Goal: Communication & Community: Answer question/provide support

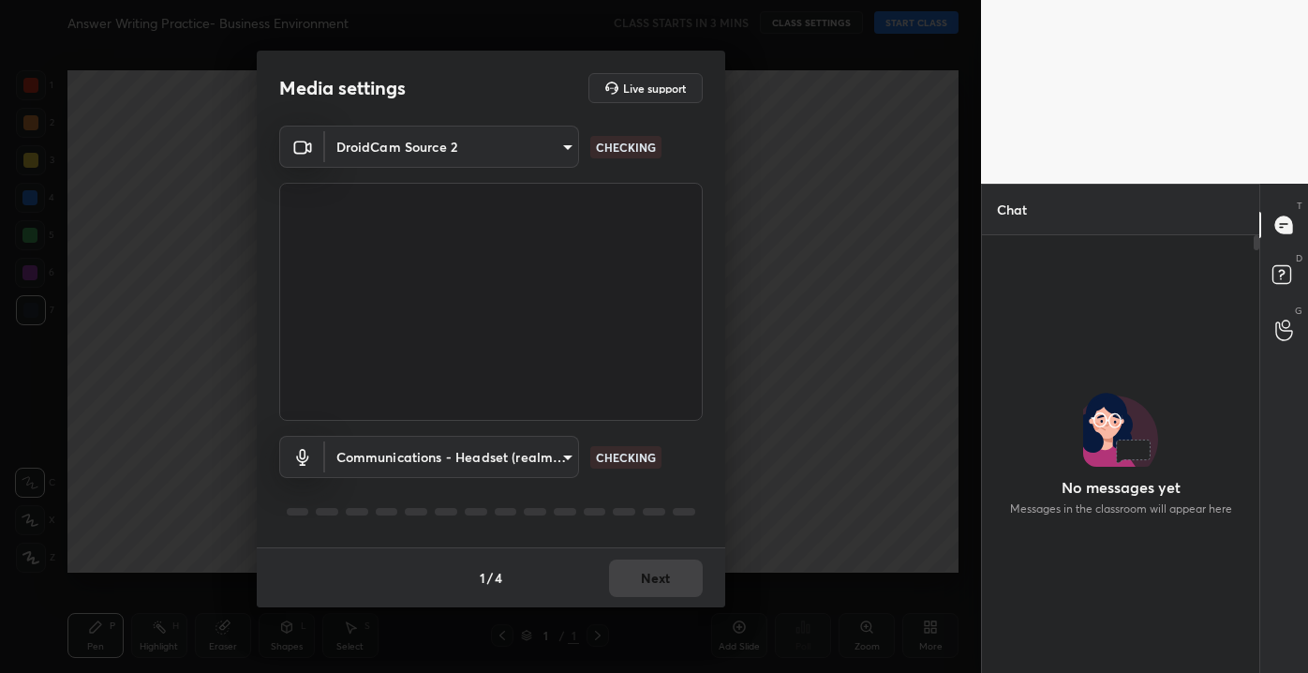
scroll to position [232, 272]
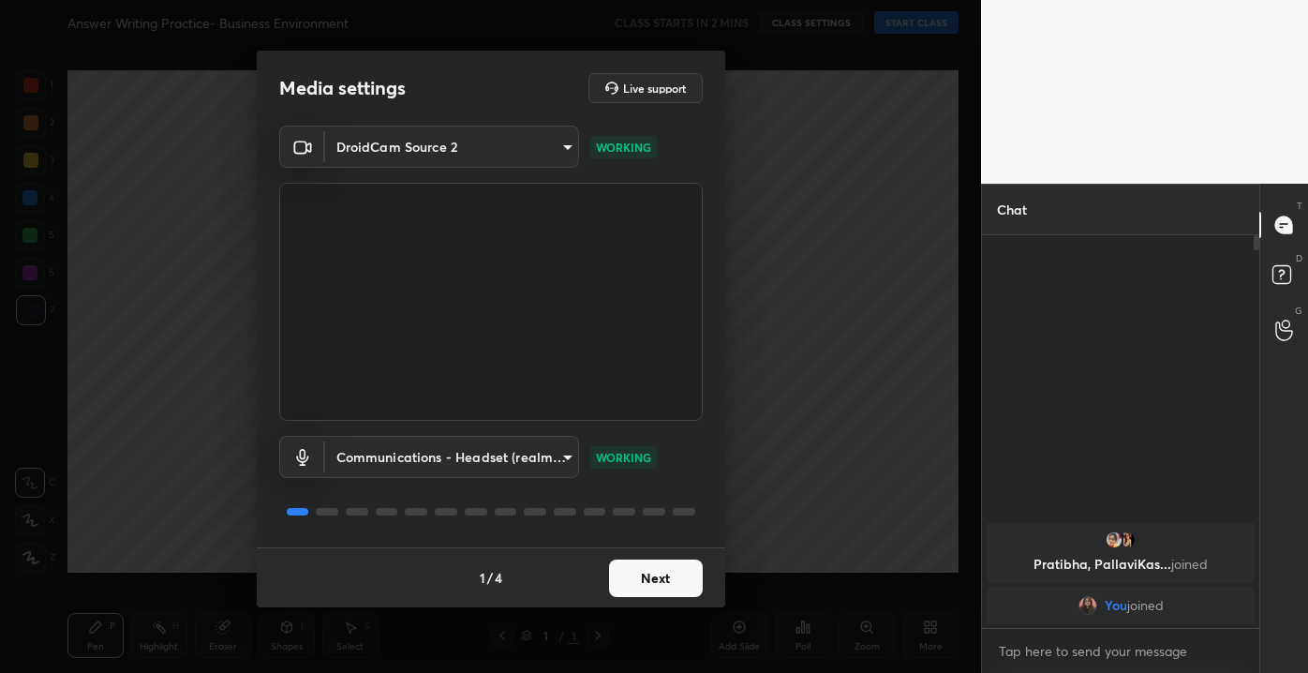
click at [677, 571] on button "Next" at bounding box center [656, 577] width 94 height 37
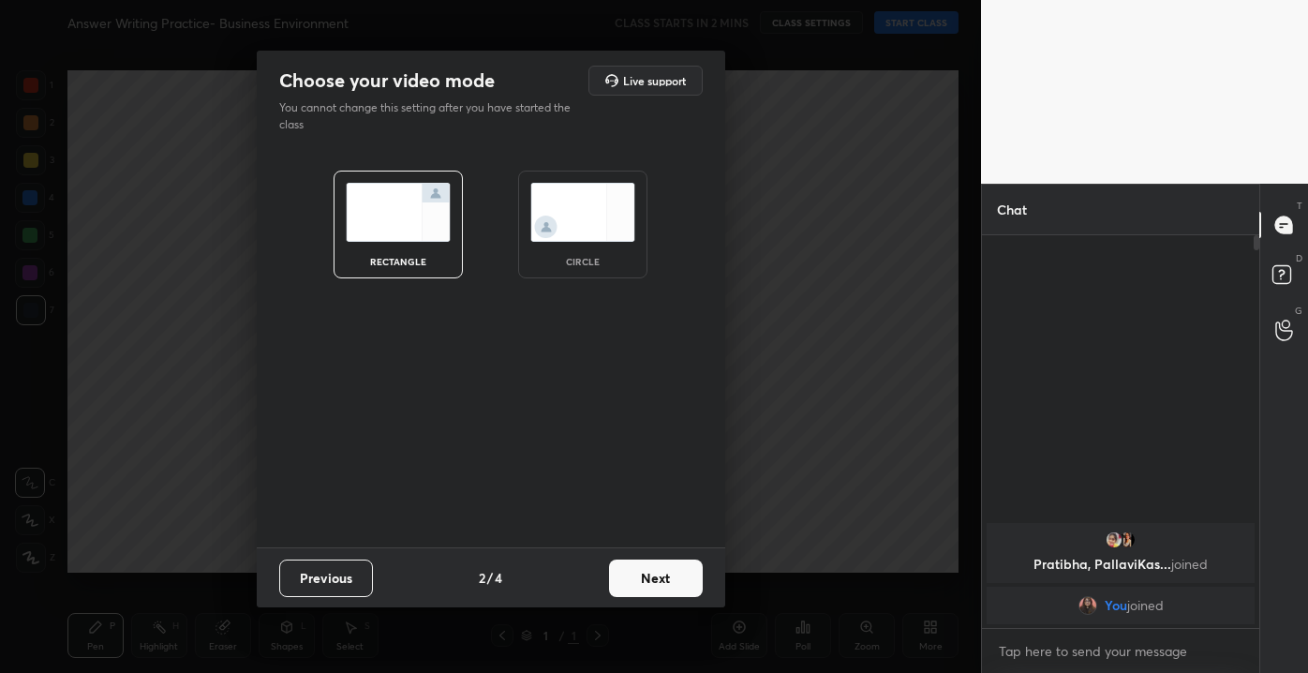
click at [677, 571] on button "Next" at bounding box center [656, 577] width 94 height 37
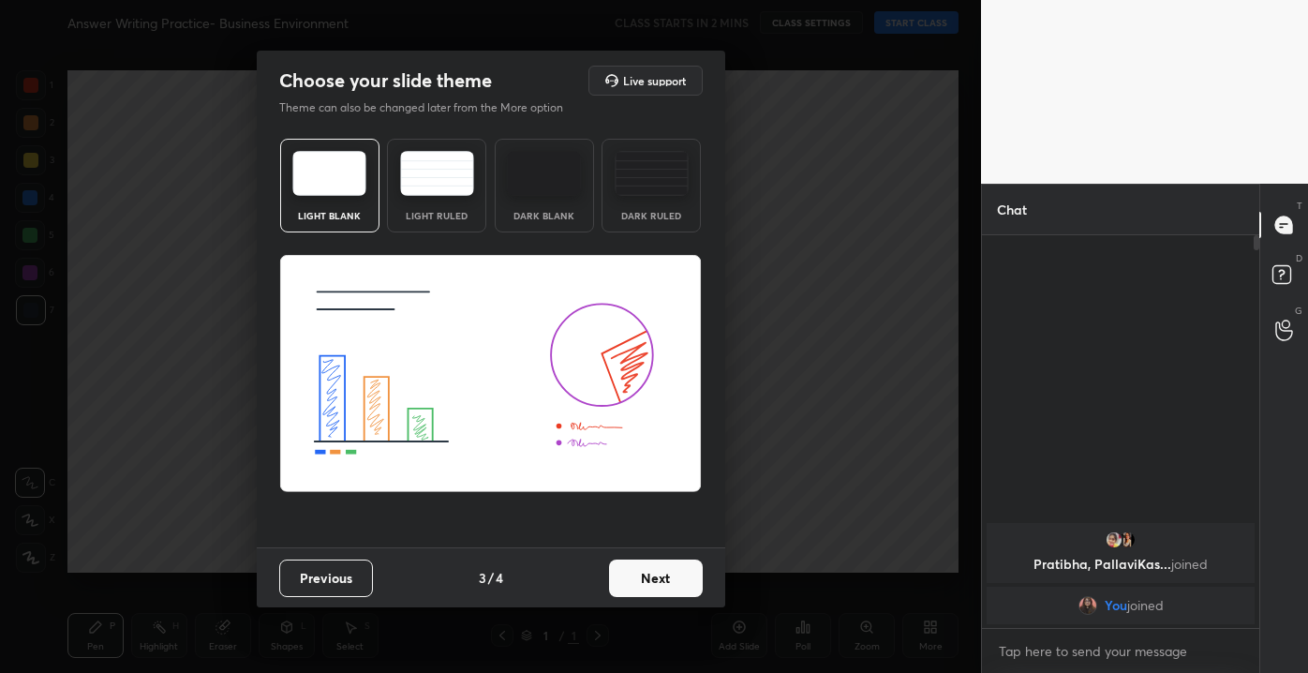
click at [677, 571] on button "Next" at bounding box center [656, 577] width 94 height 37
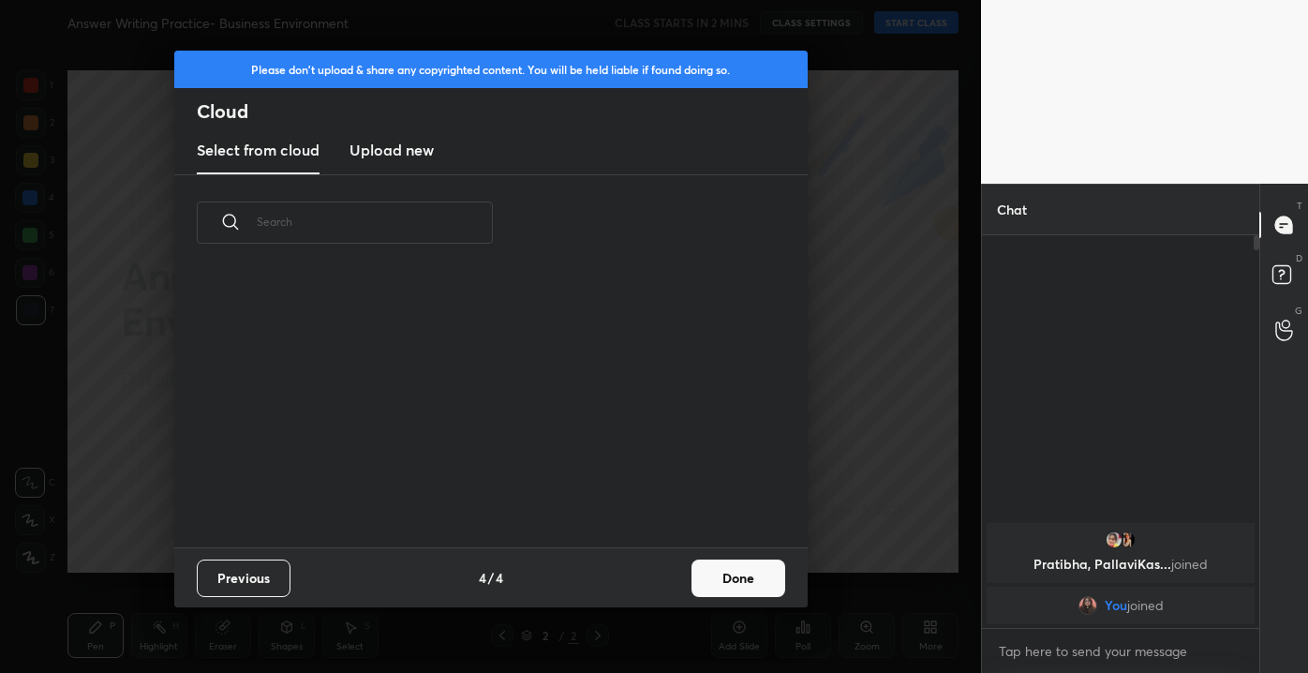
scroll to position [276, 601]
click at [260, 563] on button "Previous" at bounding box center [244, 577] width 94 height 37
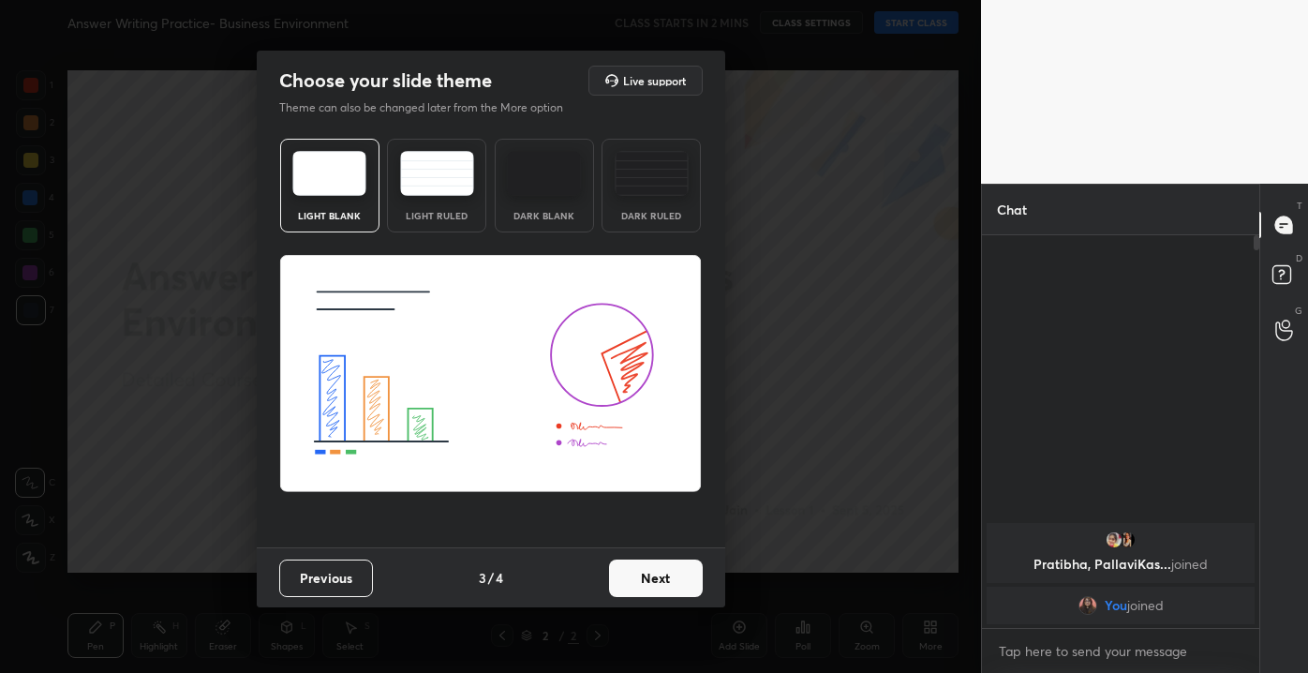
click at [458, 180] on img at bounding box center [437, 173] width 74 height 45
click at [656, 583] on button "Next" at bounding box center [656, 577] width 94 height 37
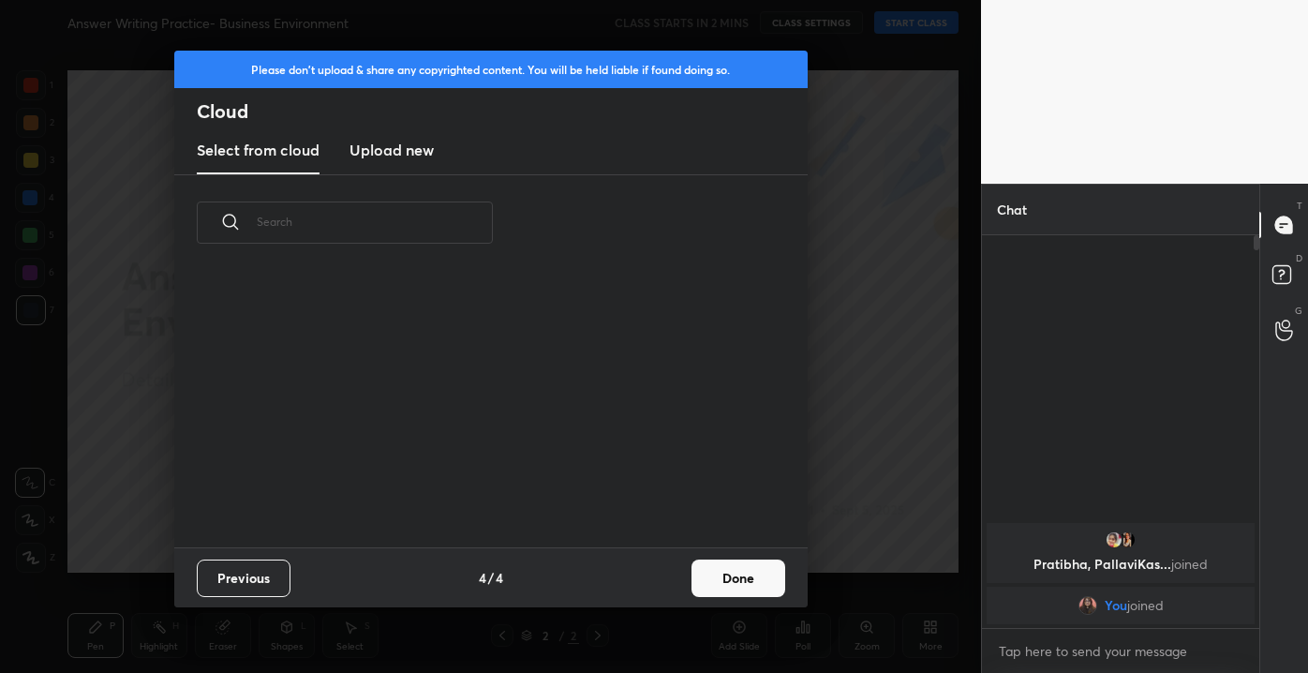
scroll to position [7, 9]
click at [393, 154] on h3 "Upload new" at bounding box center [391, 150] width 84 height 22
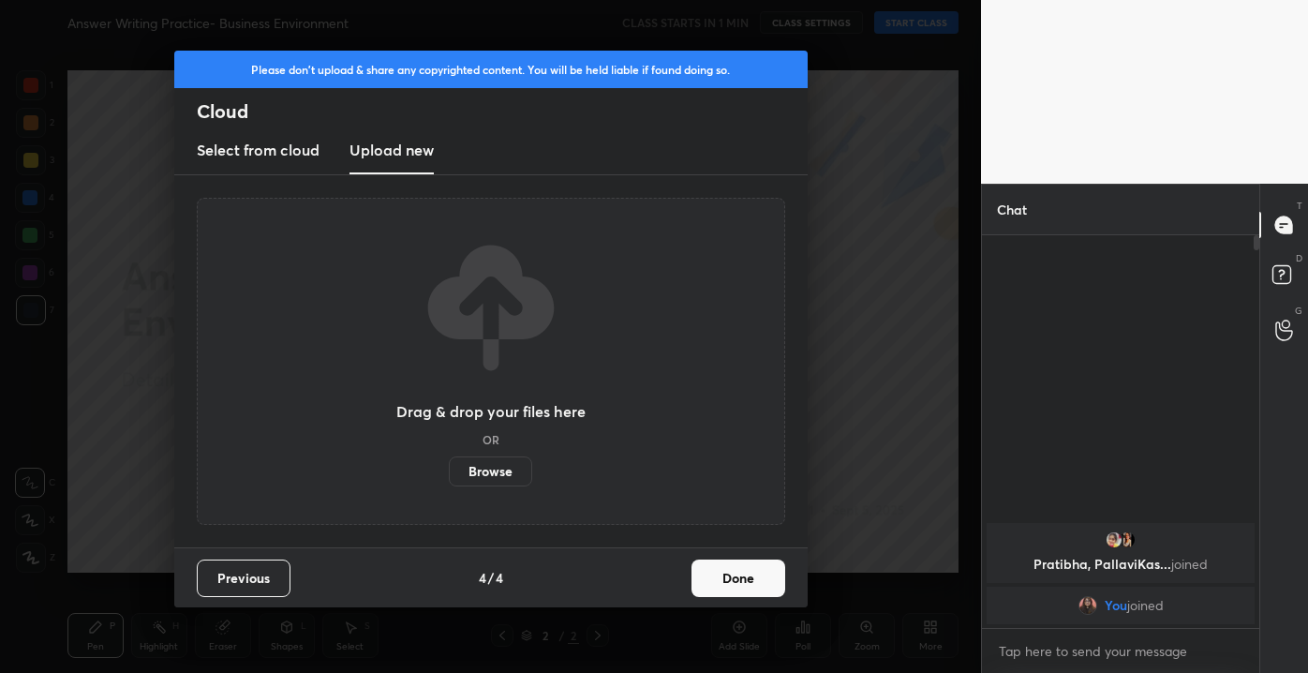
click at [504, 470] on label "Browse" at bounding box center [490, 471] width 83 height 30
click at [449, 470] on input "Browse" at bounding box center [449, 471] width 0 height 30
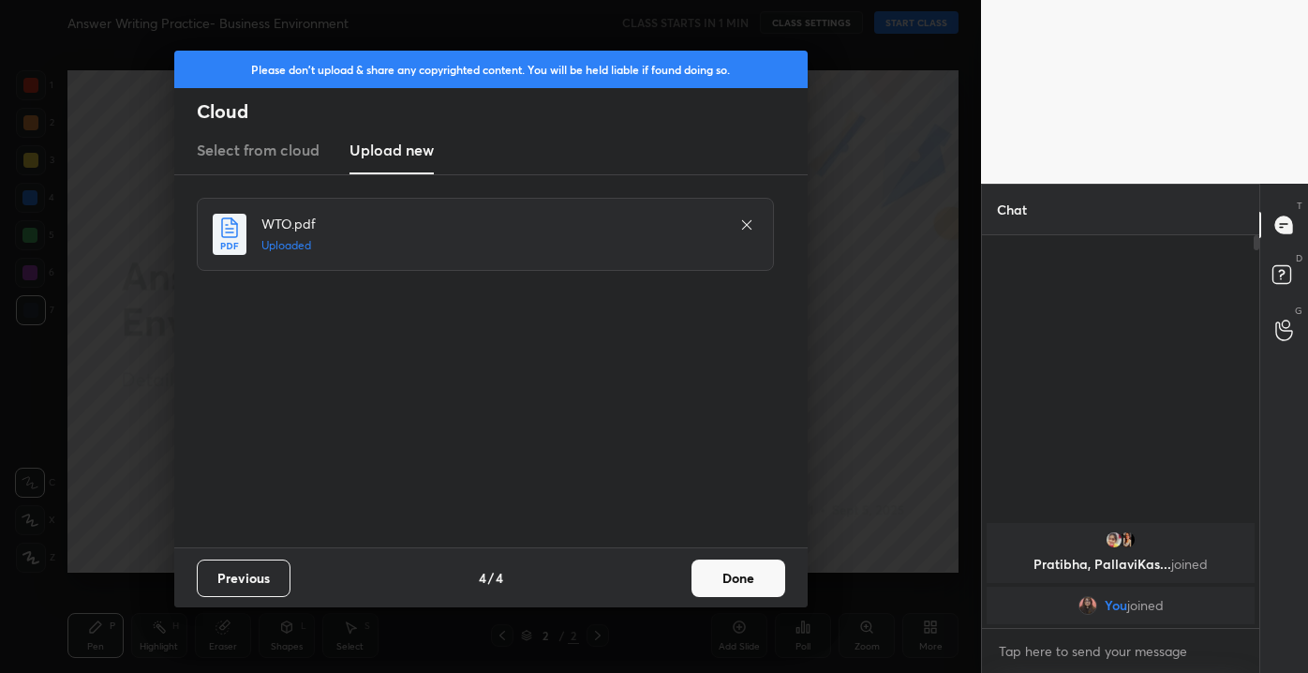
click at [748, 590] on button "Done" at bounding box center [738, 577] width 94 height 37
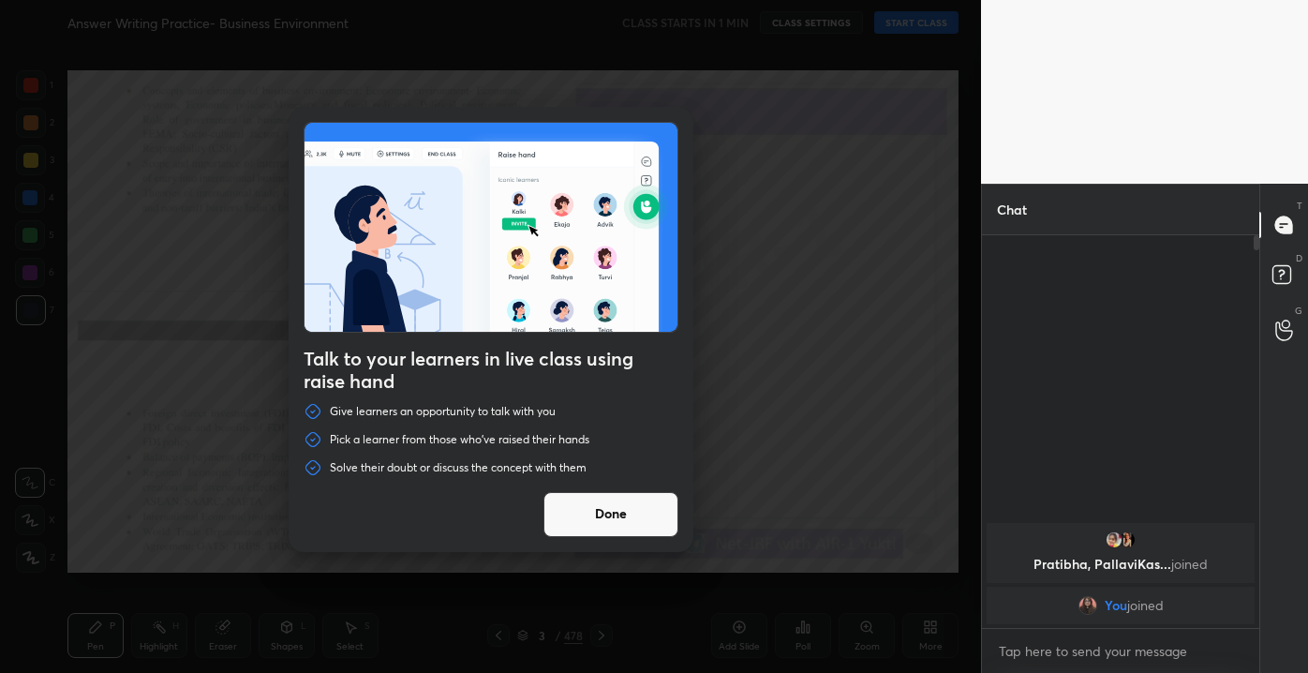
click at [621, 508] on button "Done" at bounding box center [610, 514] width 135 height 45
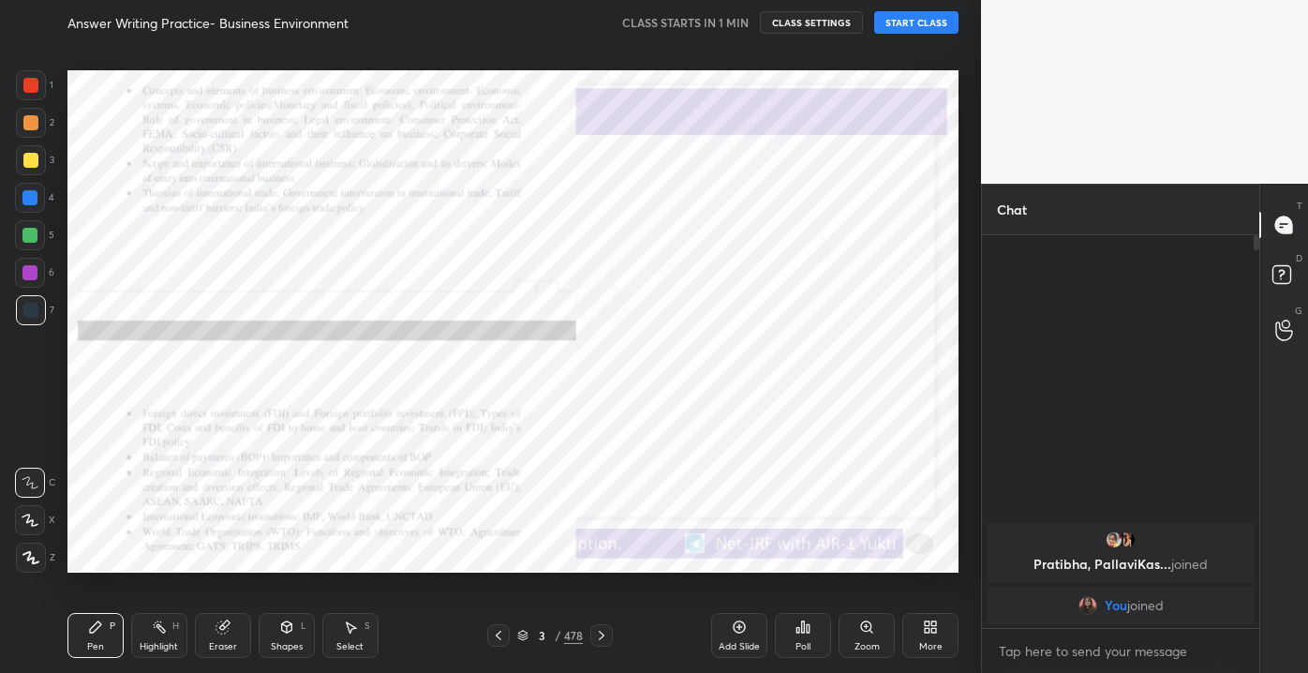
click at [910, 644] on div "More" at bounding box center [930, 635] width 56 height 45
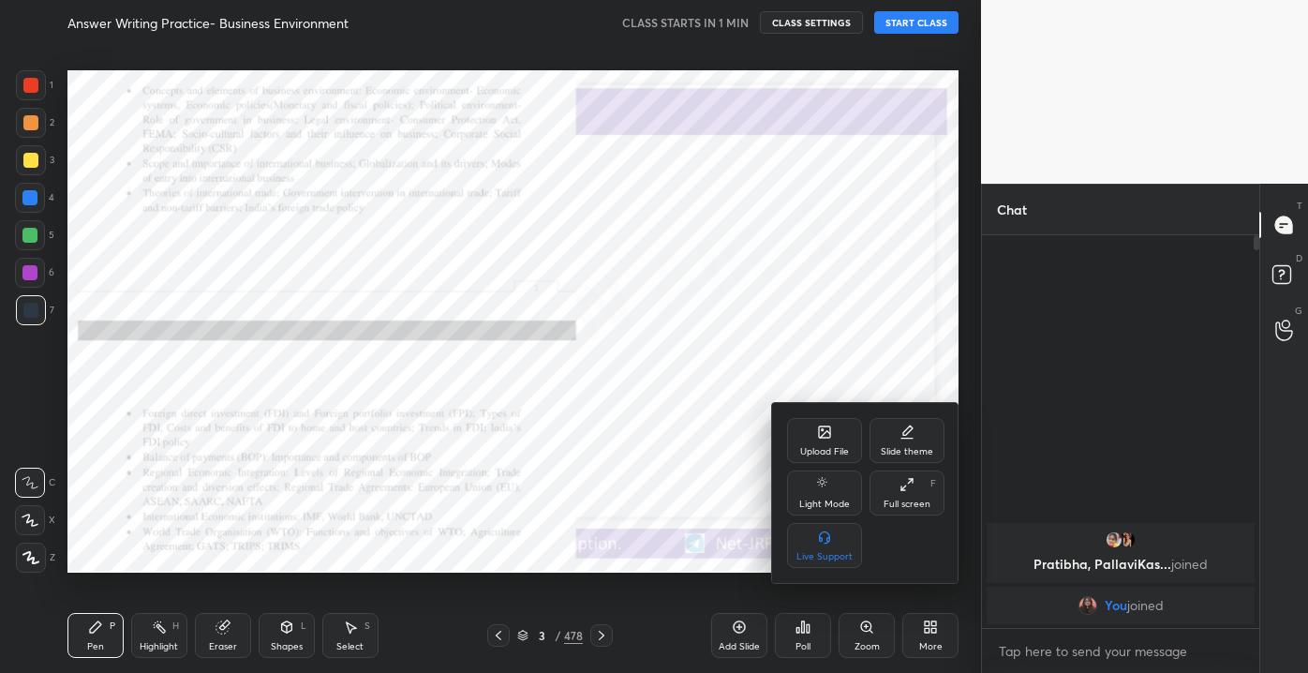
click at [824, 439] on icon at bounding box center [824, 431] width 15 height 15
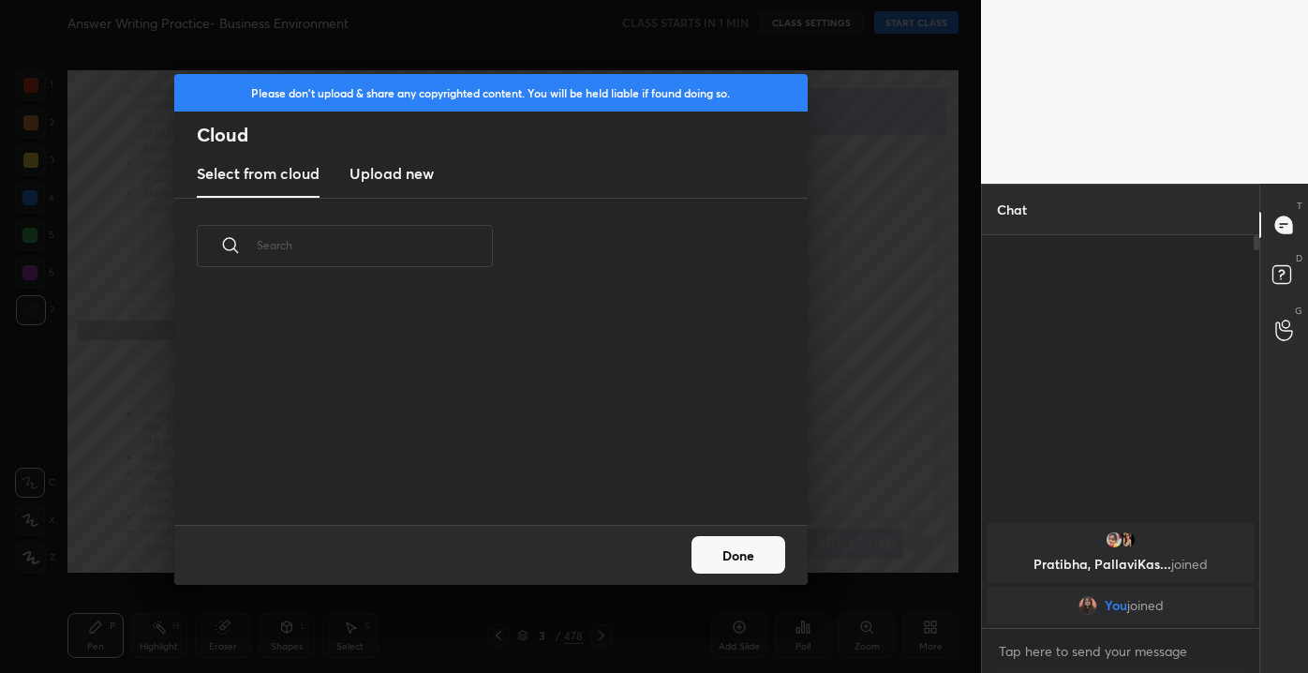
scroll to position [231, 601]
click at [392, 173] on h3 "Upload new" at bounding box center [391, 173] width 84 height 22
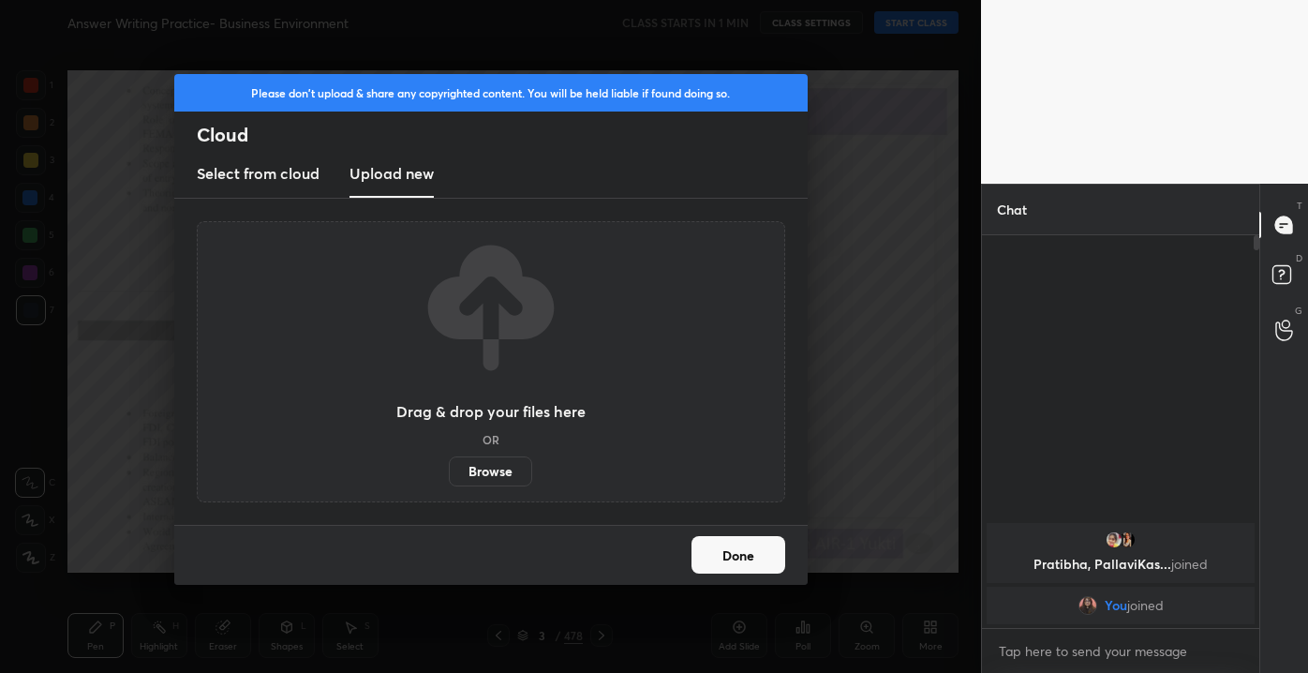
click at [492, 456] on label "Browse" at bounding box center [490, 471] width 83 height 30
click at [449, 456] on input "Browse" at bounding box center [449, 471] width 0 height 30
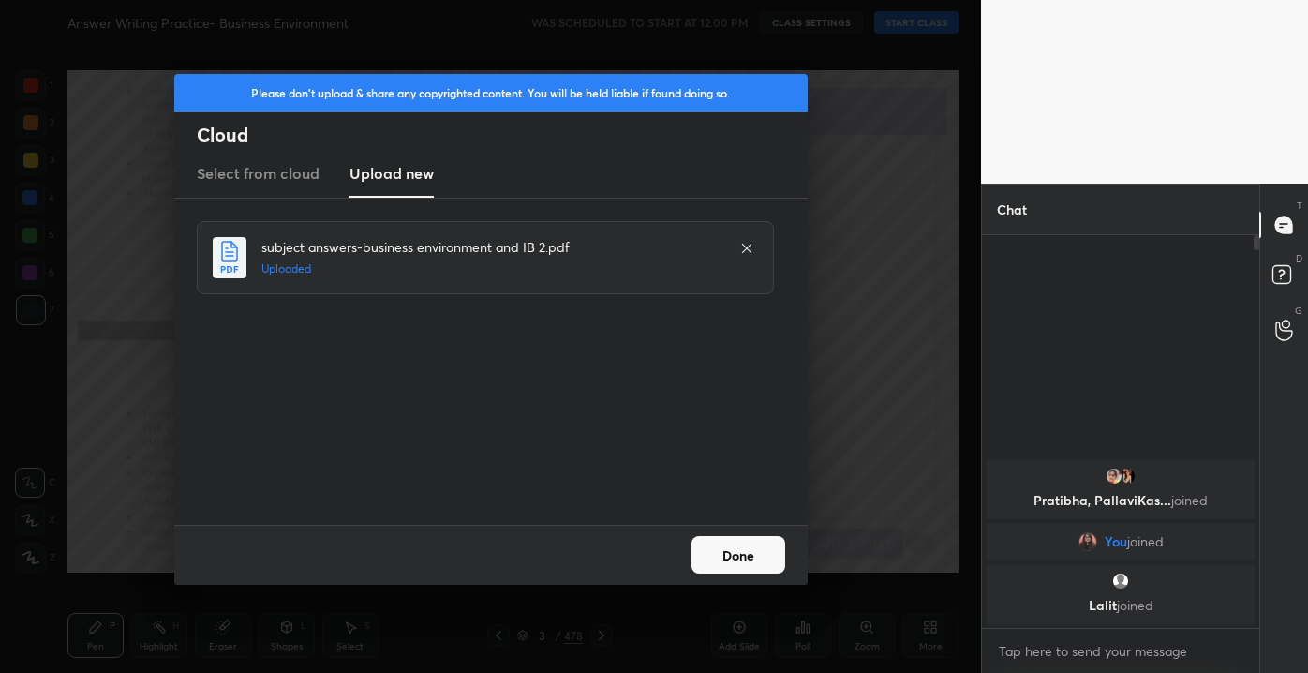
click at [756, 554] on button "Done" at bounding box center [738, 554] width 94 height 37
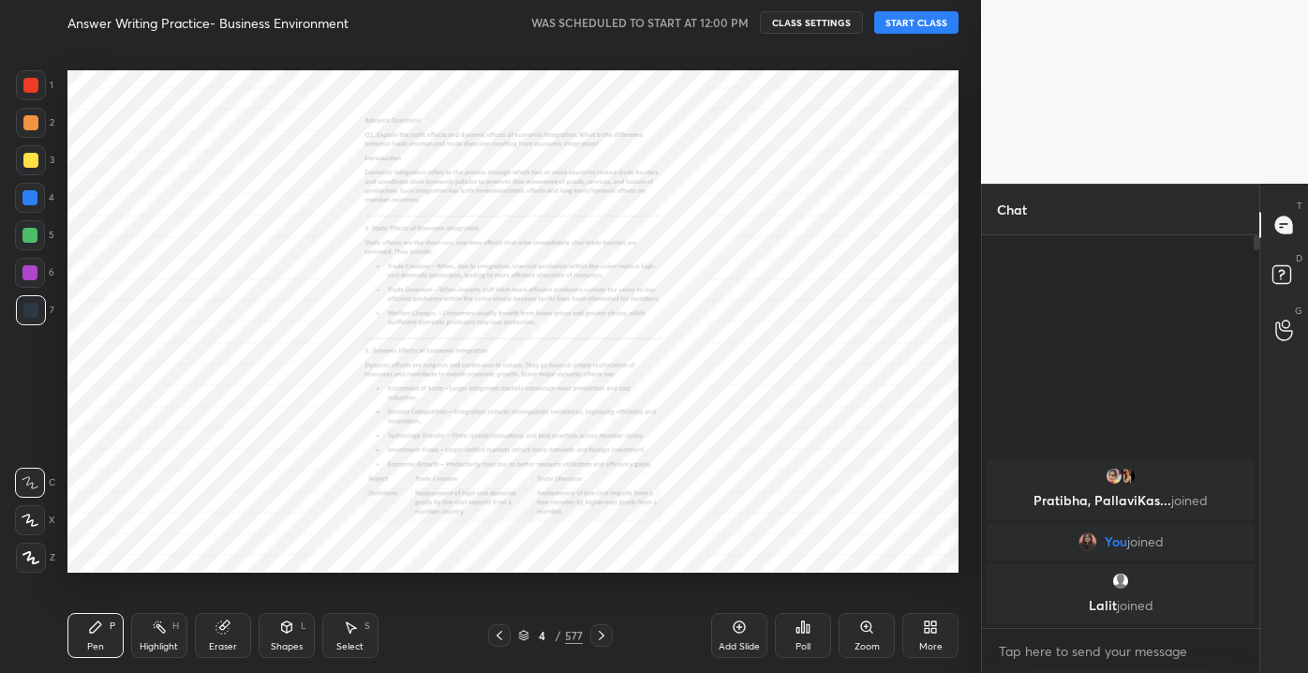
click at [936, 642] on div "More" at bounding box center [930, 646] width 23 height 9
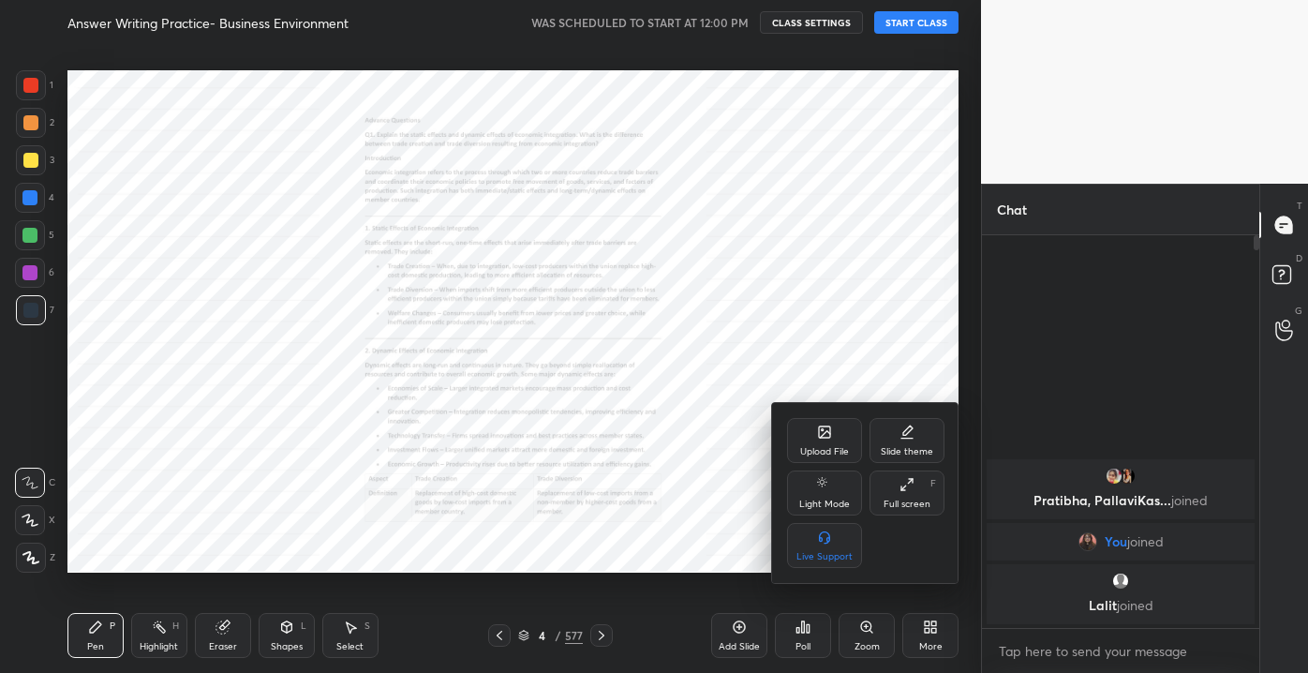
click at [826, 453] on div "Upload File" at bounding box center [824, 451] width 49 height 9
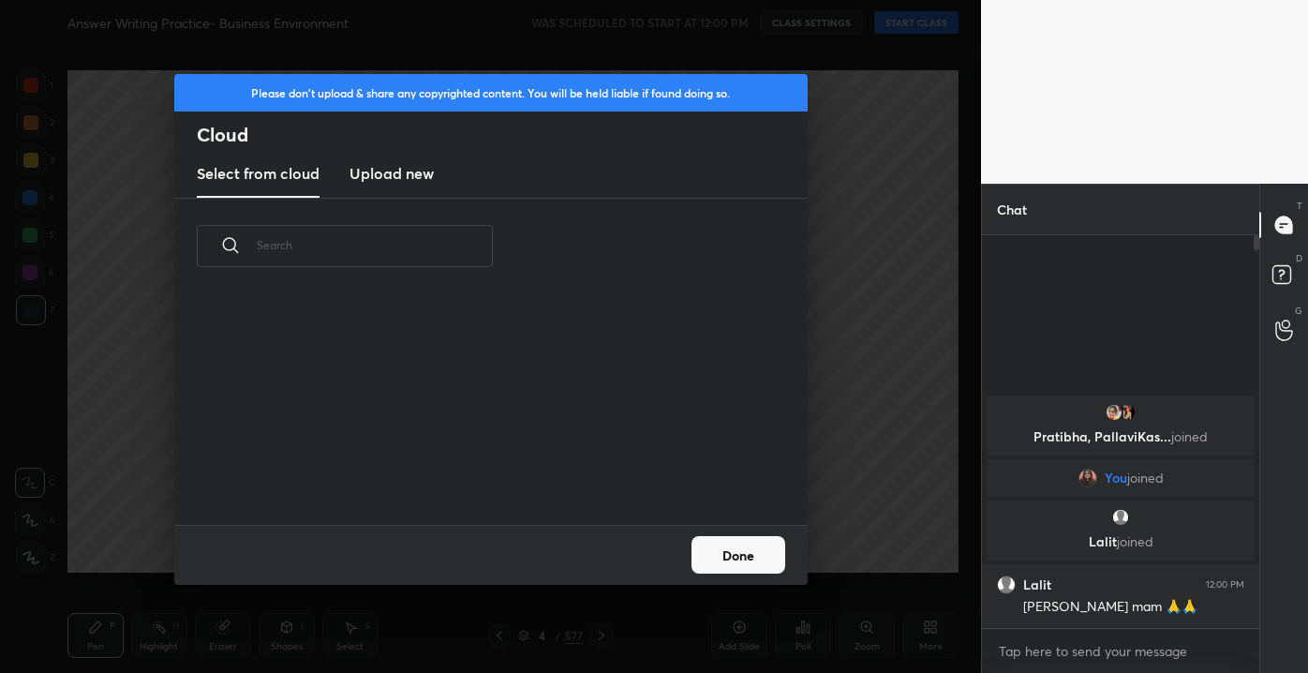
click at [405, 186] on new "Upload new" at bounding box center [391, 174] width 84 height 47
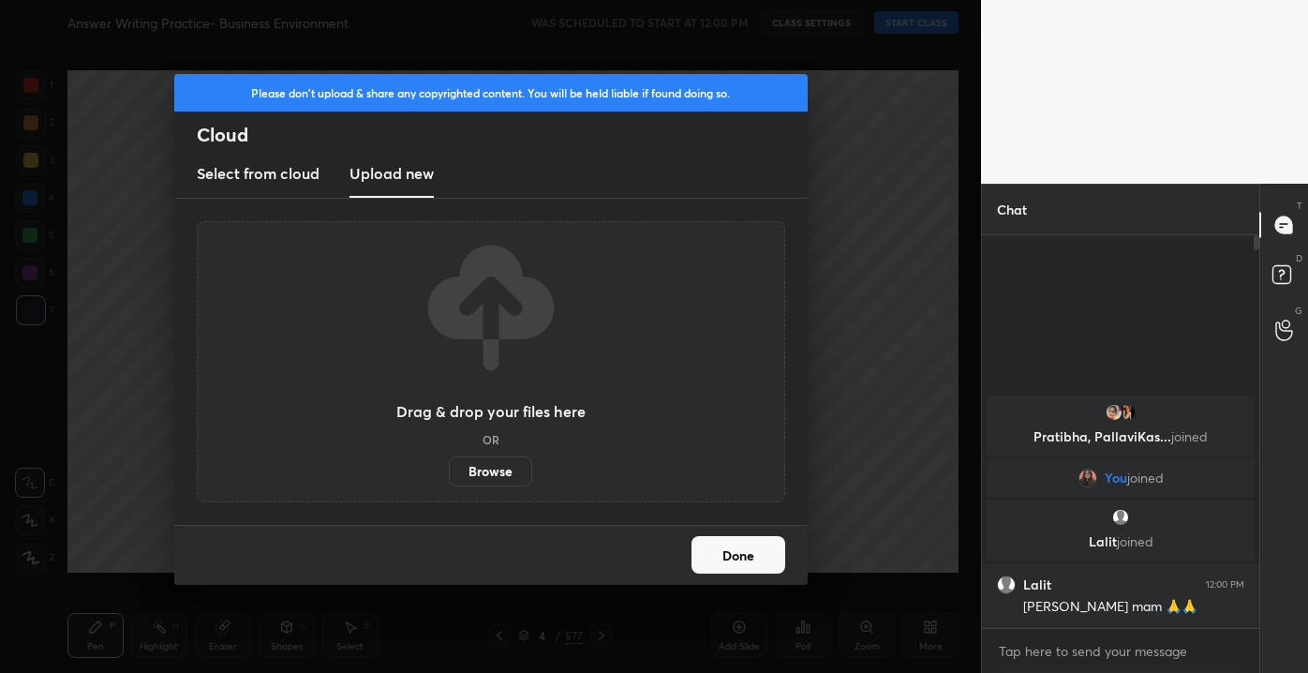
click at [495, 463] on label "Browse" at bounding box center [490, 471] width 83 height 30
click at [449, 463] on input "Browse" at bounding box center [449, 471] width 0 height 30
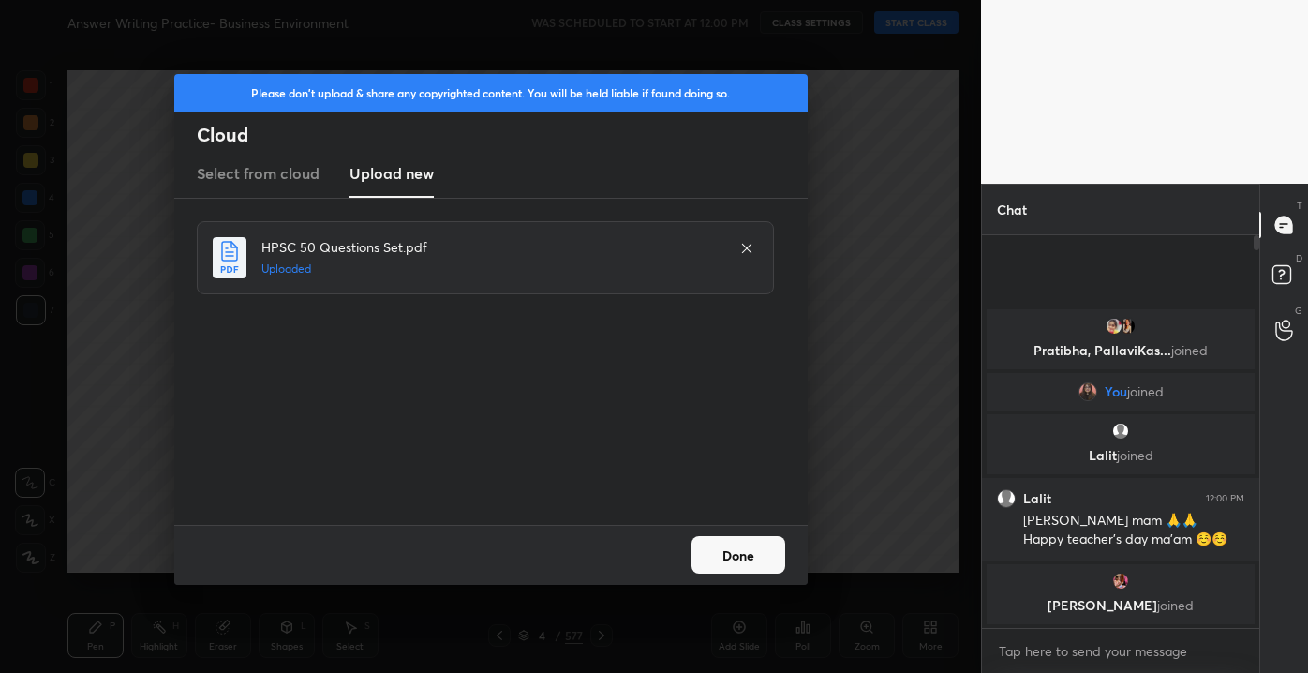
click at [767, 566] on button "Done" at bounding box center [738, 554] width 94 height 37
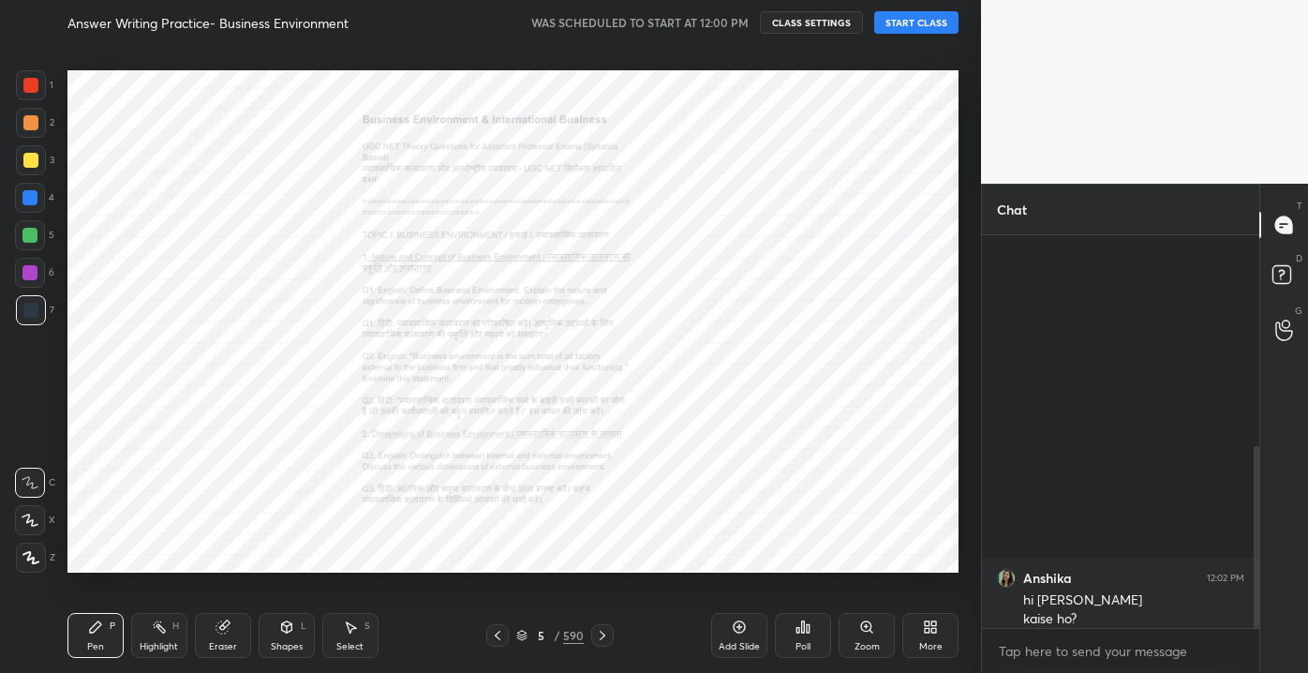
scroll to position [454, 0]
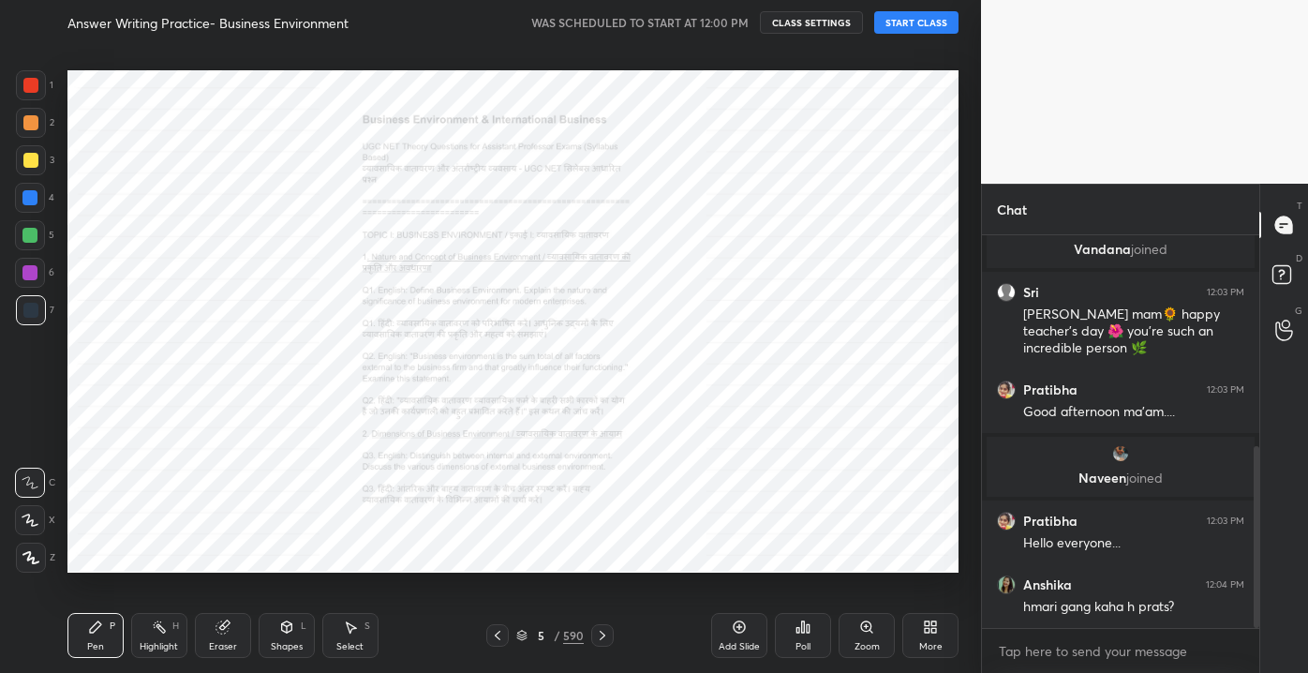
drag, startPoint x: 1254, startPoint y: 395, endPoint x: 1233, endPoint y: 671, distance: 276.3
click at [1233, 671] on div "[PERSON_NAME] 12:02 PM hi [PERSON_NAME] ho? sb [PERSON_NAME] joined Sri 12:03 P…" at bounding box center [1120, 454] width 277 height 438
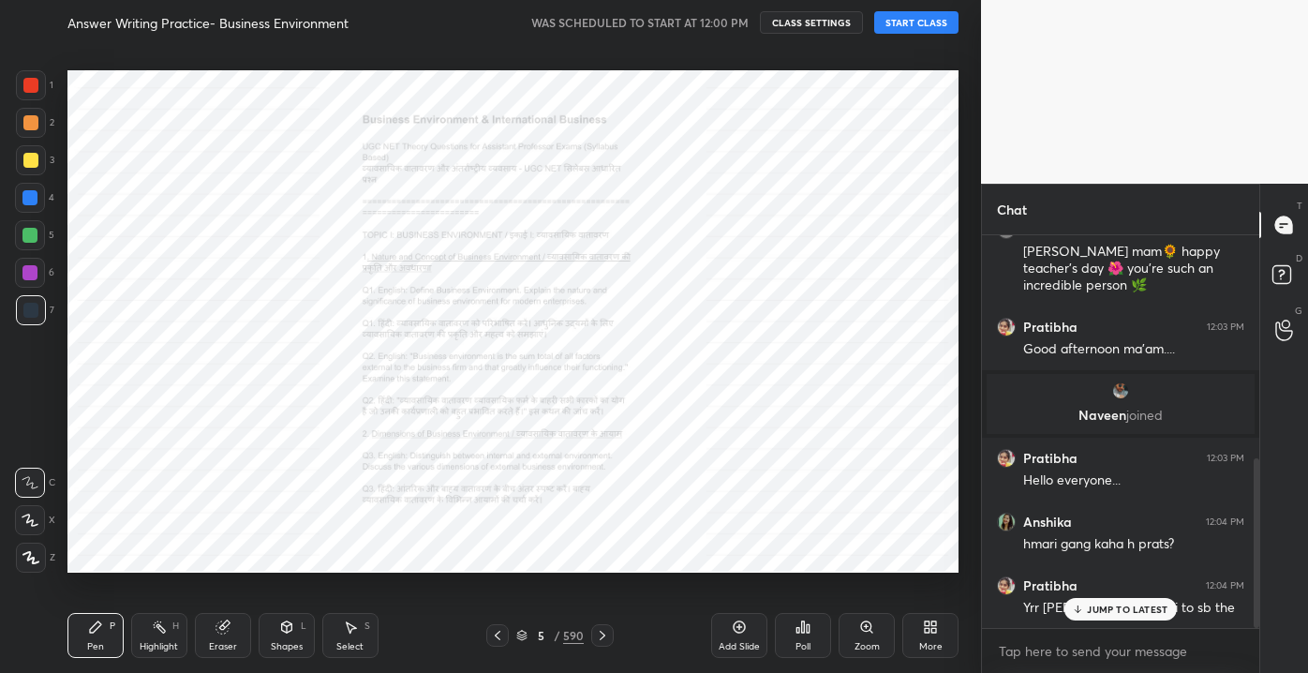
click at [1117, 616] on div "JUMP TO LATEST" at bounding box center [1120, 609] width 112 height 22
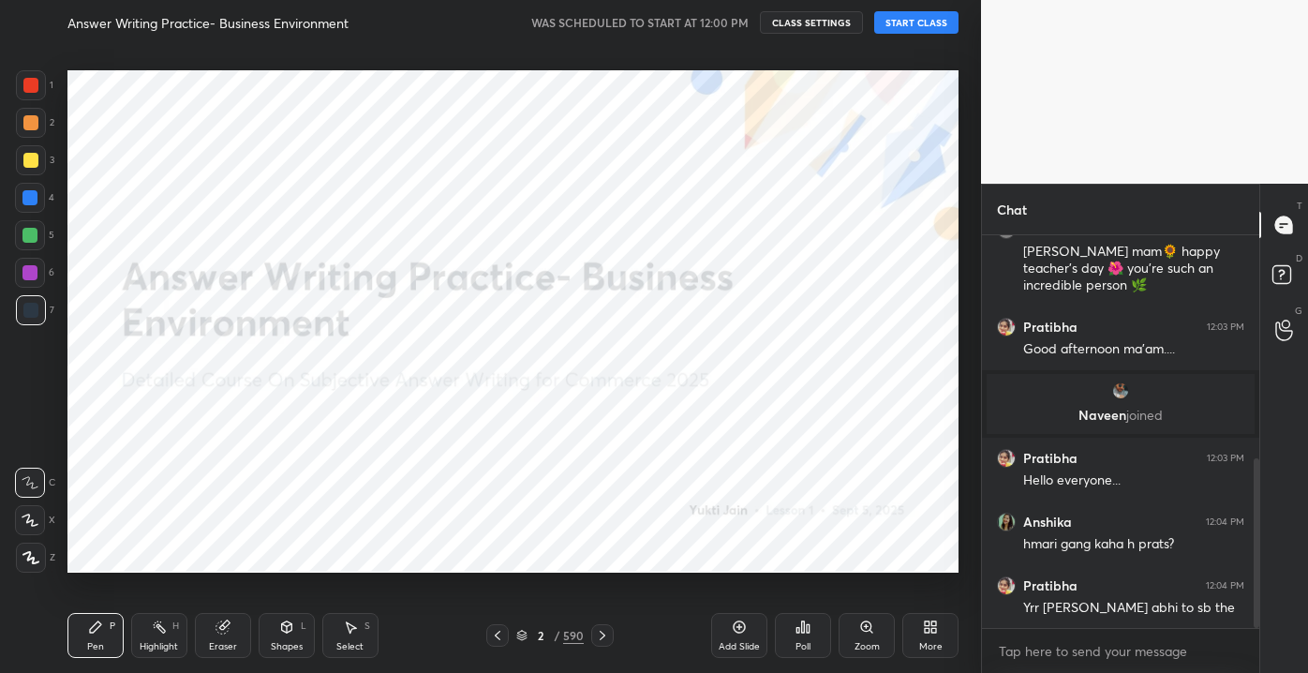
scroll to position [537, 0]
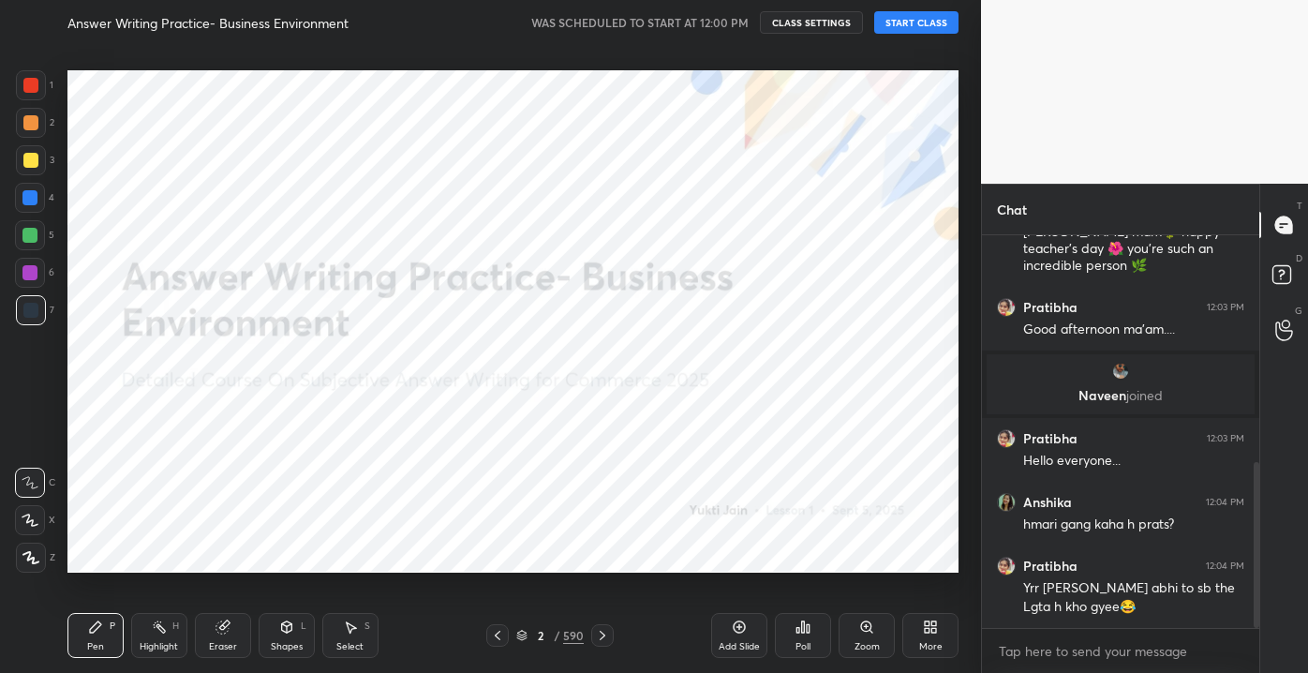
click at [904, 28] on button "START CLASS" at bounding box center [916, 22] width 84 height 22
click at [739, 636] on div "Add Slide" at bounding box center [739, 635] width 56 height 45
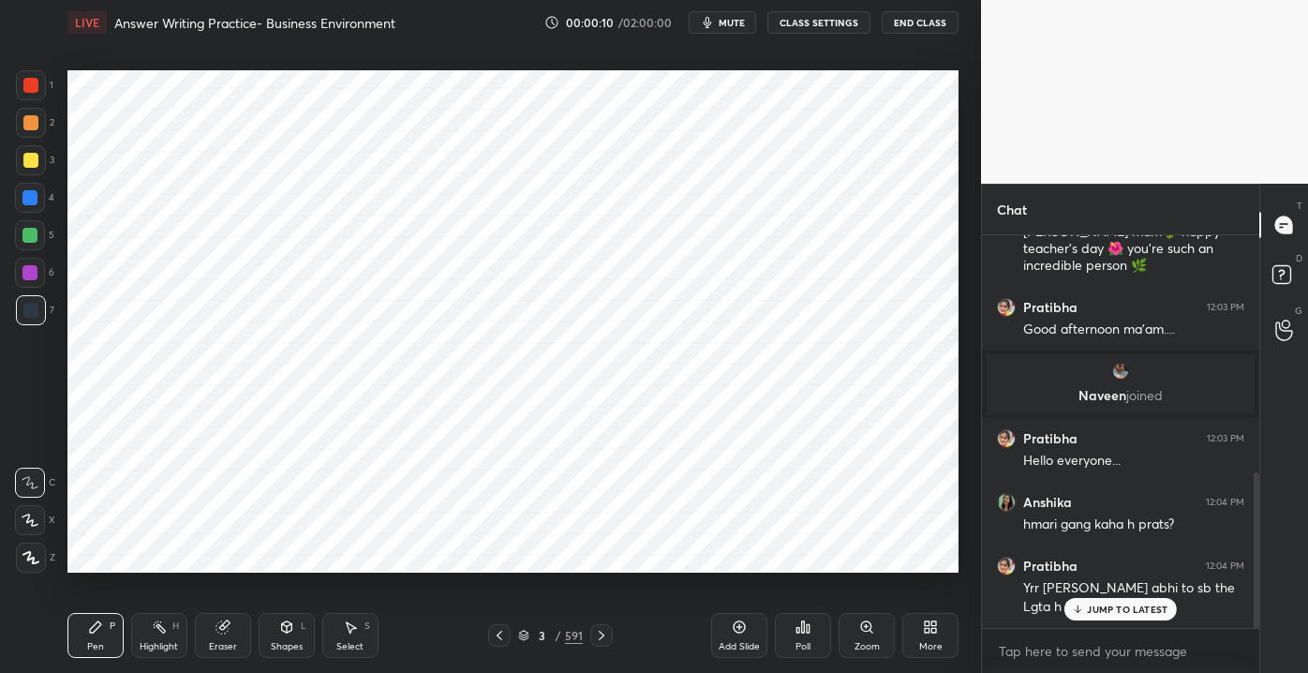
scroll to position [600, 0]
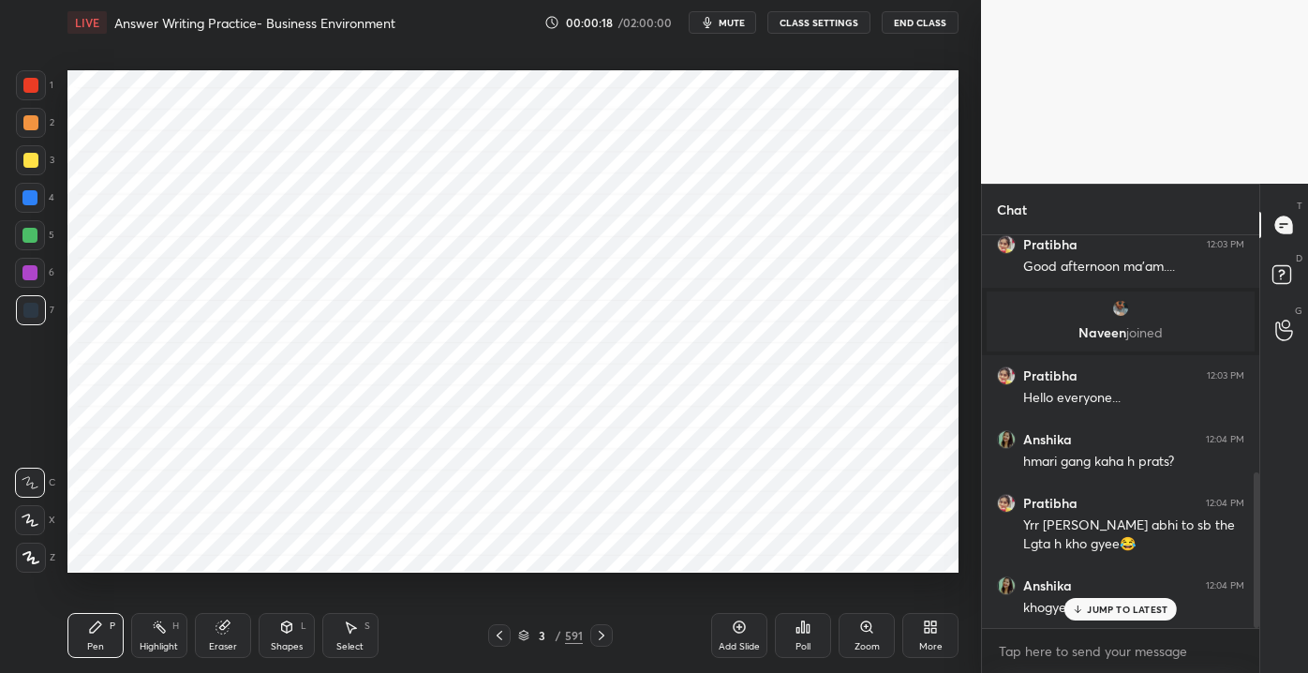
click at [1111, 611] on p "JUMP TO LATEST" at bounding box center [1127, 608] width 81 height 11
click at [207, 641] on div "Eraser" at bounding box center [223, 635] width 56 height 45
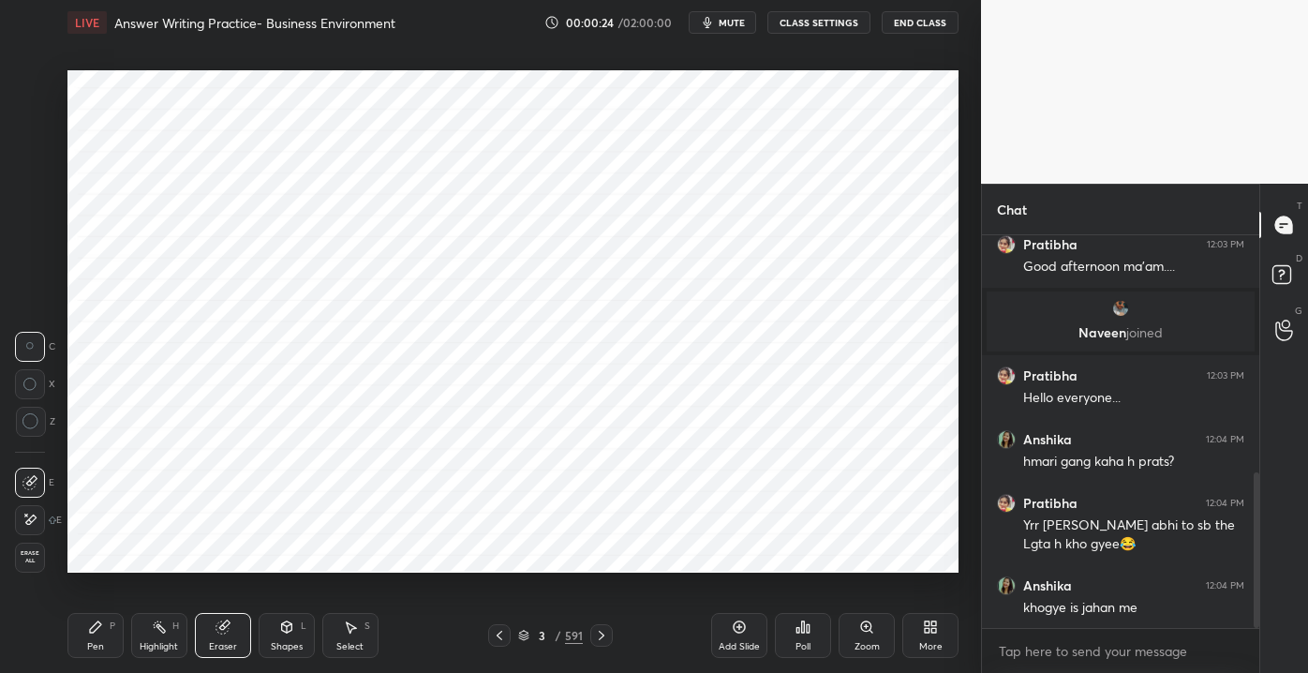
scroll to position [664, 0]
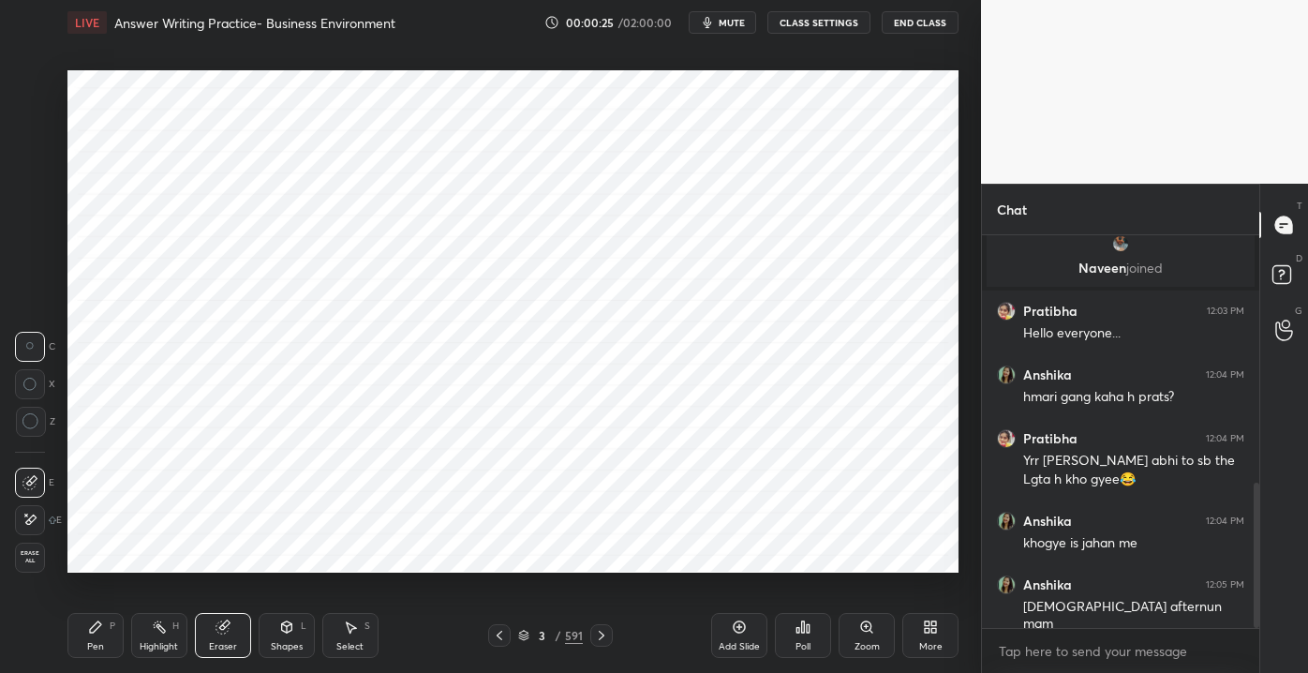
click at [32, 565] on div "Erase all" at bounding box center [30, 557] width 30 height 30
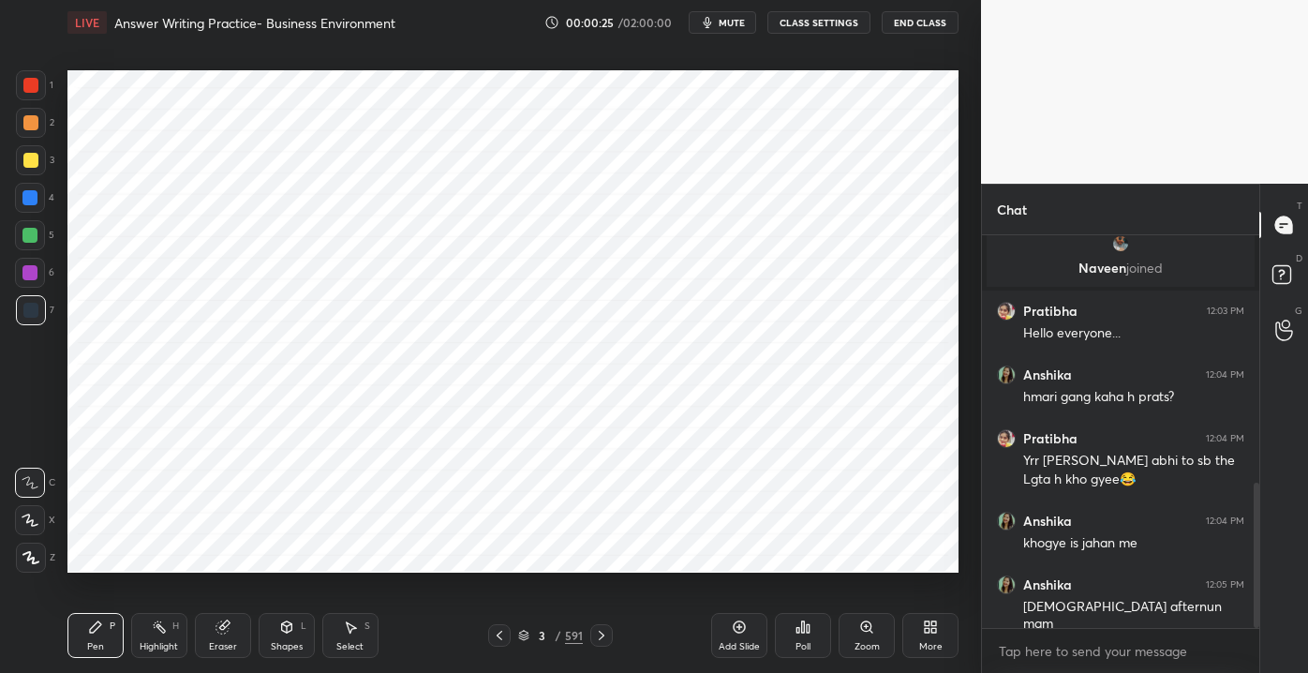
scroll to position [794, 0]
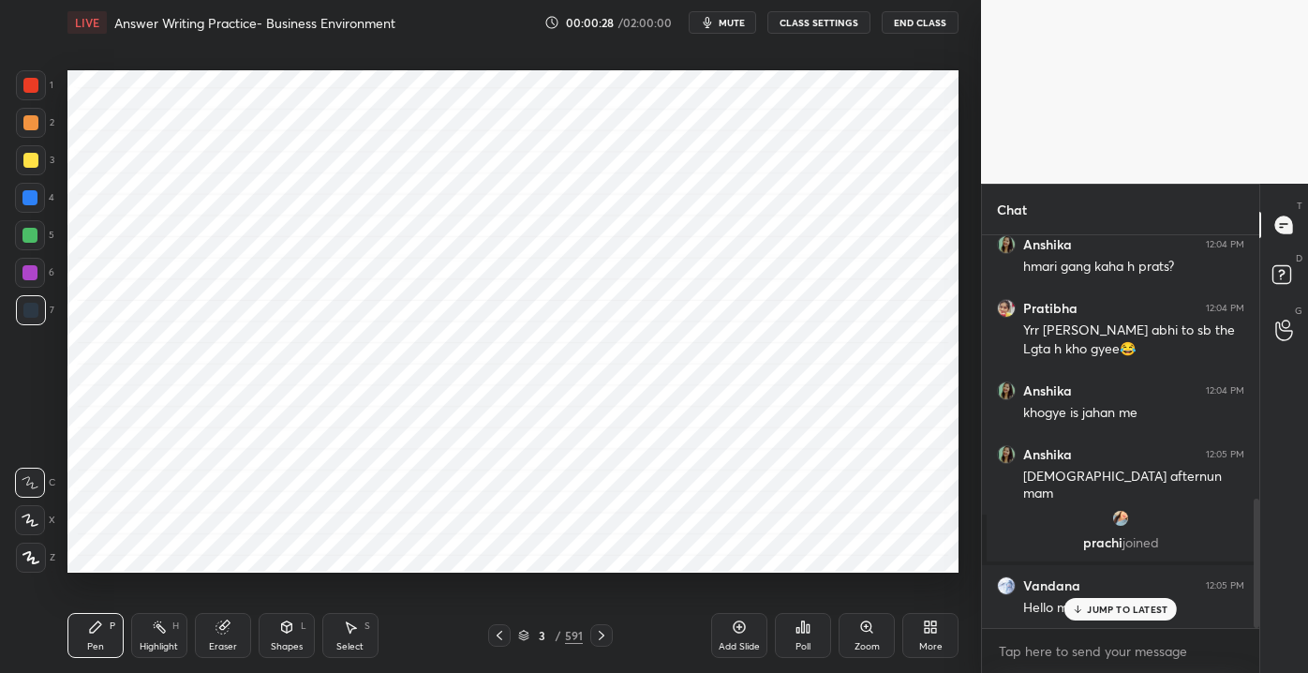
click at [1099, 607] on p "JUMP TO LATEST" at bounding box center [1127, 608] width 81 height 11
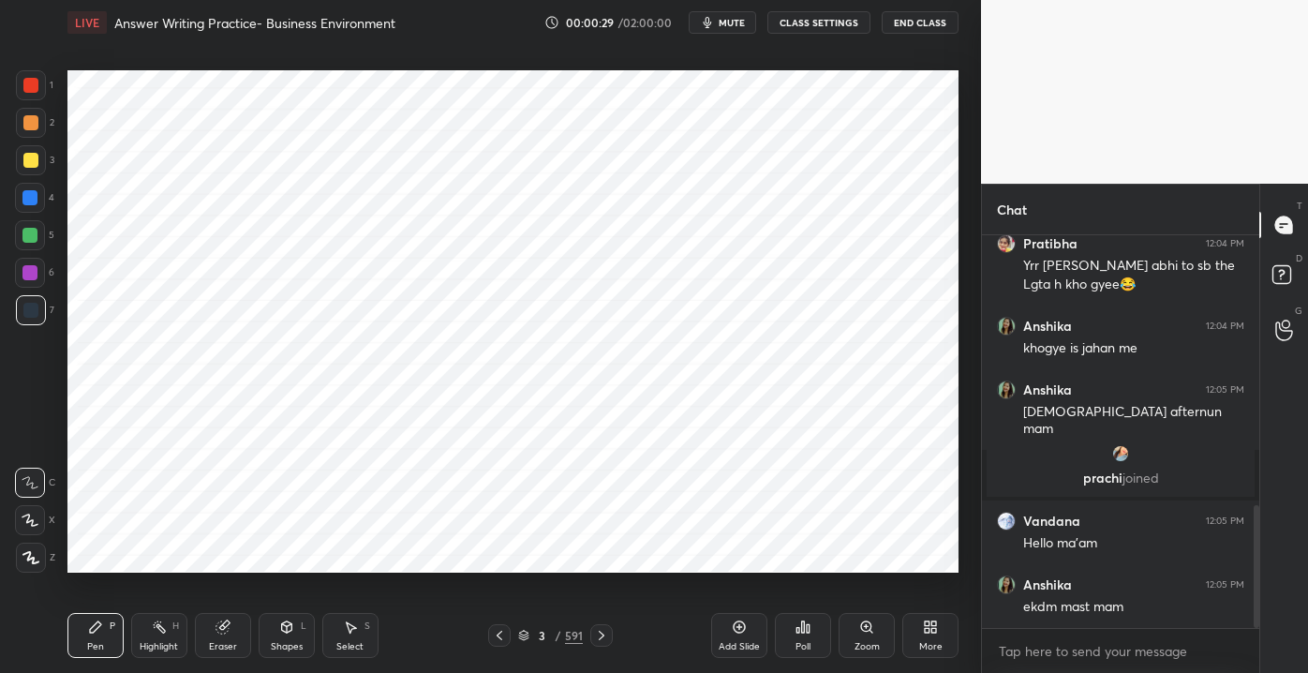
scroll to position [989, 0]
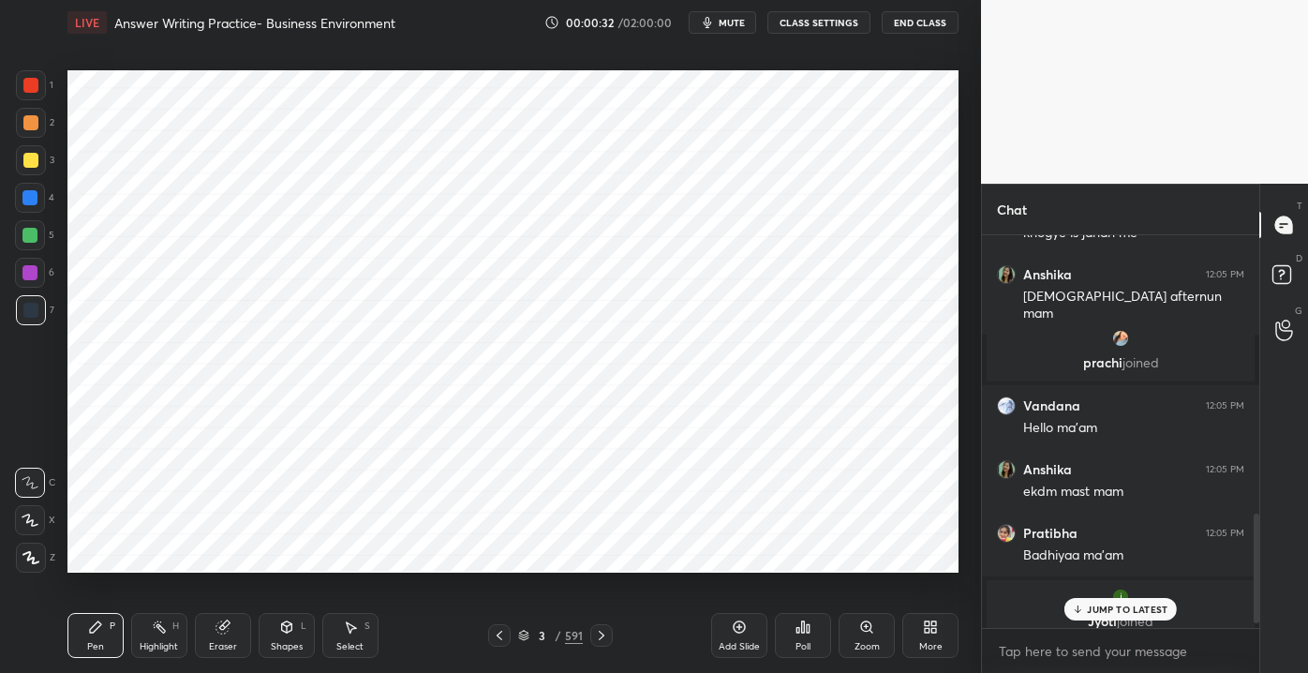
click at [1092, 611] on p "JUMP TO LATEST" at bounding box center [1127, 608] width 81 height 11
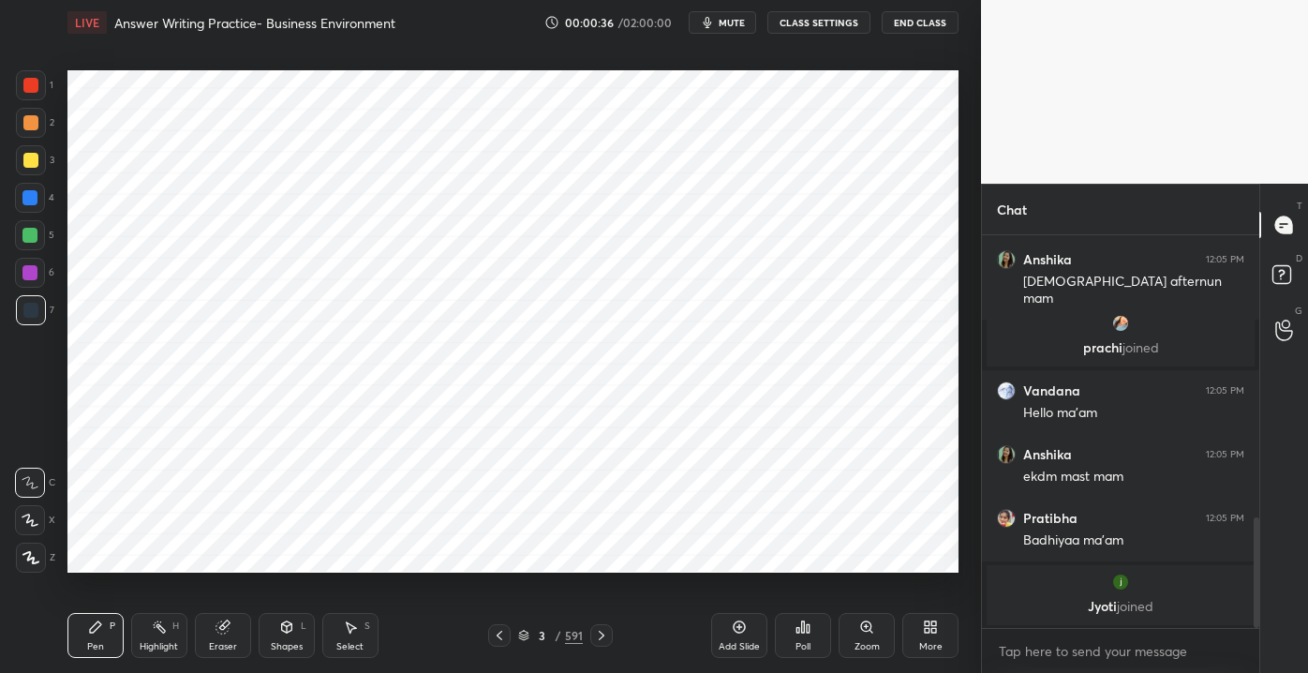
click at [35, 87] on div at bounding box center [30, 85] width 15 height 15
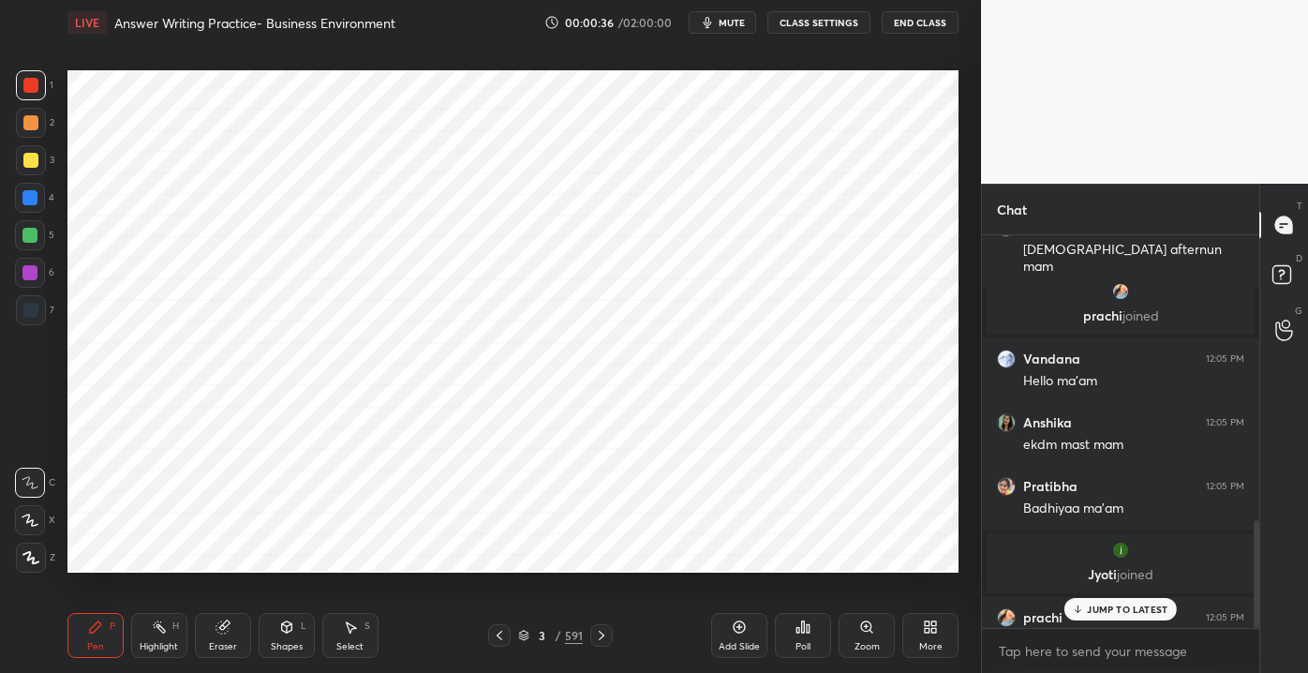
scroll to position [1036, 0]
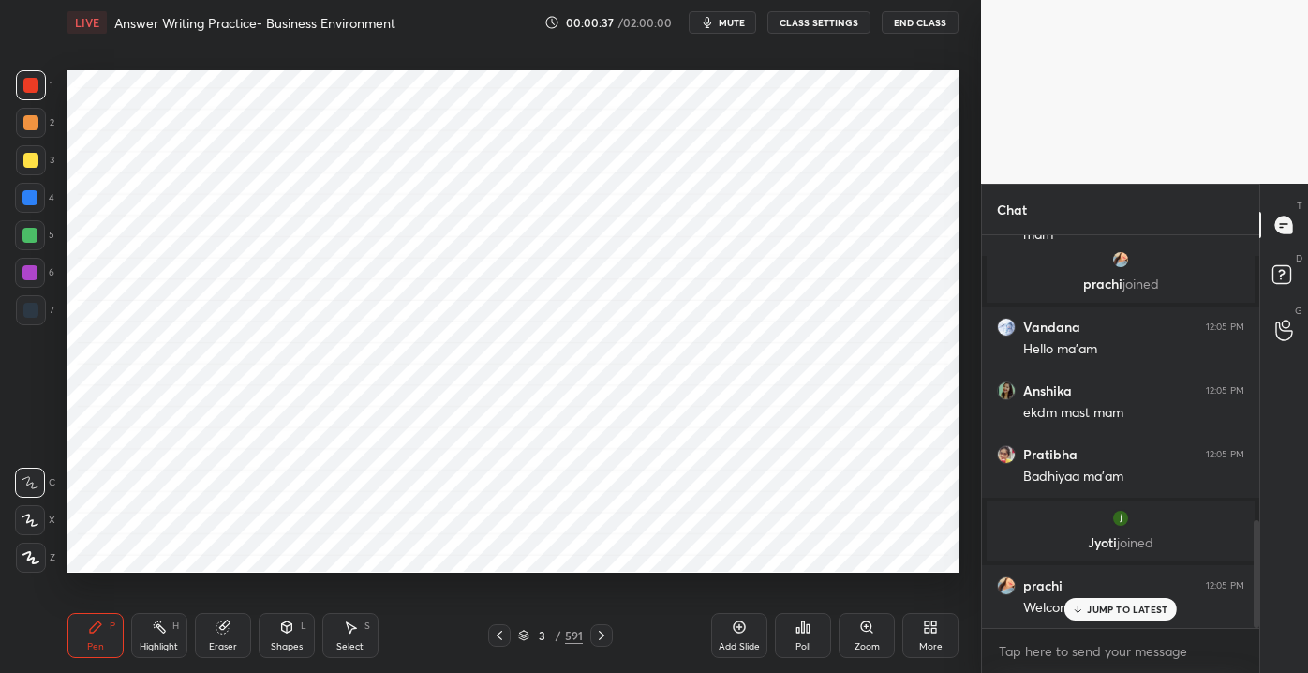
click at [1135, 616] on div "JUMP TO LATEST" at bounding box center [1120, 609] width 112 height 22
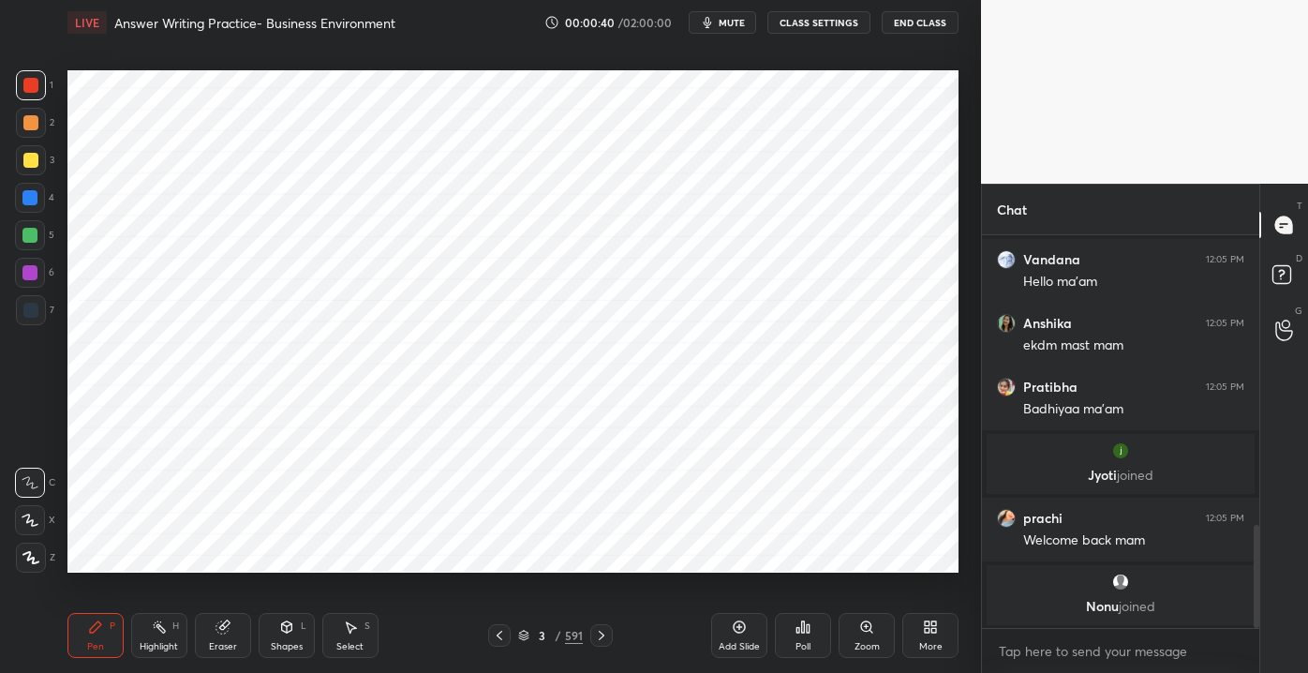
scroll to position [1168, 0]
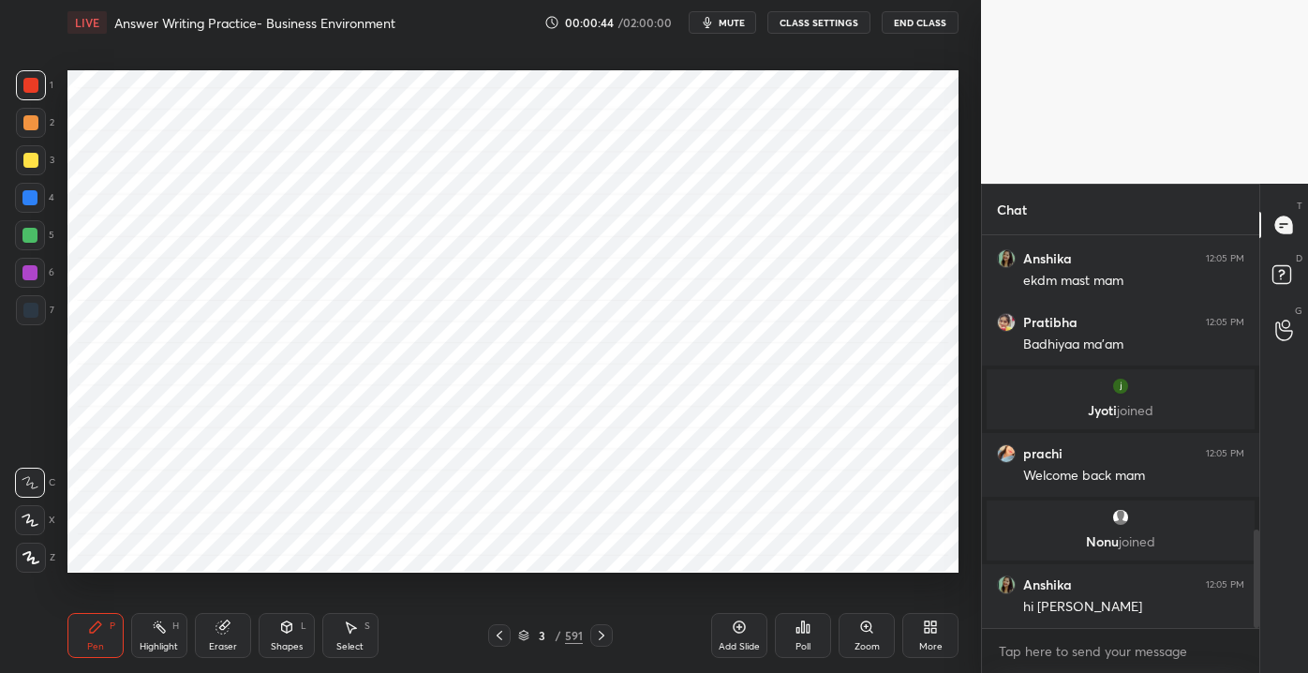
drag, startPoint x: 28, startPoint y: 234, endPoint x: 11, endPoint y: 238, distance: 17.3
click at [28, 233] on div at bounding box center [29, 235] width 15 height 15
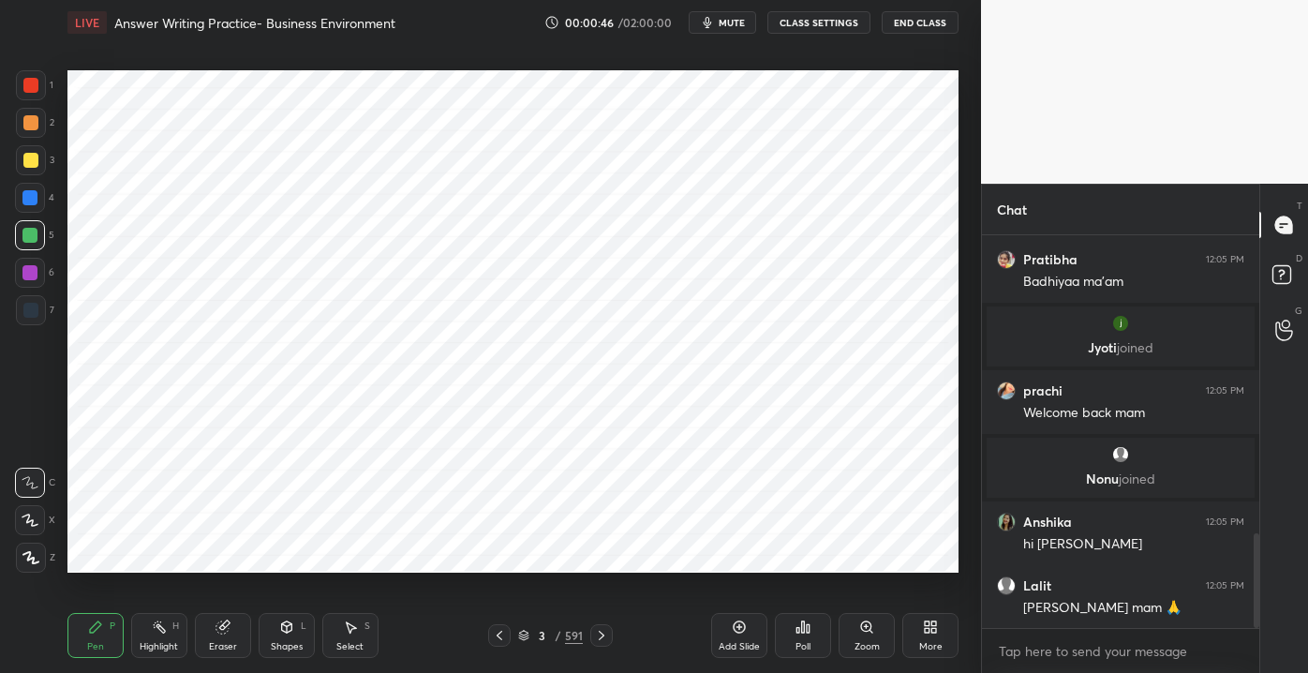
scroll to position [1298, 0]
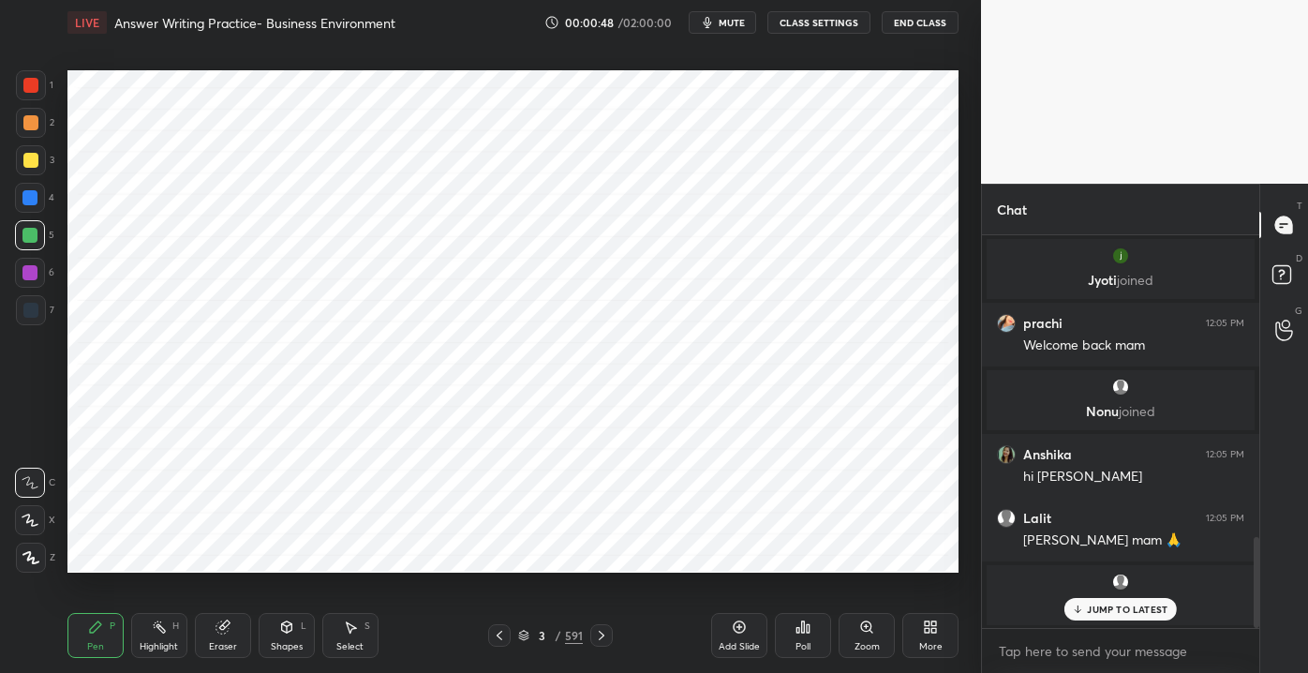
click at [1086, 601] on div "JUMP TO LATEST" at bounding box center [1120, 609] width 112 height 22
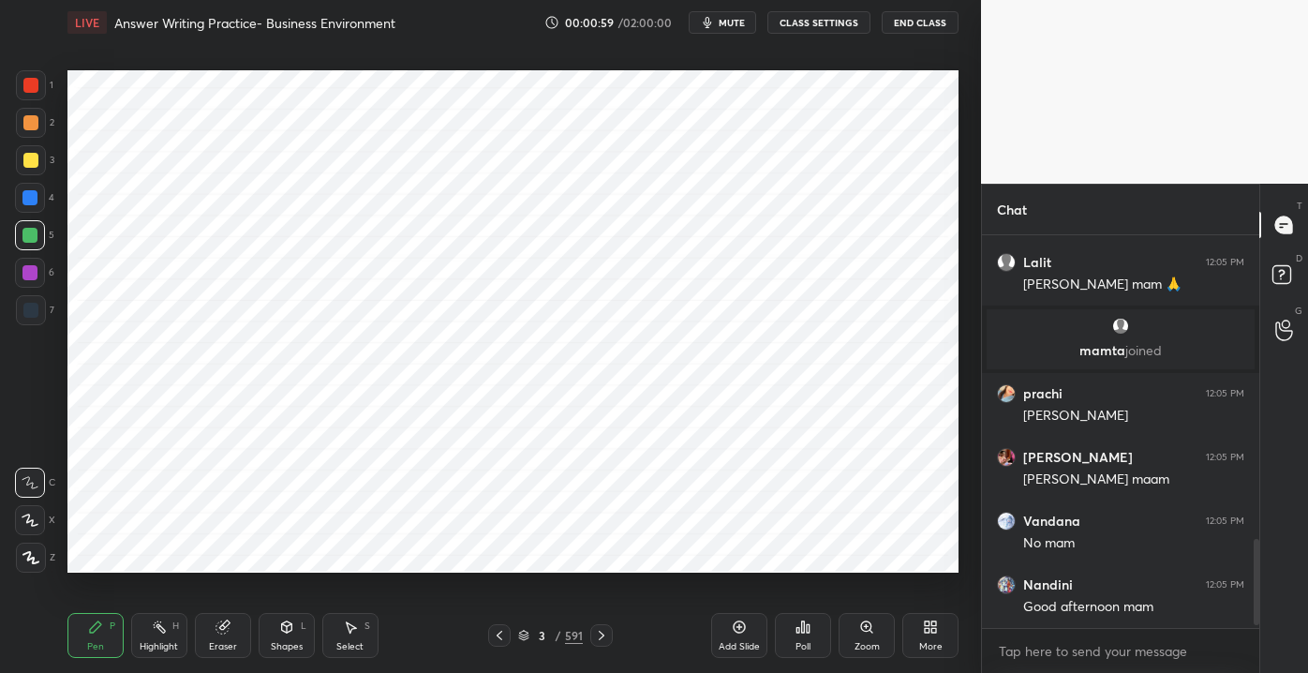
scroll to position [1403, 0]
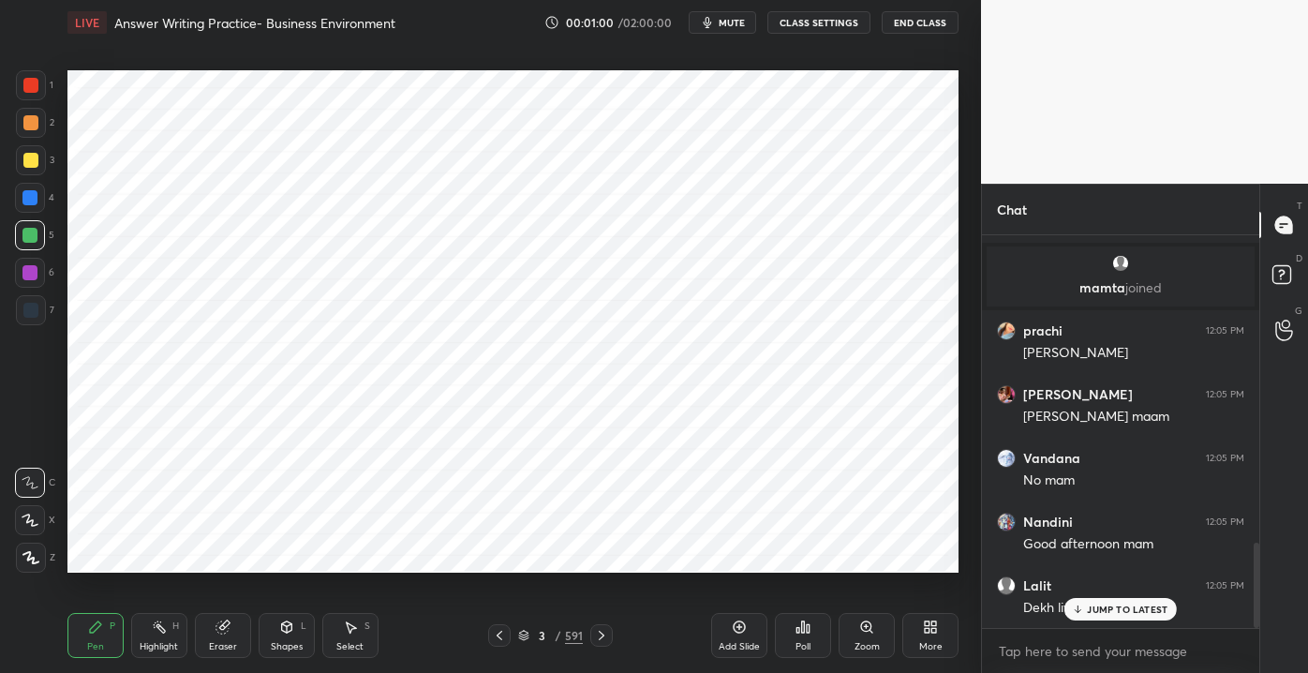
click at [1105, 613] on p "JUMP TO LATEST" at bounding box center [1127, 608] width 81 height 11
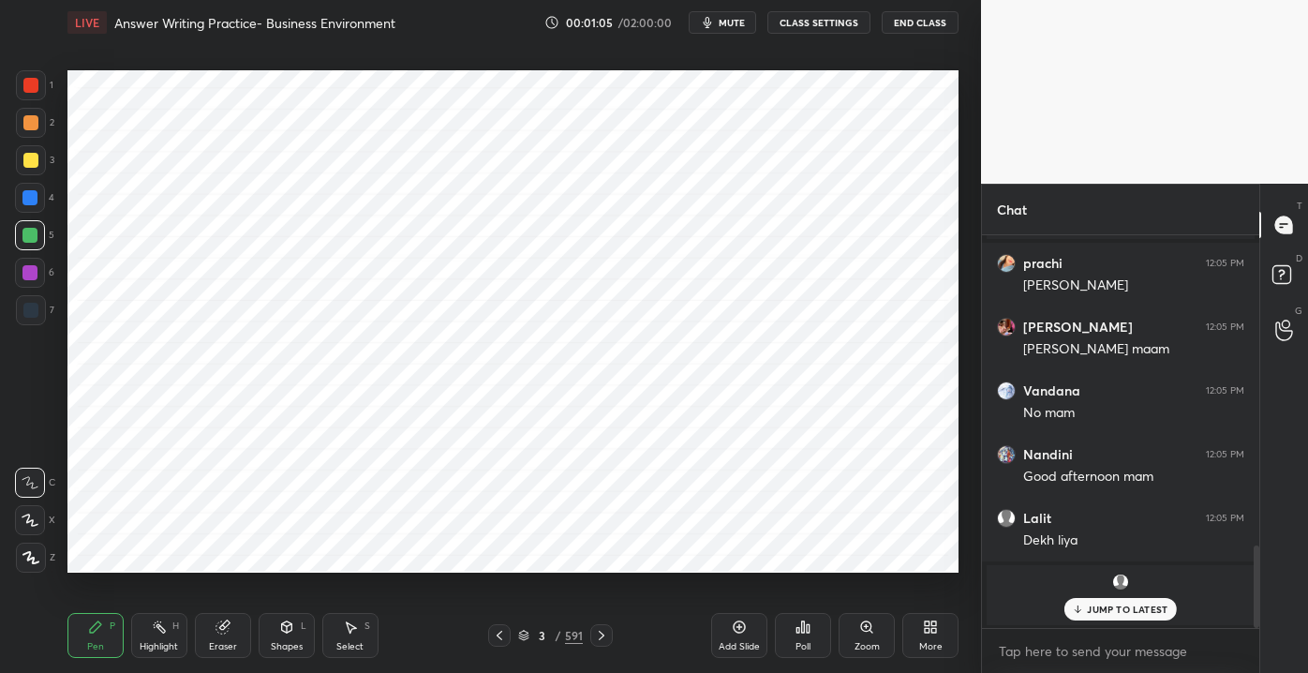
scroll to position [1429, 0]
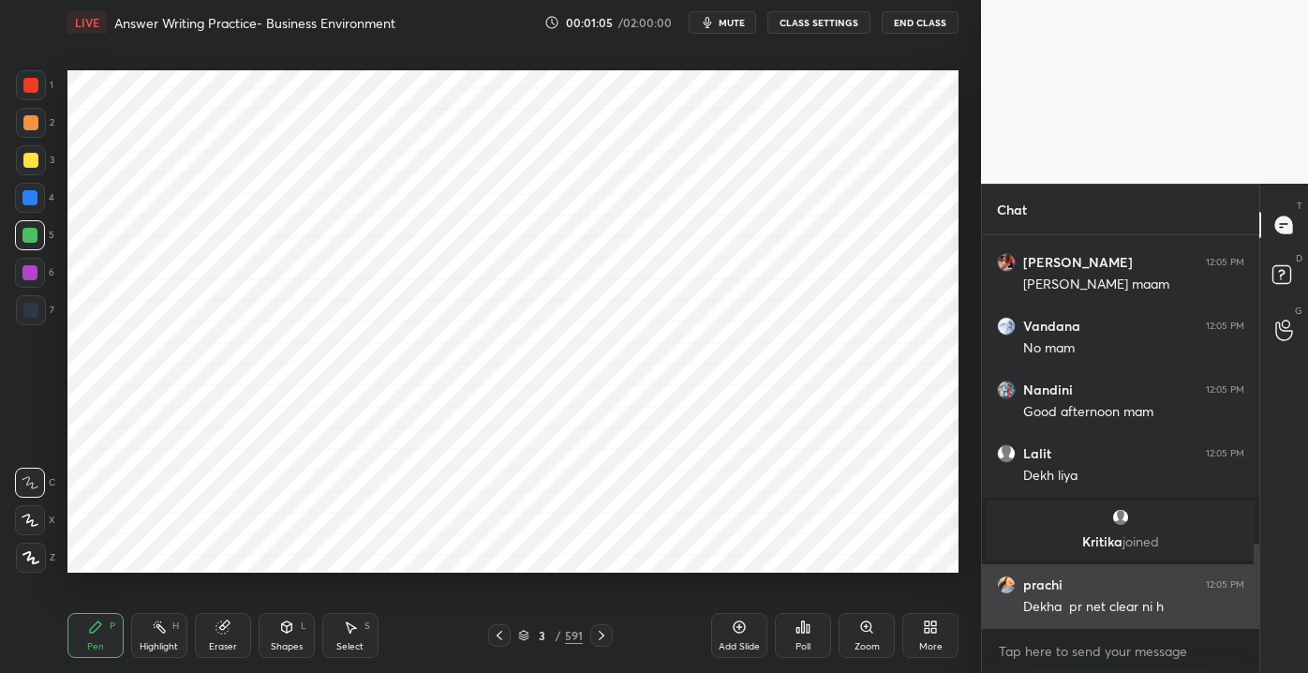
click at [1097, 613] on div "Dekha pr net clear ni h" at bounding box center [1133, 607] width 221 height 19
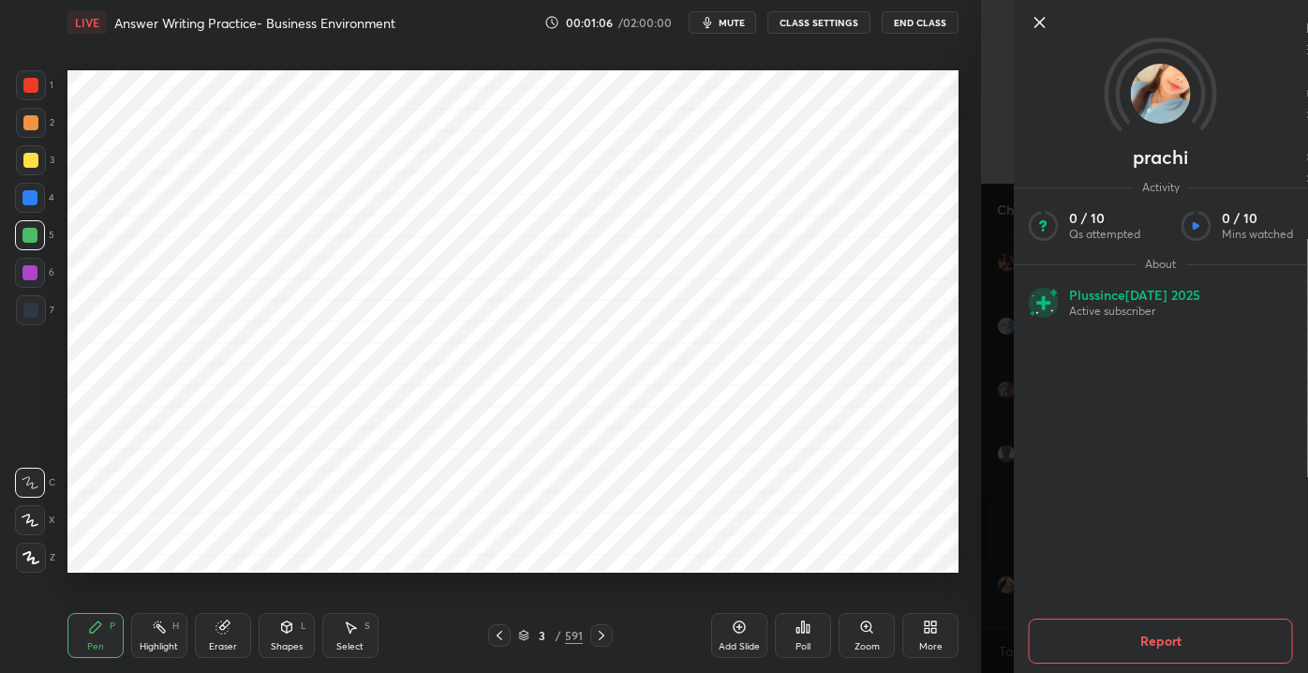
scroll to position [1526, 0]
click at [1038, 31] on icon at bounding box center [1040, 22] width 22 height 22
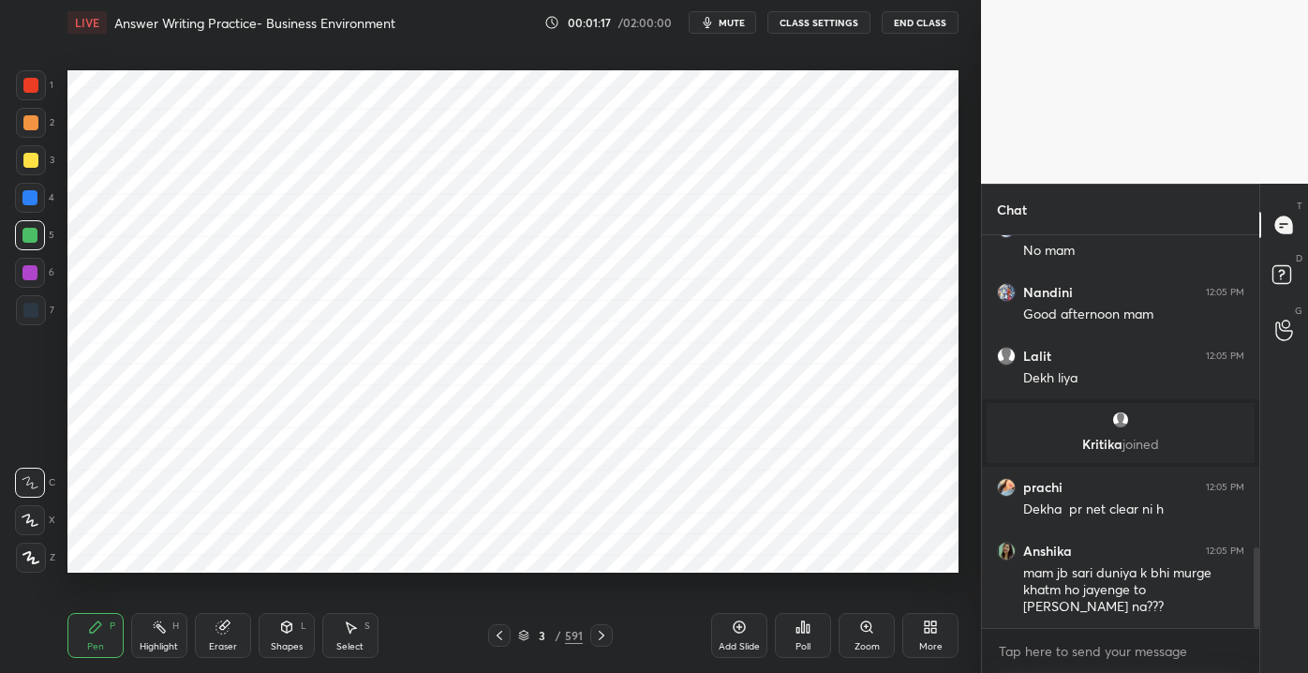
click at [731, 639] on div "Add Slide" at bounding box center [739, 635] width 56 height 45
click at [35, 84] on div at bounding box center [30, 85] width 15 height 15
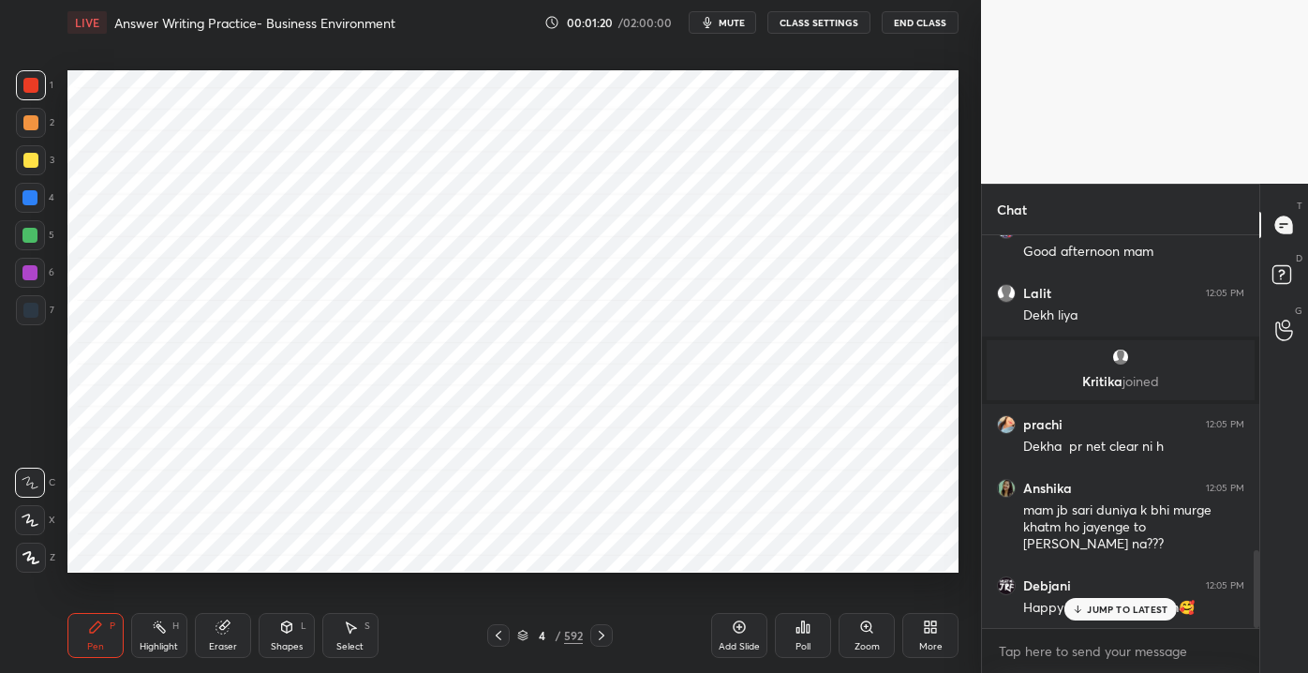
click at [1104, 605] on p "JUMP TO LATEST" at bounding box center [1127, 608] width 81 height 11
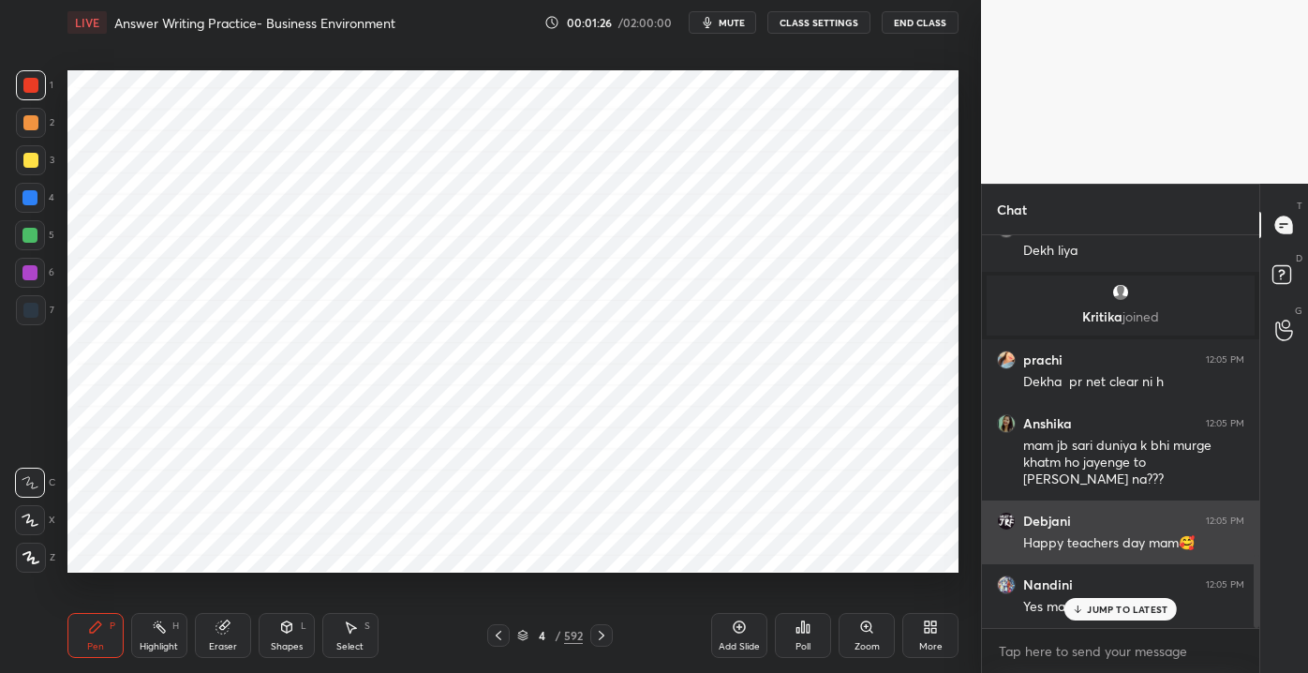
scroll to position [1716, 0]
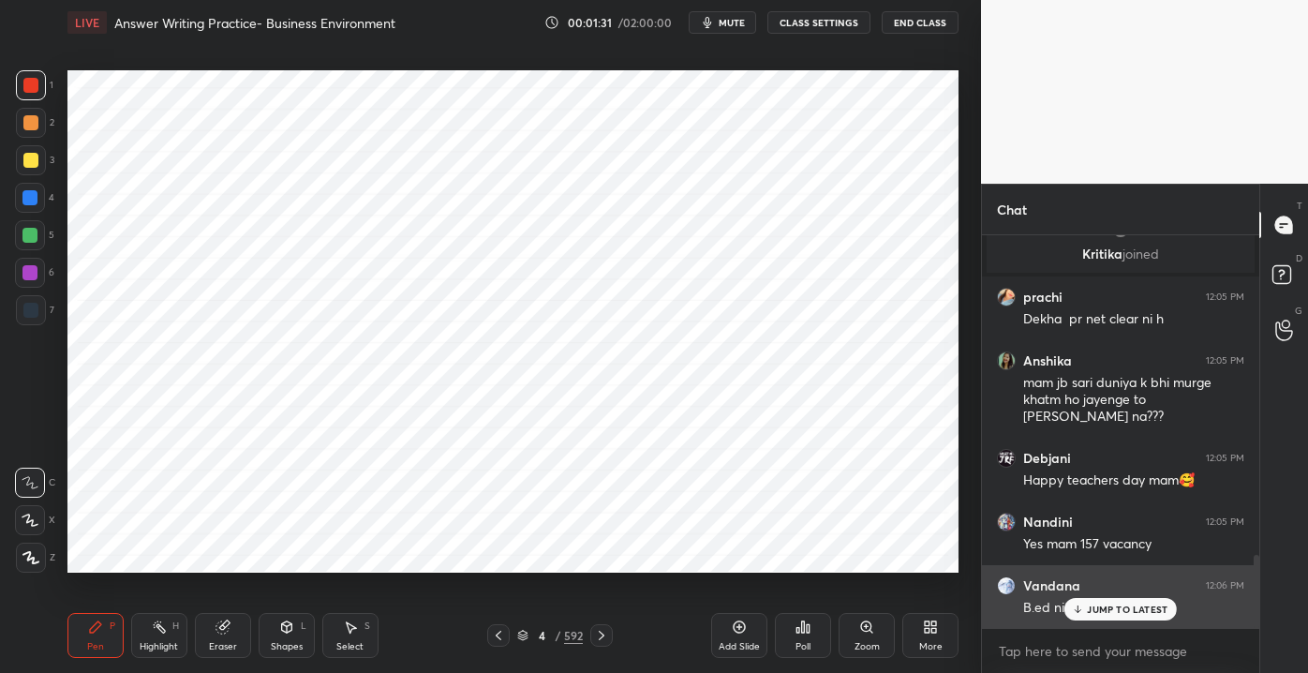
click at [1113, 602] on div "JUMP TO LATEST" at bounding box center [1120, 609] width 112 height 22
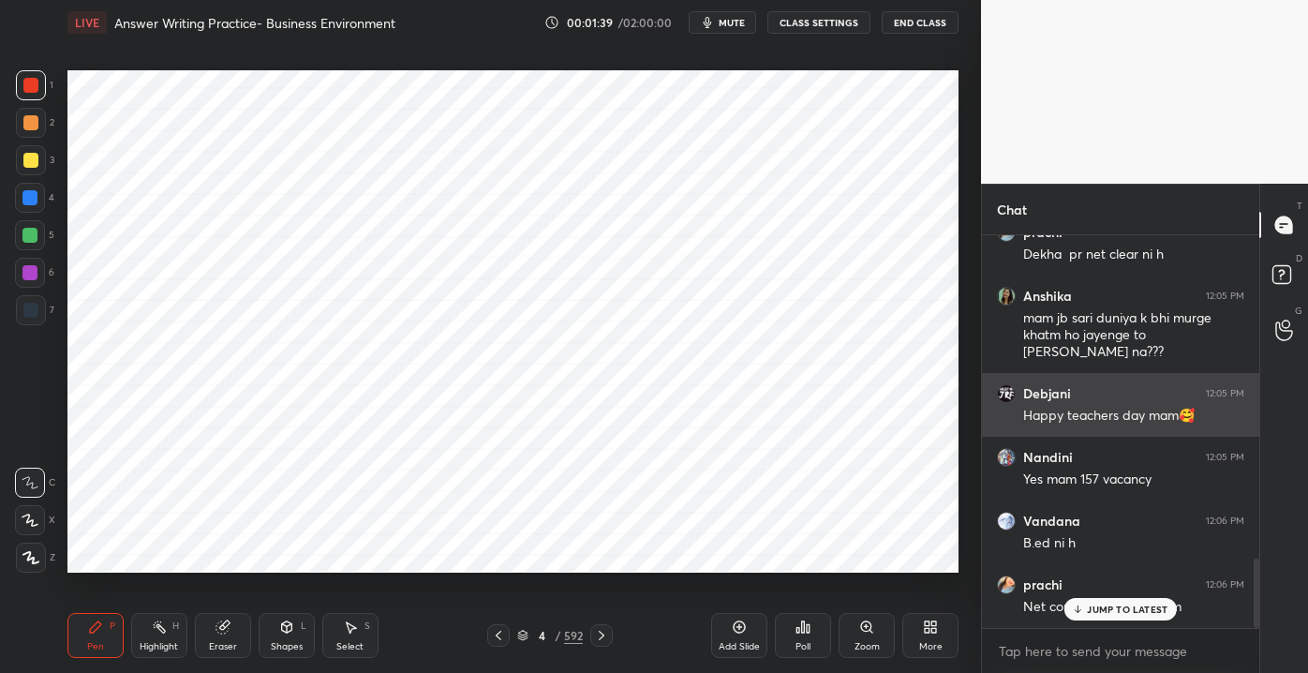
scroll to position [1844, 0]
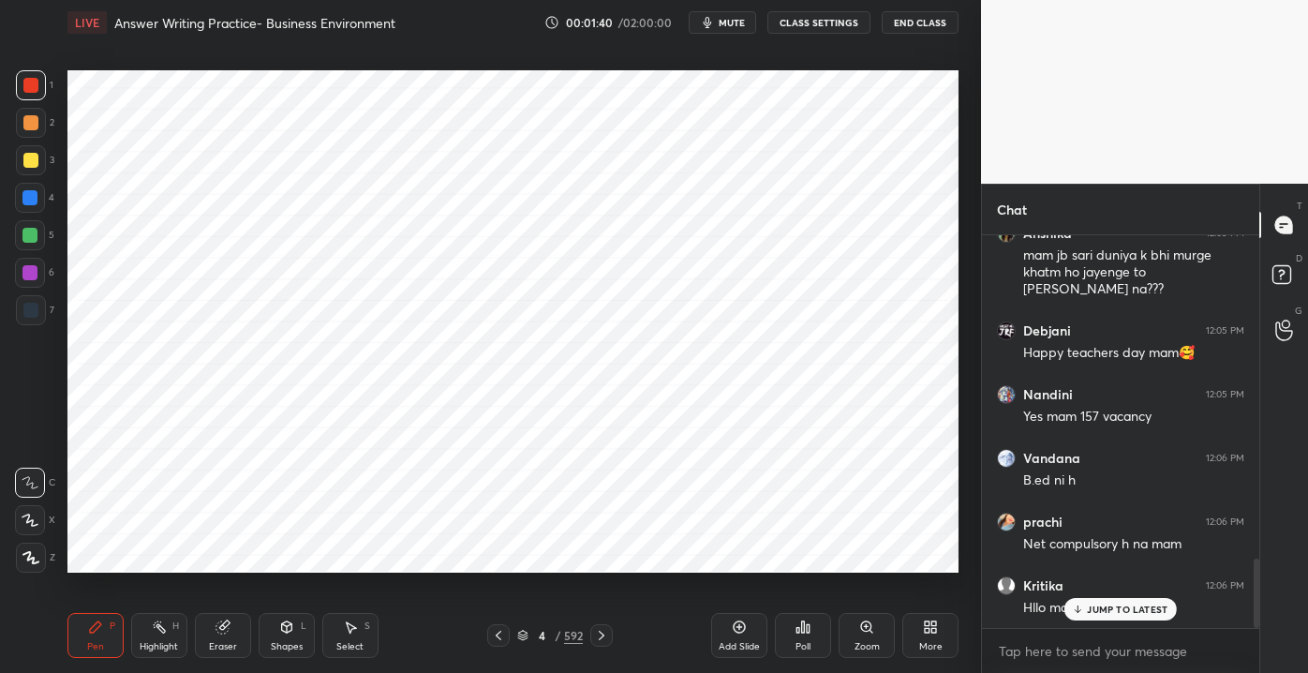
click at [1102, 619] on div "JUMP TO LATEST" at bounding box center [1120, 609] width 112 height 22
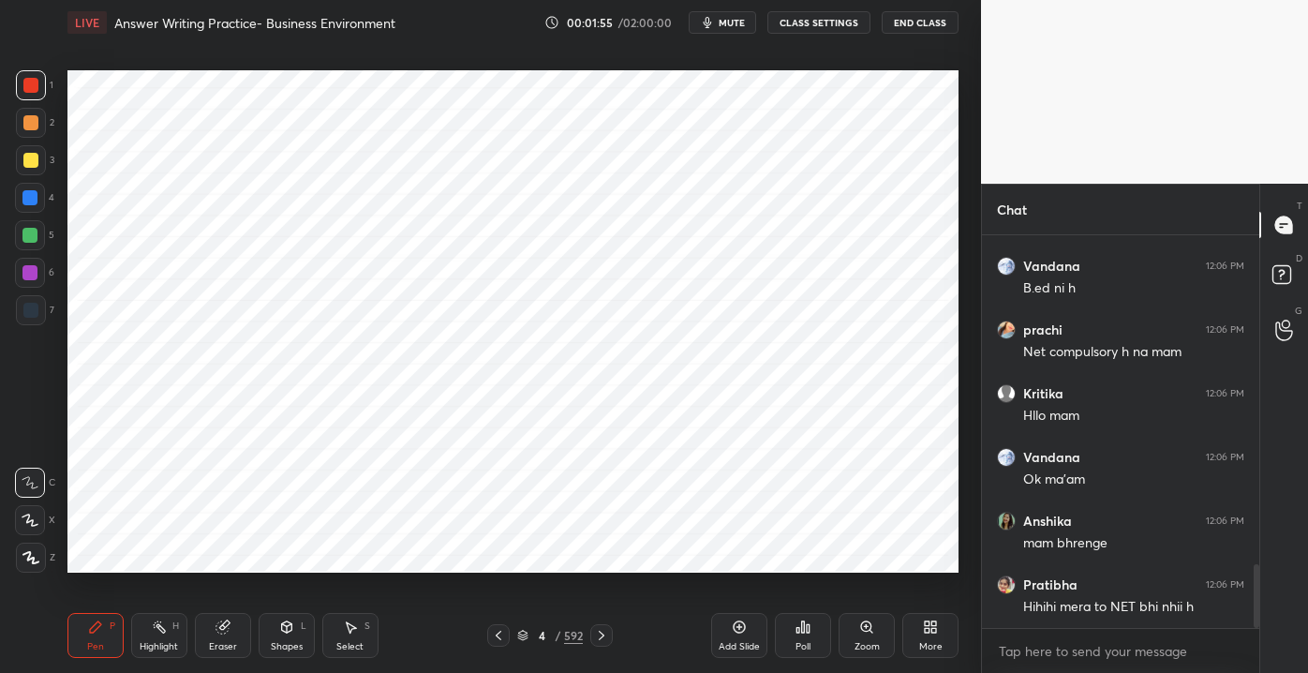
scroll to position [2099, 0]
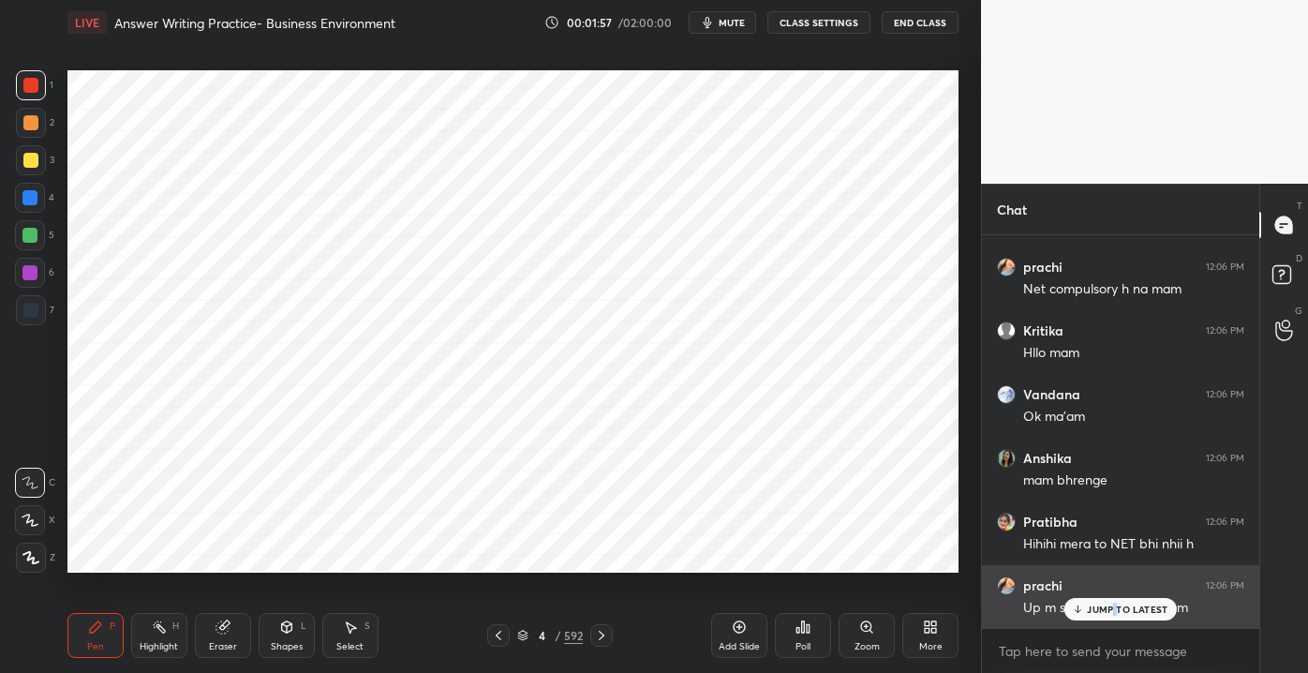
click at [1116, 615] on p "JUMP TO LATEST" at bounding box center [1127, 608] width 81 height 11
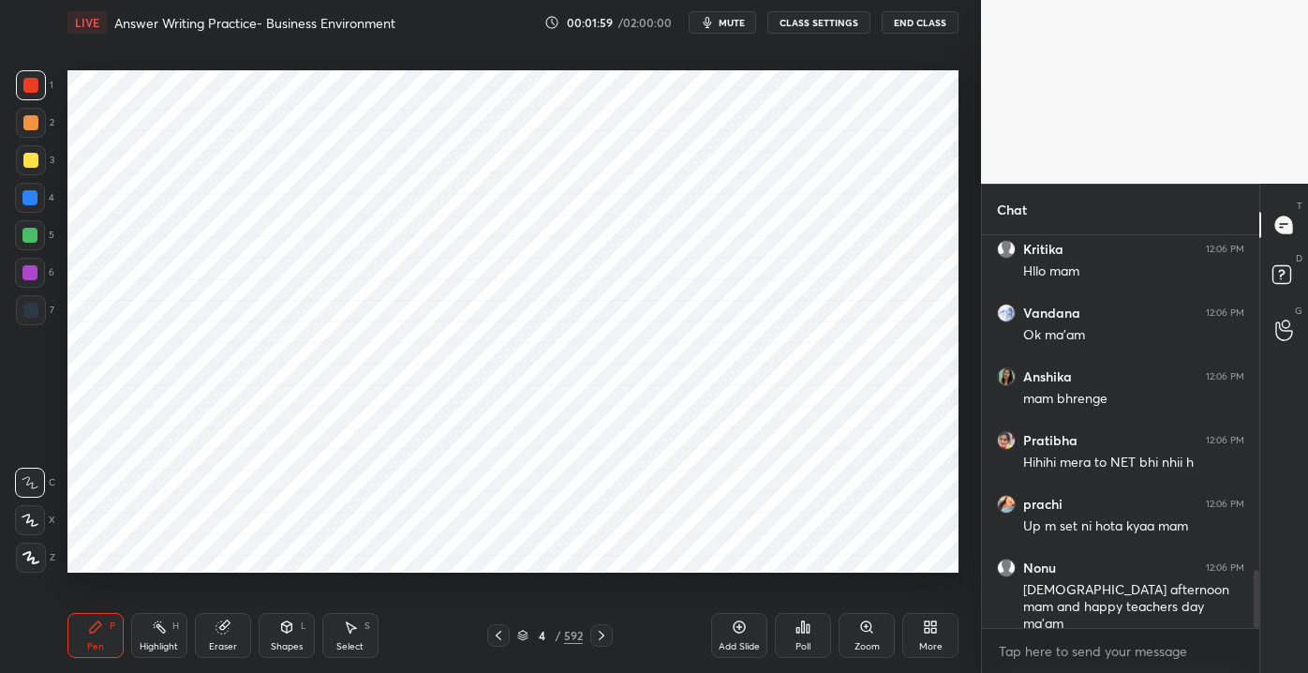
scroll to position [2248, 0]
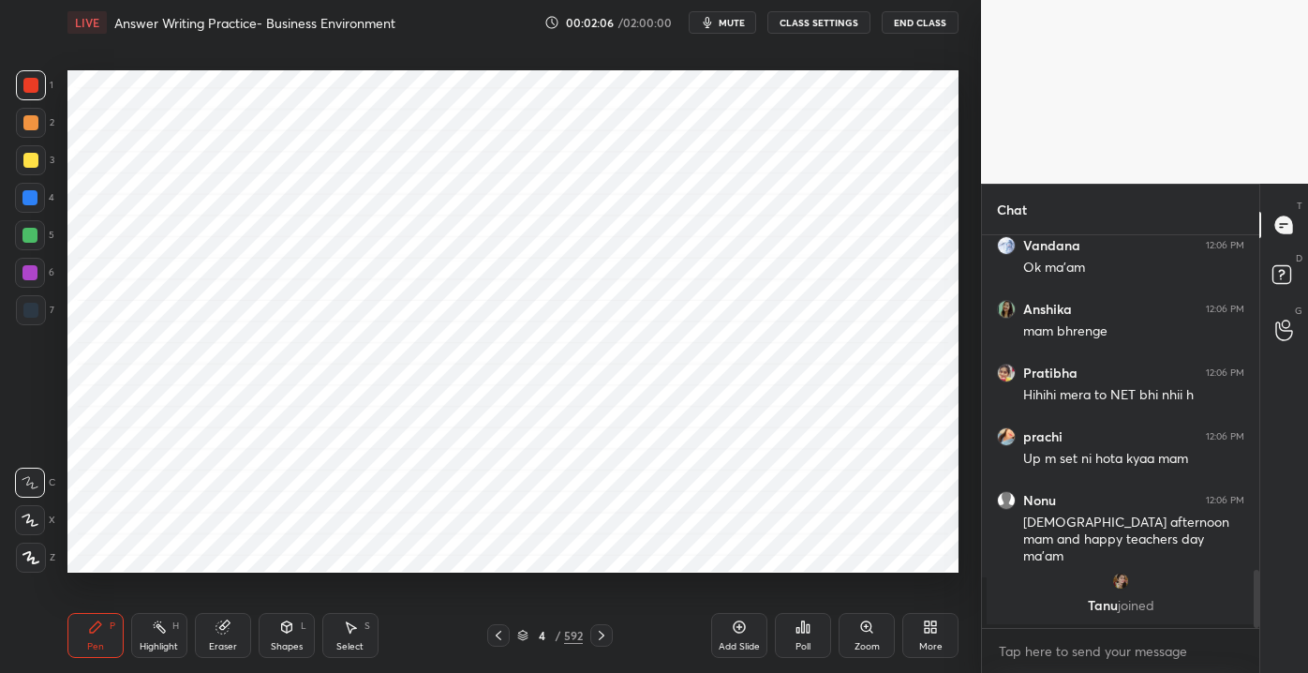
click at [25, 201] on div at bounding box center [29, 197] width 15 height 15
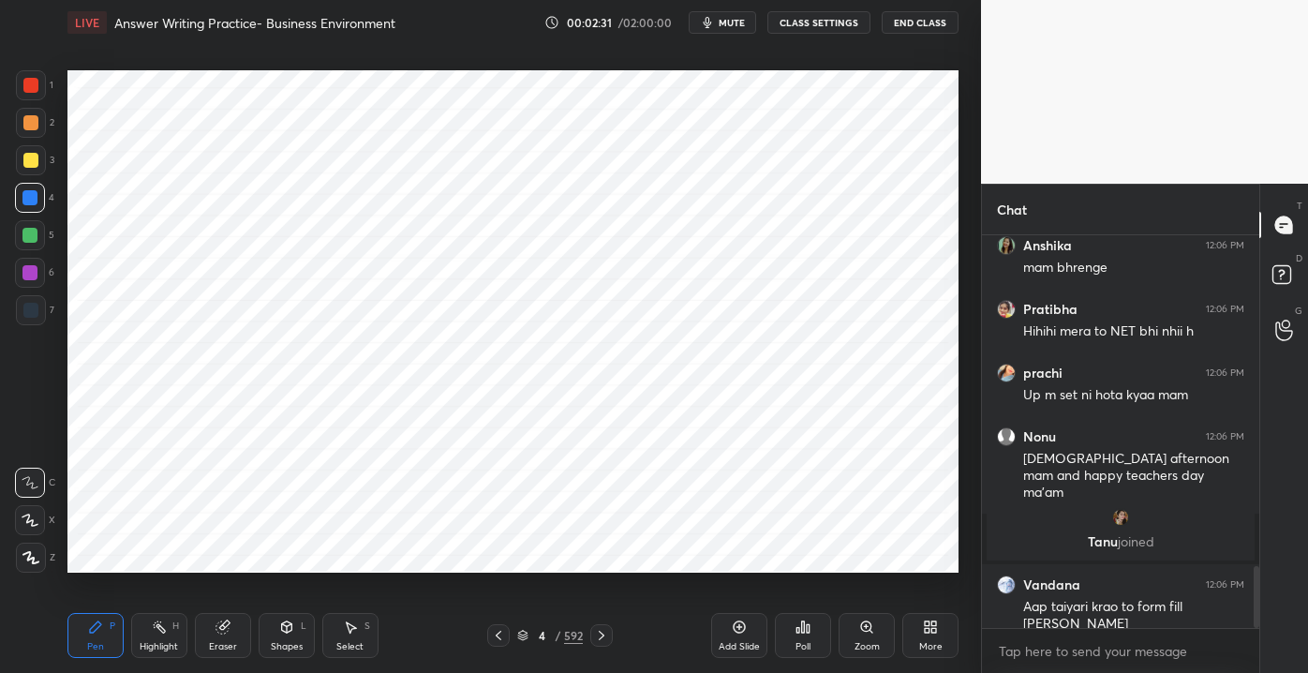
click at [749, 642] on div "Add Slide" at bounding box center [739, 646] width 41 height 9
click at [37, 94] on div at bounding box center [31, 85] width 30 height 30
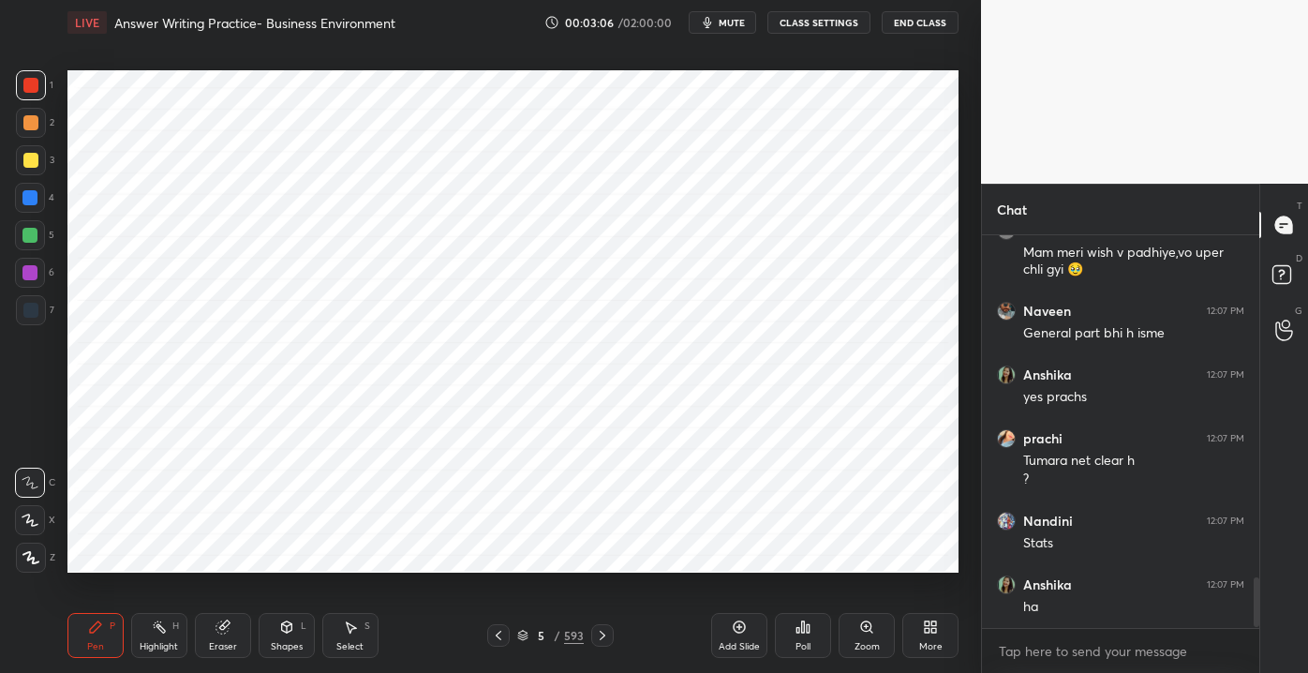
scroll to position [2736, 0]
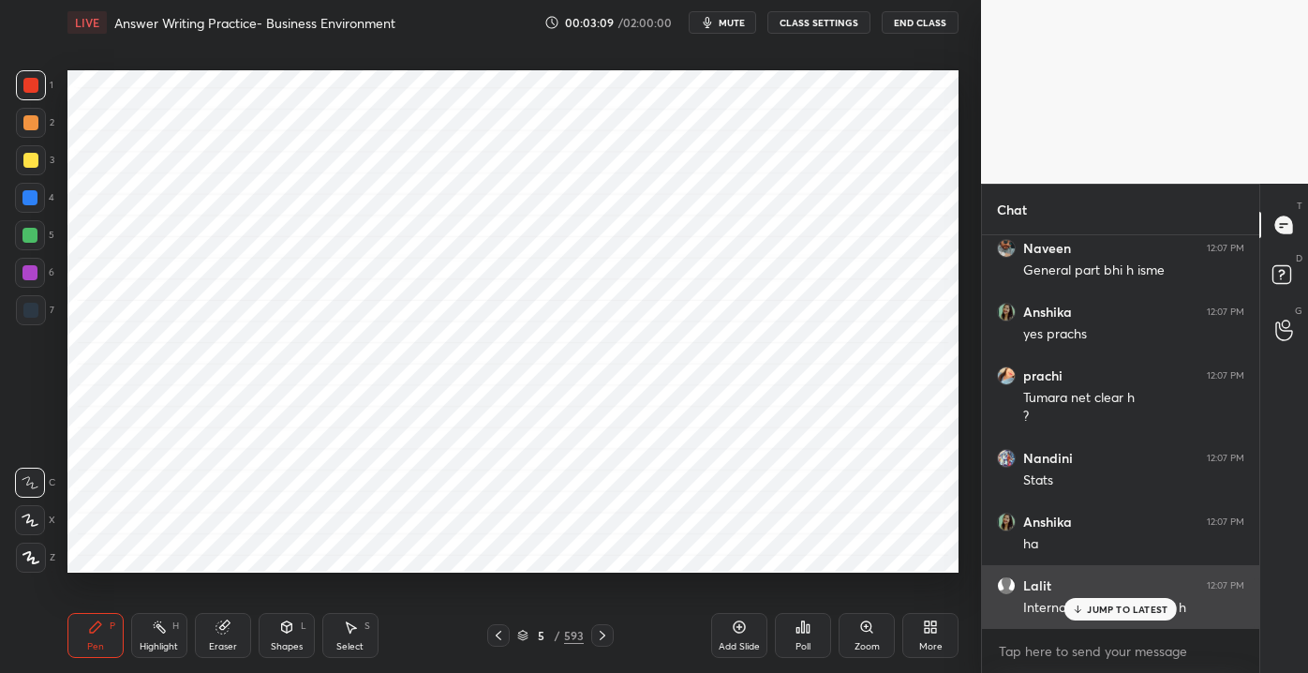
click at [1081, 608] on icon at bounding box center [1078, 608] width 12 height 11
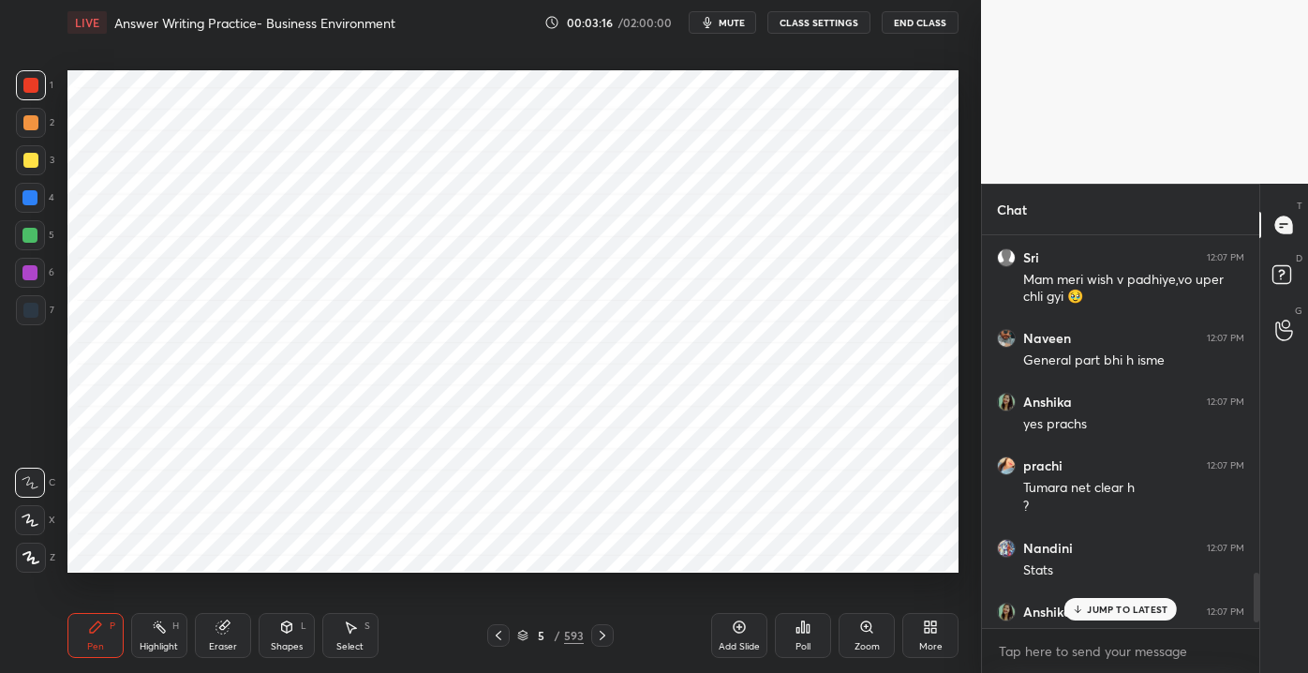
scroll to position [2737, 0]
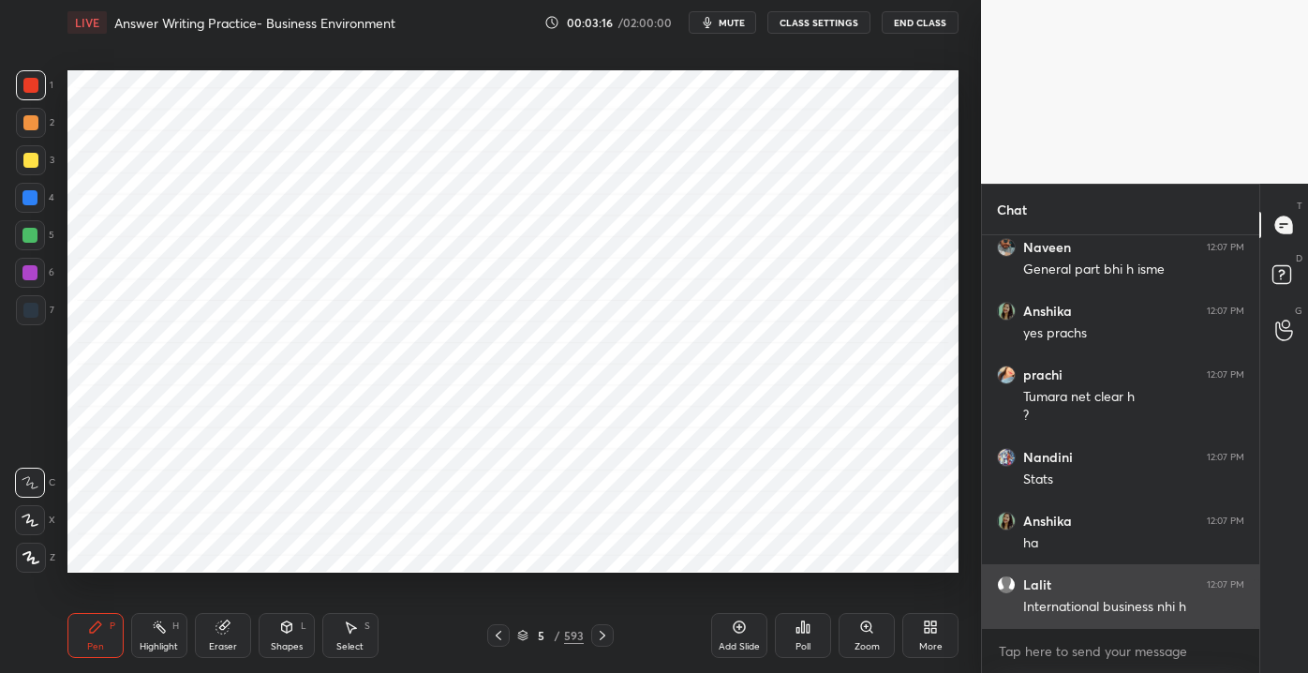
drag, startPoint x: 1255, startPoint y: 597, endPoint x: 1144, endPoint y: 621, distance: 114.1
click at [1256, 631] on div "Sri 12:07 PM Mam meri wish v padhiye,vo uper chli gyi 🥹 Naveen 12:07 PM General…" at bounding box center [1120, 454] width 277 height 438
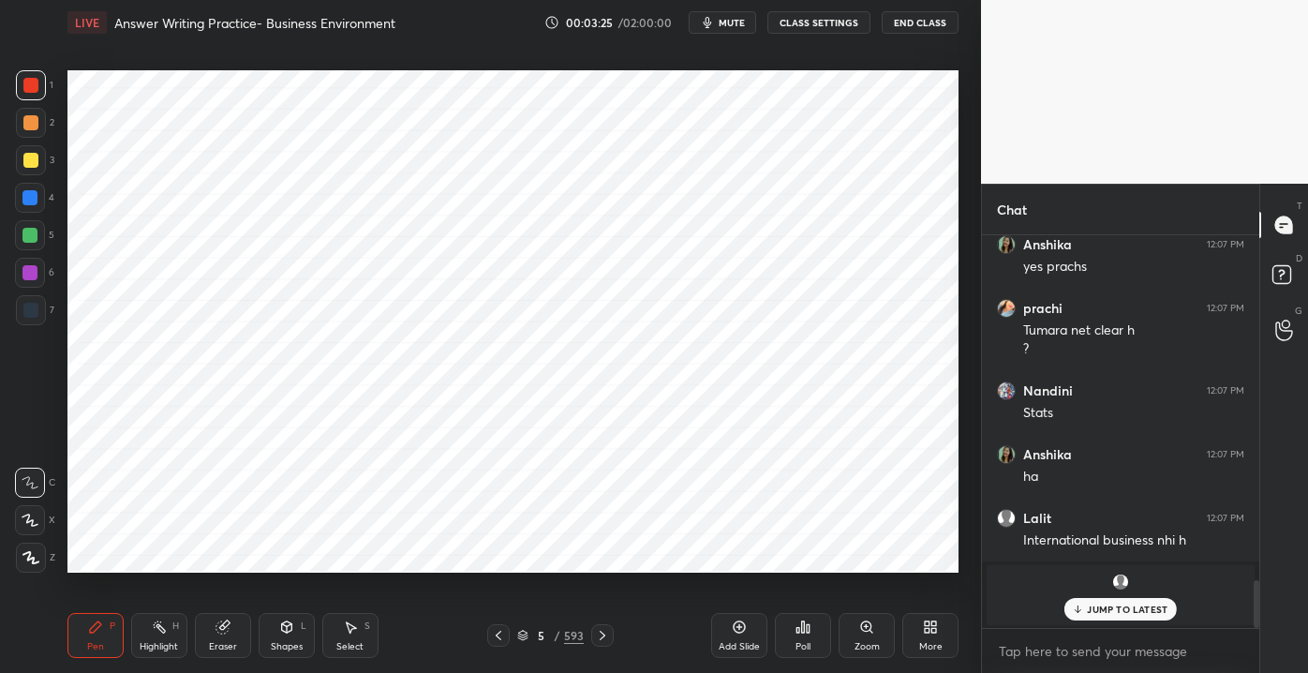
scroll to position [2593, 0]
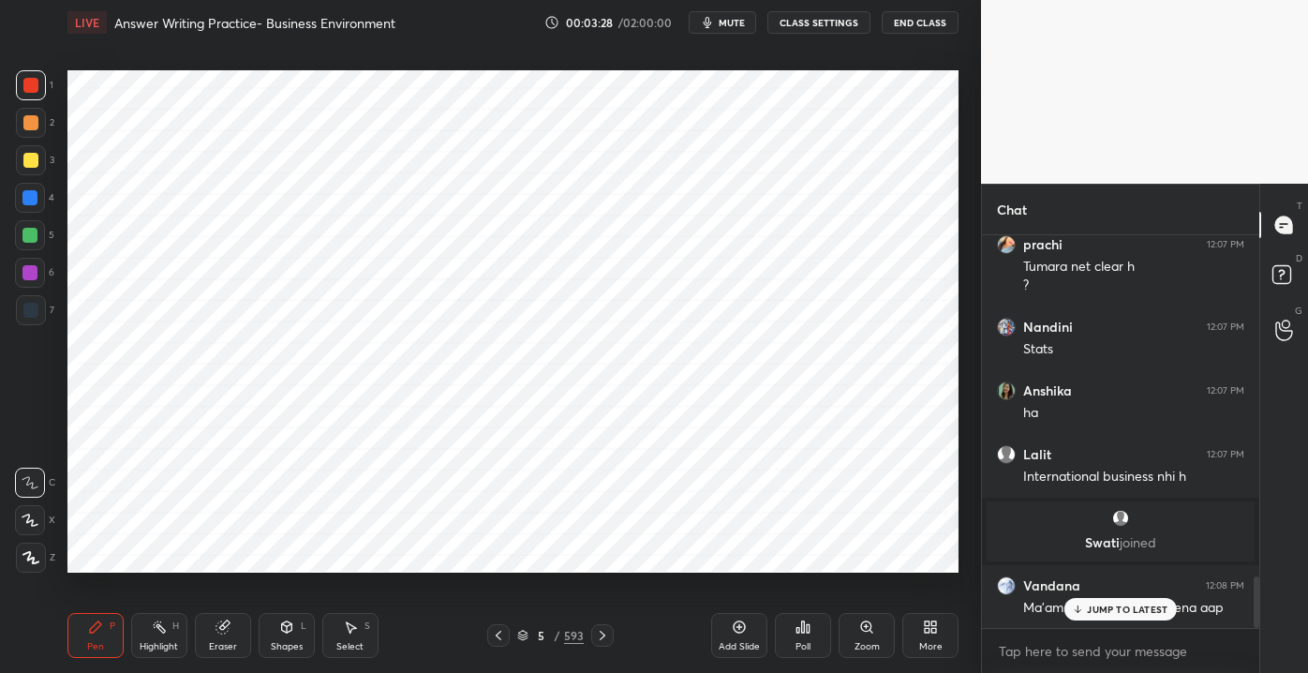
click at [1122, 611] on p "JUMP TO LATEST" at bounding box center [1127, 608] width 81 height 11
drag, startPoint x: 222, startPoint y: 639, endPoint x: 232, endPoint y: 637, distance: 10.5
click at [222, 638] on div "Eraser" at bounding box center [223, 635] width 56 height 45
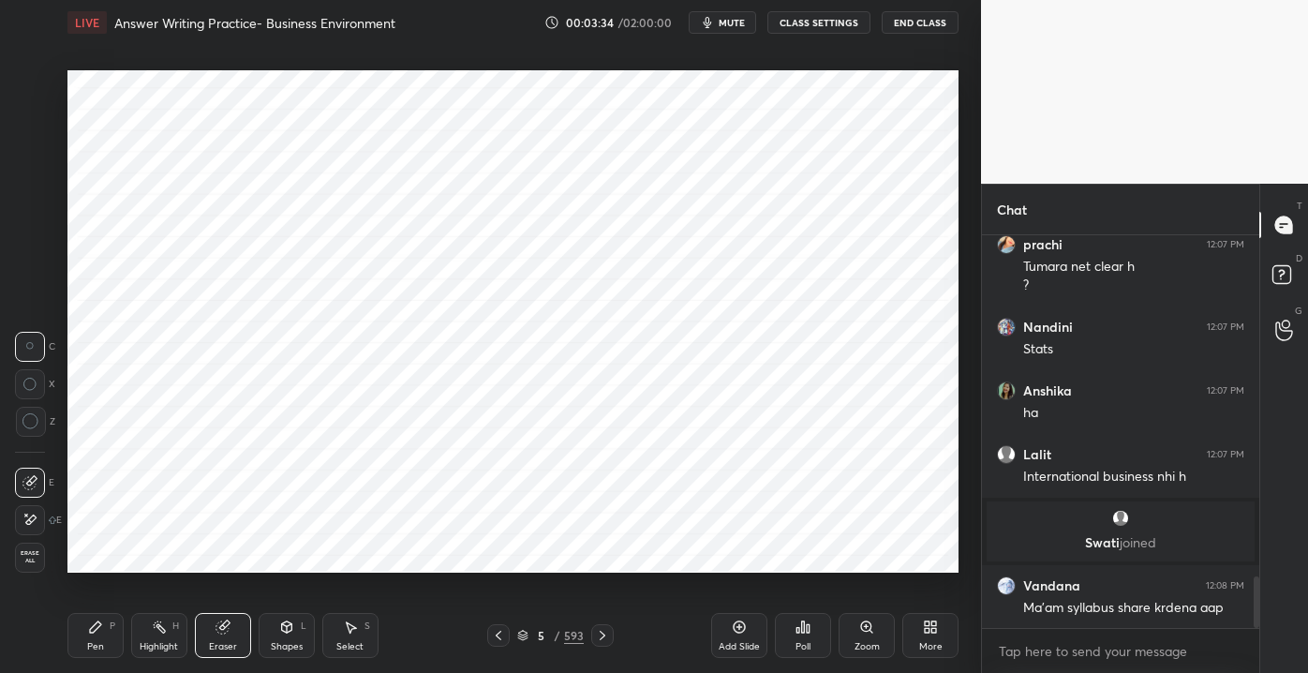
click at [30, 556] on span "Erase all" at bounding box center [30, 556] width 28 height 13
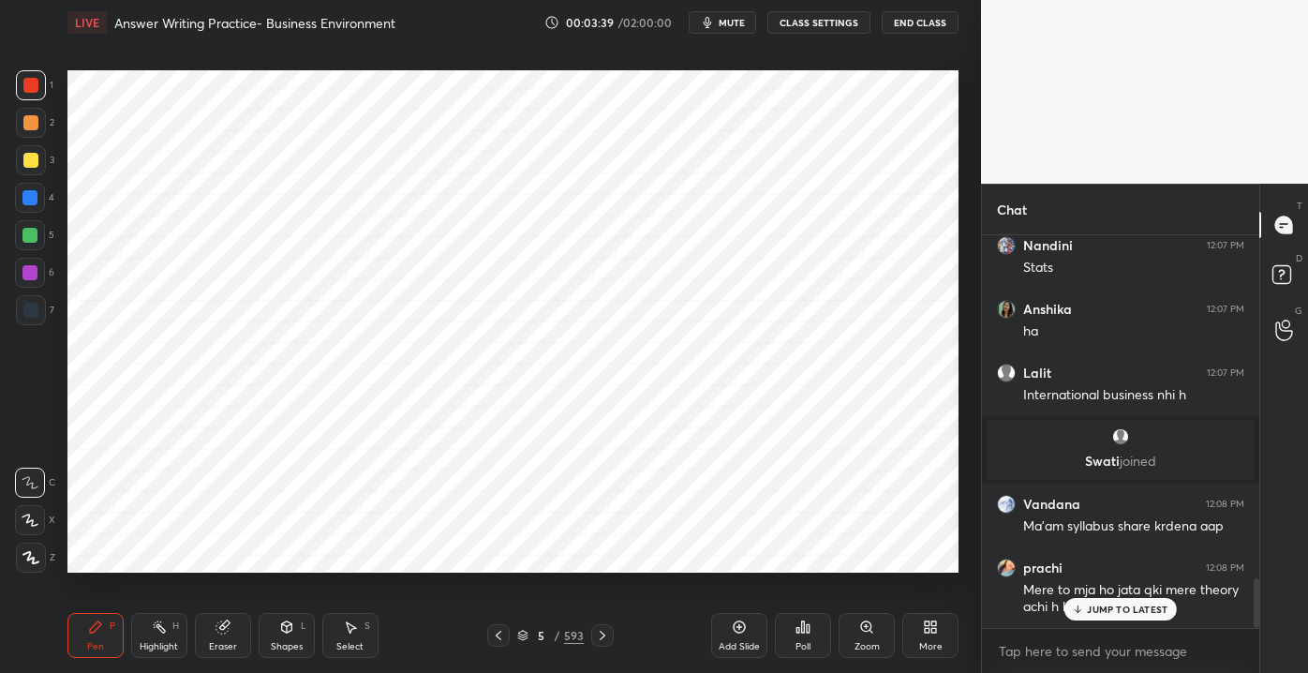
scroll to position [2738, 0]
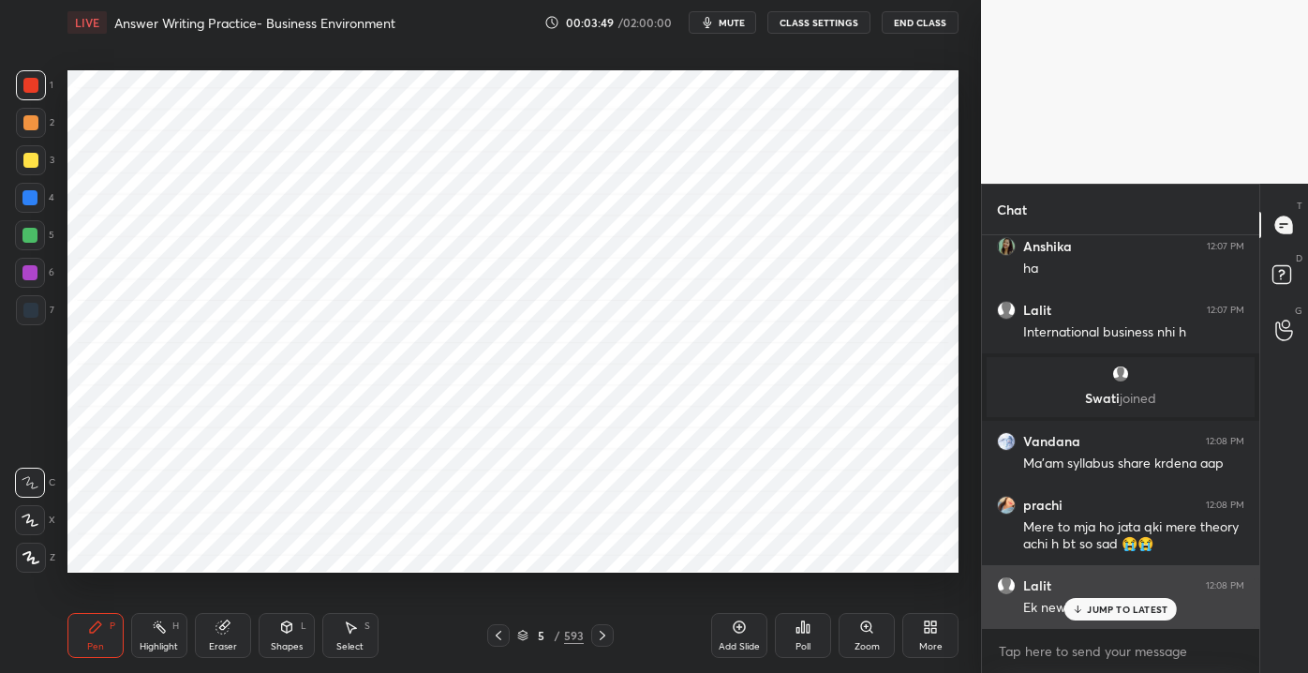
click at [1110, 609] on p "JUMP TO LATEST" at bounding box center [1127, 608] width 81 height 11
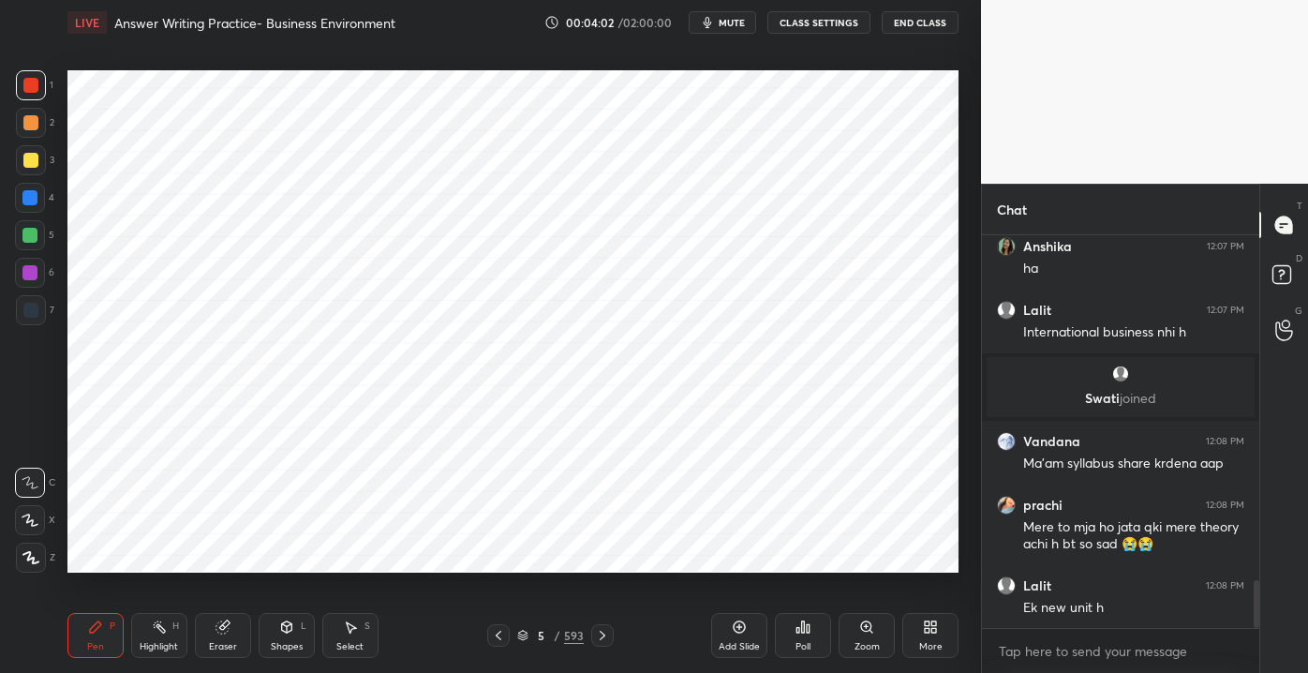
scroll to position [2802, 0]
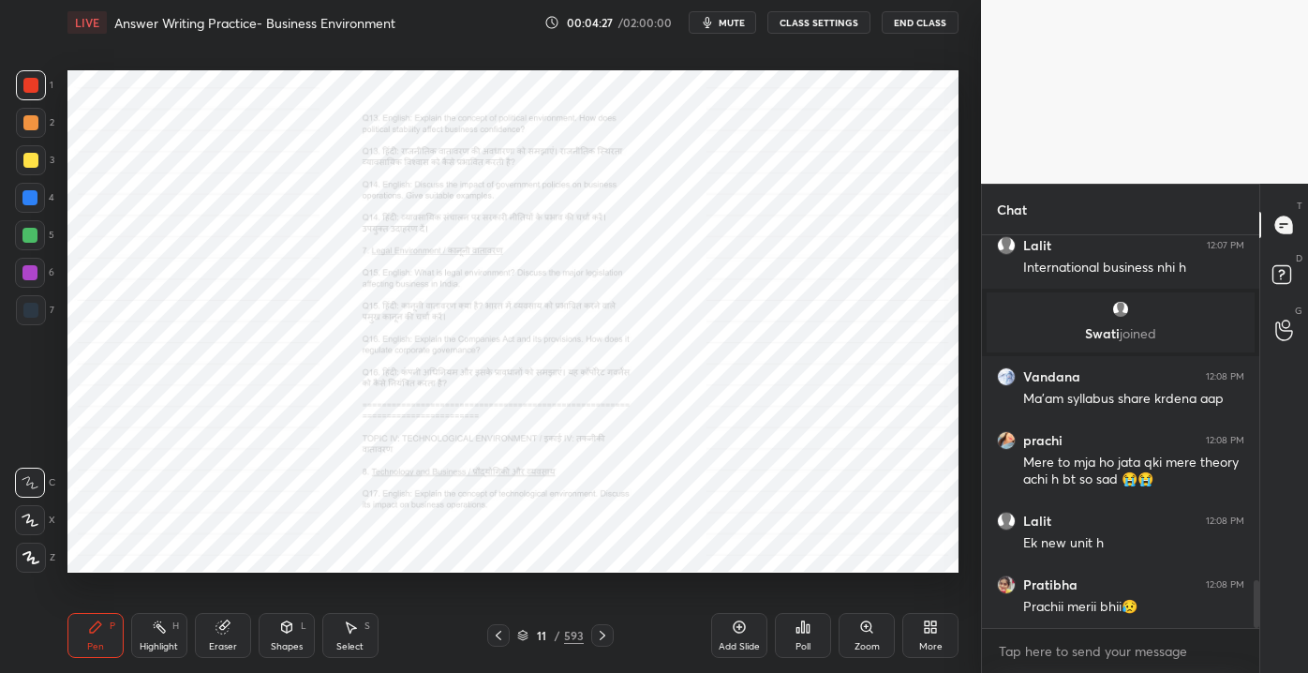
click at [547, 631] on div "11" at bounding box center [541, 635] width 19 height 11
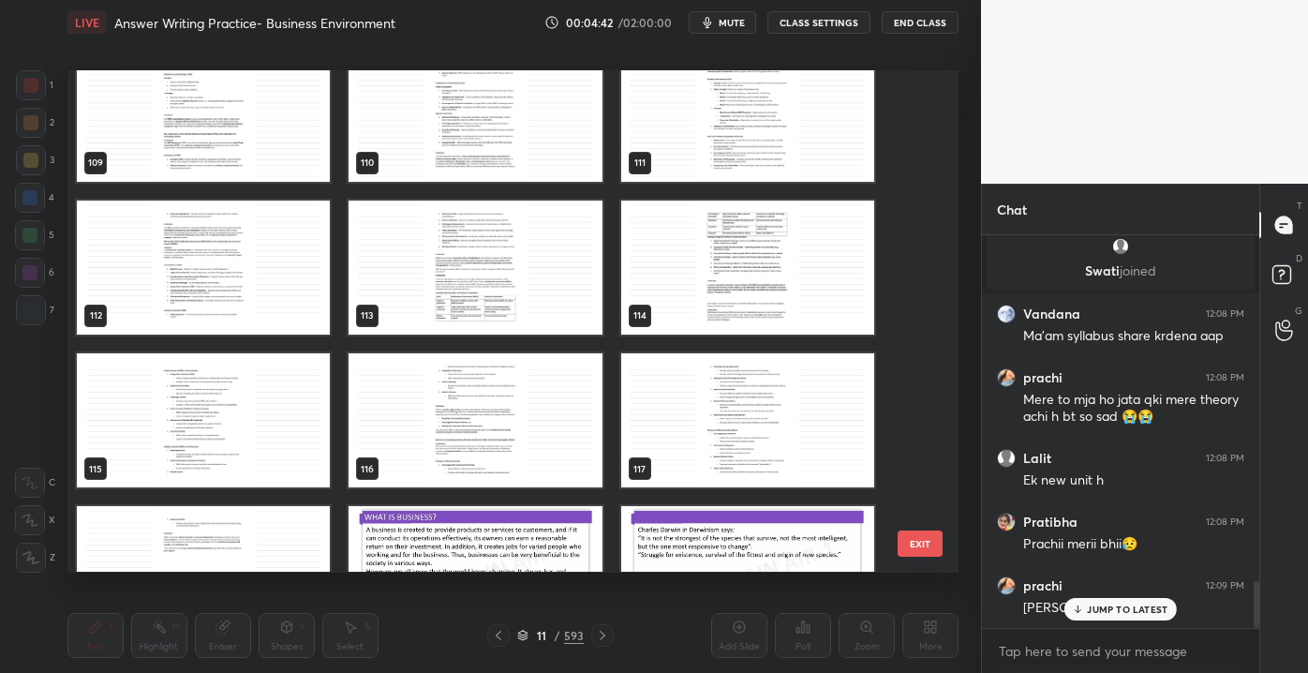
scroll to position [5745, 0]
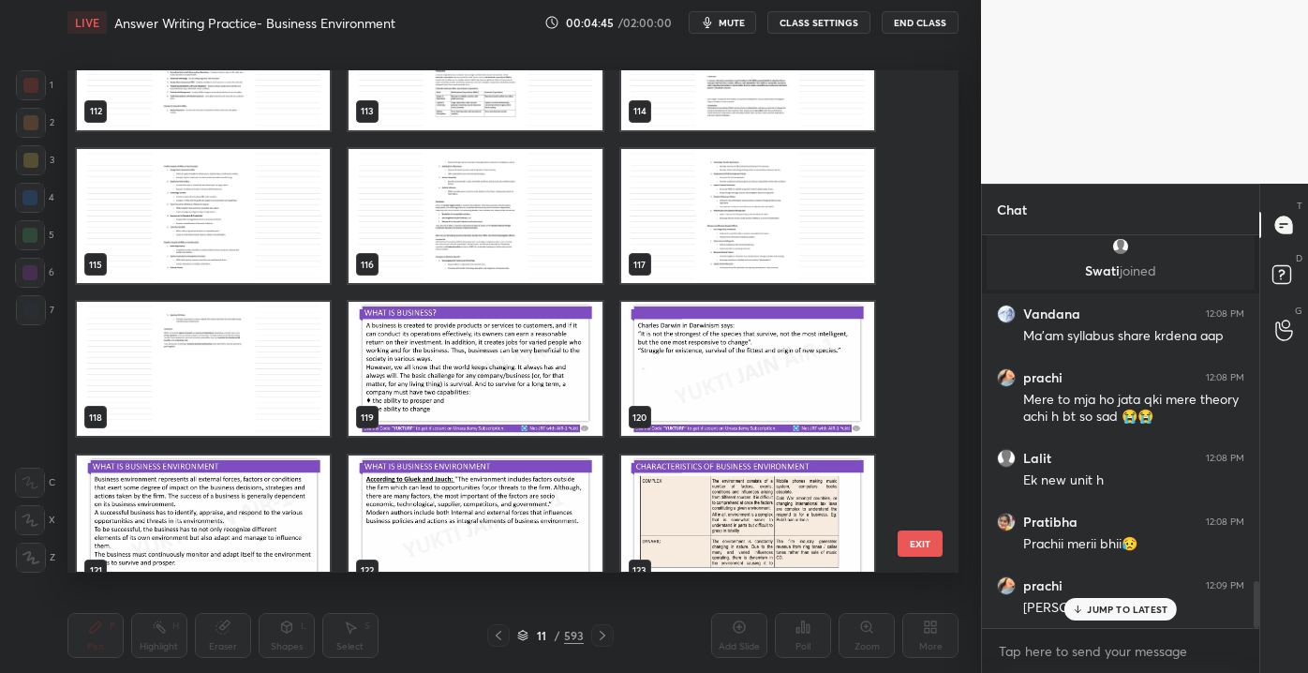
click at [453, 398] on img "grid" at bounding box center [475, 370] width 253 height 134
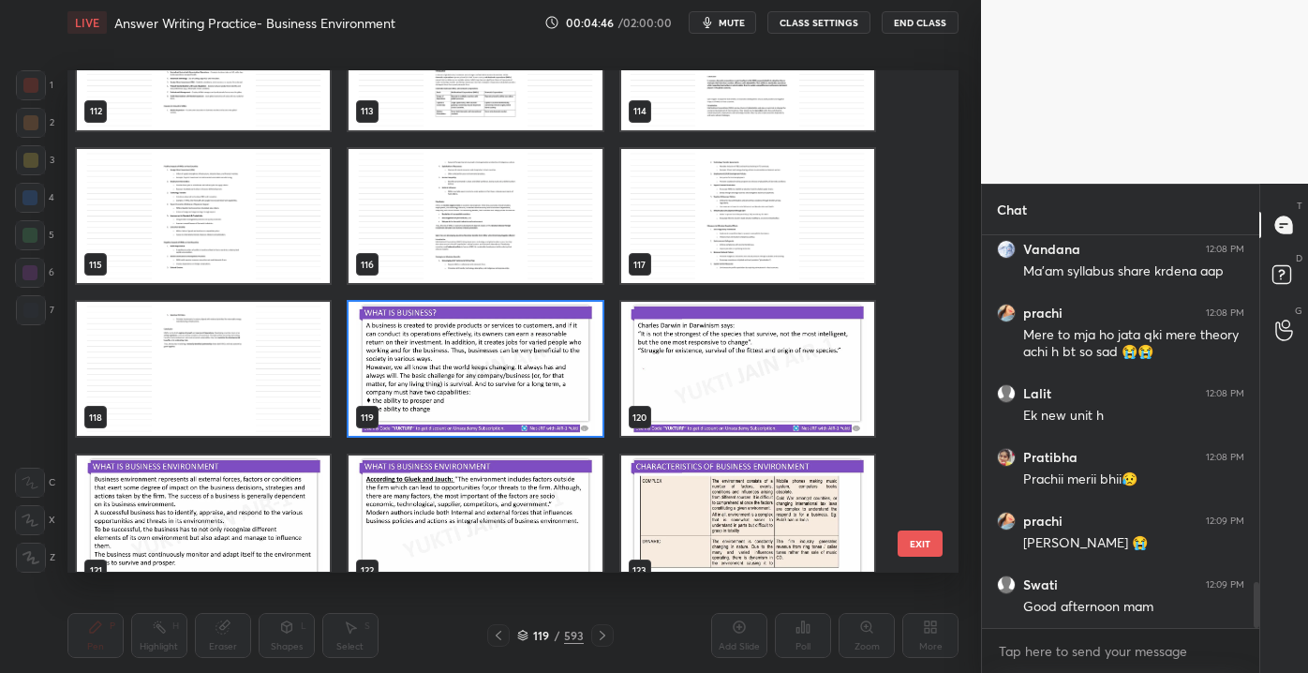
click at [546, 389] on img "grid" at bounding box center [475, 370] width 253 height 134
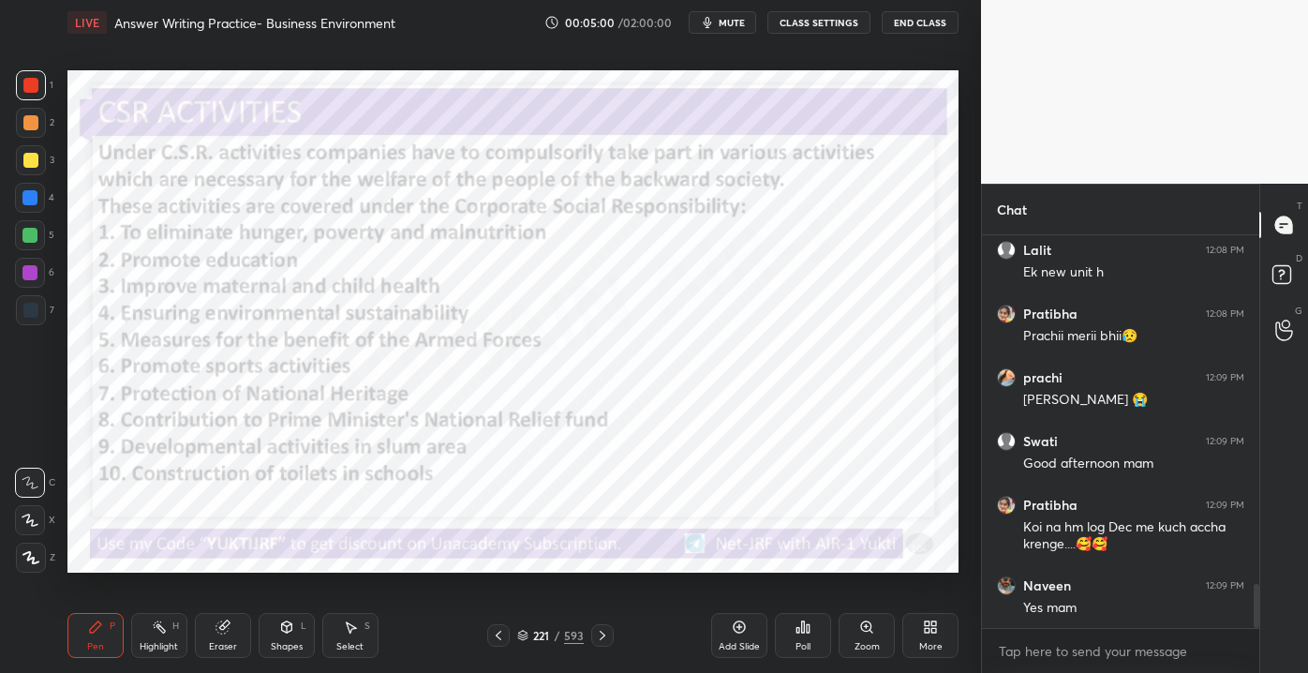
scroll to position [3138, 0]
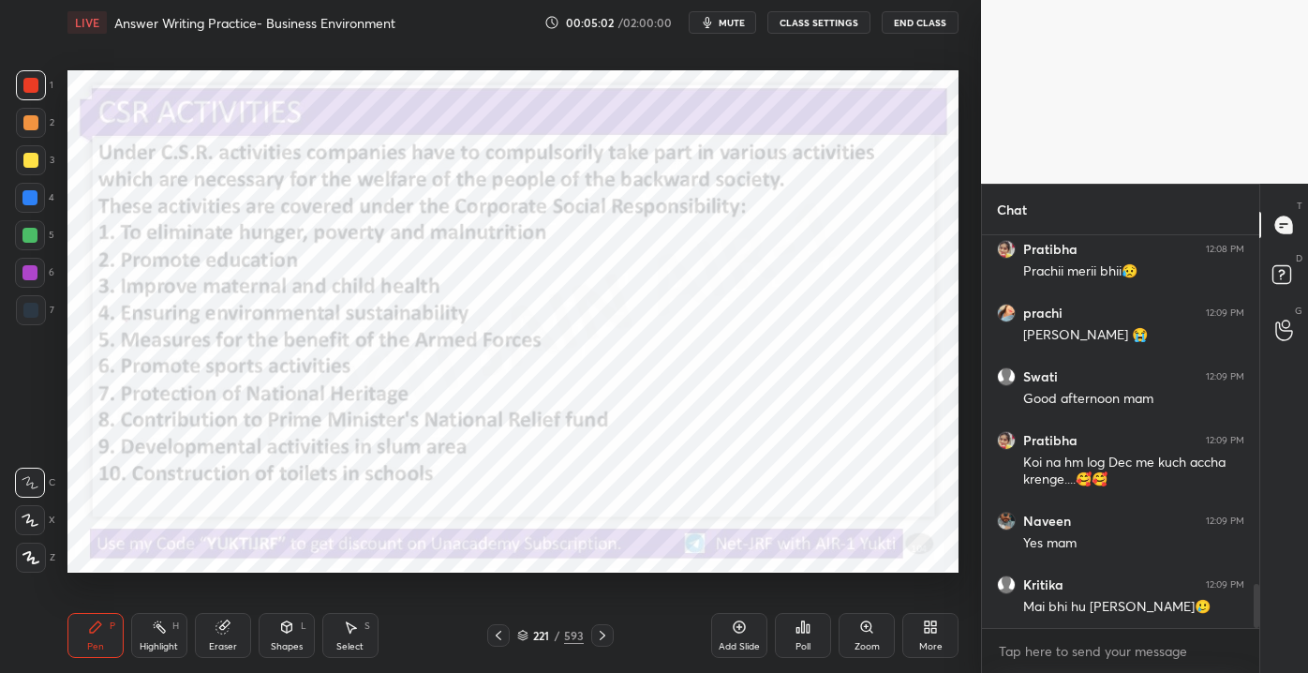
click at [540, 630] on div "221" at bounding box center [541, 635] width 19 height 11
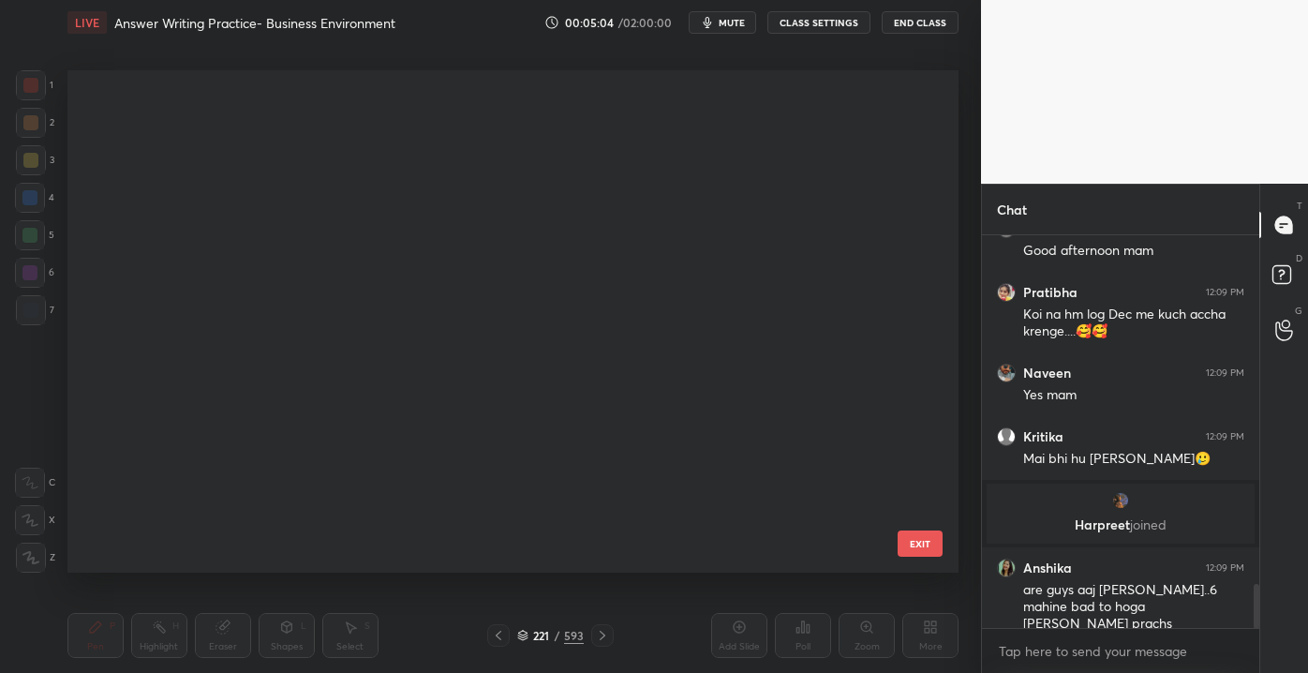
scroll to position [0, 0]
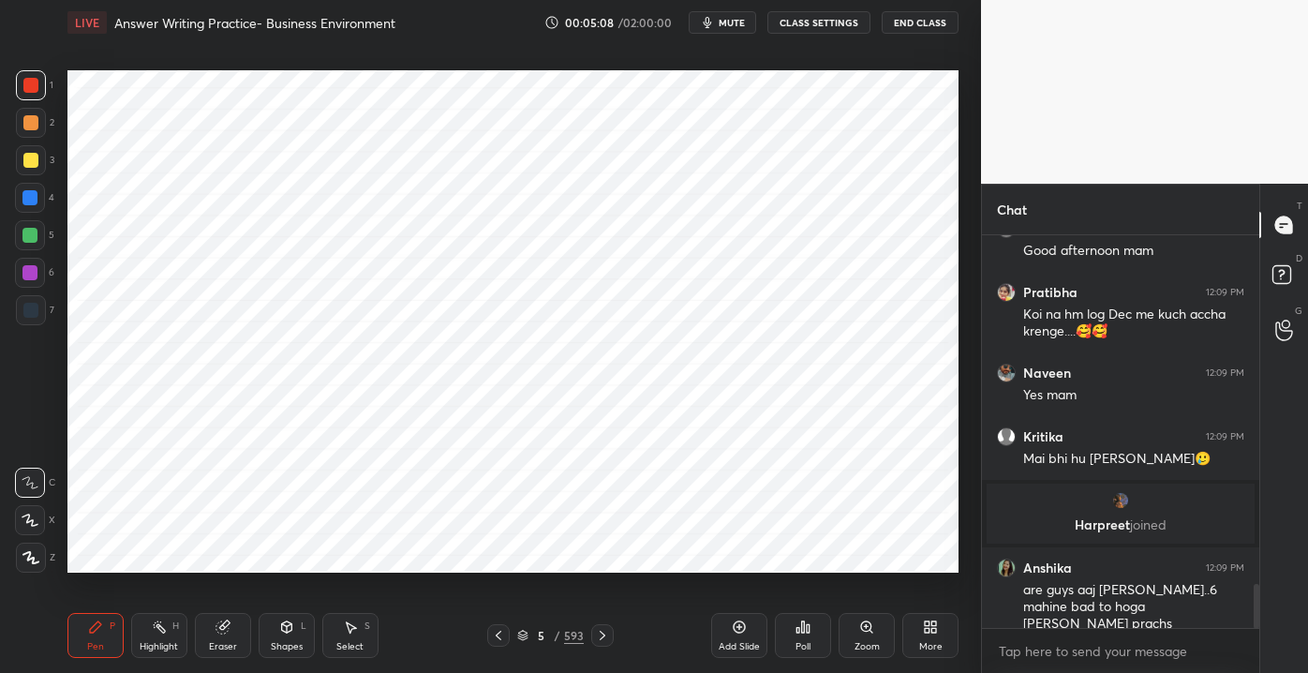
click at [722, 642] on div "Add Slide" at bounding box center [739, 646] width 41 height 9
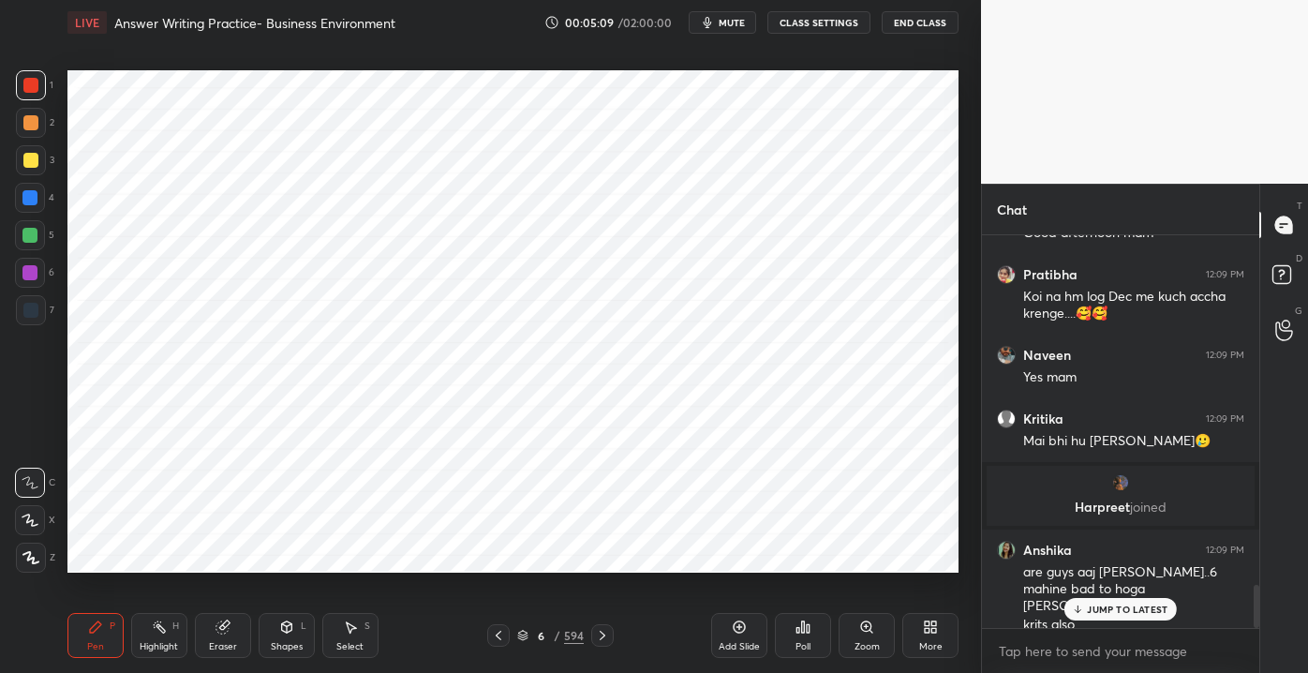
click at [32, 233] on div at bounding box center [29, 235] width 15 height 15
click at [27, 79] on div at bounding box center [30, 85] width 15 height 15
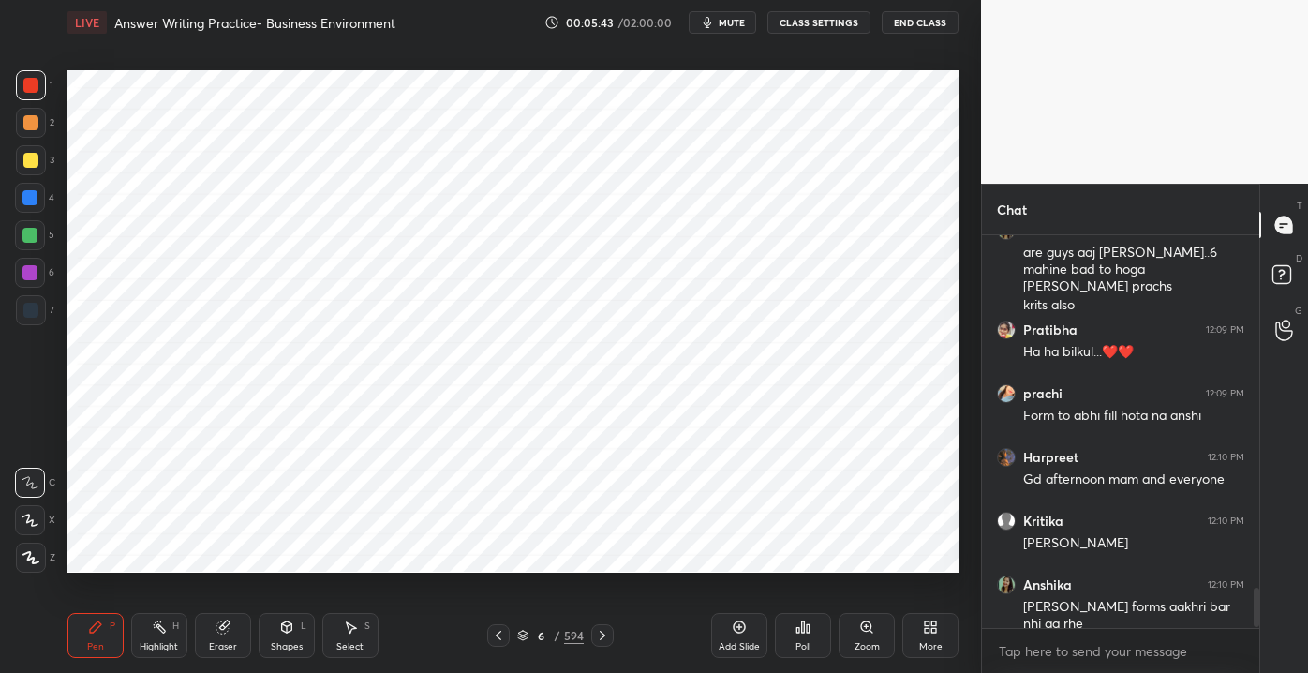
scroll to position [3530, 0]
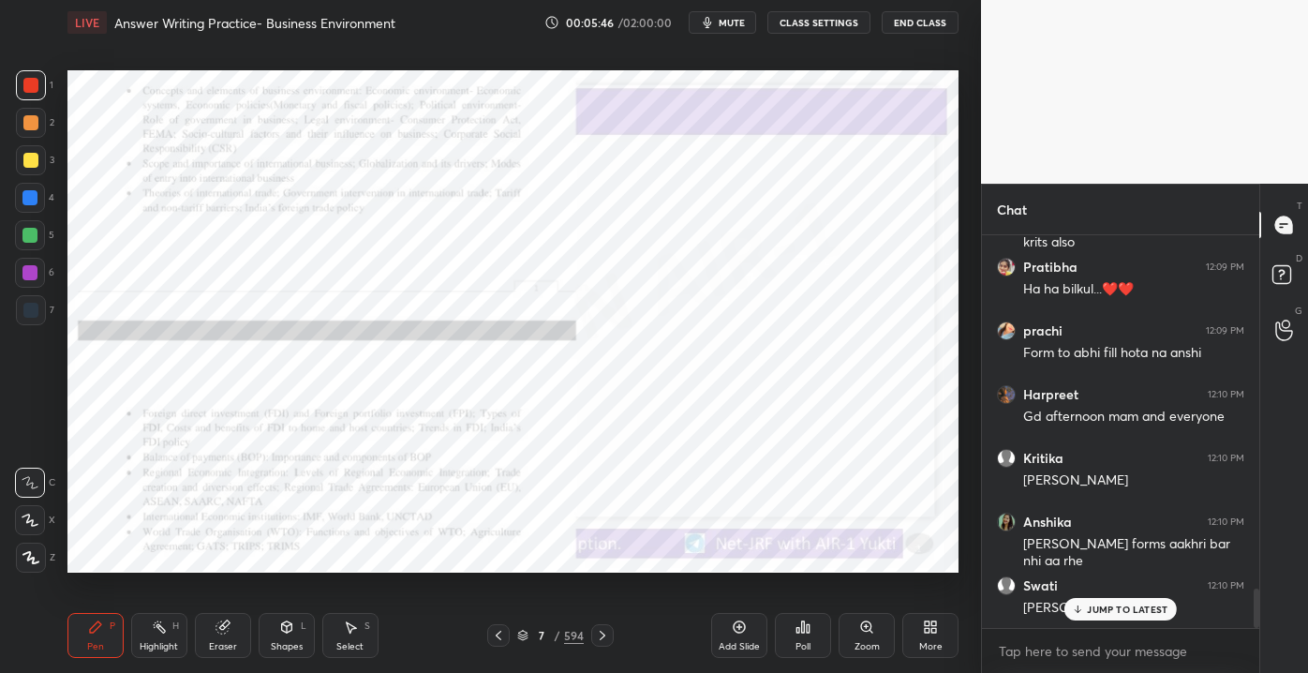
click at [552, 635] on div "7 / 594" at bounding box center [550, 635] width 67 height 17
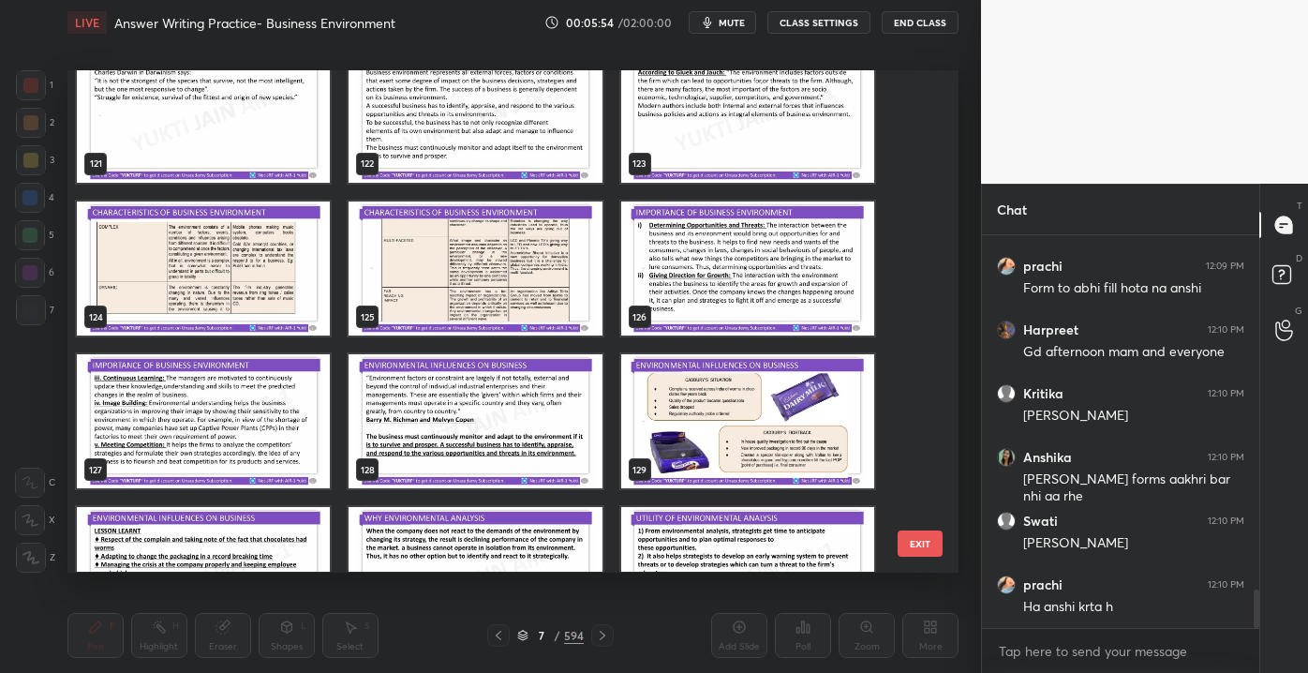
scroll to position [6101, 0]
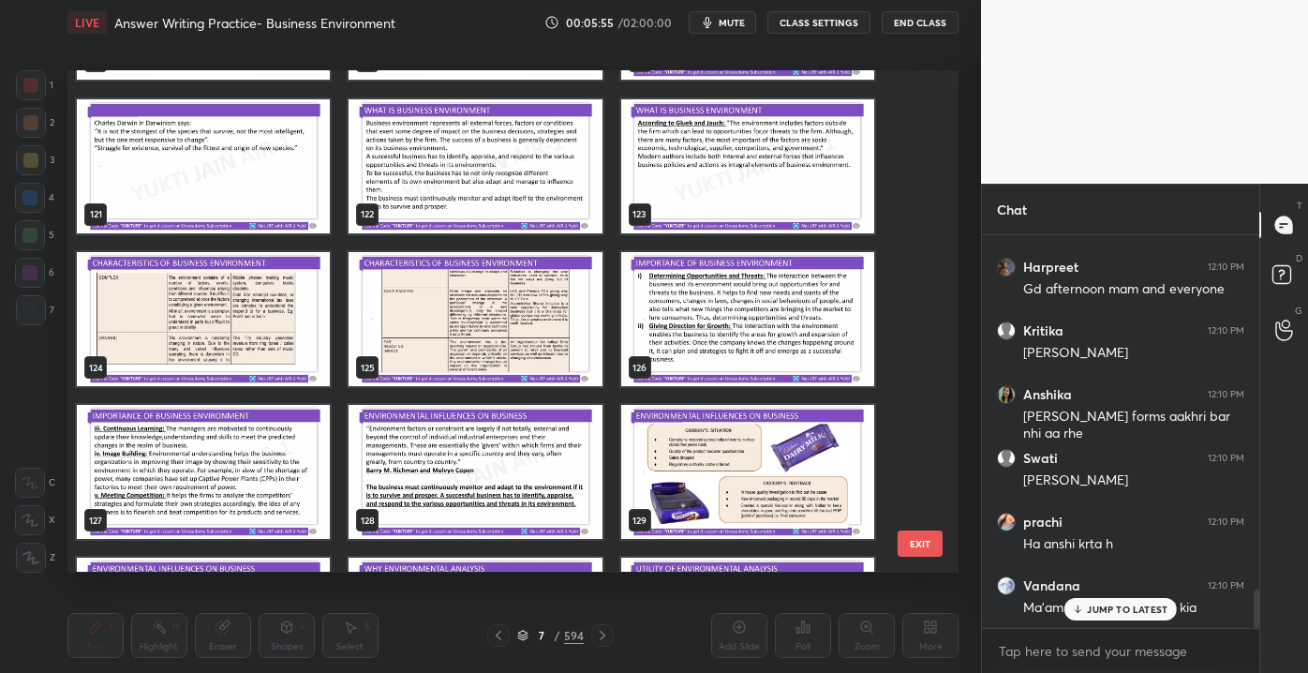
click at [764, 150] on img "grid" at bounding box center [747, 166] width 253 height 134
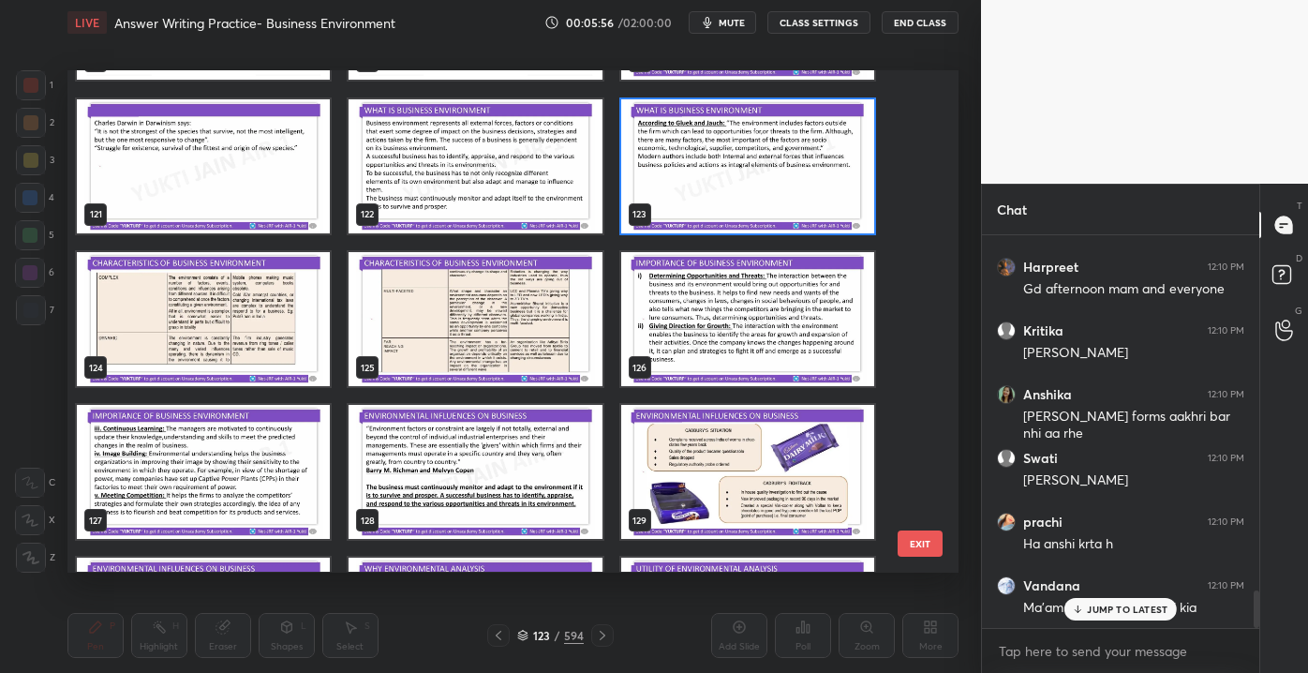
scroll to position [3725, 0]
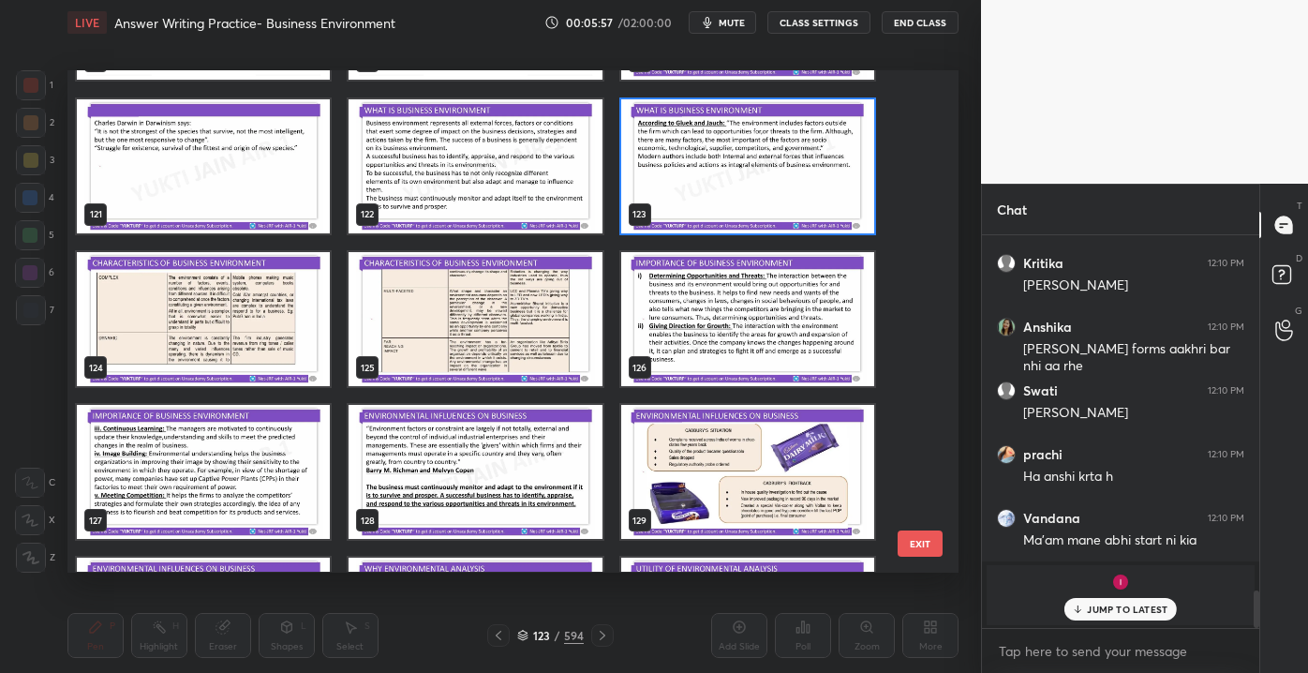
click at [761, 139] on img "grid" at bounding box center [747, 166] width 253 height 134
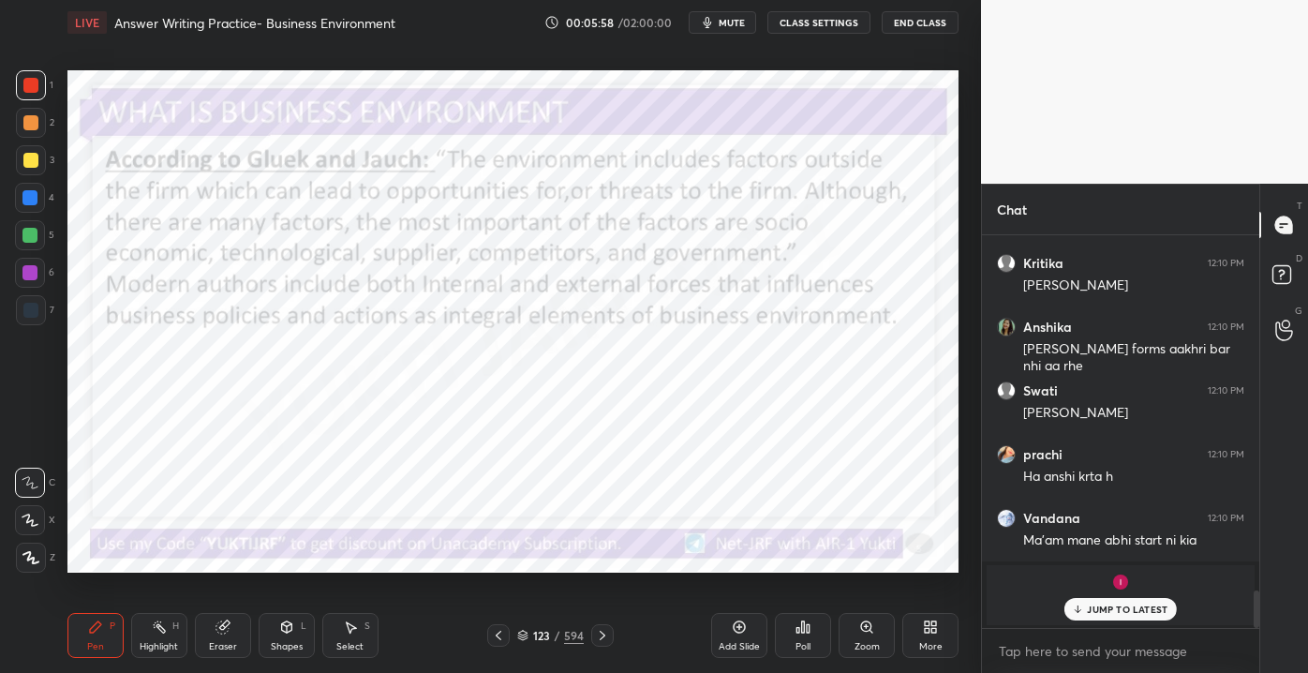
click at [1124, 616] on div "JUMP TO LATEST" at bounding box center [1120, 609] width 112 height 22
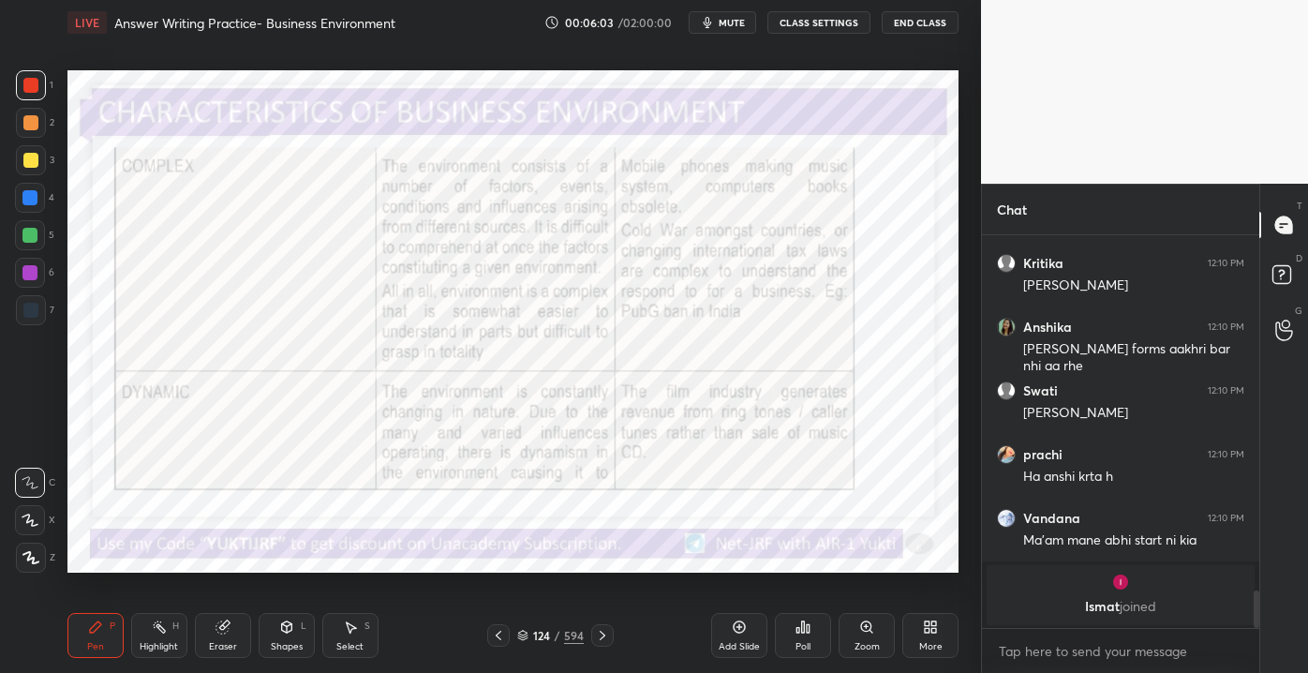
scroll to position [3790, 0]
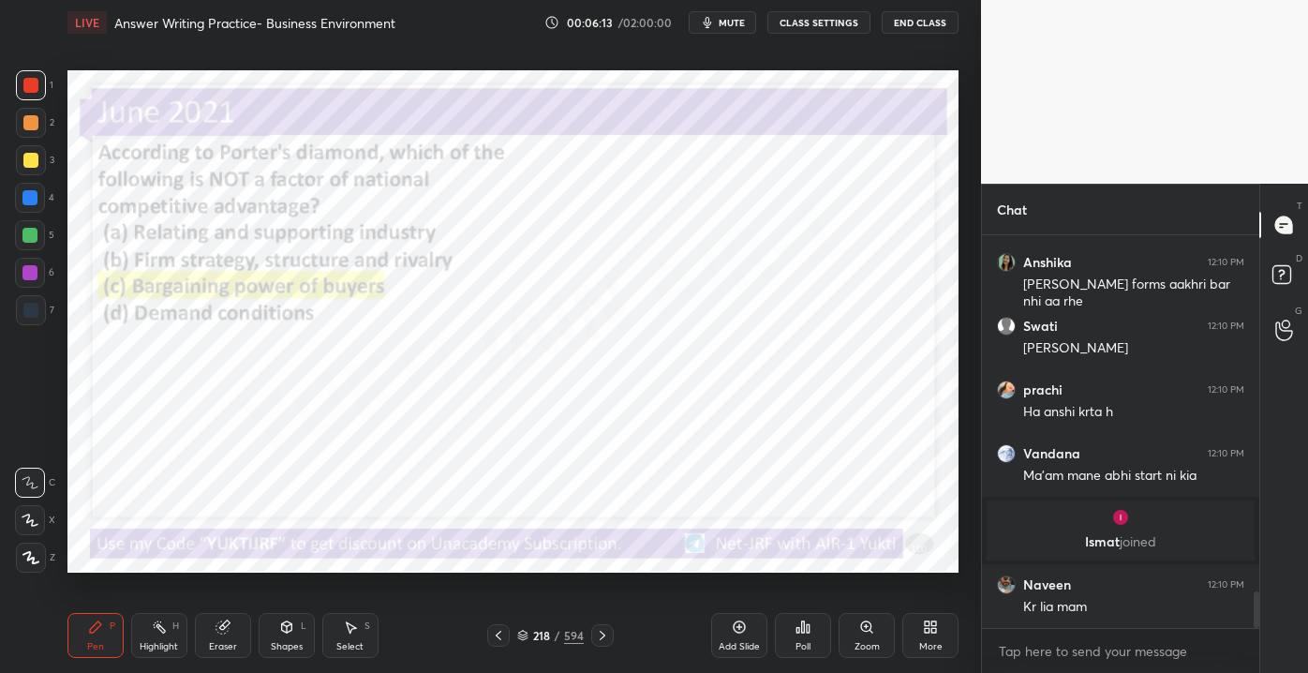
click at [542, 645] on div "Pen P Highlight H Eraser Shapes L Select S 218 / 594 Add Slide Poll Zoom More" at bounding box center [512, 635] width 891 height 75
click at [543, 631] on div "218" at bounding box center [541, 635] width 19 height 11
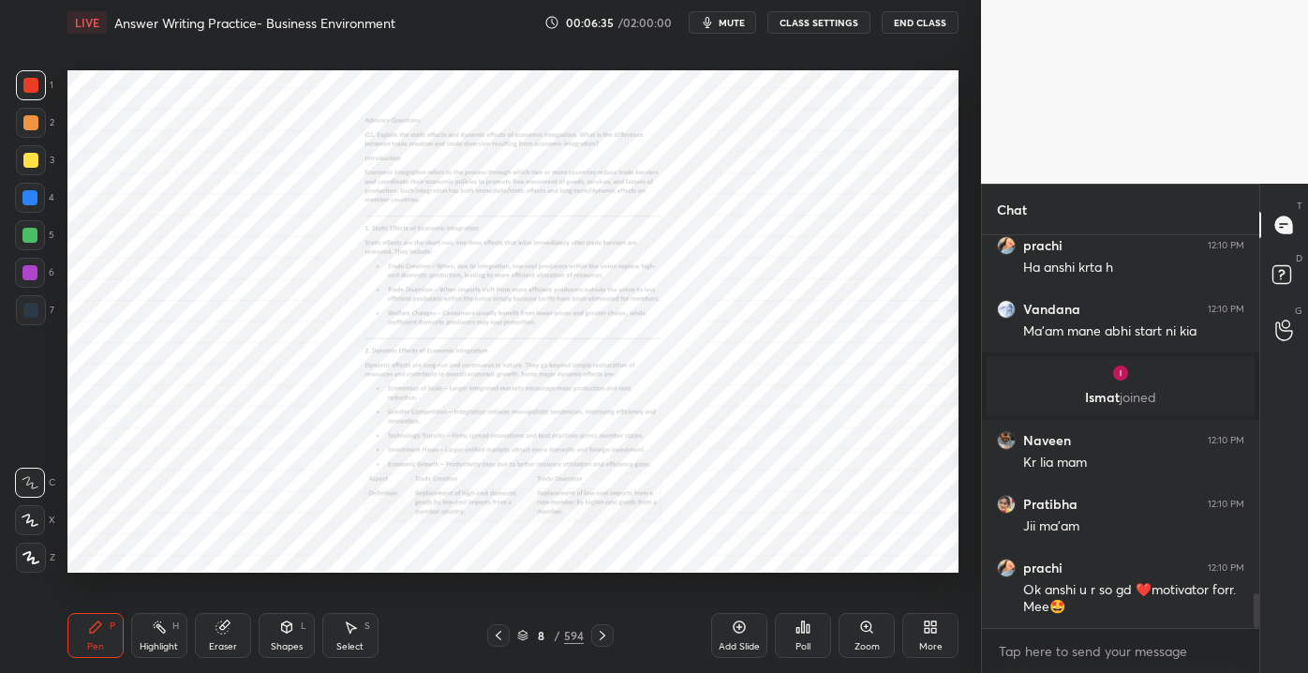
scroll to position [3997, 0]
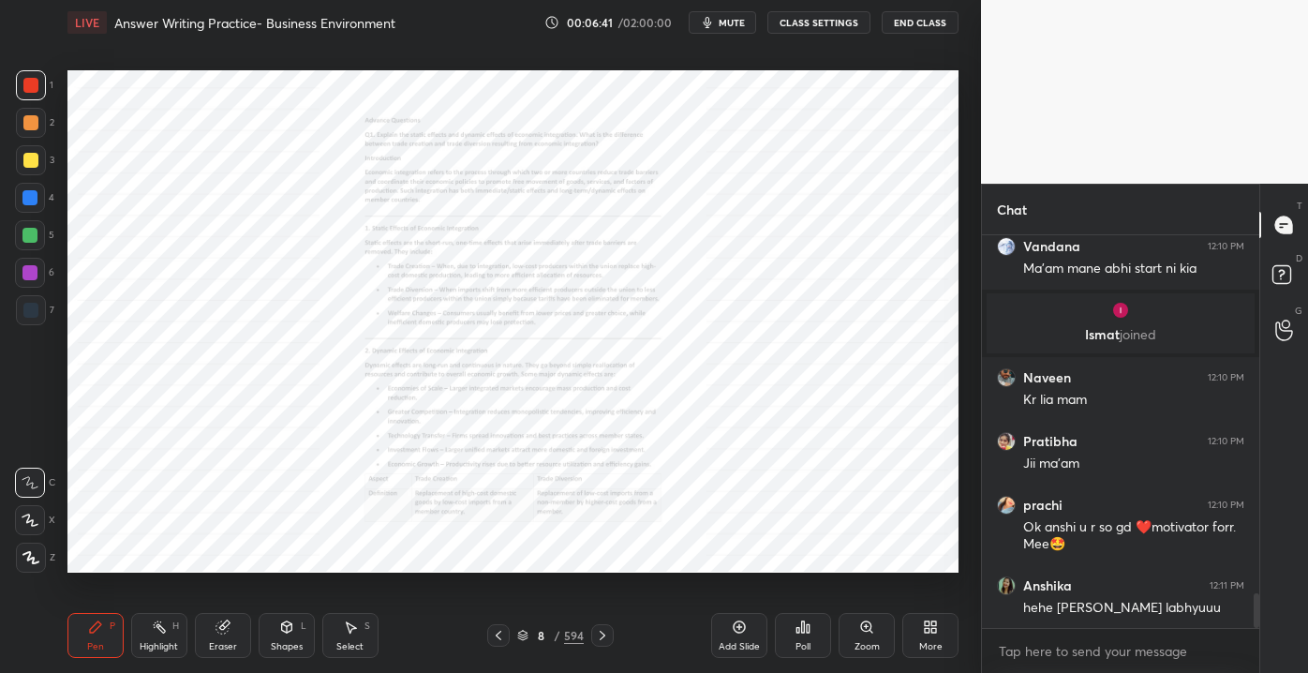
click at [870, 634] on icon at bounding box center [866, 626] width 15 height 15
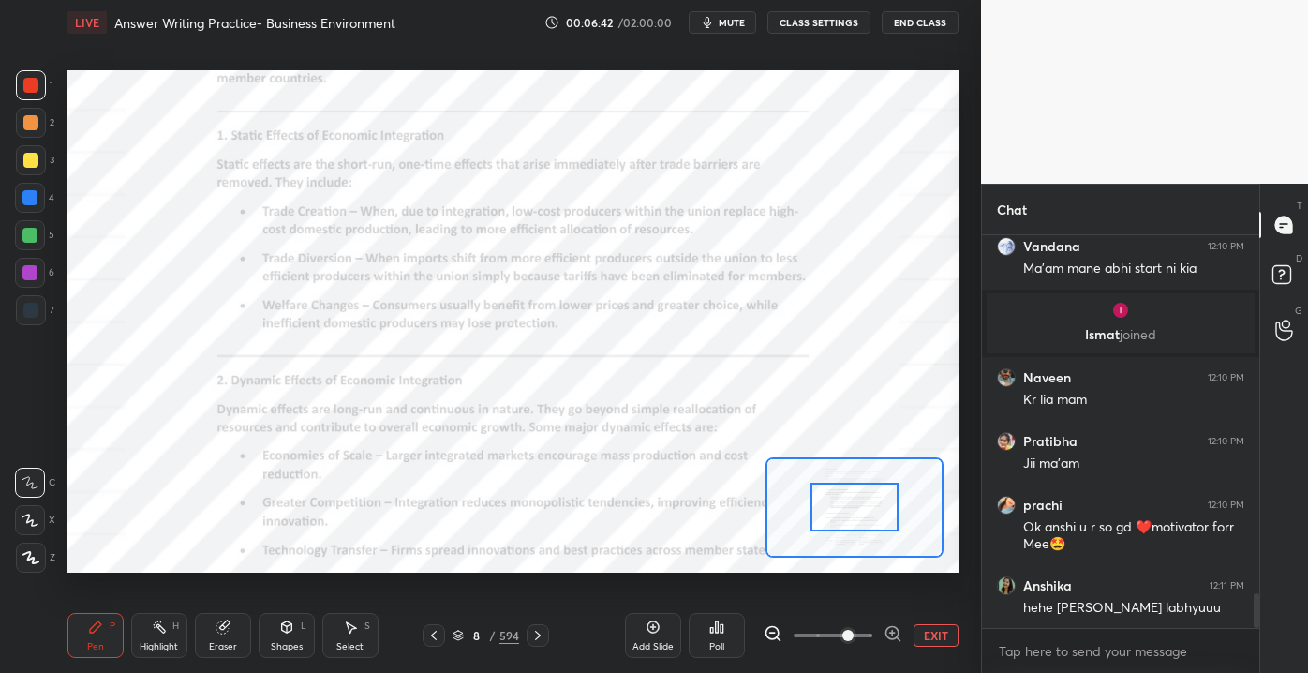
drag, startPoint x: 817, startPoint y: 632, endPoint x: 856, endPoint y: 633, distance: 39.4
click at [853, 633] on span at bounding box center [847, 635] width 11 height 11
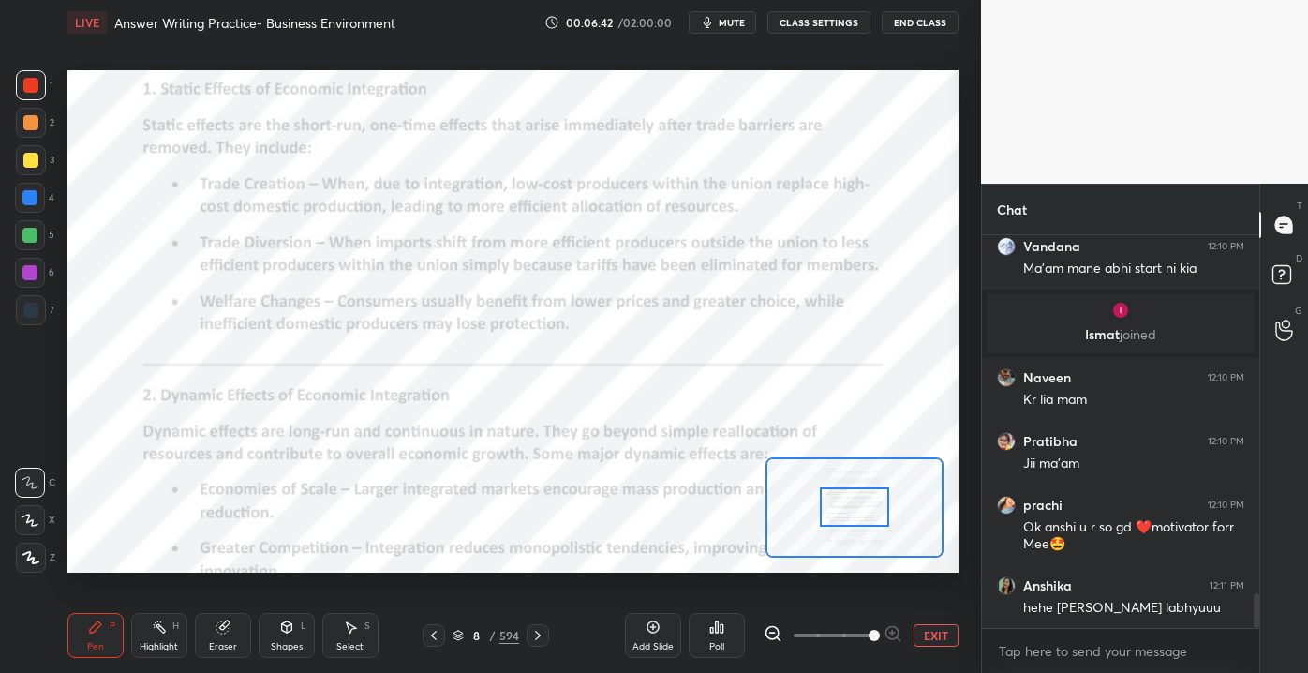
drag, startPoint x: 852, startPoint y: 631, endPoint x: 866, endPoint y: 608, distance: 27.3
click at [868, 631] on span at bounding box center [873, 635] width 11 height 11
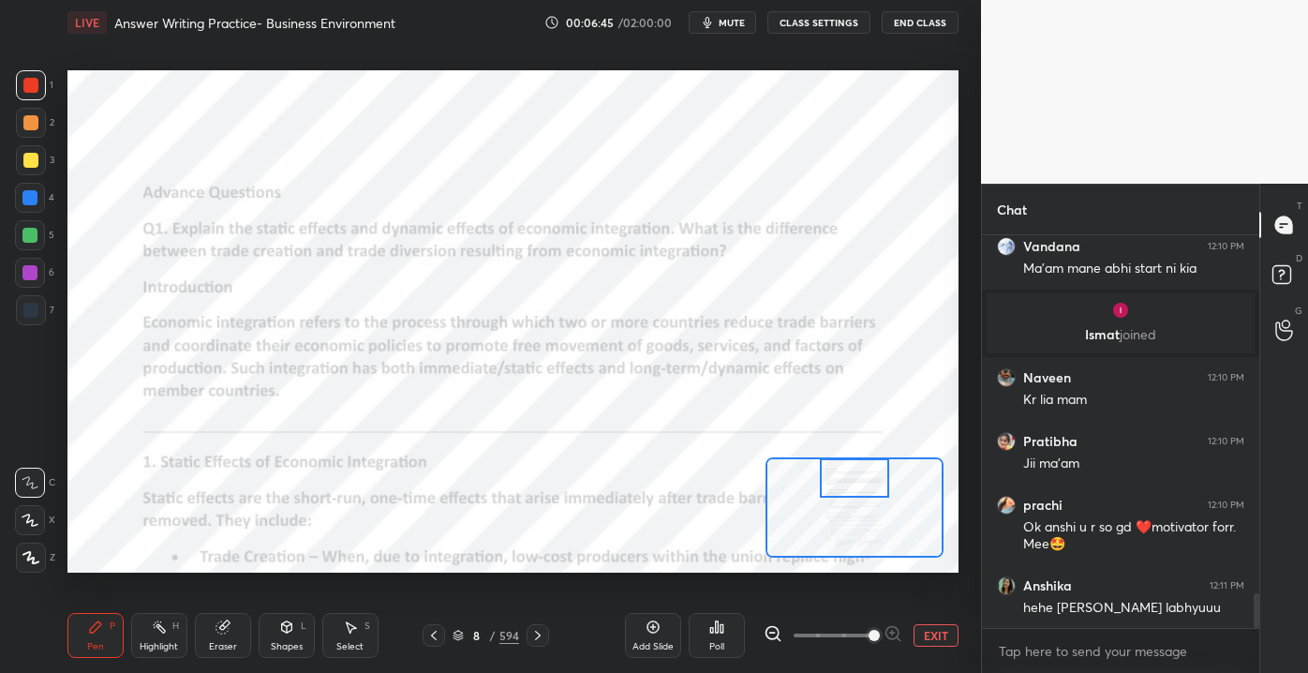
drag, startPoint x: 847, startPoint y: 503, endPoint x: 859, endPoint y: 476, distance: 29.8
click at [856, 476] on div at bounding box center [855, 477] width 70 height 38
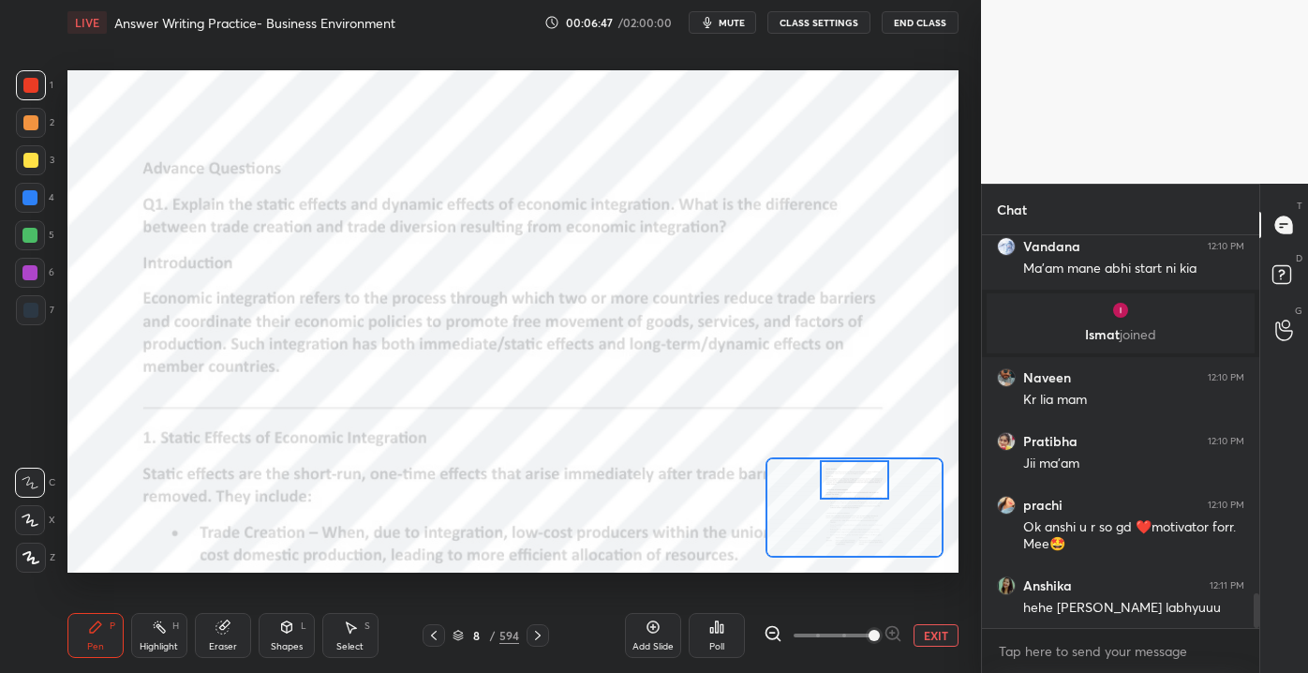
click at [835, 471] on div at bounding box center [855, 479] width 70 height 38
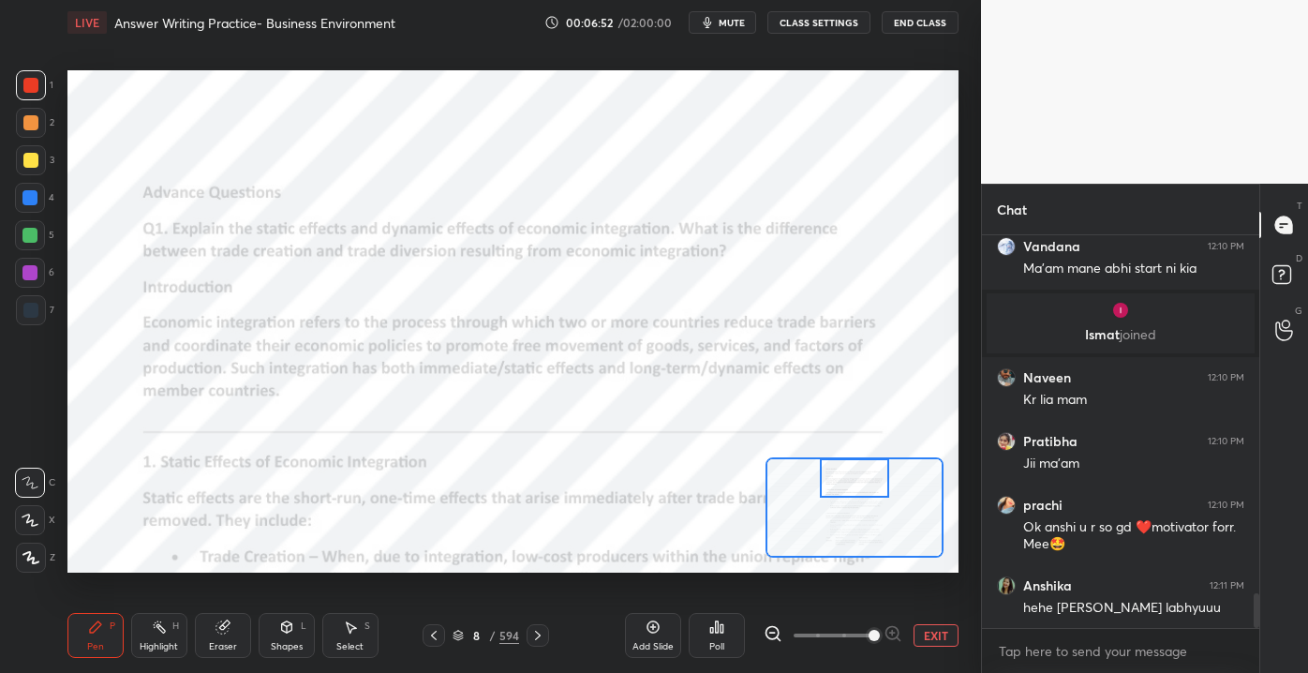
scroll to position [4061, 0]
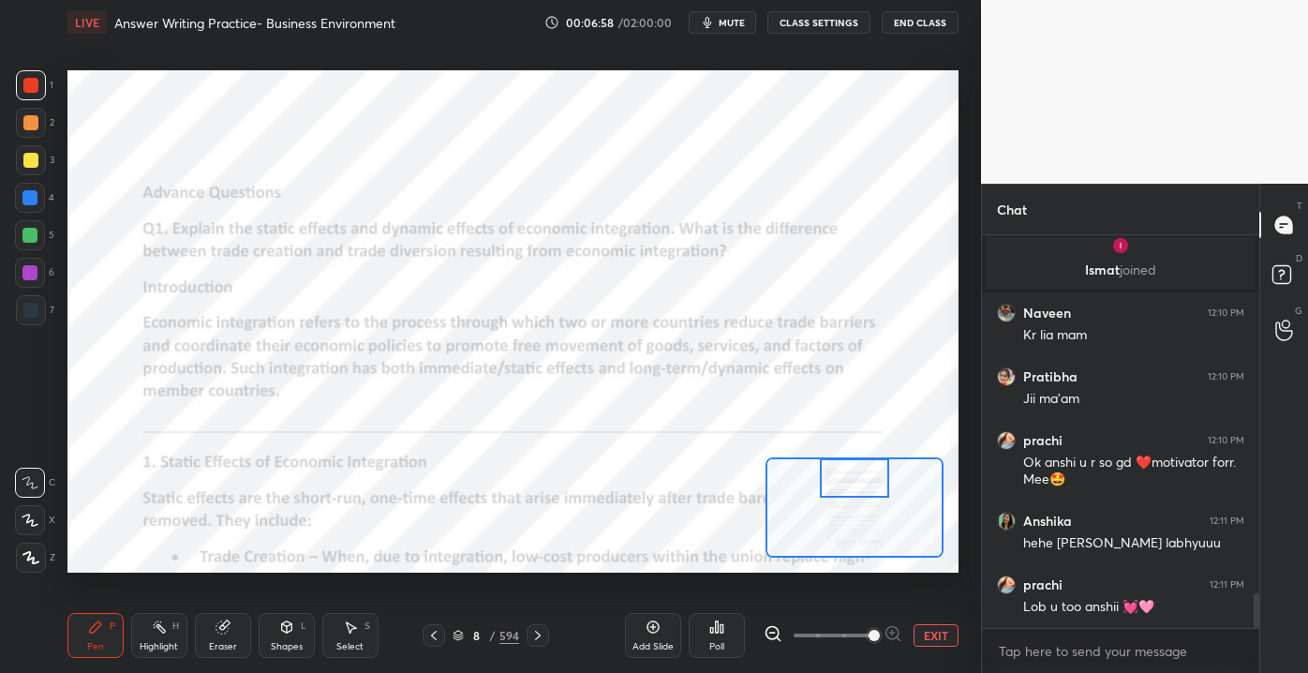
click at [702, 238] on div "Setting up your live class Poll for secs No correct answer Start poll" at bounding box center [513, 321] width 906 height 553
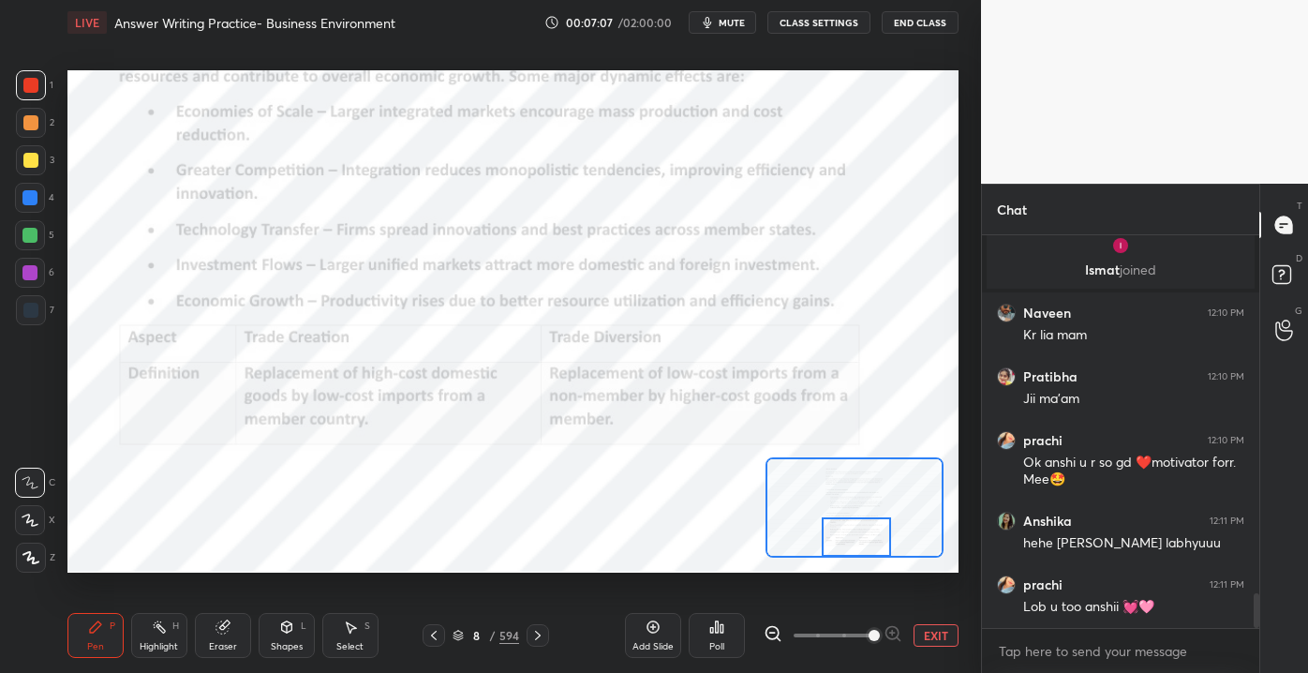
drag, startPoint x: 859, startPoint y: 483, endPoint x: 867, endPoint y: 552, distance: 68.8
click at [865, 549] on div at bounding box center [857, 536] width 70 height 38
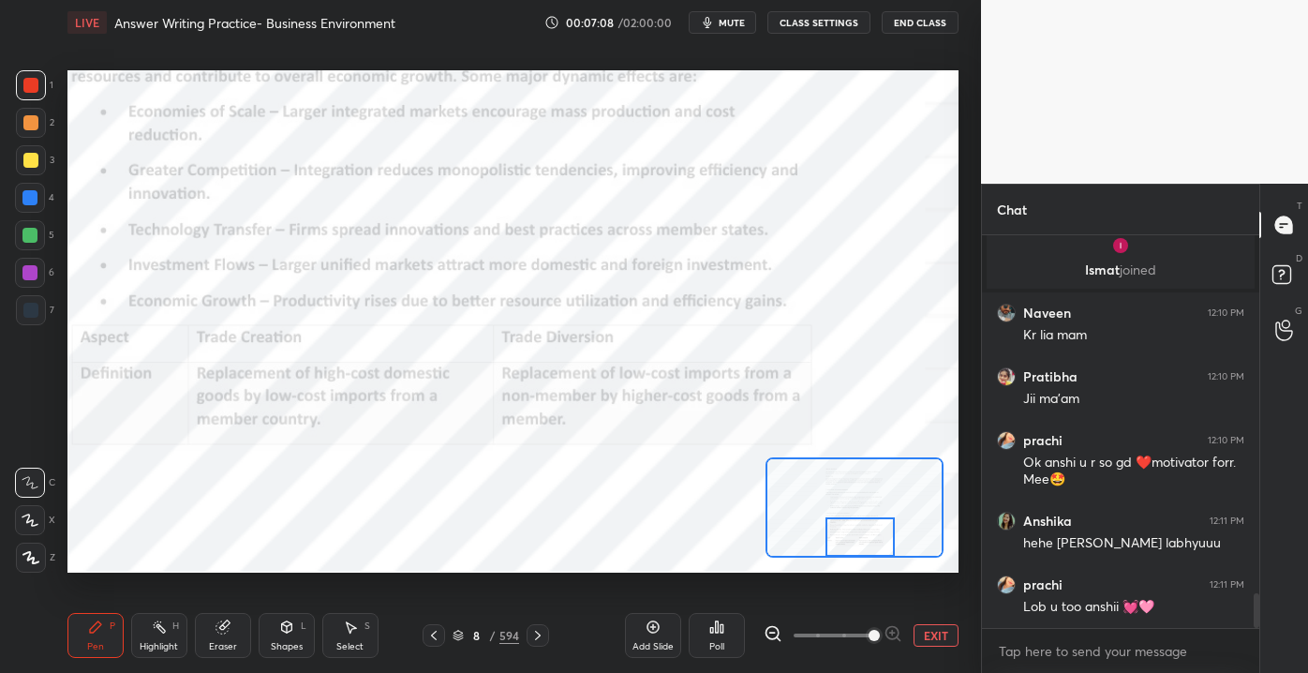
click at [934, 638] on button "EXIT" at bounding box center [935, 635] width 45 height 22
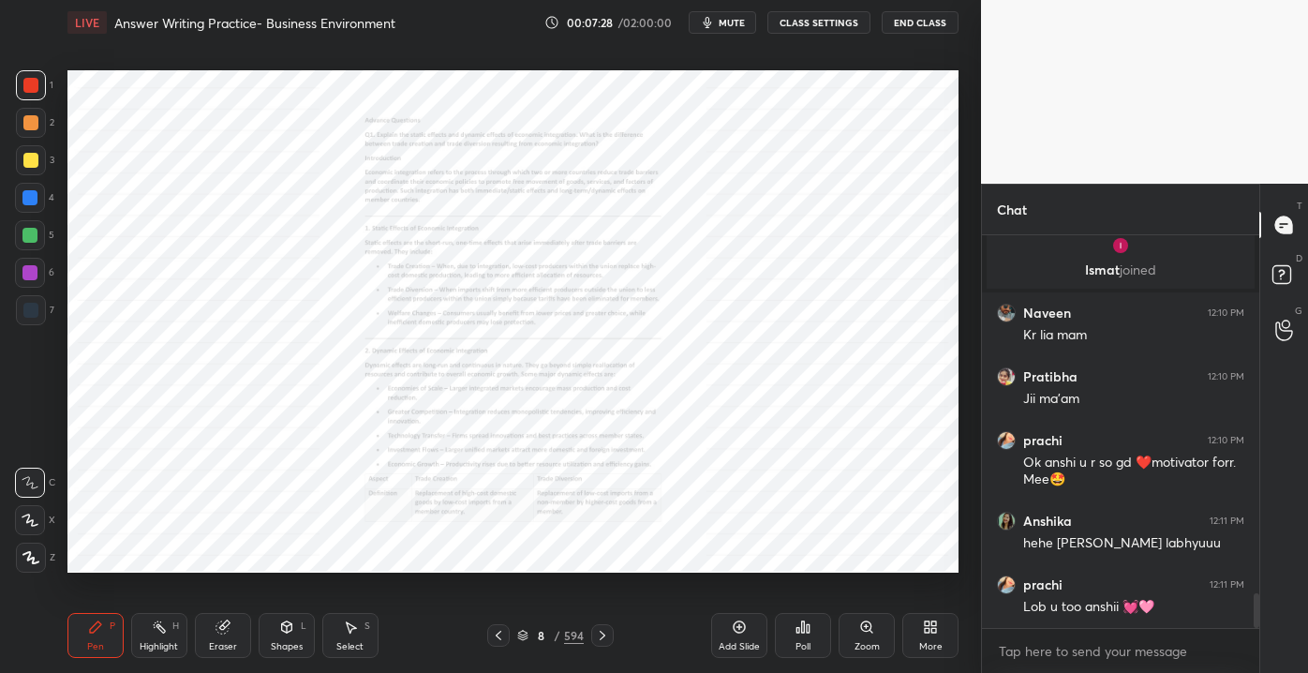
click at [244, 626] on div "Eraser" at bounding box center [223, 635] width 56 height 45
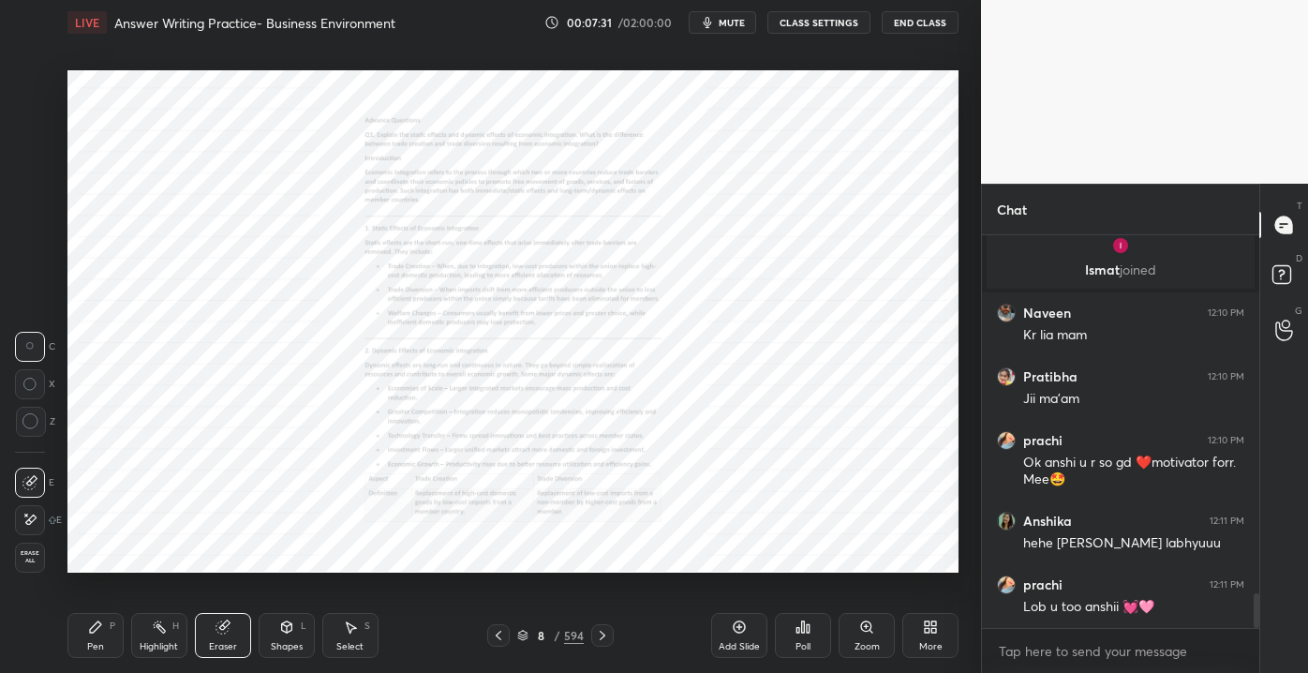
click at [216, 636] on div "Eraser" at bounding box center [223, 635] width 56 height 45
click at [27, 565] on div "Erase all" at bounding box center [30, 557] width 30 height 30
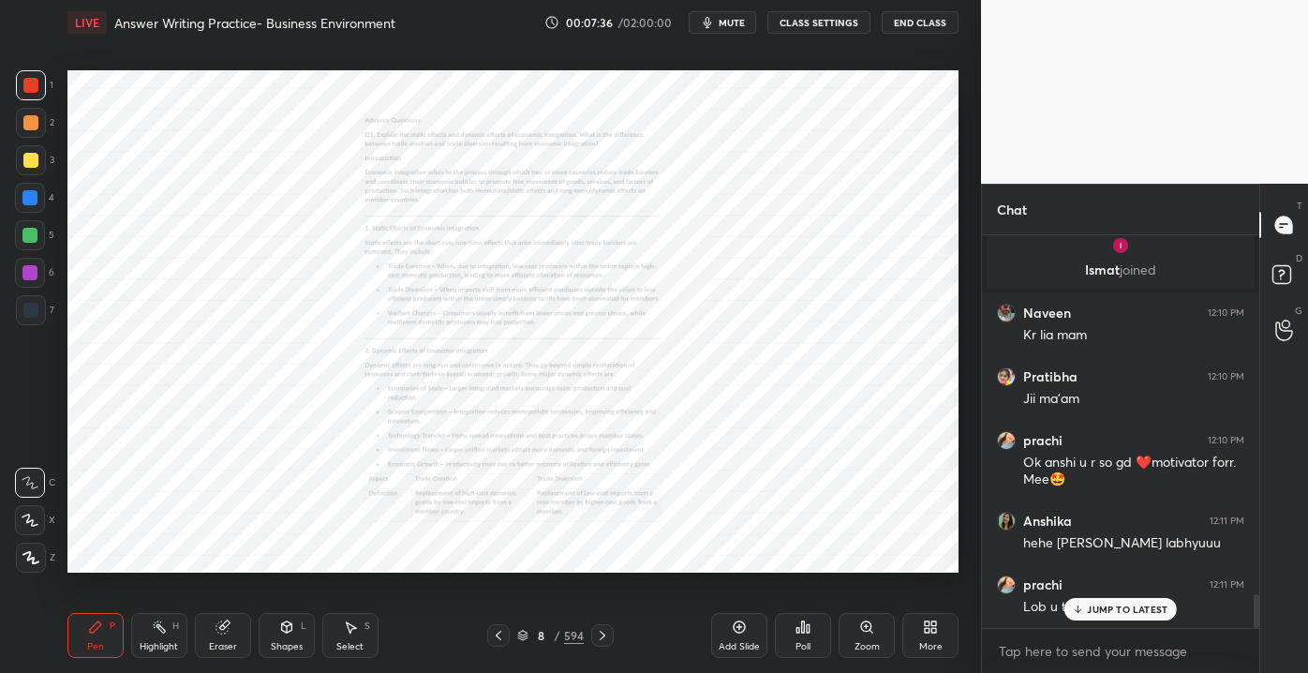
scroll to position [4124, 0]
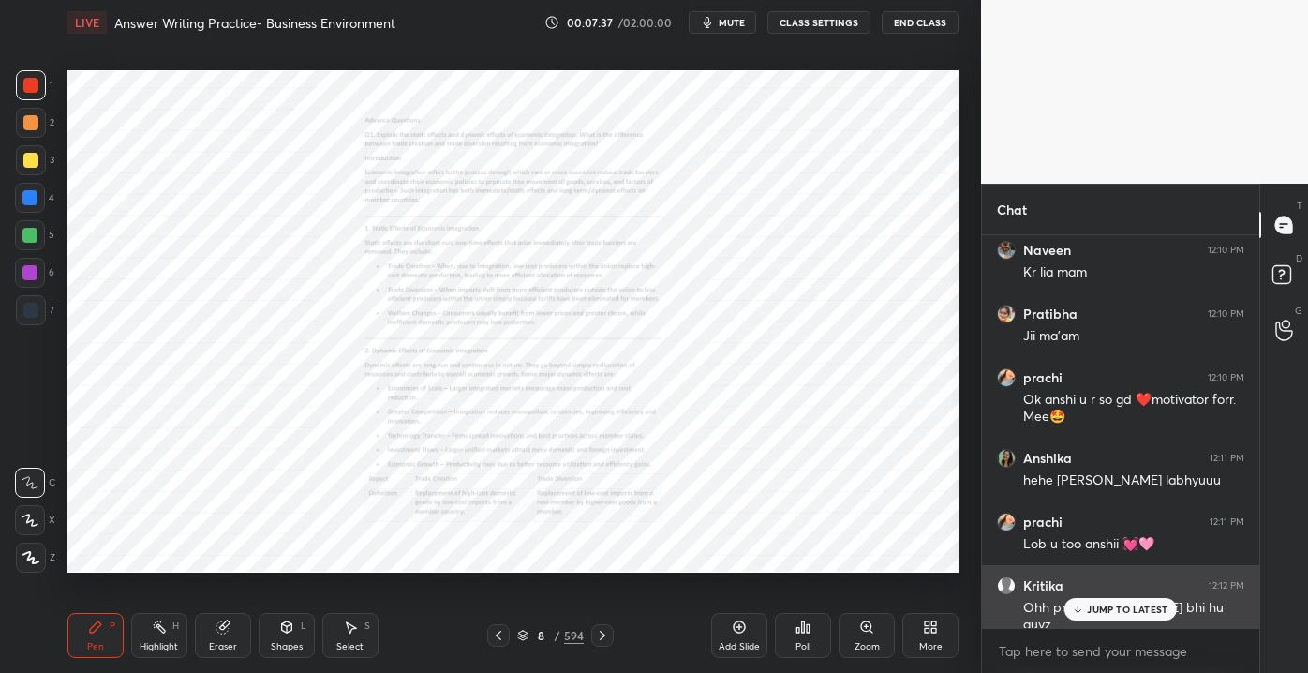
click at [1104, 609] on p "JUMP TO LATEST" at bounding box center [1127, 608] width 81 height 11
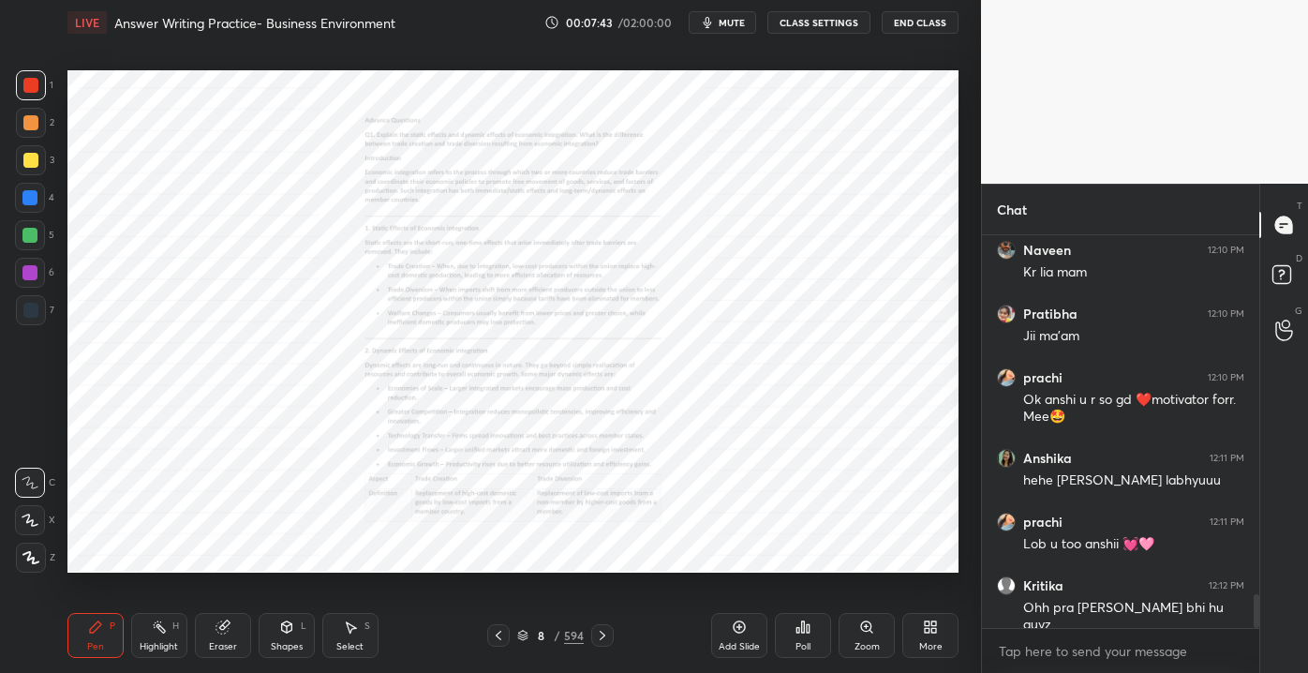
click at [860, 643] on div "Zoom" at bounding box center [866, 646] width 25 height 9
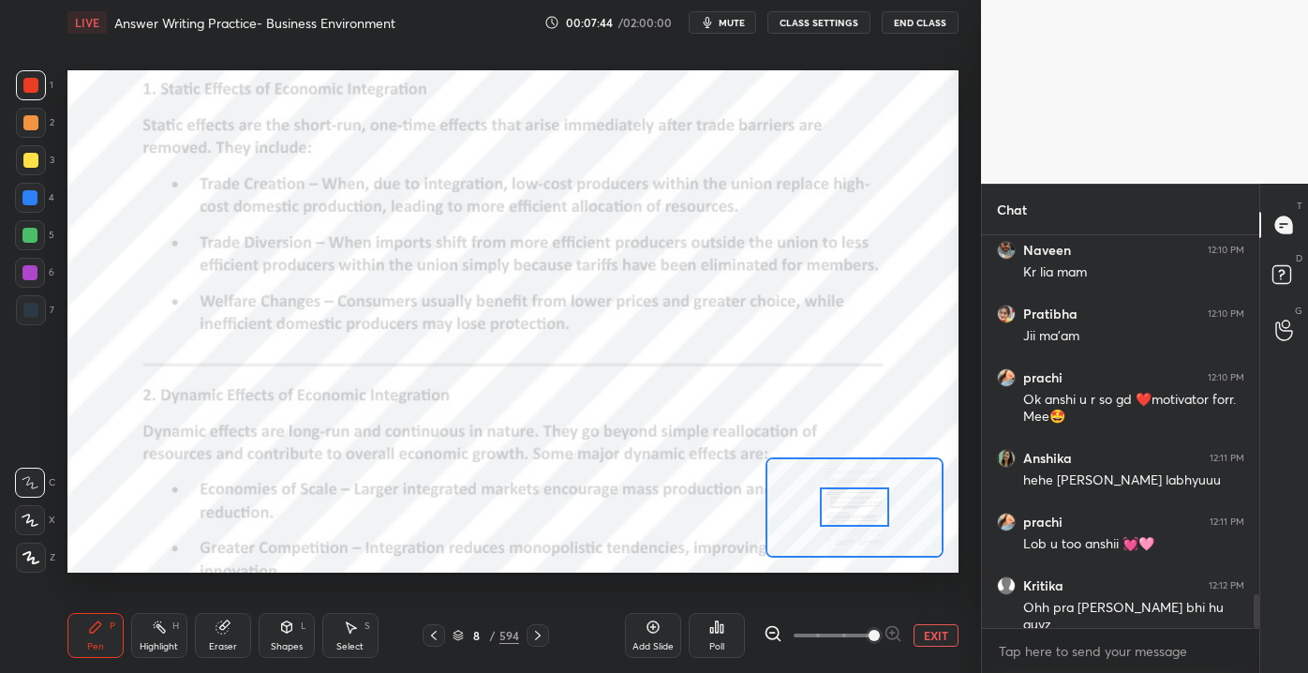
drag, startPoint x: 820, startPoint y: 632, endPoint x: 860, endPoint y: 633, distance: 40.3
click at [868, 633] on span at bounding box center [873, 635] width 11 height 11
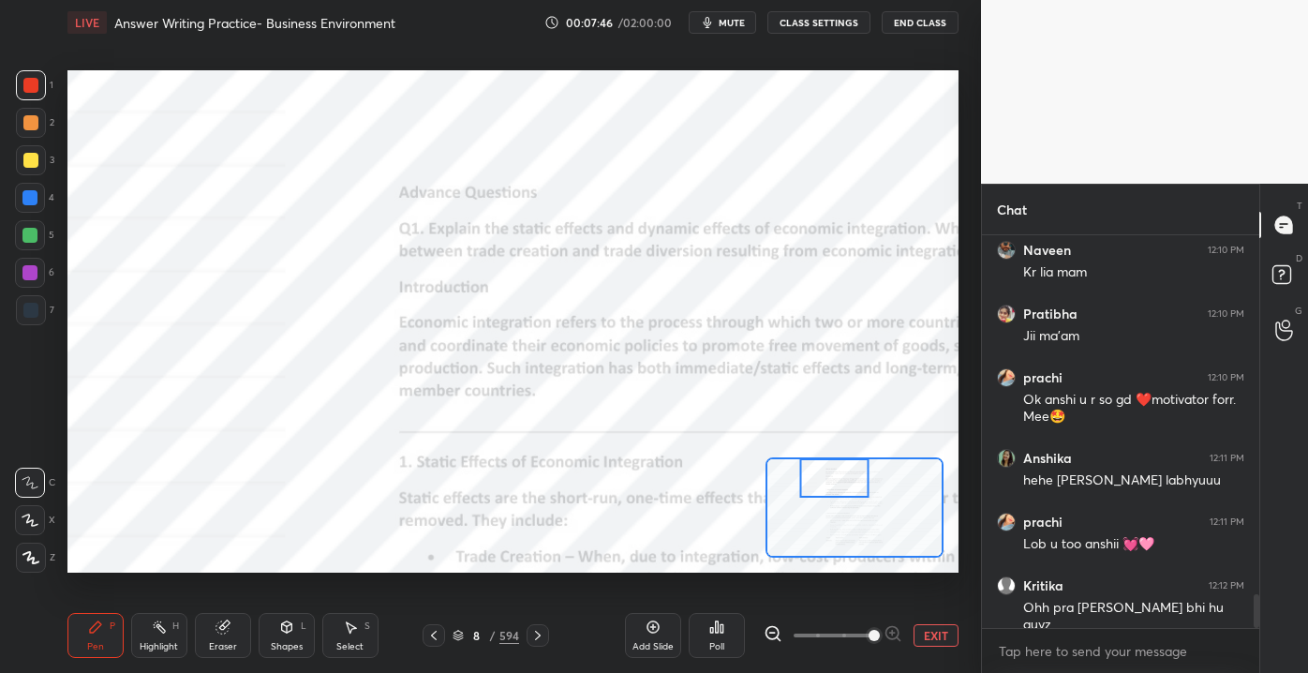
click at [845, 454] on div "Setting up your live class Poll for secs No correct answer Start poll" at bounding box center [512, 320] width 891 height 501
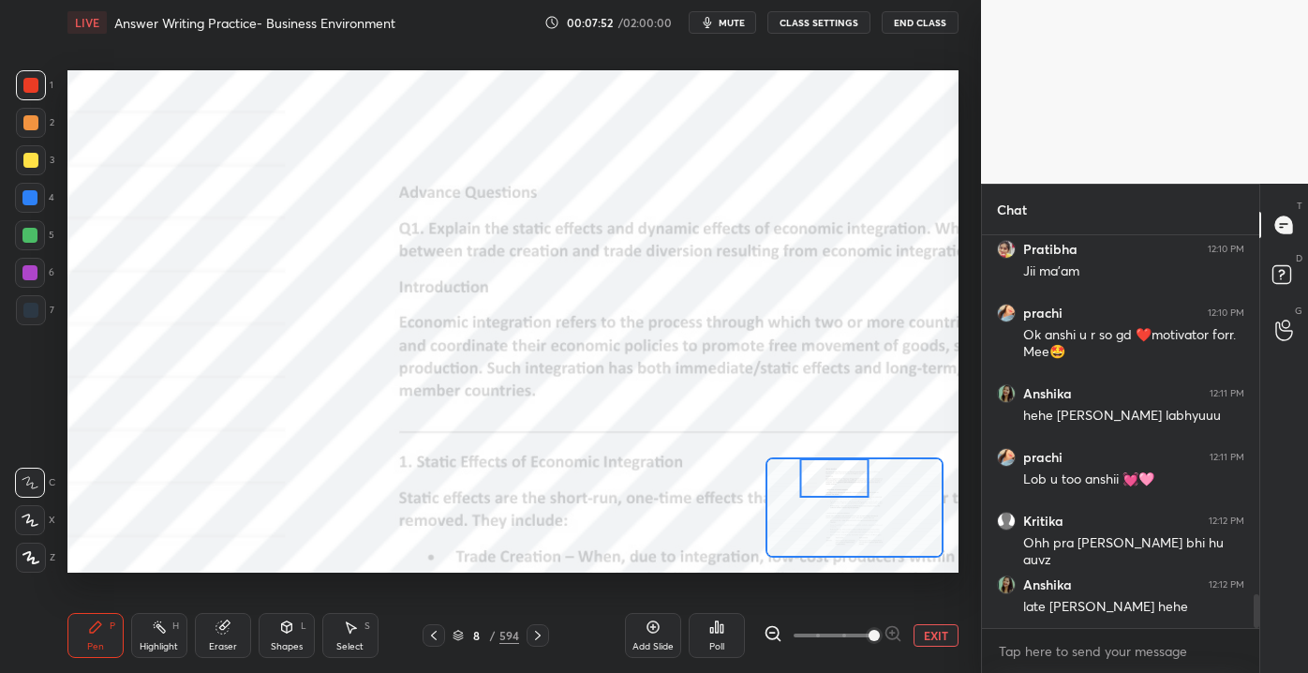
click at [930, 638] on button "EXIT" at bounding box center [935, 635] width 45 height 22
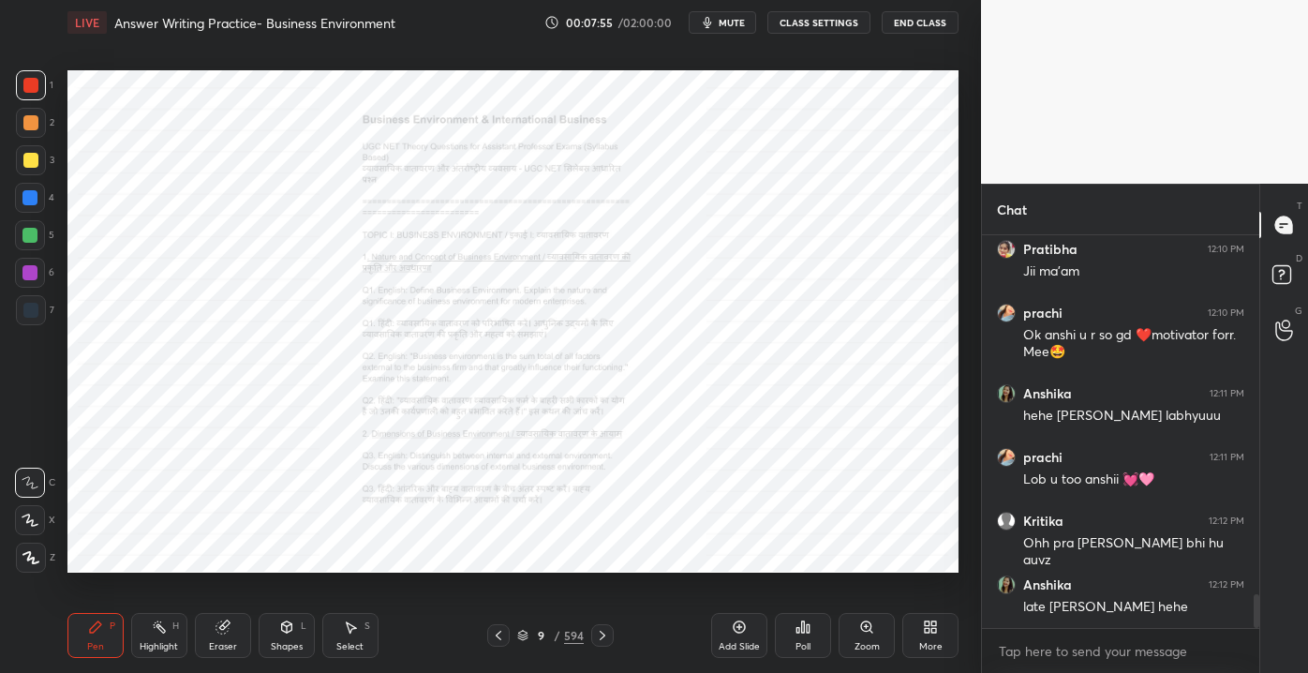
click at [874, 638] on div "Zoom" at bounding box center [866, 635] width 56 height 45
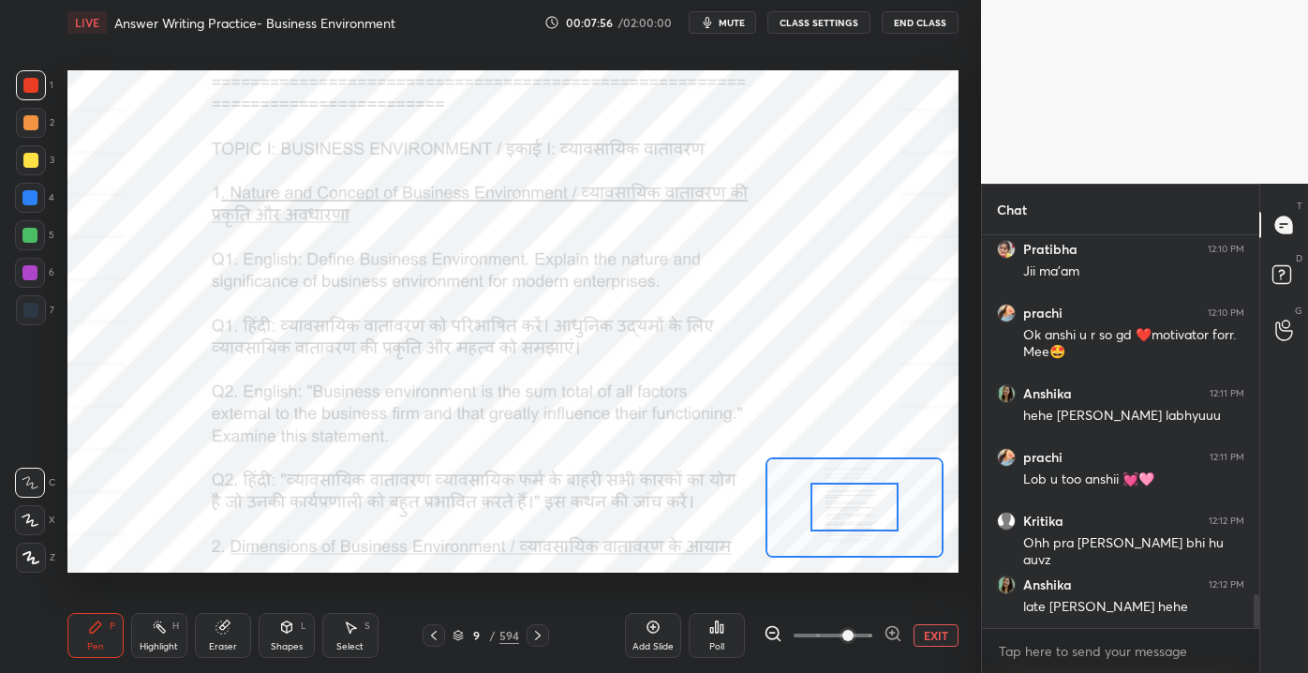
drag, startPoint x: 817, startPoint y: 634, endPoint x: 847, endPoint y: 628, distance: 30.7
click at [852, 630] on span at bounding box center [847, 635] width 11 height 11
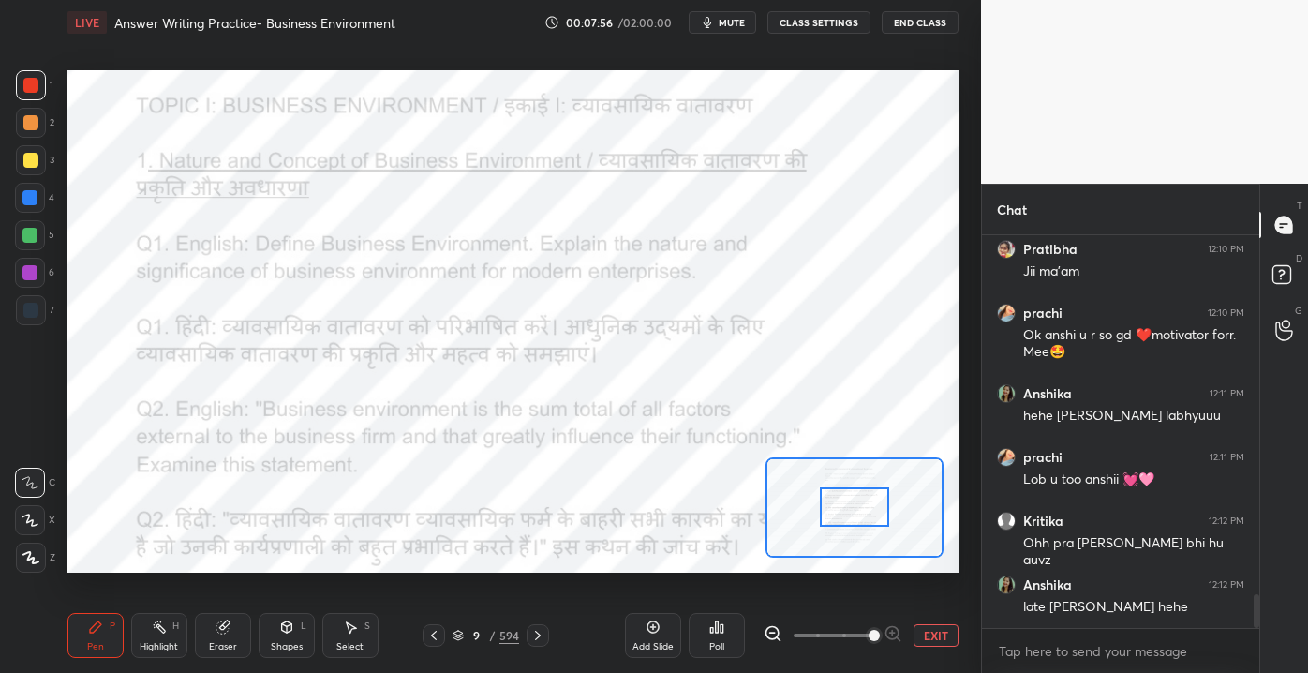
click at [877, 631] on span at bounding box center [873, 635] width 11 height 11
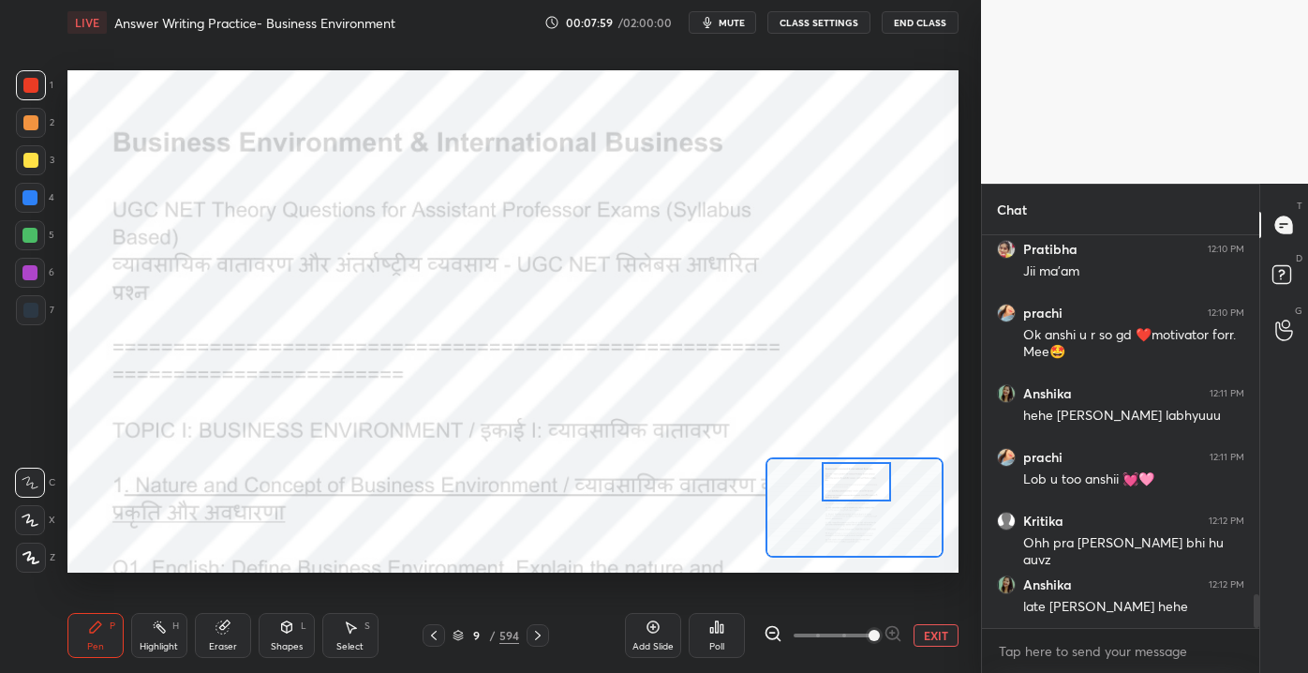
drag, startPoint x: 840, startPoint y: 512, endPoint x: 854, endPoint y: 485, distance: 29.8
click at [852, 487] on div at bounding box center [857, 481] width 70 height 38
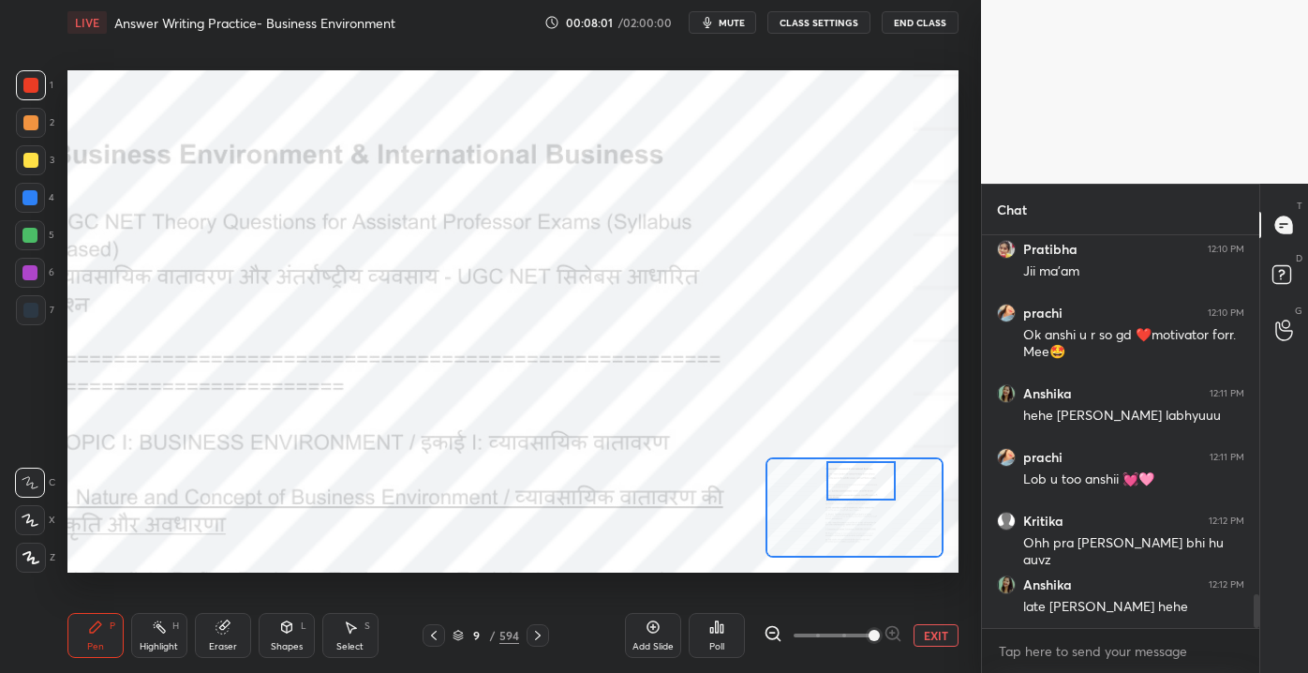
scroll to position [4269, 0]
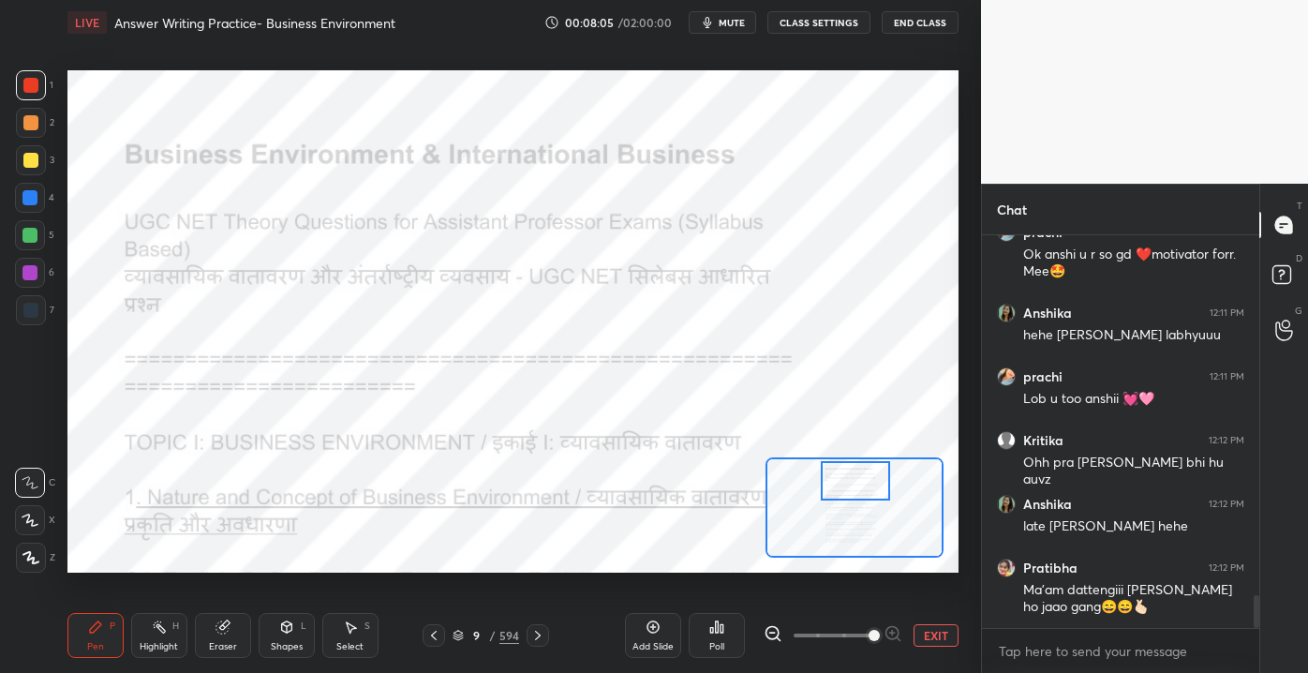
click at [841, 475] on div at bounding box center [856, 480] width 70 height 38
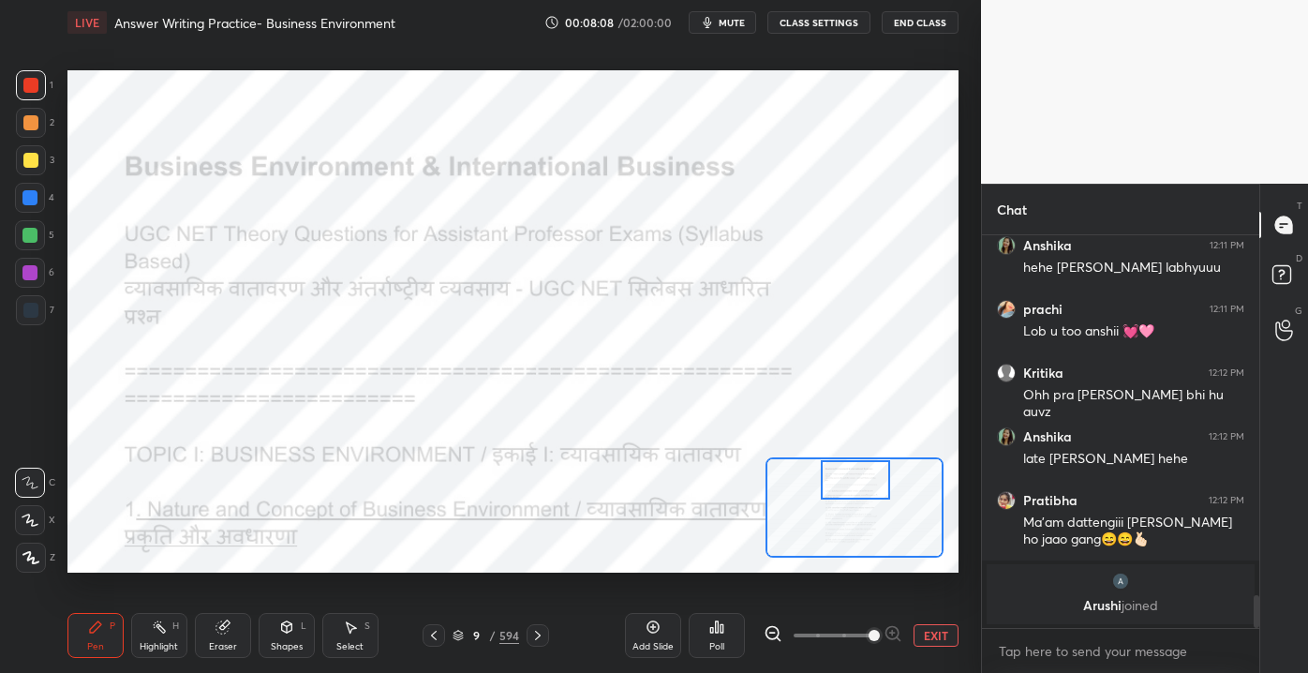
scroll to position [3917, 0]
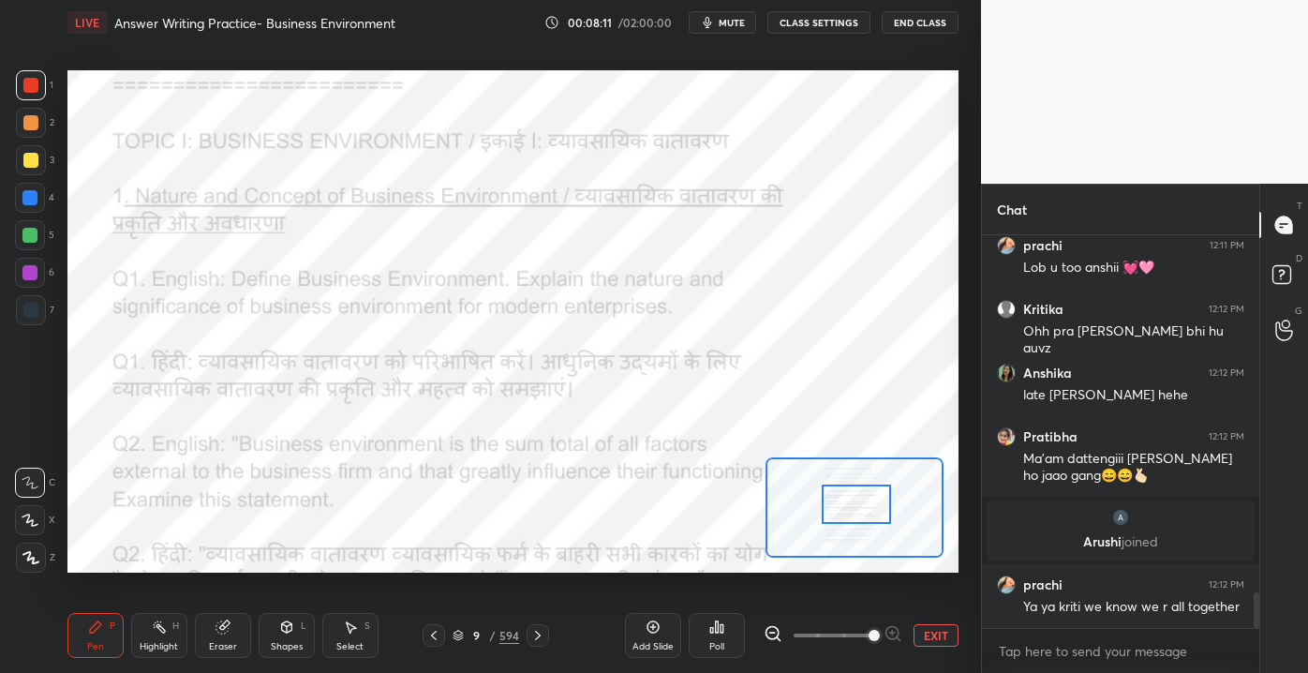
drag, startPoint x: 838, startPoint y: 481, endPoint x: 842, endPoint y: 502, distance: 21.9
click at [842, 504] on div at bounding box center [857, 503] width 70 height 38
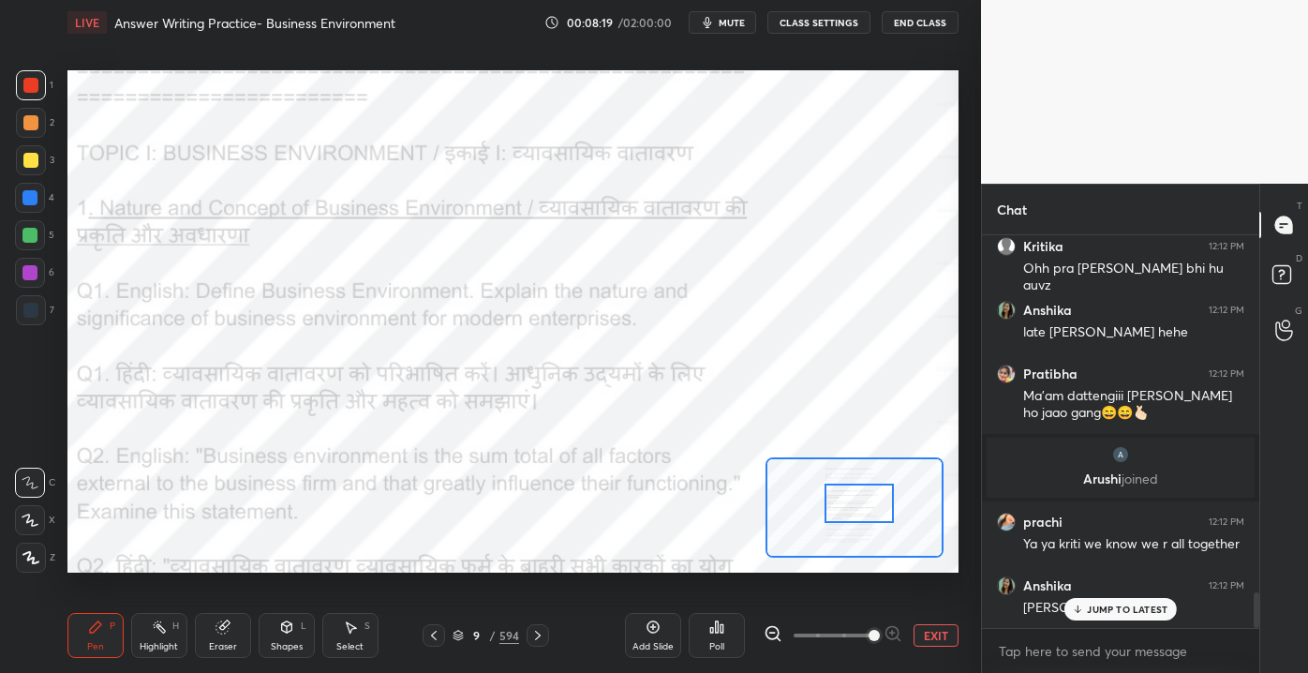
scroll to position [4044, 0]
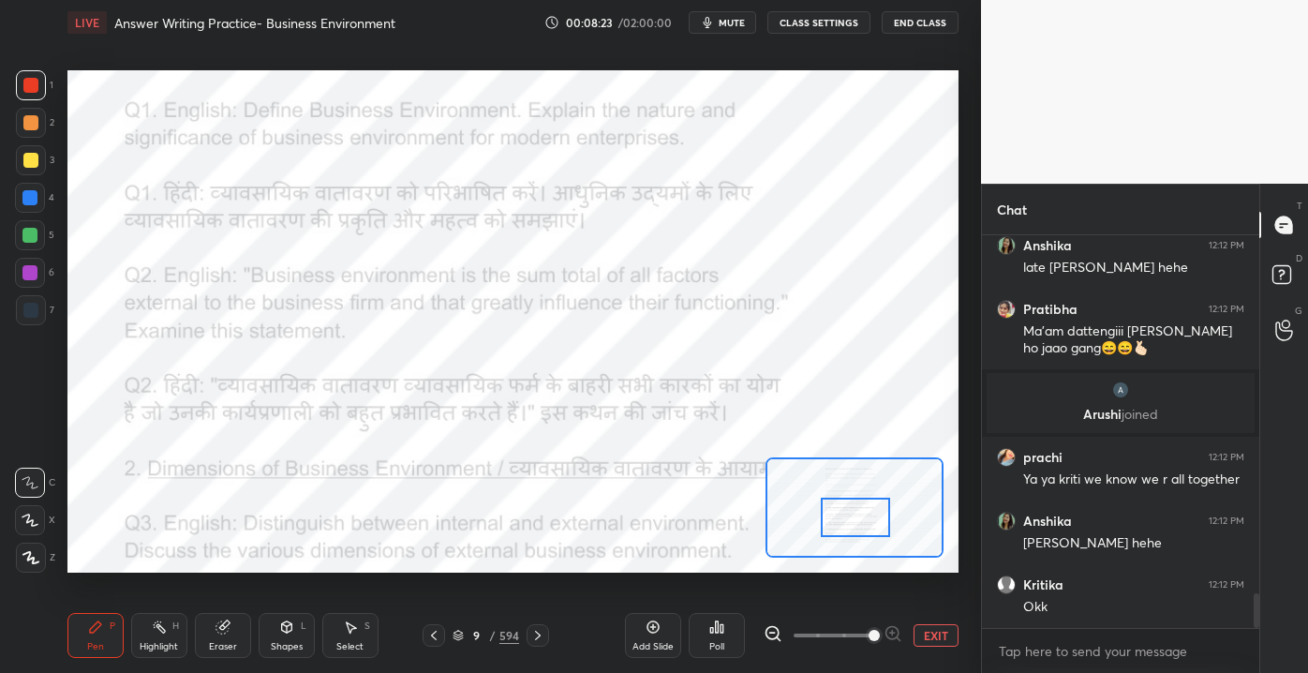
drag, startPoint x: 855, startPoint y: 506, endPoint x: 852, endPoint y: 520, distance: 14.5
click at [852, 520] on div at bounding box center [856, 516] width 70 height 38
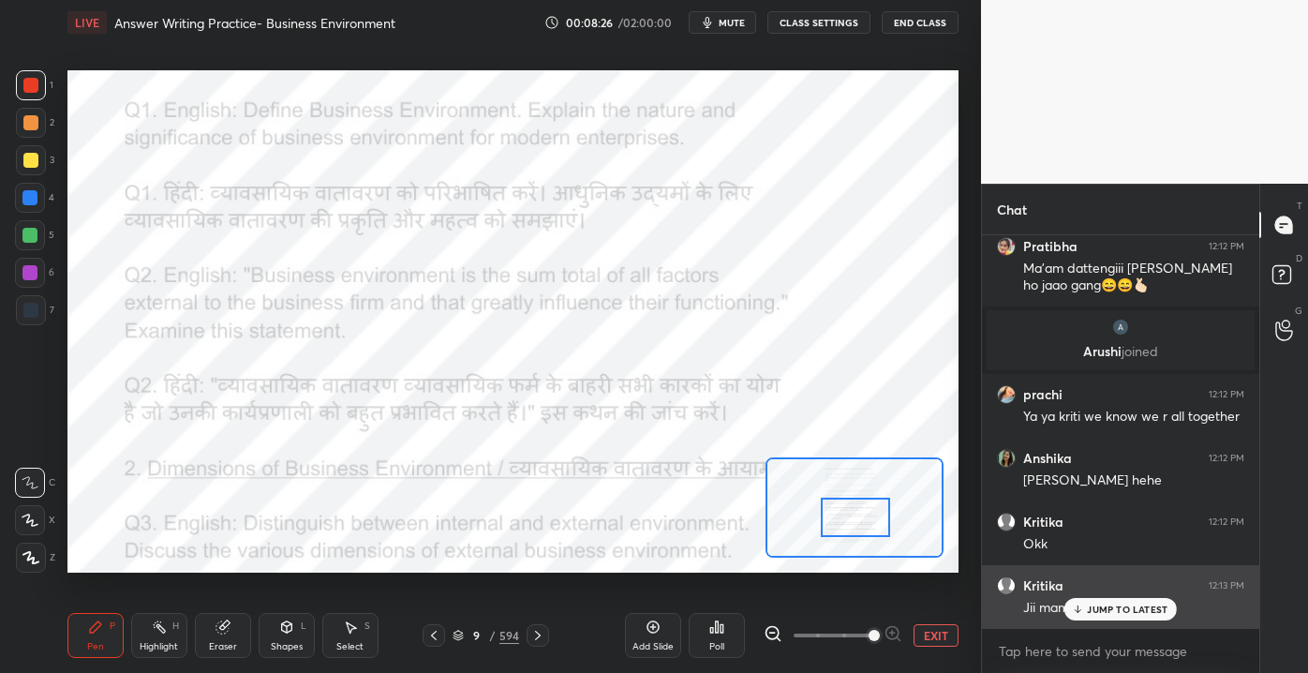
click at [1103, 607] on p "JUMP TO LATEST" at bounding box center [1127, 608] width 81 height 11
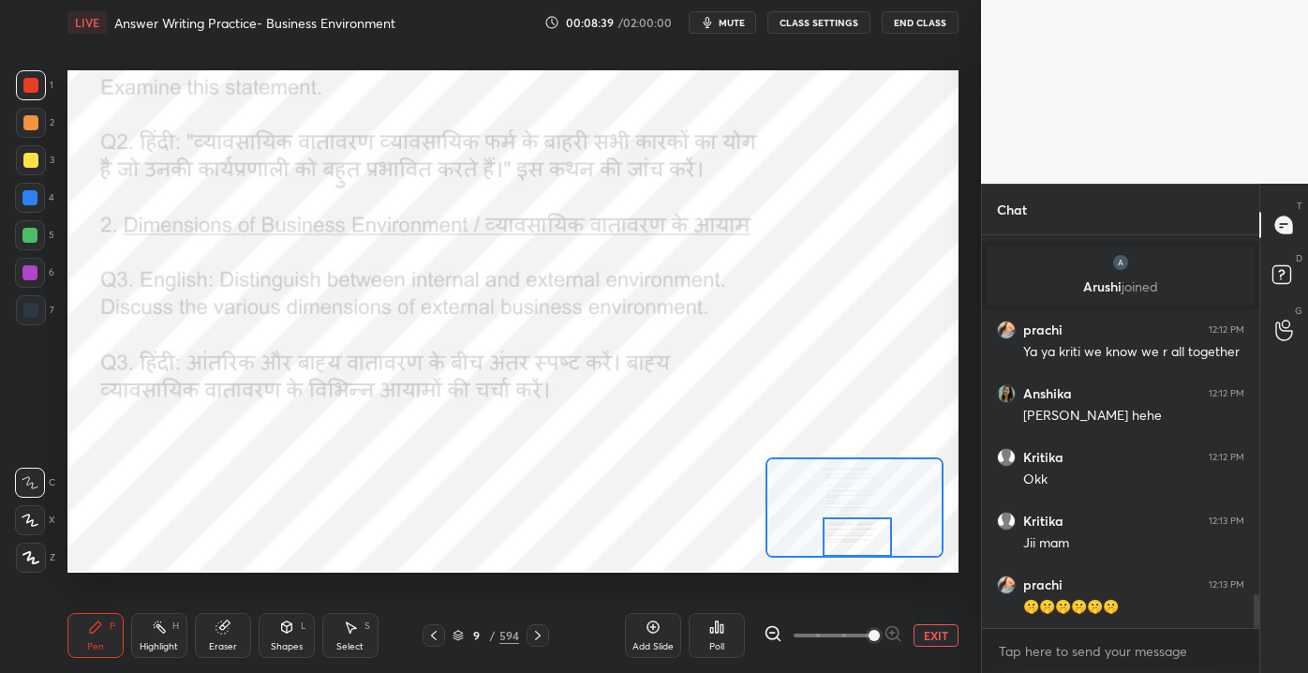
drag, startPoint x: 844, startPoint y: 527, endPoint x: 847, endPoint y: 539, distance: 12.5
click at [845, 541] on div at bounding box center [858, 536] width 70 height 38
click at [922, 633] on button "EXIT" at bounding box center [935, 635] width 45 height 22
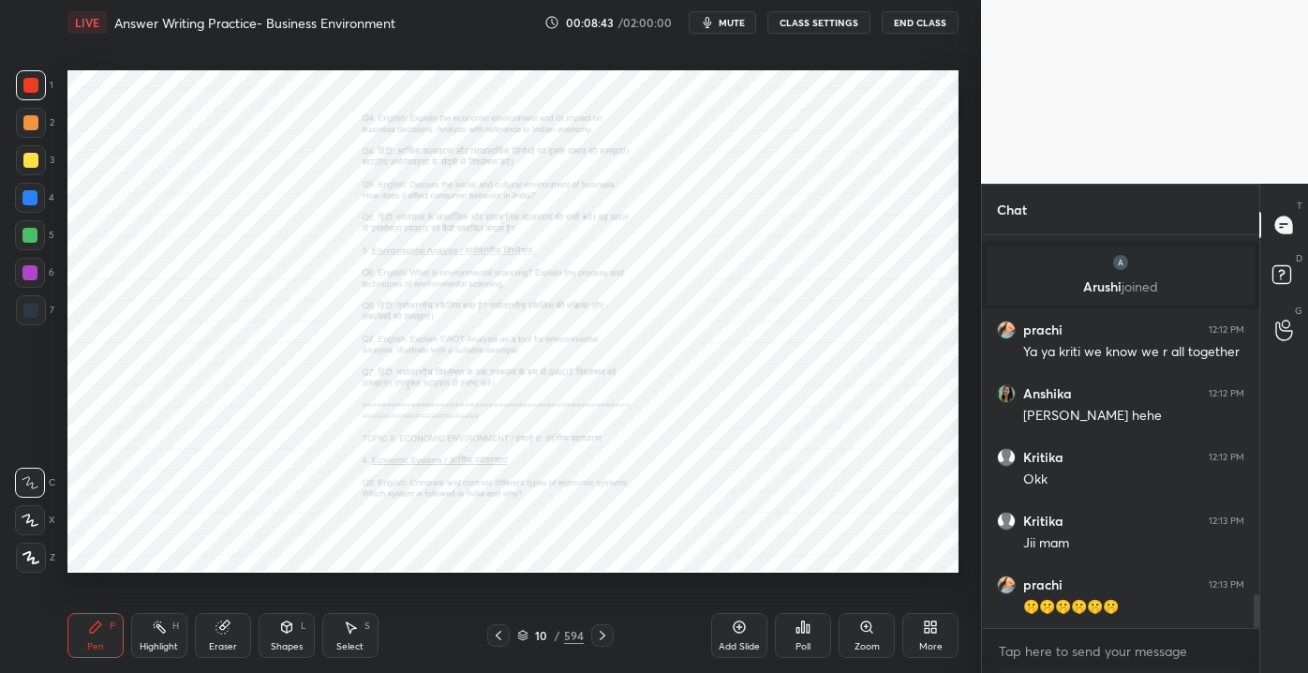
click at [849, 640] on div "Zoom" at bounding box center [866, 635] width 56 height 45
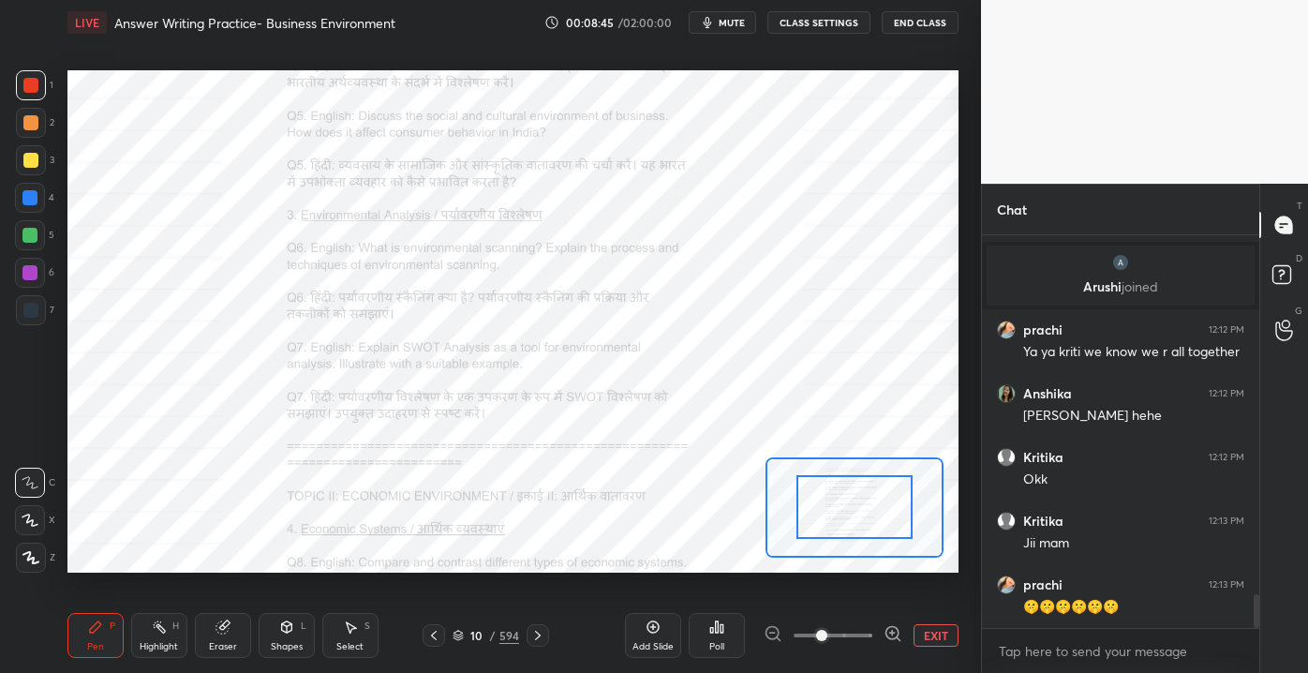
drag, startPoint x: 819, startPoint y: 632, endPoint x: 846, endPoint y: 634, distance: 27.2
click at [827, 634] on span at bounding box center [821, 635] width 11 height 11
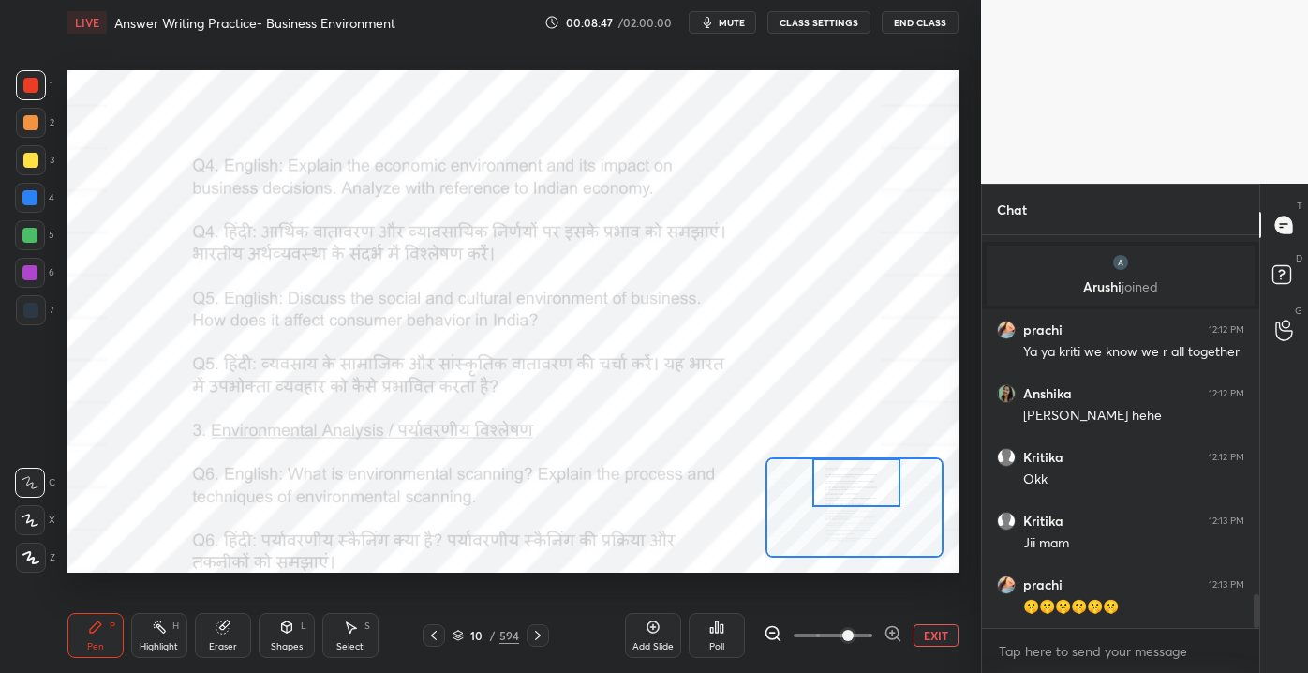
drag, startPoint x: 839, startPoint y: 510, endPoint x: 844, endPoint y: 468, distance: 41.5
click at [841, 472] on div at bounding box center [855, 482] width 87 height 49
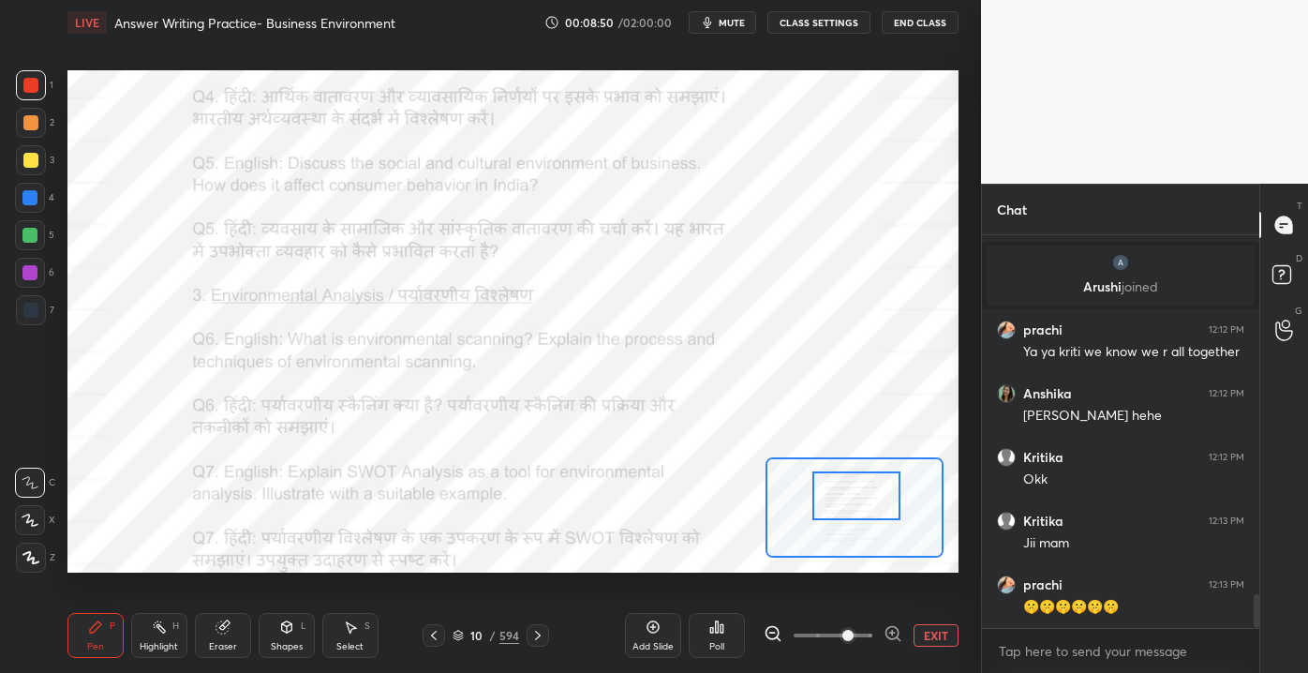
drag, startPoint x: 857, startPoint y: 480, endPoint x: 854, endPoint y: 489, distance: 9.8
click at [856, 490] on div at bounding box center [855, 495] width 87 height 49
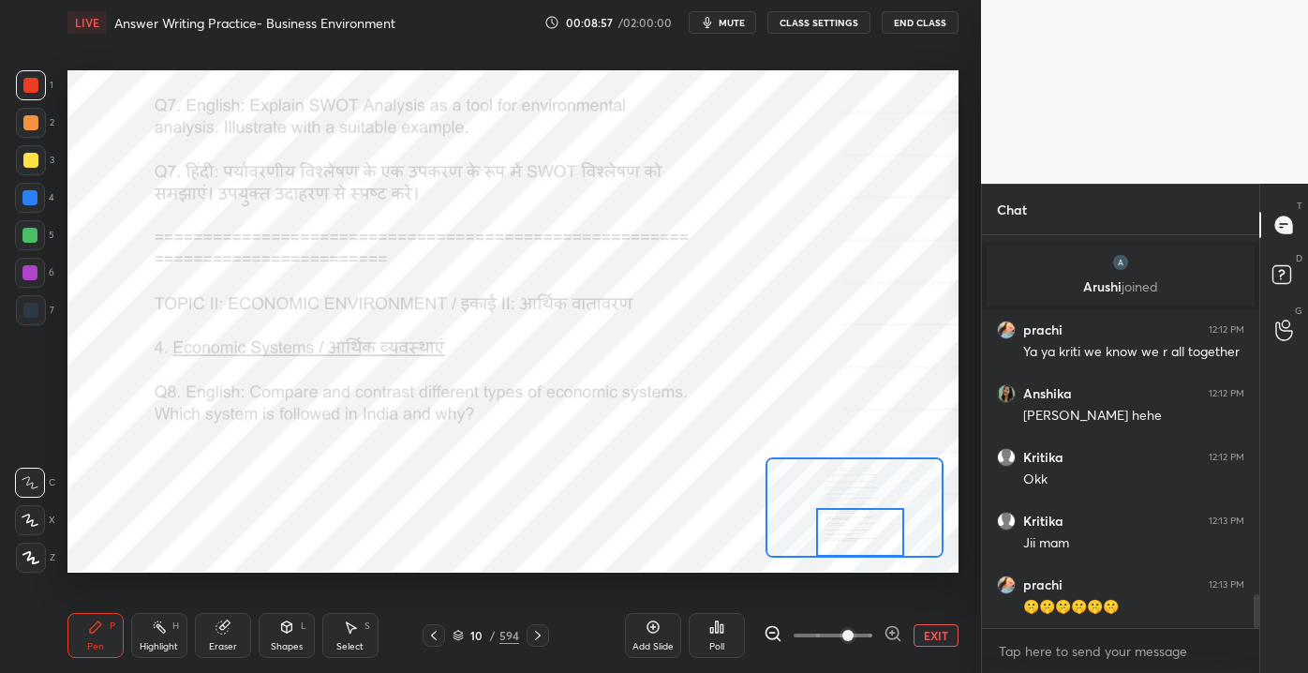
drag, startPoint x: 847, startPoint y: 493, endPoint x: 852, endPoint y: 527, distance: 34.1
click at [852, 530] on div at bounding box center [859, 532] width 87 height 49
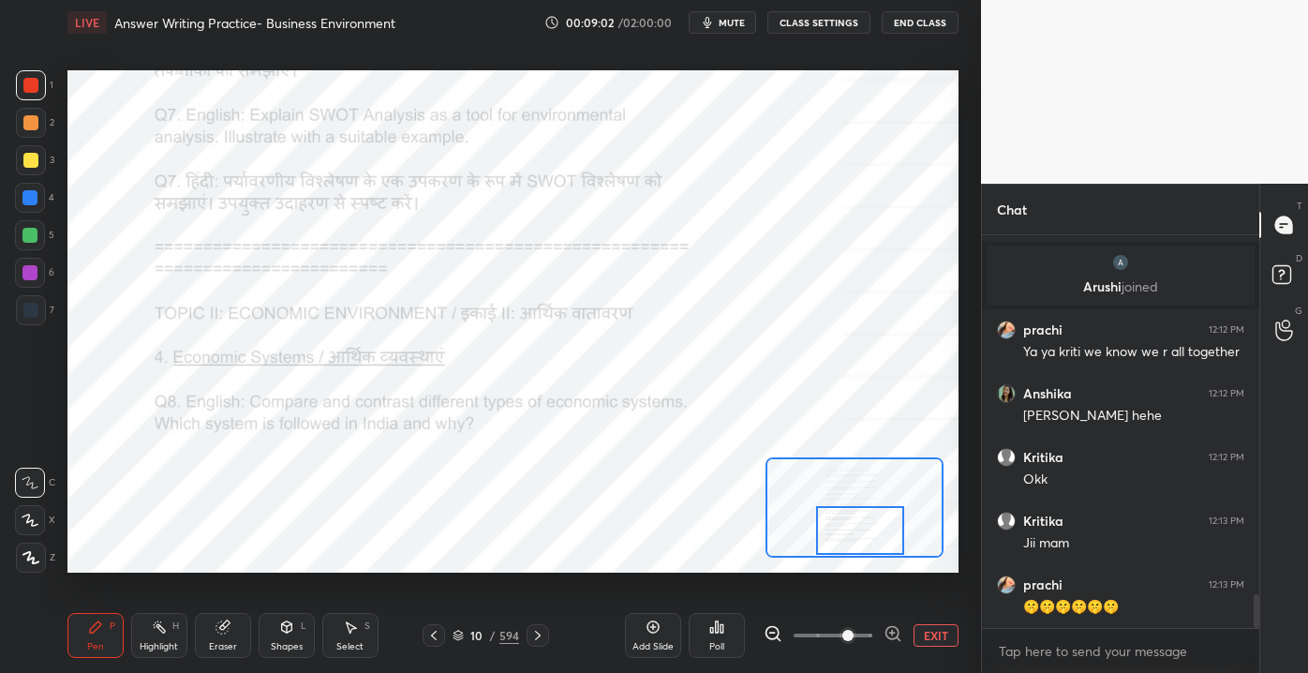
click at [933, 638] on button "EXIT" at bounding box center [935, 635] width 45 height 22
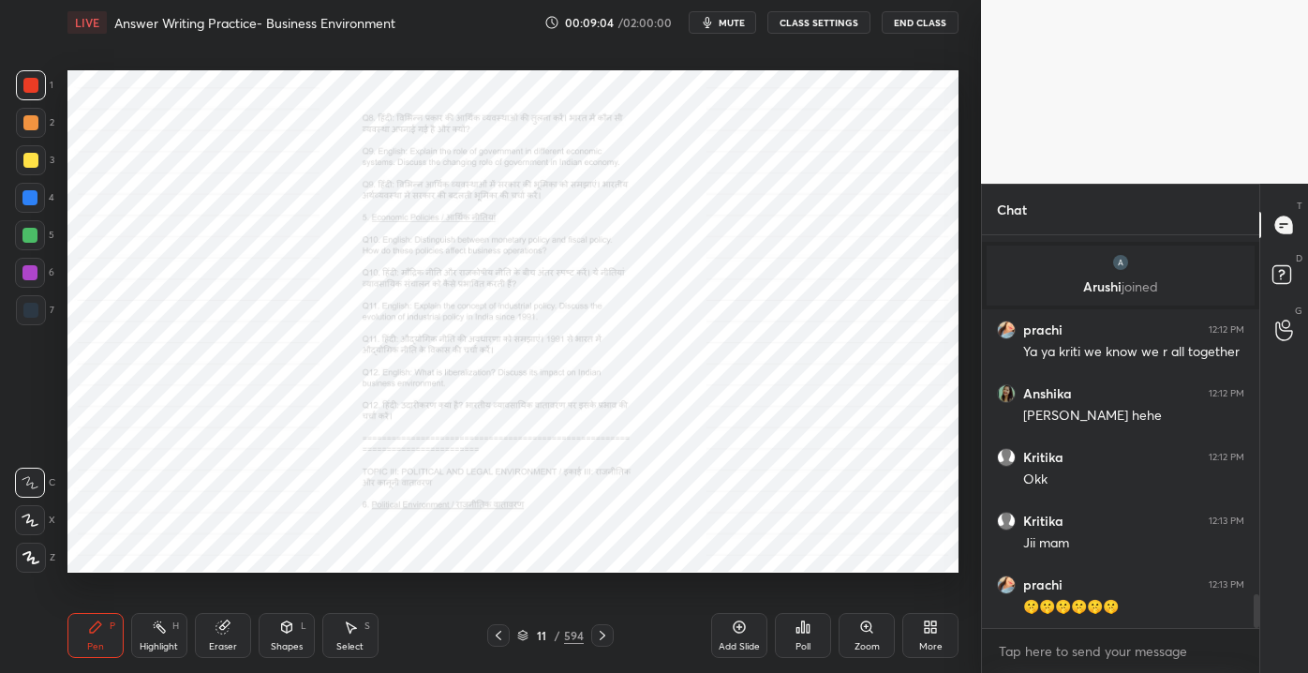
click at [864, 642] on div "Zoom" at bounding box center [866, 646] width 25 height 9
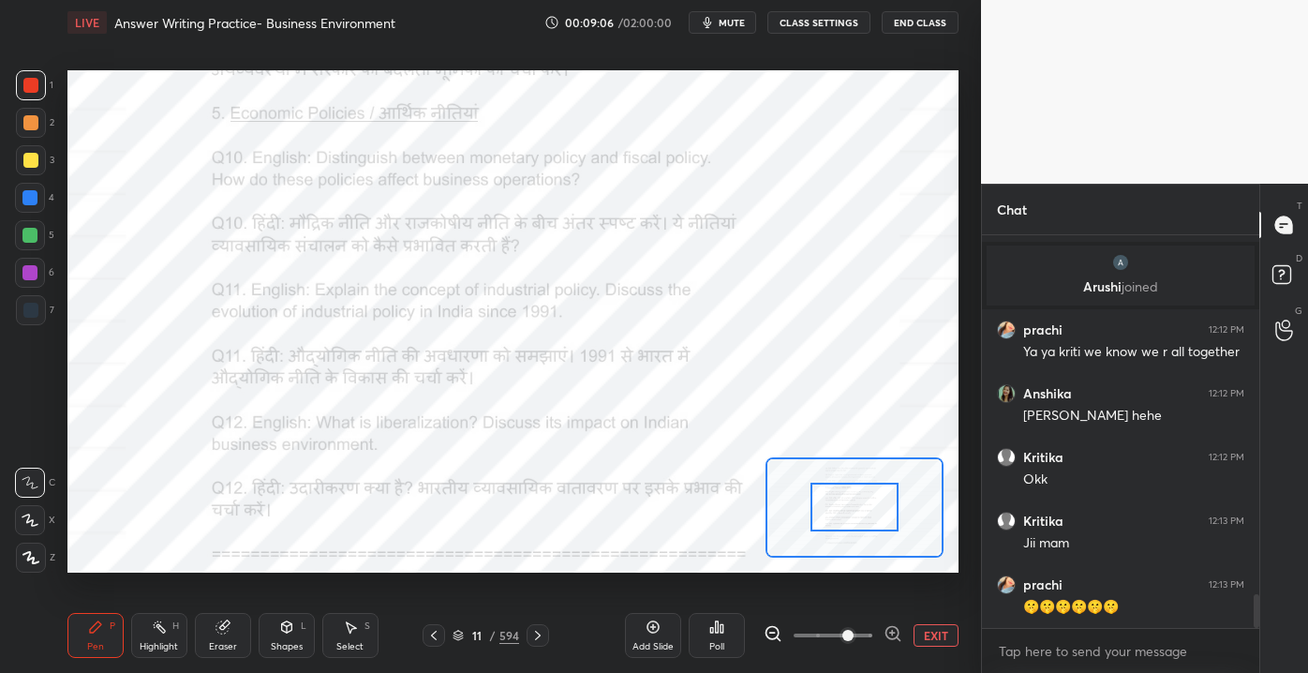
click at [842, 640] on span at bounding box center [847, 635] width 11 height 11
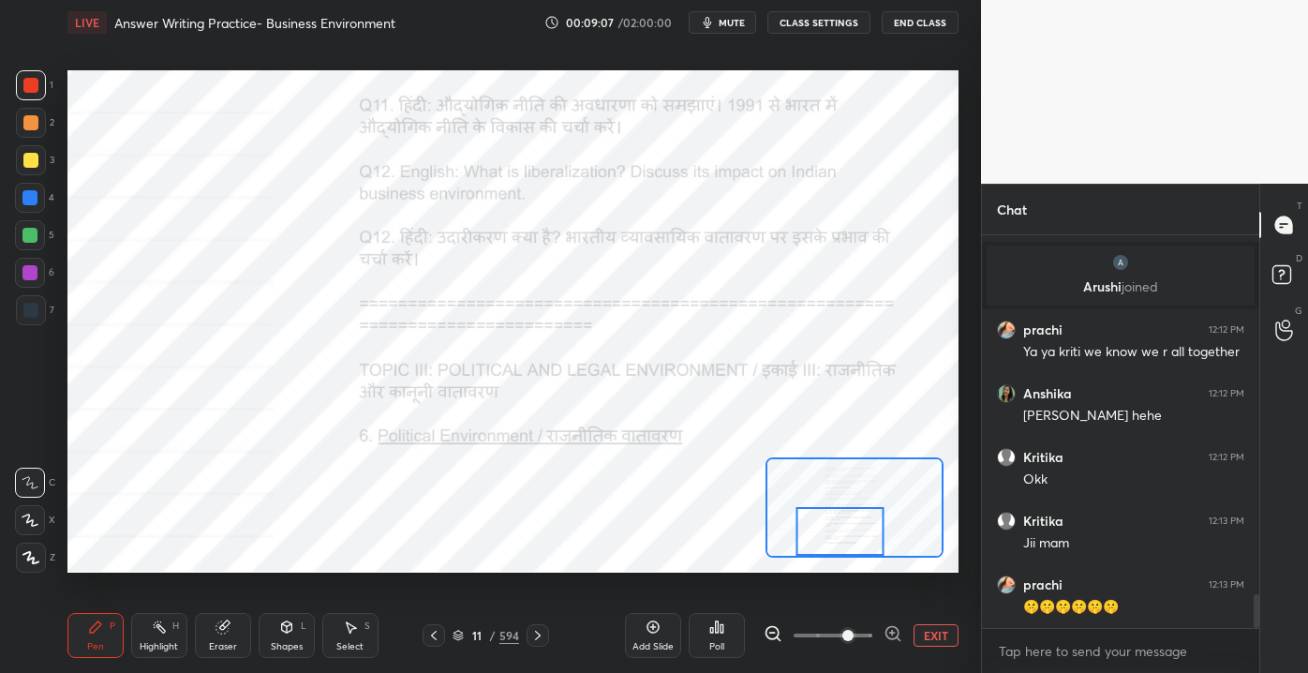
click at [839, 538] on div at bounding box center [839, 531] width 87 height 49
click at [922, 637] on button "EXIT" at bounding box center [935, 635] width 45 height 22
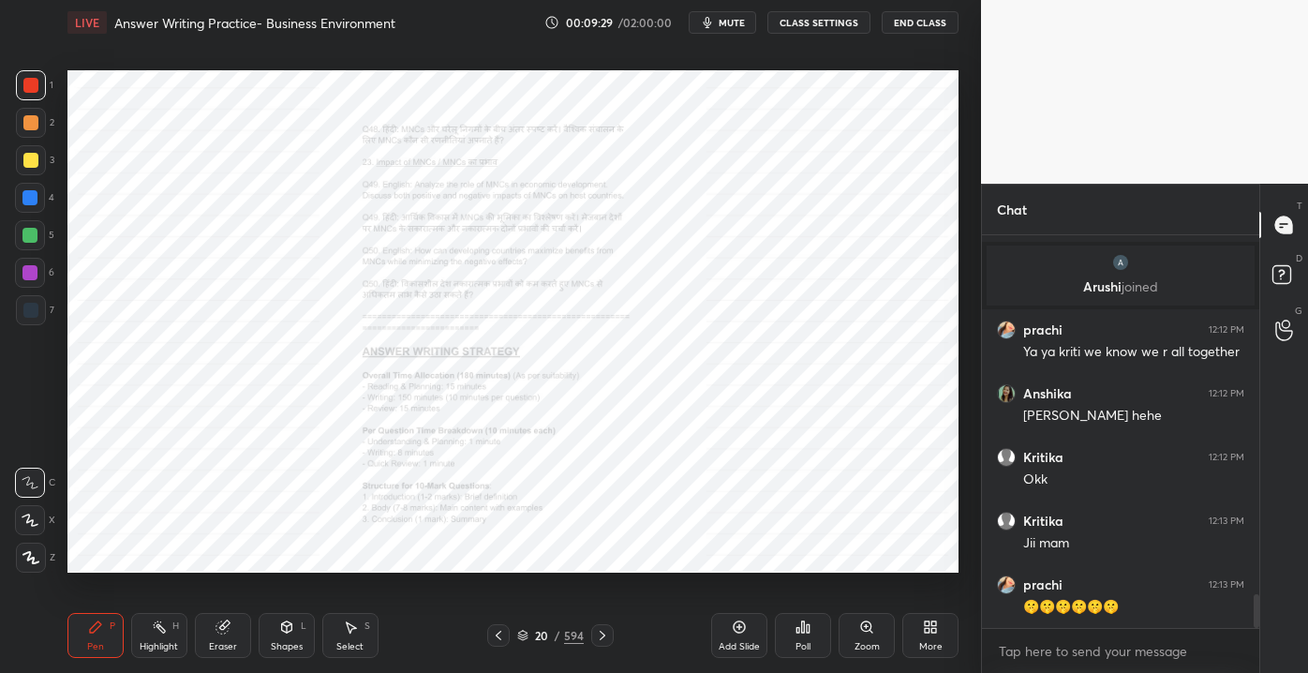
click at [856, 636] on div "Zoom" at bounding box center [866, 635] width 56 height 45
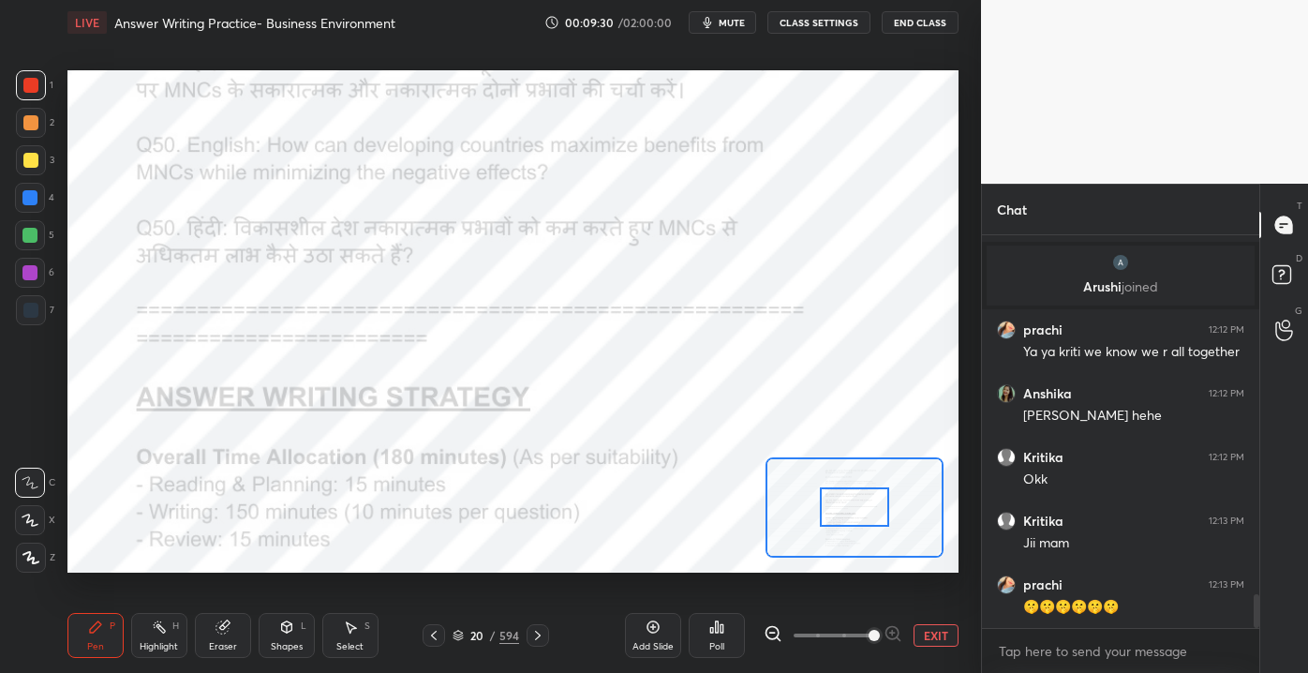
drag, startPoint x: 849, startPoint y: 633, endPoint x: 864, endPoint y: 635, distance: 15.1
click at [868, 635] on span at bounding box center [873, 635] width 11 height 11
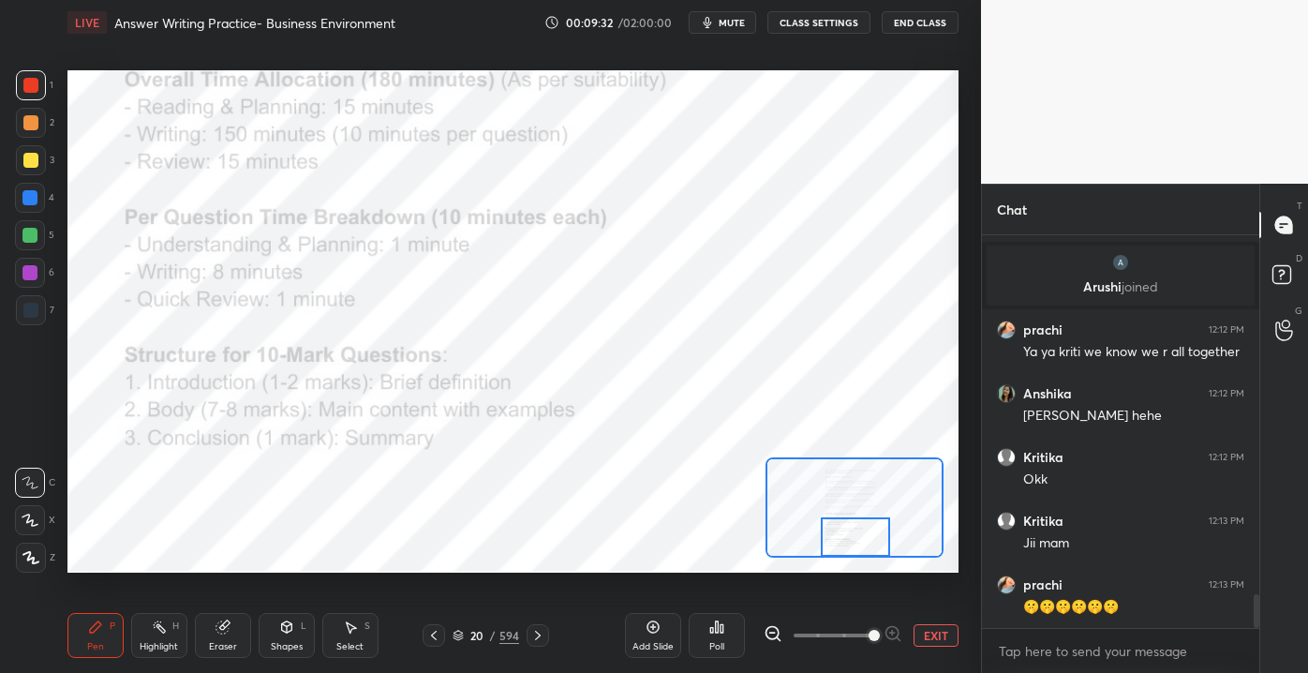
drag, startPoint x: 846, startPoint y: 521, endPoint x: 845, endPoint y: 553, distance: 31.9
click at [845, 553] on div at bounding box center [856, 536] width 70 height 38
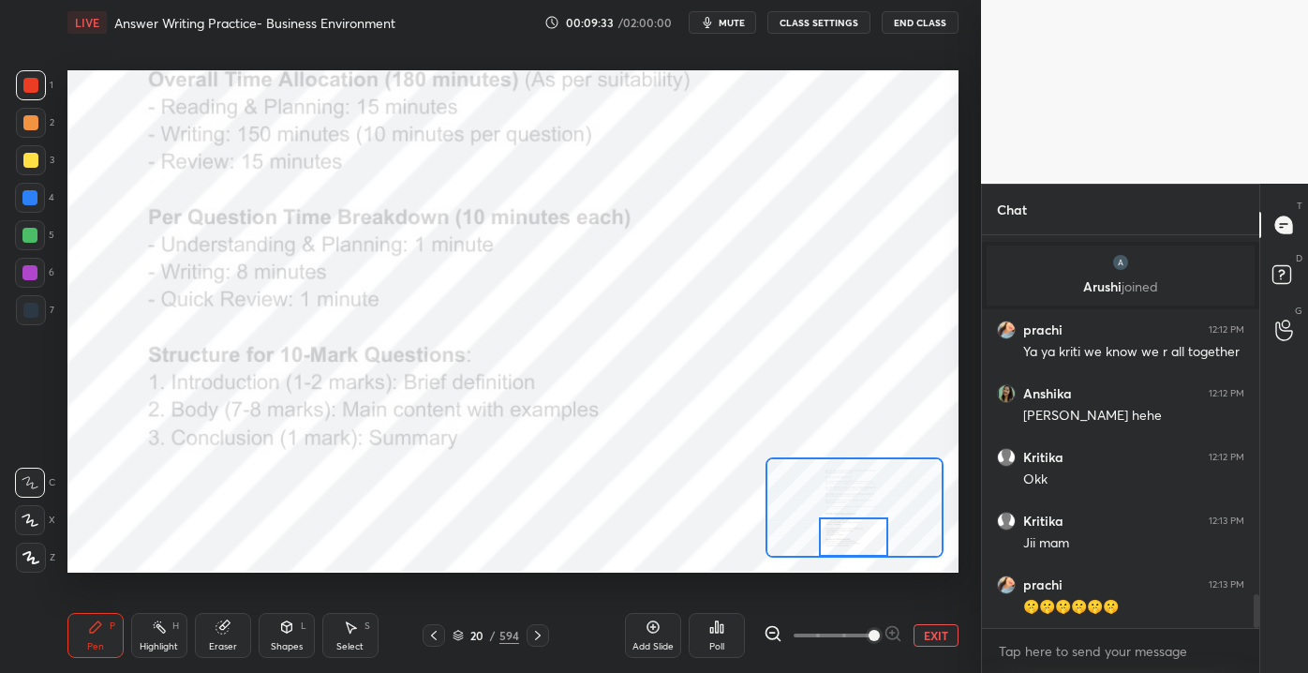
click at [931, 634] on button "EXIT" at bounding box center [935, 635] width 45 height 22
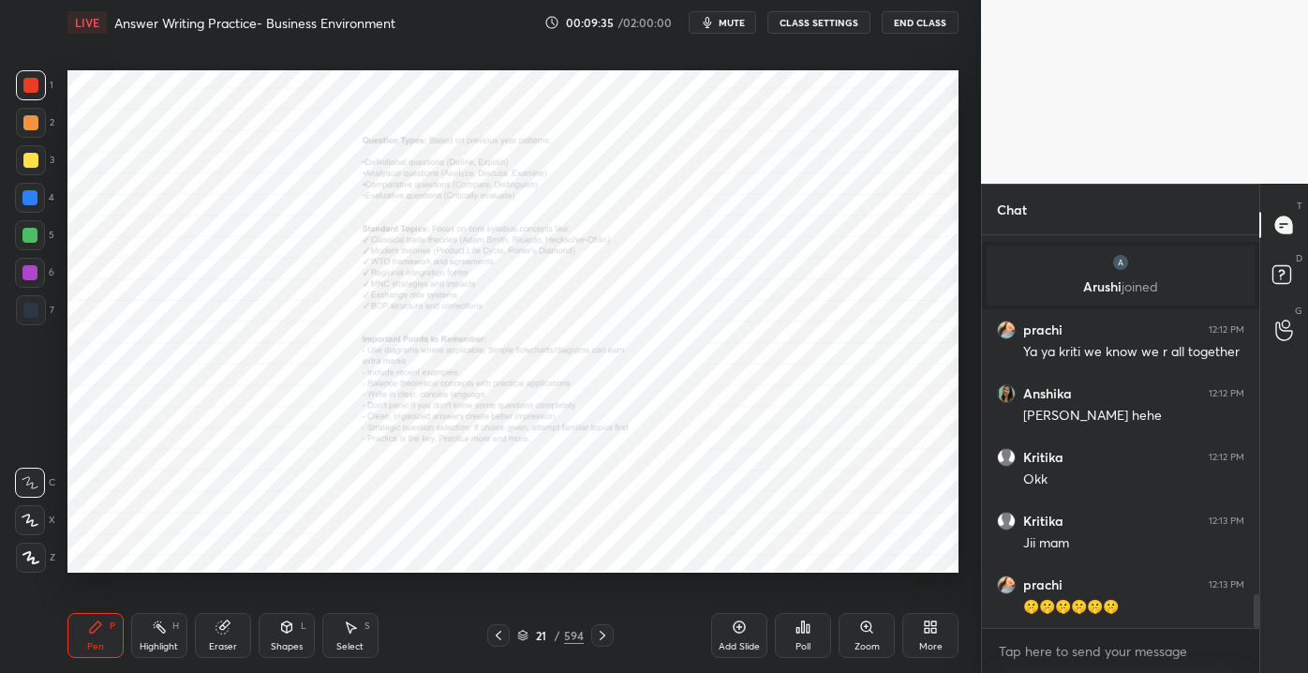
click at [864, 635] on div "Zoom" at bounding box center [866, 635] width 56 height 45
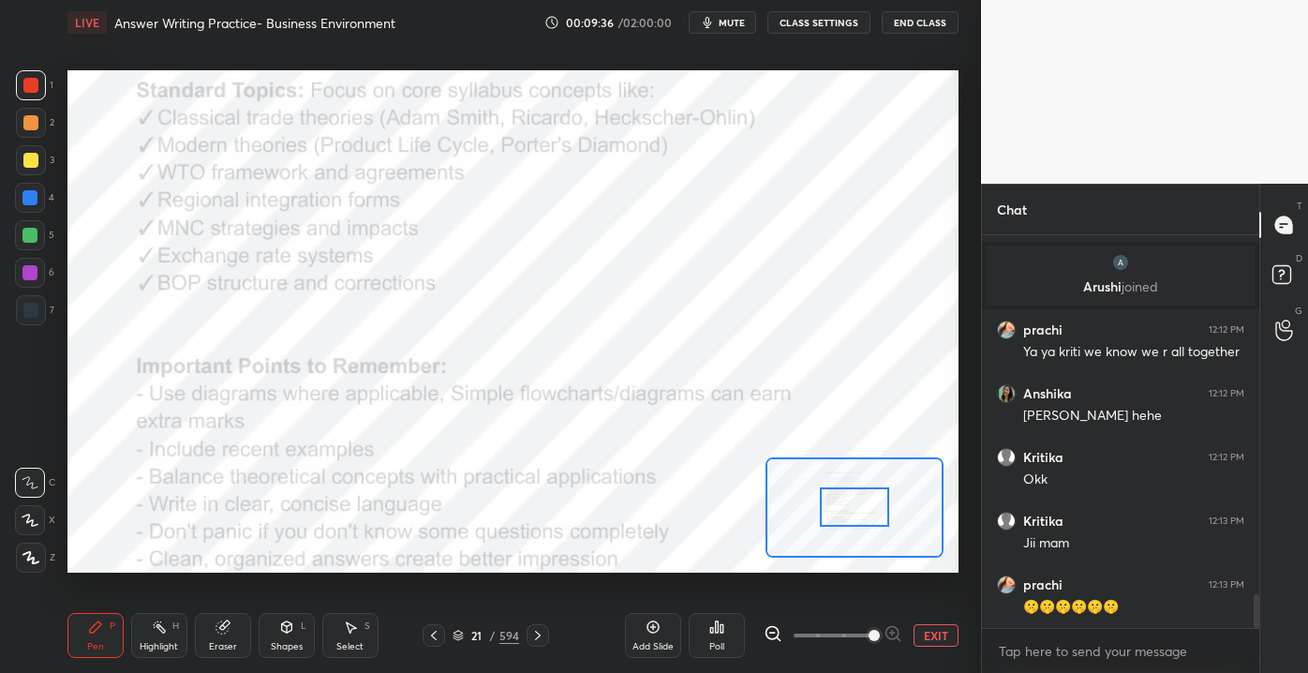
drag, startPoint x: 836, startPoint y: 631, endPoint x: 864, endPoint y: 634, distance: 28.4
click at [868, 634] on span at bounding box center [873, 635] width 11 height 11
click at [867, 523] on div at bounding box center [854, 507] width 178 height 100
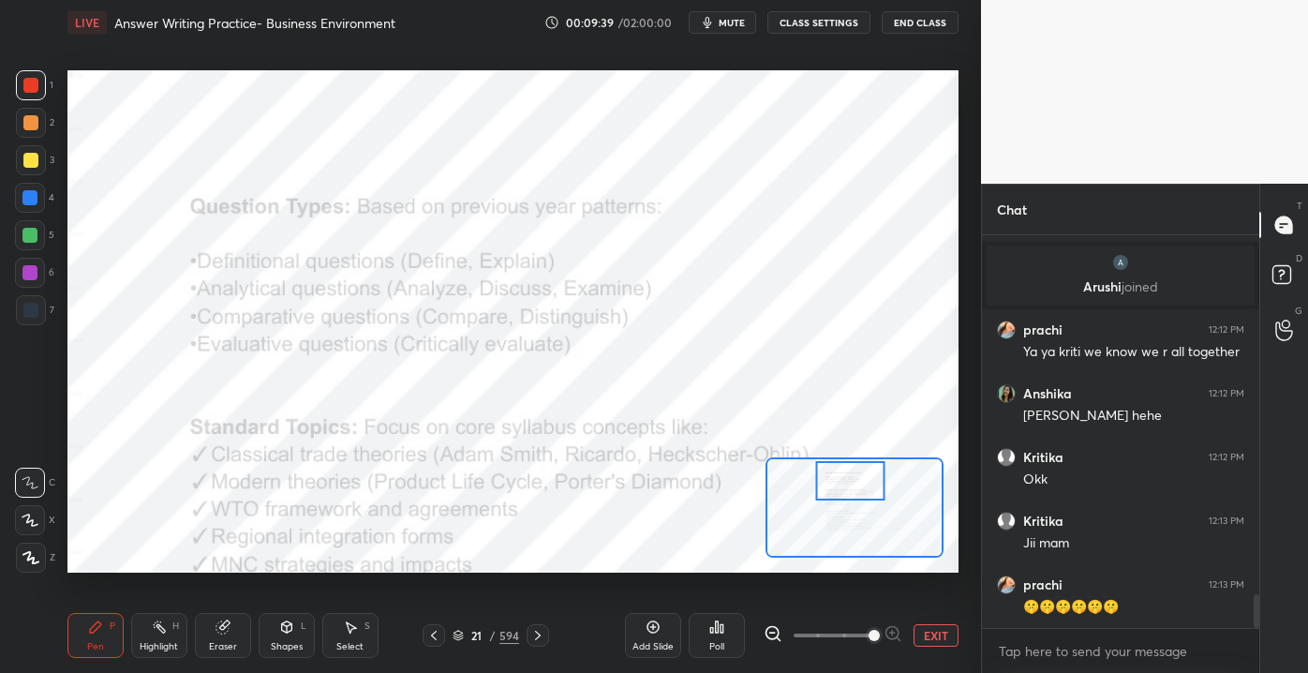
drag, startPoint x: 856, startPoint y: 533, endPoint x: 834, endPoint y: 487, distance: 51.1
click at [838, 490] on div at bounding box center [850, 480] width 70 height 38
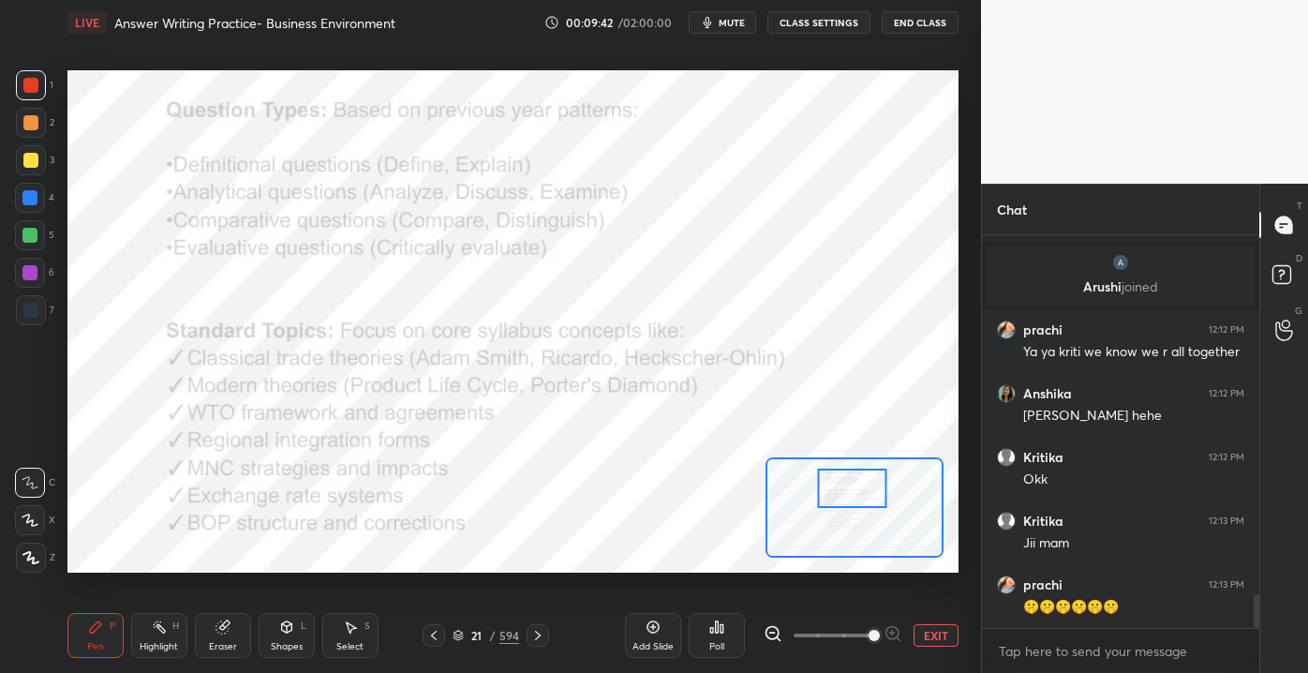
click at [849, 488] on div at bounding box center [852, 487] width 70 height 38
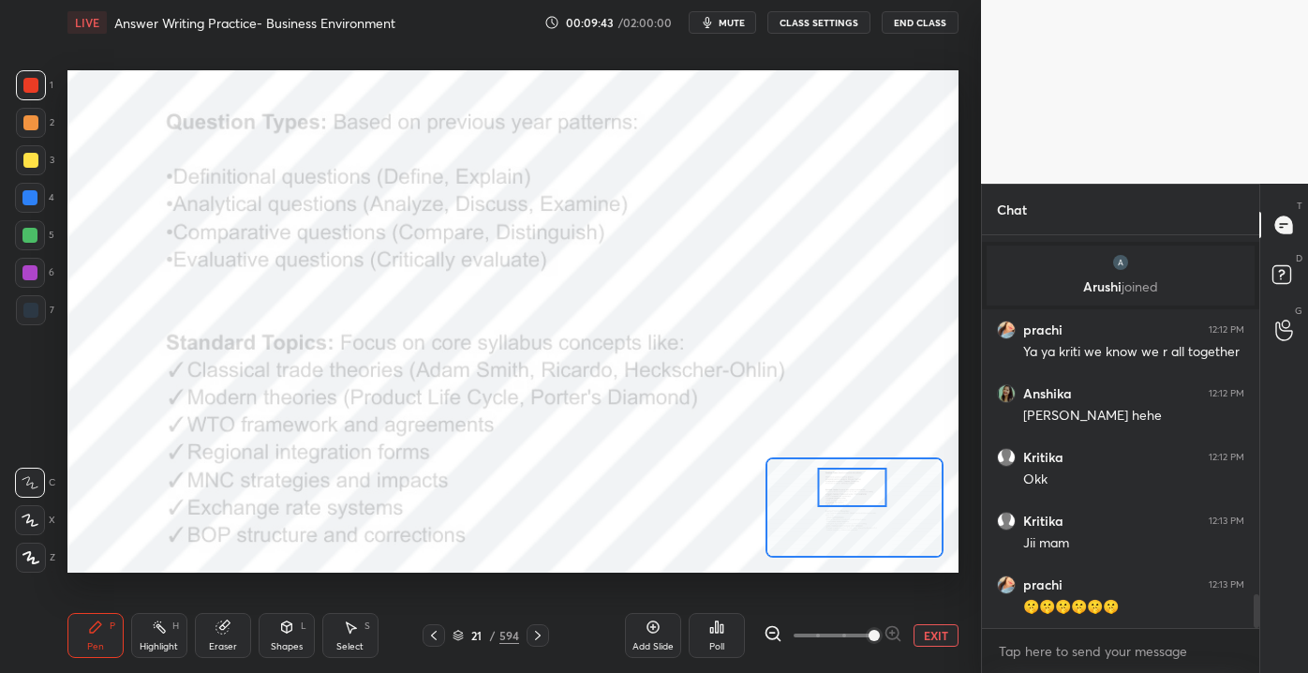
scroll to position [4235, 0]
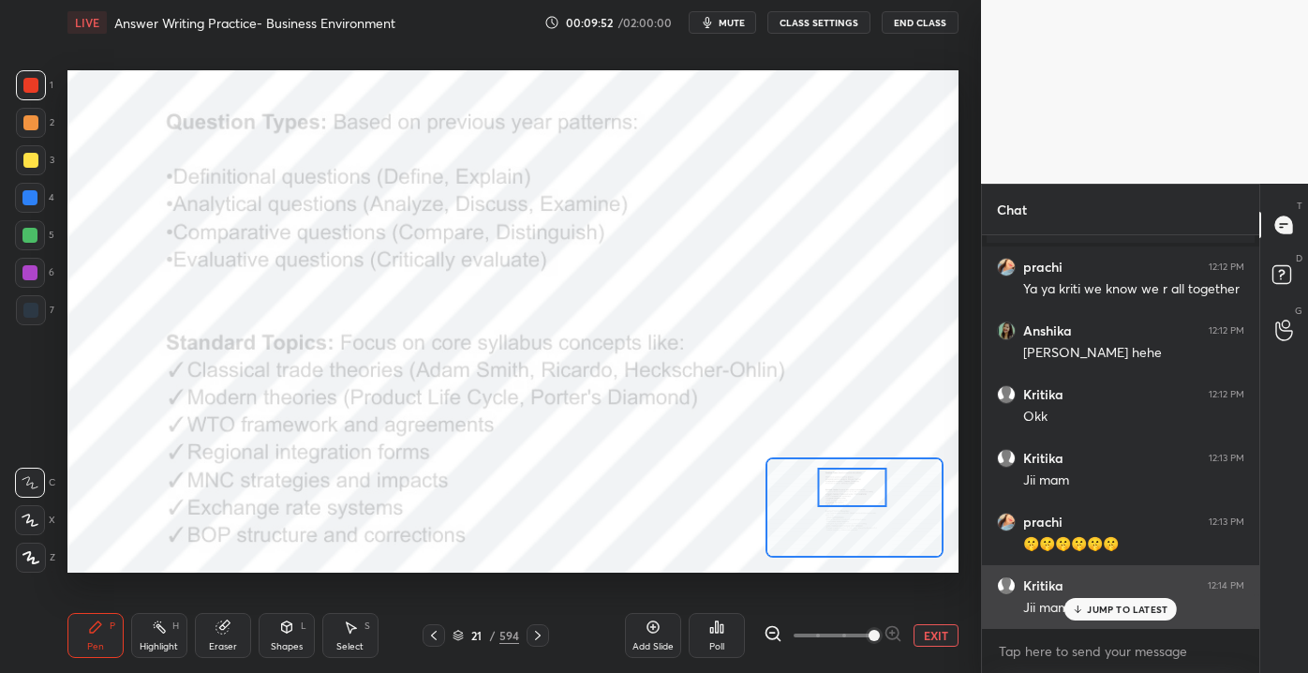
click at [1114, 613] on p "JUMP TO LATEST" at bounding box center [1127, 608] width 81 height 11
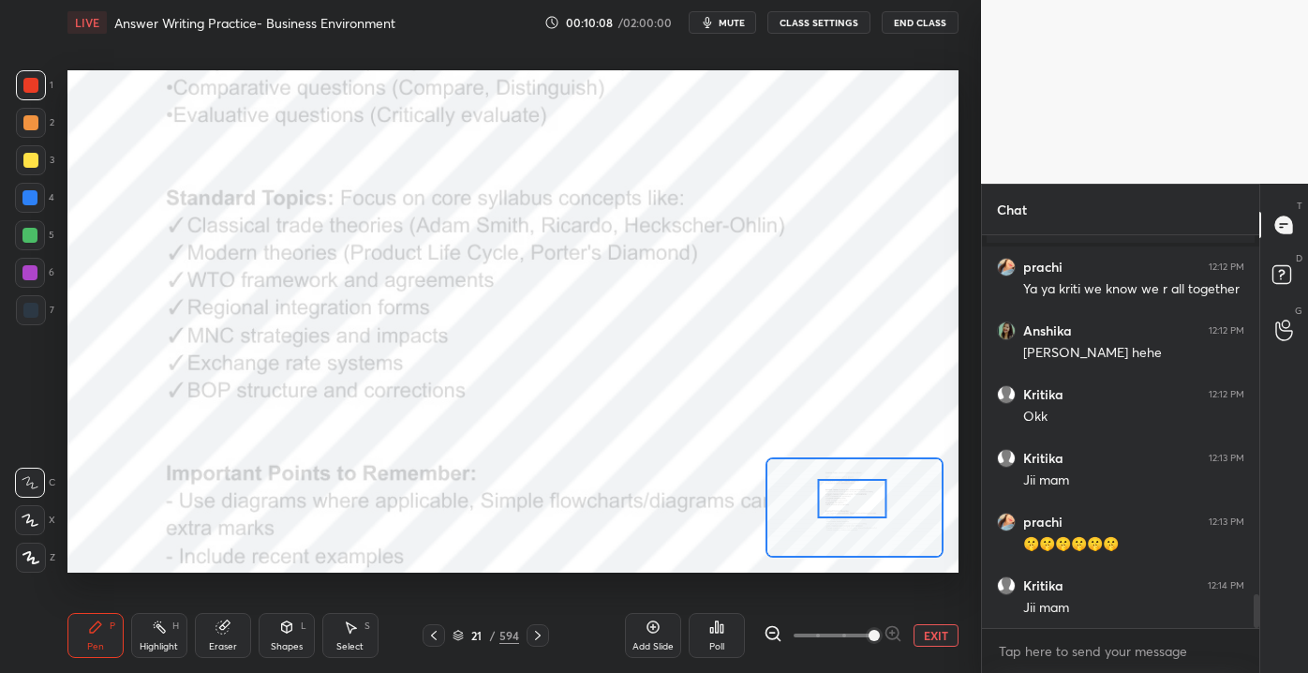
click at [852, 493] on div at bounding box center [852, 498] width 70 height 38
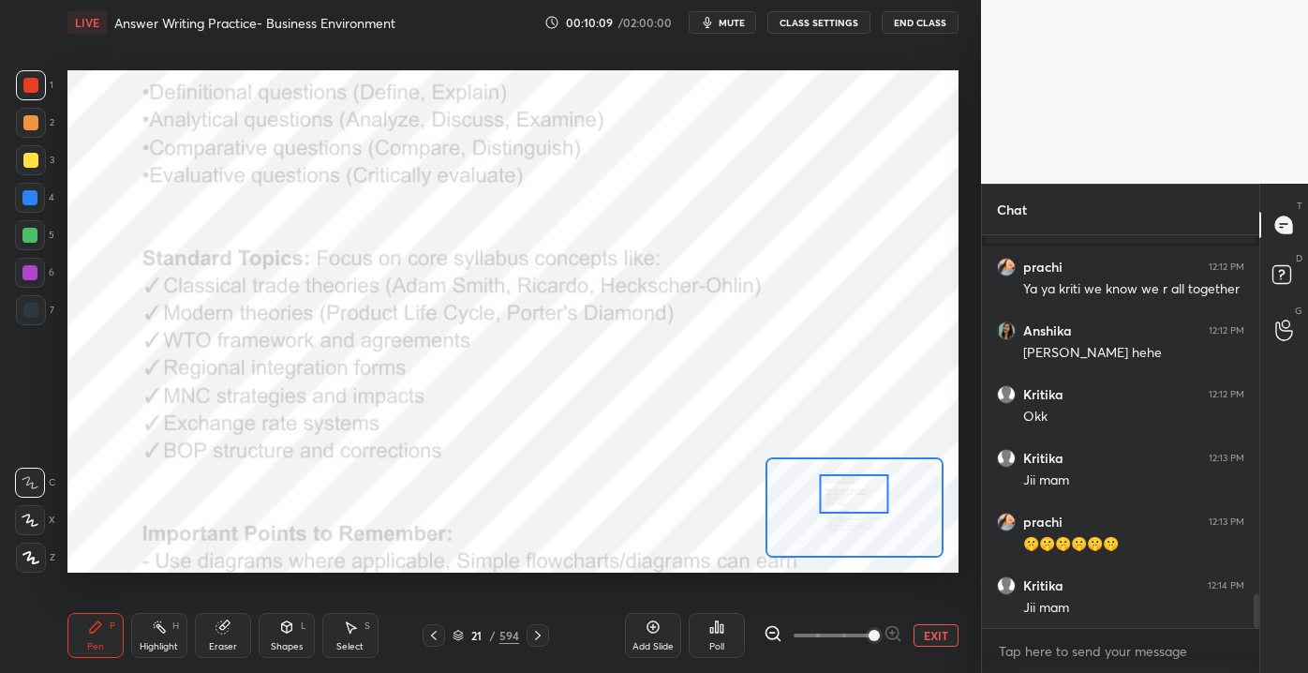
click at [778, 468] on div "Setting up your live class Poll for secs No correct answer Start poll" at bounding box center [512, 320] width 891 height 501
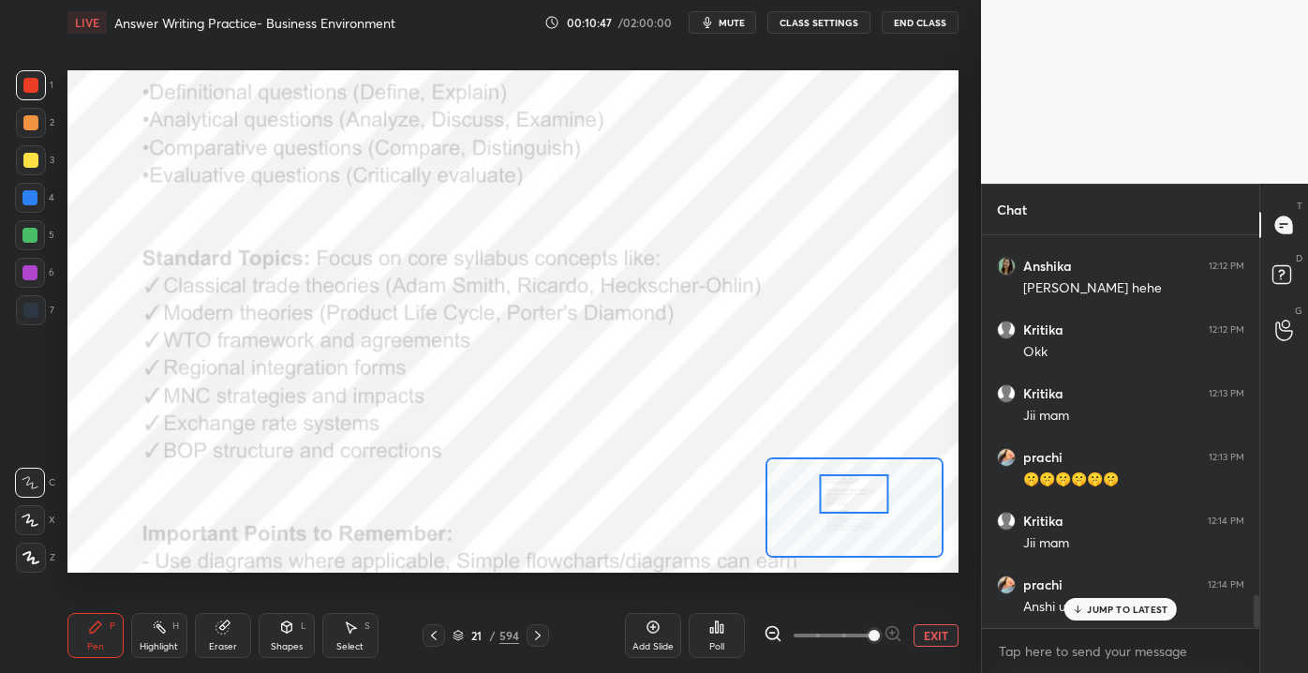
scroll to position [4362, 0]
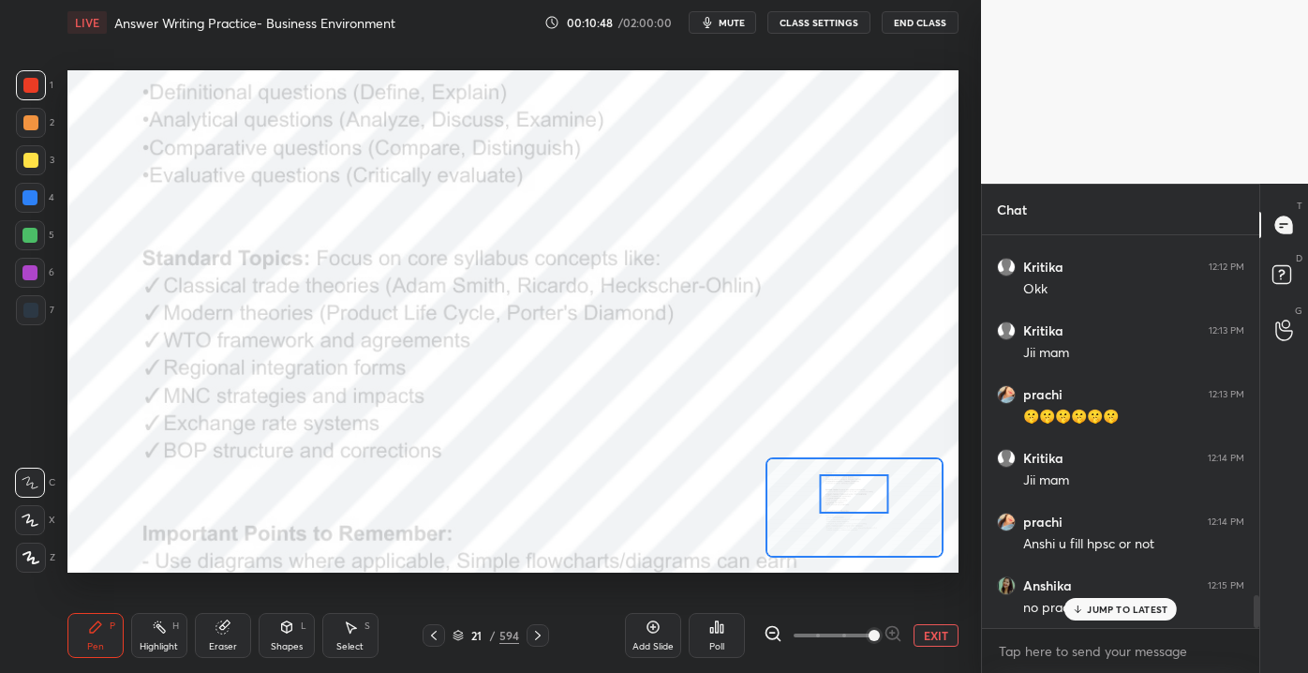
click at [1102, 607] on p "JUMP TO LATEST" at bounding box center [1127, 608] width 81 height 11
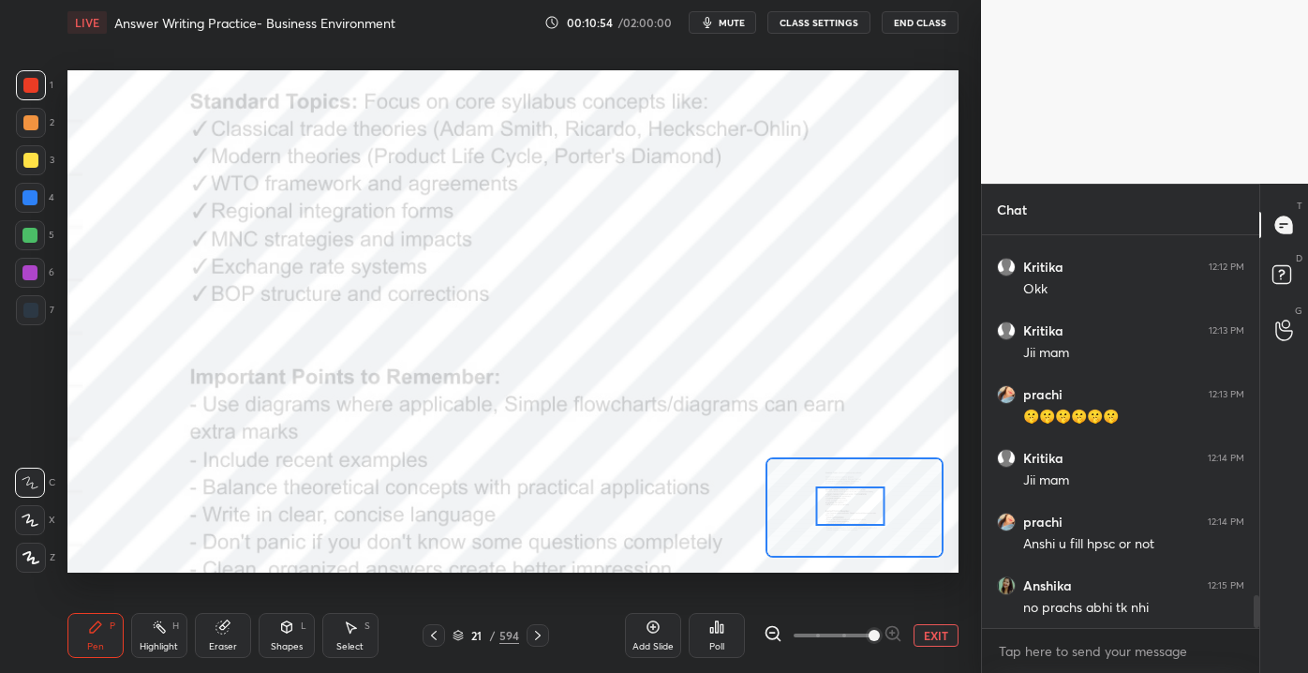
drag, startPoint x: 852, startPoint y: 500, endPoint x: 847, endPoint y: 521, distance: 21.1
click at [847, 514] on div at bounding box center [850, 505] width 70 height 38
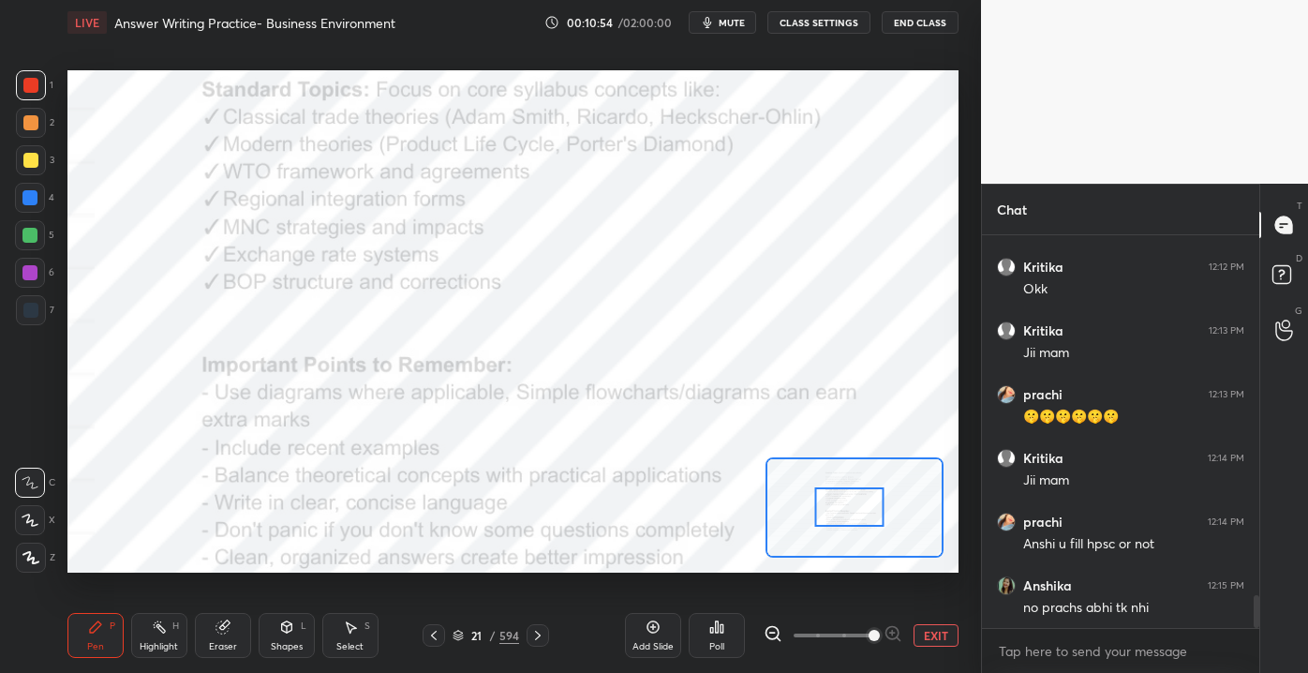
click at [934, 635] on button "EXIT" at bounding box center [935, 635] width 45 height 22
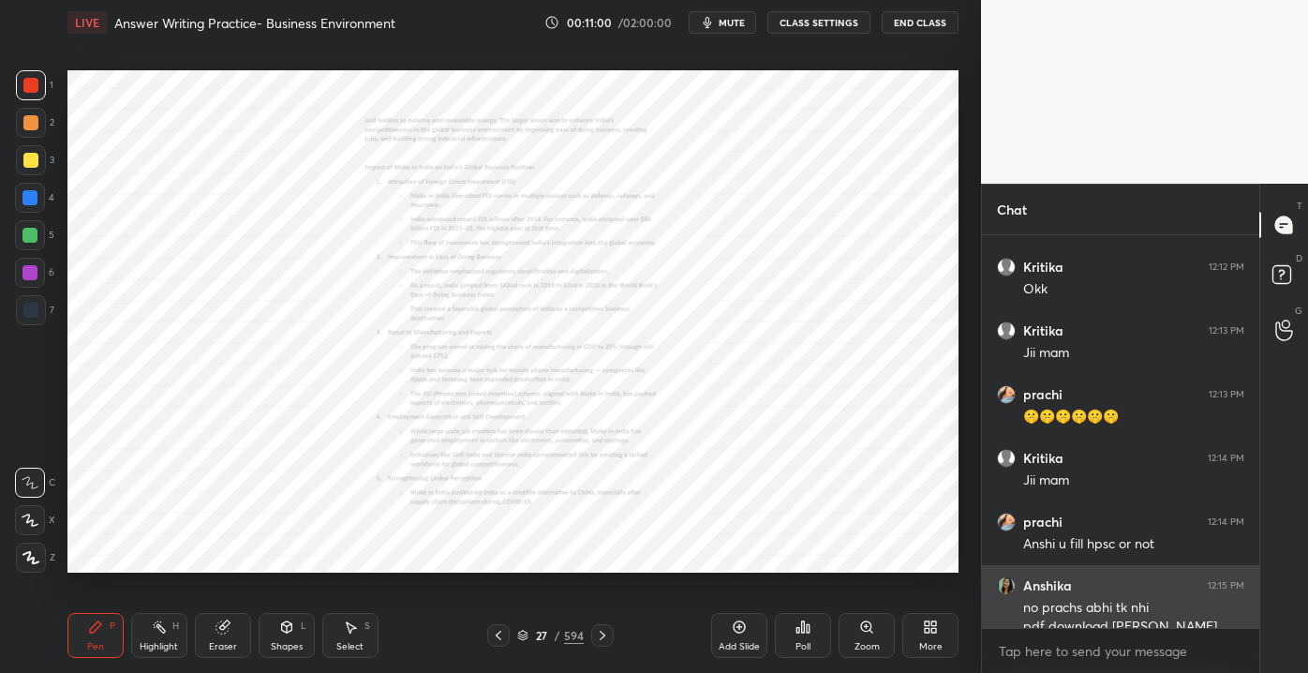
scroll to position [4382, 0]
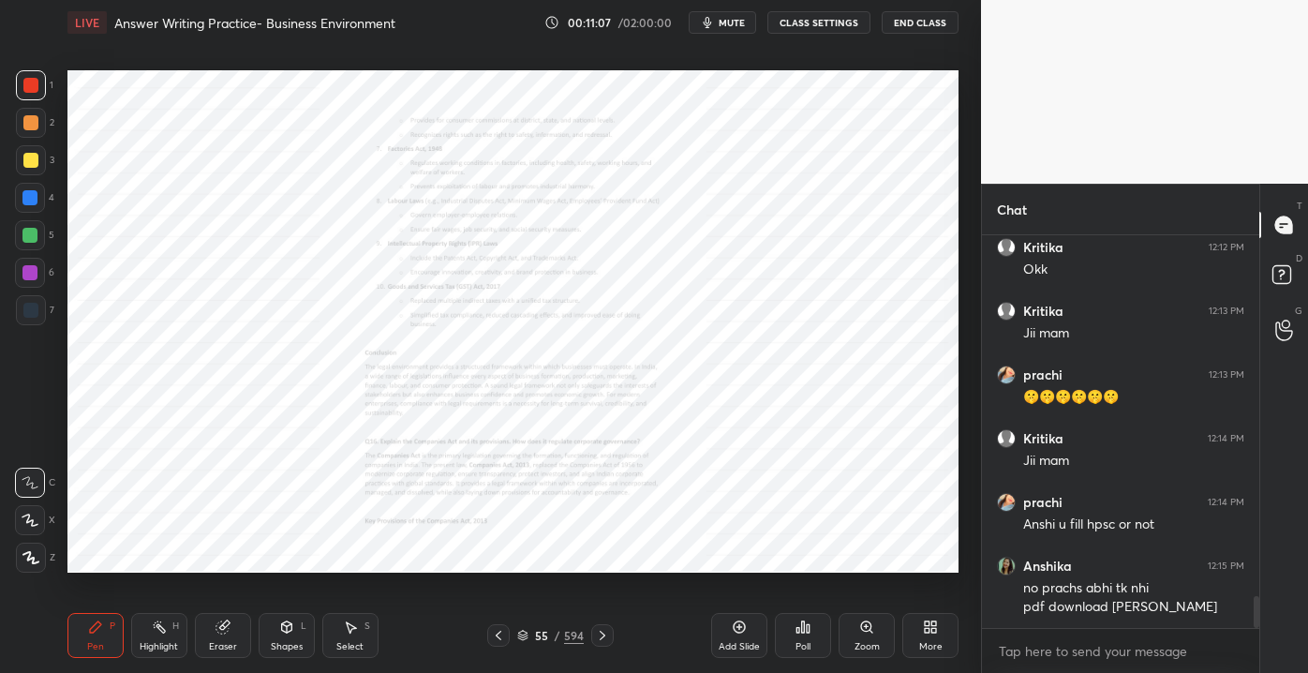
click at [554, 636] on div "55 / 594" at bounding box center [550, 635] width 67 height 17
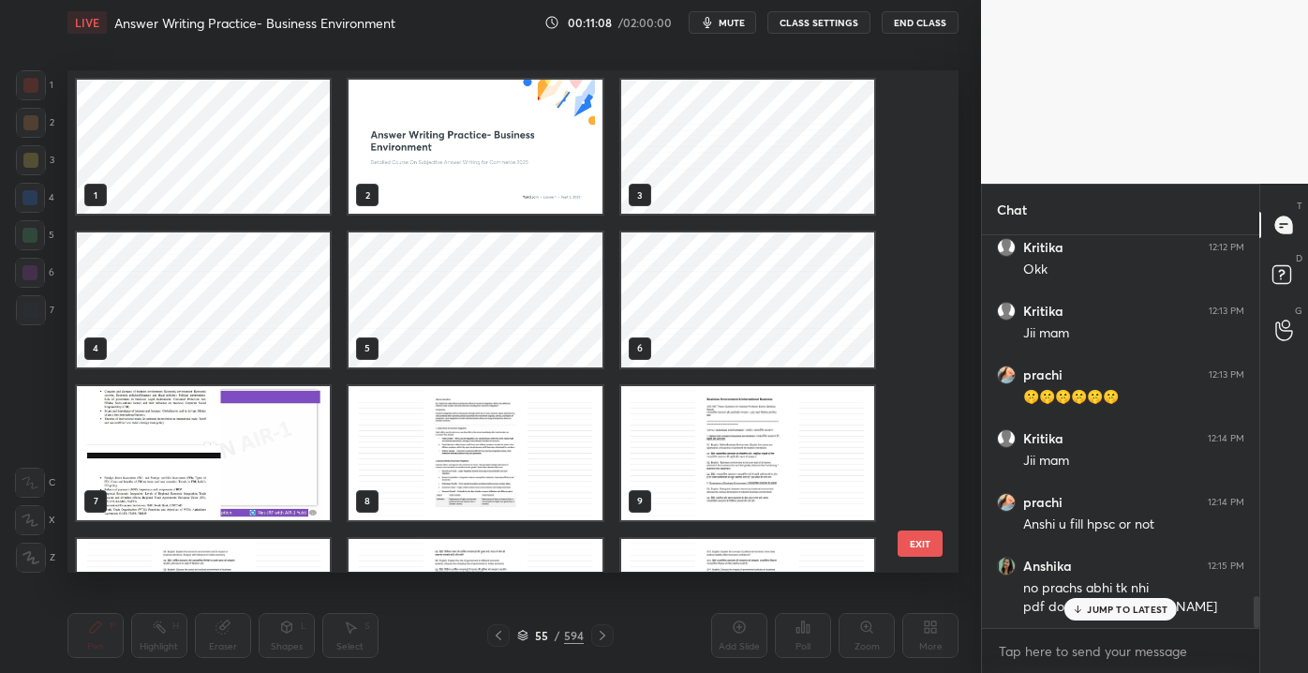
scroll to position [4444, 0]
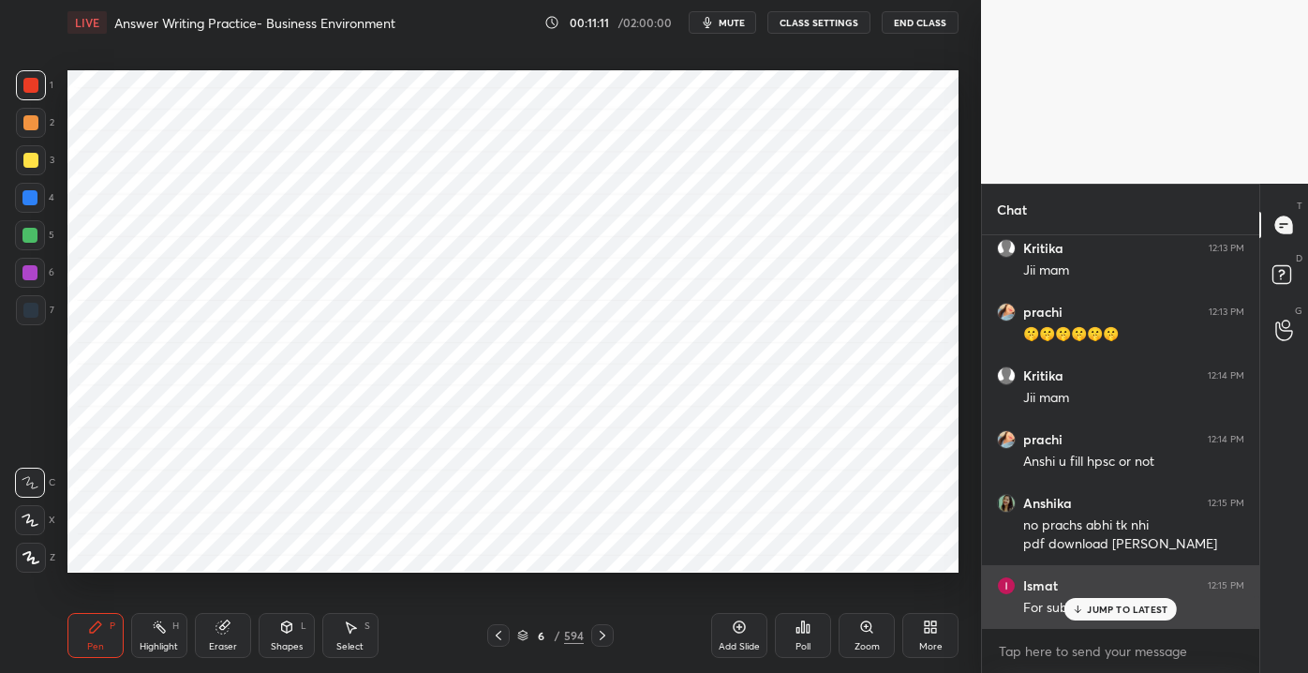
click at [1087, 616] on div "JUMP TO LATEST" at bounding box center [1120, 609] width 112 height 22
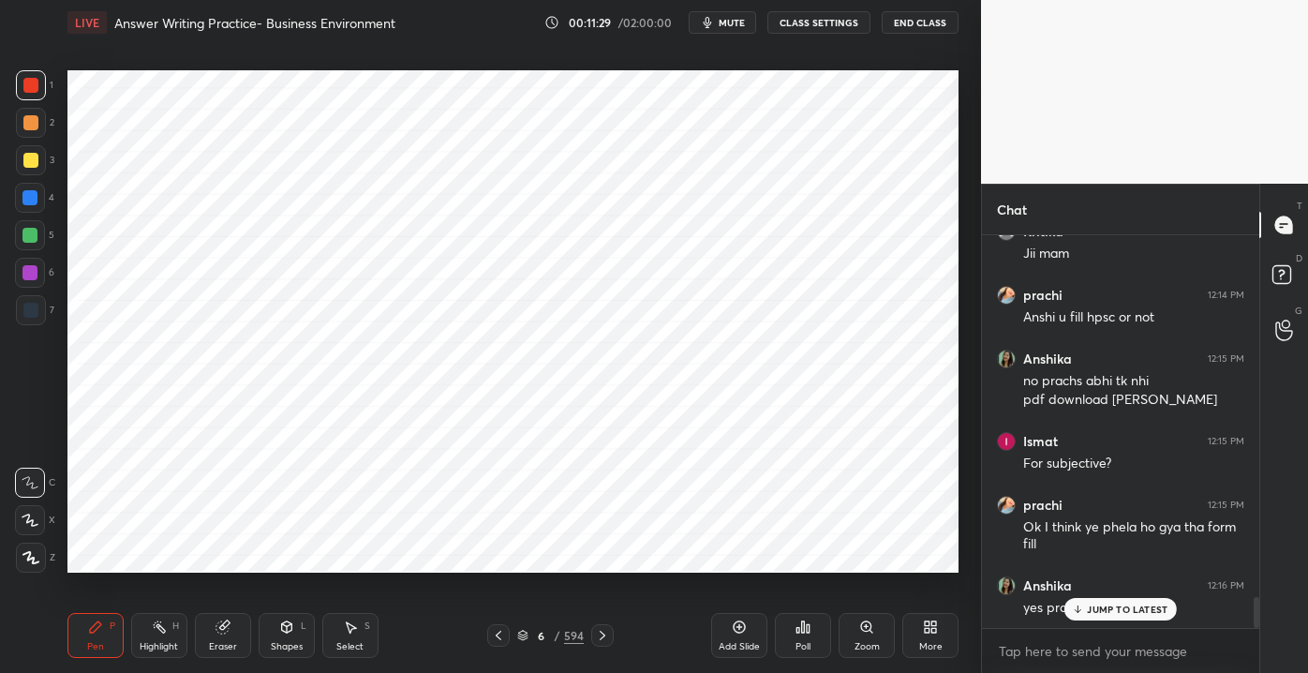
scroll to position [4656, 0]
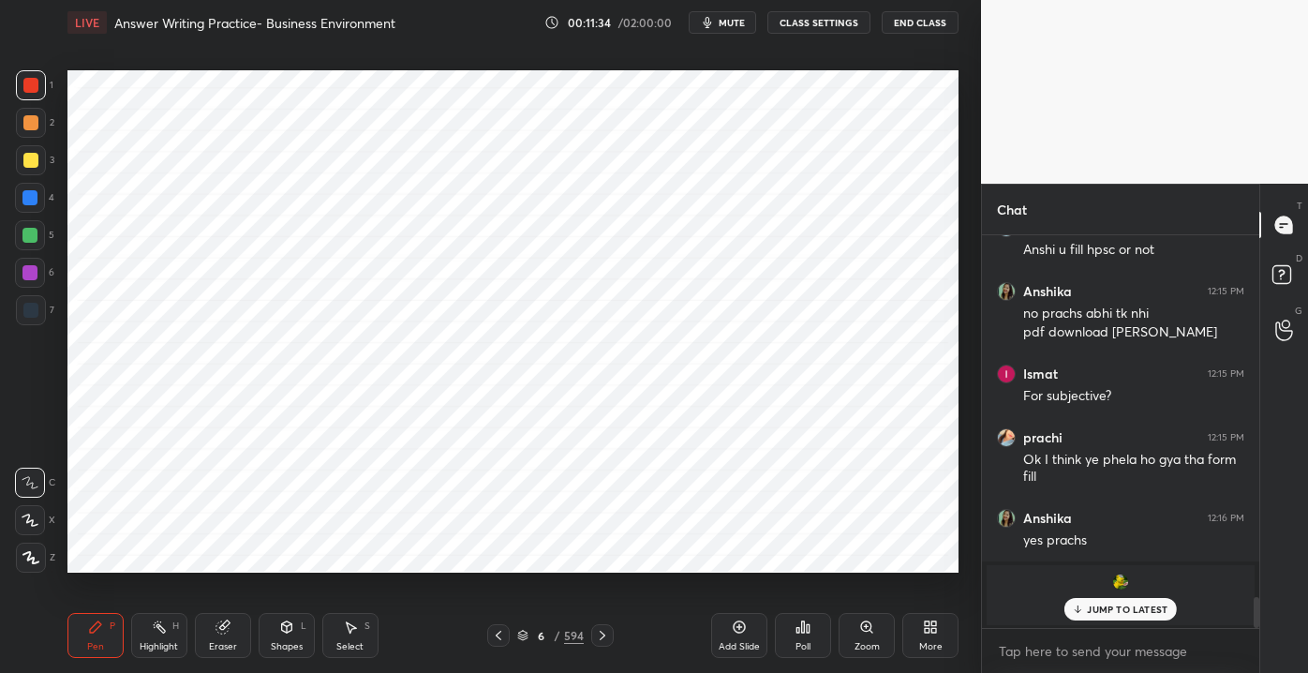
click at [1081, 609] on icon at bounding box center [1078, 608] width 12 height 11
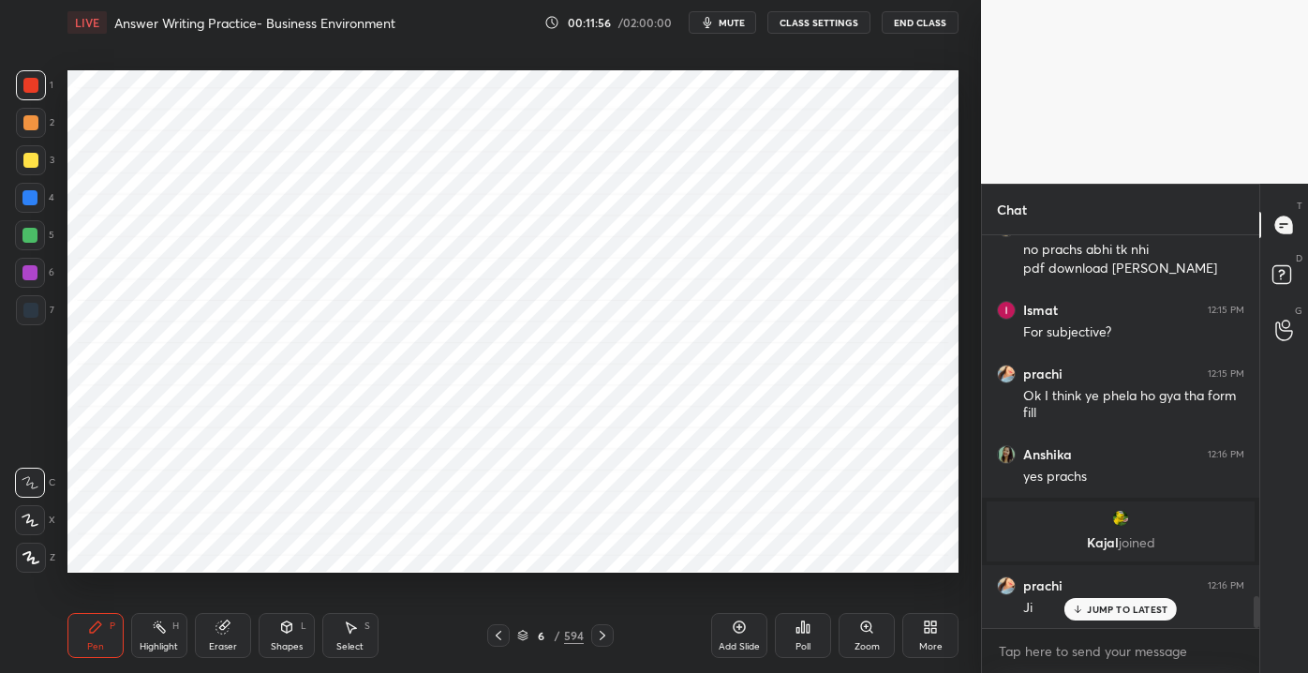
click at [538, 631] on div "6" at bounding box center [541, 635] width 19 height 11
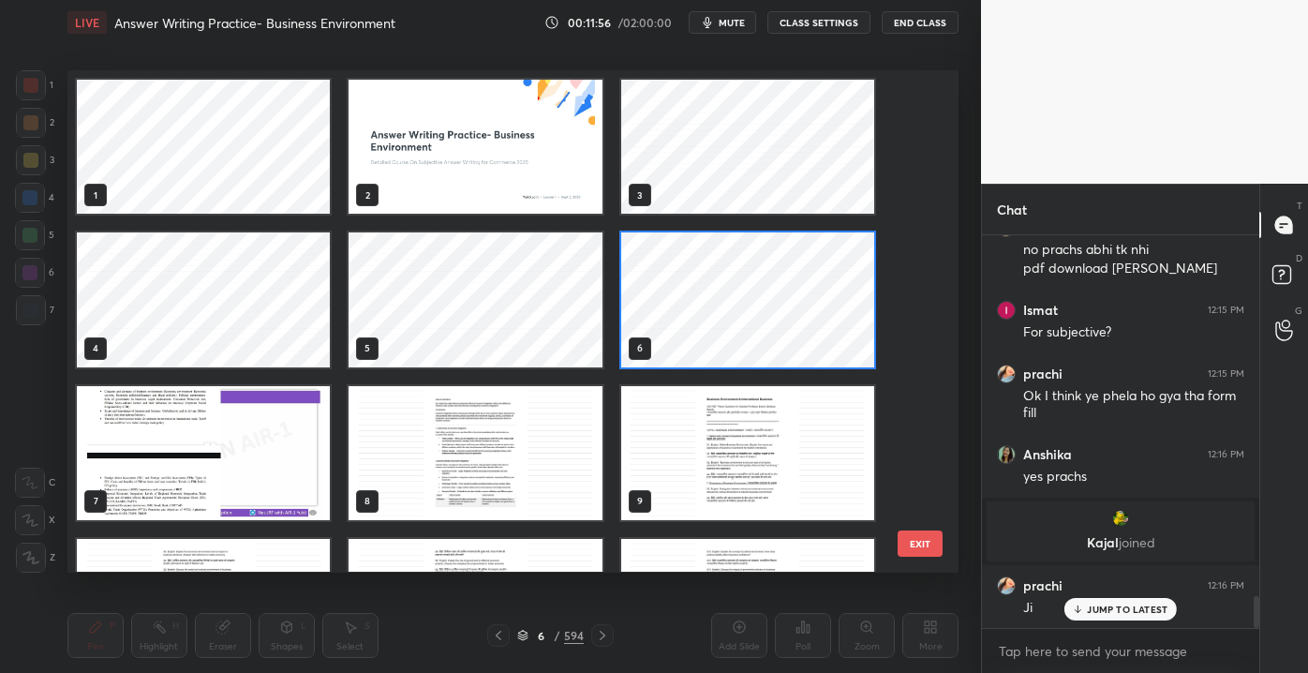
scroll to position [496, 882]
click at [1115, 612] on p "JUMP TO LATEST" at bounding box center [1127, 608] width 81 height 11
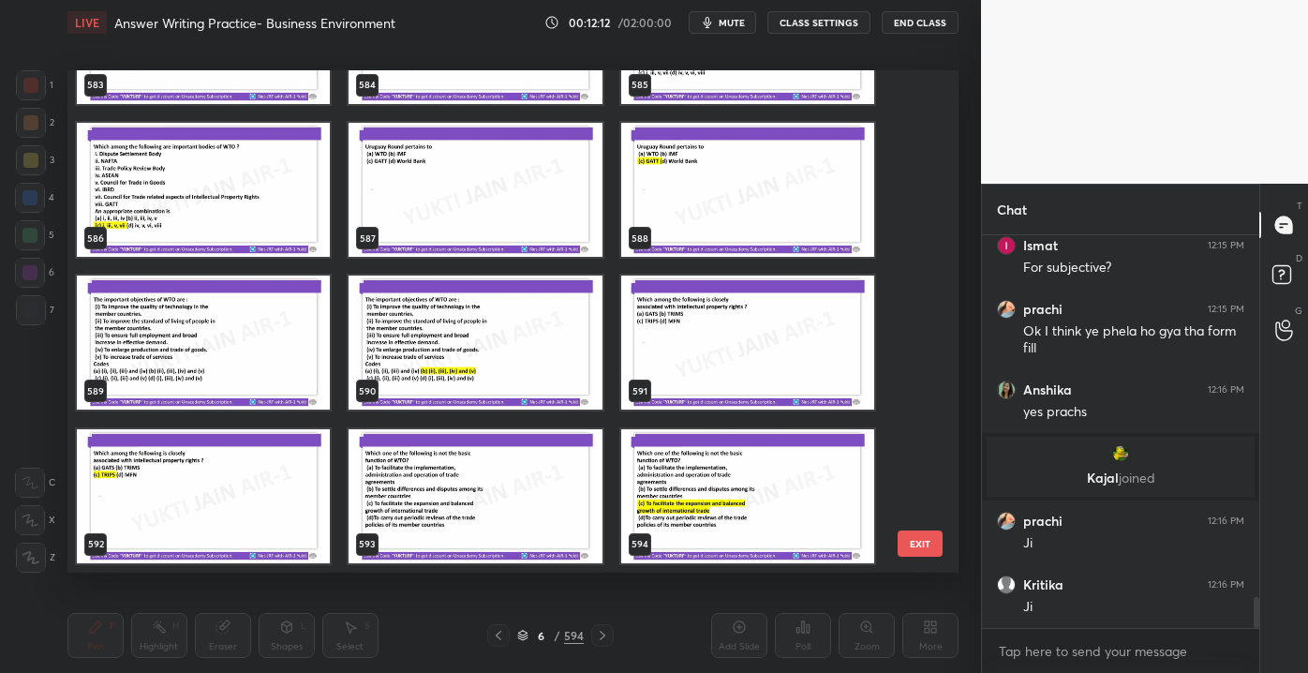
scroll to position [4629, 0]
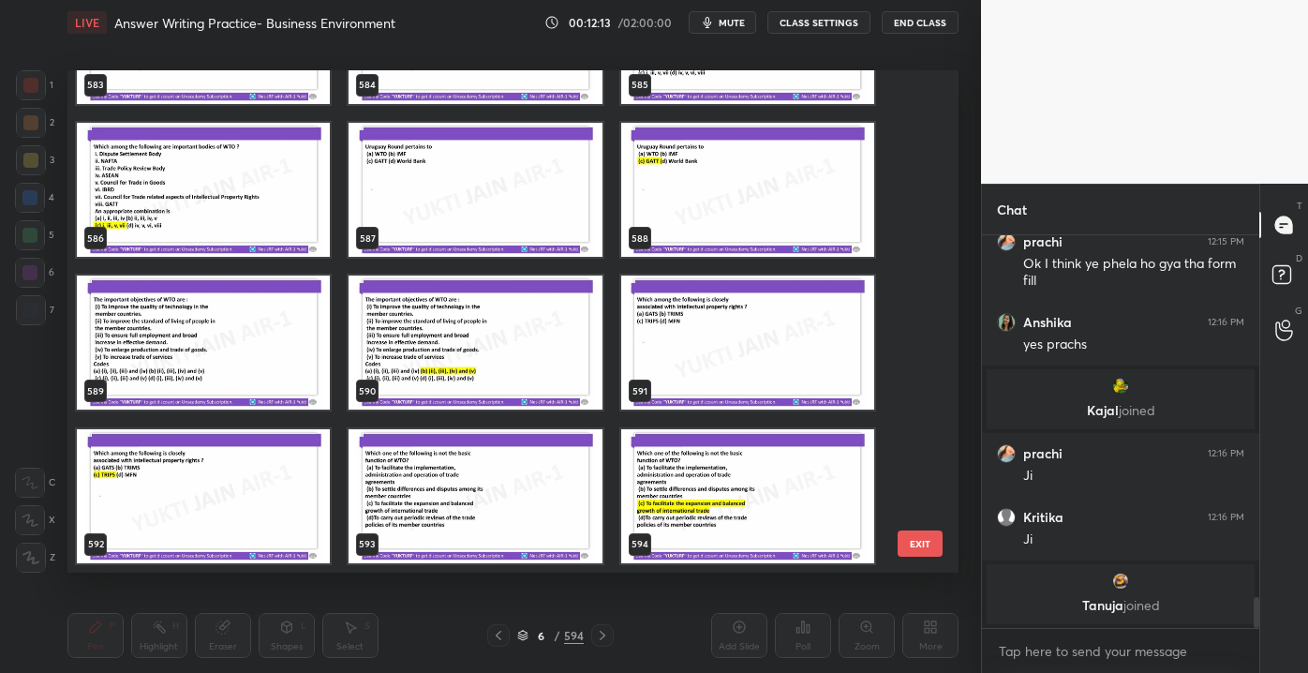
click at [816, 512] on img "grid" at bounding box center [747, 496] width 253 height 134
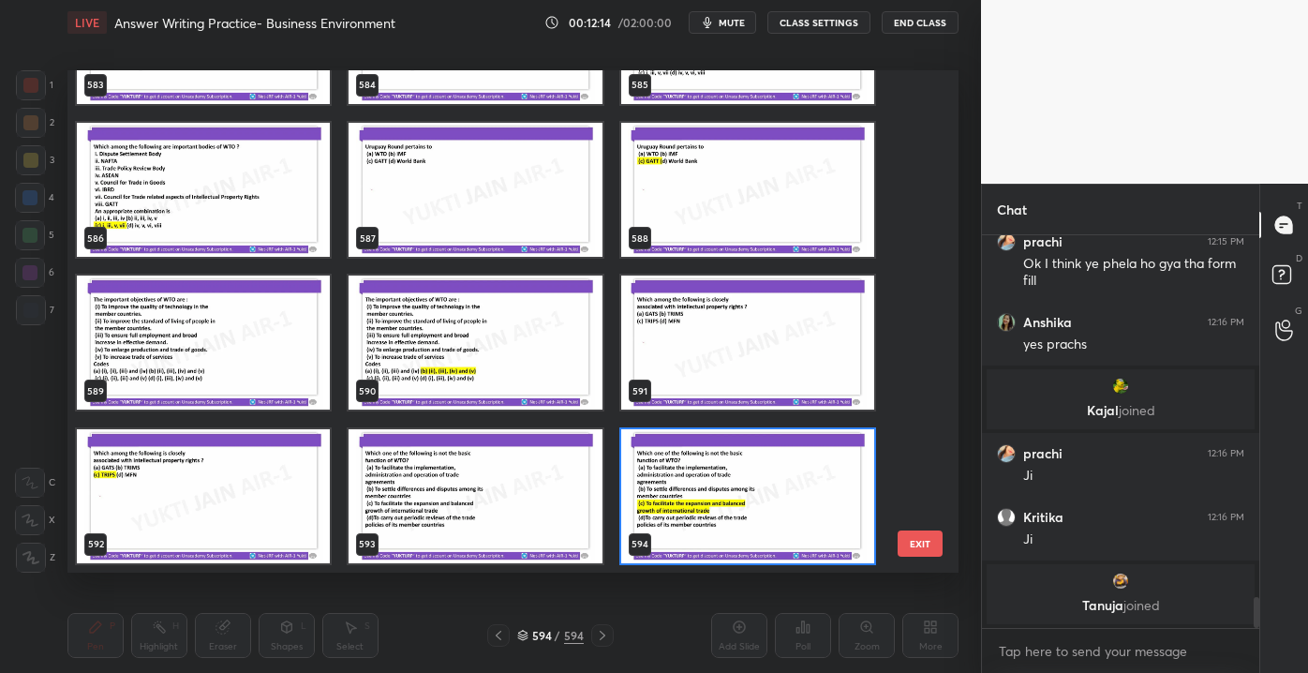
click at [799, 505] on img "grid" at bounding box center [747, 496] width 253 height 134
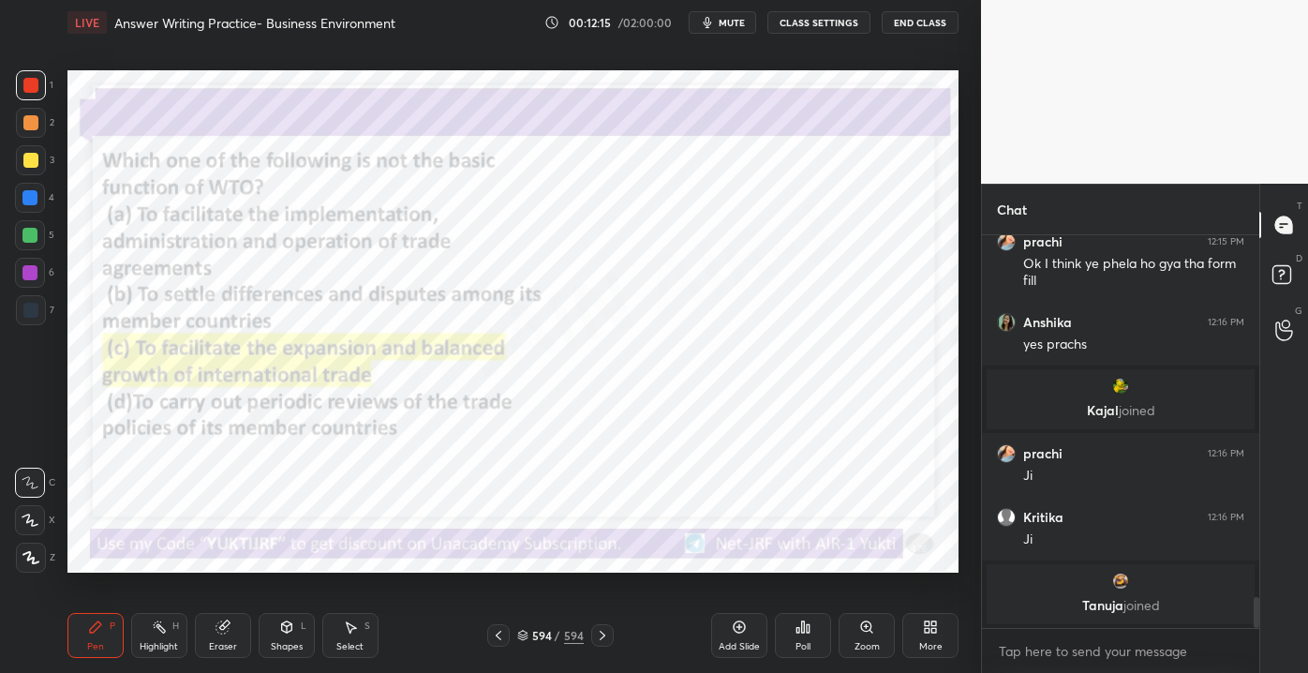
click at [729, 638] on div "Add Slide" at bounding box center [739, 635] width 56 height 45
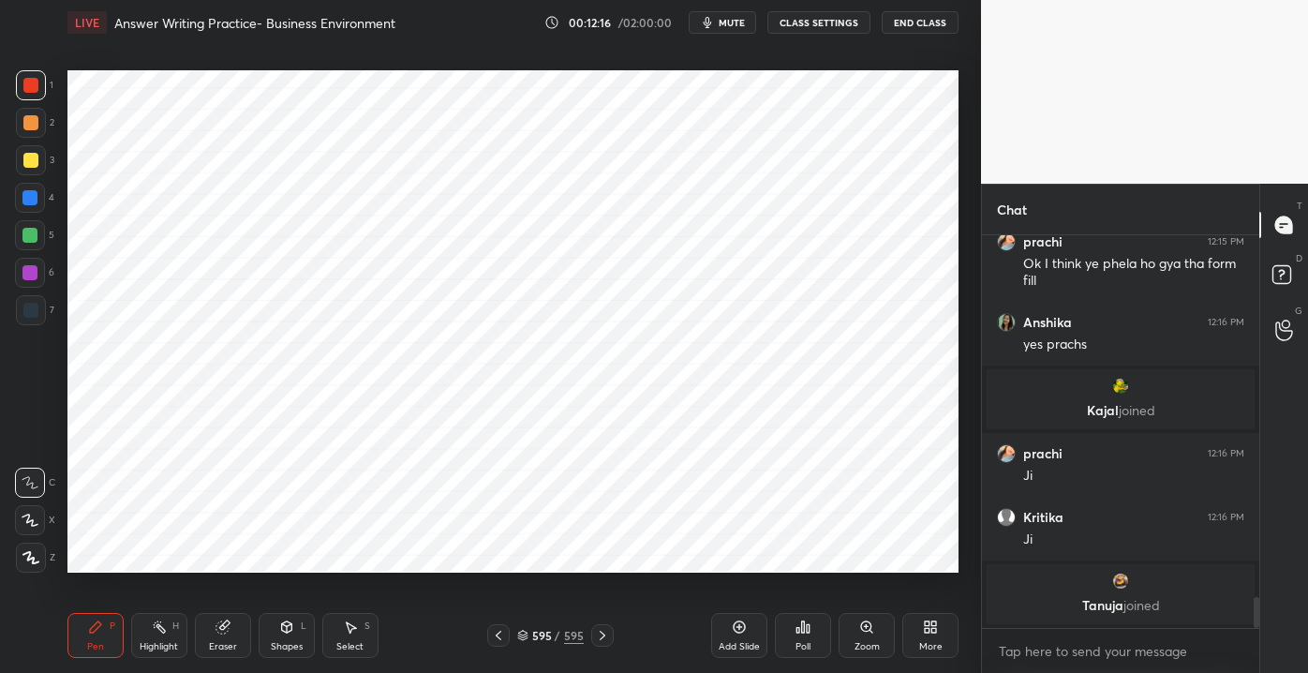
click at [48, 241] on div "5" at bounding box center [34, 235] width 39 height 30
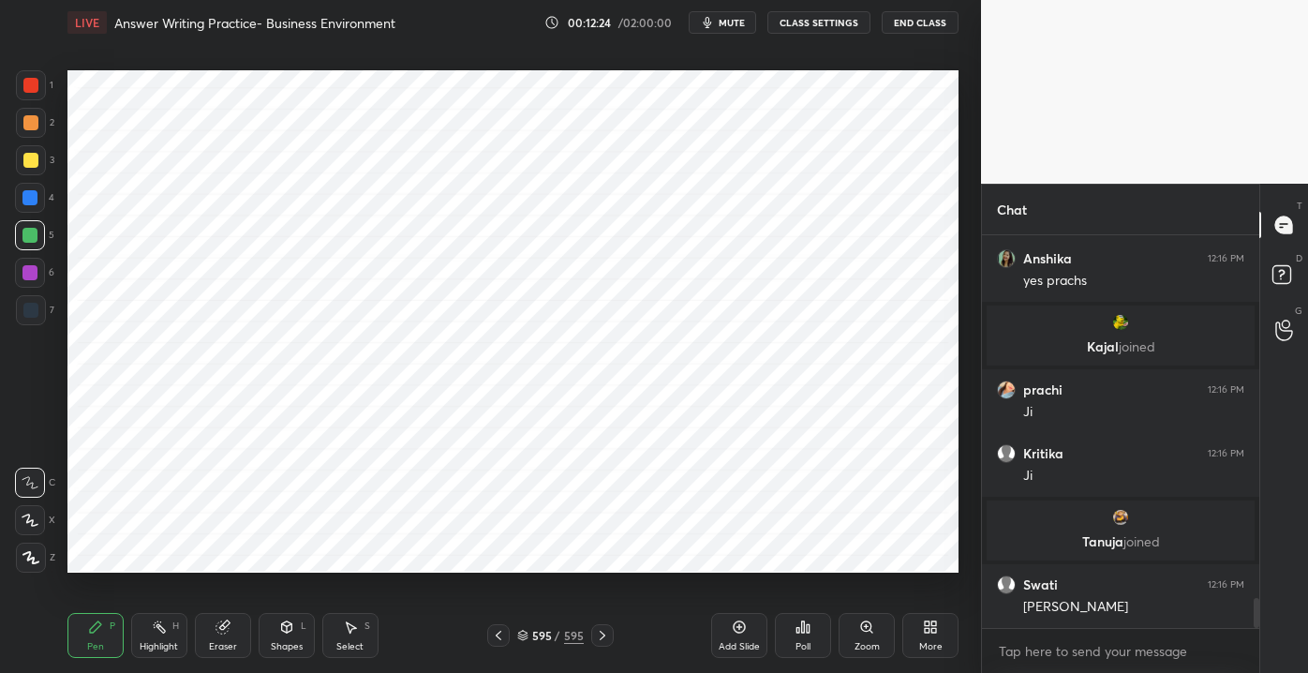
click at [918, 633] on div "More" at bounding box center [930, 635] width 56 height 45
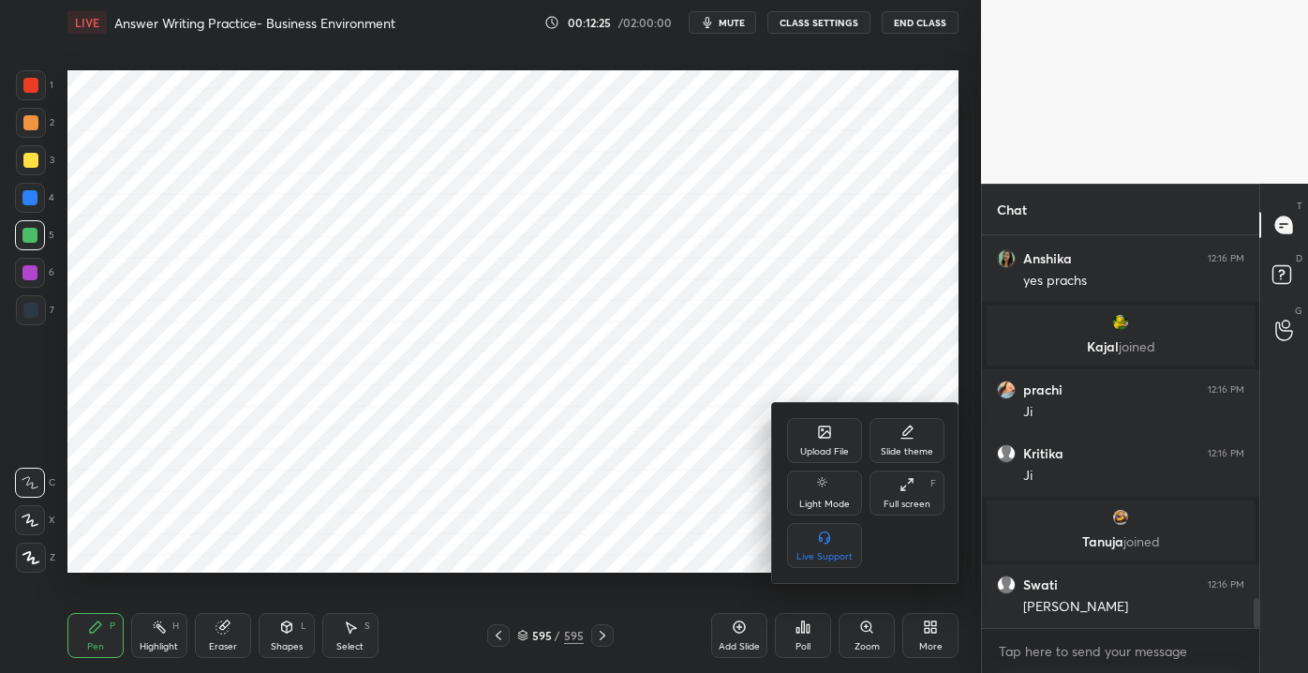
click at [811, 437] on div "Upload File" at bounding box center [824, 440] width 75 height 45
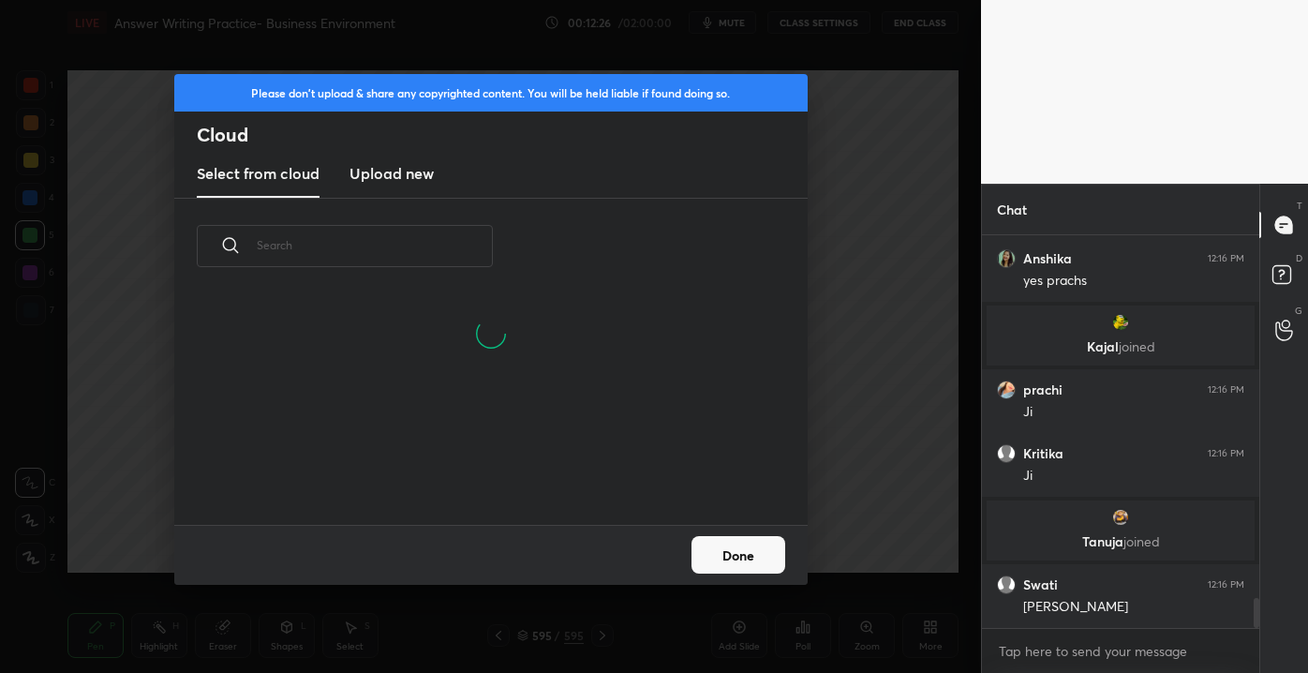
click at [375, 172] on h3 "Upload new" at bounding box center [391, 173] width 84 height 22
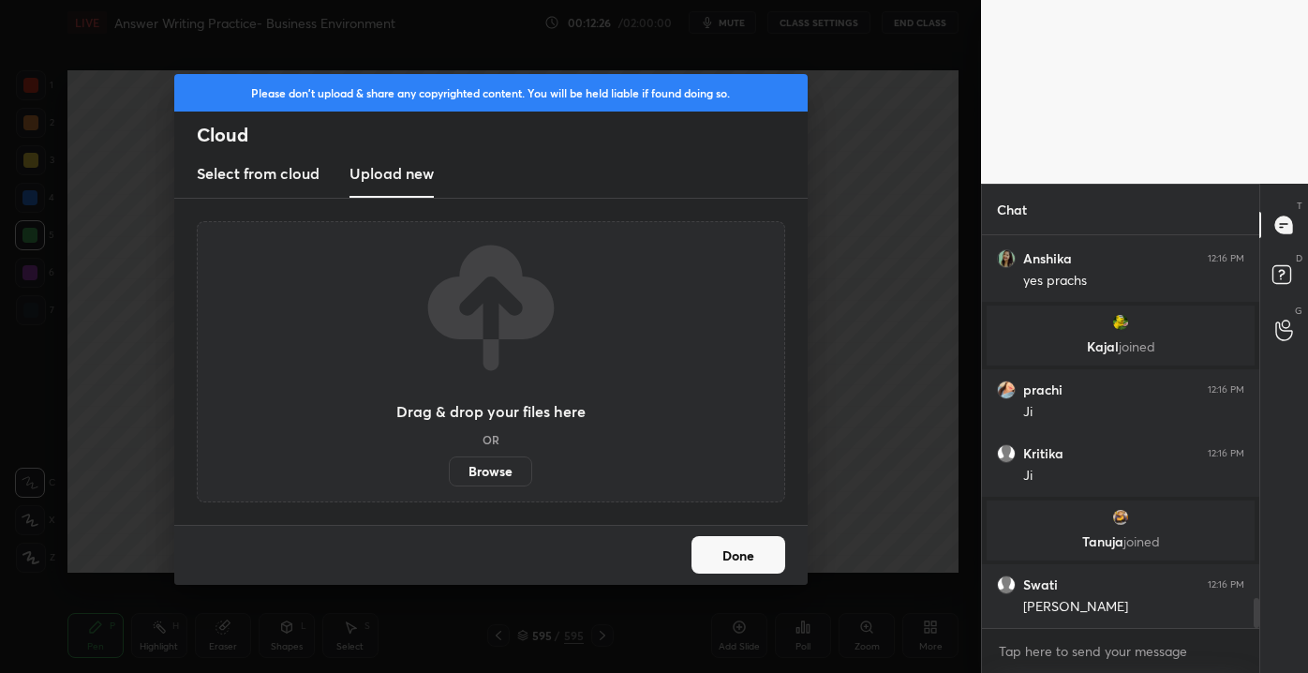
click at [487, 466] on label "Browse" at bounding box center [490, 471] width 83 height 30
click at [449, 466] on input "Browse" at bounding box center [449, 471] width 0 height 30
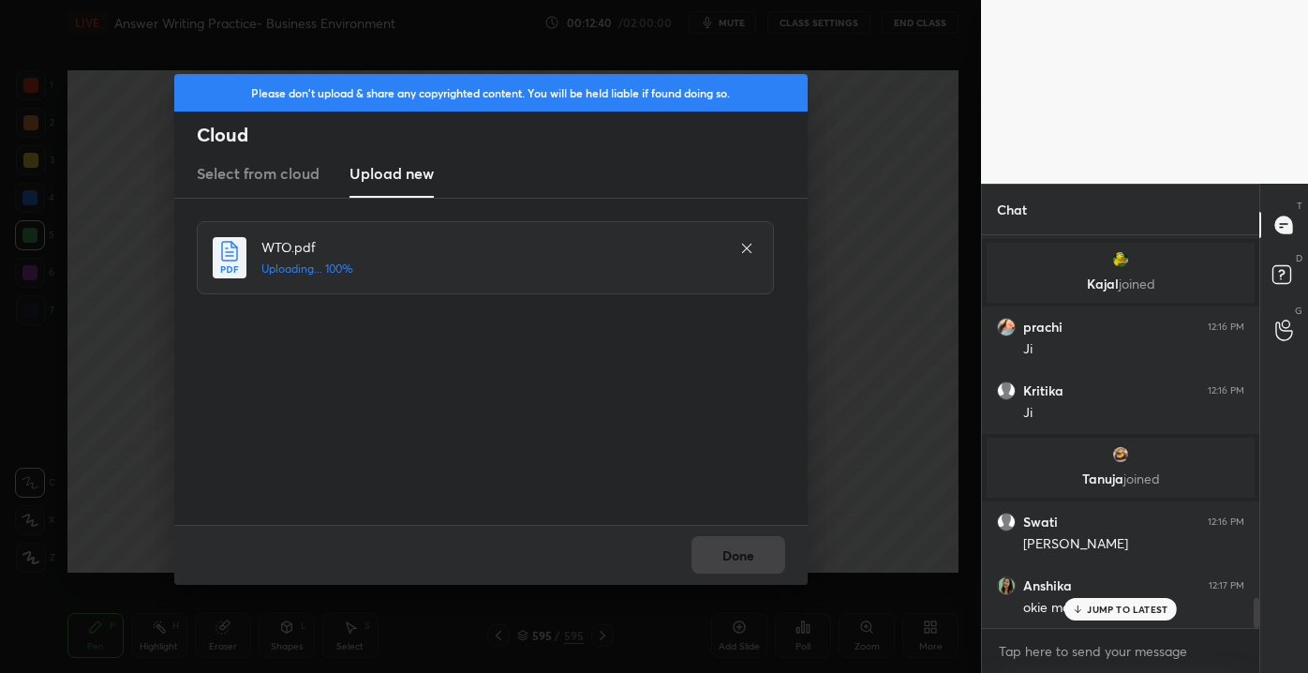
click at [1091, 611] on p "JUMP TO LATEST" at bounding box center [1127, 608] width 81 height 11
click at [751, 552] on button "Done" at bounding box center [738, 554] width 94 height 37
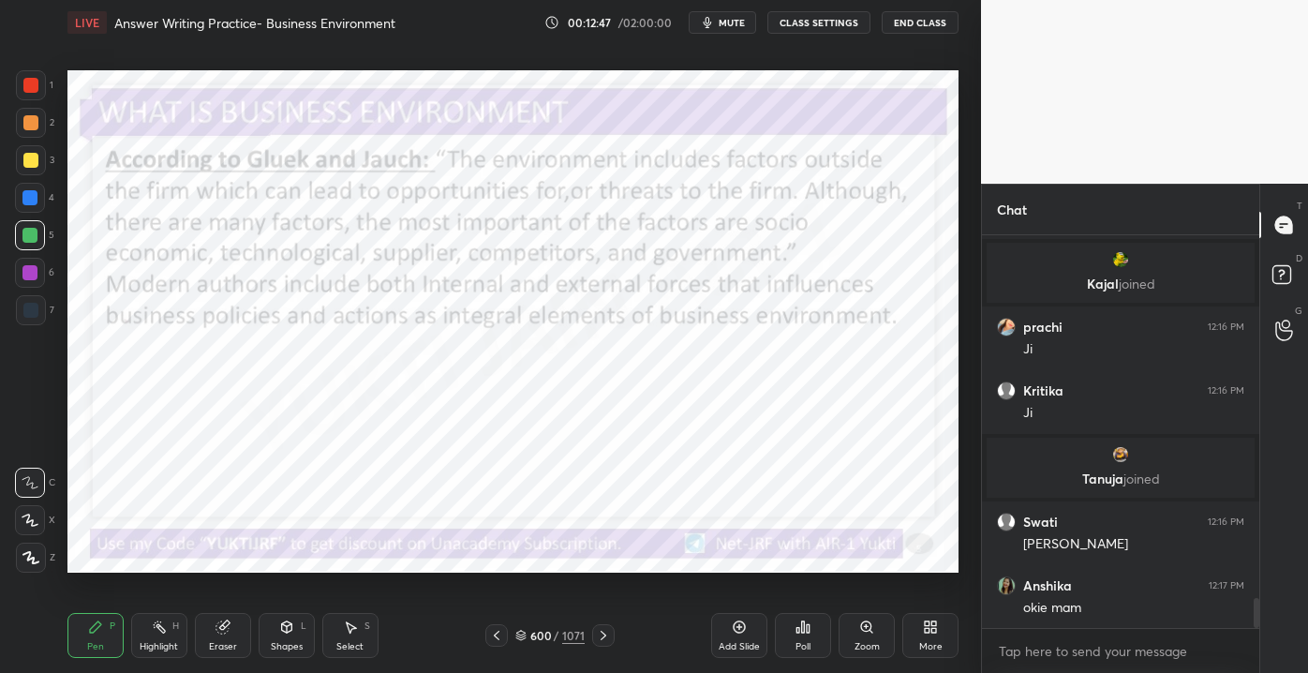
click at [558, 641] on div "600 / 1071" at bounding box center [549, 635] width 69 height 17
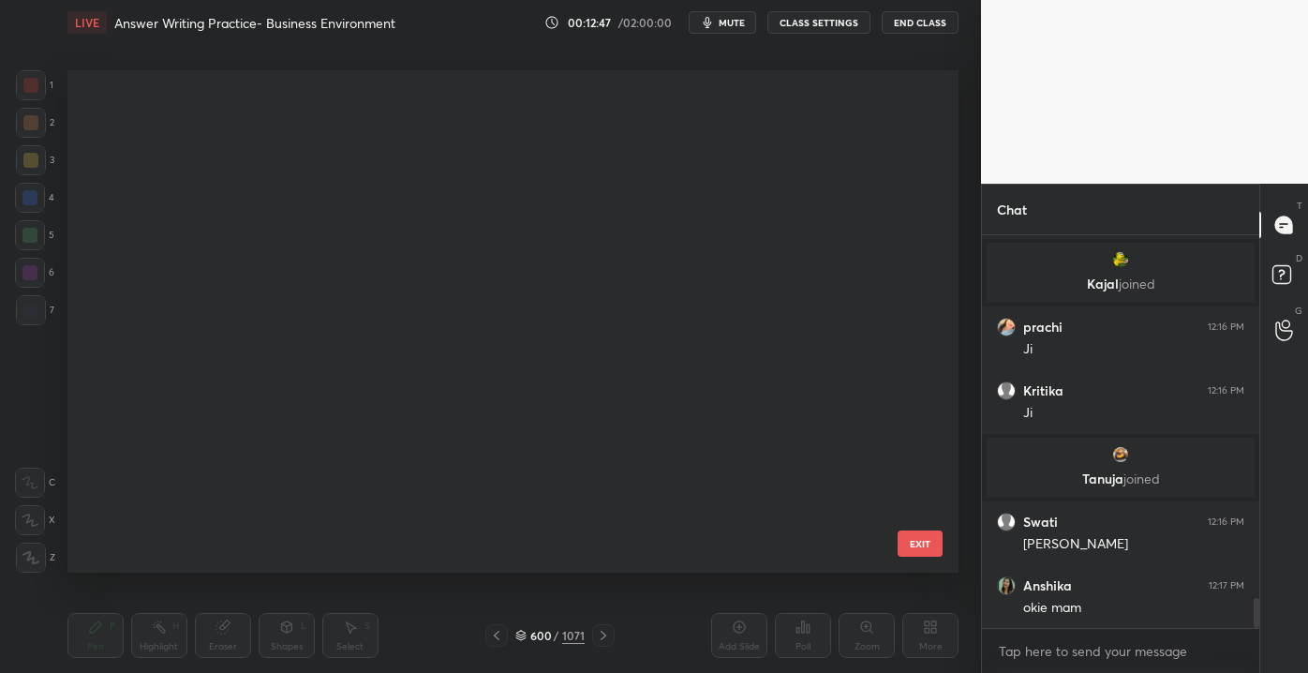
scroll to position [496, 882]
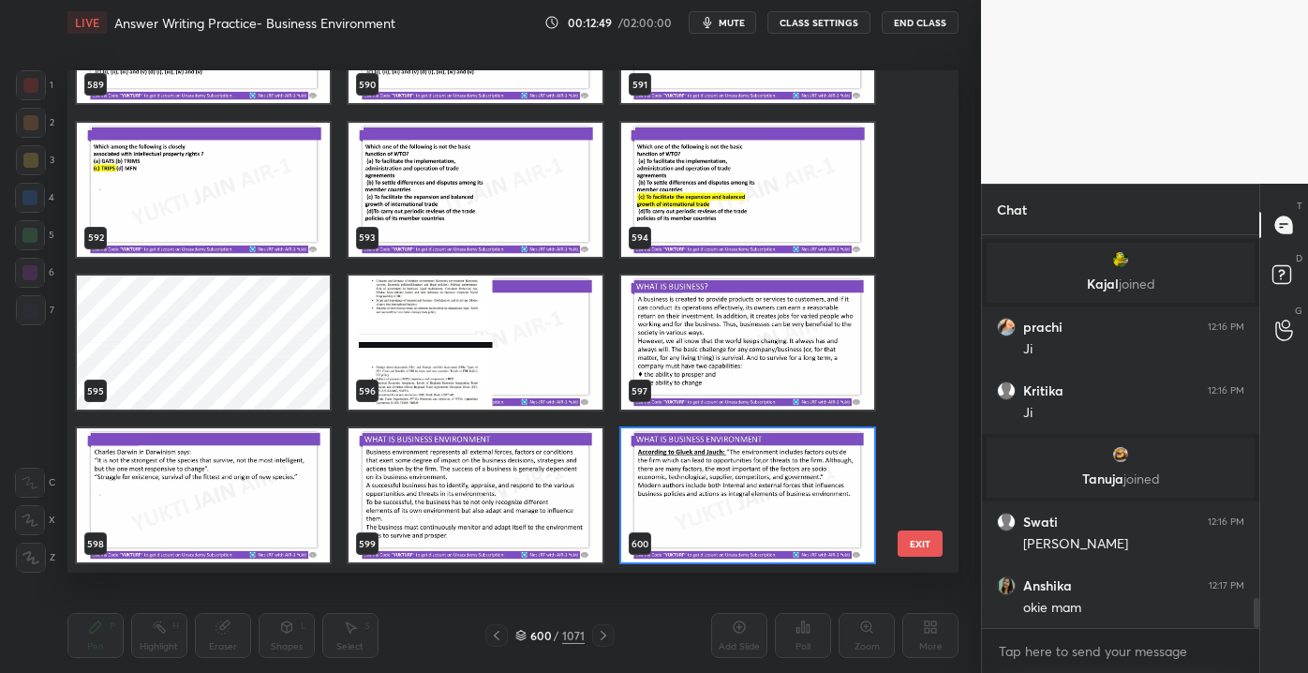
click at [931, 308] on div "586 587 588 589 590 591 592 593 594 595 596 597 598 599 600 EXIT" at bounding box center [512, 320] width 891 height 501
drag, startPoint x: 915, startPoint y: 320, endPoint x: 932, endPoint y: 463, distance: 143.4
click at [932, 463] on div "586 587 588 589 590 591 592 593 594 595 596 597 598 599 600 EXIT" at bounding box center [512, 320] width 891 height 501
drag, startPoint x: 916, startPoint y: 330, endPoint x: 917, endPoint y: 364, distance: 34.7
click at [917, 364] on div "586 587 588 589 590 591 592 593 594 595 596 597 598 599 600" at bounding box center [496, 320] width 858 height 501
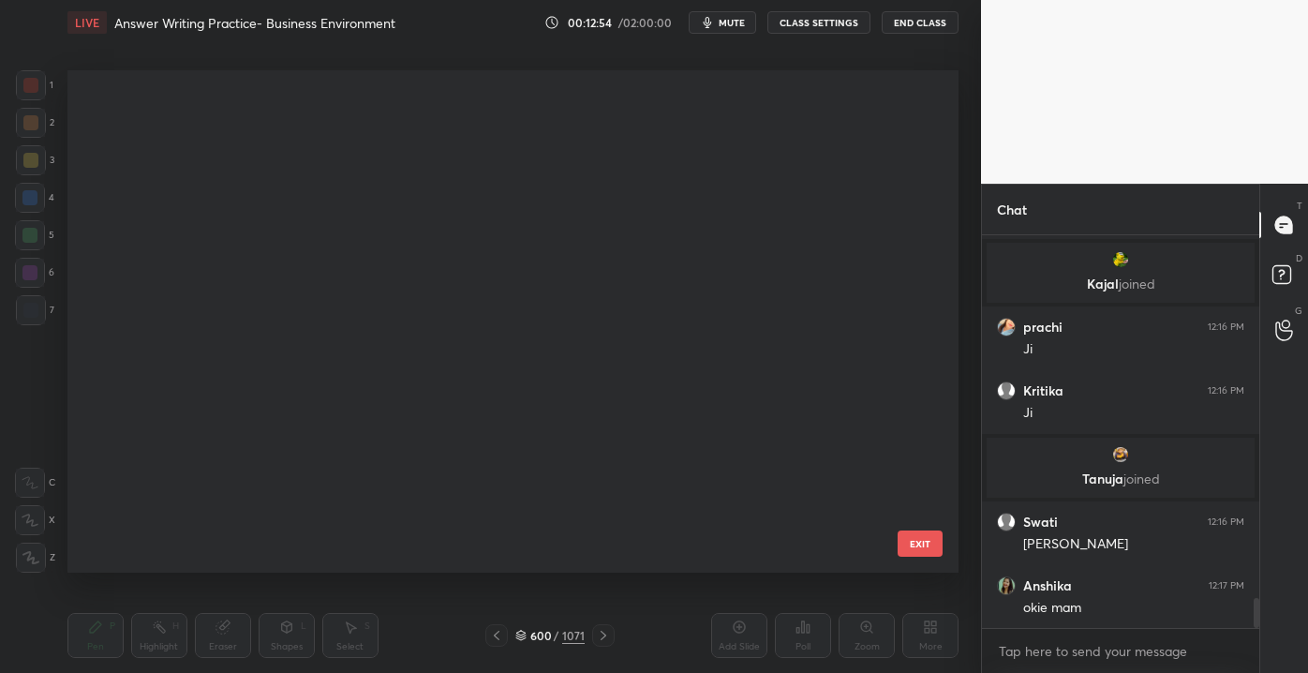
scroll to position [54120, 0]
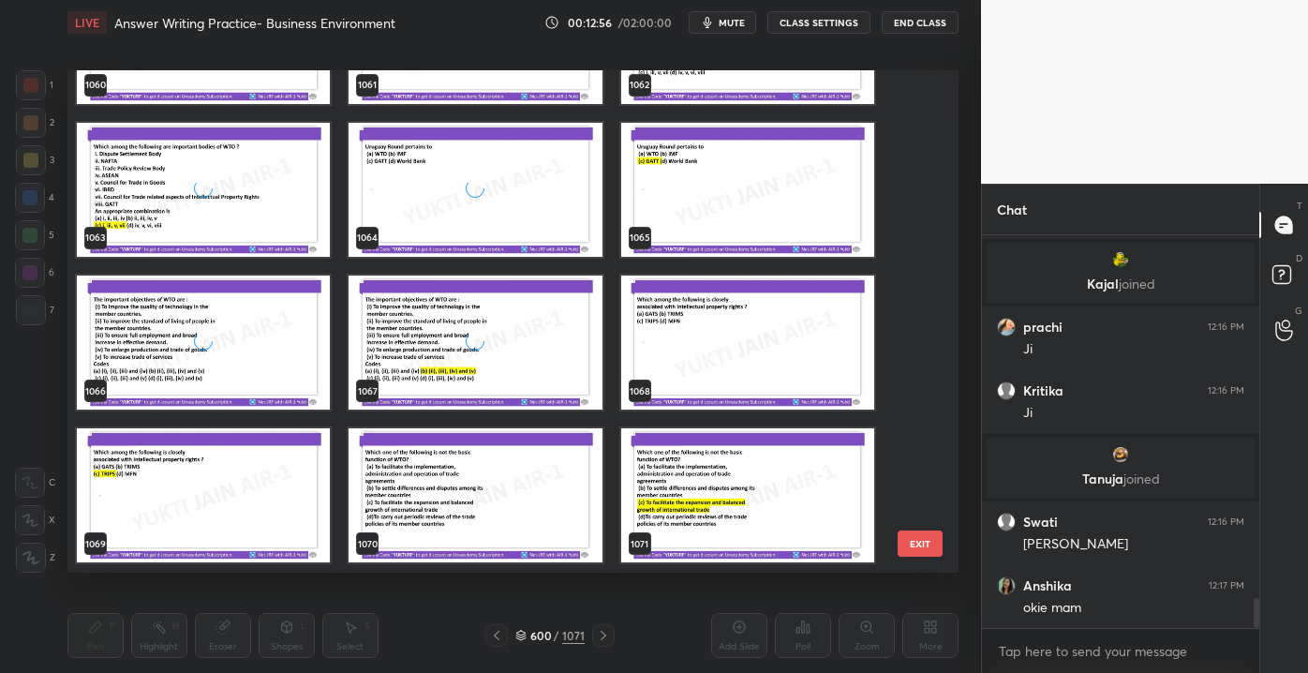
click at [817, 528] on img "grid" at bounding box center [747, 496] width 253 height 134
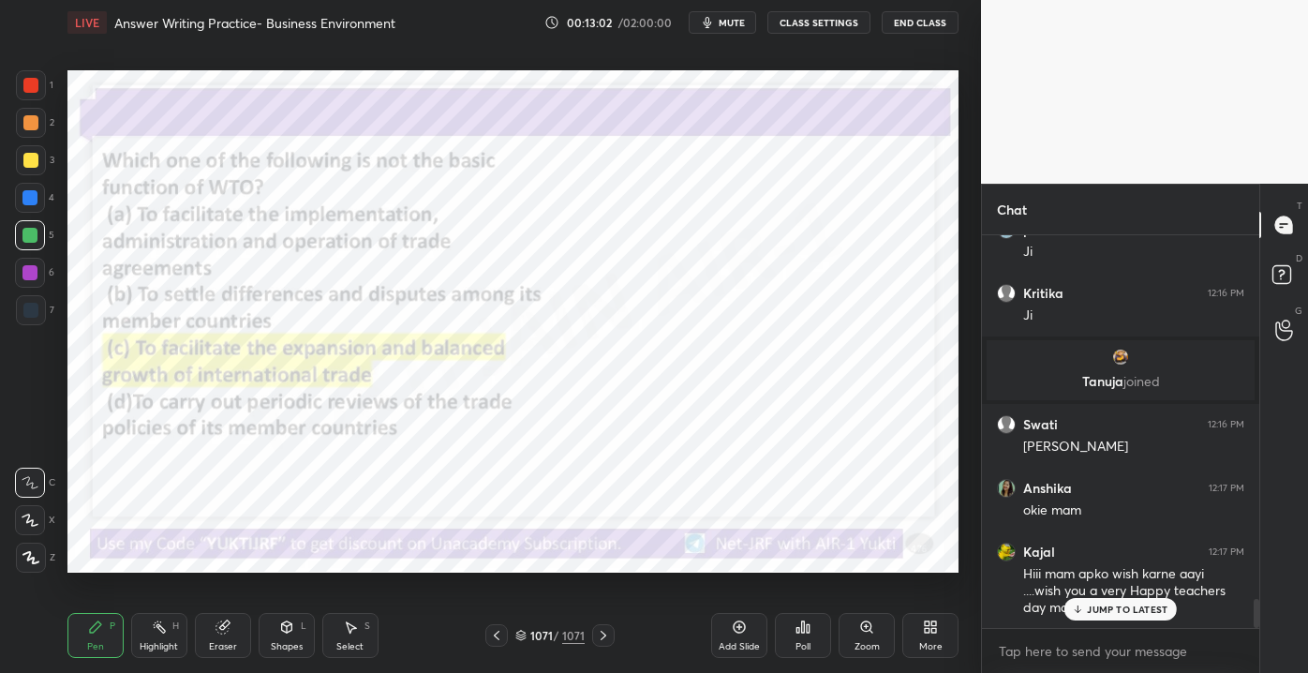
scroll to position [4917, 0]
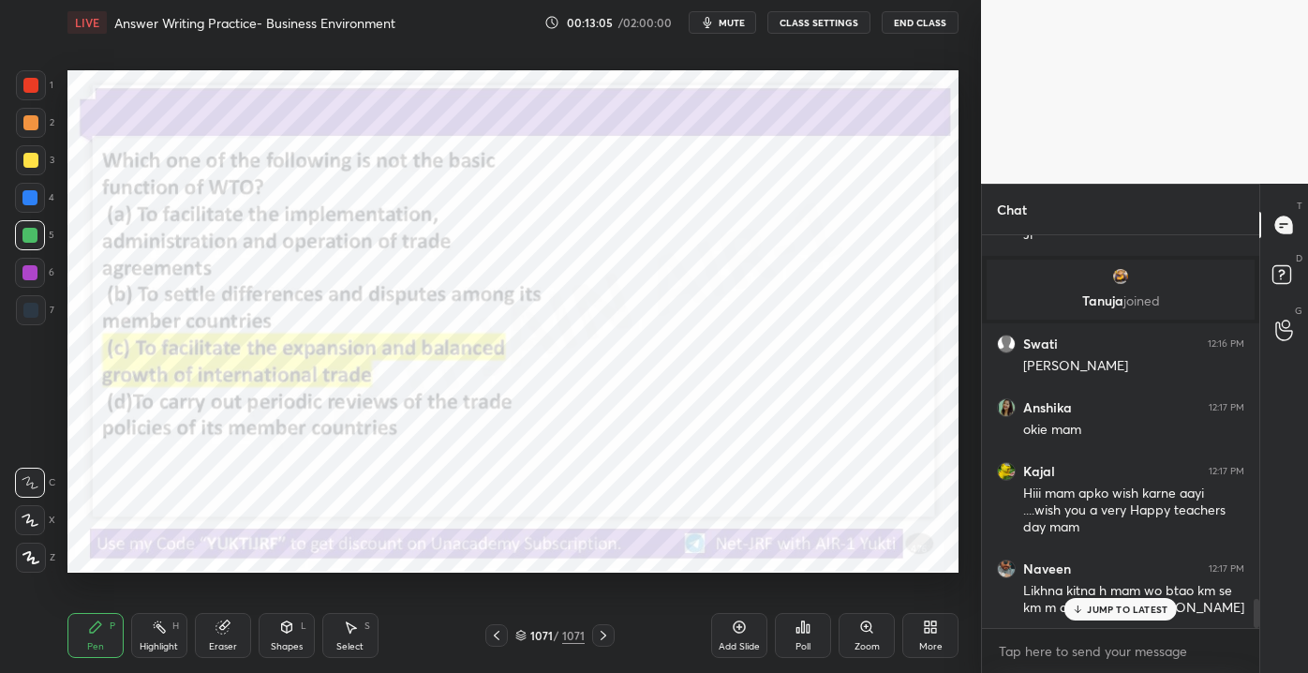
click at [924, 635] on div "More" at bounding box center [930, 635] width 56 height 45
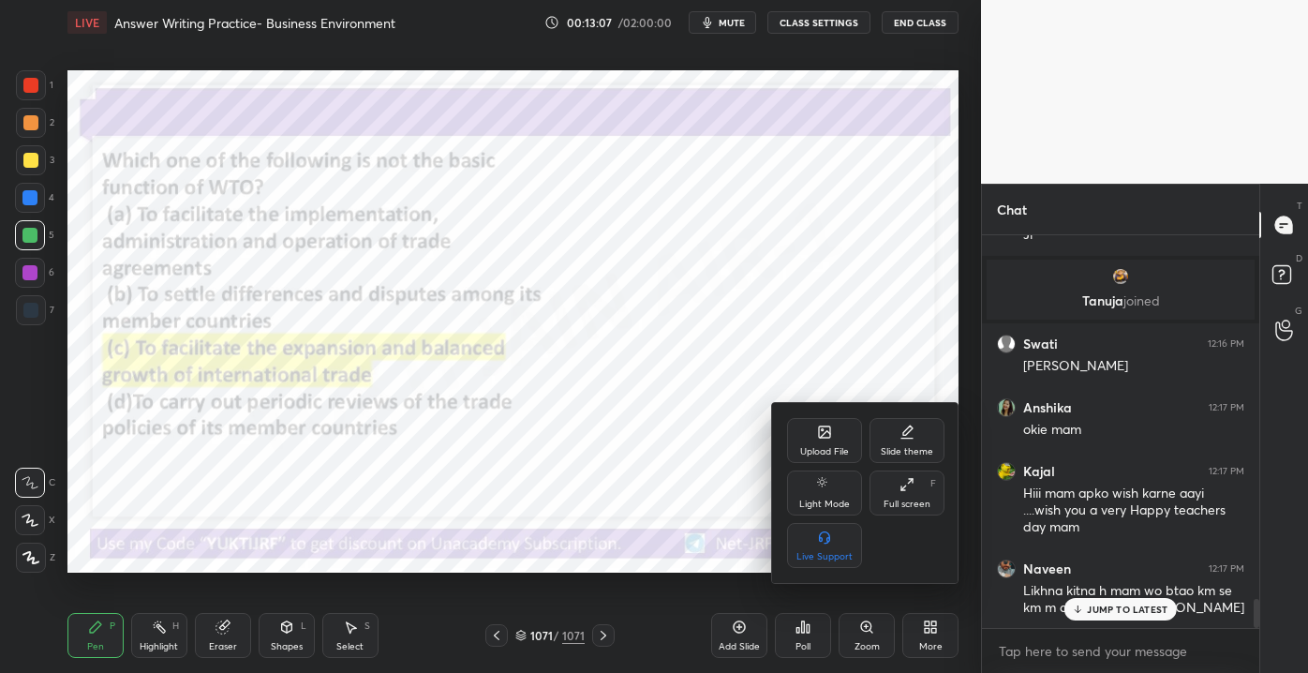
click at [810, 447] on div "Upload File" at bounding box center [824, 451] width 49 height 9
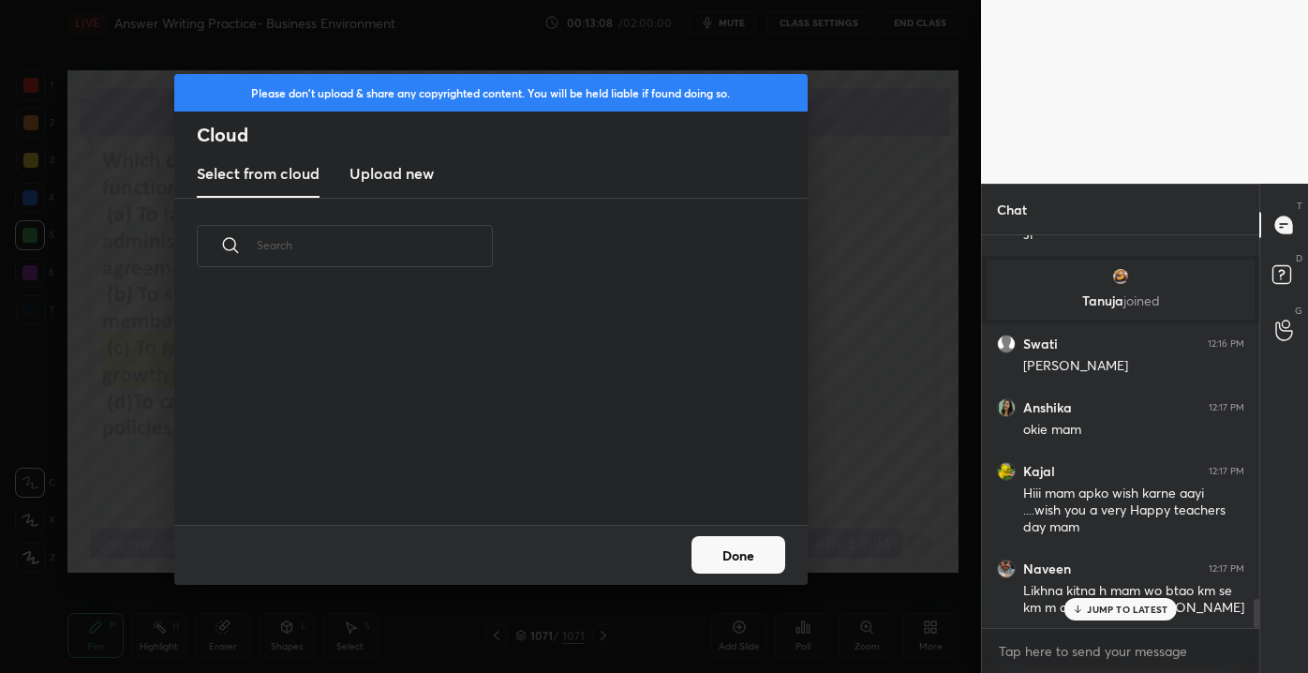
scroll to position [231, 601]
click at [384, 177] on h3 "Upload new" at bounding box center [391, 173] width 84 height 22
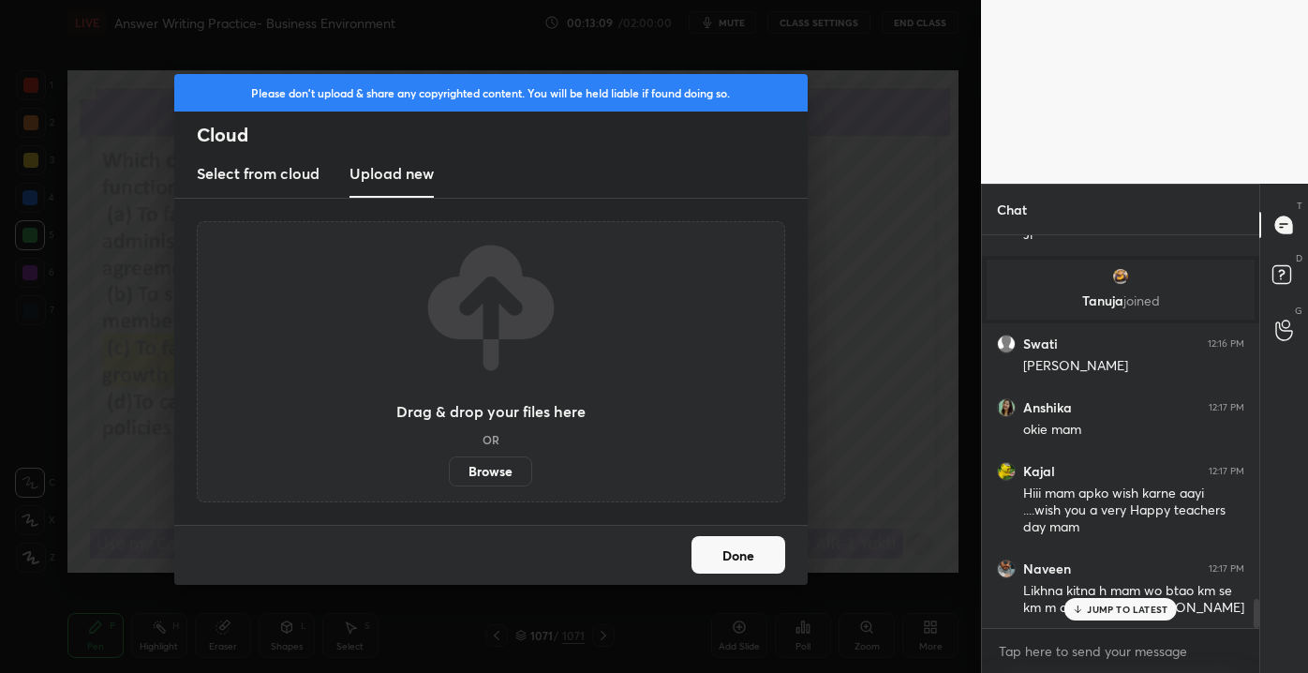
click at [483, 468] on label "Browse" at bounding box center [490, 471] width 83 height 30
click at [449, 468] on input "Browse" at bounding box center [449, 471] width 0 height 30
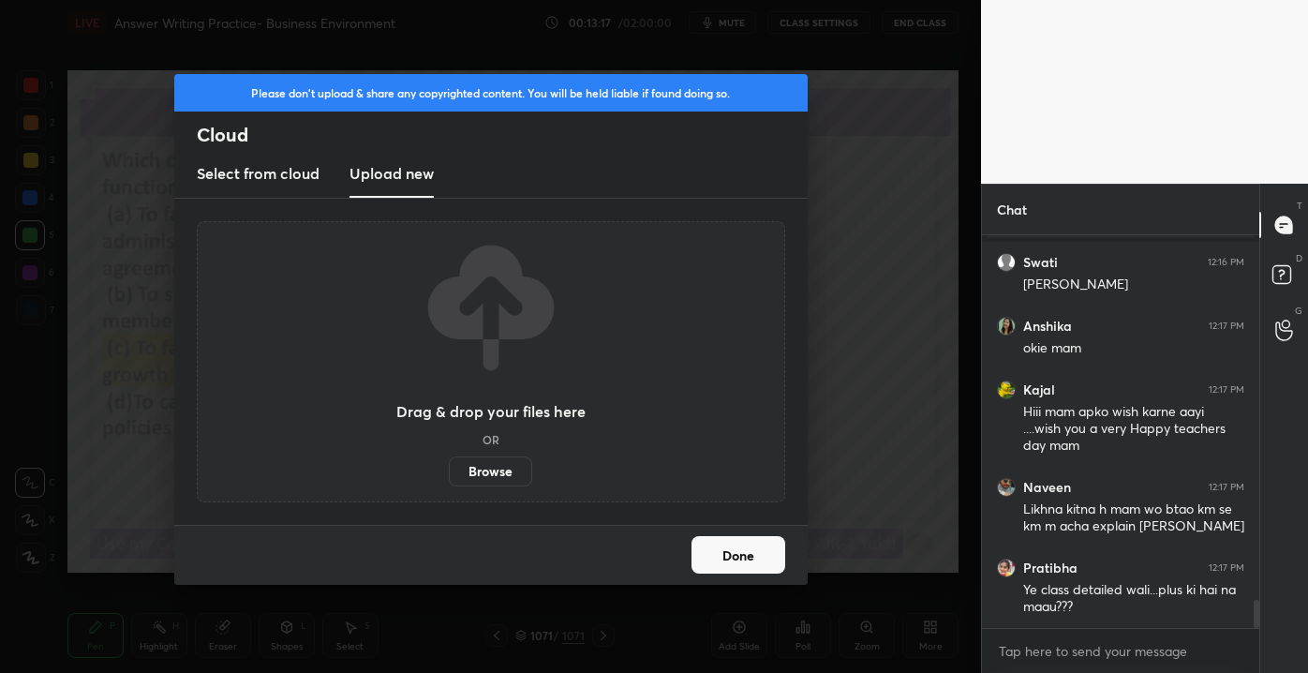
scroll to position [5061, 0]
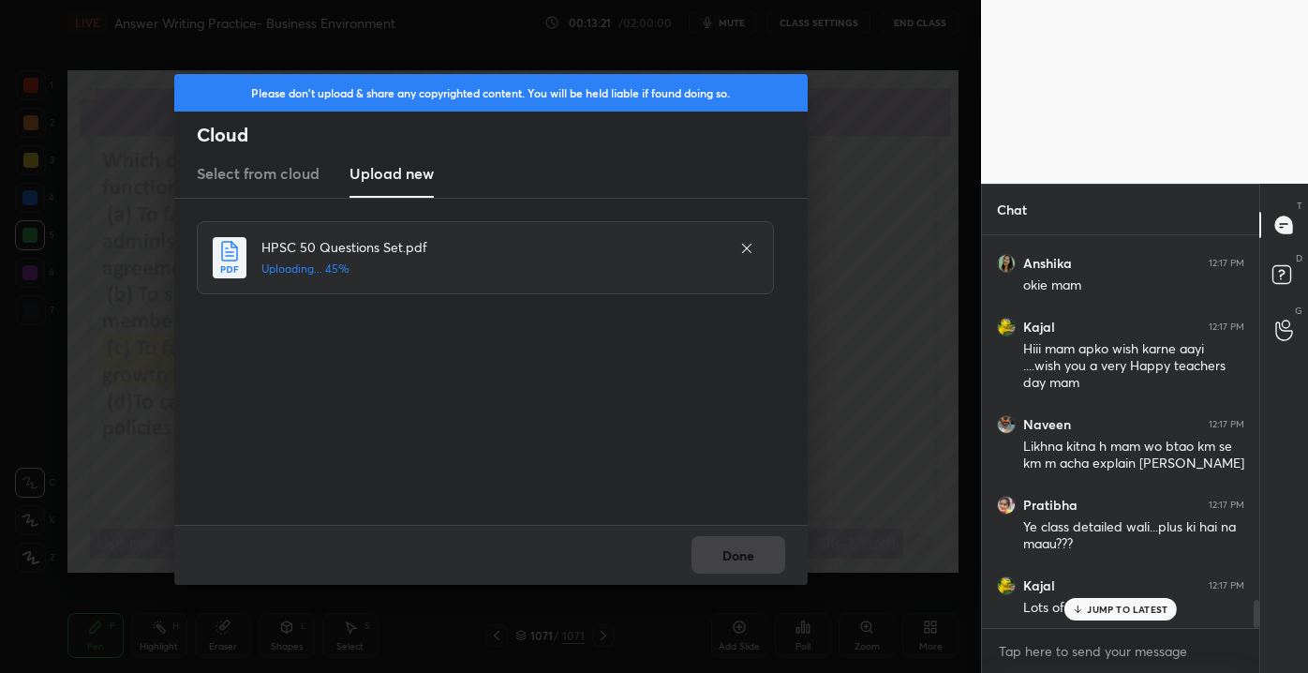
click at [1104, 604] on p "JUMP TO LATEST" at bounding box center [1127, 608] width 81 height 11
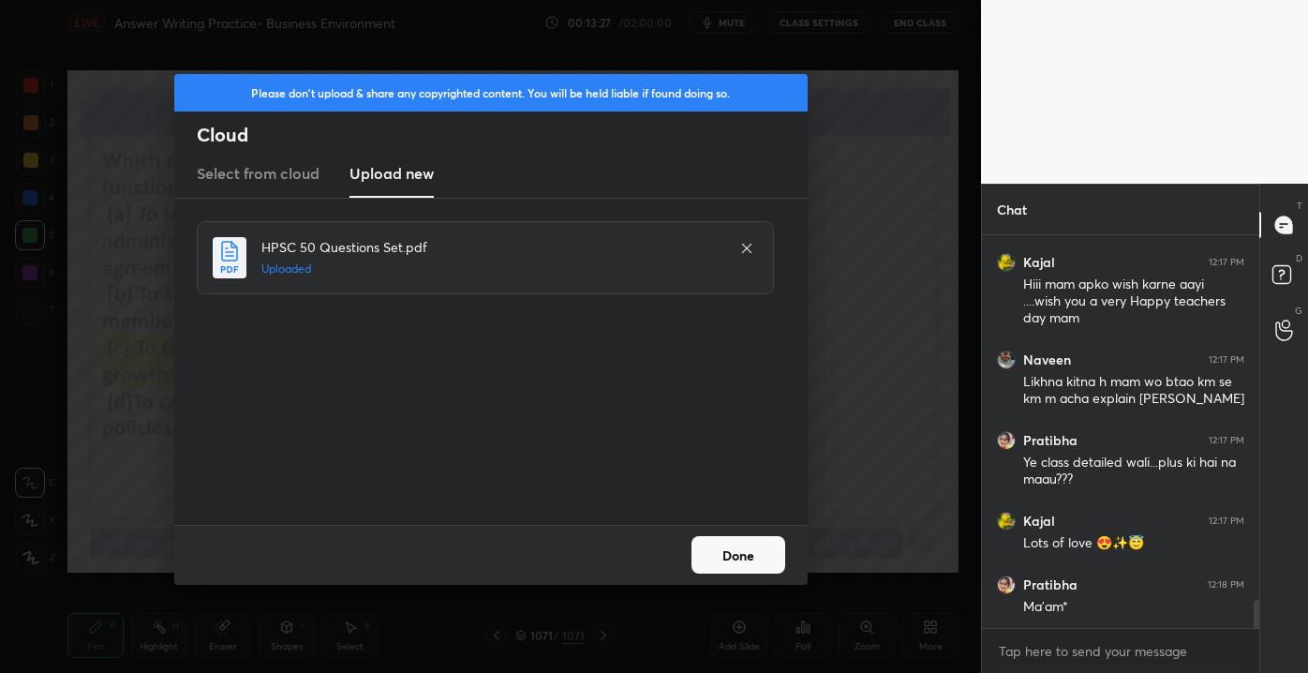
click at [744, 560] on button "Done" at bounding box center [738, 554] width 94 height 37
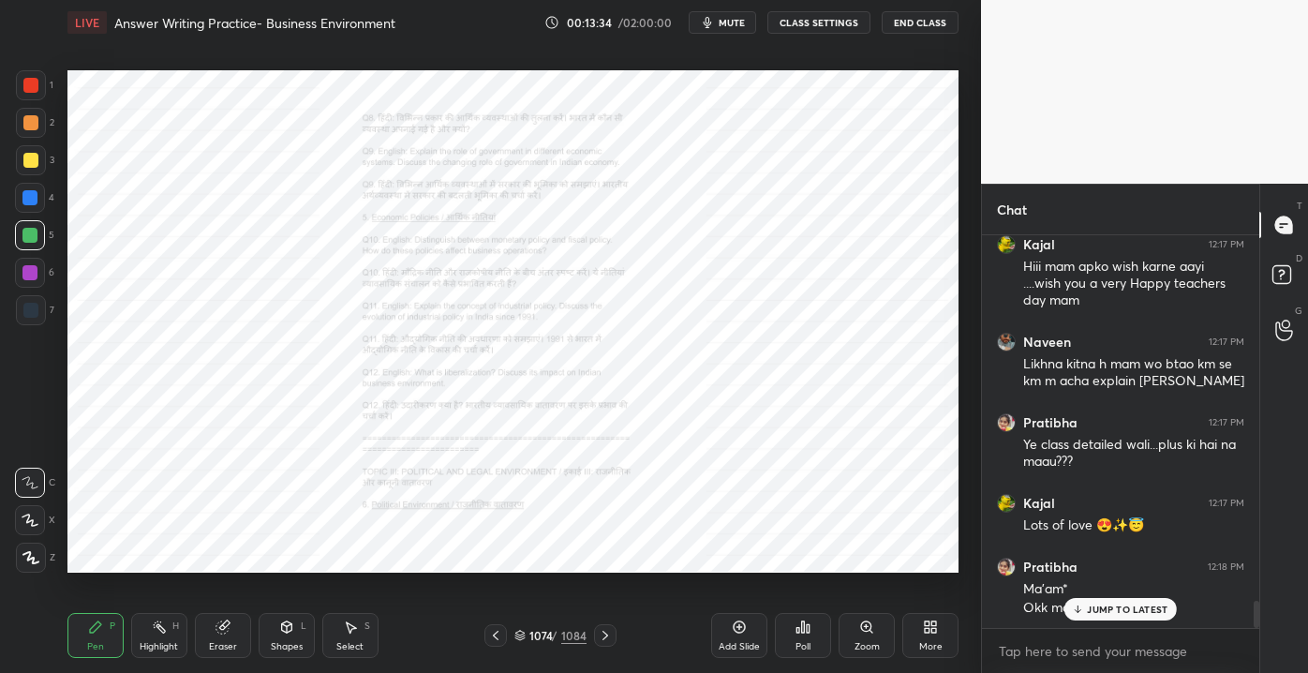
scroll to position [5241, 0]
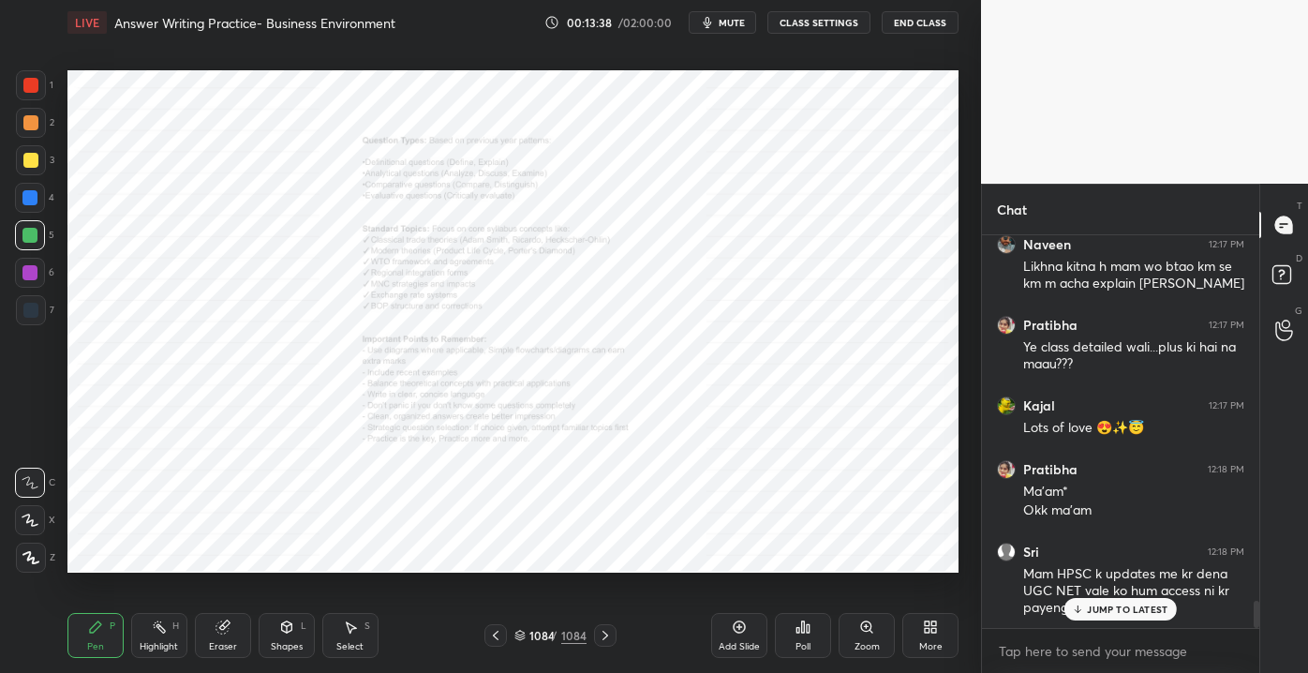
click at [1125, 603] on p "JUMP TO LATEST" at bounding box center [1127, 608] width 81 height 11
click at [943, 650] on div "More" at bounding box center [930, 635] width 56 height 45
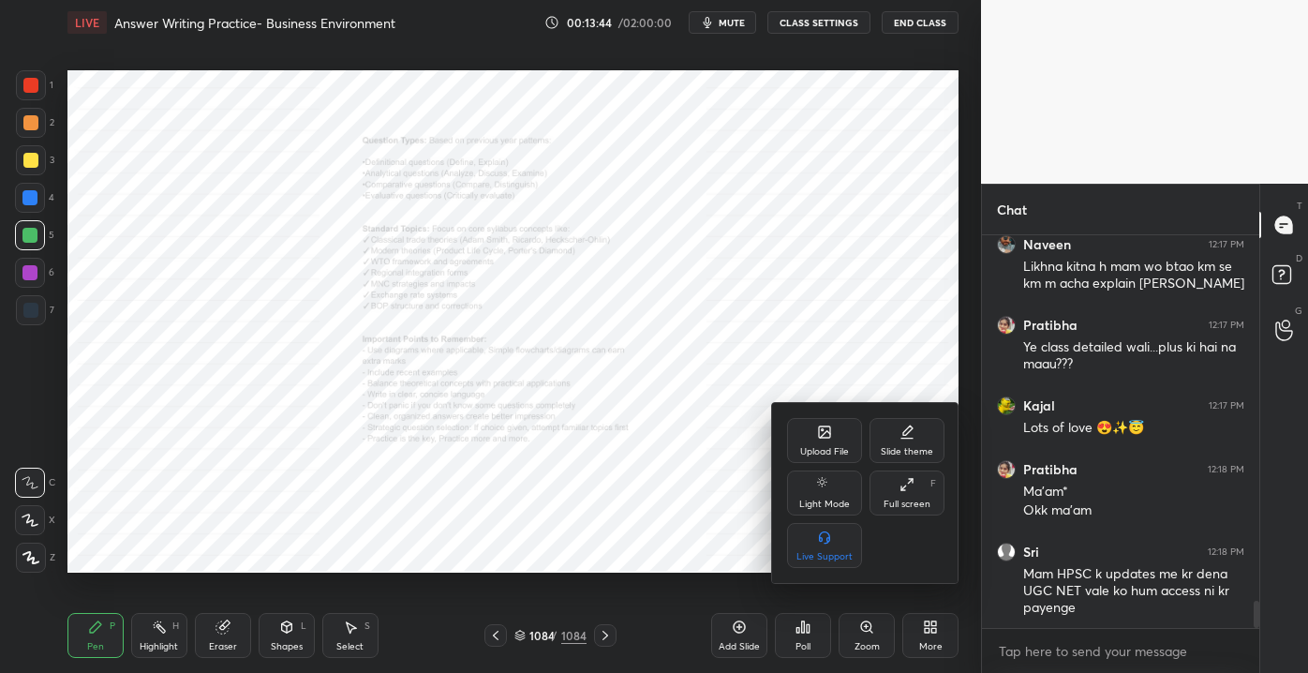
click at [828, 431] on icon at bounding box center [824, 431] width 11 height 11
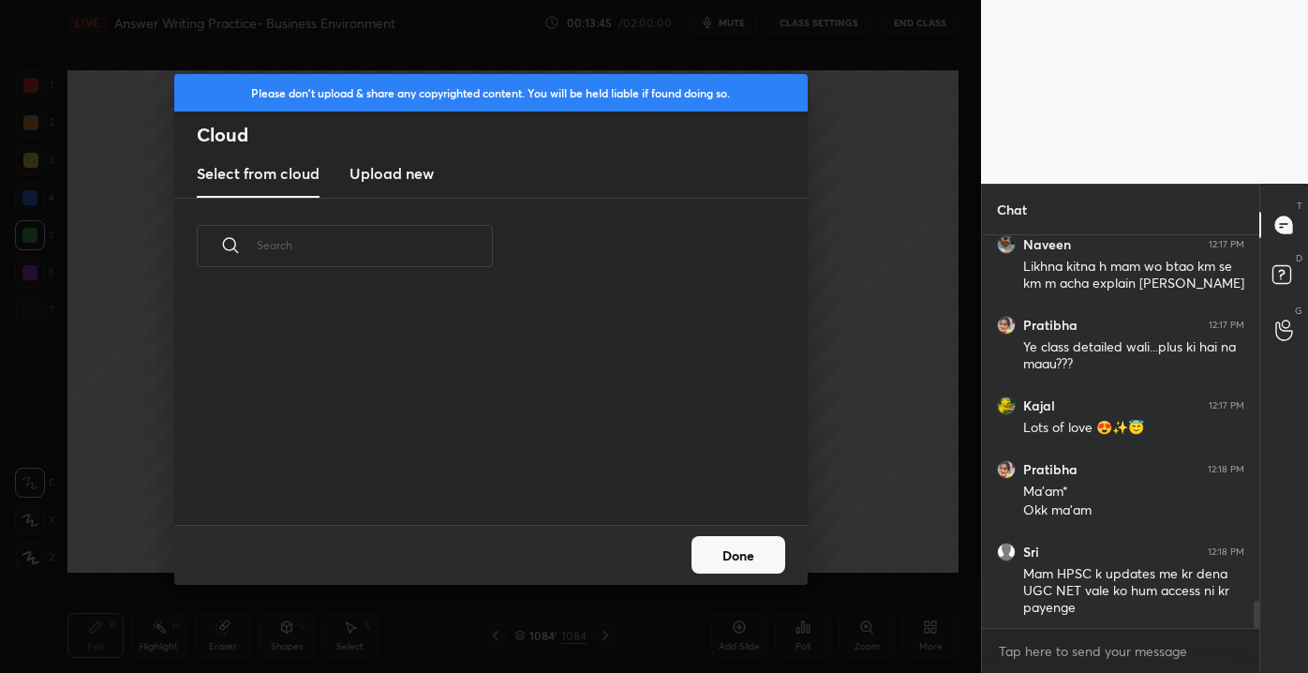
scroll to position [231, 601]
click at [392, 166] on h3 "Upload new" at bounding box center [391, 173] width 84 height 22
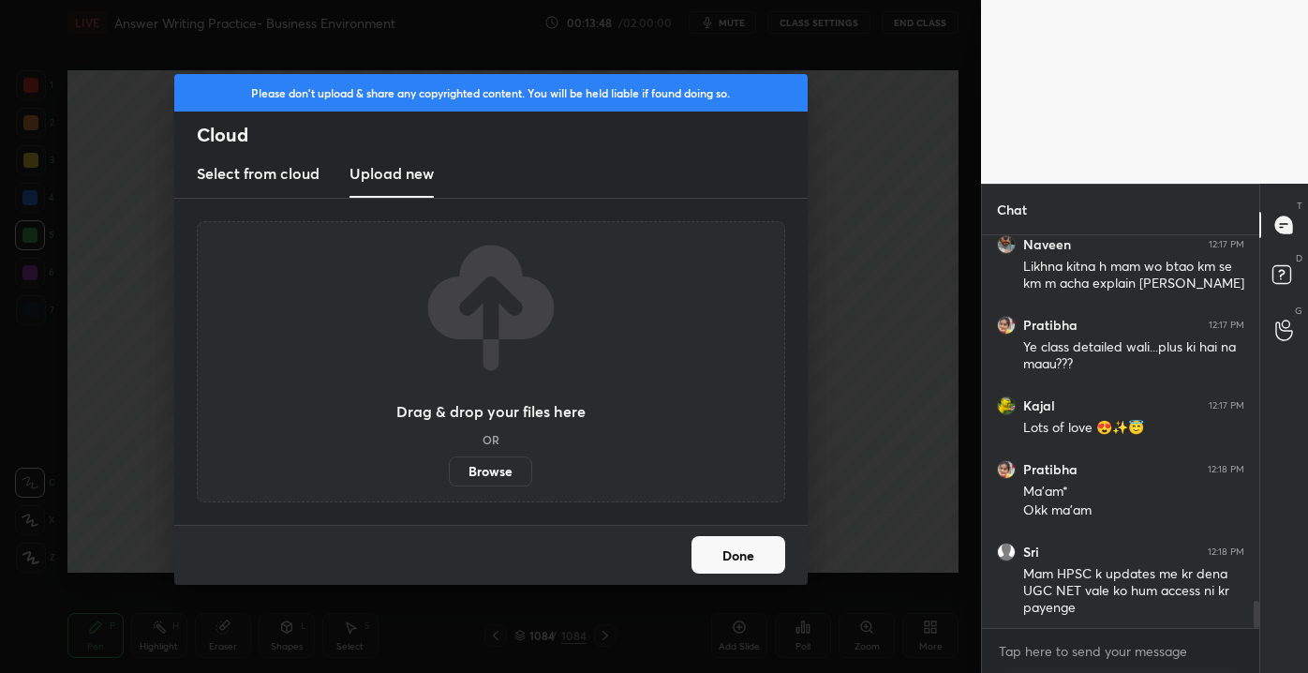
click at [495, 482] on label "Browse" at bounding box center [490, 471] width 83 height 30
click at [449, 482] on input "Browse" at bounding box center [449, 471] width 0 height 30
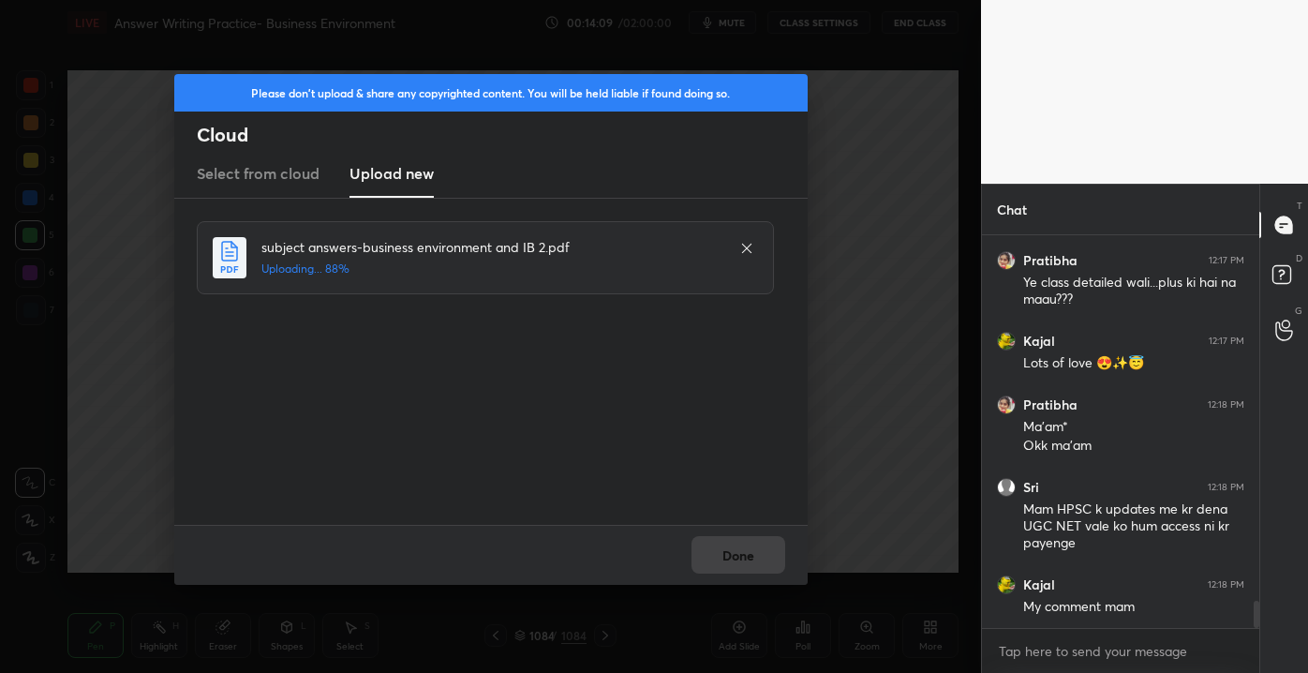
click at [1255, 617] on div "Chat Kajal 12:17 PM Hiii mam apko wish karne aayi ....wish you a very Happy tea…" at bounding box center [1144, 428] width 327 height 489
drag, startPoint x: 1255, startPoint y: 617, endPoint x: 1254, endPoint y: 660, distance: 43.1
click at [1254, 660] on div "Kajal 12:17 PM Hiii mam apko wish karne aayi ....wish you a very Happy teachers…" at bounding box center [1120, 454] width 277 height 438
click at [721, 558] on button "Done" at bounding box center [738, 554] width 94 height 37
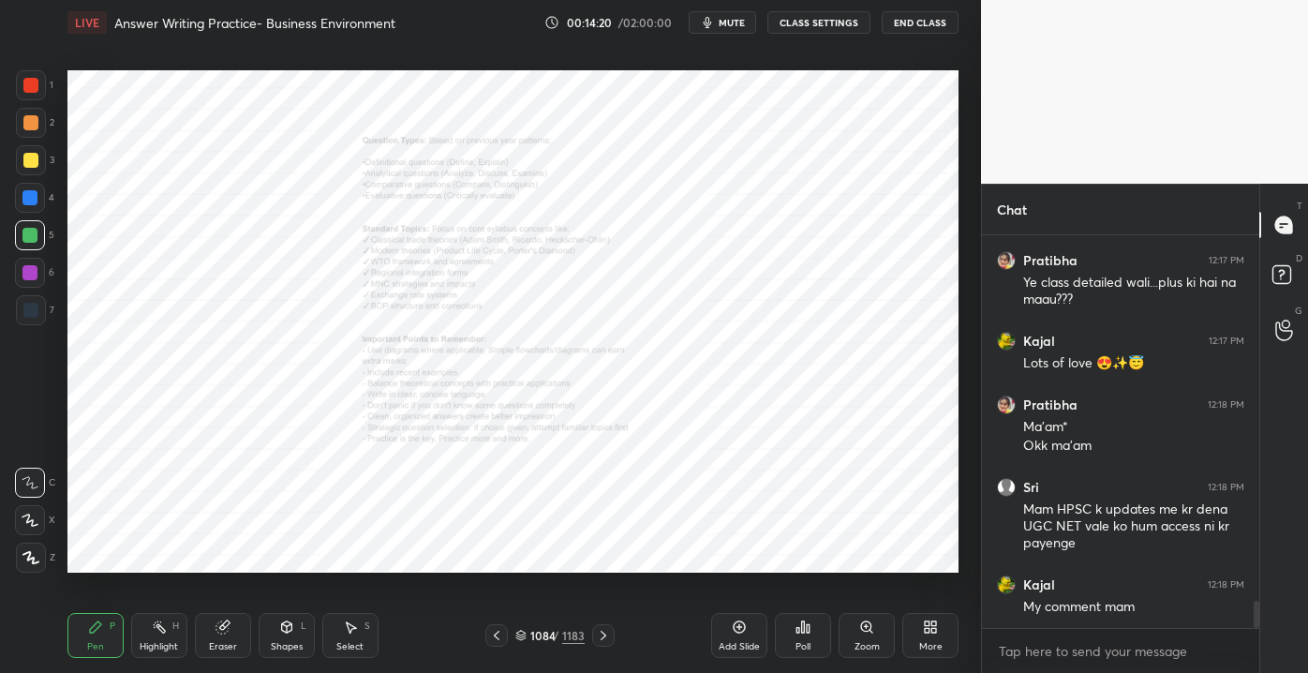
click at [556, 625] on div "1084 / 1183" at bounding box center [549, 635] width 129 height 22
drag, startPoint x: 552, startPoint y: 645, endPoint x: 556, endPoint y: 628, distance: 18.4
click at [556, 628] on div "1084 / 1183" at bounding box center [549, 635] width 129 height 22
click at [556, 630] on div "/" at bounding box center [556, 635] width 6 height 11
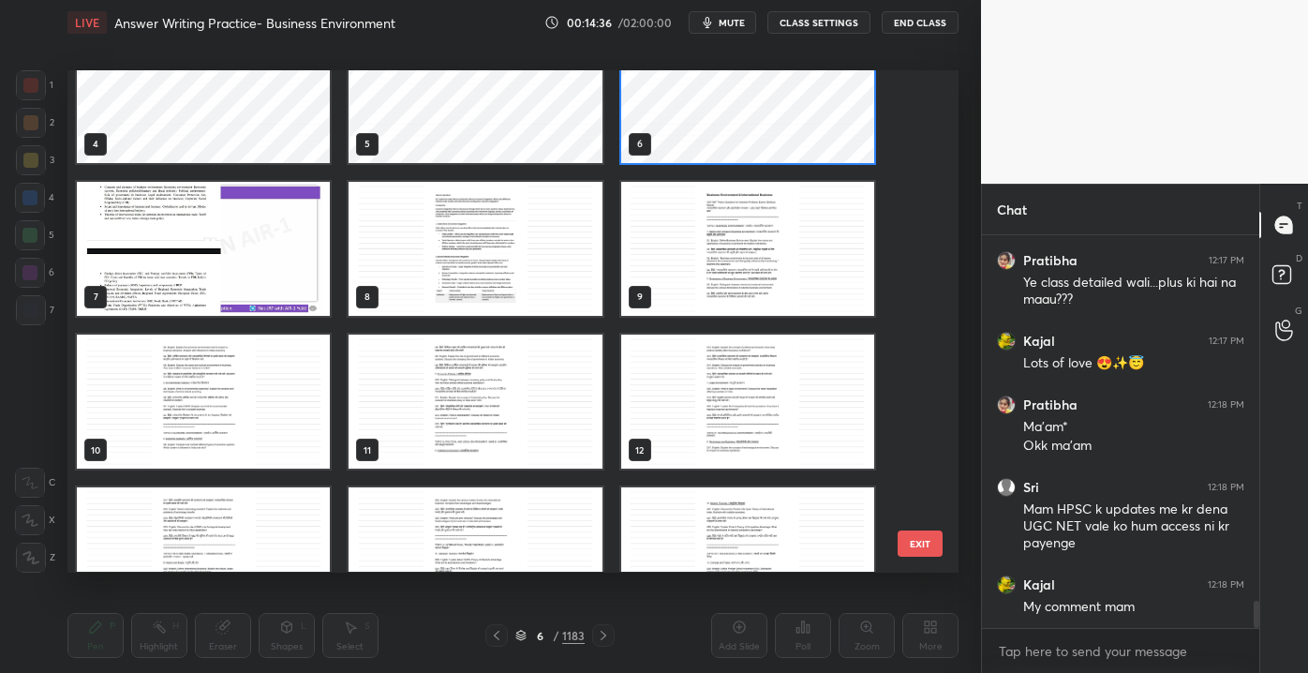
scroll to position [153, 0]
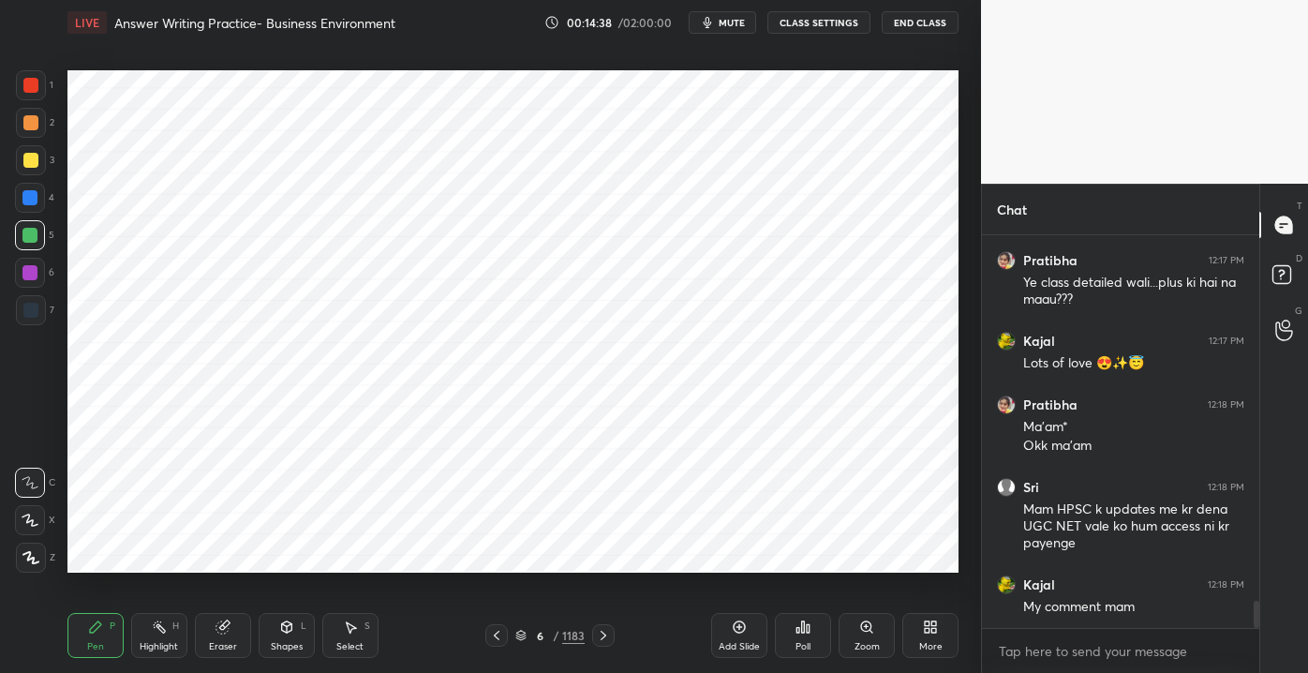
click at [740, 627] on icon at bounding box center [739, 626] width 15 height 15
click at [27, 81] on div at bounding box center [30, 85] width 15 height 15
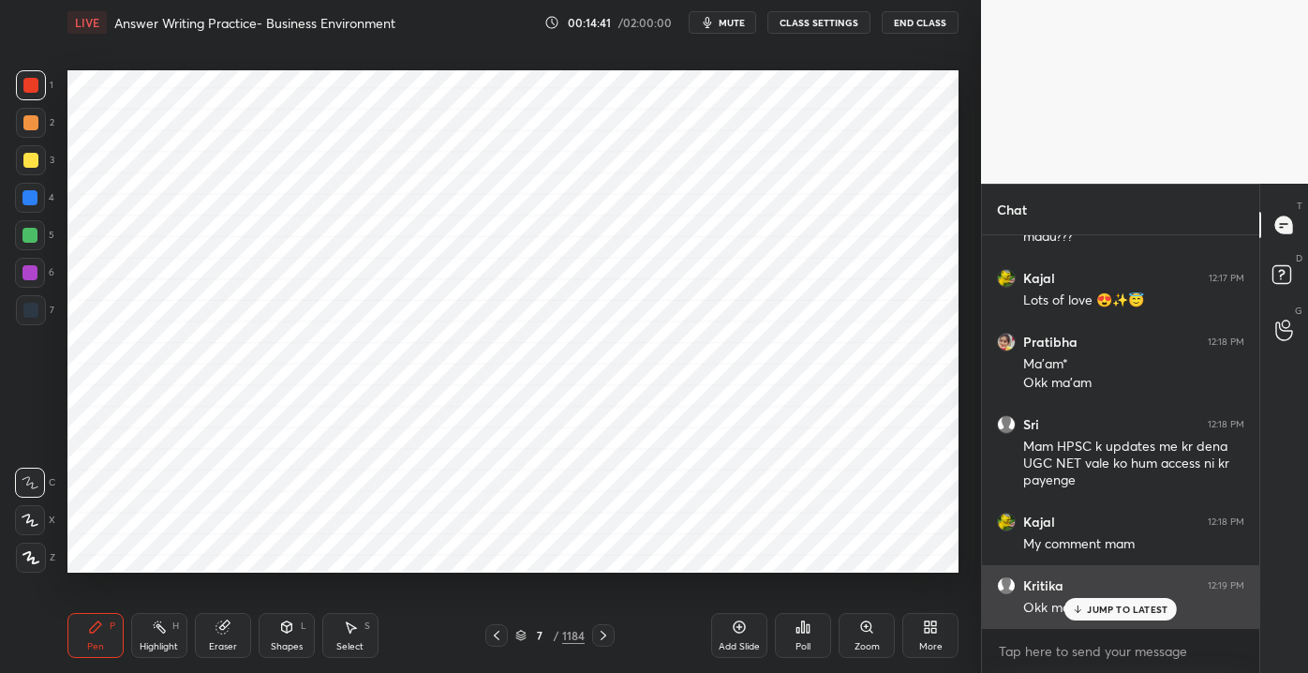
click at [1132, 597] on div "Okk mam" at bounding box center [1133, 606] width 221 height 22
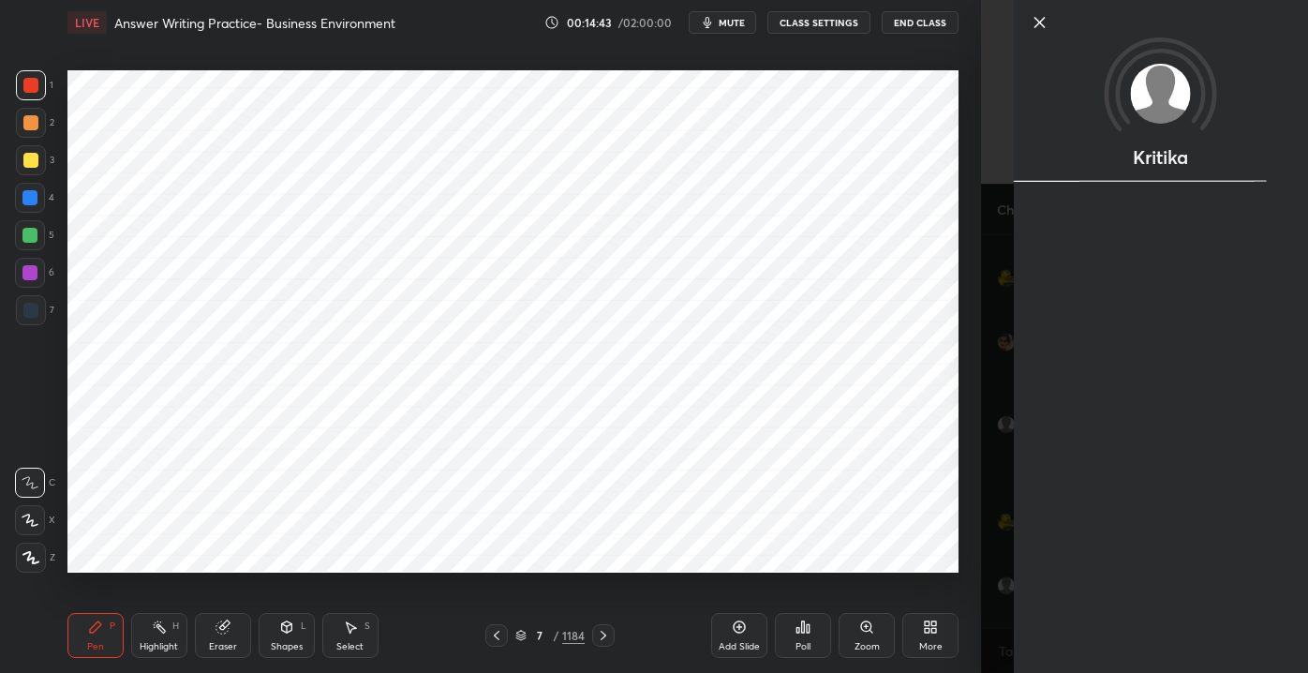
drag, startPoint x: 1042, startPoint y: 21, endPoint x: 1022, endPoint y: 42, distance: 29.2
click at [1042, 21] on icon at bounding box center [1040, 22] width 22 height 22
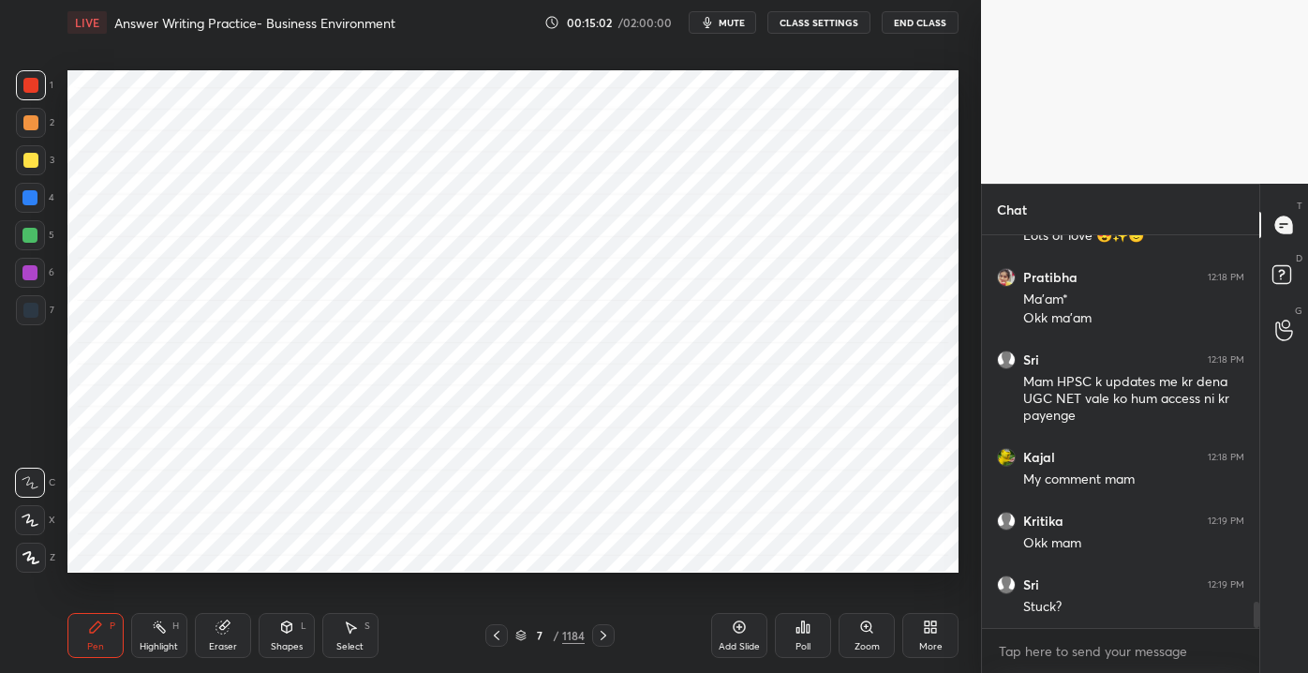
scroll to position [5496, 0]
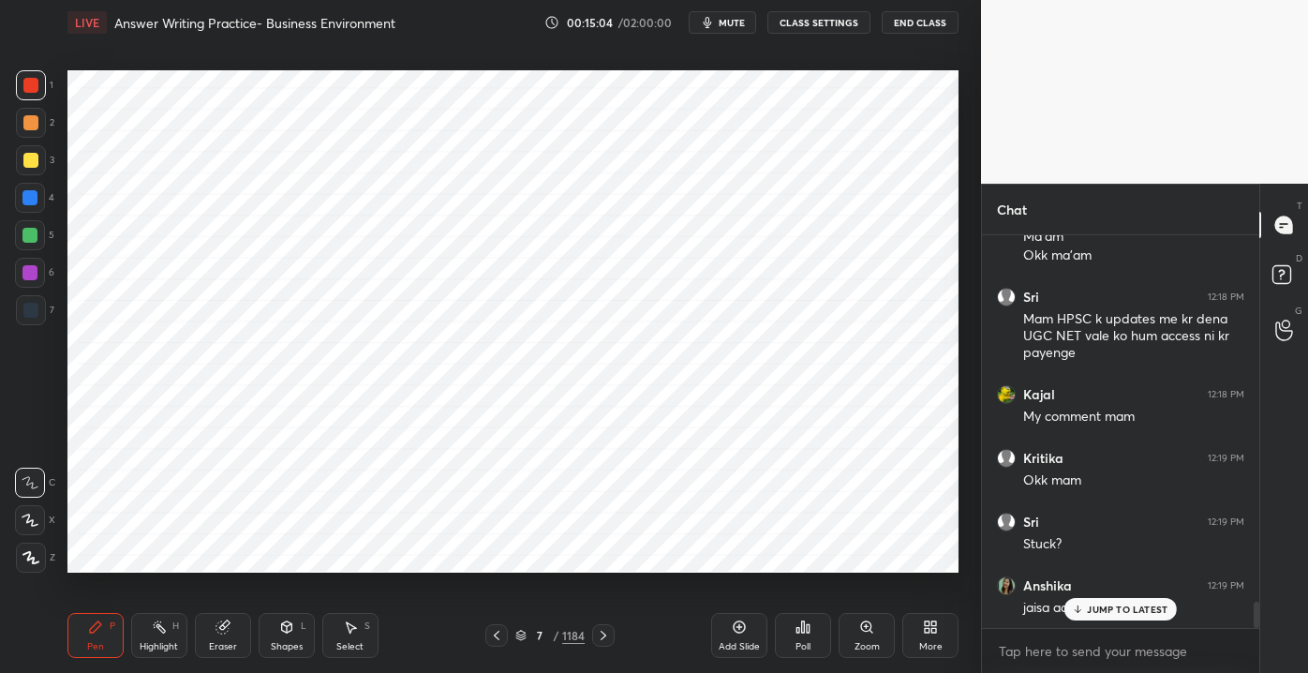
click at [1081, 605] on icon at bounding box center [1078, 608] width 12 height 11
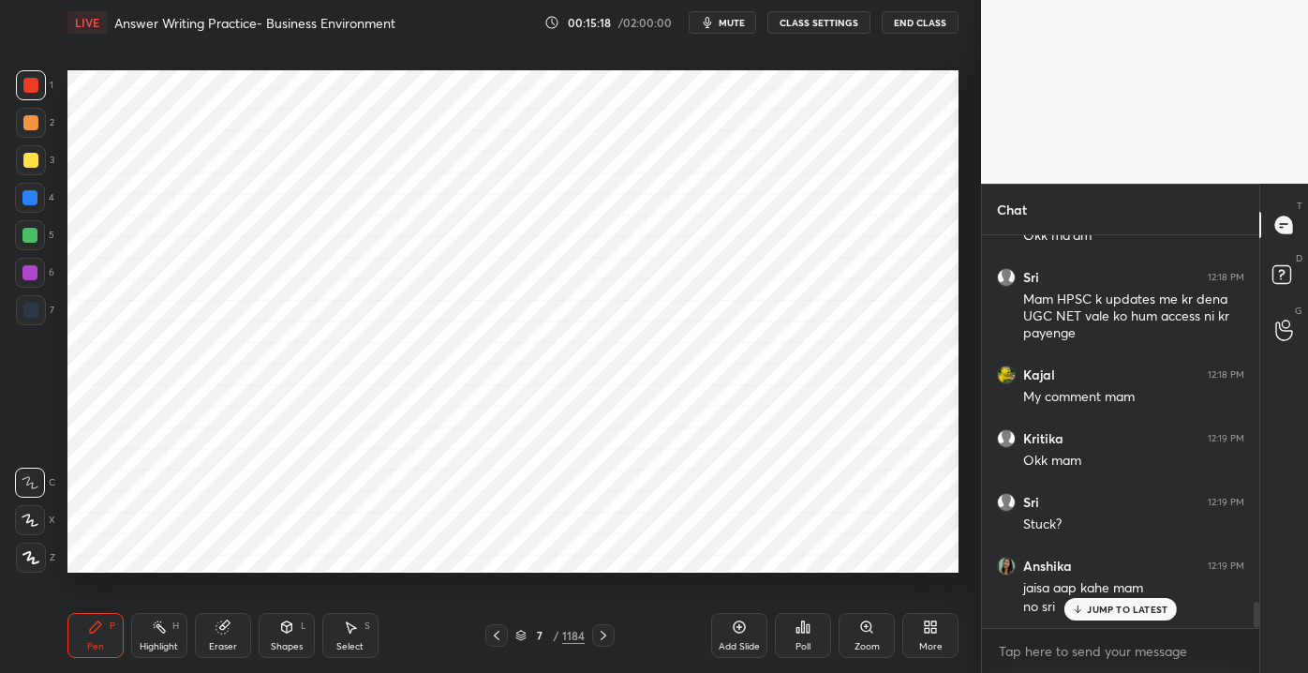
scroll to position [5578, 0]
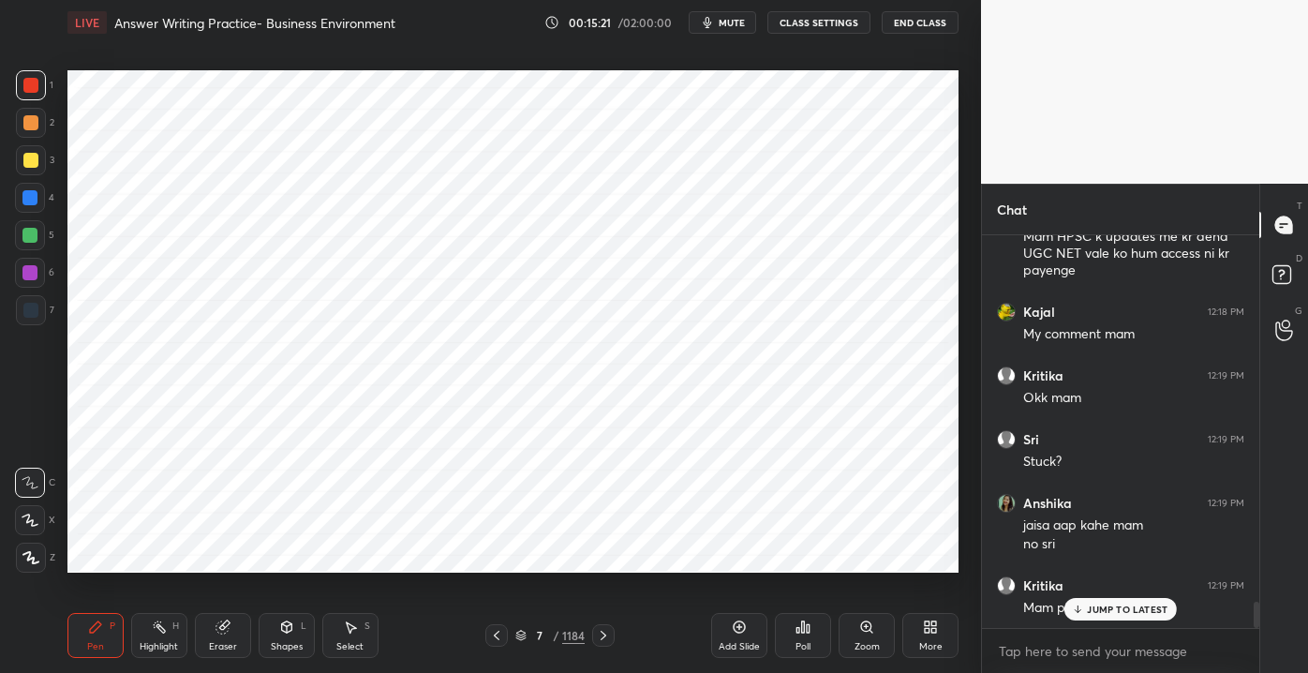
click at [1107, 618] on div "JUMP TO LATEST" at bounding box center [1120, 609] width 112 height 22
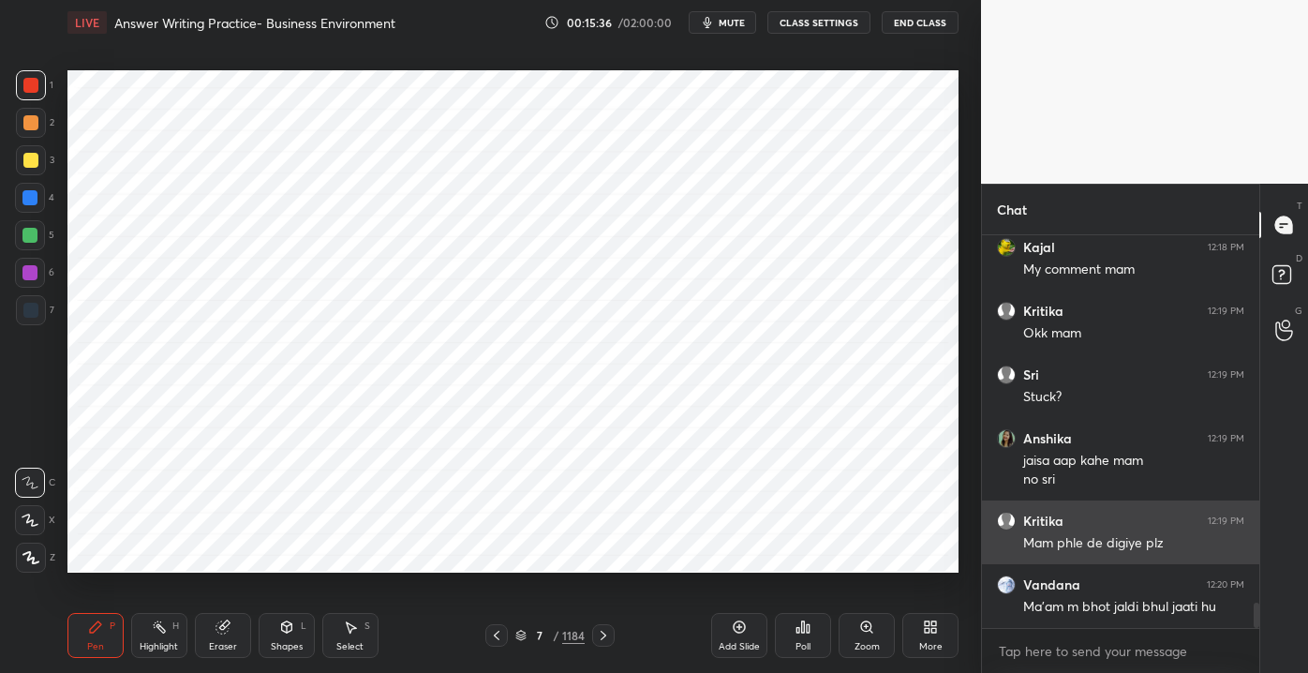
scroll to position [5710, 0]
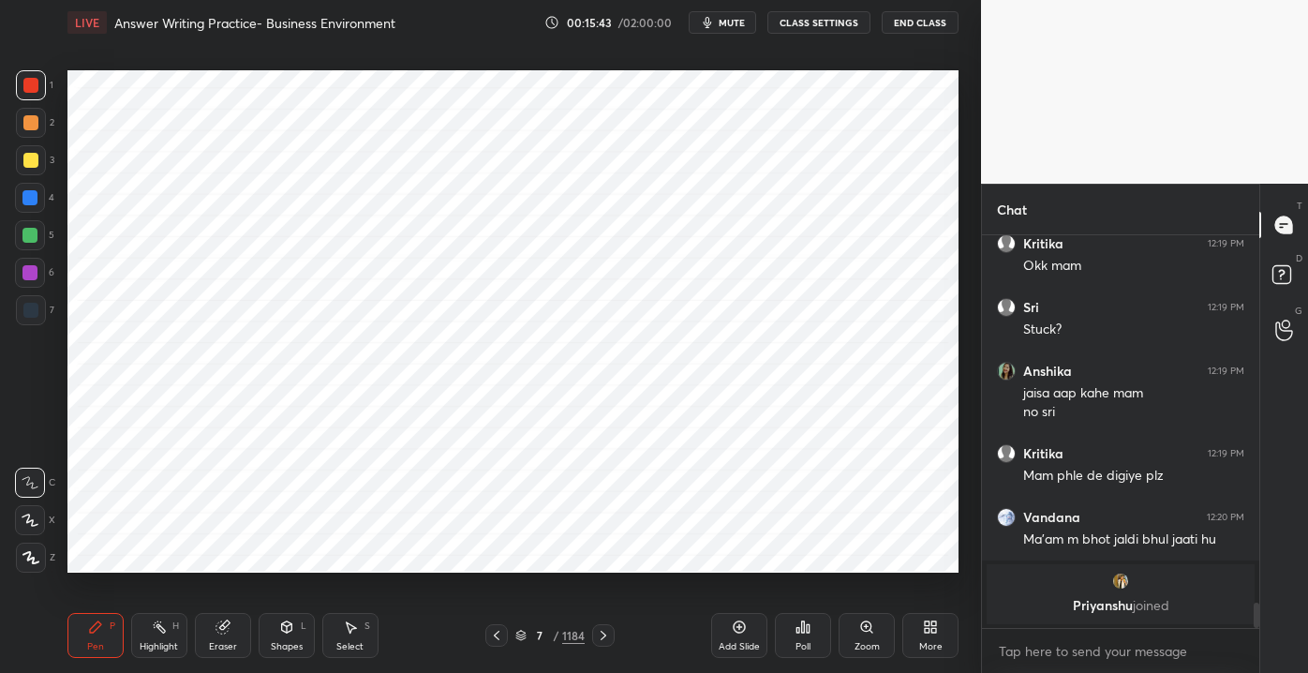
click at [734, 633] on icon at bounding box center [739, 626] width 15 height 15
click at [37, 127] on div at bounding box center [31, 123] width 30 height 30
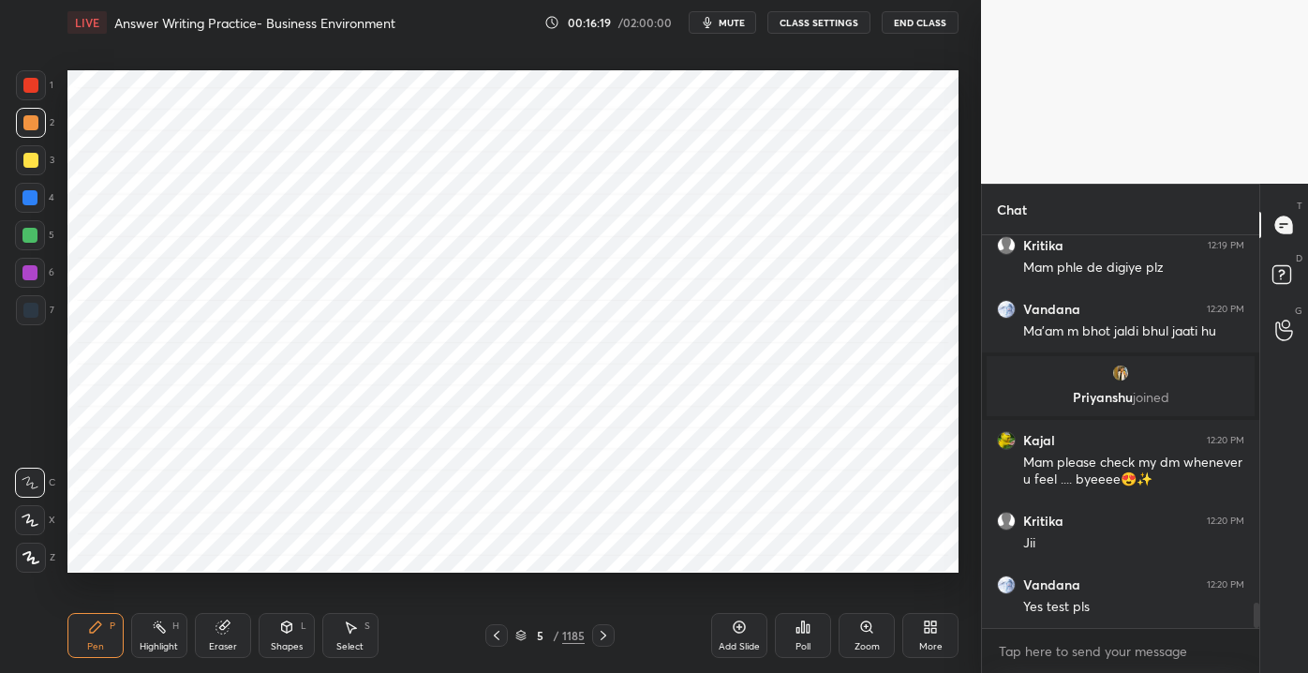
scroll to position [5689, 0]
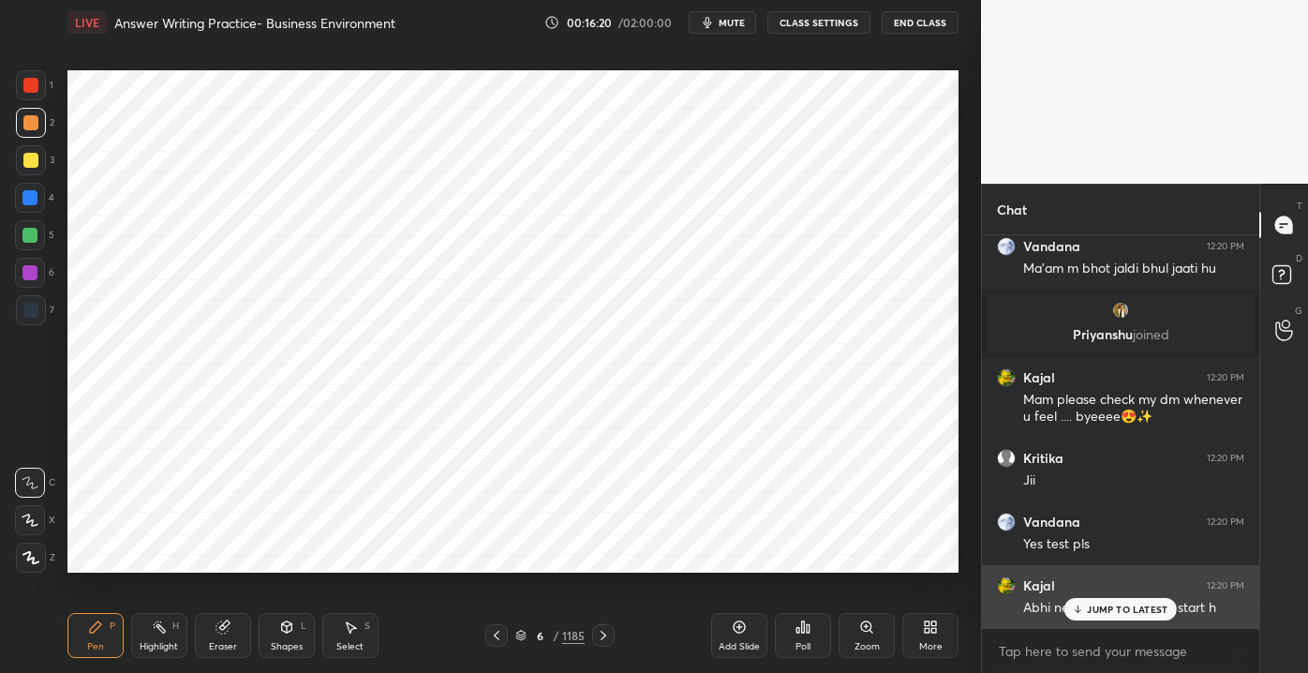
click at [1100, 608] on p "JUMP TO LATEST" at bounding box center [1127, 608] width 81 height 11
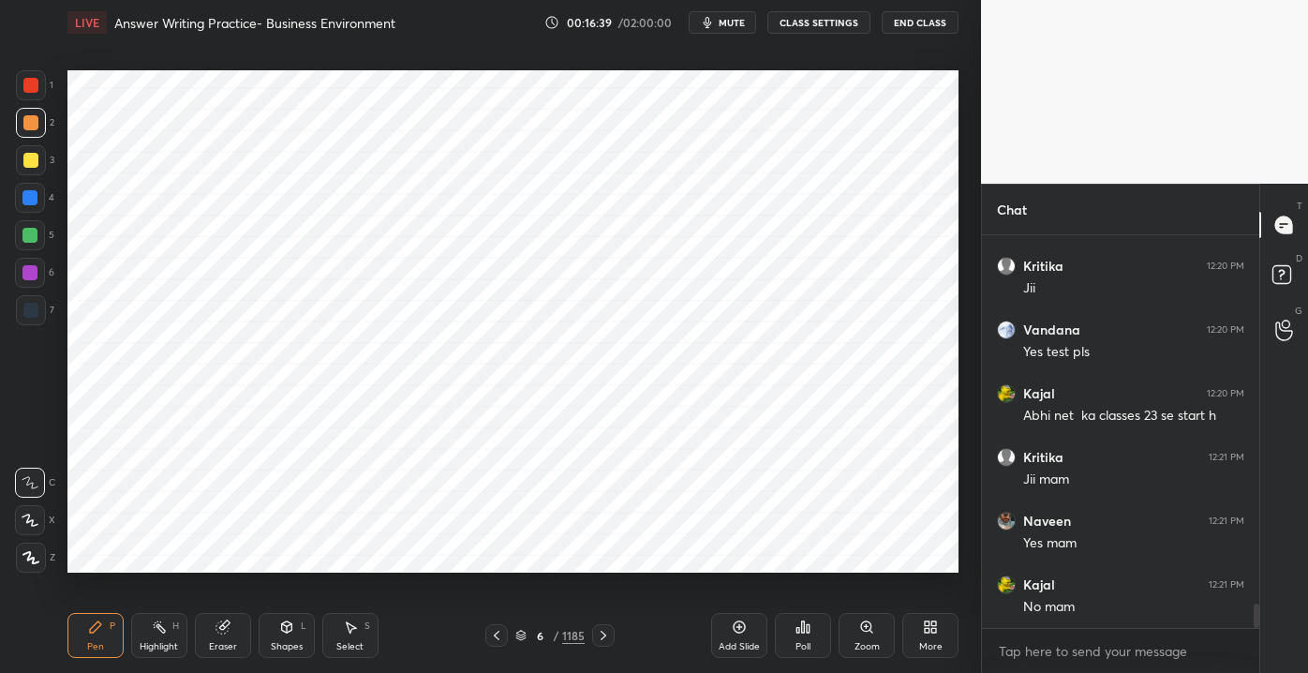
scroll to position [5943, 0]
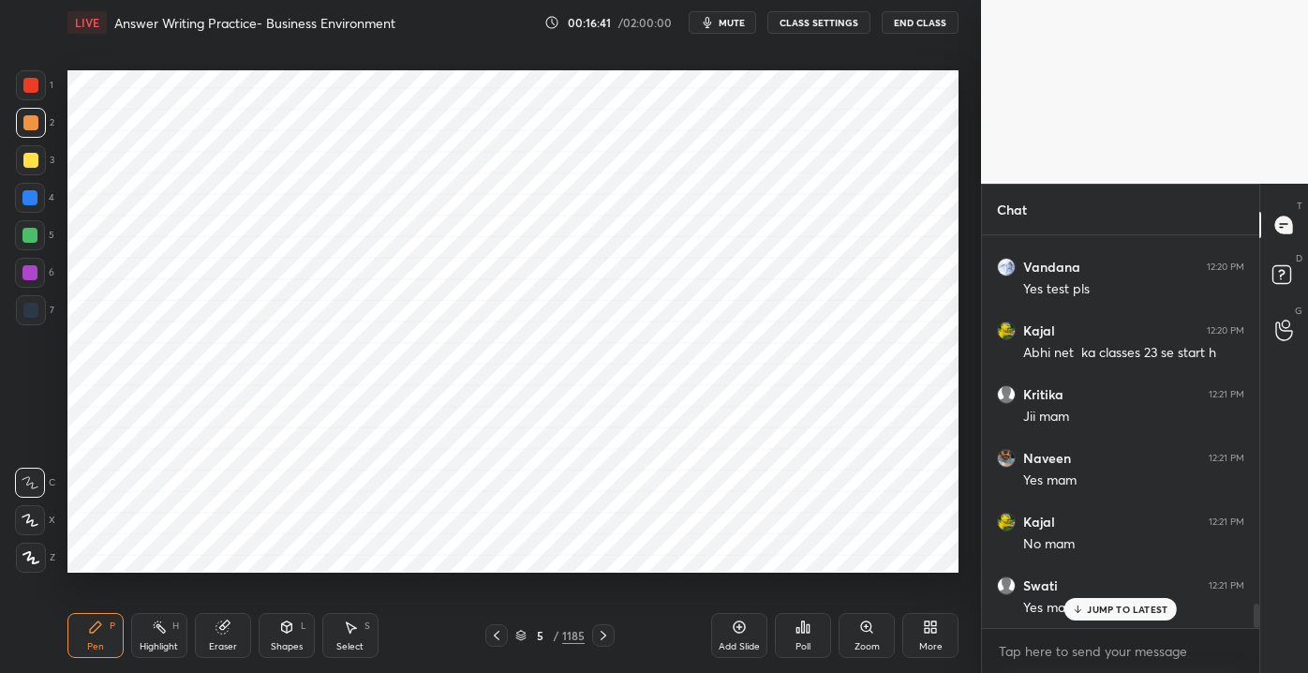
click at [736, 638] on div "Add Slide" at bounding box center [739, 635] width 56 height 45
click at [27, 293] on div "1 2 3 4 5 6 7" at bounding box center [34, 201] width 39 height 262
click at [30, 319] on div at bounding box center [31, 310] width 30 height 30
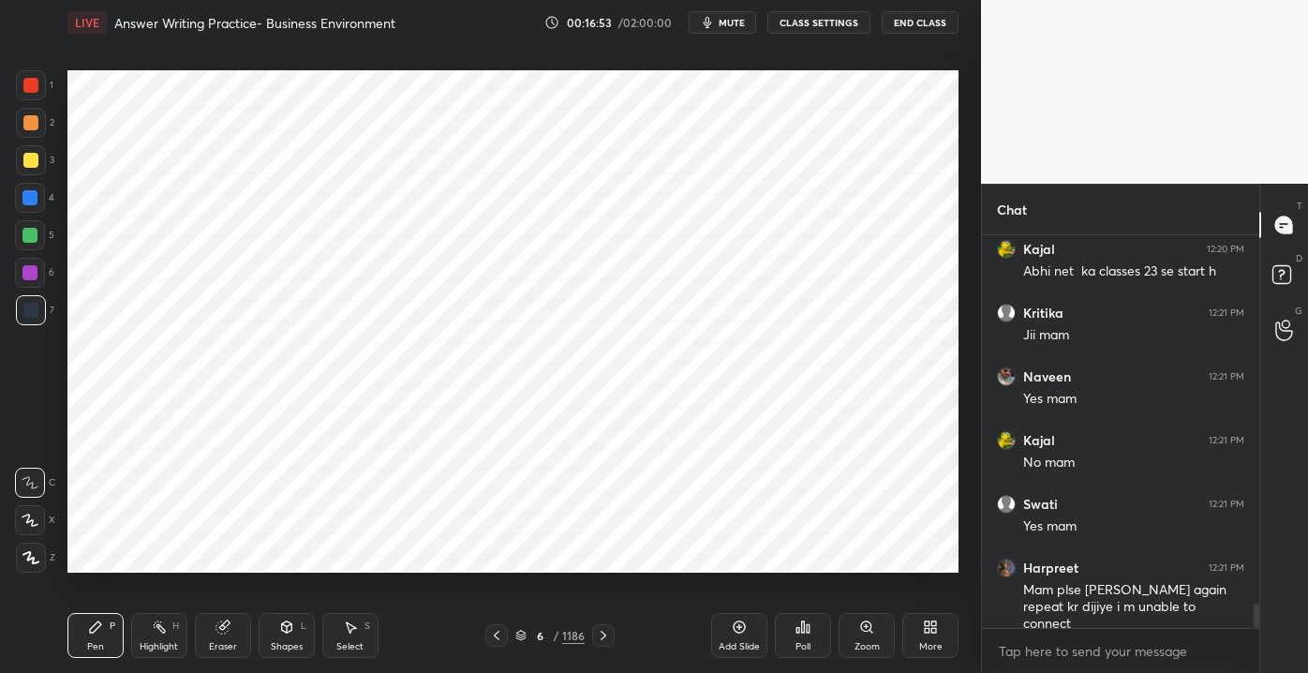
scroll to position [6088, 0]
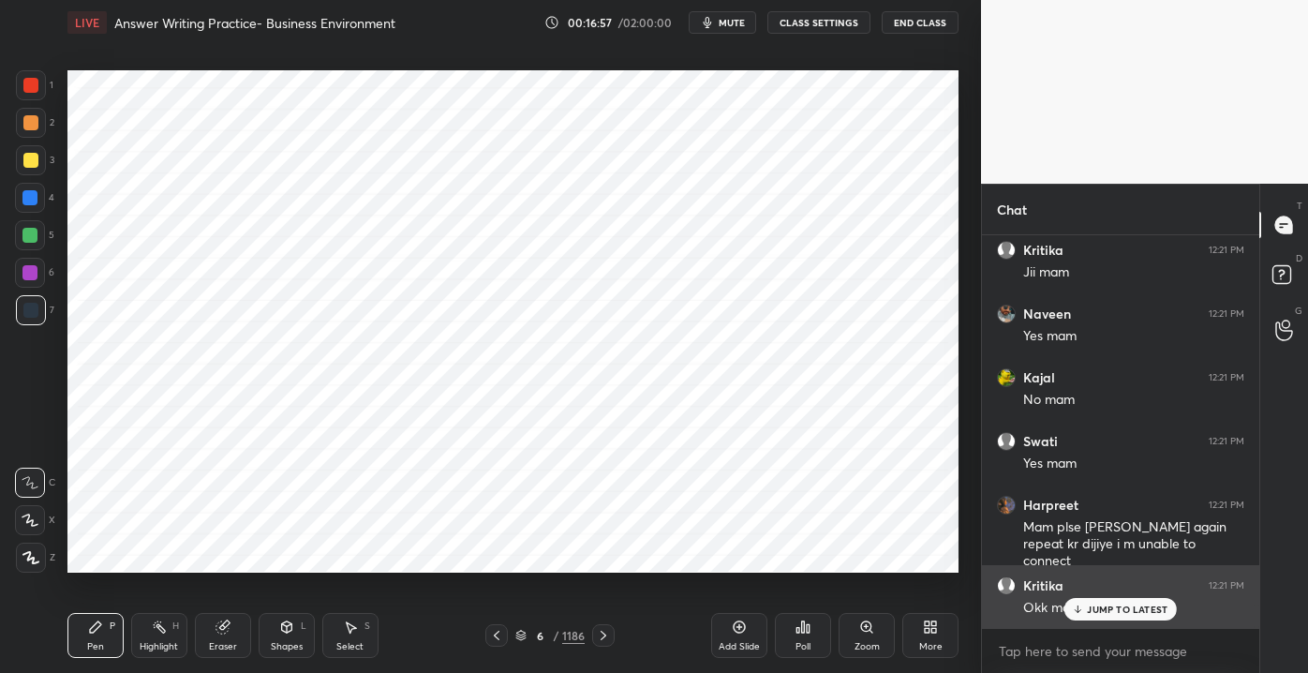
click at [1111, 603] on div "JUMP TO LATEST" at bounding box center [1120, 609] width 112 height 22
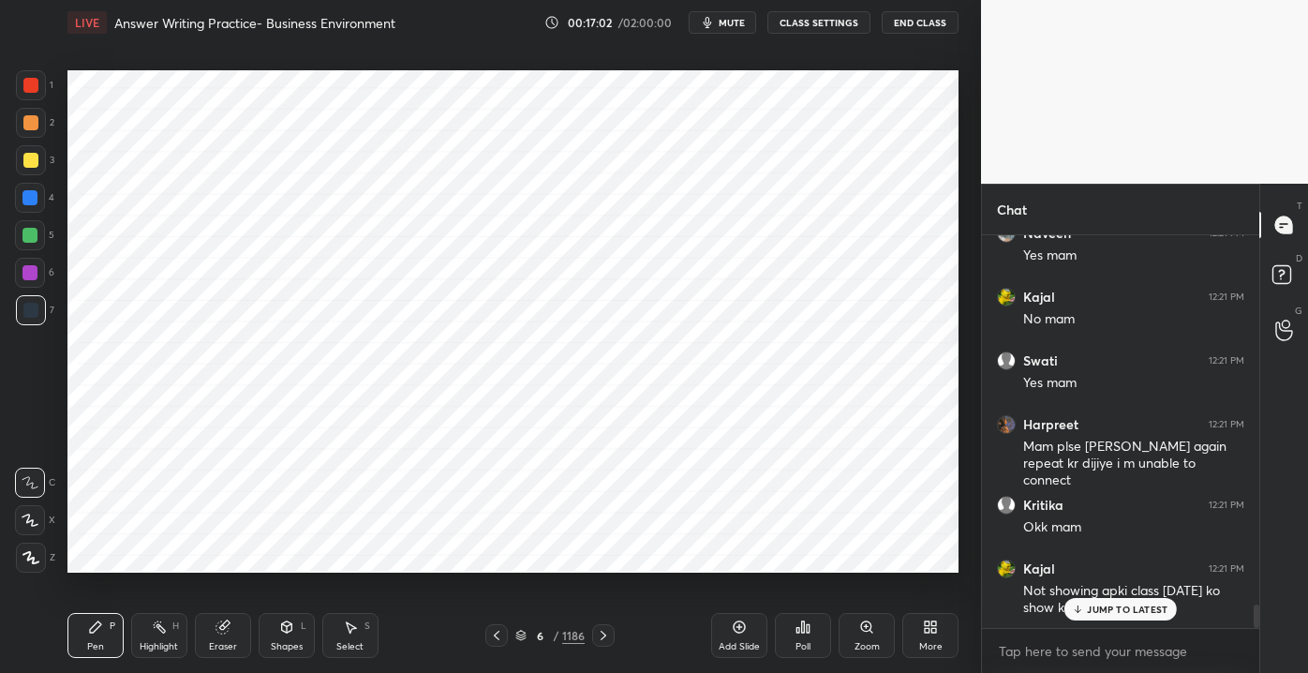
click at [1087, 613] on div "JUMP TO LATEST" at bounding box center [1120, 609] width 112 height 22
click at [25, 77] on div at bounding box center [31, 85] width 30 height 30
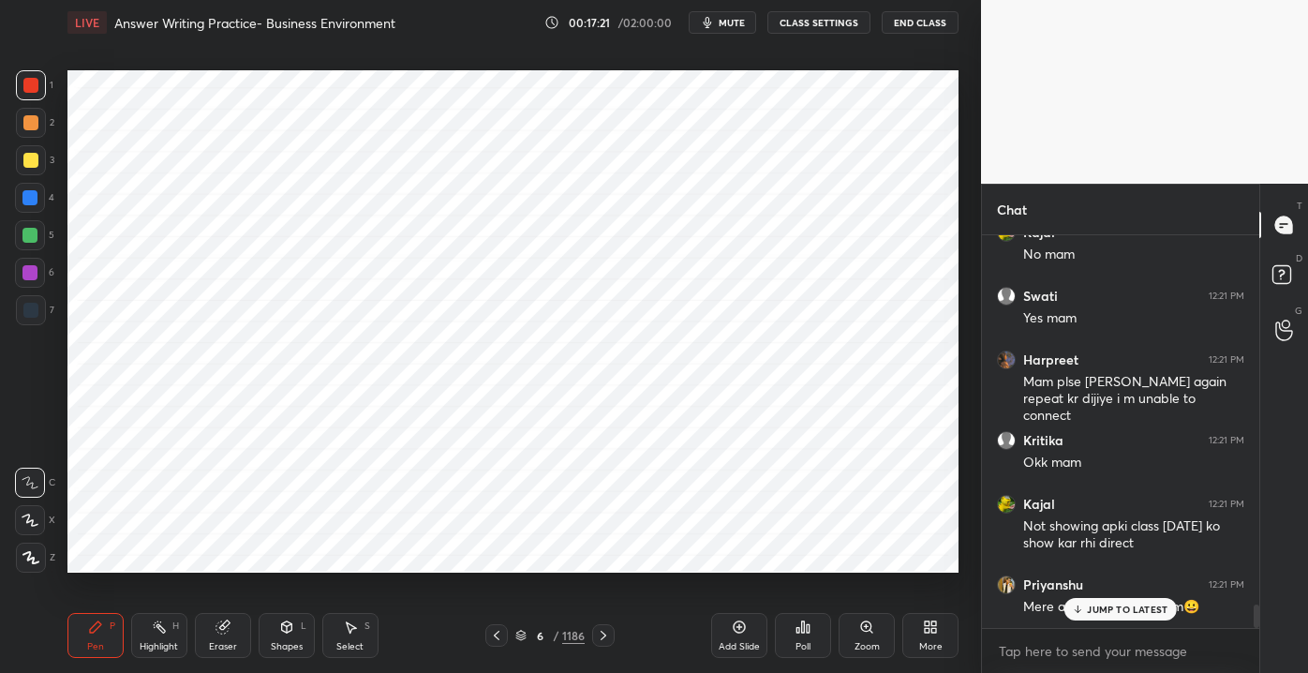
scroll to position [6296, 0]
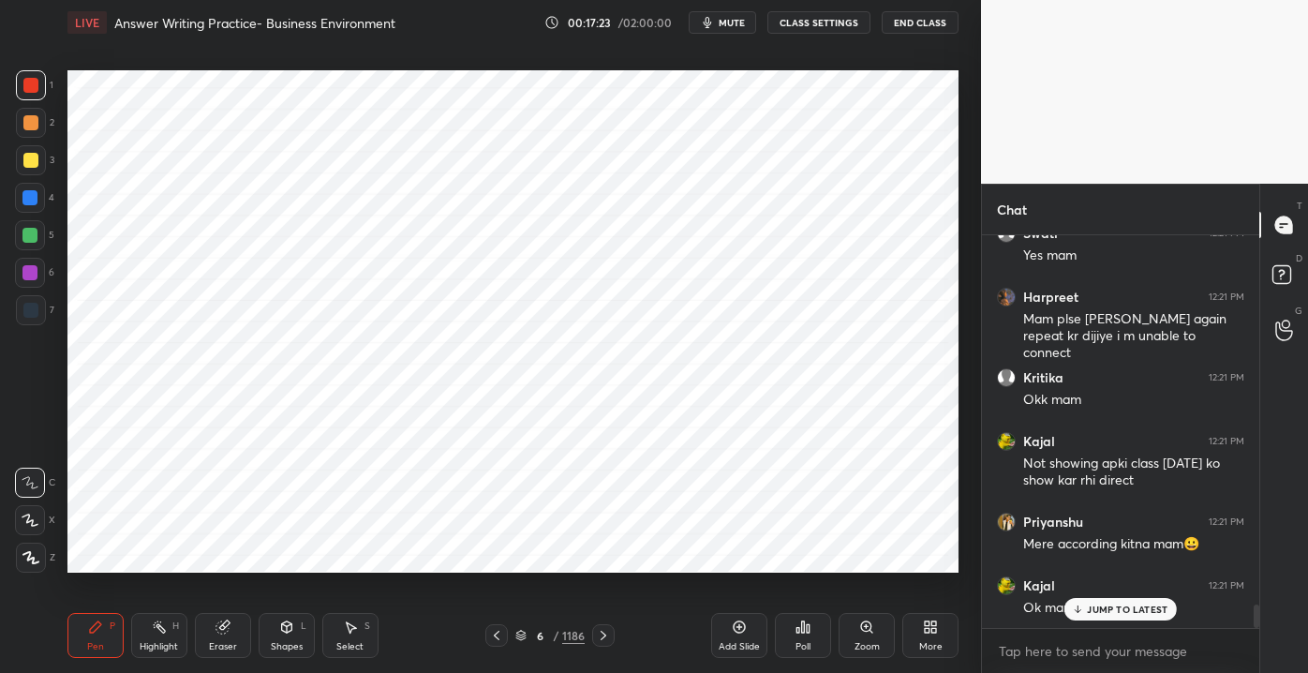
click at [1101, 605] on p "JUMP TO LATEST" at bounding box center [1127, 608] width 81 height 11
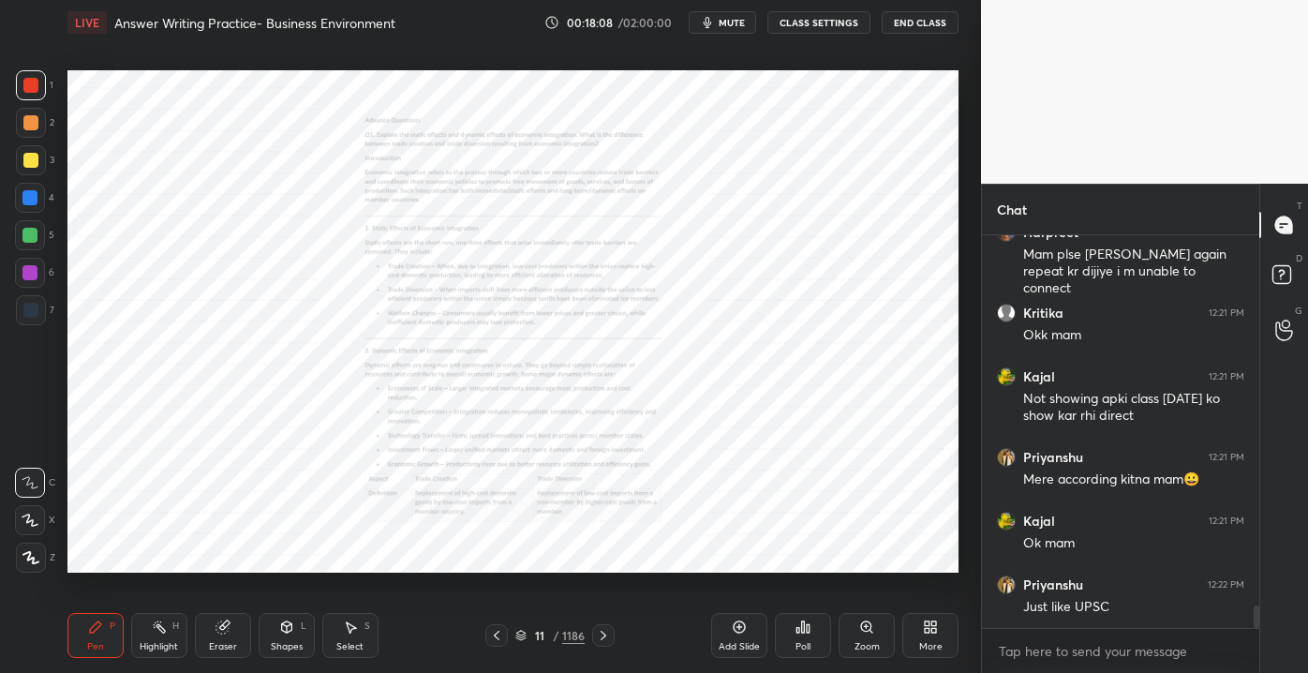
click at [547, 642] on div "11 / 1186" at bounding box center [549, 635] width 69 height 17
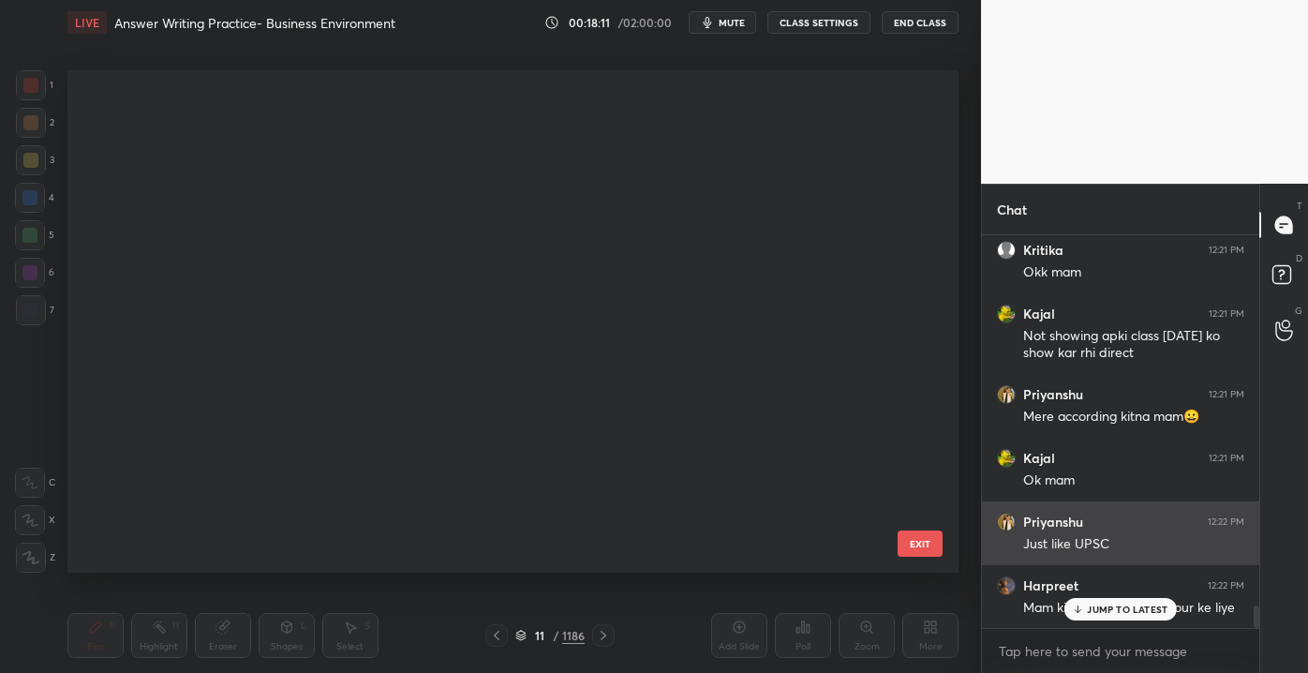
scroll to position [32094, 0]
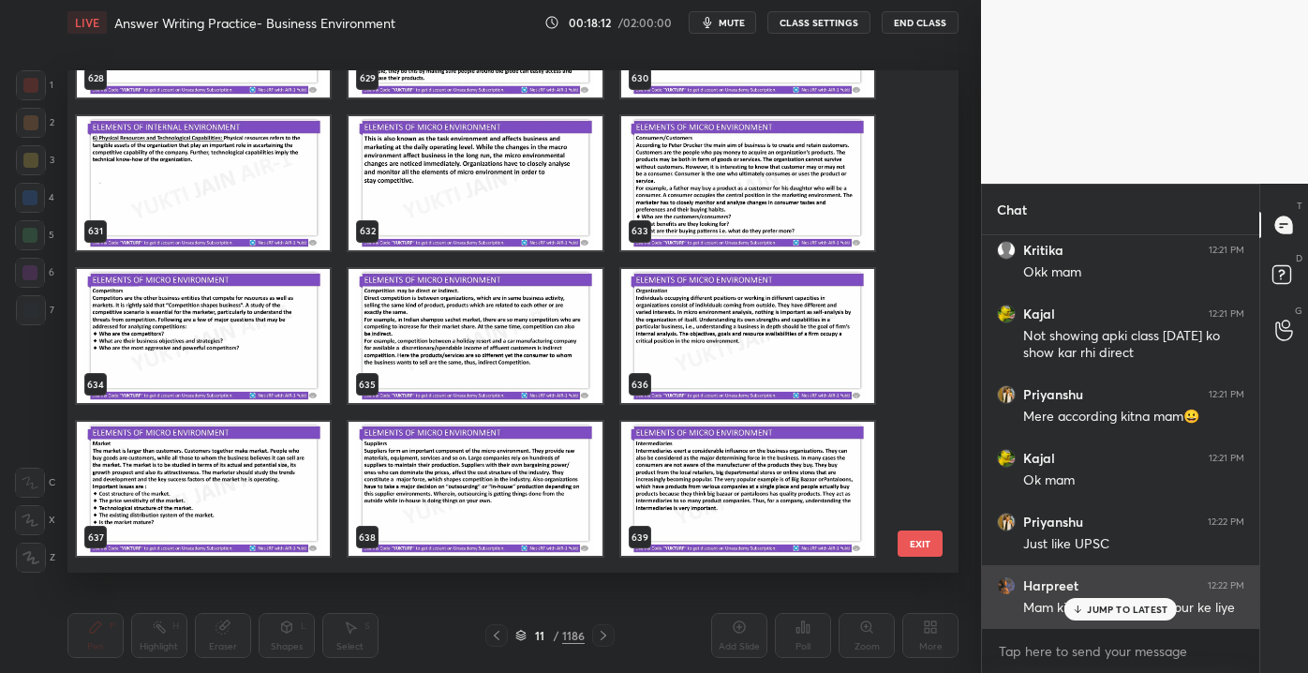
click at [1111, 620] on div "[PERSON_NAME] 12:22 PM Mam kitne qus honge 3 hour ke liye" at bounding box center [1120, 597] width 277 height 64
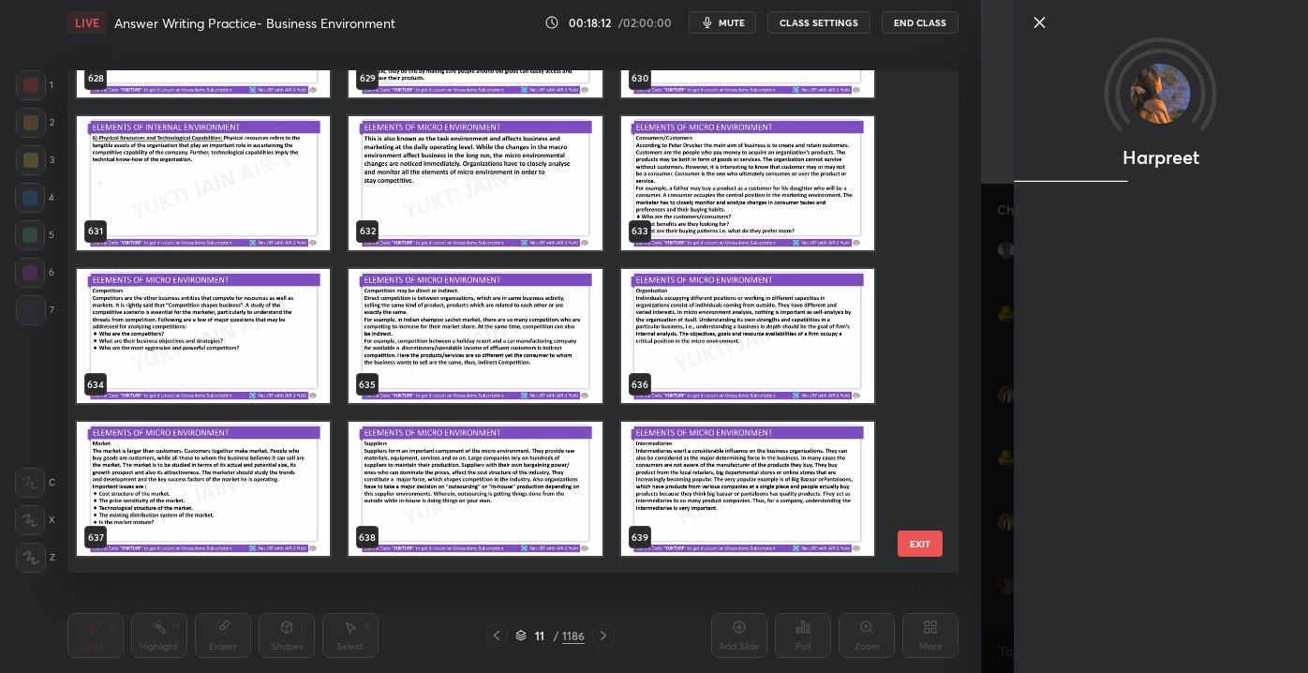
click at [1099, 614] on div "Harpreet" at bounding box center [1161, 336] width 294 height 673
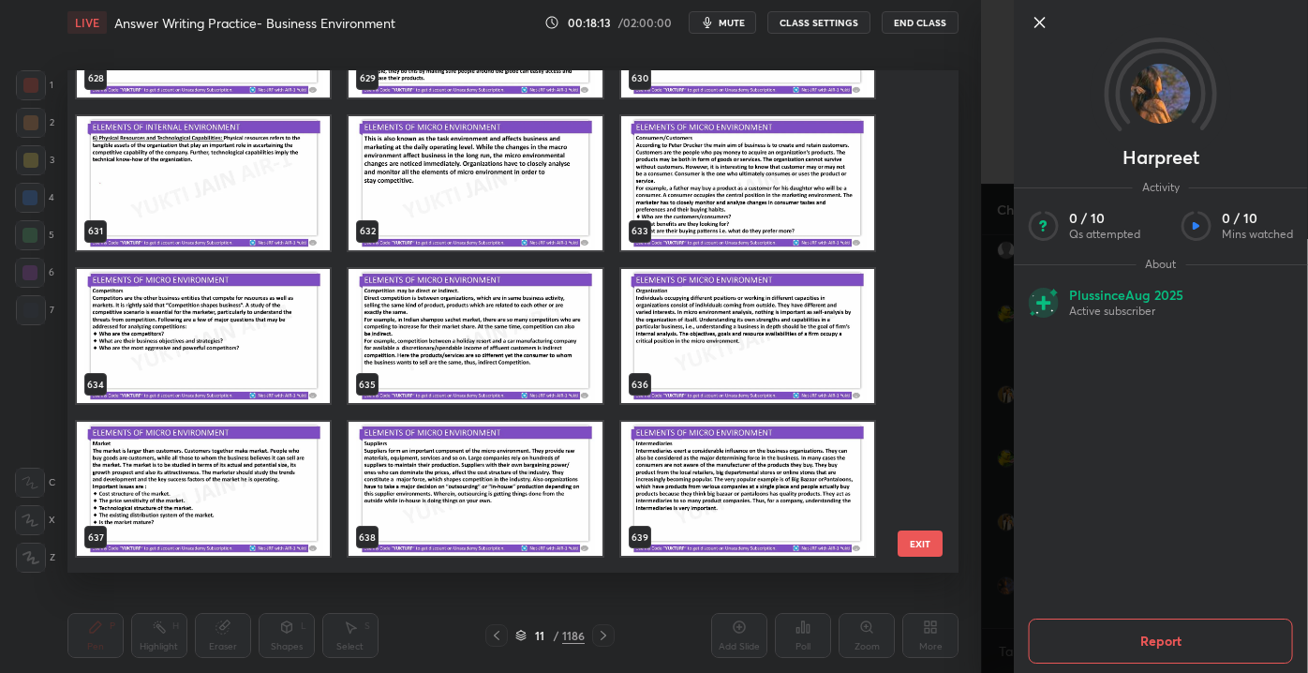
scroll to position [6488, 0]
click at [1031, 26] on icon at bounding box center [1040, 22] width 22 height 22
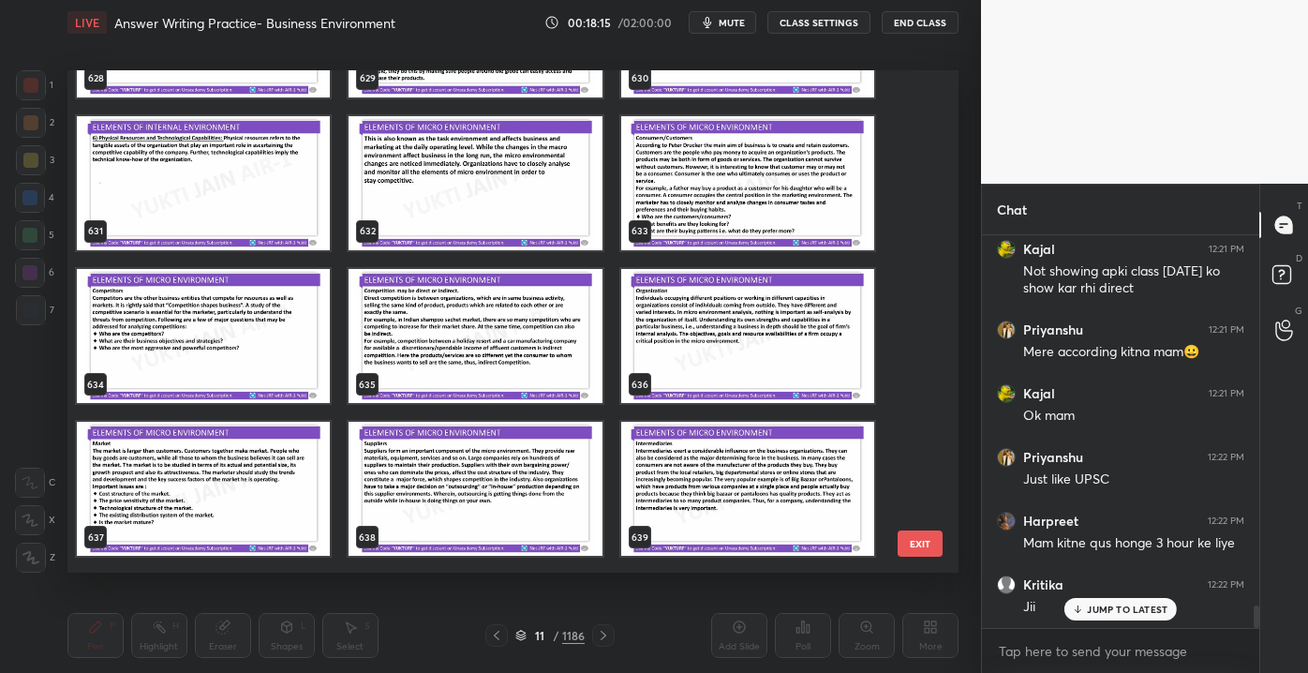
scroll to position [6567, 0]
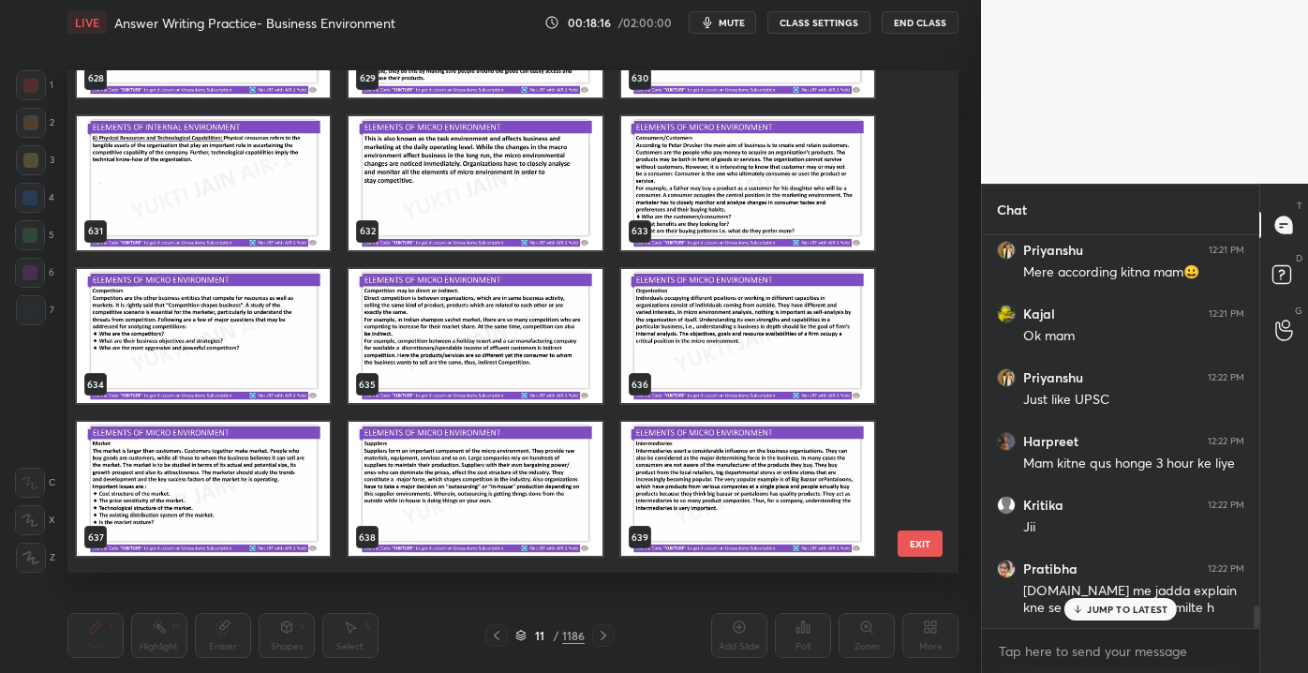
click at [1101, 619] on div "JUMP TO LATEST" at bounding box center [1120, 609] width 112 height 22
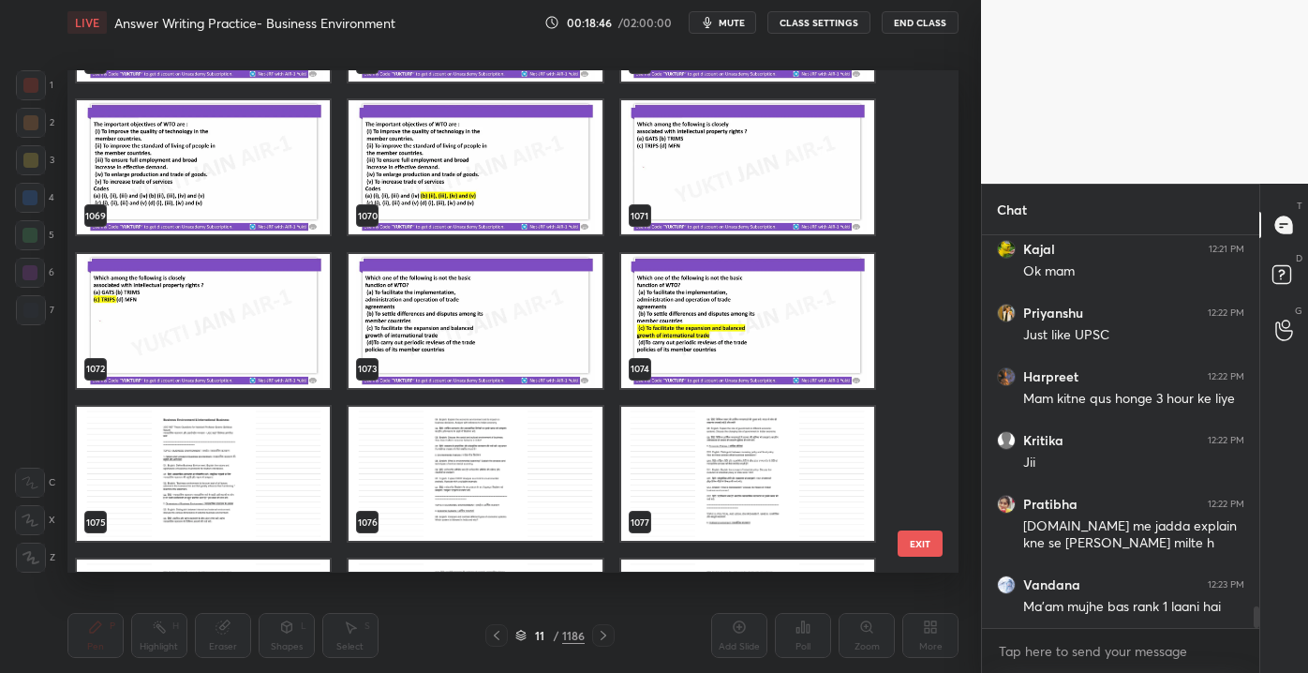
scroll to position [54653, 0]
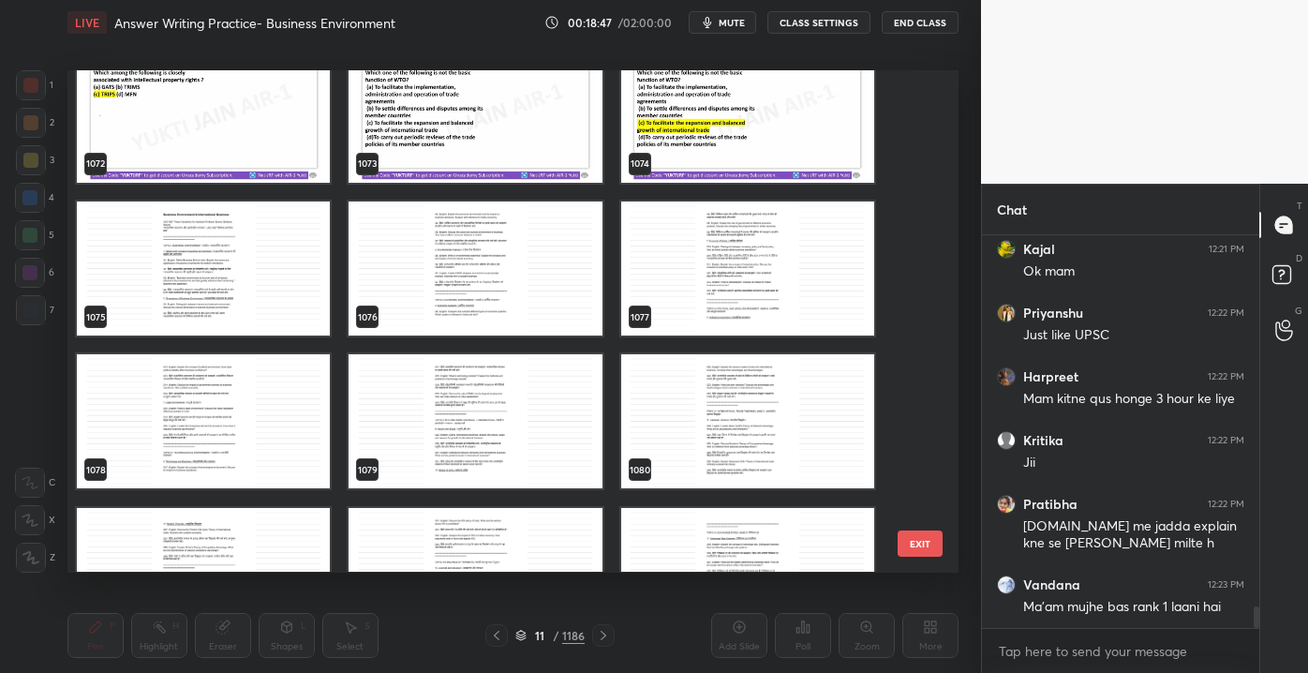
click at [260, 229] on img "grid" at bounding box center [203, 268] width 253 height 134
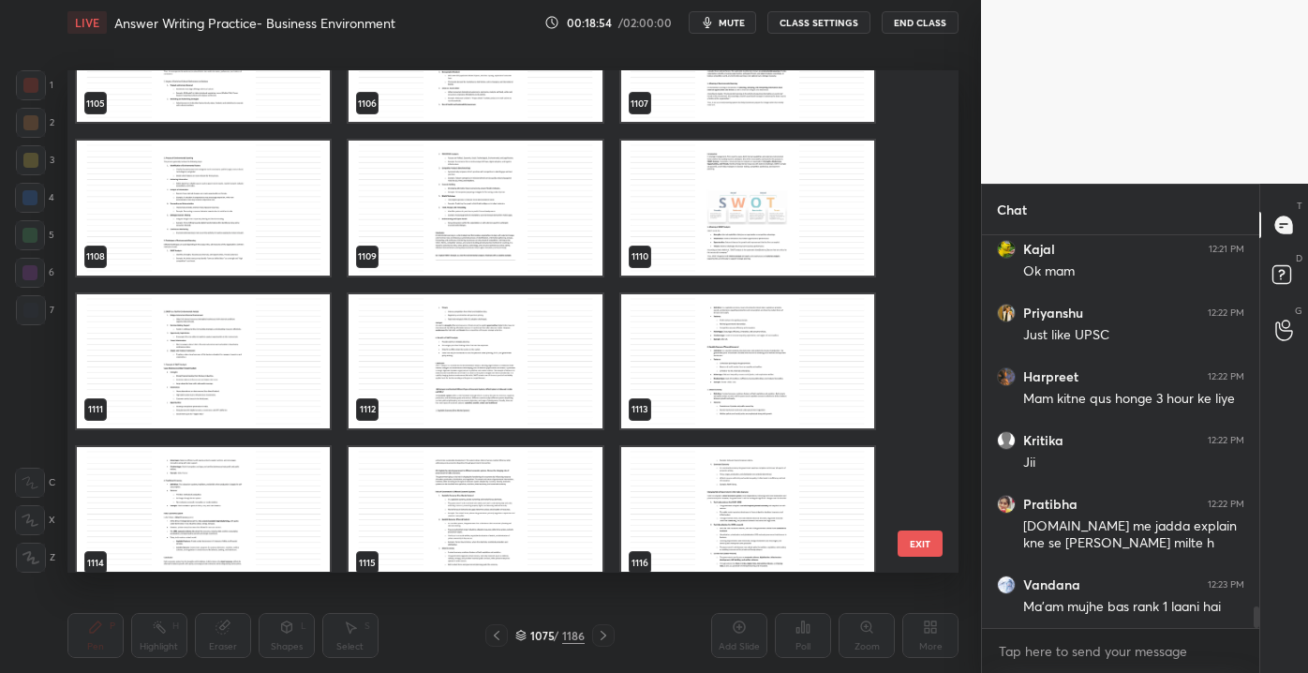
scroll to position [56190, 0]
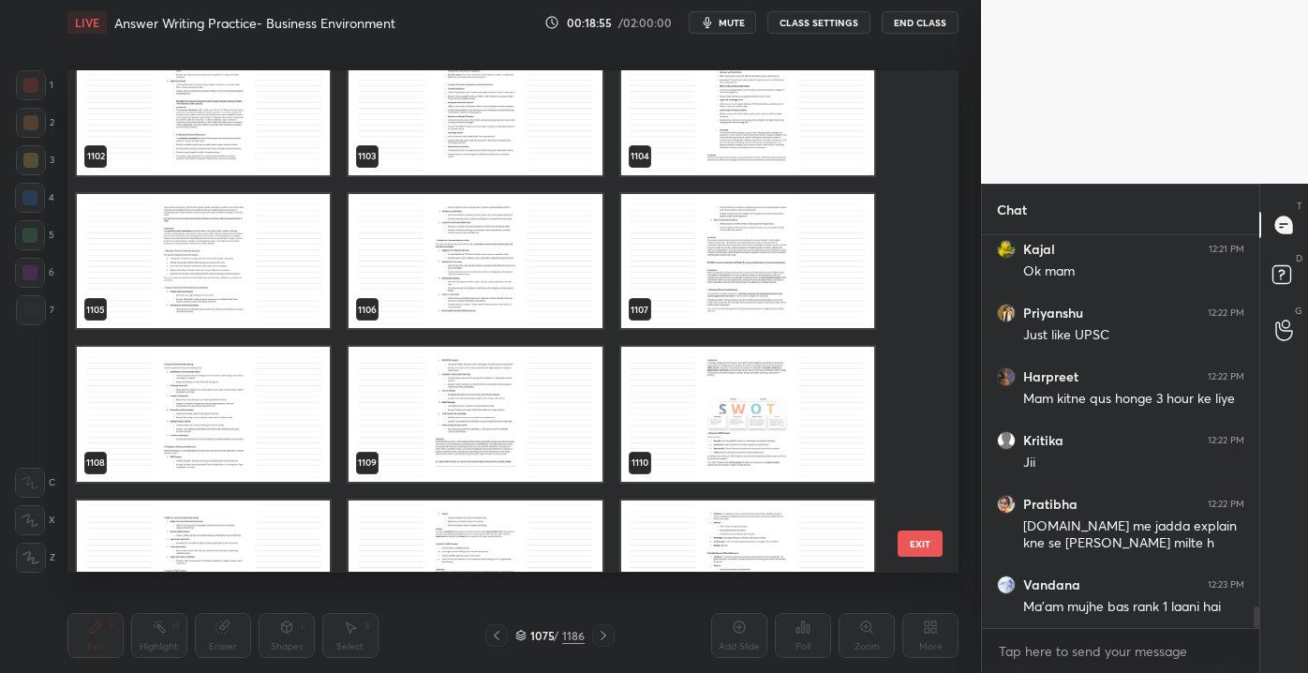
click at [535, 139] on img "grid" at bounding box center [475, 108] width 253 height 134
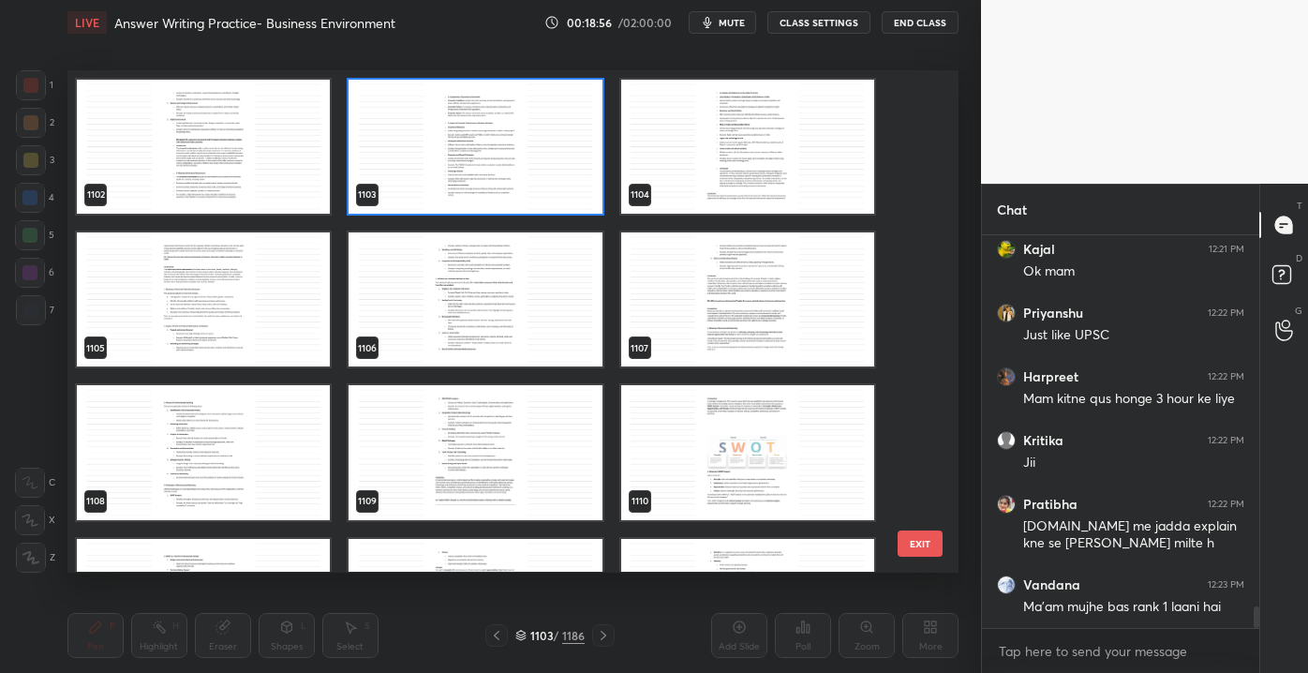
click at [543, 151] on img "grid" at bounding box center [475, 147] width 253 height 134
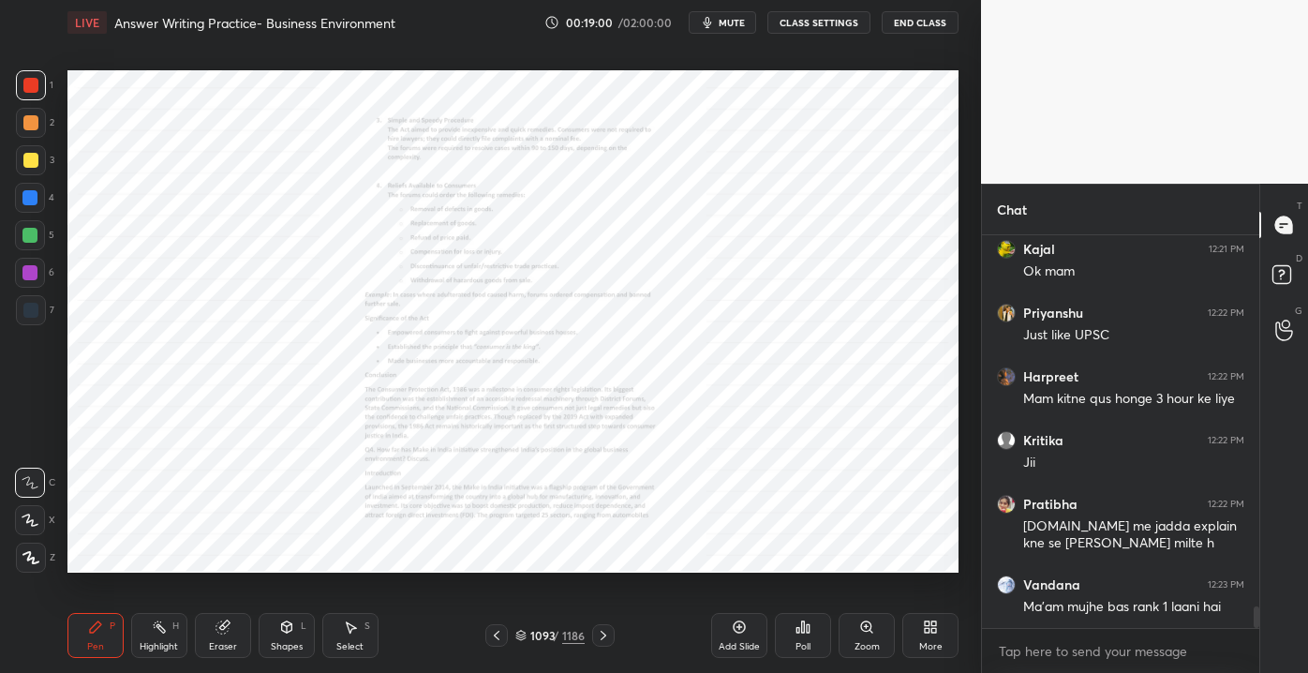
scroll to position [6713, 0]
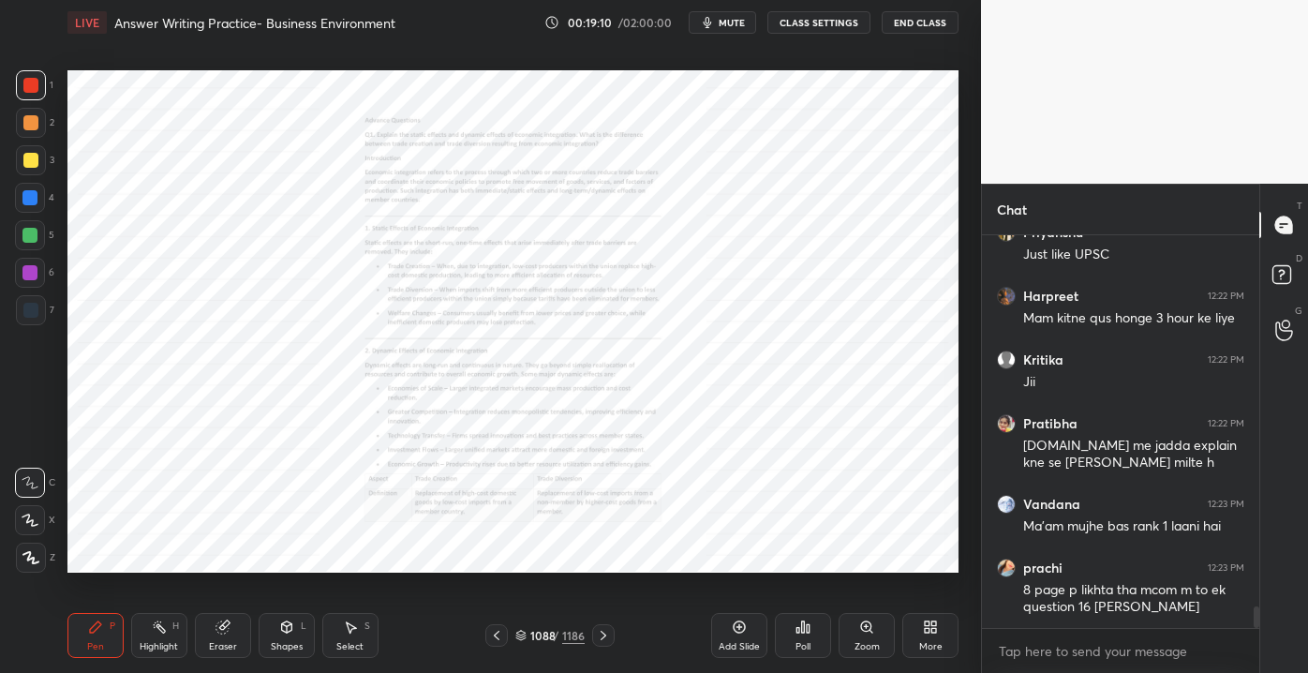
click at [866, 644] on div "Zoom" at bounding box center [866, 646] width 25 height 9
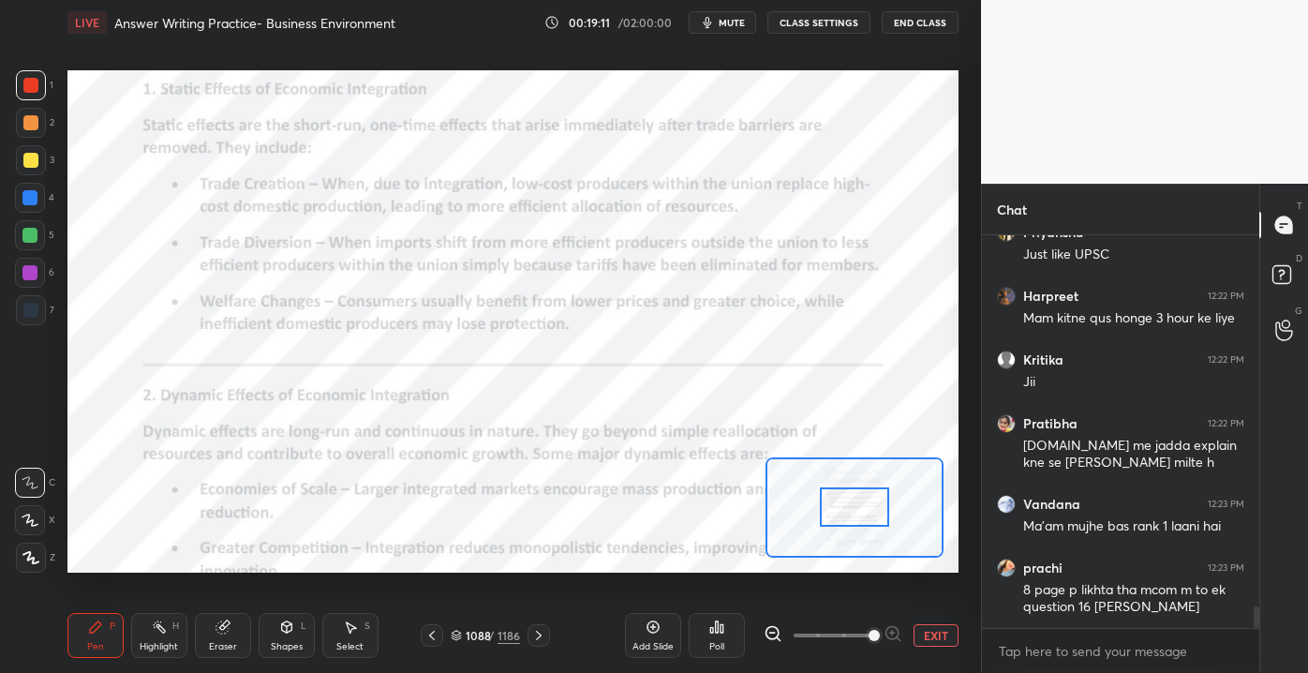
drag, startPoint x: 825, startPoint y: 631, endPoint x: 889, endPoint y: 625, distance: 64.0
click at [893, 628] on div at bounding box center [833, 635] width 139 height 22
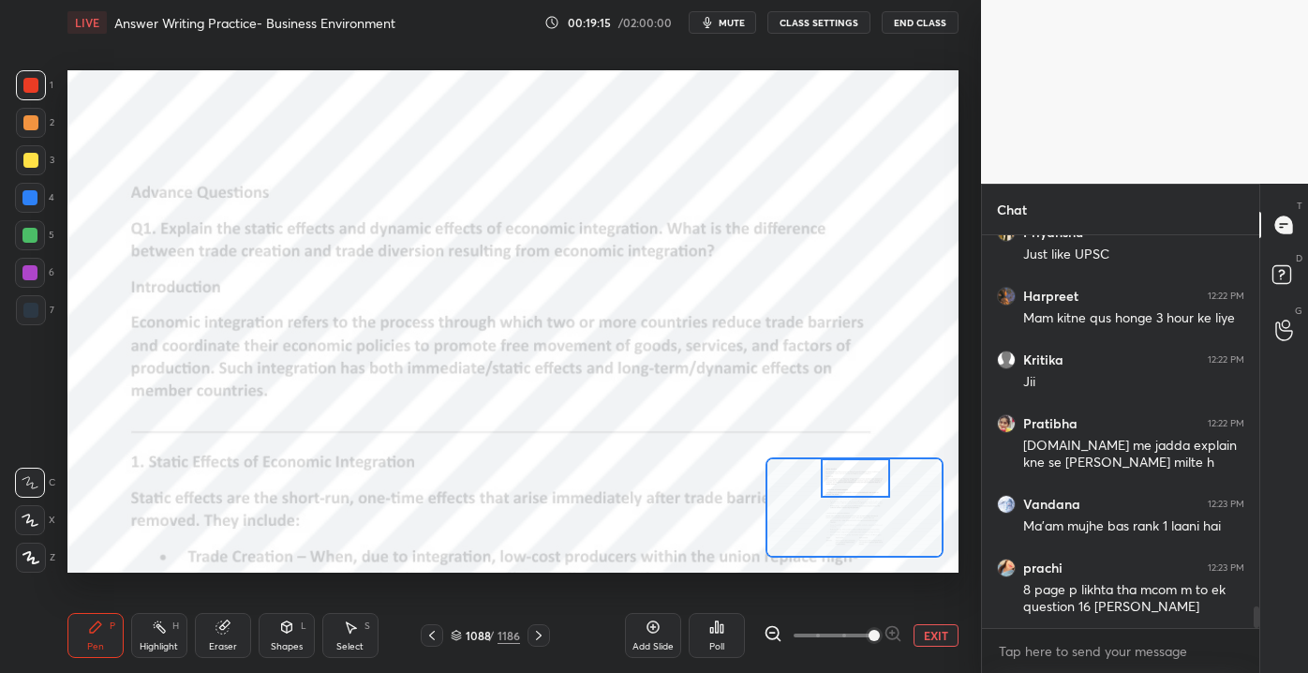
drag, startPoint x: 844, startPoint y: 506, endPoint x: 847, endPoint y: 469, distance: 36.6
click at [847, 471] on div at bounding box center [856, 477] width 70 height 38
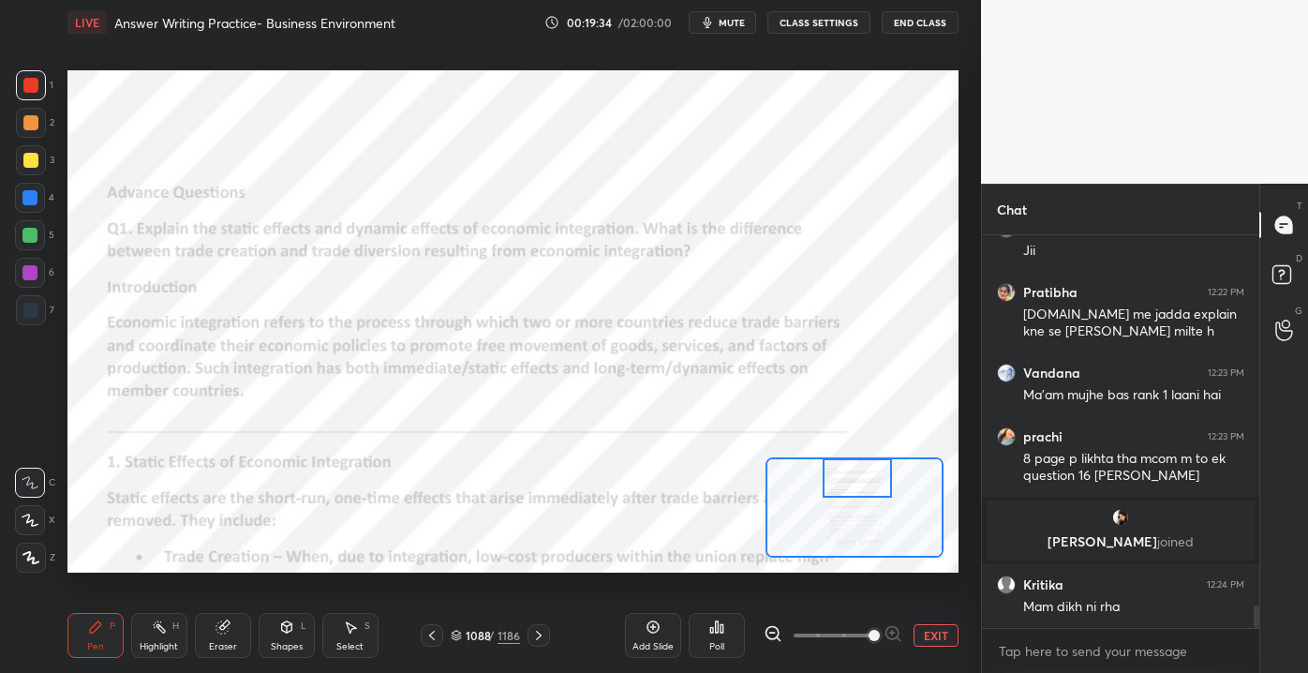
scroll to position [6340, 0]
drag, startPoint x: 874, startPoint y: 633, endPoint x: 898, endPoint y: 632, distance: 24.4
click at [898, 633] on div at bounding box center [833, 635] width 139 height 22
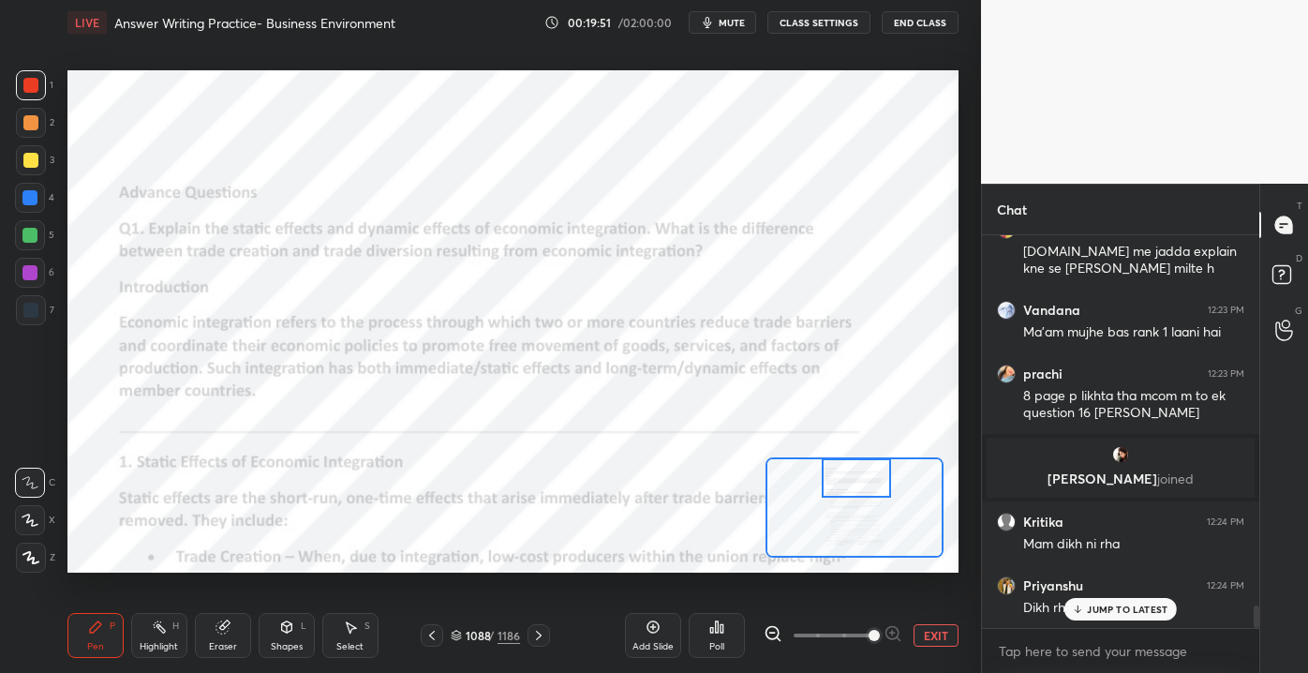
click at [851, 483] on div at bounding box center [857, 477] width 70 height 38
click at [1103, 612] on p "JUMP TO LATEST" at bounding box center [1127, 608] width 81 height 11
click at [880, 630] on span at bounding box center [873, 635] width 11 height 11
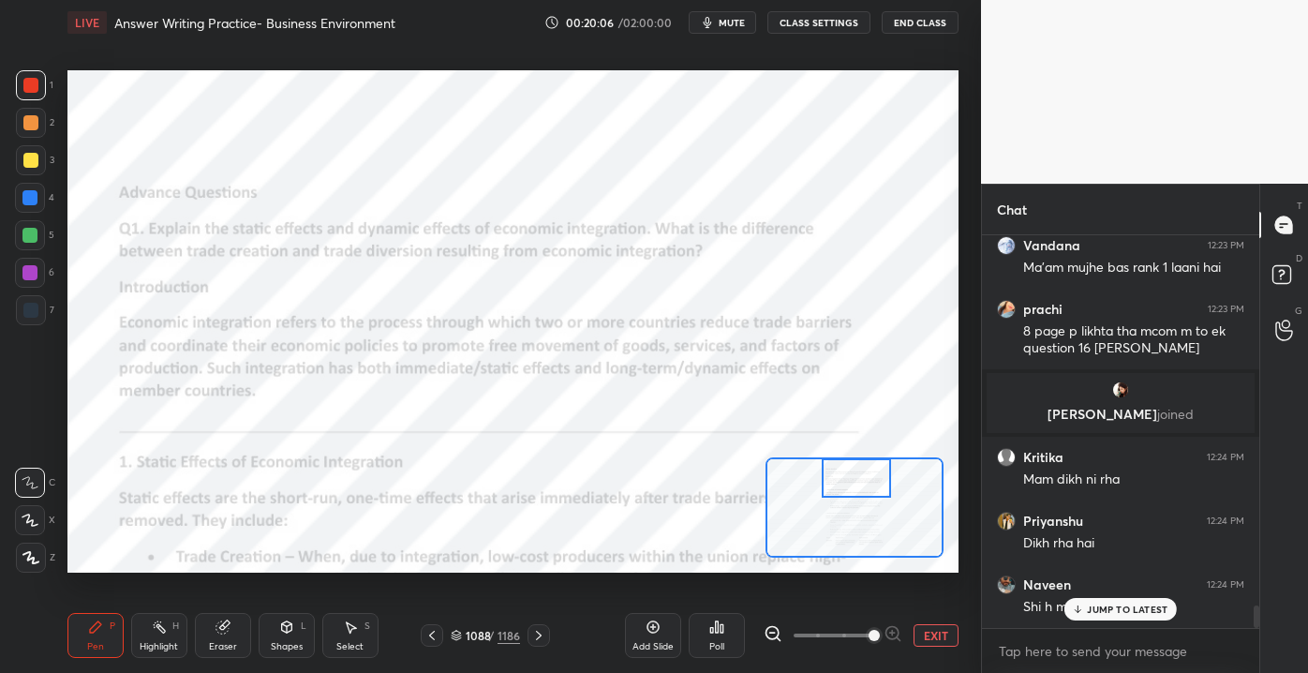
scroll to position [6530, 0]
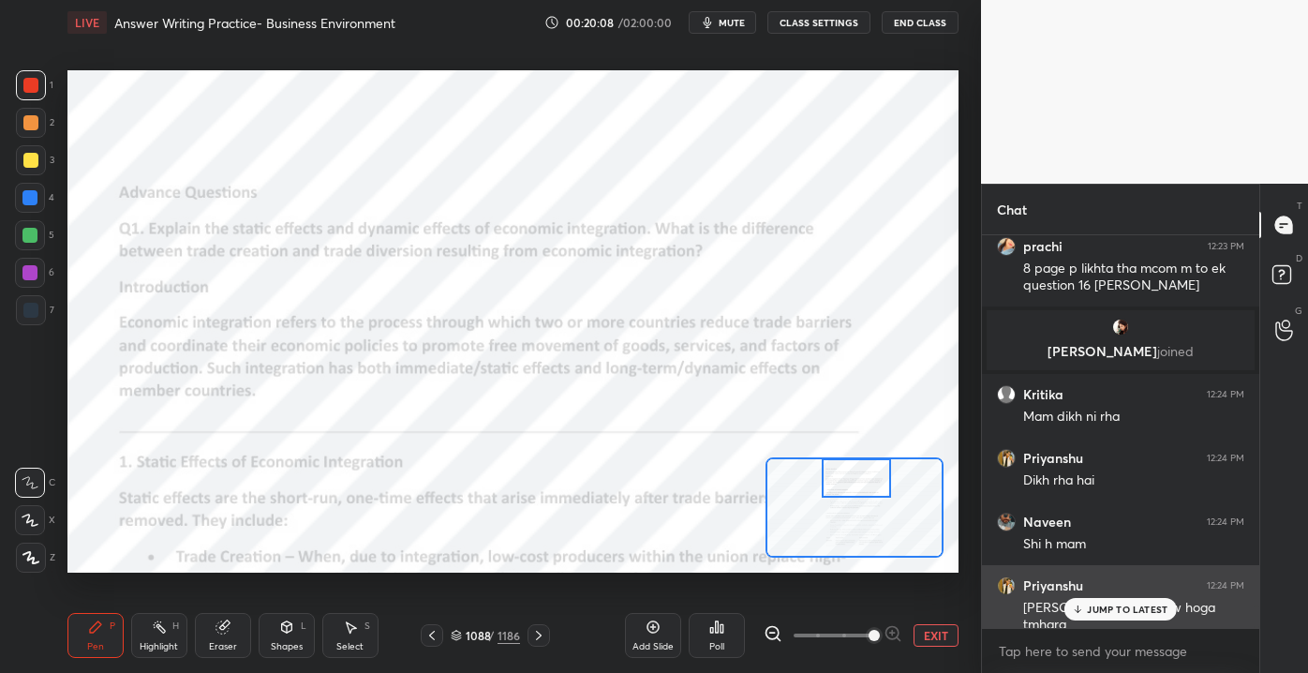
click at [1140, 609] on p "JUMP TO LATEST" at bounding box center [1127, 608] width 81 height 11
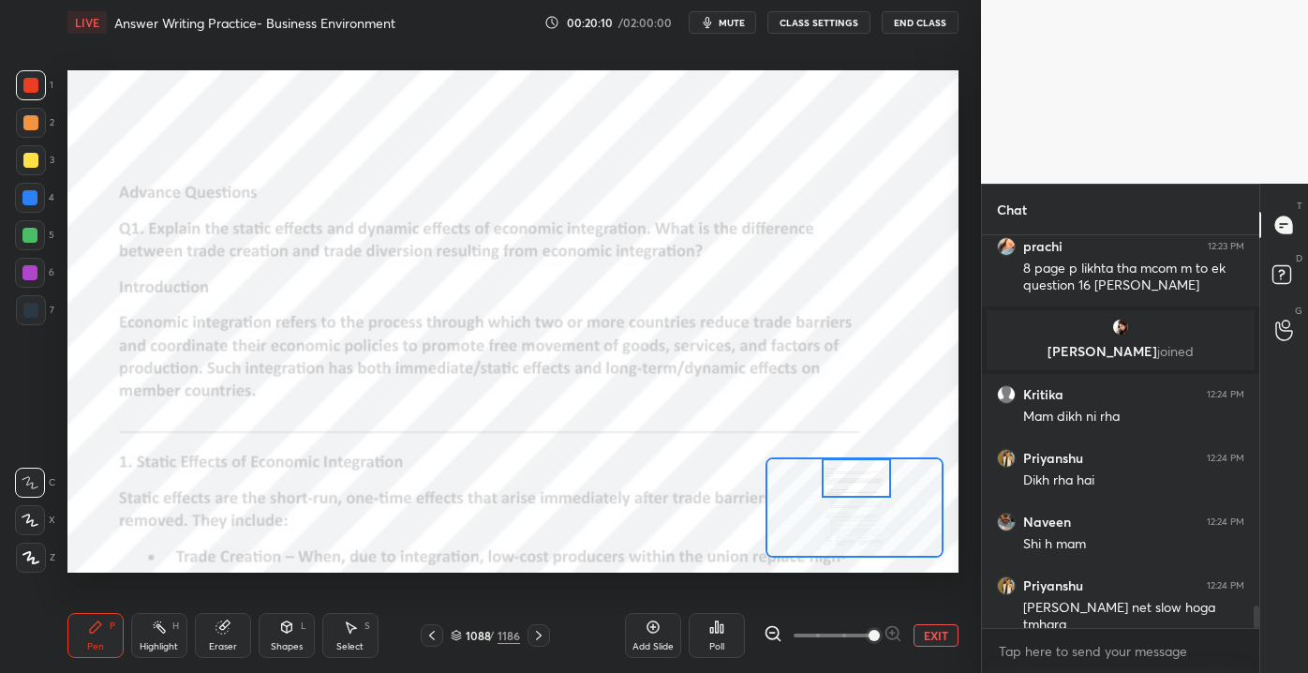
click at [217, 635] on div "Eraser" at bounding box center [223, 635] width 56 height 45
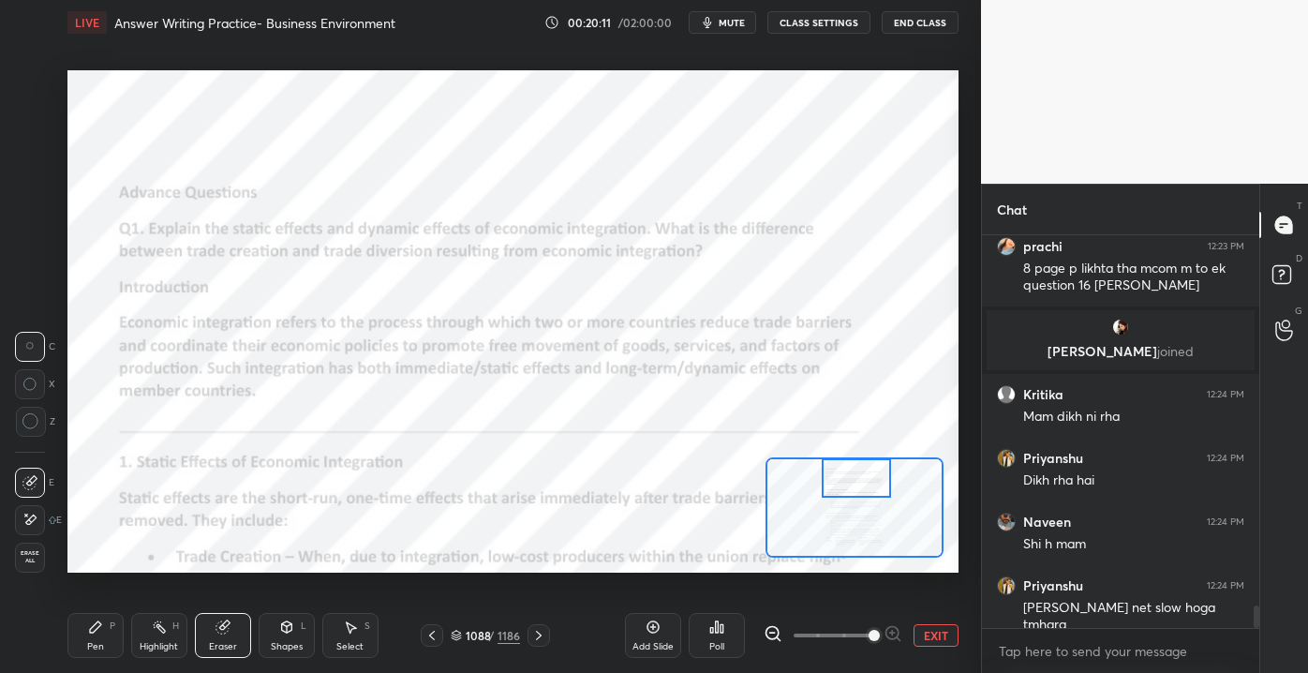
click at [41, 567] on div "Erase all" at bounding box center [30, 557] width 30 height 30
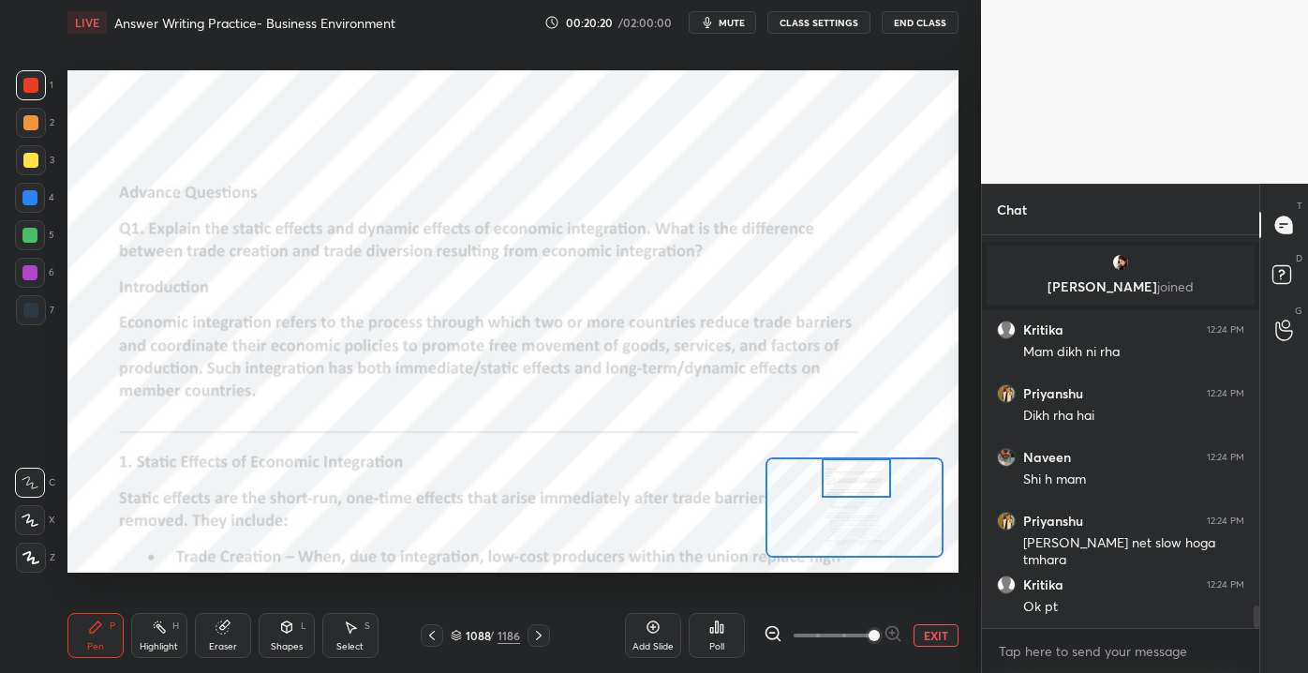
scroll to position [6708, 0]
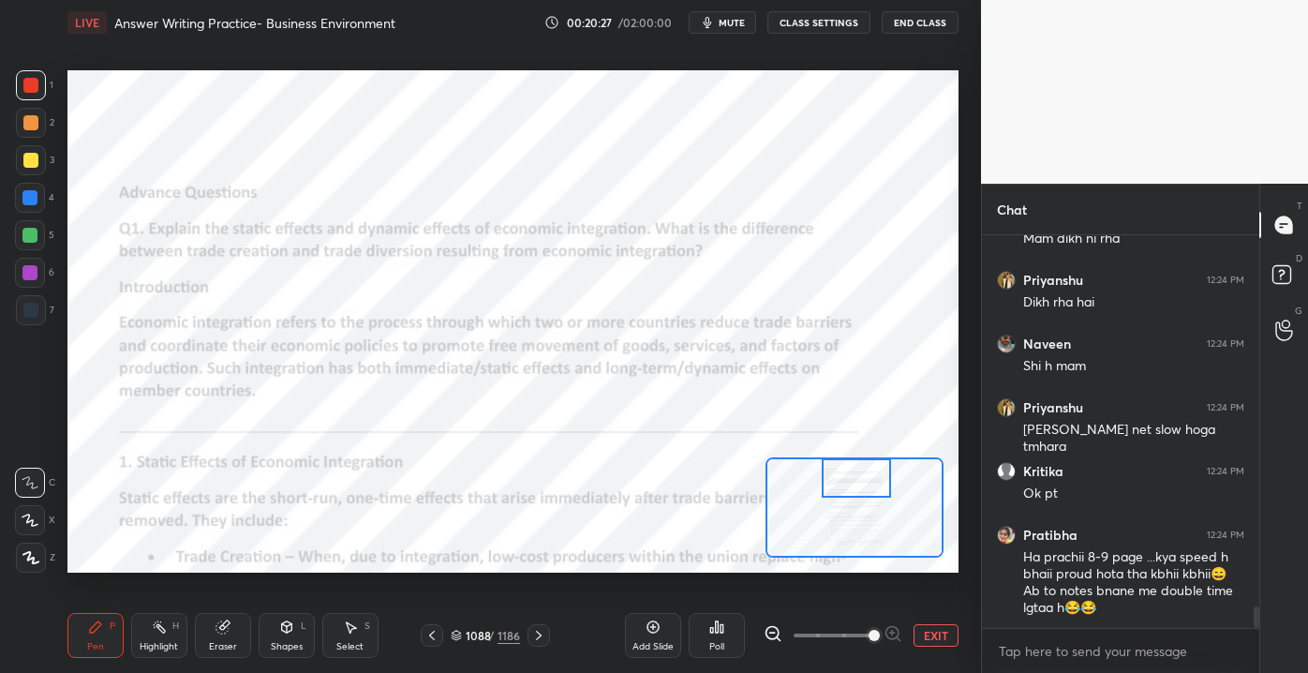
drag, startPoint x: 226, startPoint y: 637, endPoint x: 131, endPoint y: 591, distance: 105.2
click at [225, 637] on div "Eraser" at bounding box center [223, 635] width 56 height 45
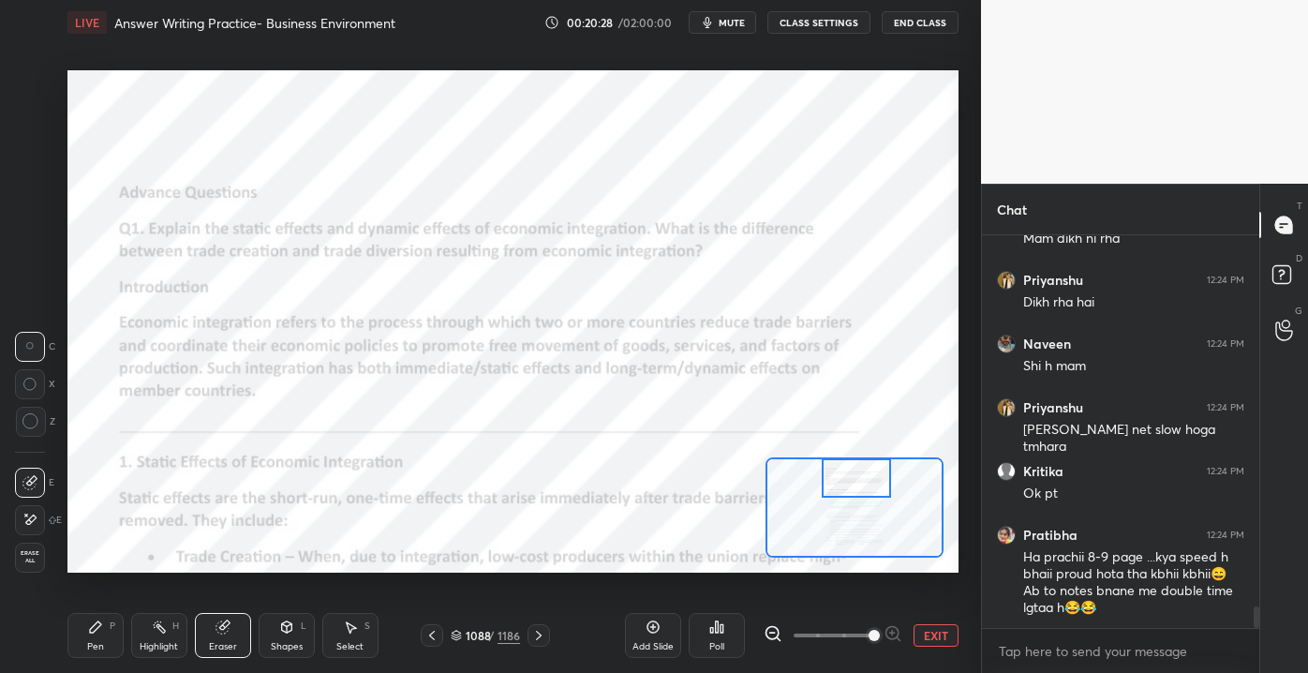
click at [27, 545] on div "Erase all" at bounding box center [30, 557] width 30 height 30
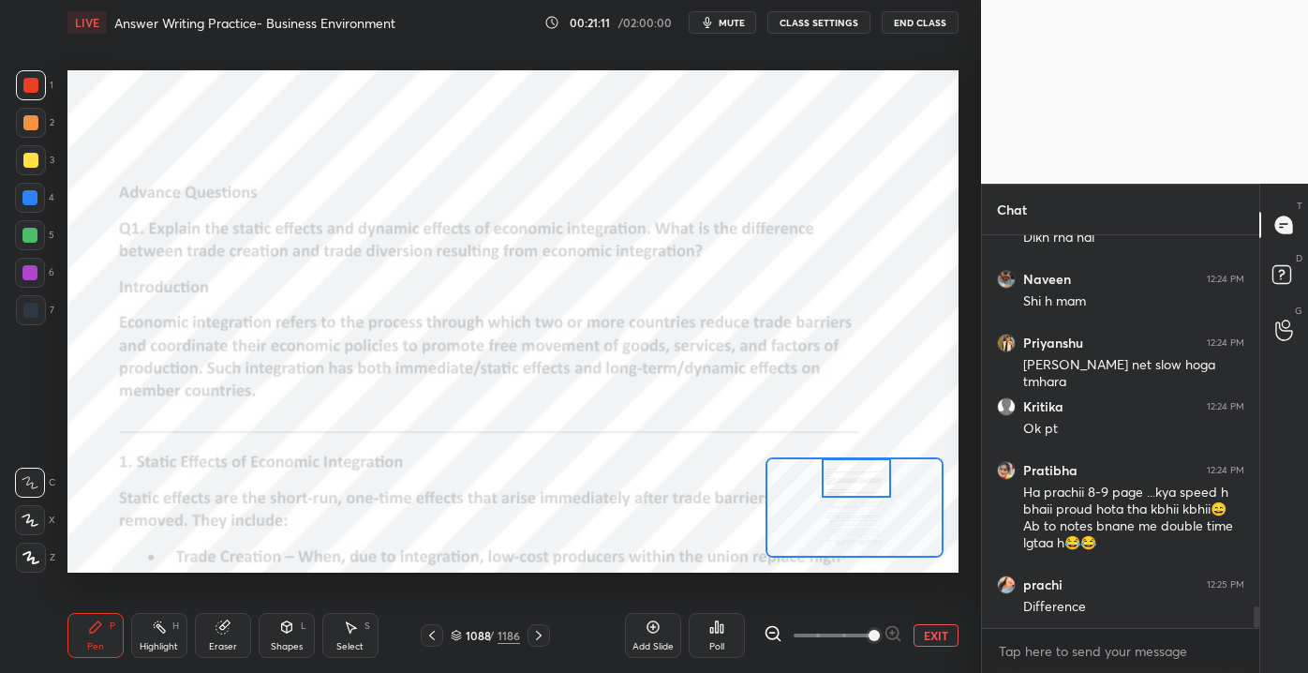
scroll to position [6790, 0]
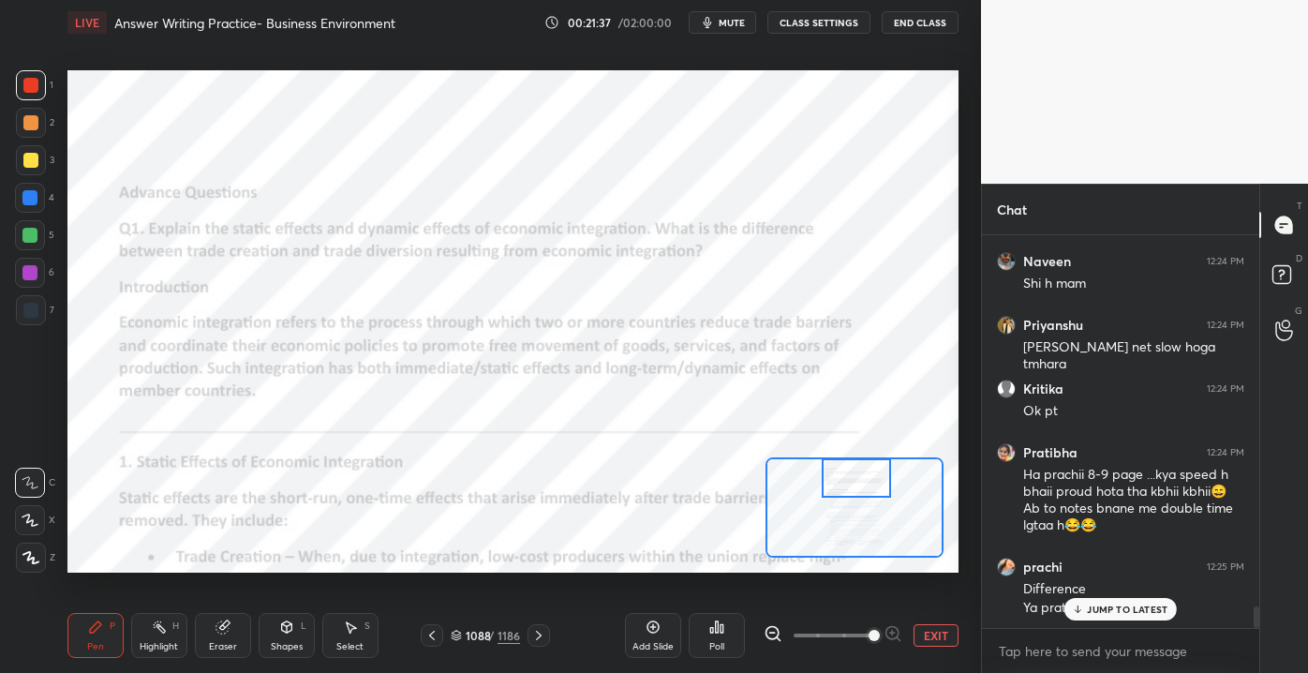
click at [157, 632] on icon at bounding box center [159, 626] width 15 height 15
click at [845, 478] on div at bounding box center [857, 477] width 70 height 38
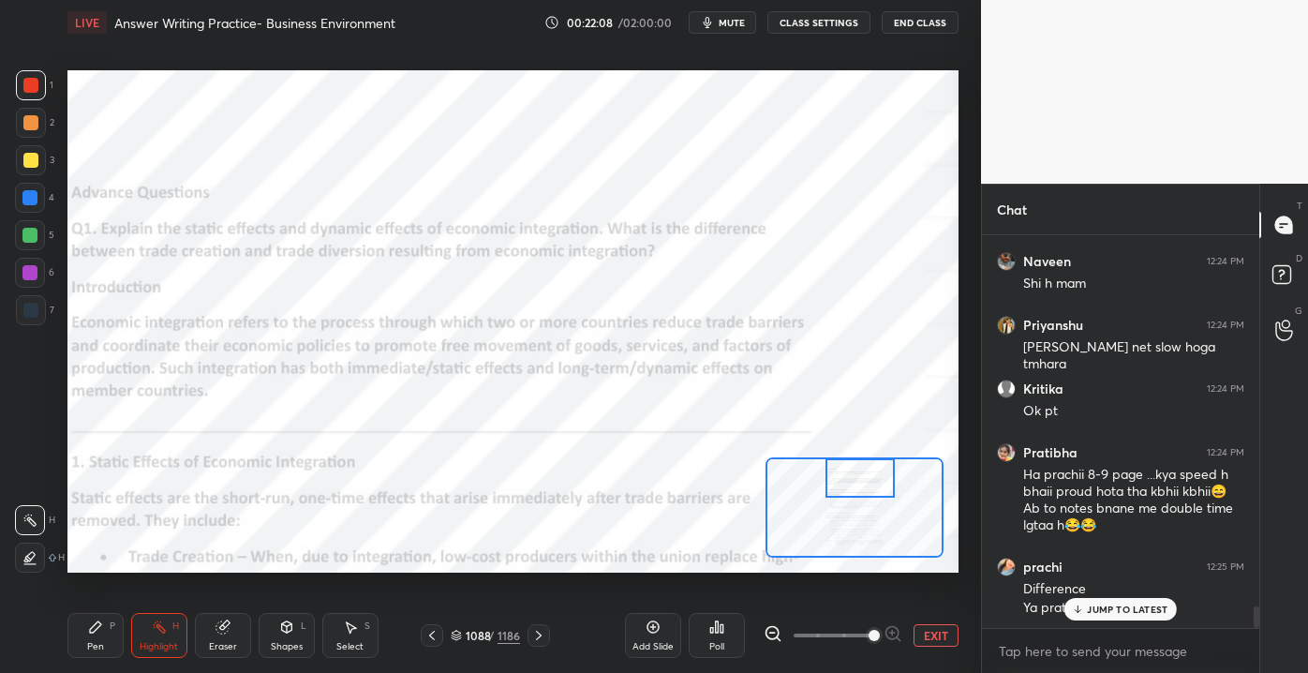
click at [946, 636] on button "EXIT" at bounding box center [935, 635] width 45 height 22
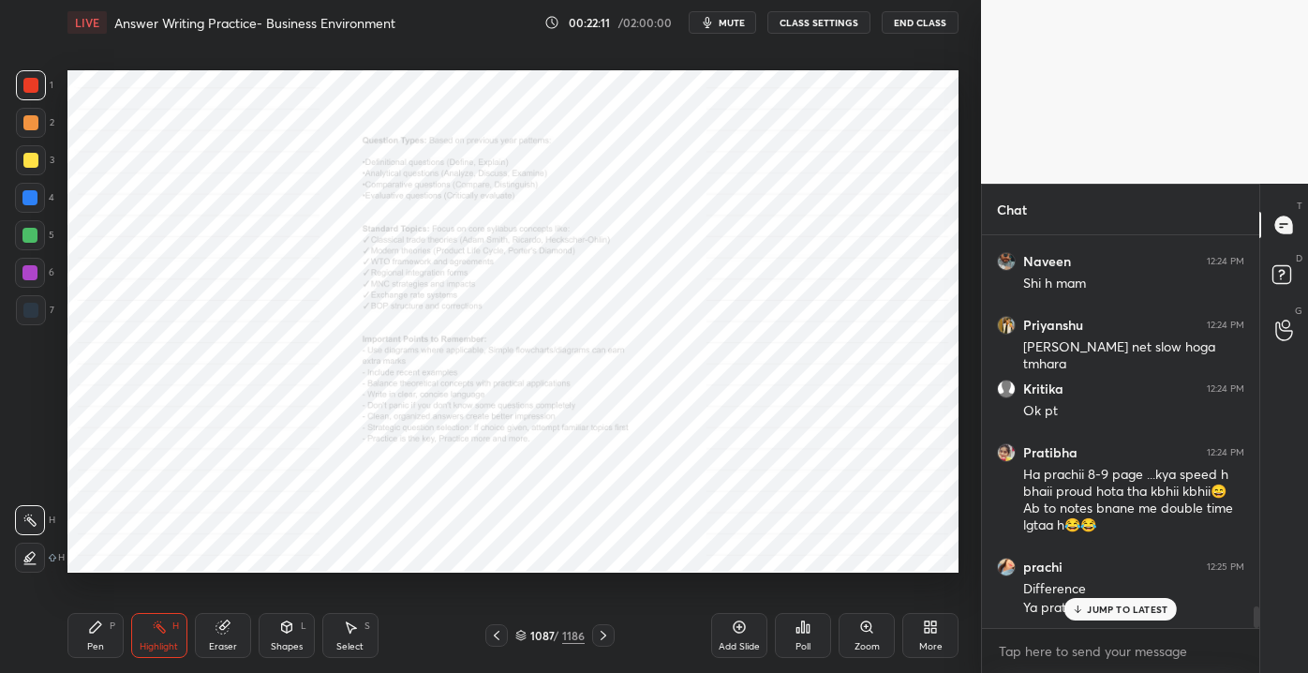
click at [737, 638] on div "Add Slide" at bounding box center [739, 635] width 56 height 45
click at [1097, 606] on p "JUMP TO LATEST" at bounding box center [1127, 608] width 81 height 11
click at [93, 630] on icon at bounding box center [95, 626] width 15 height 15
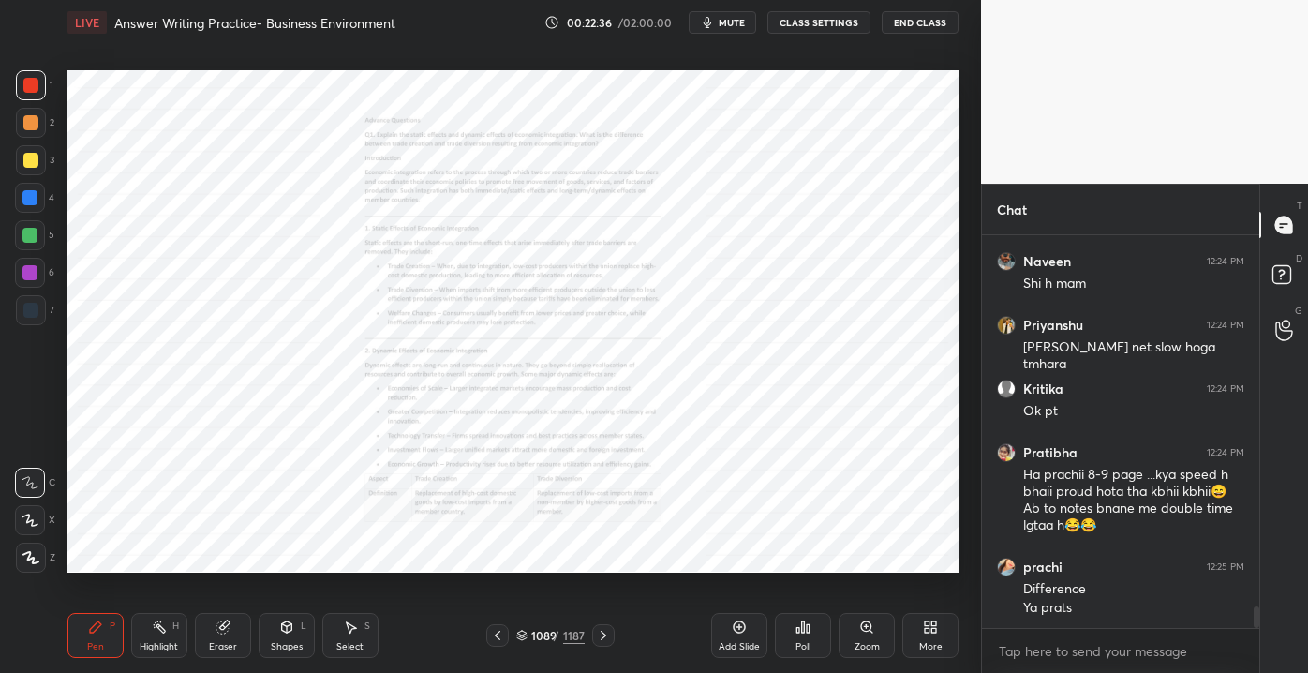
click at [862, 639] on div "Zoom" at bounding box center [866, 635] width 56 height 45
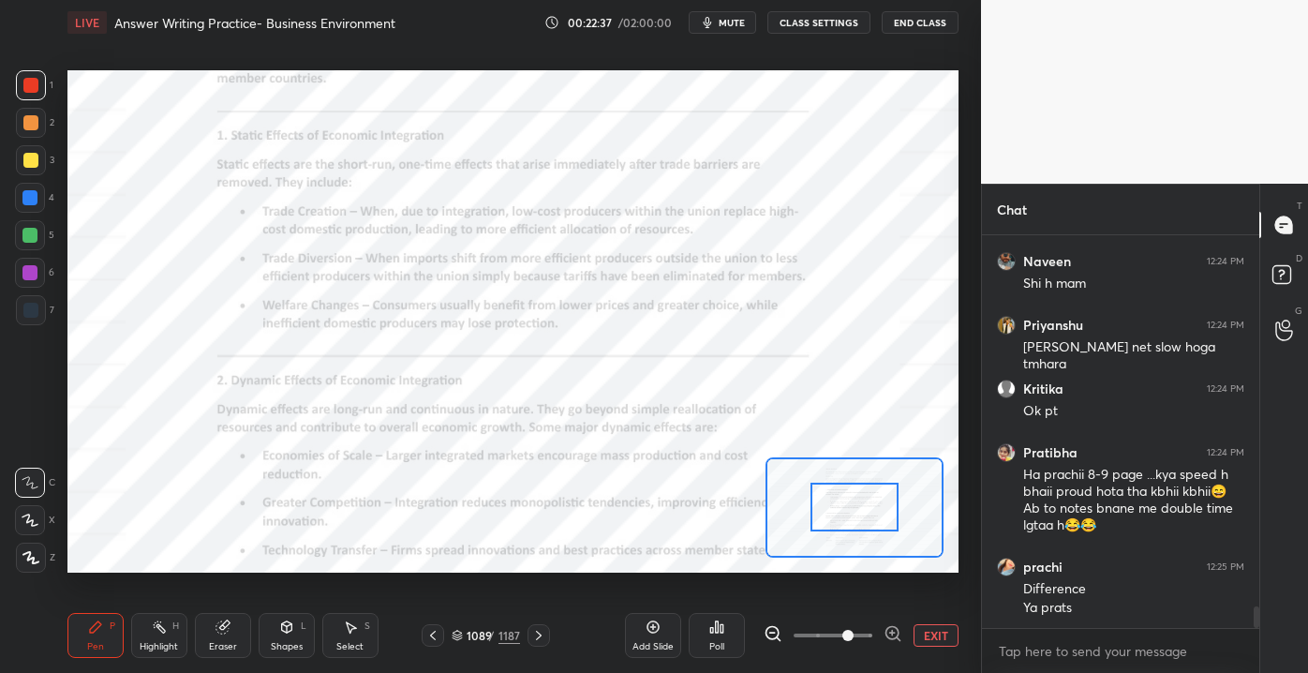
drag, startPoint x: 824, startPoint y: 629, endPoint x: 848, endPoint y: 585, distance: 50.3
click at [853, 630] on span at bounding box center [847, 635] width 11 height 11
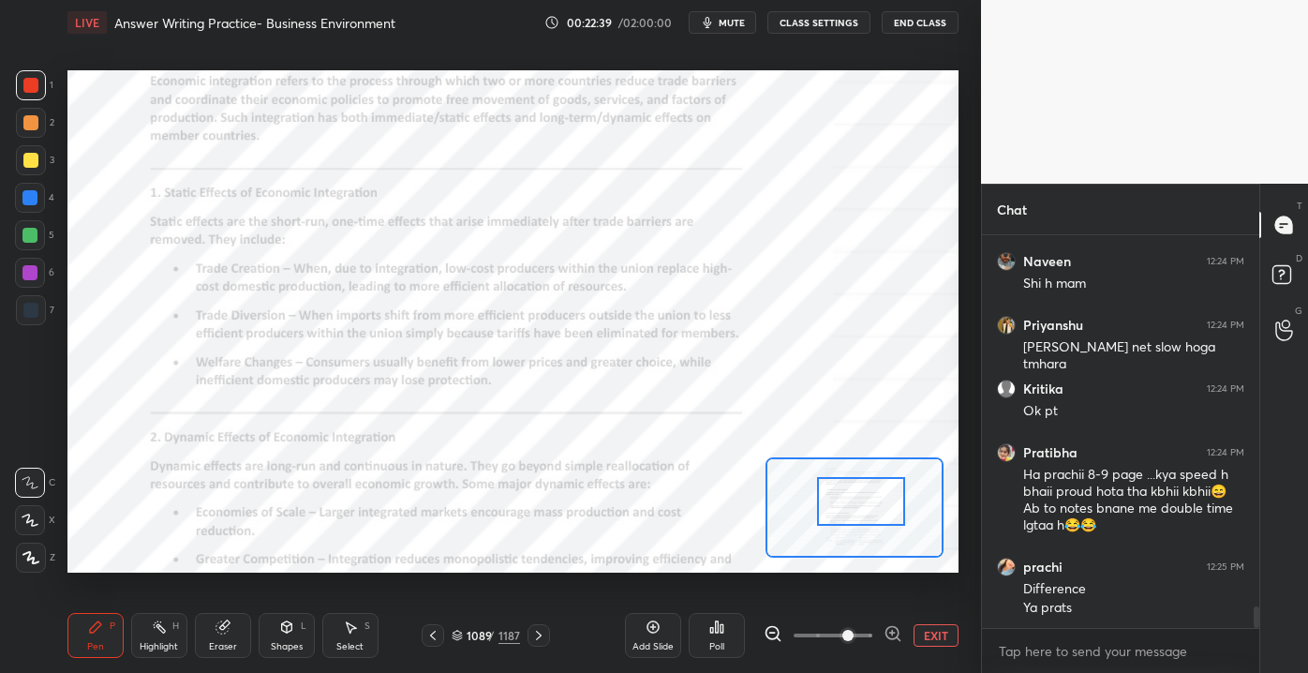
drag, startPoint x: 847, startPoint y: 527, endPoint x: 834, endPoint y: 621, distance: 94.6
click at [852, 522] on div at bounding box center [860, 501] width 87 height 49
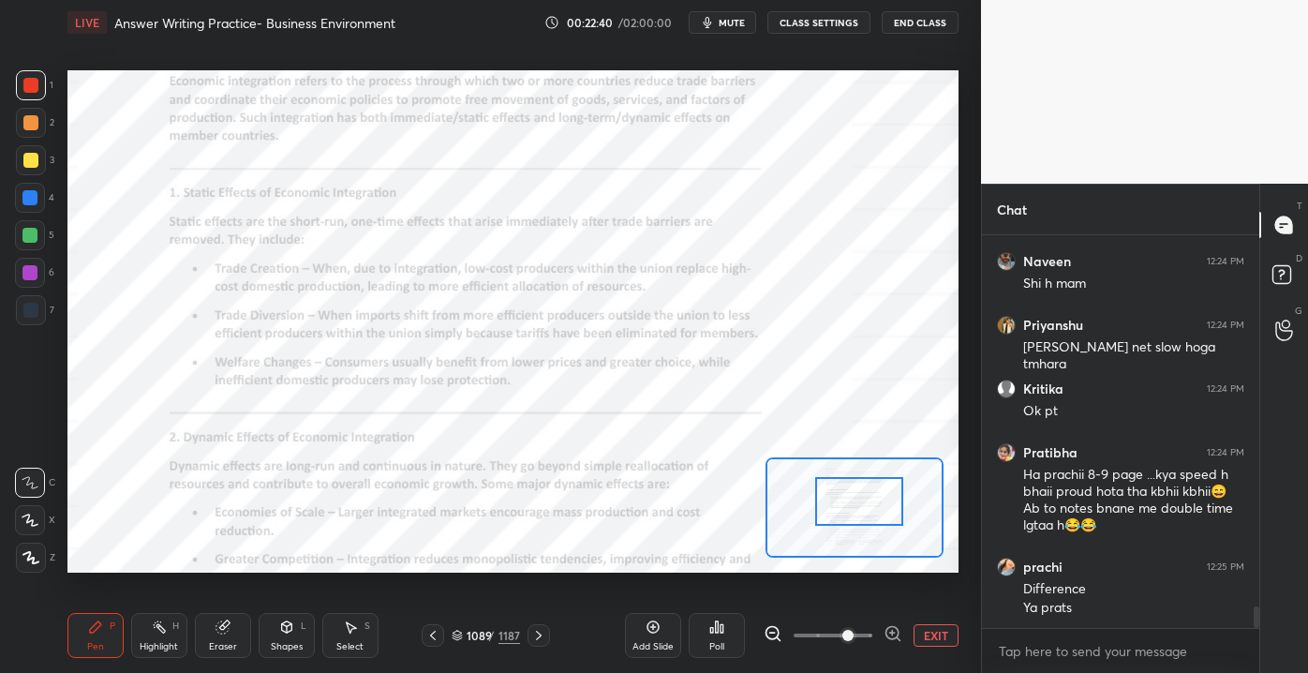
drag, startPoint x: 854, startPoint y: 638, endPoint x: 886, endPoint y: 632, distance: 32.3
click at [853, 635] on span at bounding box center [847, 635] width 11 height 11
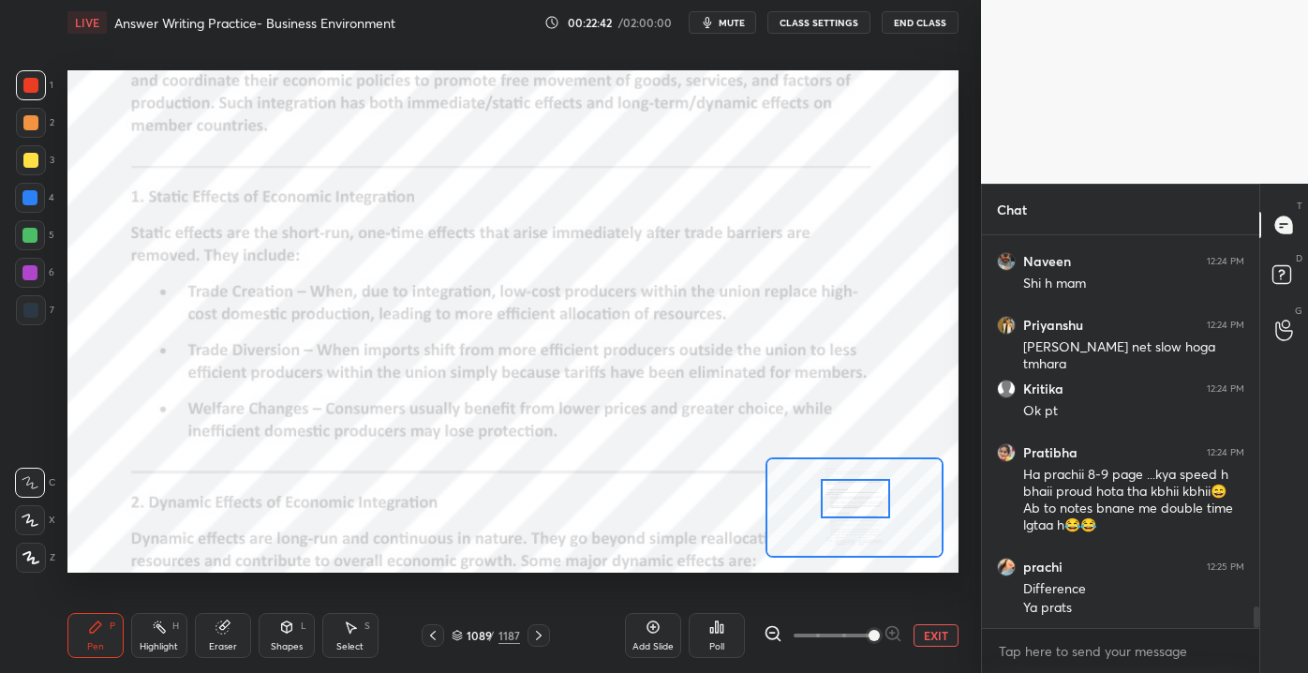
drag, startPoint x: 843, startPoint y: 507, endPoint x: 854, endPoint y: 513, distance: 13.0
click at [854, 509] on div at bounding box center [856, 498] width 70 height 38
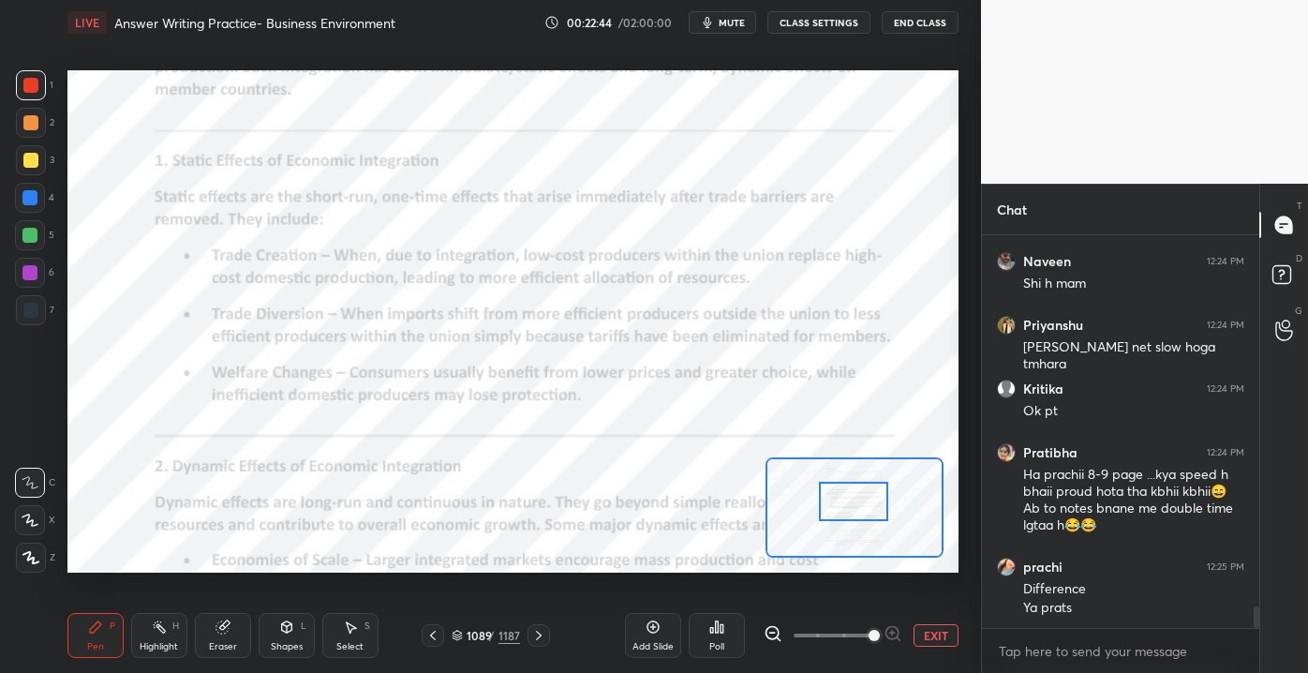
click at [849, 500] on div at bounding box center [854, 501] width 70 height 38
click at [26, 186] on div at bounding box center [30, 198] width 30 height 30
click at [167, 638] on div "Highlight H" at bounding box center [159, 635] width 56 height 45
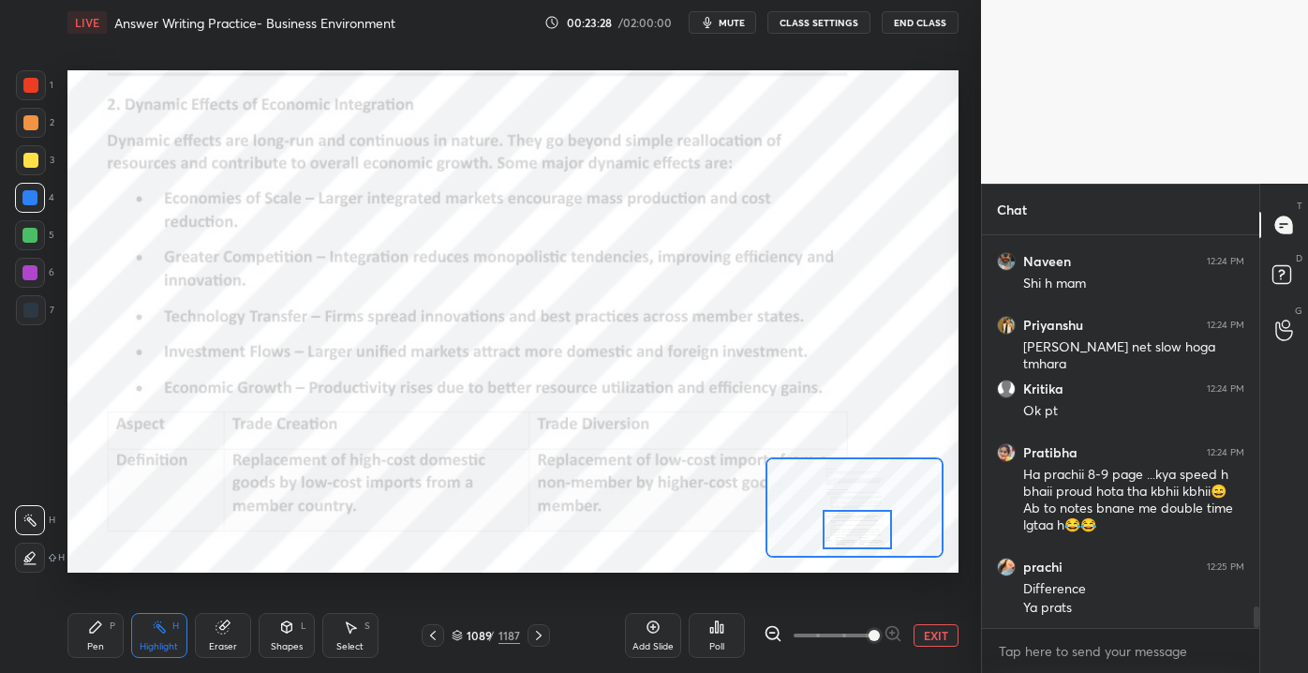
drag, startPoint x: 854, startPoint y: 500, endPoint x: 853, endPoint y: 528, distance: 28.1
click at [857, 528] on div at bounding box center [858, 529] width 70 height 38
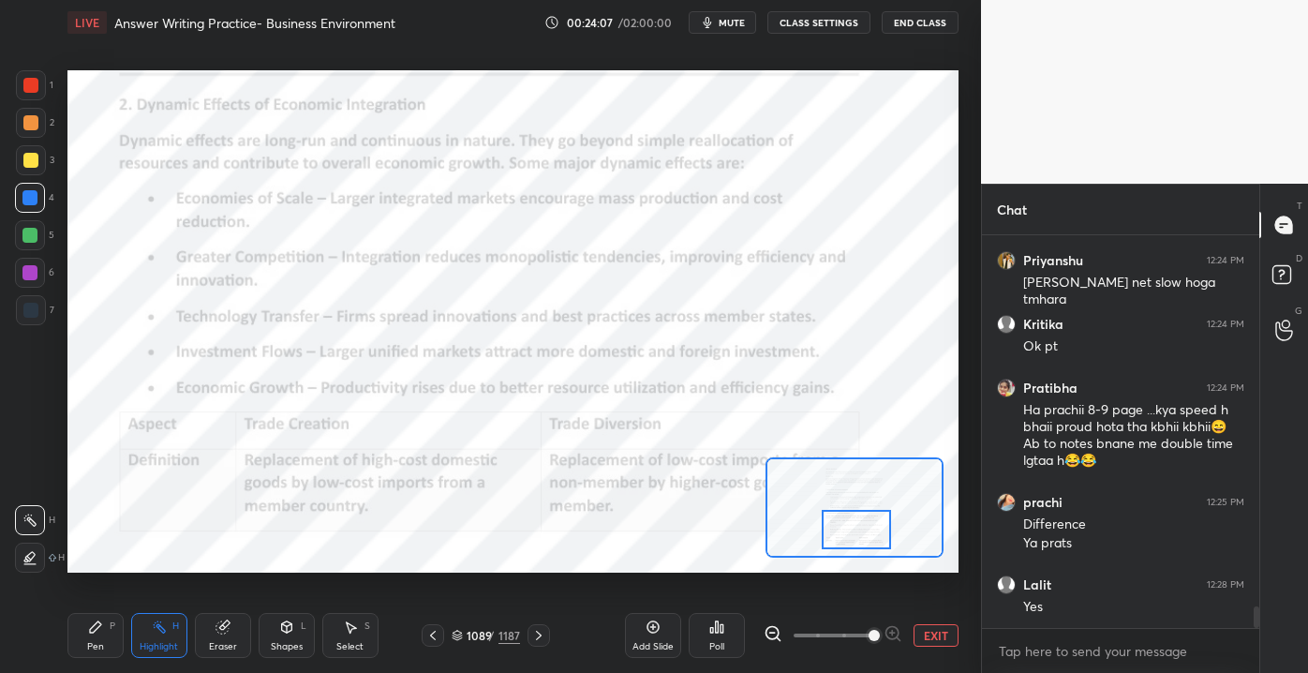
click at [538, 465] on div "1 2 3 4 5 6 7 C X Z C X Z E E Erase all H H LIVE Answer Writing Practice- Busin…" at bounding box center [483, 336] width 966 height 673
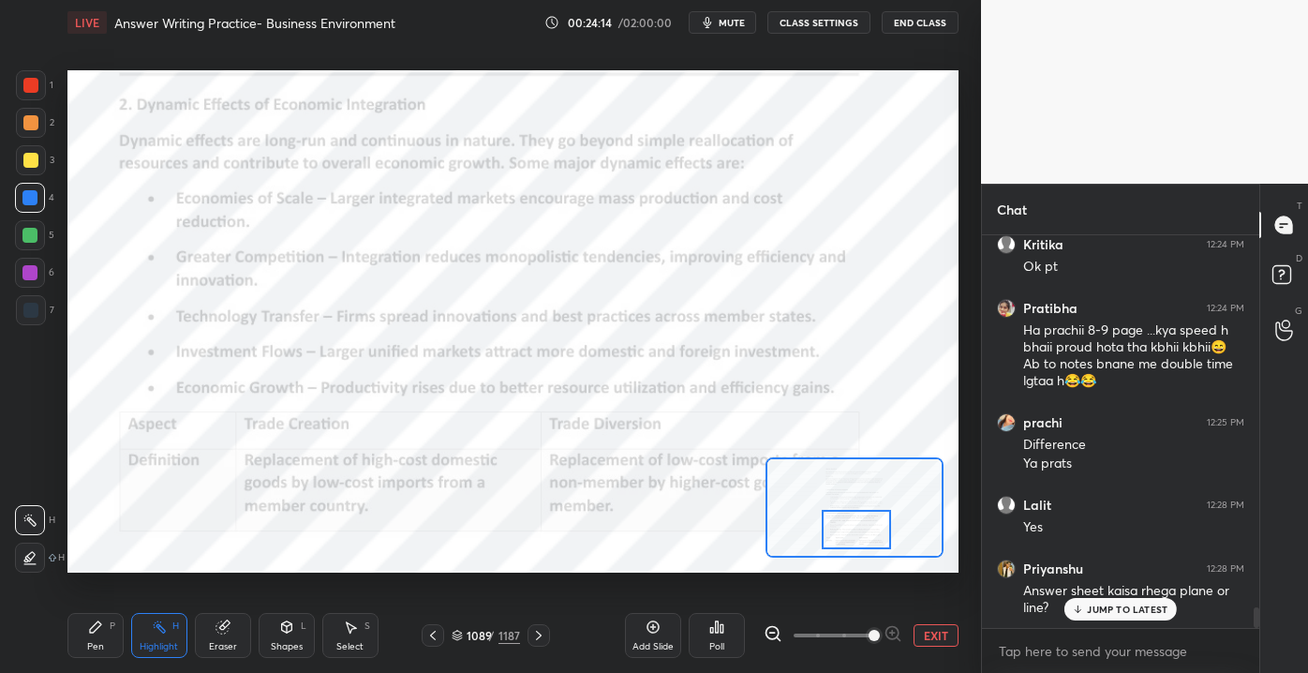
click at [1125, 609] on p "JUMP TO LATEST" at bounding box center [1127, 608] width 81 height 11
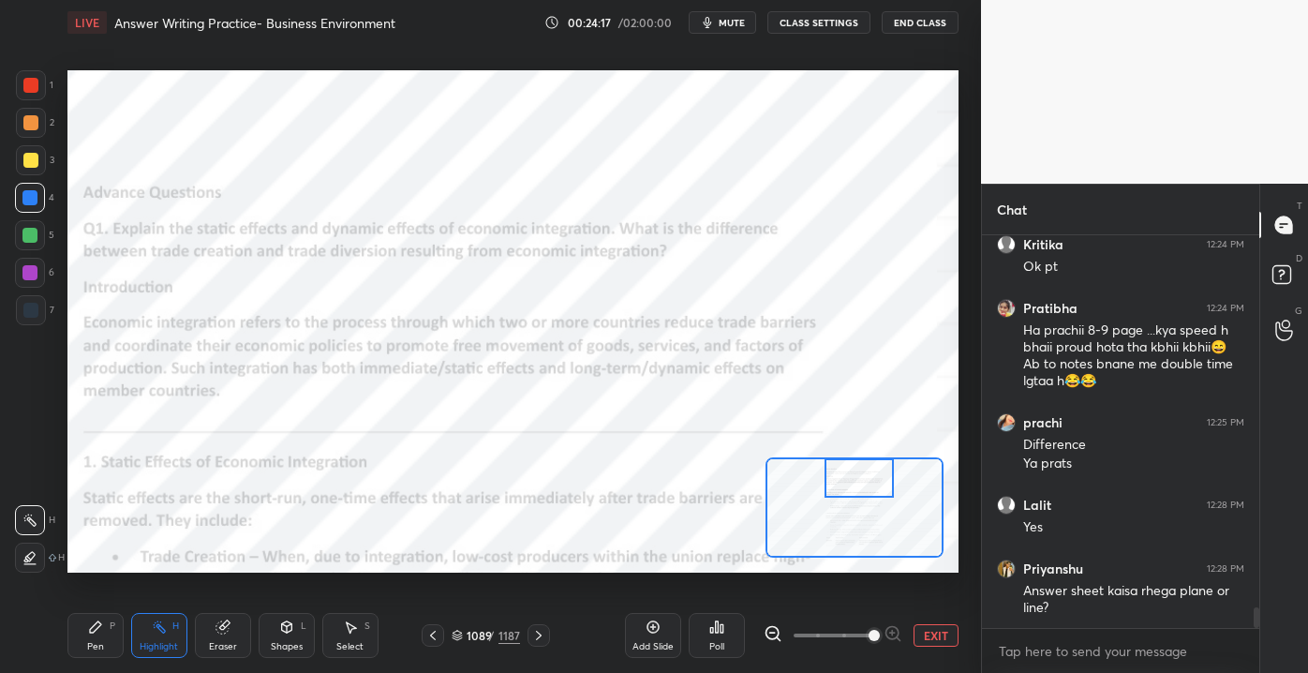
drag, startPoint x: 862, startPoint y: 520, endPoint x: 864, endPoint y: 477, distance: 43.1
click at [864, 477] on div at bounding box center [859, 477] width 70 height 38
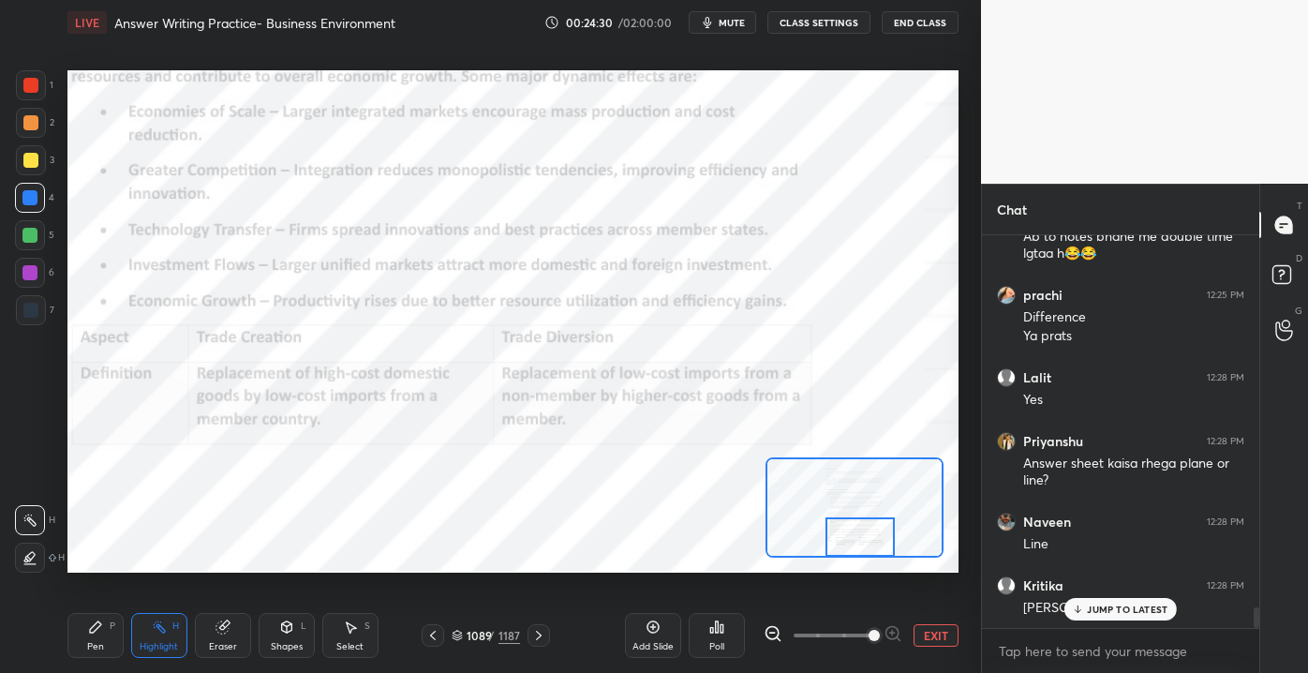
scroll to position [7127, 0]
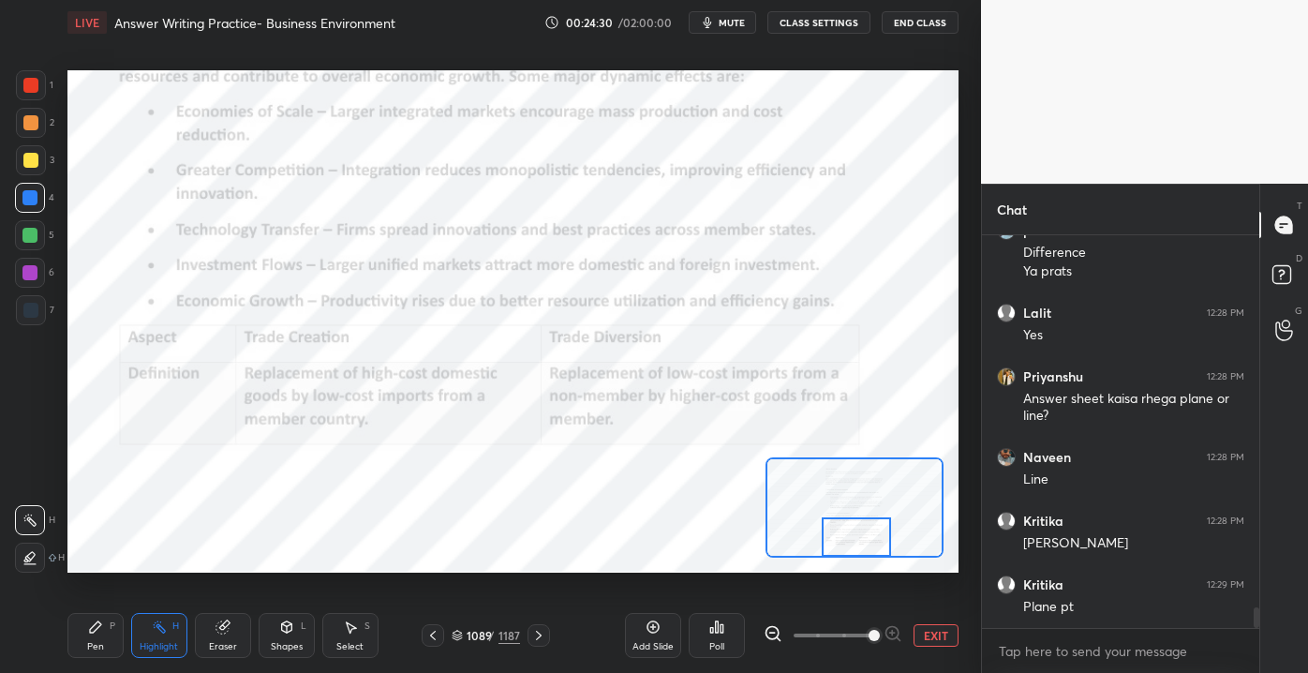
drag, startPoint x: 850, startPoint y: 473, endPoint x: 849, endPoint y: 541, distance: 67.5
click at [848, 544] on div at bounding box center [857, 536] width 70 height 38
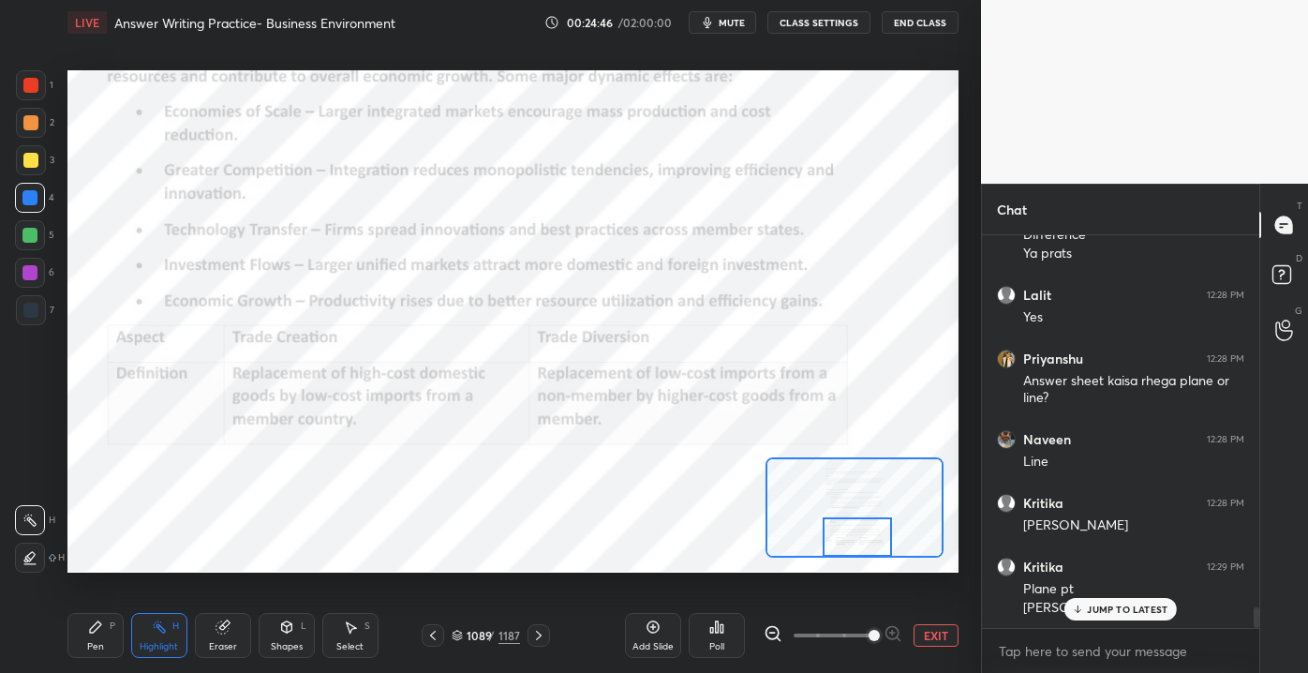
click at [939, 625] on div "Add Slide Poll EXIT" at bounding box center [792, 635] width 334 height 105
click at [939, 631] on button "EXIT" at bounding box center [935, 635] width 45 height 22
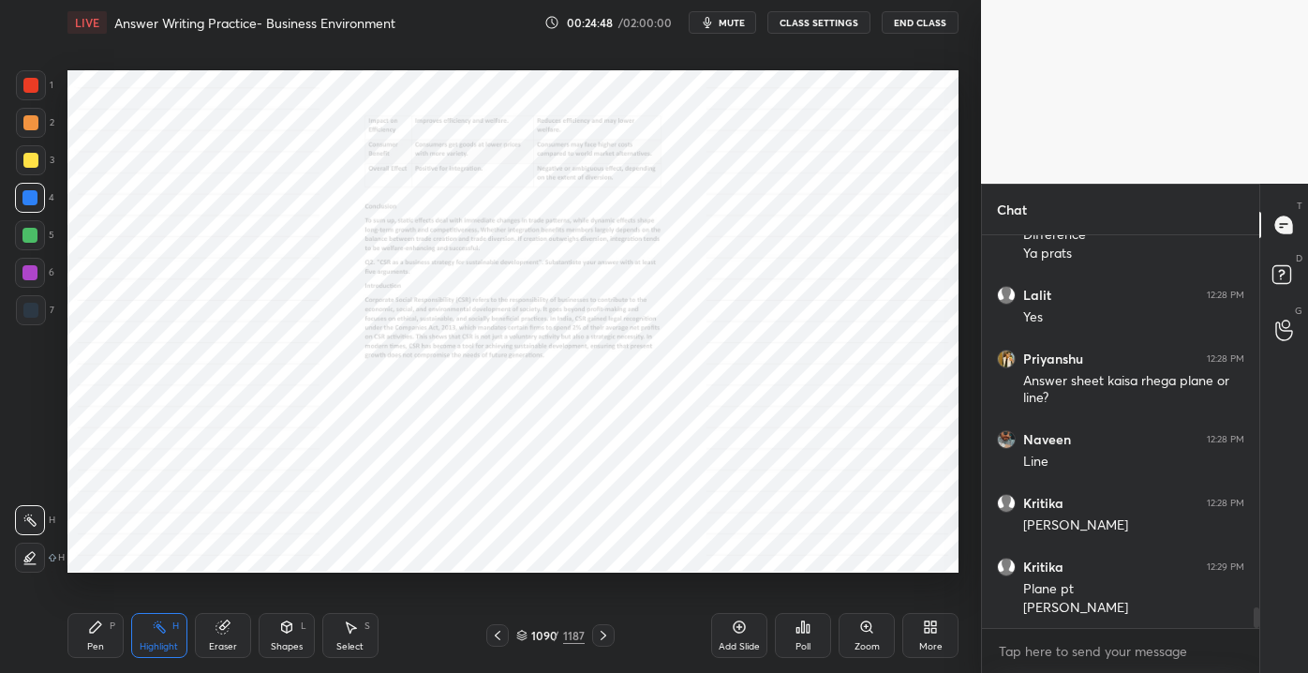
scroll to position [7209, 0]
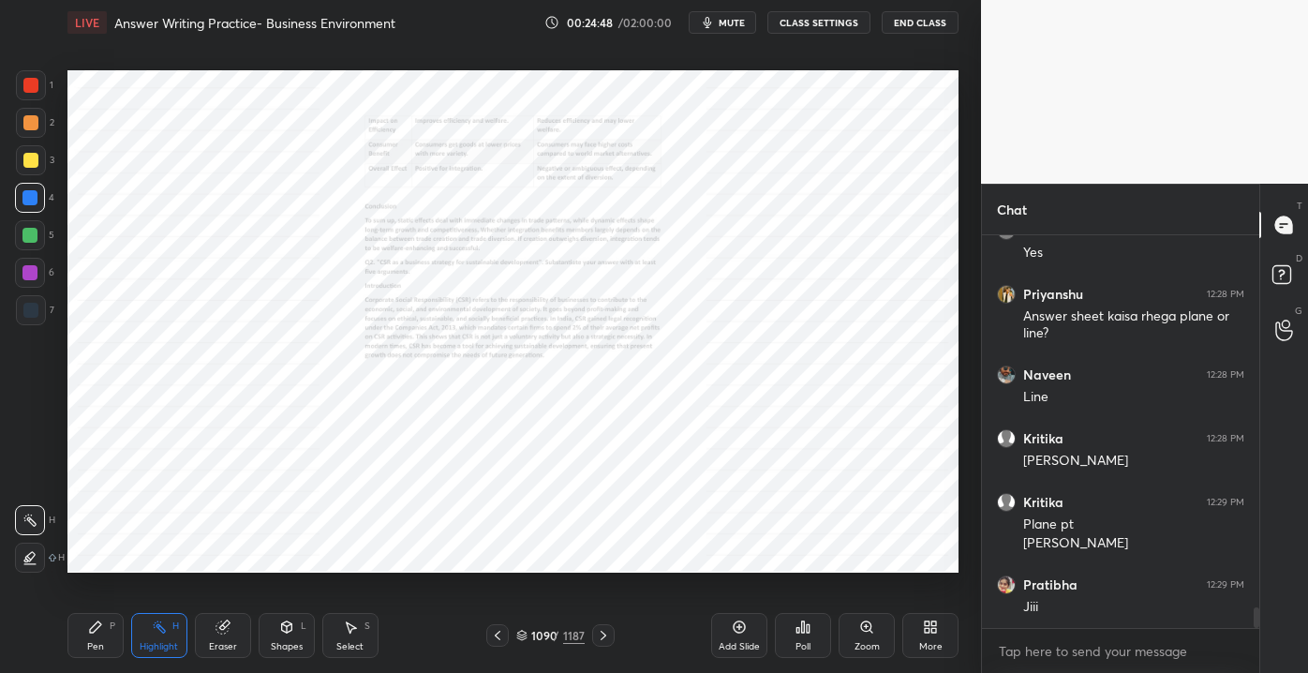
click at [858, 643] on div "Zoom" at bounding box center [866, 646] width 25 height 9
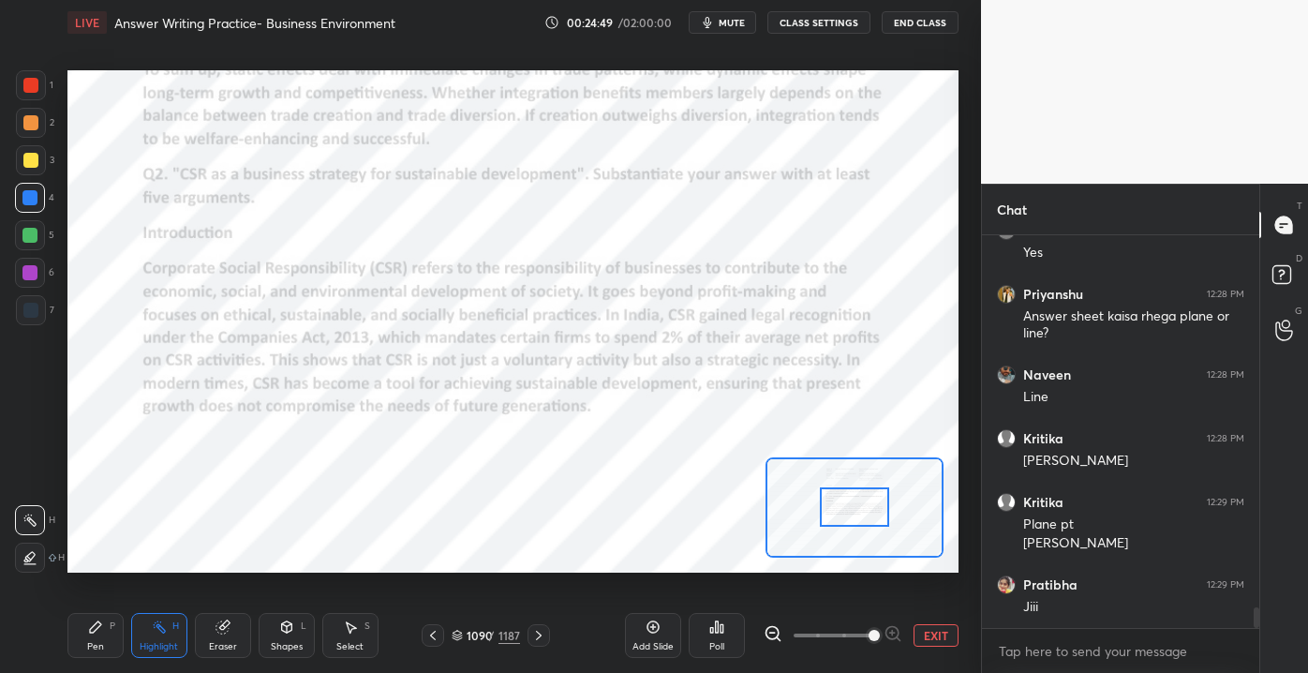
drag, startPoint x: 824, startPoint y: 627, endPoint x: 877, endPoint y: 628, distance: 53.4
click at [878, 631] on span at bounding box center [873, 635] width 11 height 11
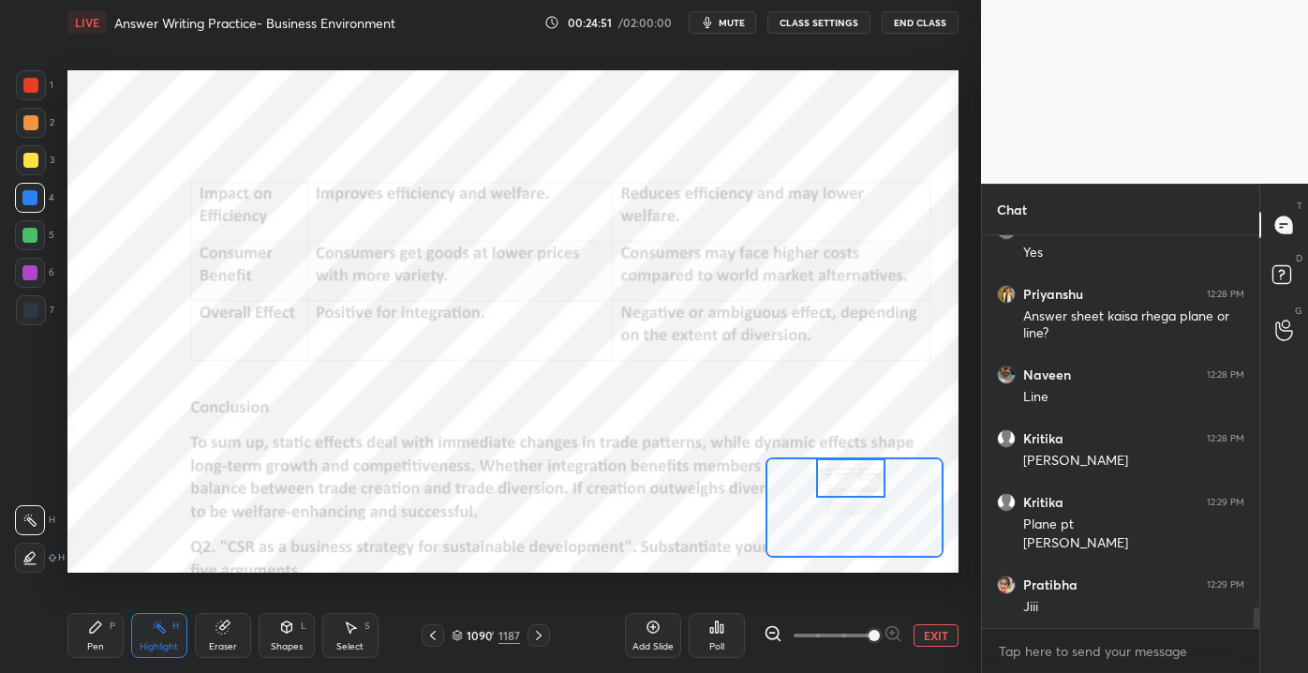
drag, startPoint x: 848, startPoint y: 500, endPoint x: 847, endPoint y: 463, distance: 37.5
click at [846, 463] on div at bounding box center [851, 477] width 70 height 38
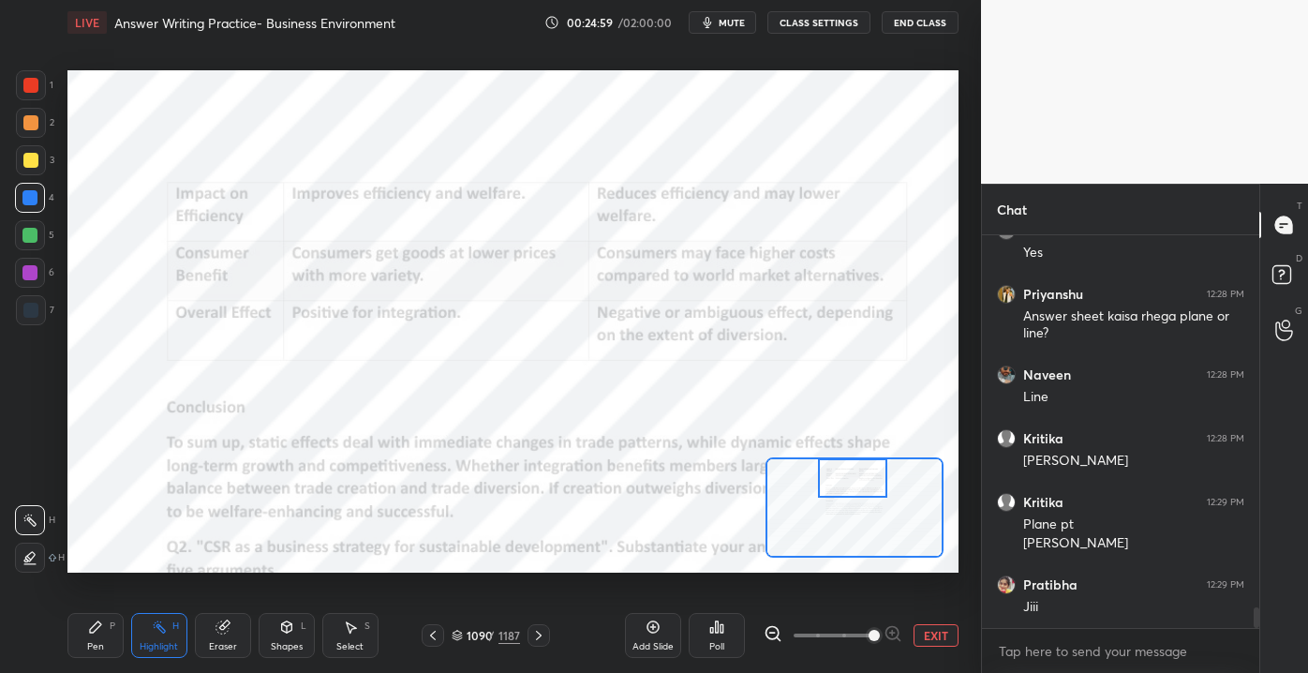
click at [37, 87] on div at bounding box center [31, 85] width 30 height 30
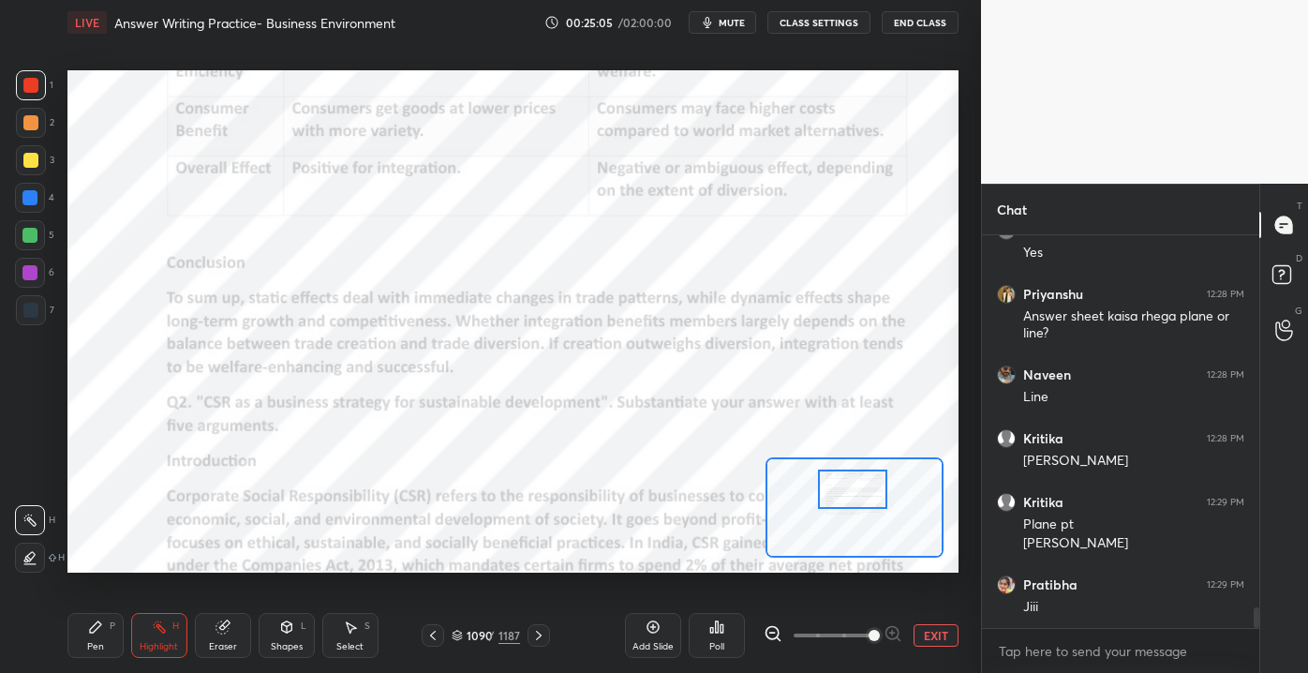
click at [847, 496] on div at bounding box center [853, 488] width 70 height 38
click at [923, 633] on button "EXIT" at bounding box center [935, 635] width 45 height 22
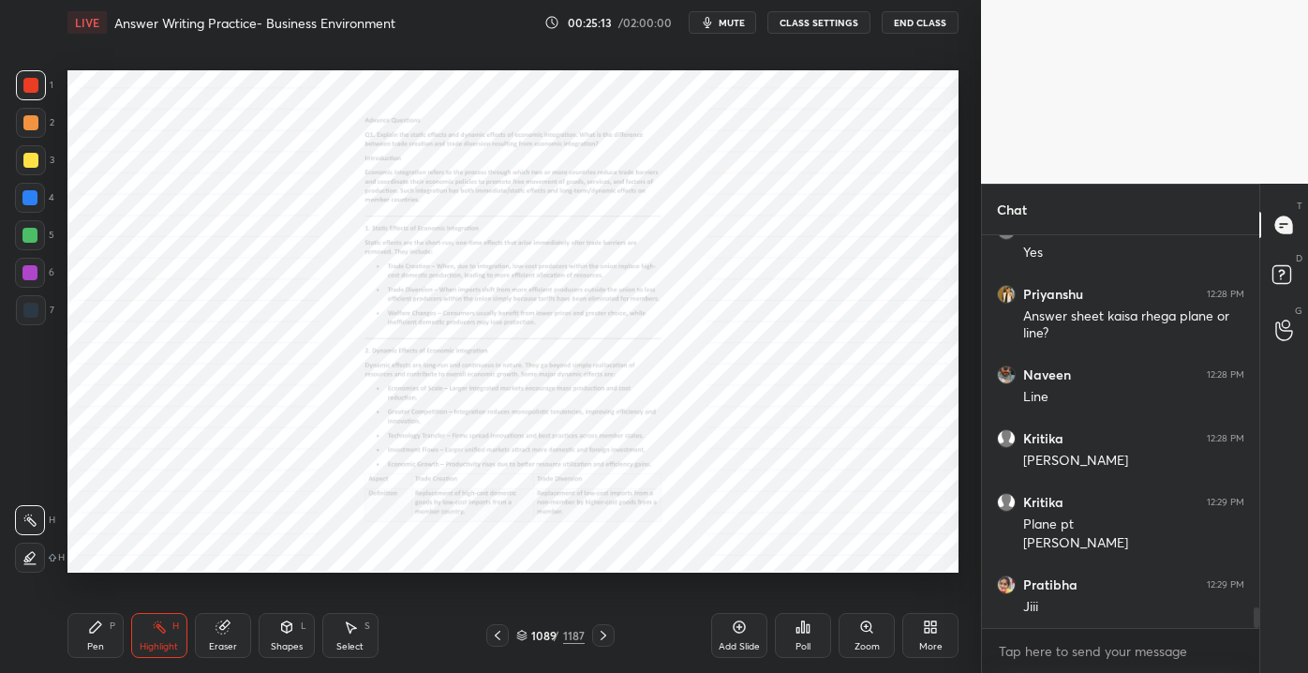
click at [865, 642] on div "Zoom" at bounding box center [866, 646] width 25 height 9
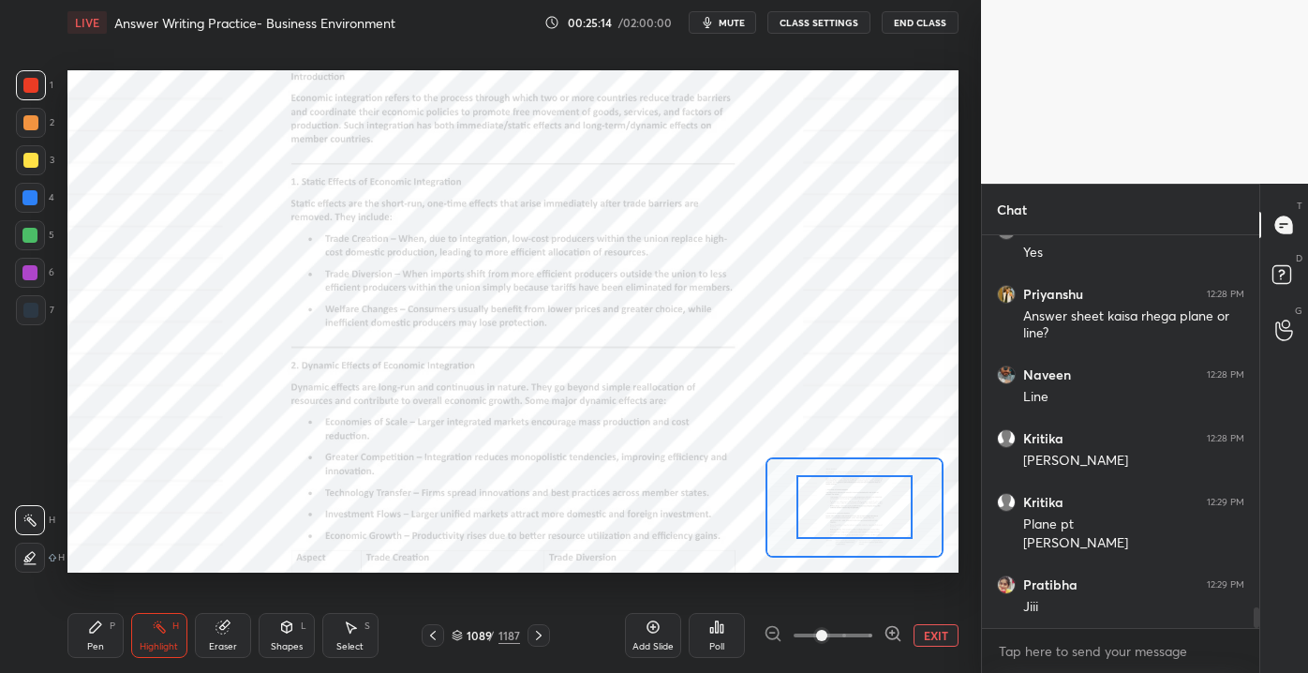
drag, startPoint x: 820, startPoint y: 635, endPoint x: 849, endPoint y: 636, distance: 29.1
click at [827, 636] on span at bounding box center [821, 635] width 11 height 11
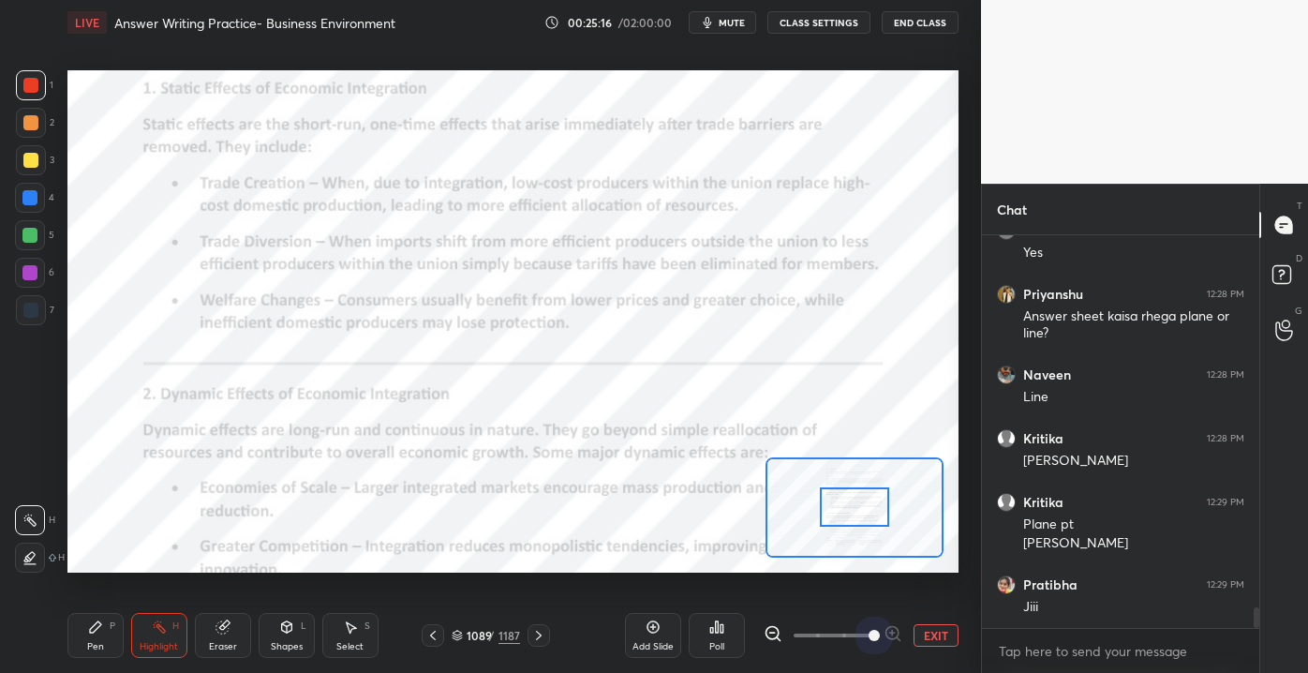
drag, startPoint x: 848, startPoint y: 633, endPoint x: 879, endPoint y: 581, distance: 60.9
click at [895, 632] on div at bounding box center [833, 635] width 139 height 22
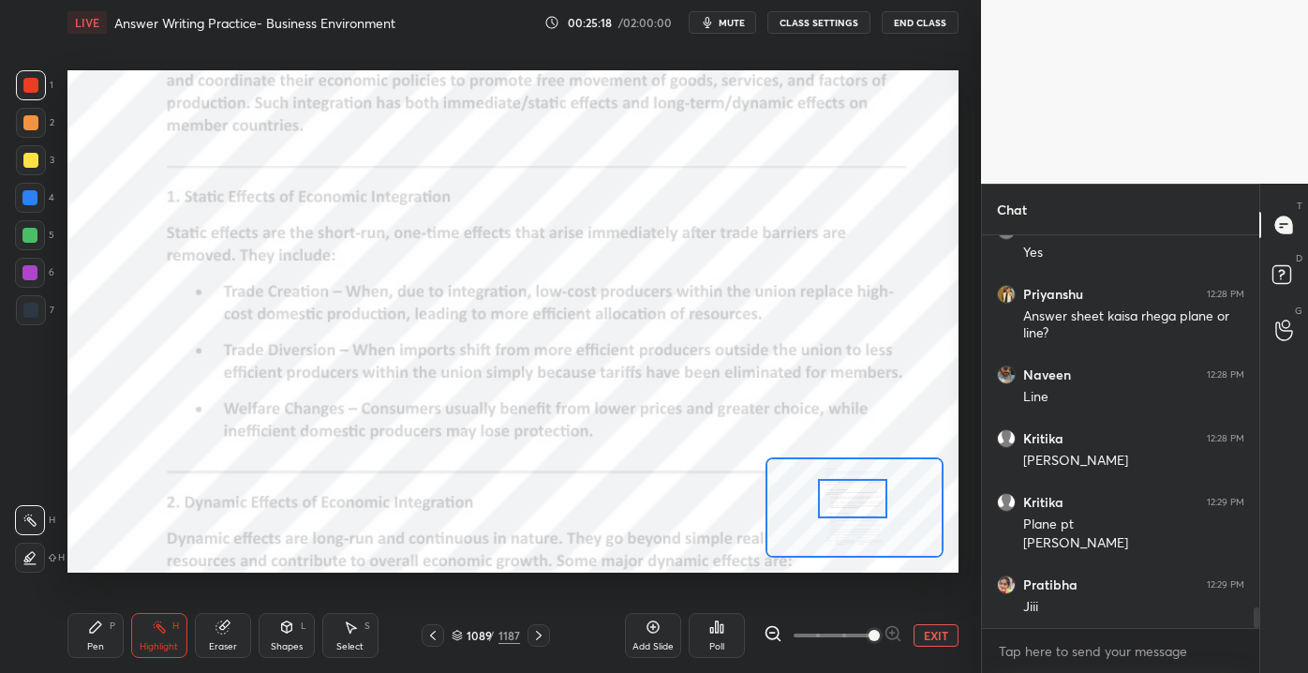
drag, startPoint x: 859, startPoint y: 521, endPoint x: 867, endPoint y: 510, distance: 13.5
click at [859, 515] on div at bounding box center [853, 498] width 70 height 38
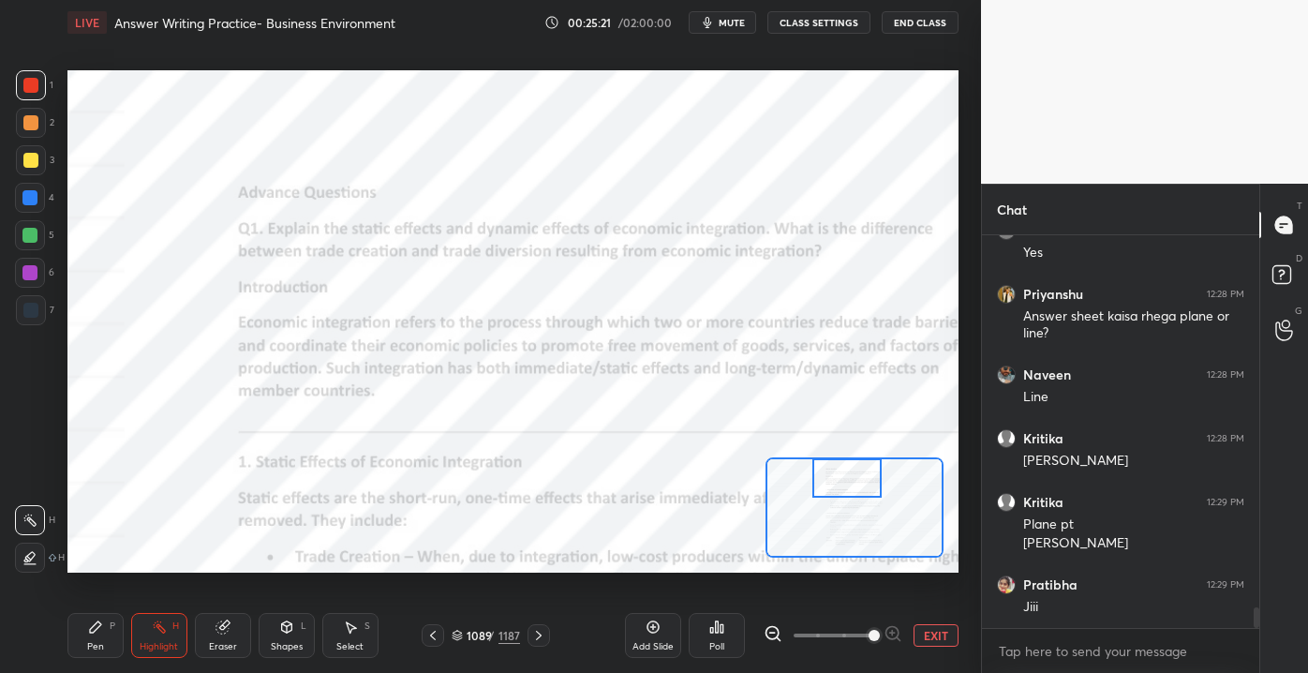
click at [860, 452] on div "Setting up your live class Poll for secs No correct answer Start poll" at bounding box center [512, 320] width 891 height 501
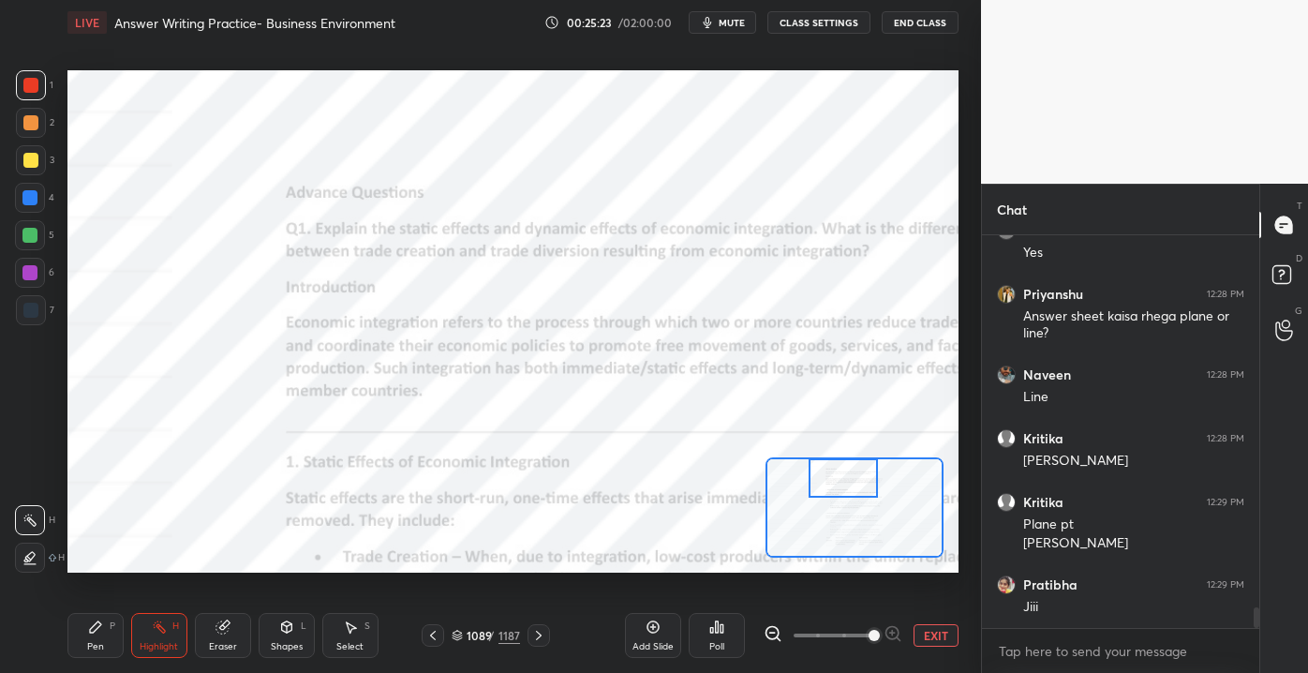
click at [937, 630] on button "EXIT" at bounding box center [935, 635] width 45 height 22
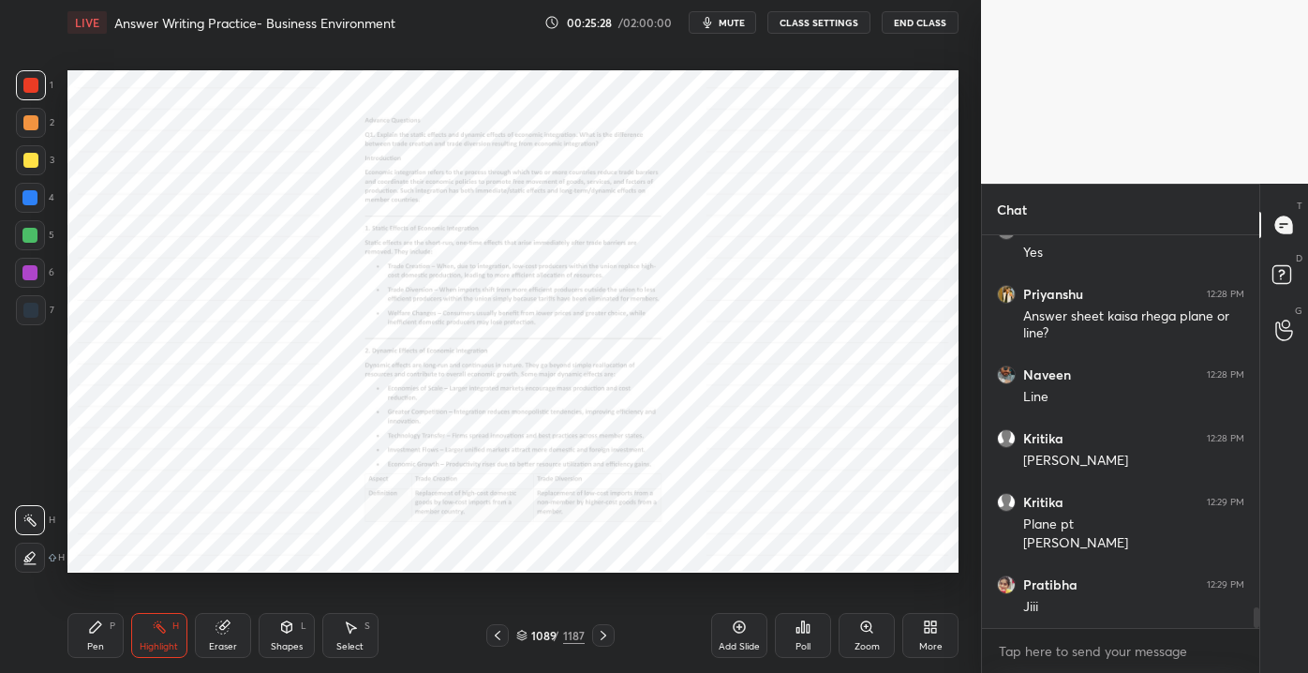
click at [860, 638] on div "Zoom" at bounding box center [866, 635] width 56 height 45
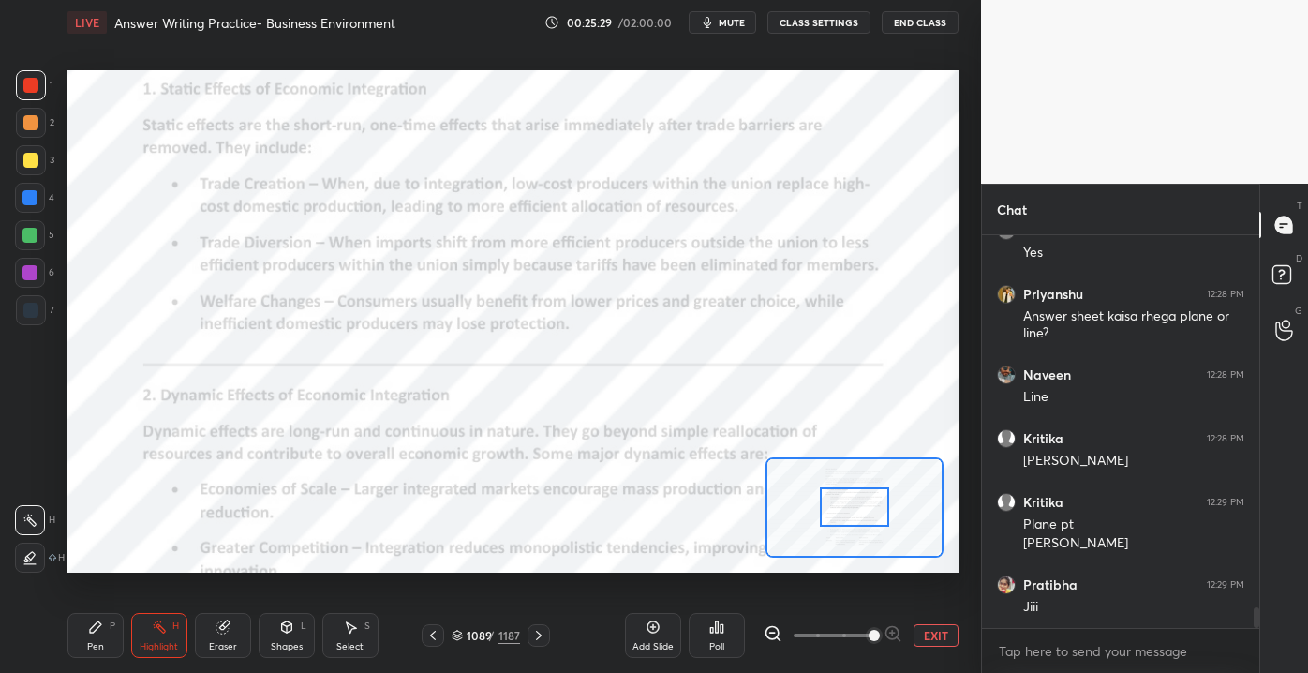
drag, startPoint x: 817, startPoint y: 640, endPoint x: 871, endPoint y: 650, distance: 55.3
click at [871, 641] on span at bounding box center [873, 635] width 11 height 11
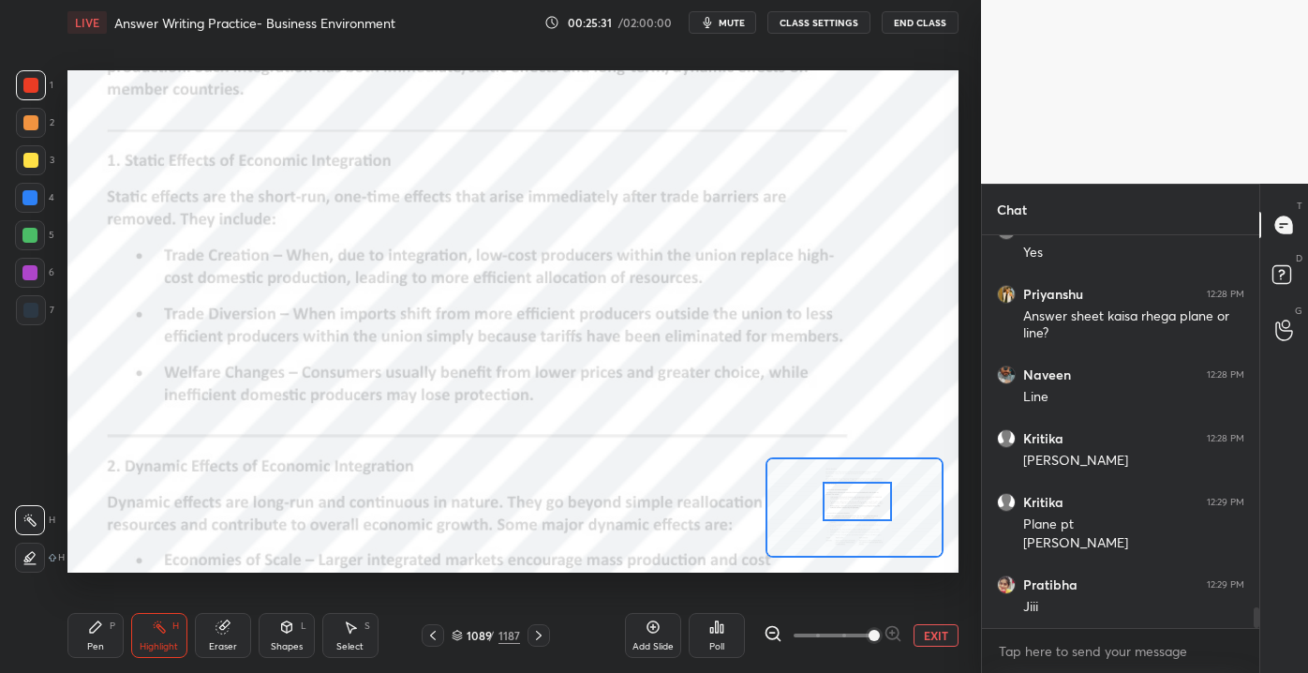
click at [852, 497] on div at bounding box center [858, 501] width 70 height 38
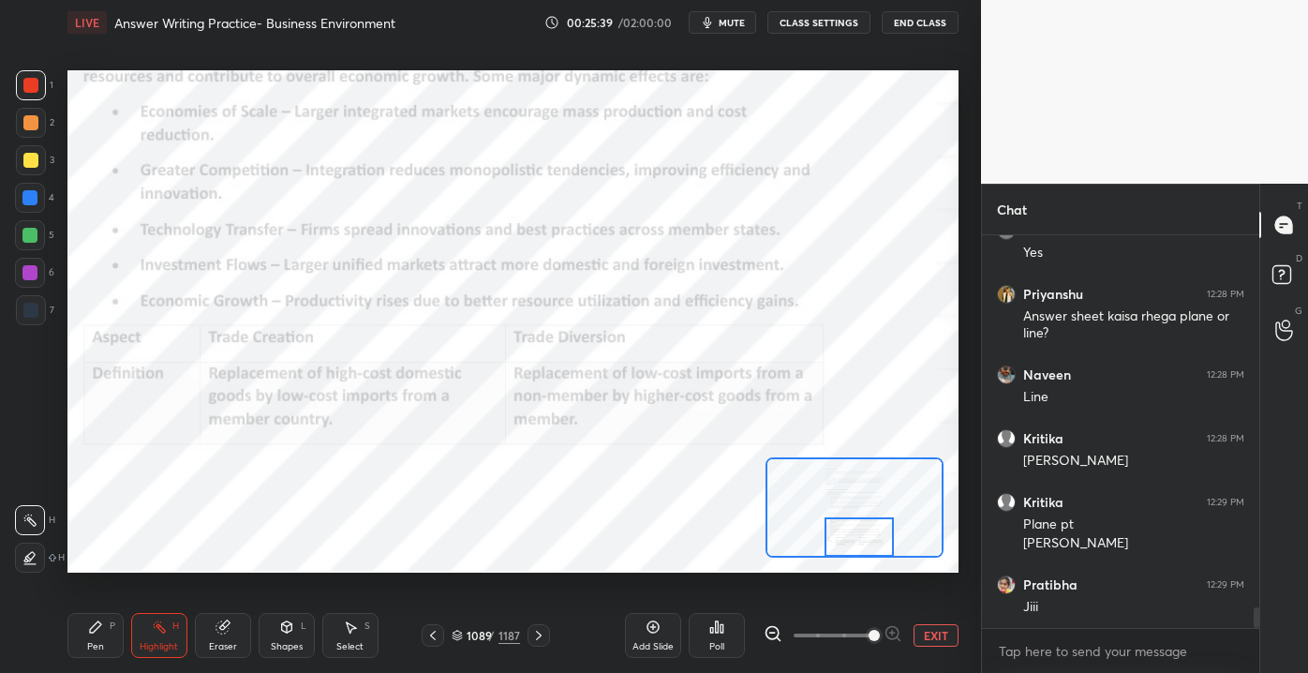
click at [843, 566] on div "Setting up your live class Poll for secs No correct answer Start poll" at bounding box center [512, 320] width 891 height 501
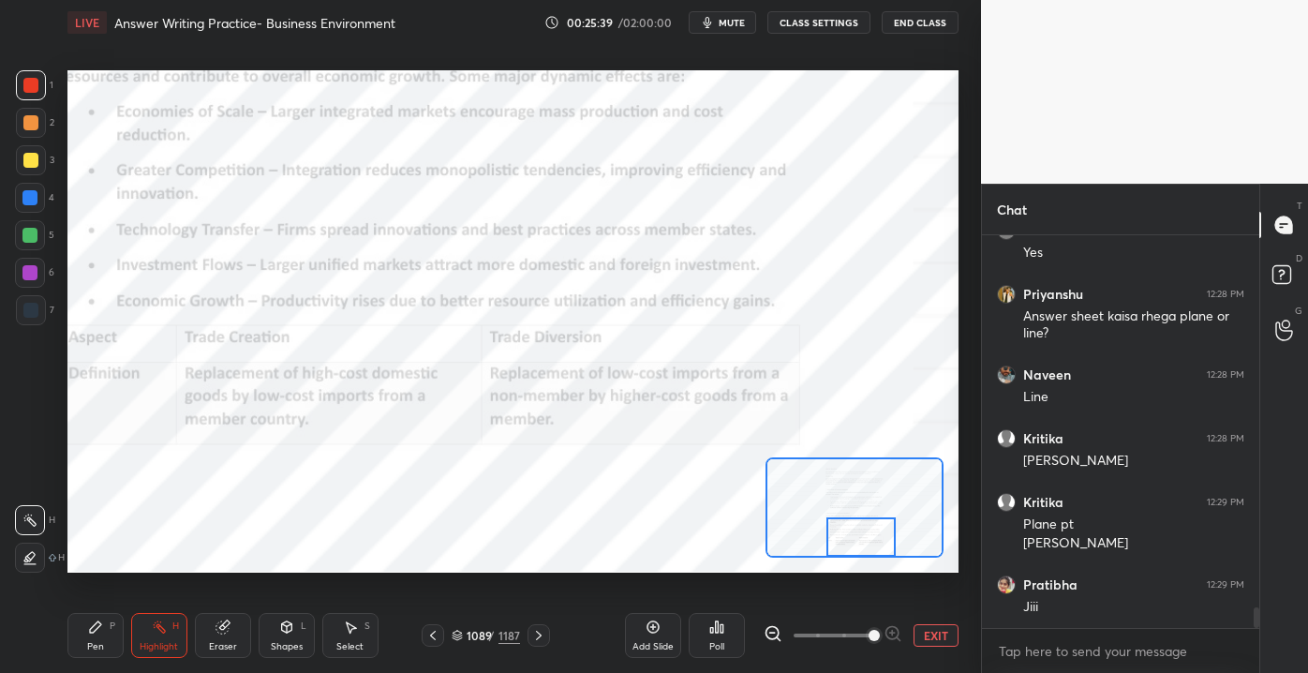
click at [946, 638] on button "EXIT" at bounding box center [935, 635] width 45 height 22
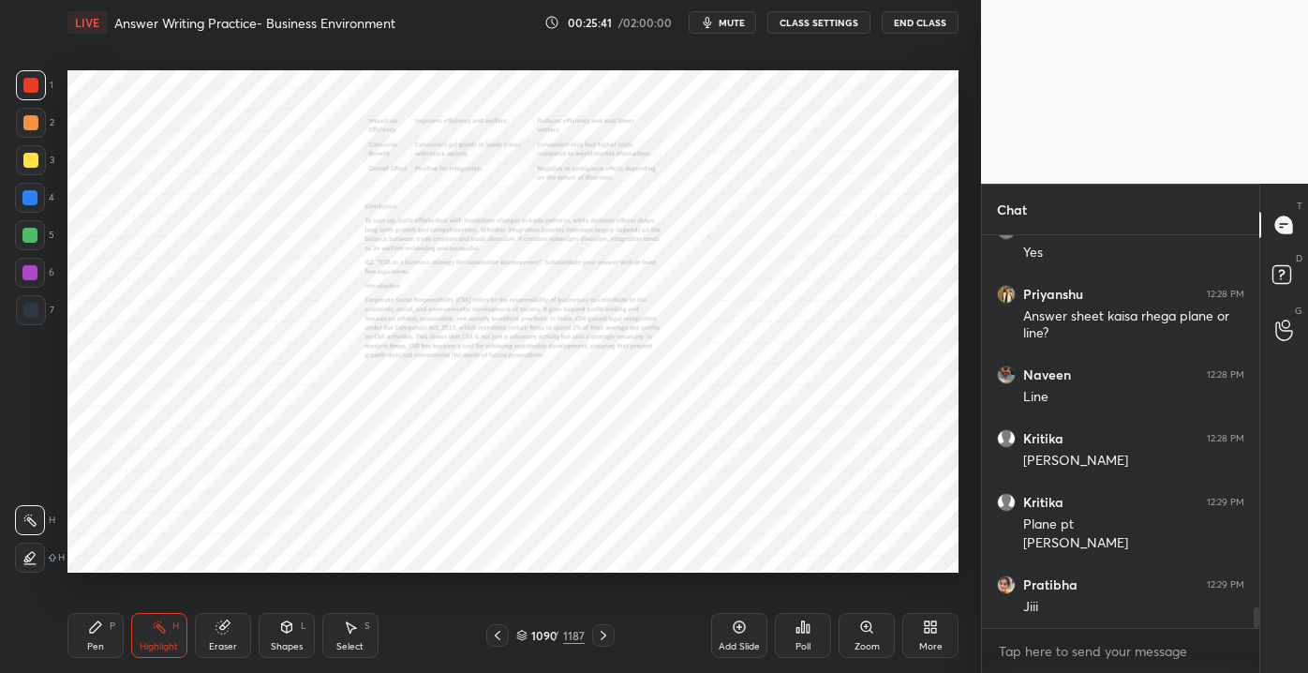
click at [864, 638] on div "Zoom" at bounding box center [866, 635] width 56 height 45
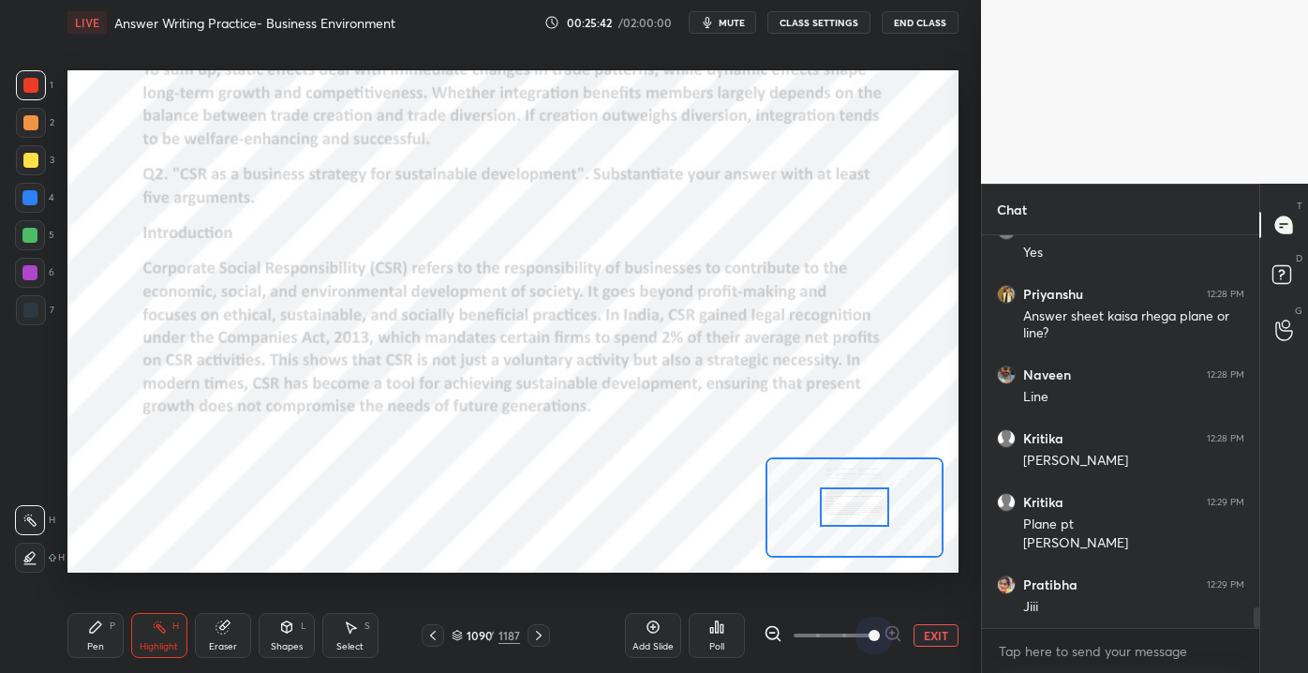
drag, startPoint x: 866, startPoint y: 633, endPoint x: 889, endPoint y: 595, distance: 45.0
click at [897, 640] on div at bounding box center [833, 635] width 139 height 22
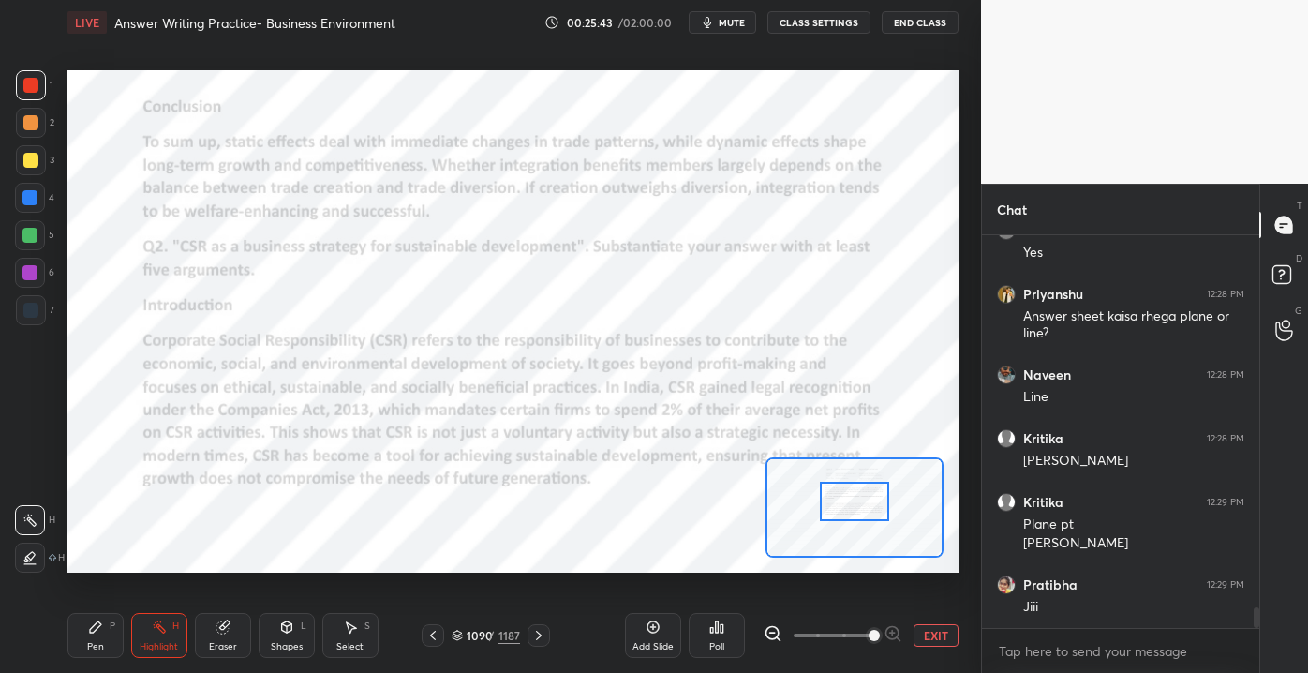
click at [854, 504] on div at bounding box center [855, 501] width 70 height 38
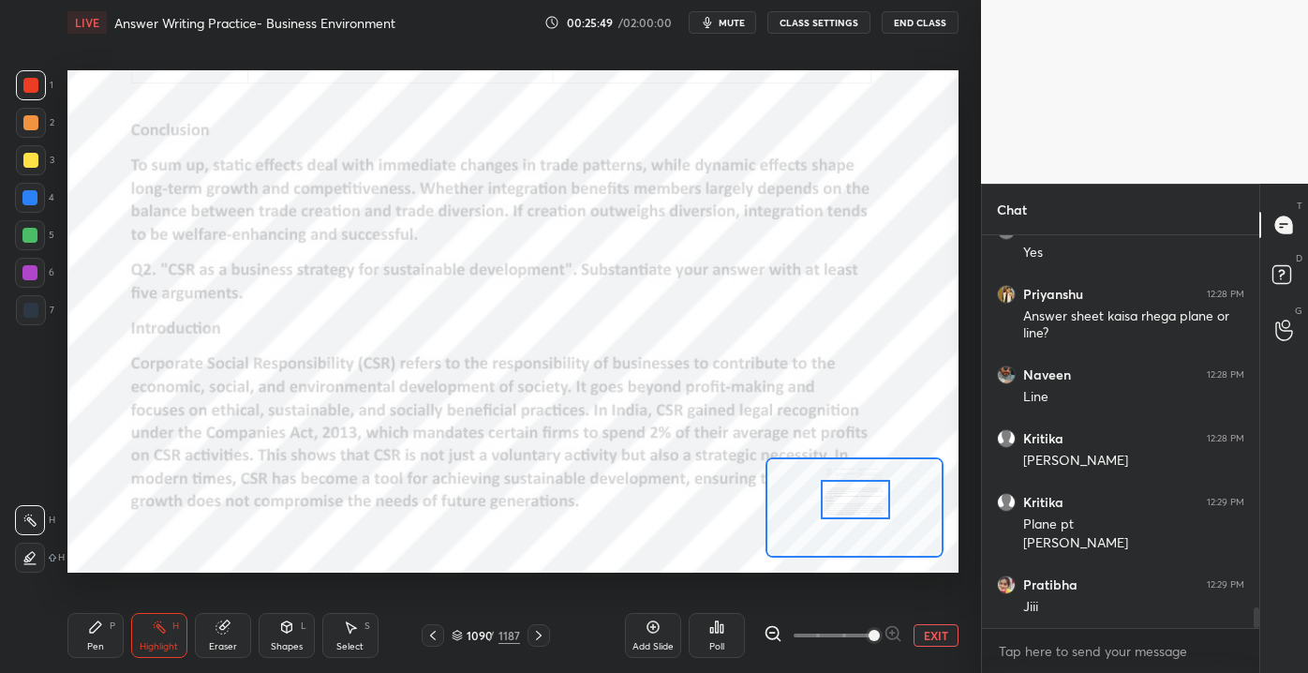
click at [98, 620] on icon at bounding box center [95, 626] width 15 height 15
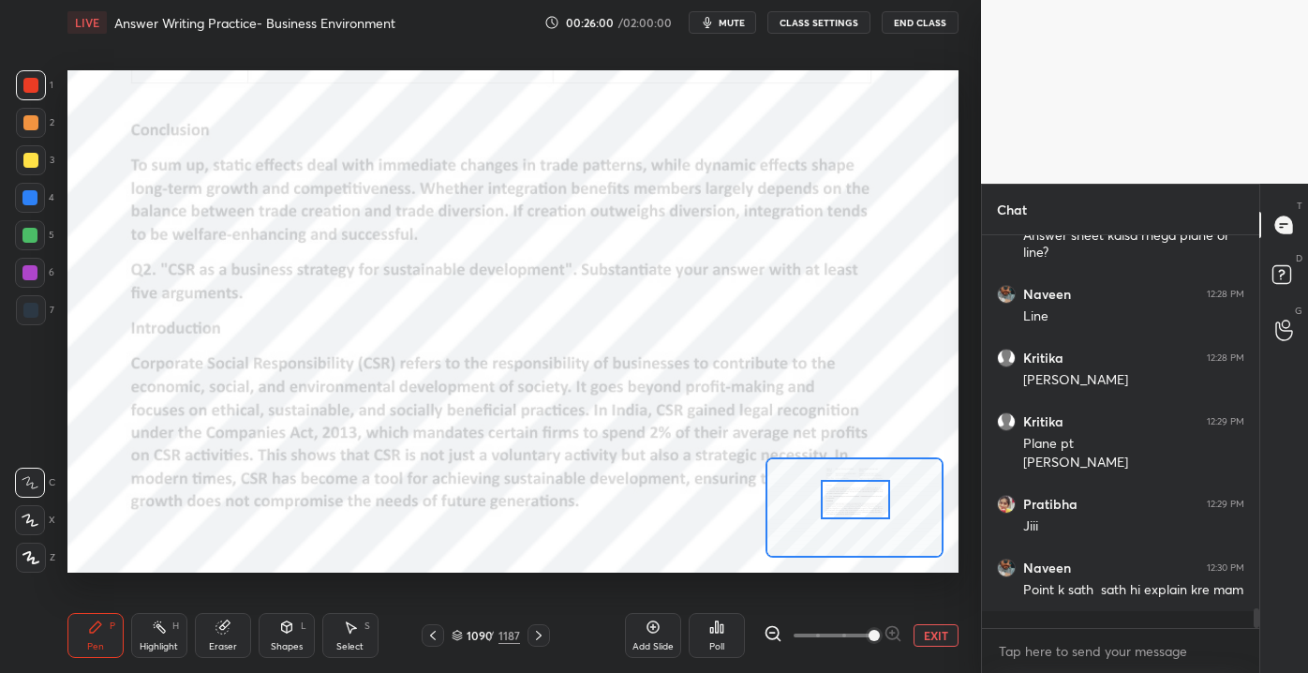
scroll to position [7369, 0]
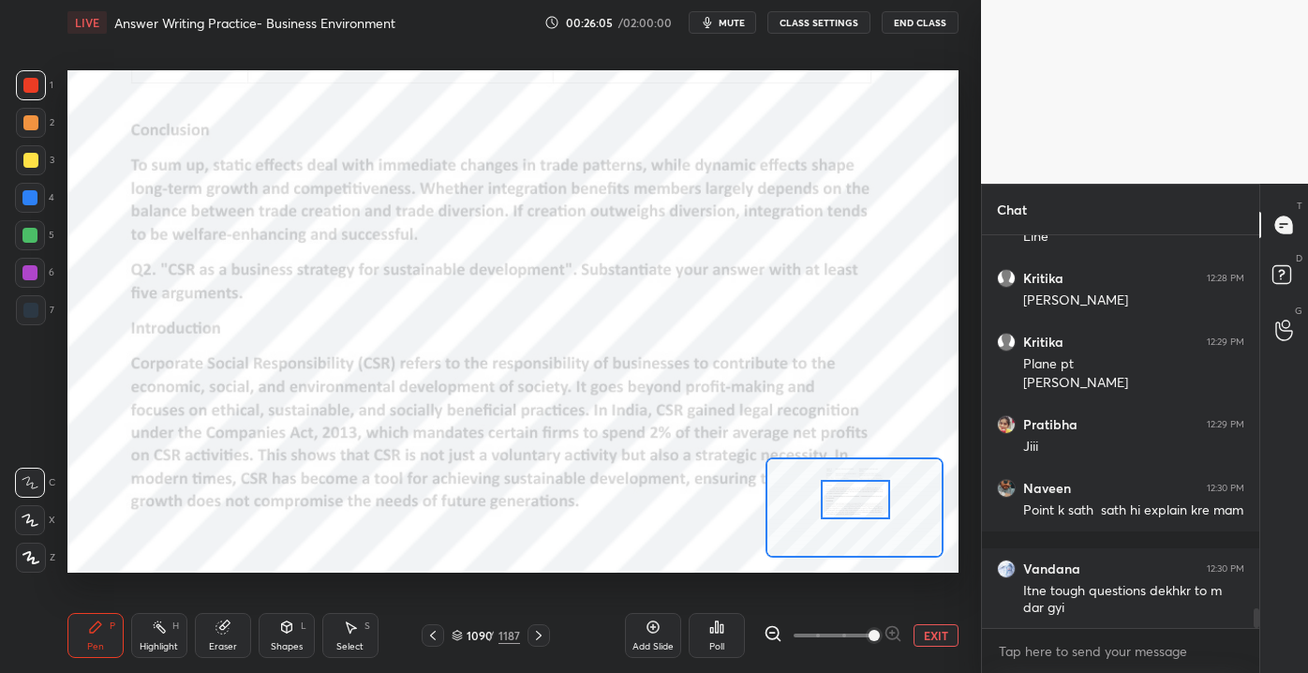
click at [219, 635] on div "Eraser" at bounding box center [223, 635] width 56 height 45
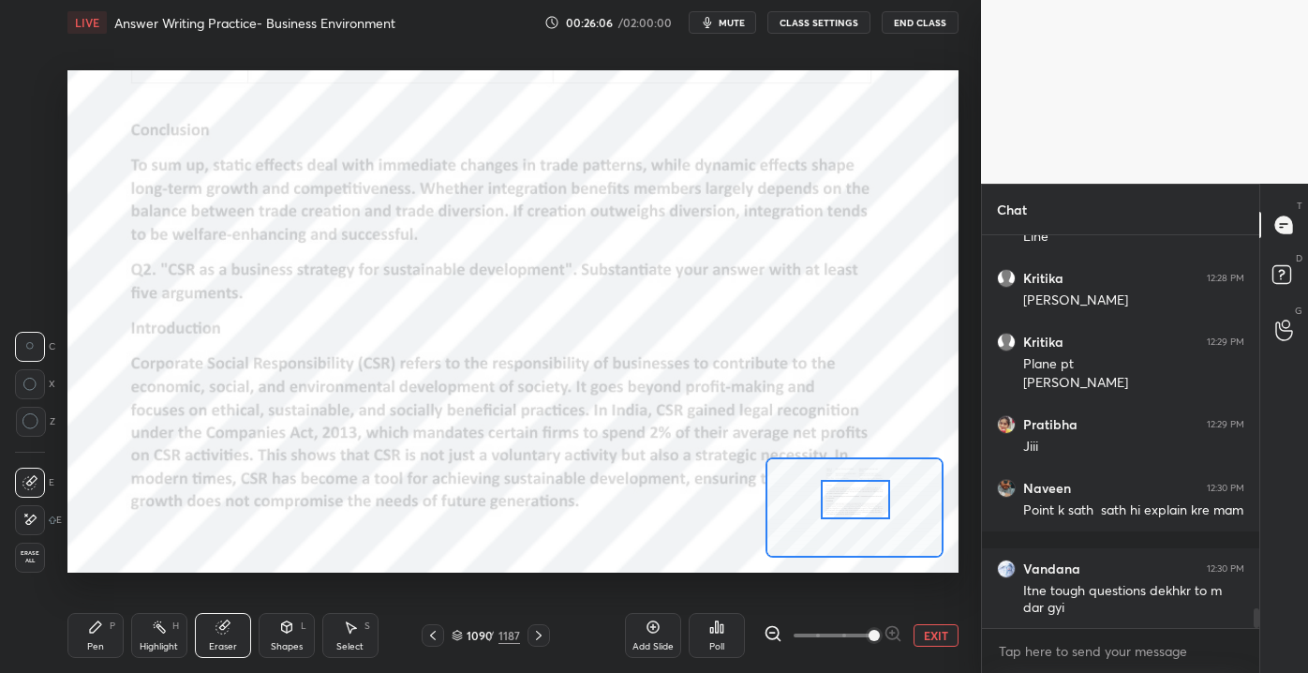
click at [17, 573] on div "1 2 3 4 5 6 7 C X Z C X Z E E Erase all H H LIVE Answer Writing Practice- Busin…" at bounding box center [483, 336] width 966 height 673
click at [48, 557] on div "Erase all" at bounding box center [32, 557] width 34 height 30
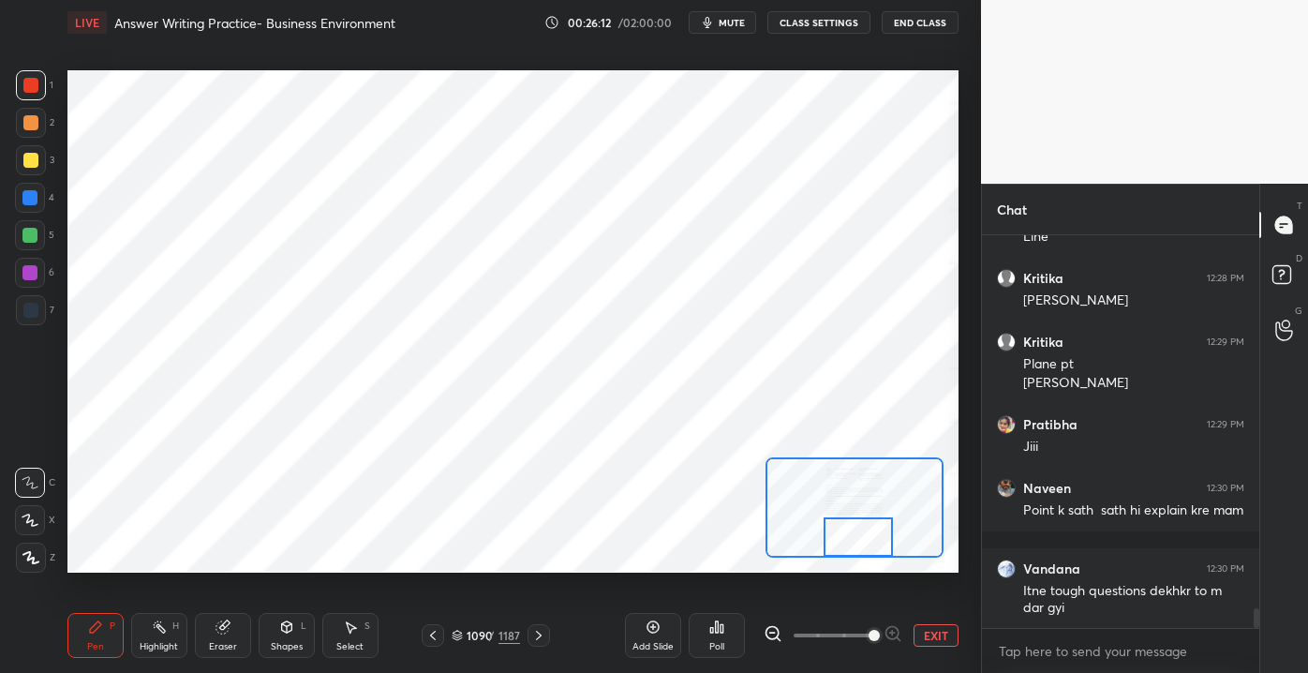
click at [852, 566] on div "Setting up your live class Poll for secs No correct answer Start poll" at bounding box center [512, 320] width 891 height 501
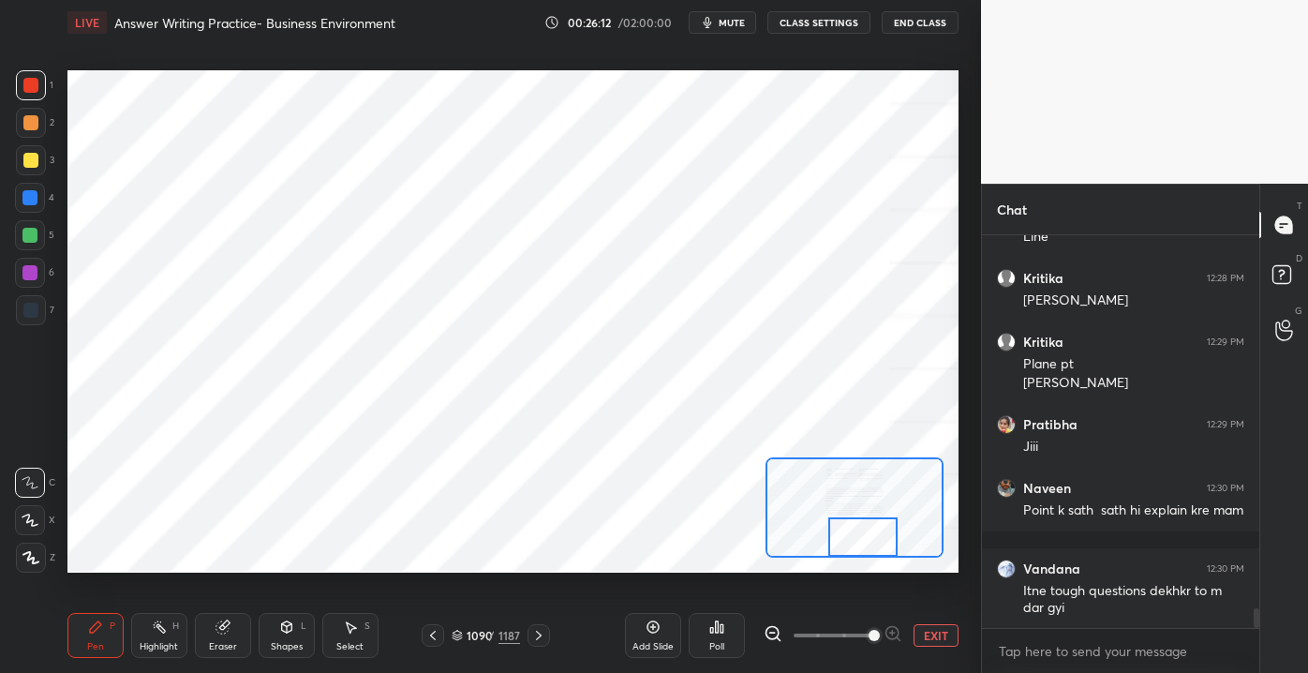
click at [934, 641] on button "EXIT" at bounding box center [935, 635] width 45 height 22
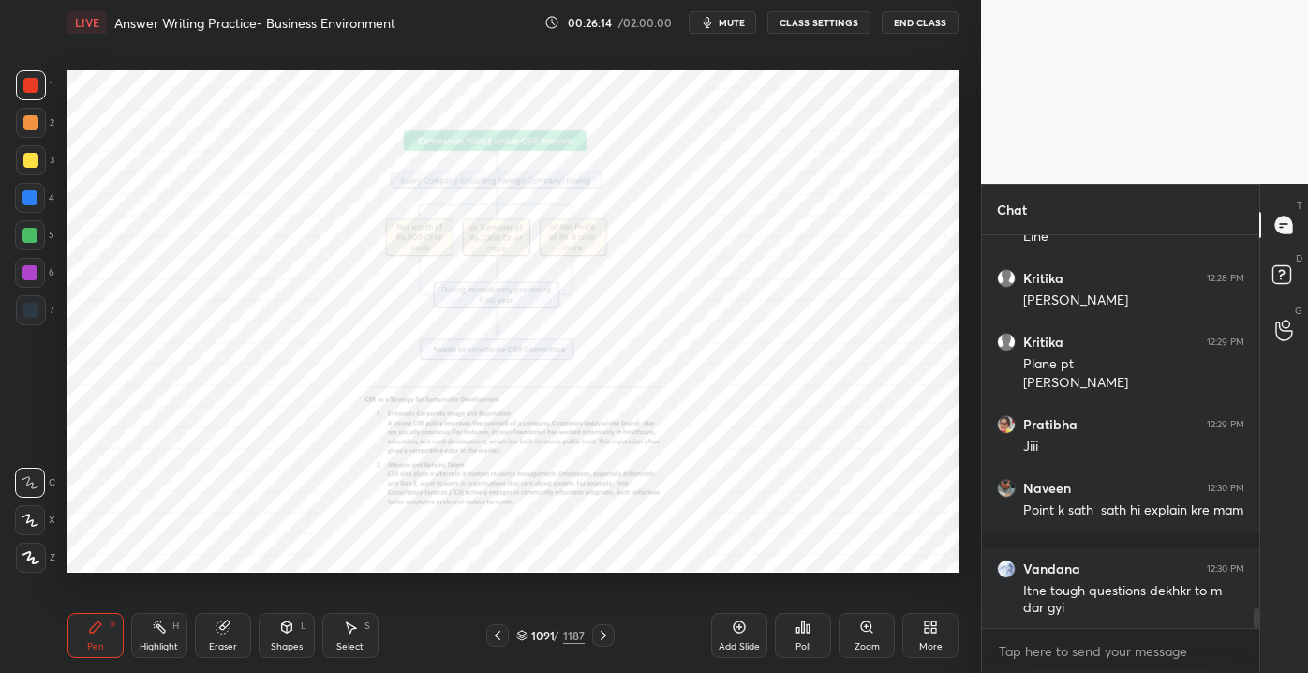
click at [867, 647] on div "Zoom" at bounding box center [866, 646] width 25 height 9
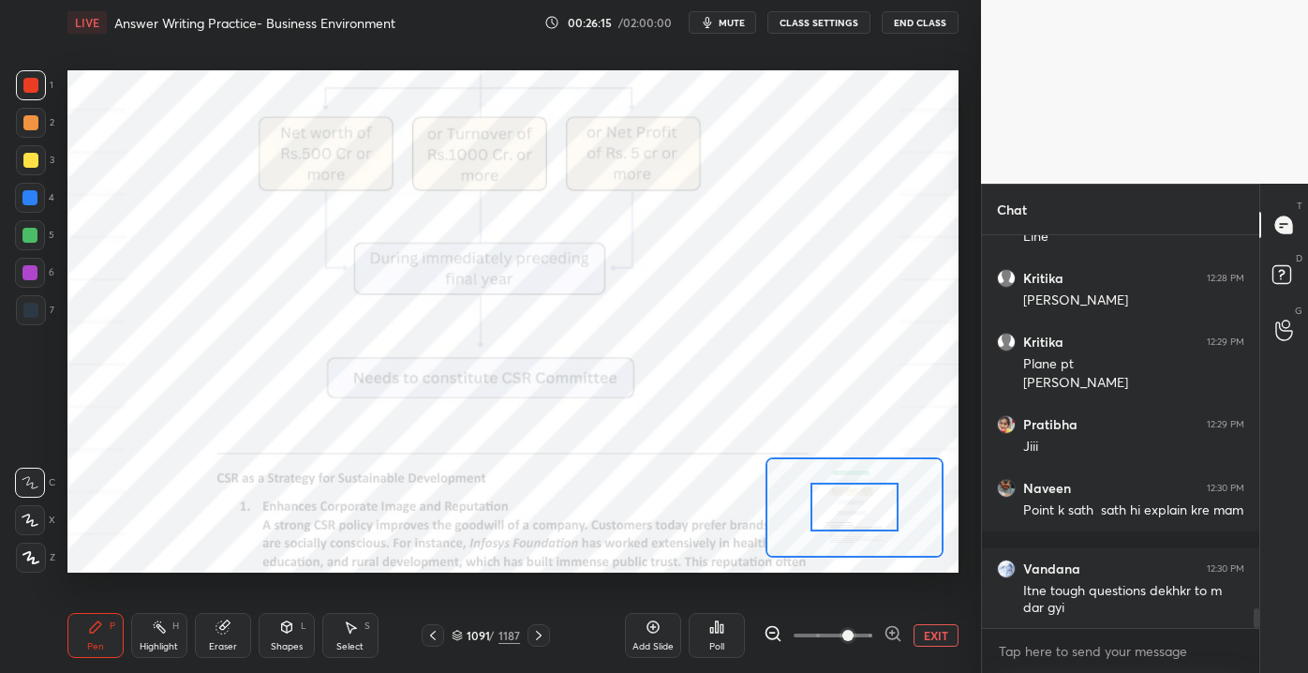
drag, startPoint x: 824, startPoint y: 633, endPoint x: 830, endPoint y: 619, distance: 15.1
click at [842, 631] on span at bounding box center [847, 635] width 11 height 11
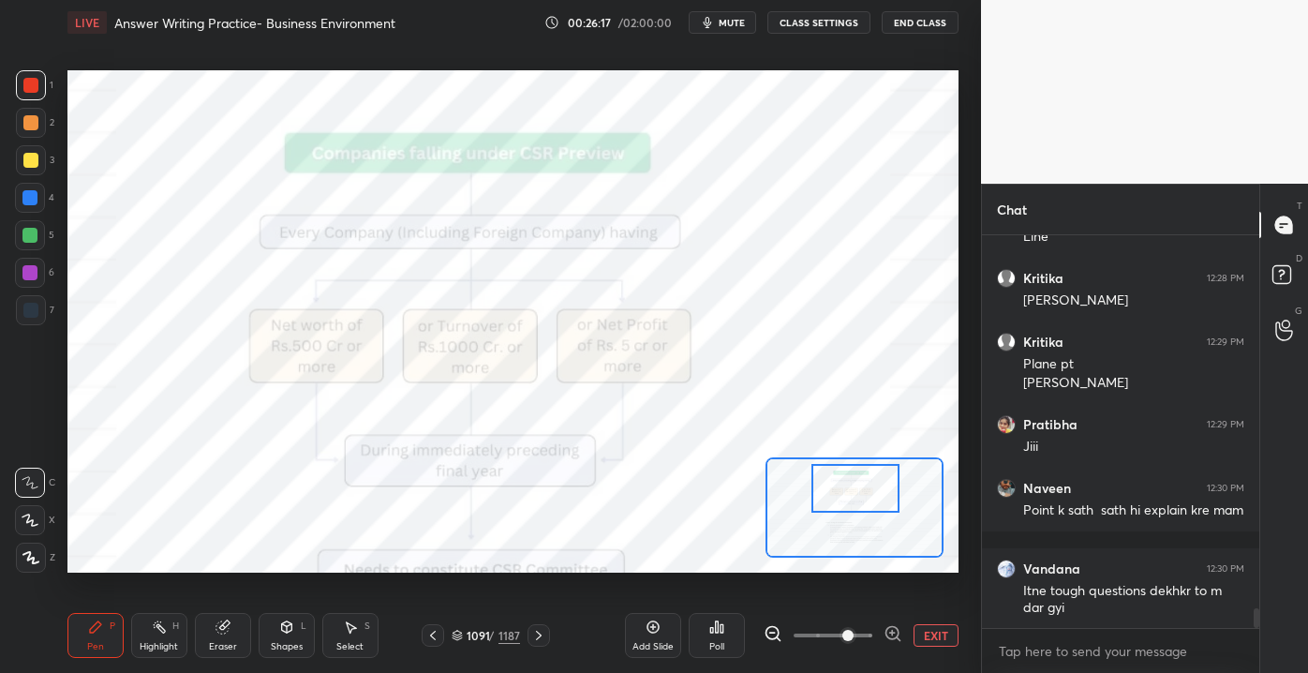
drag, startPoint x: 847, startPoint y: 519, endPoint x: 849, endPoint y: 500, distance: 18.8
click at [849, 500] on div at bounding box center [854, 488] width 87 height 49
click at [852, 508] on div at bounding box center [854, 488] width 87 height 49
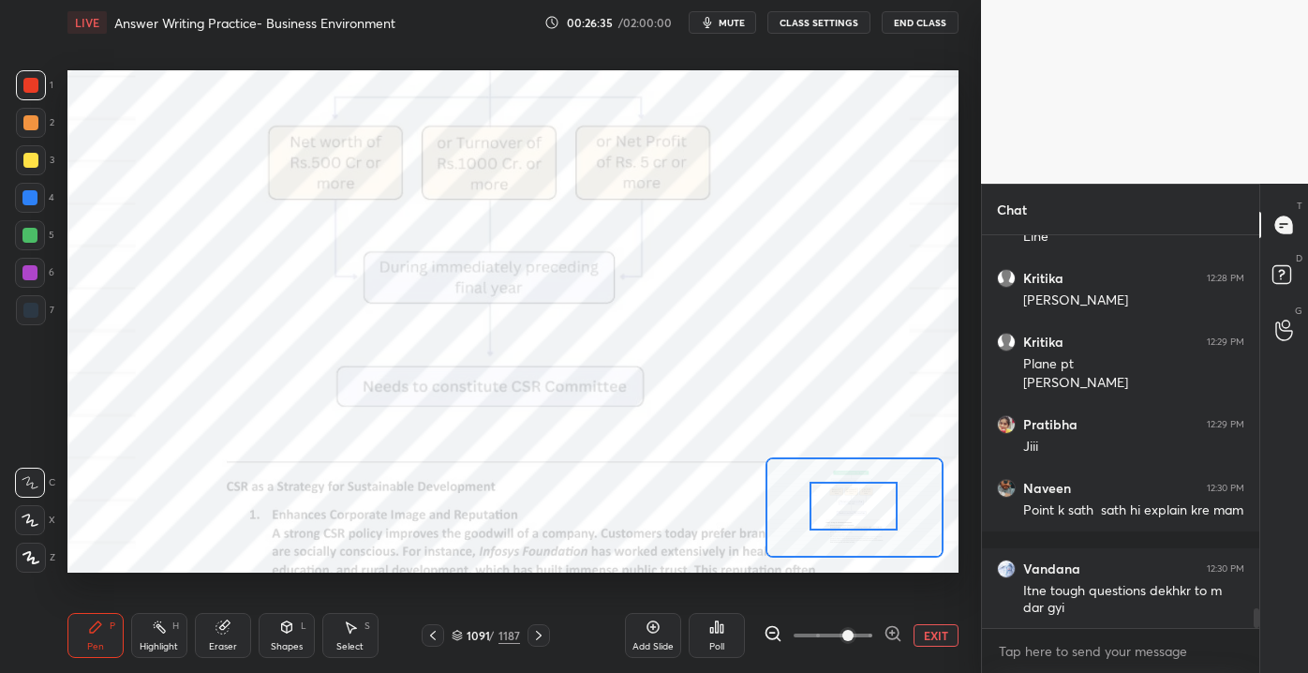
drag, startPoint x: 836, startPoint y: 485, endPoint x: 824, endPoint y: 496, distance: 15.3
click at [832, 501] on div at bounding box center [852, 506] width 87 height 49
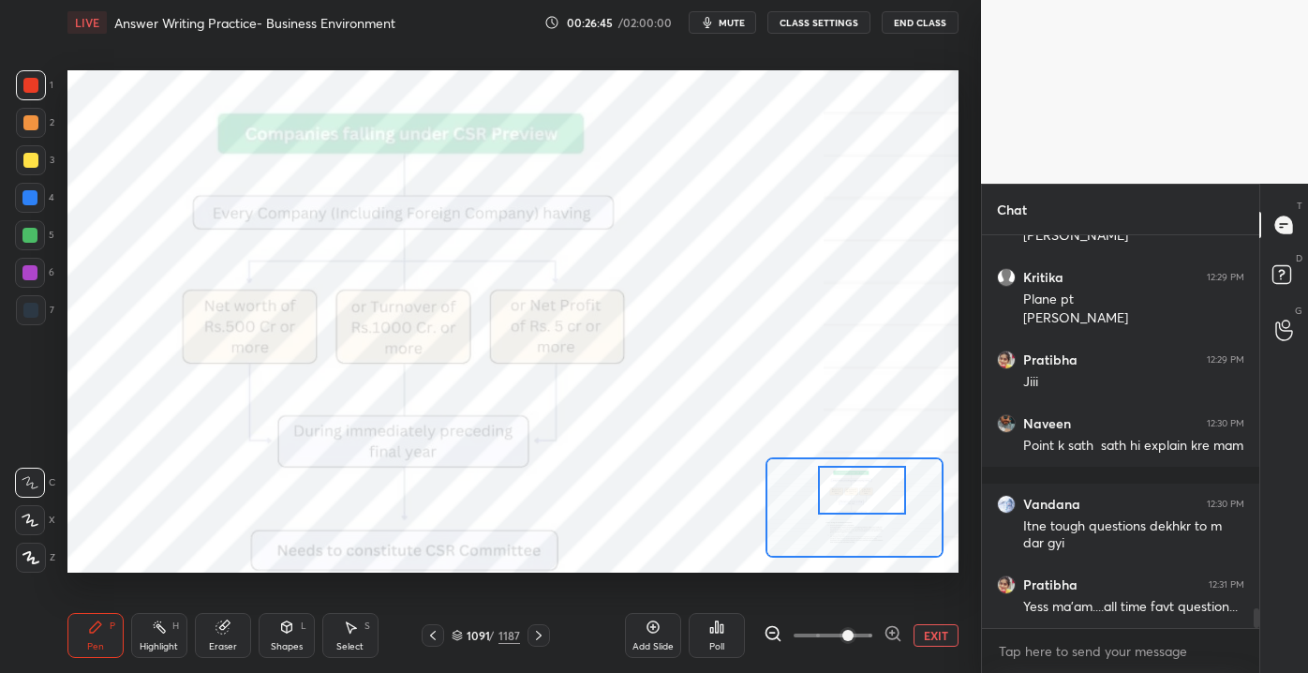
drag, startPoint x: 831, startPoint y: 502, endPoint x: 854, endPoint y: 492, distance: 25.6
click at [846, 492] on div at bounding box center [861, 490] width 87 height 49
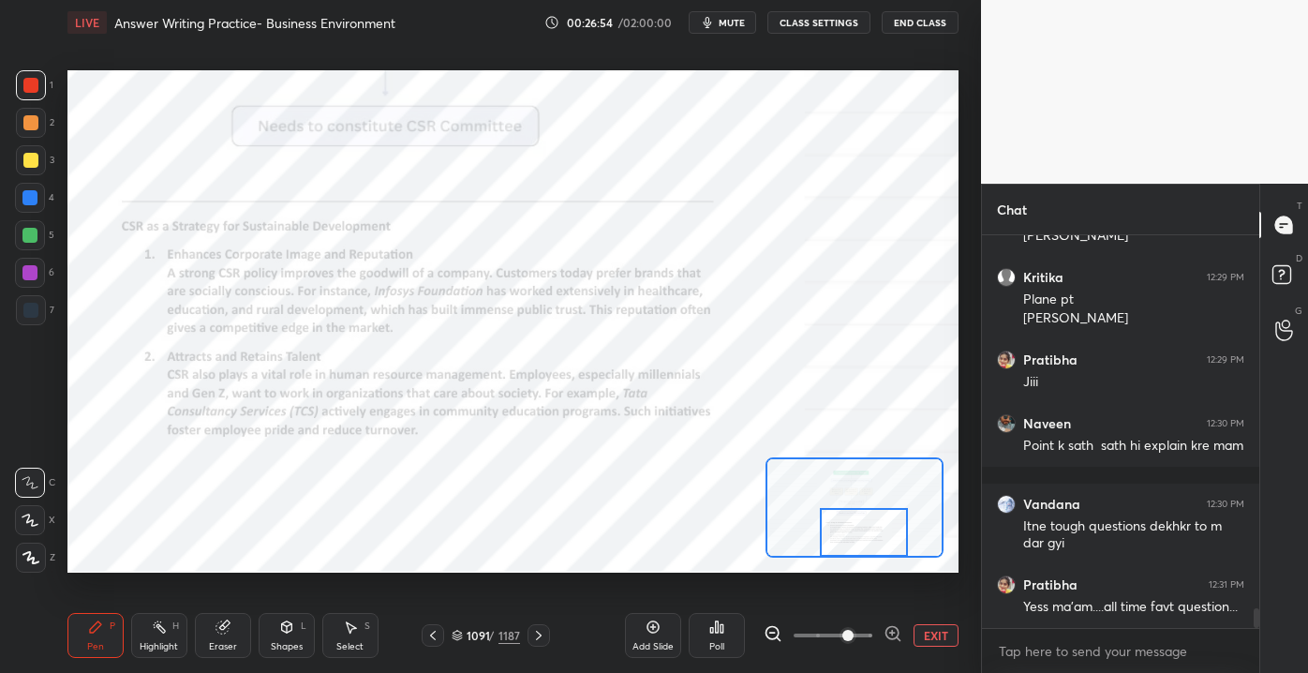
drag, startPoint x: 857, startPoint y: 505, endPoint x: 851, endPoint y: 539, distance: 34.4
click at [853, 548] on div at bounding box center [863, 532] width 87 height 49
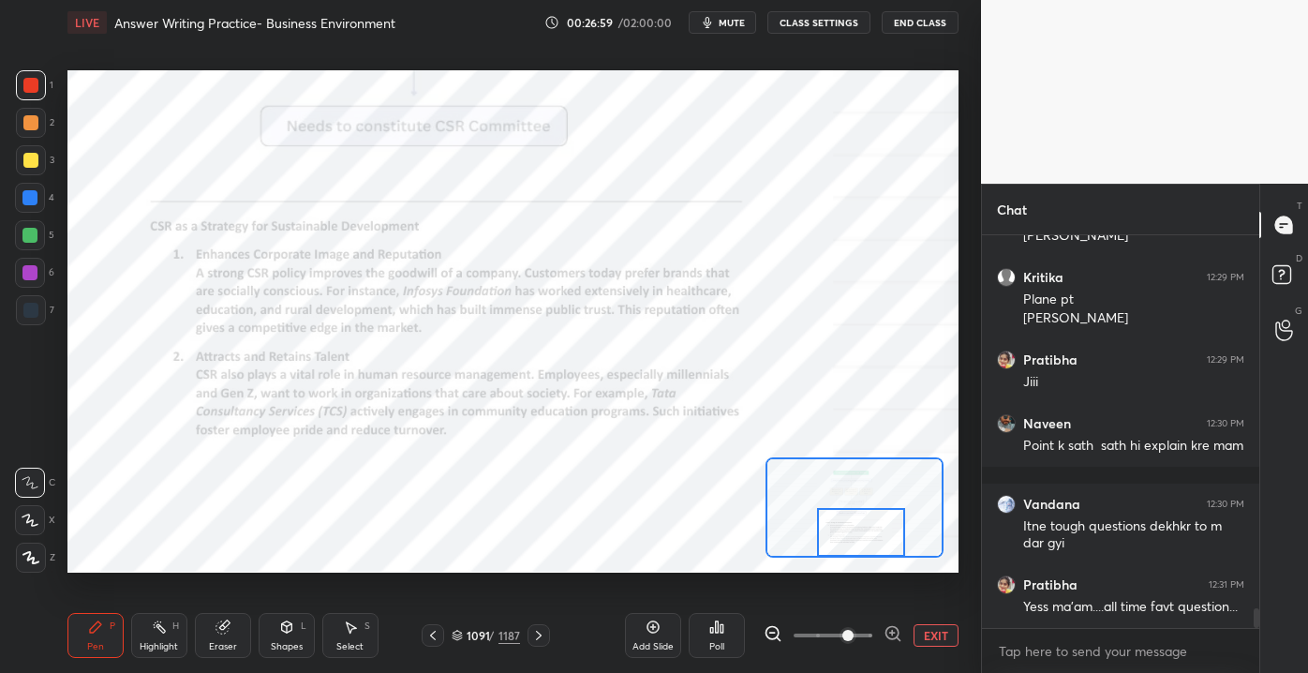
scroll to position [7452, 0]
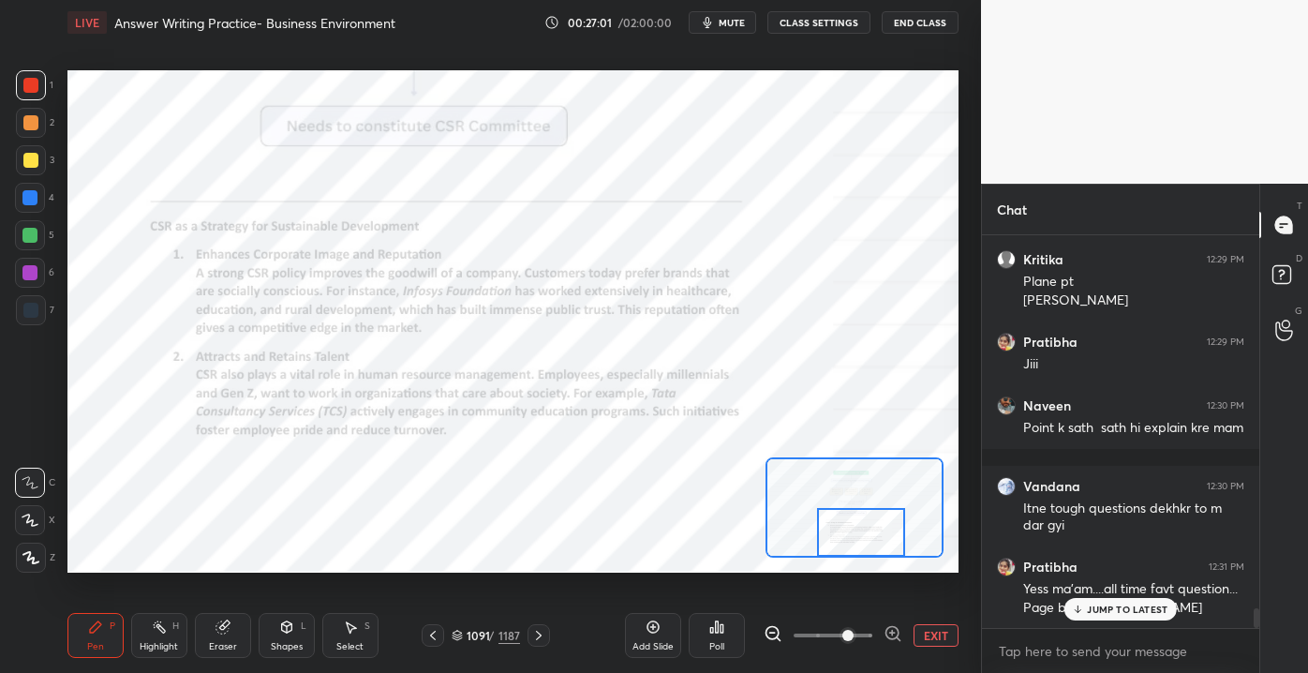
click at [1108, 609] on p "JUMP TO LATEST" at bounding box center [1127, 608] width 81 height 11
click at [954, 630] on button "EXIT" at bounding box center [935, 635] width 45 height 22
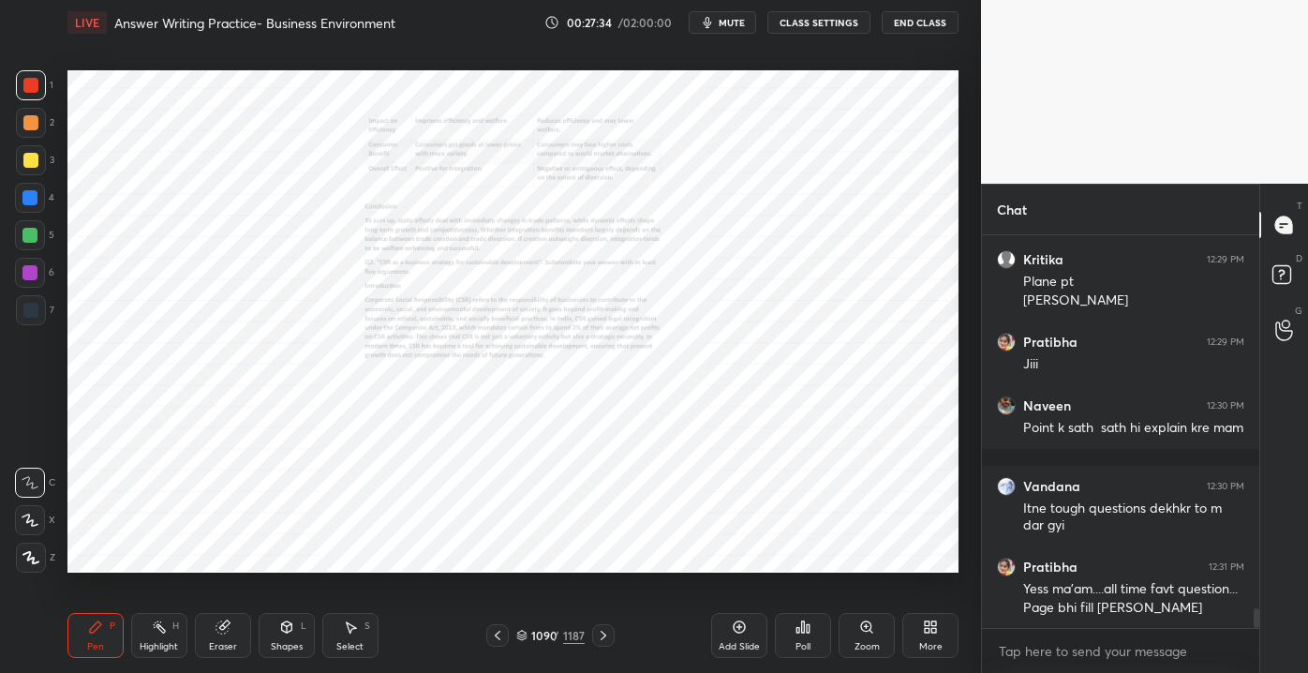
click at [740, 636] on div "Add Slide" at bounding box center [739, 635] width 56 height 45
click at [30, 209] on div at bounding box center [30, 198] width 30 height 30
click at [28, 98] on div "1" at bounding box center [34, 88] width 37 height 37
click at [22, 268] on div at bounding box center [30, 273] width 30 height 30
click at [858, 643] on div "Zoom" at bounding box center [866, 646] width 25 height 9
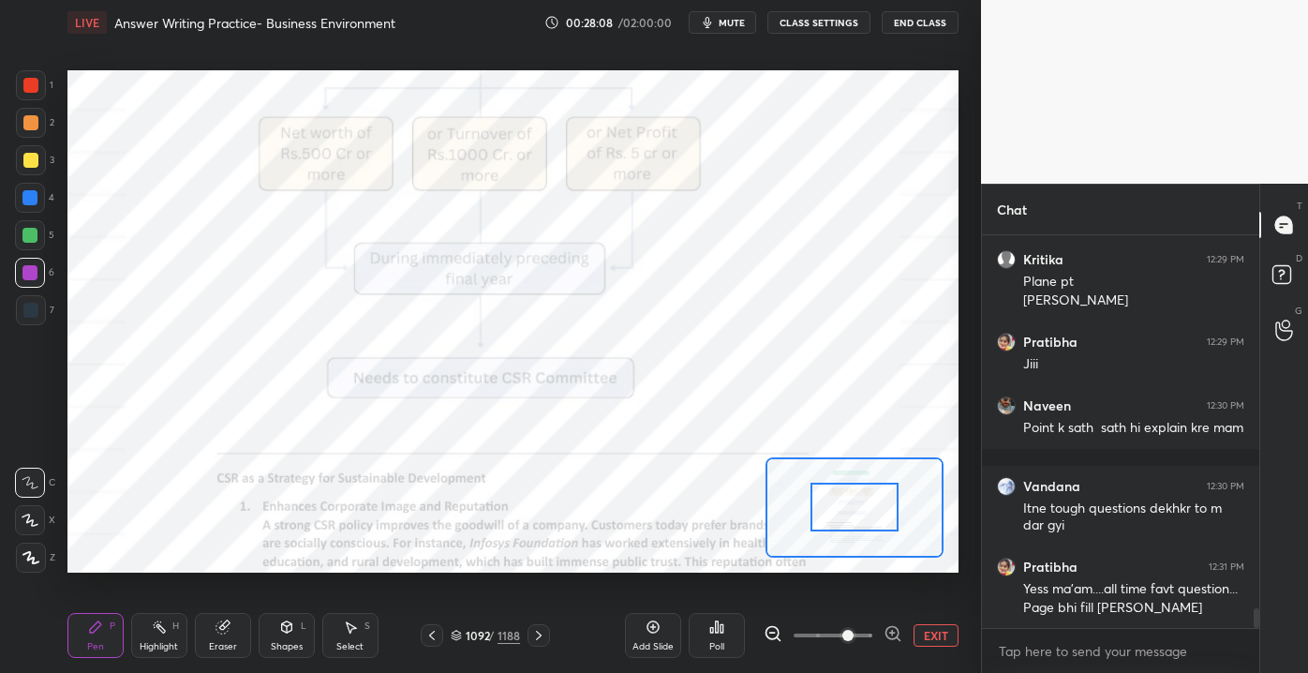
drag, startPoint x: 815, startPoint y: 630, endPoint x: 848, endPoint y: 630, distance: 32.8
click at [848, 630] on span at bounding box center [847, 635] width 11 height 11
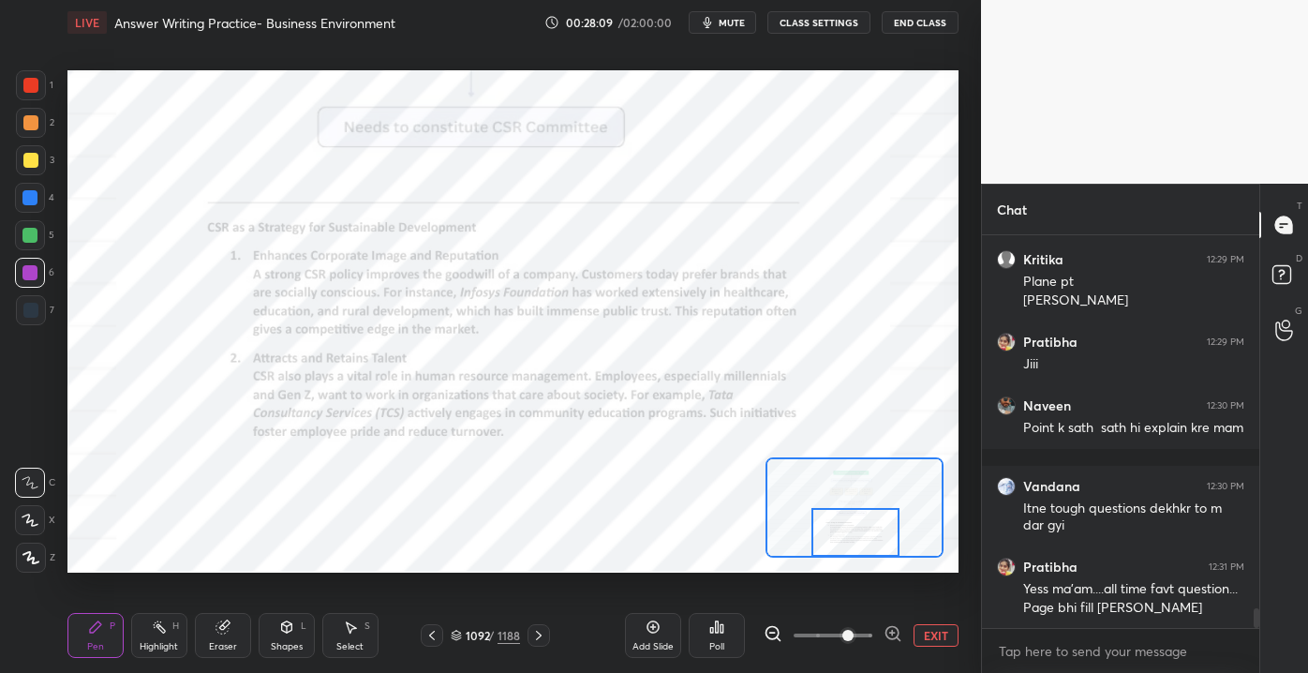
drag, startPoint x: 847, startPoint y: 528, endPoint x: 856, endPoint y: 553, distance: 26.1
click at [848, 553] on div at bounding box center [854, 532] width 87 height 49
drag, startPoint x: 854, startPoint y: 628, endPoint x: 874, endPoint y: 631, distance: 19.9
click at [853, 631] on span at bounding box center [847, 635] width 11 height 11
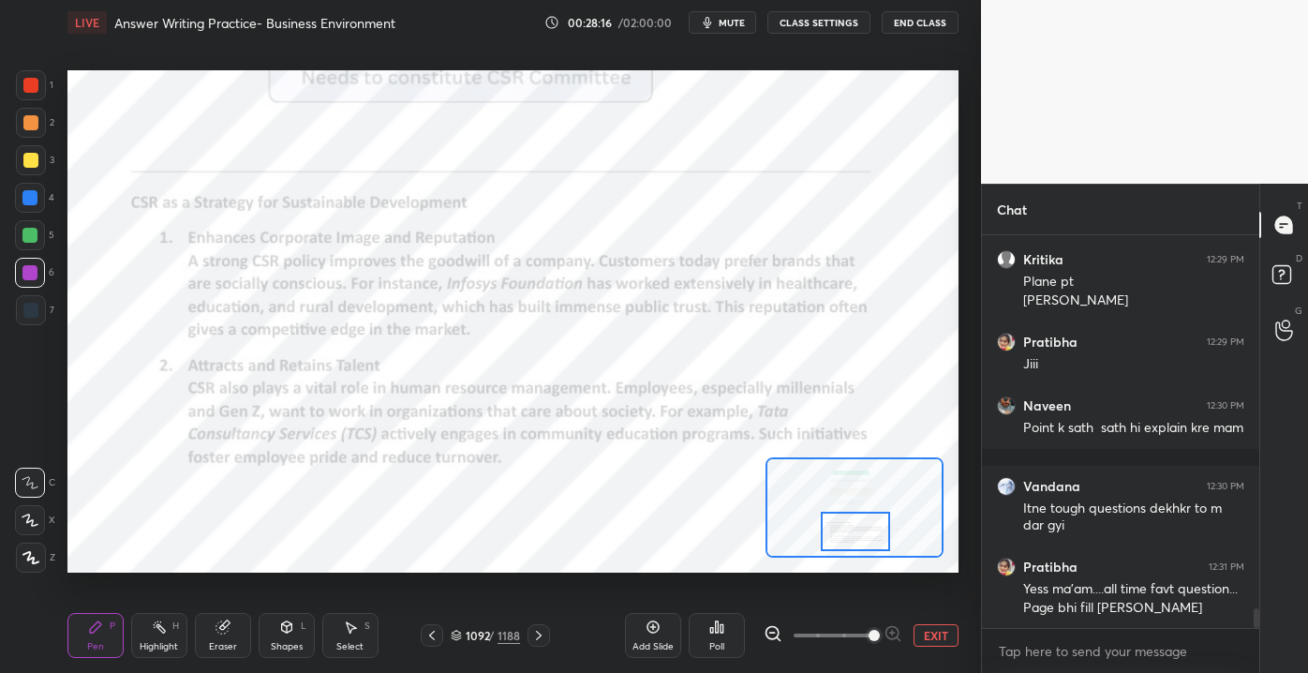
scroll to position [7519, 0]
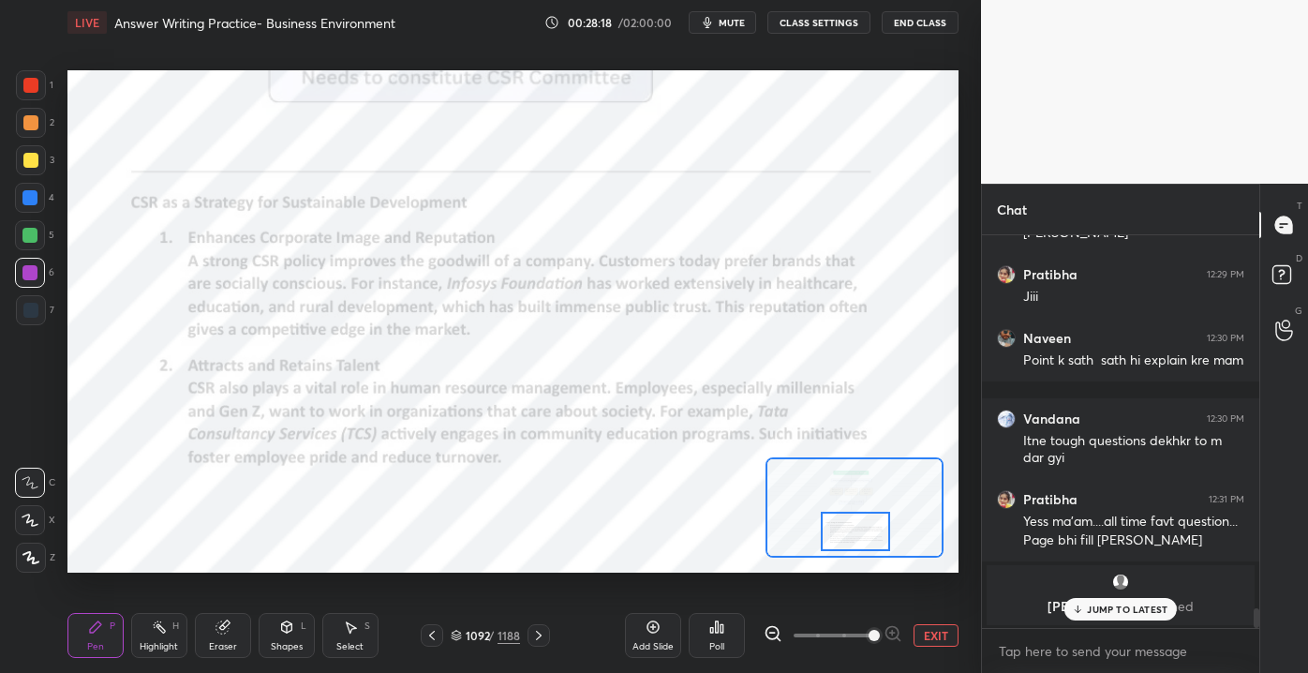
click at [1103, 601] on div "JUMP TO LATEST" at bounding box center [1120, 609] width 112 height 22
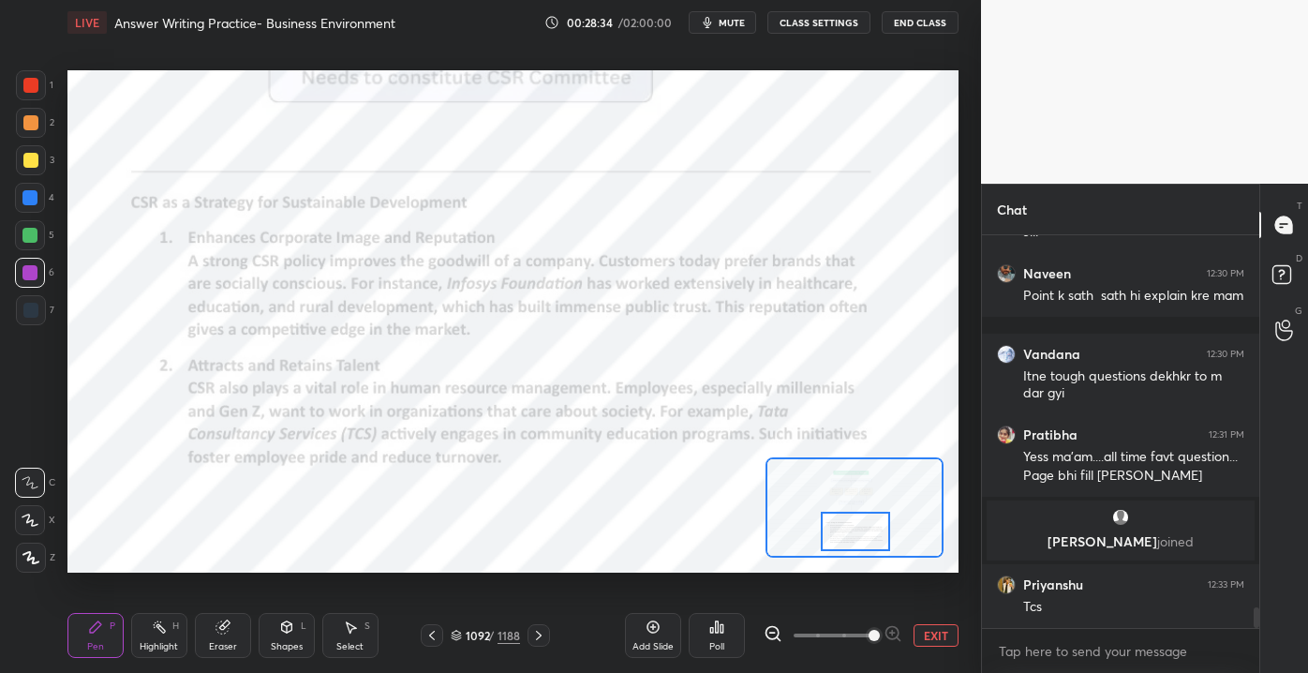
scroll to position [7174, 0]
click at [931, 639] on button "EXIT" at bounding box center [935, 635] width 45 height 22
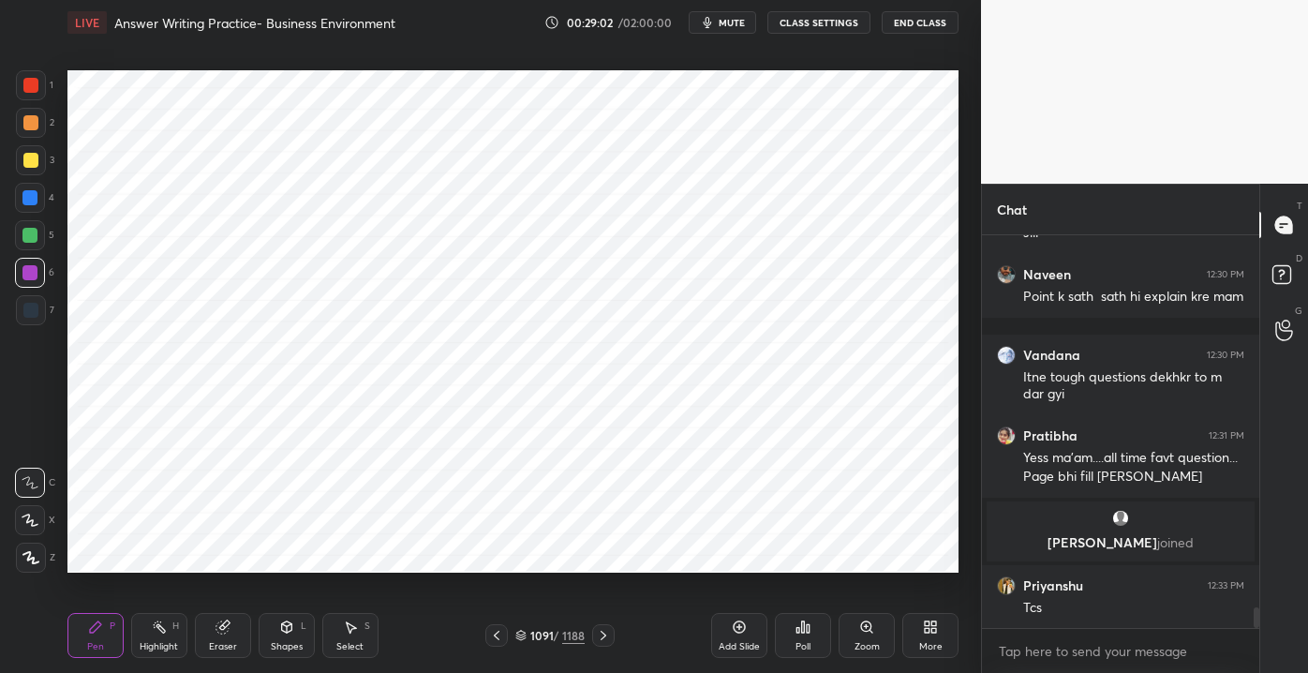
drag, startPoint x: 37, startPoint y: 233, endPoint x: 47, endPoint y: 231, distance: 9.6
click at [39, 233] on div at bounding box center [30, 235] width 30 height 30
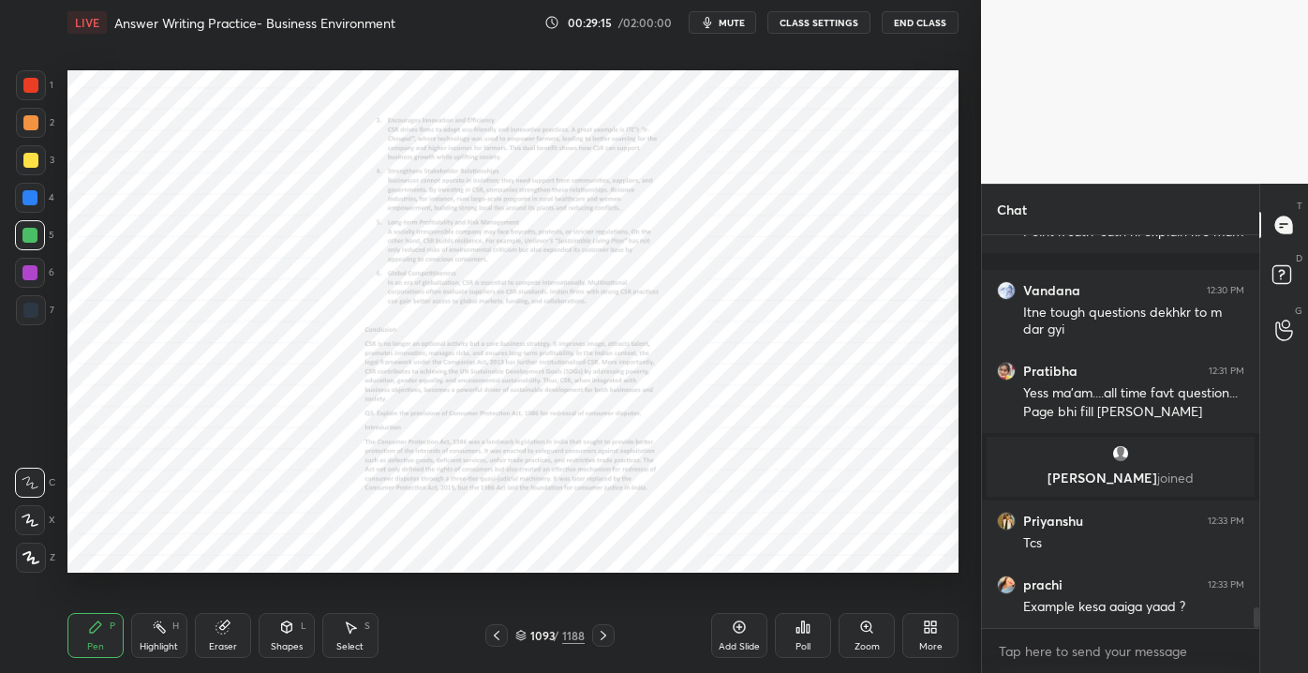
click at [858, 633] on div "Zoom" at bounding box center [866, 635] width 56 height 45
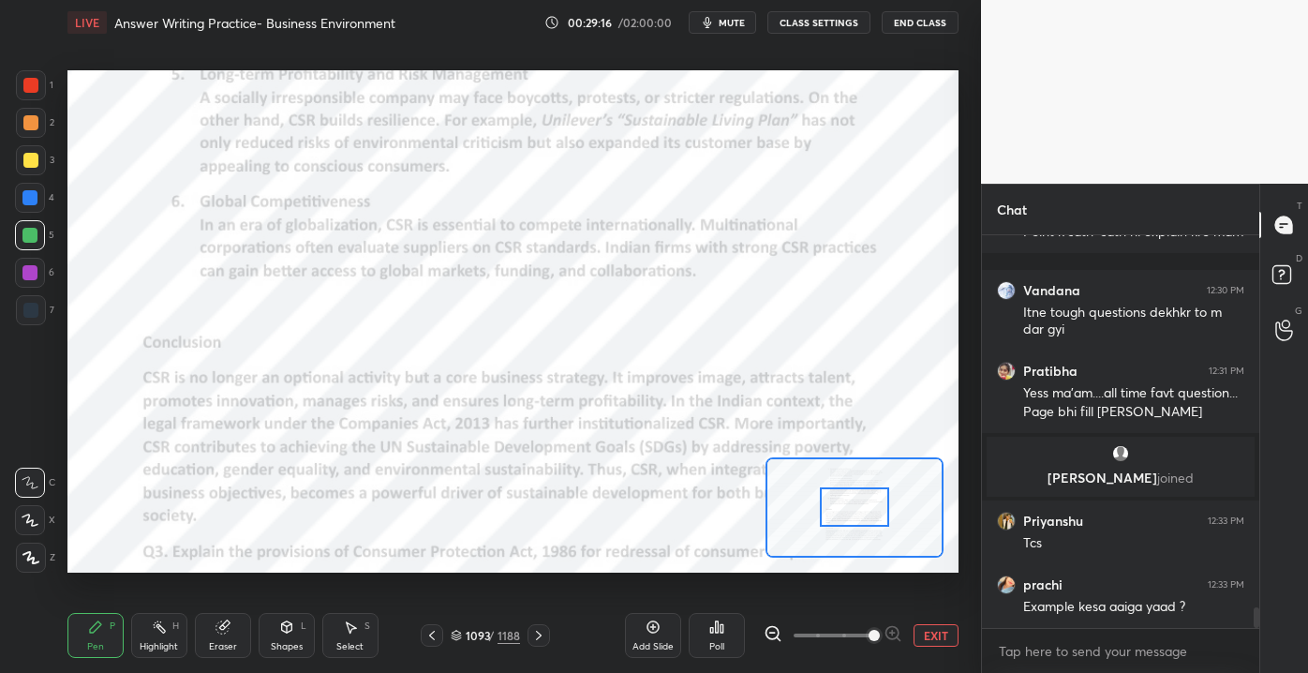
drag, startPoint x: 822, startPoint y: 631, endPoint x: 876, endPoint y: 620, distance: 55.3
click at [876, 630] on span at bounding box center [873, 635] width 11 height 11
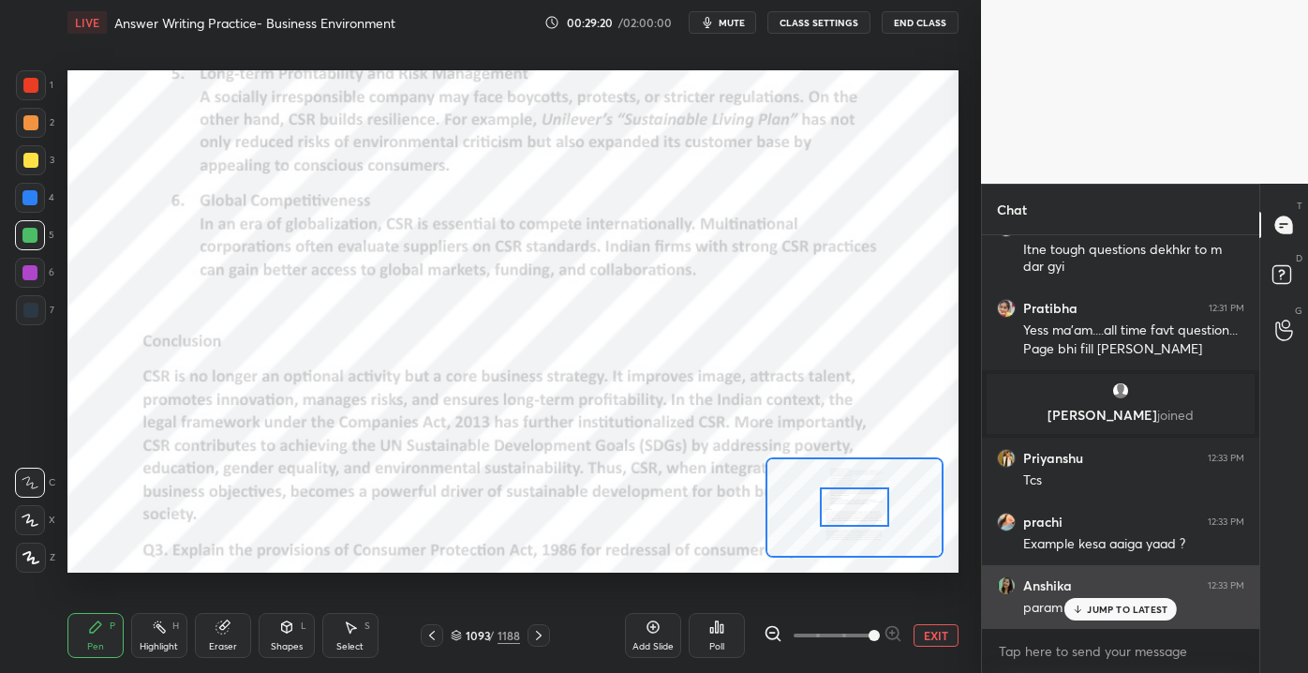
click at [1096, 601] on div "JUMP TO LATEST" at bounding box center [1120, 609] width 112 height 22
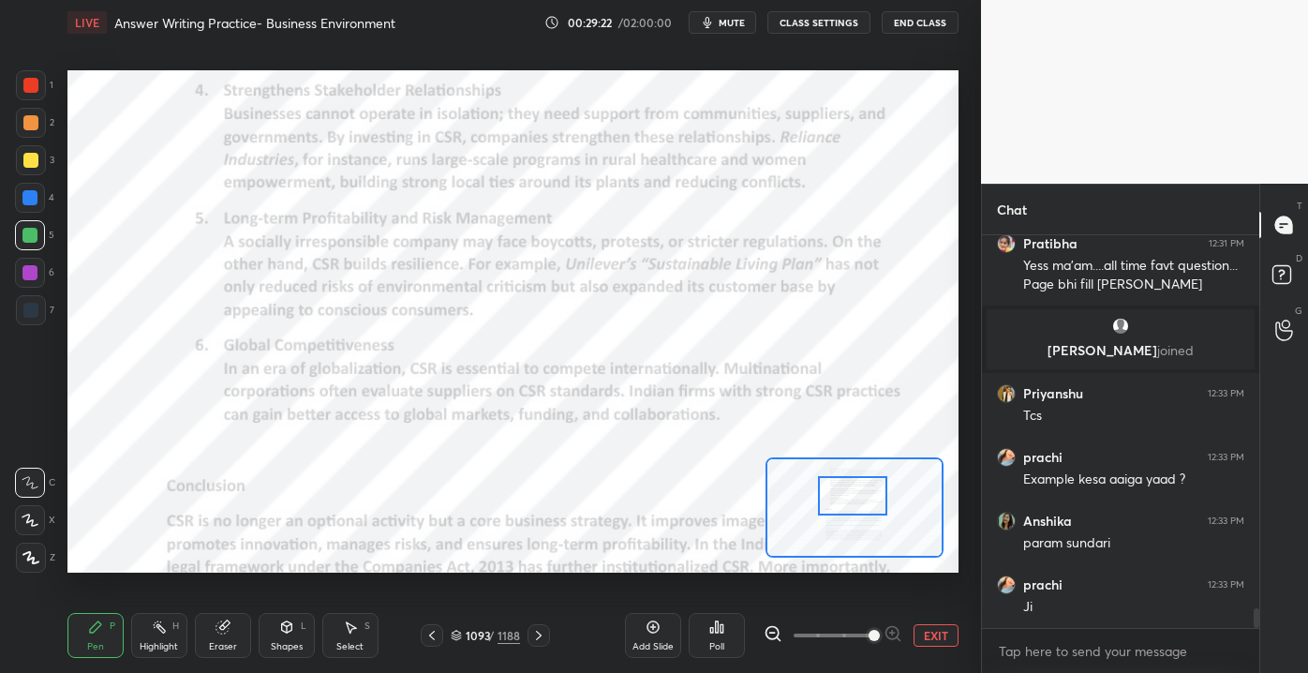
scroll to position [7429, 0]
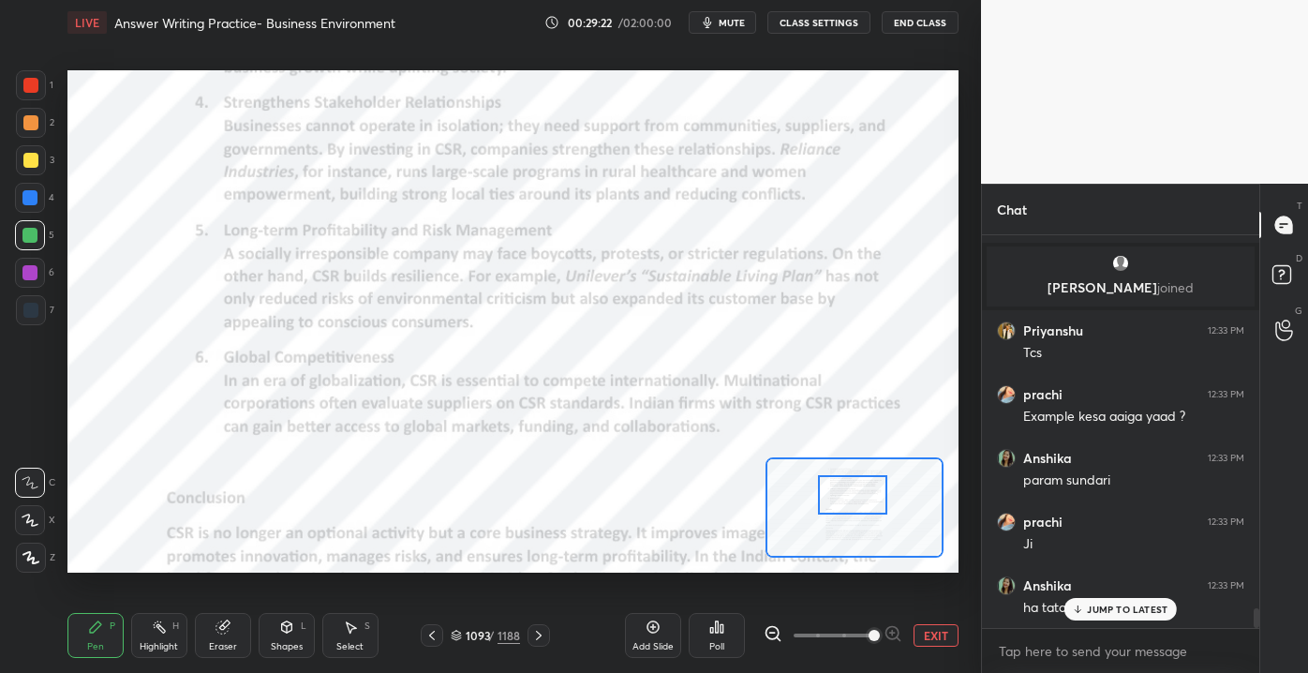
drag, startPoint x: 859, startPoint y: 512, endPoint x: 856, endPoint y: 493, distance: 18.9
click at [856, 493] on div at bounding box center [853, 494] width 70 height 38
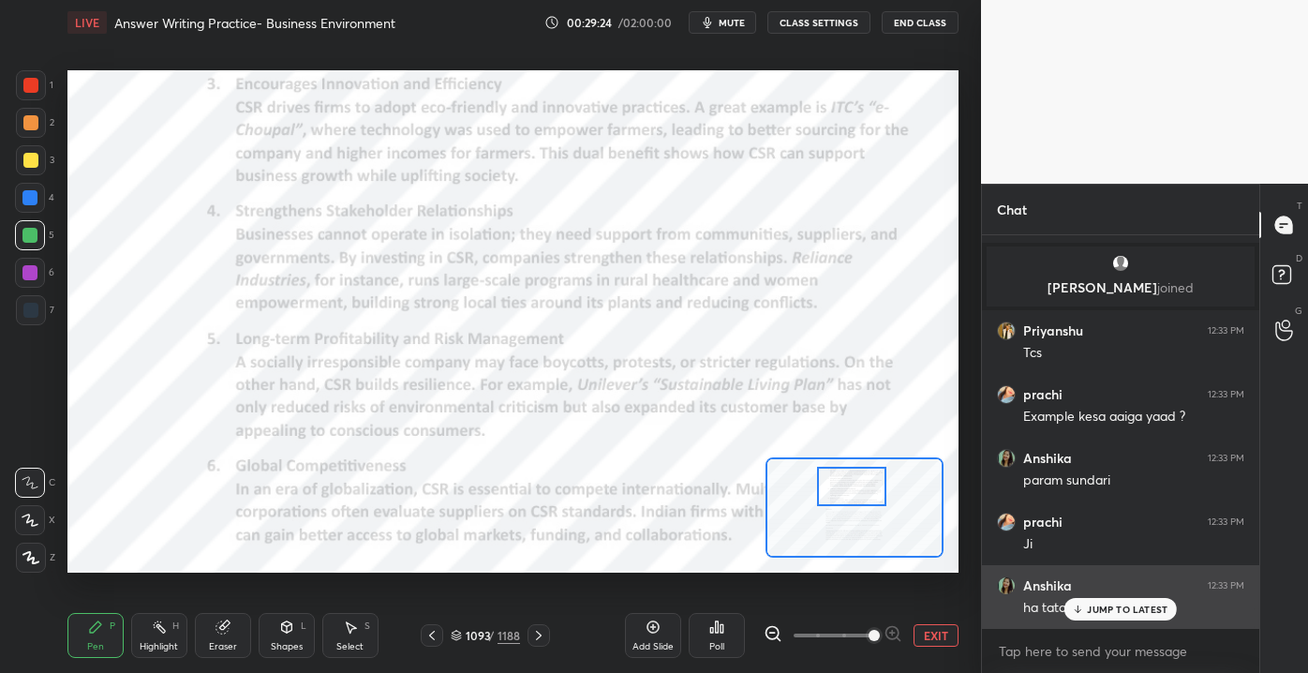
click at [1087, 605] on div "JUMP TO LATEST" at bounding box center [1120, 609] width 112 height 22
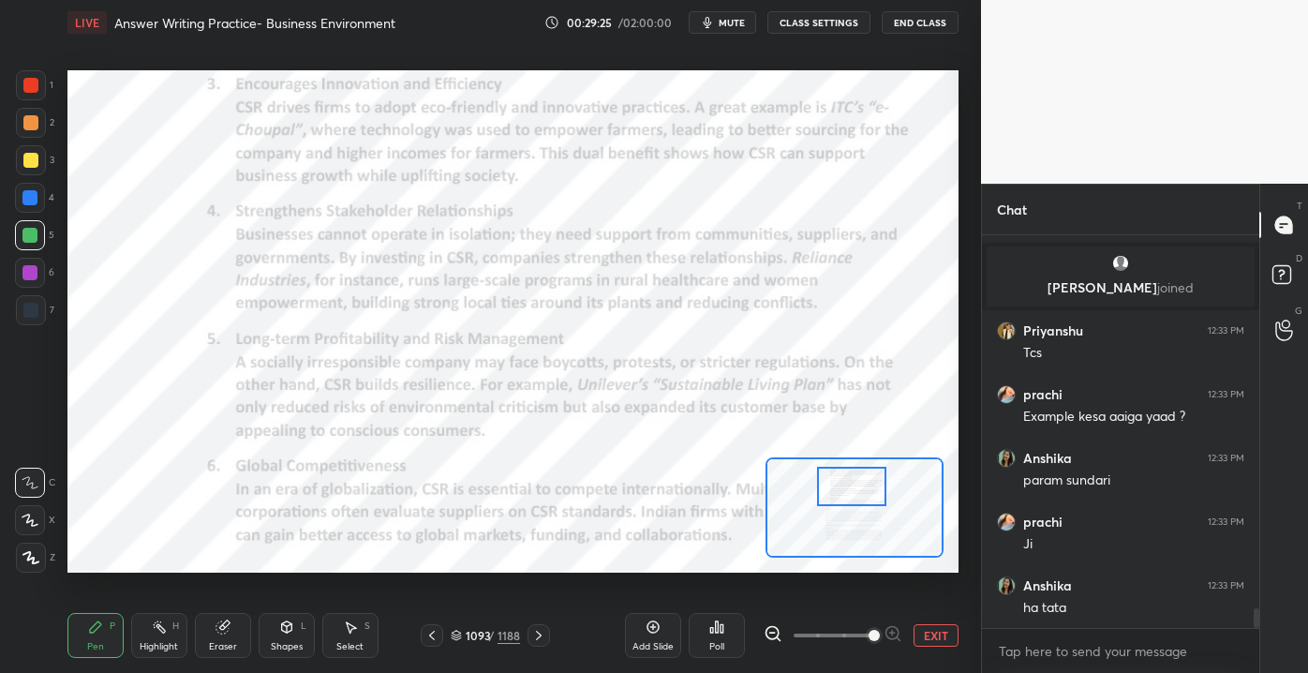
scroll to position [7494, 0]
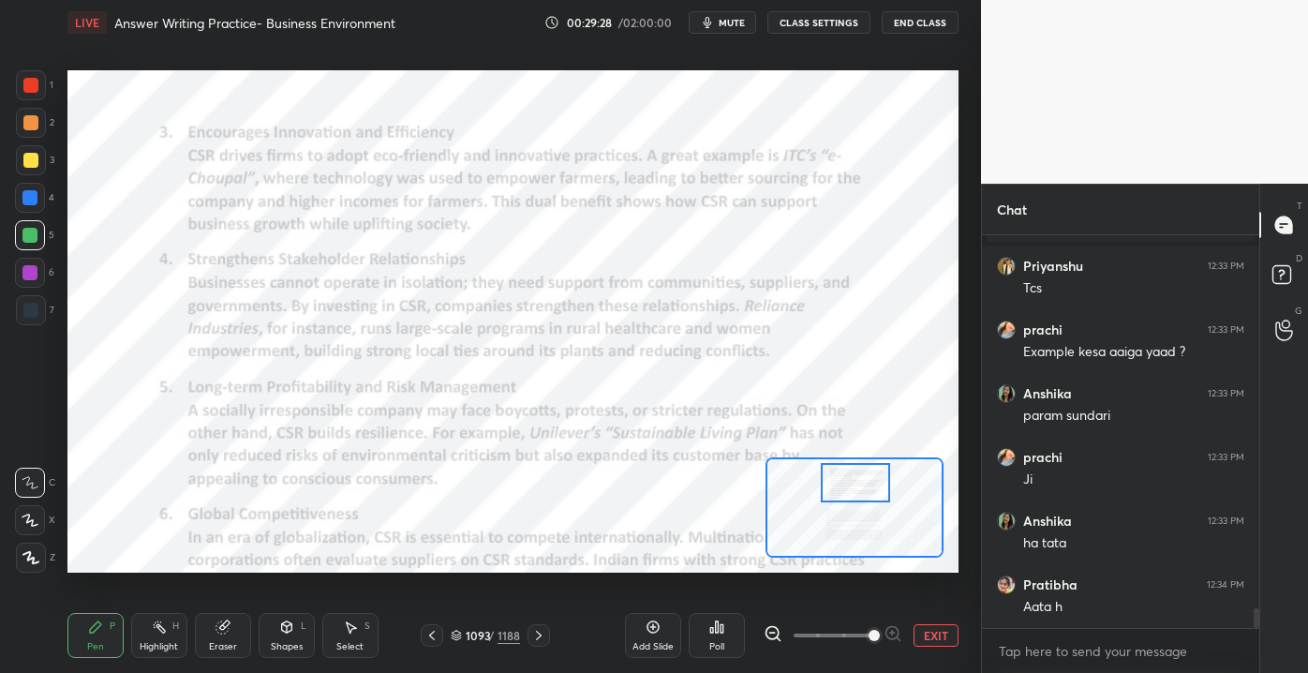
drag, startPoint x: 851, startPoint y: 498, endPoint x: 859, endPoint y: 491, distance: 11.3
click at [856, 497] on div at bounding box center [856, 482] width 70 height 38
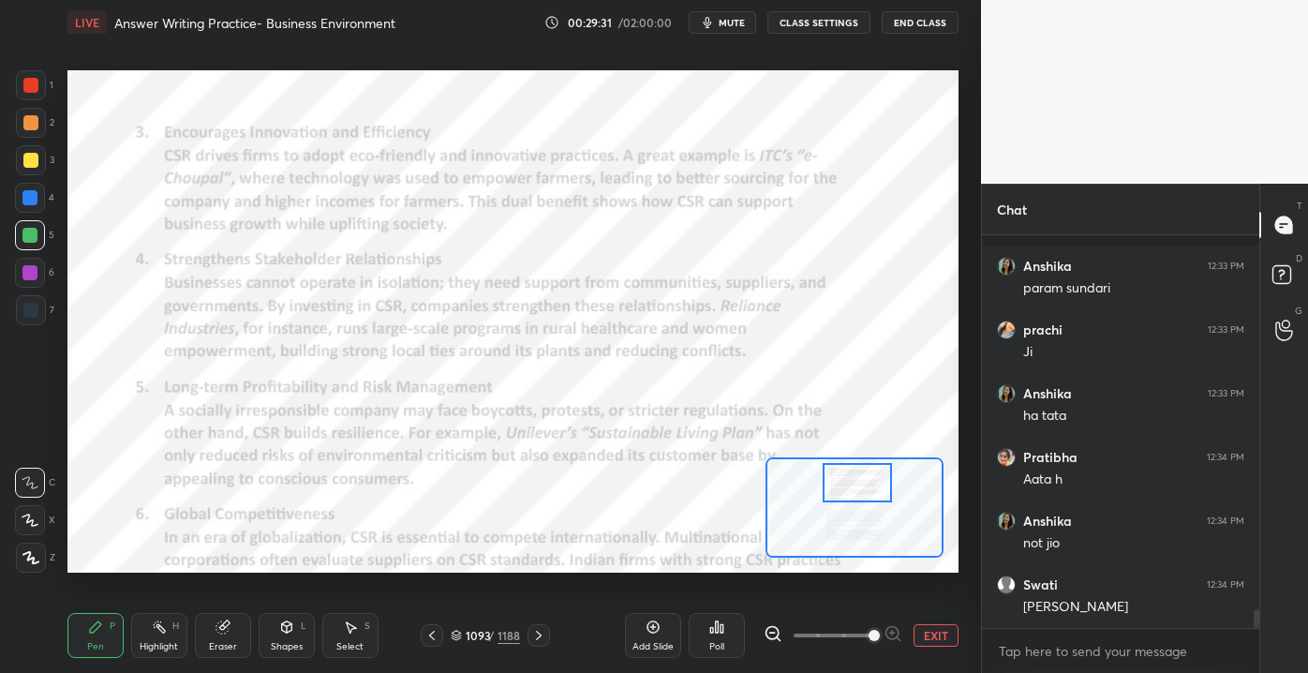
scroll to position [7702, 0]
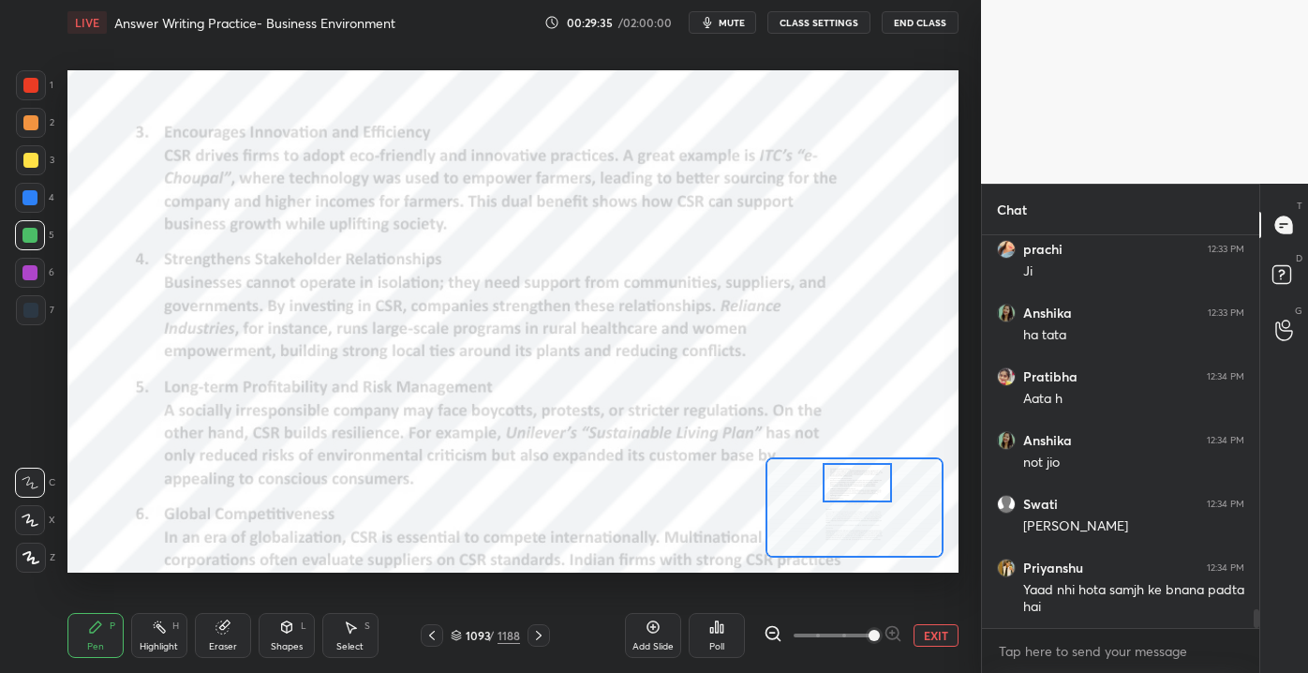
click at [226, 634] on icon at bounding box center [222, 626] width 15 height 15
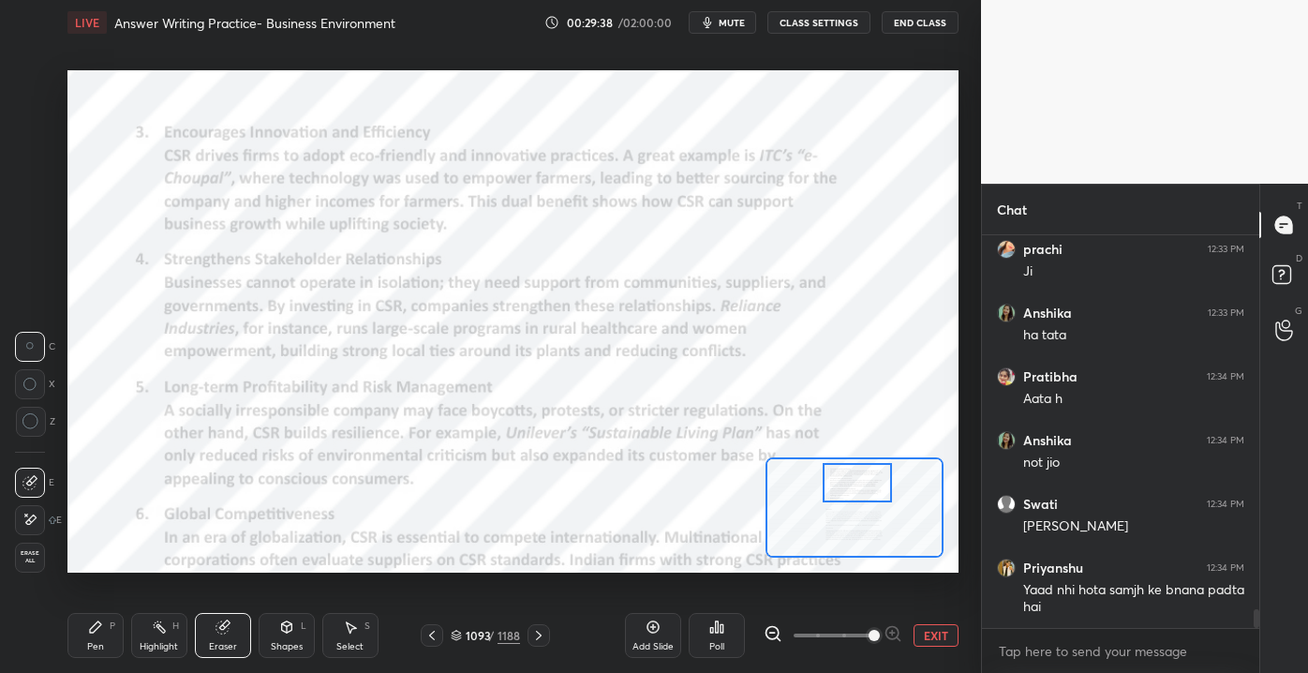
click at [94, 623] on icon at bounding box center [95, 626] width 15 height 15
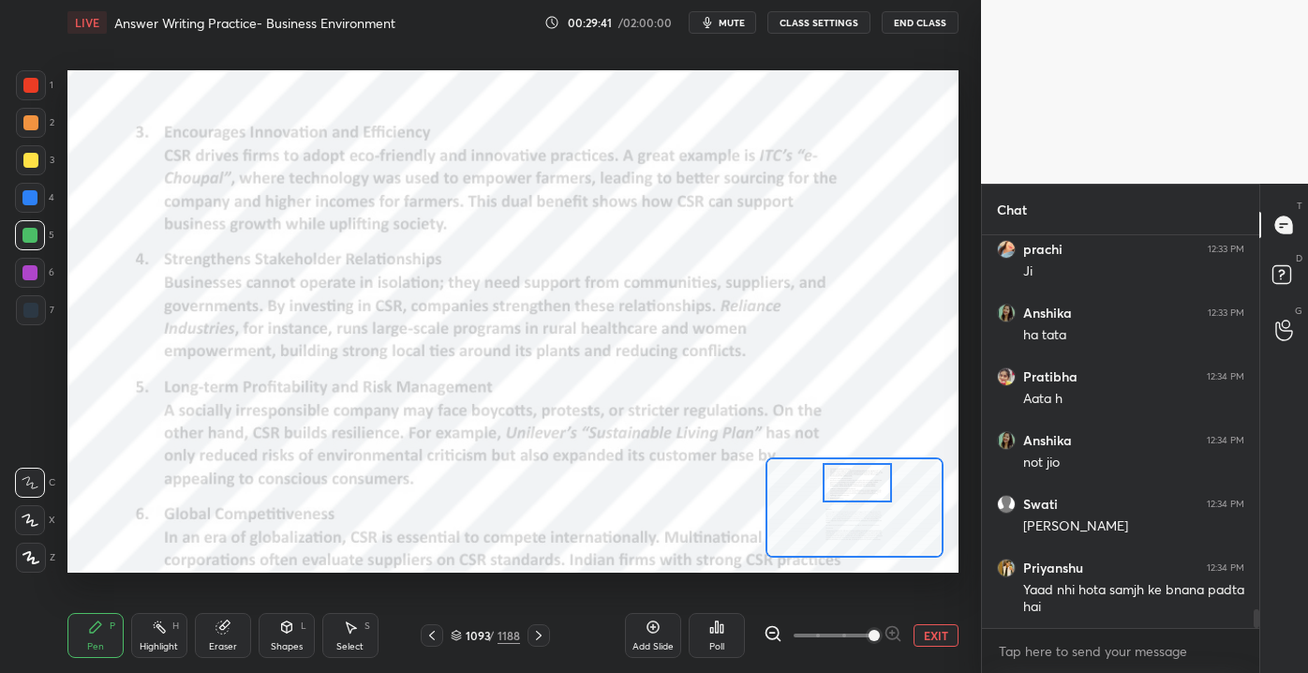
scroll to position [7765, 0]
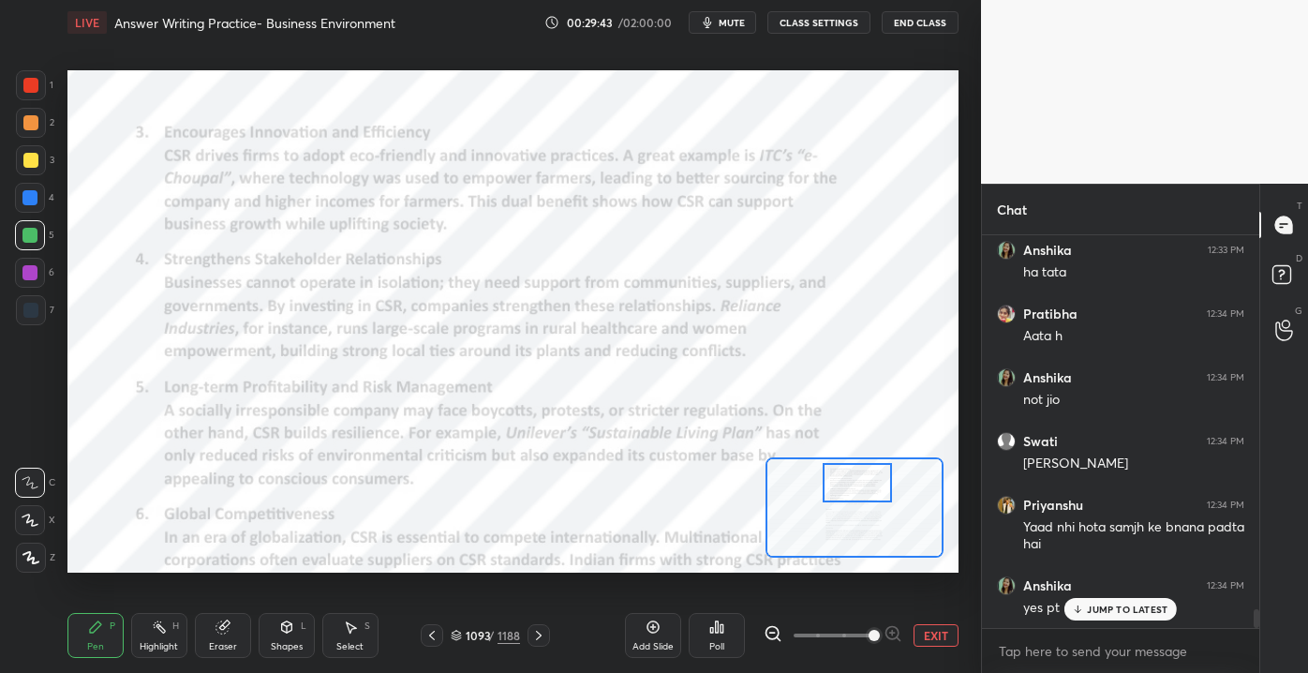
click at [1081, 610] on icon at bounding box center [1078, 608] width 12 height 11
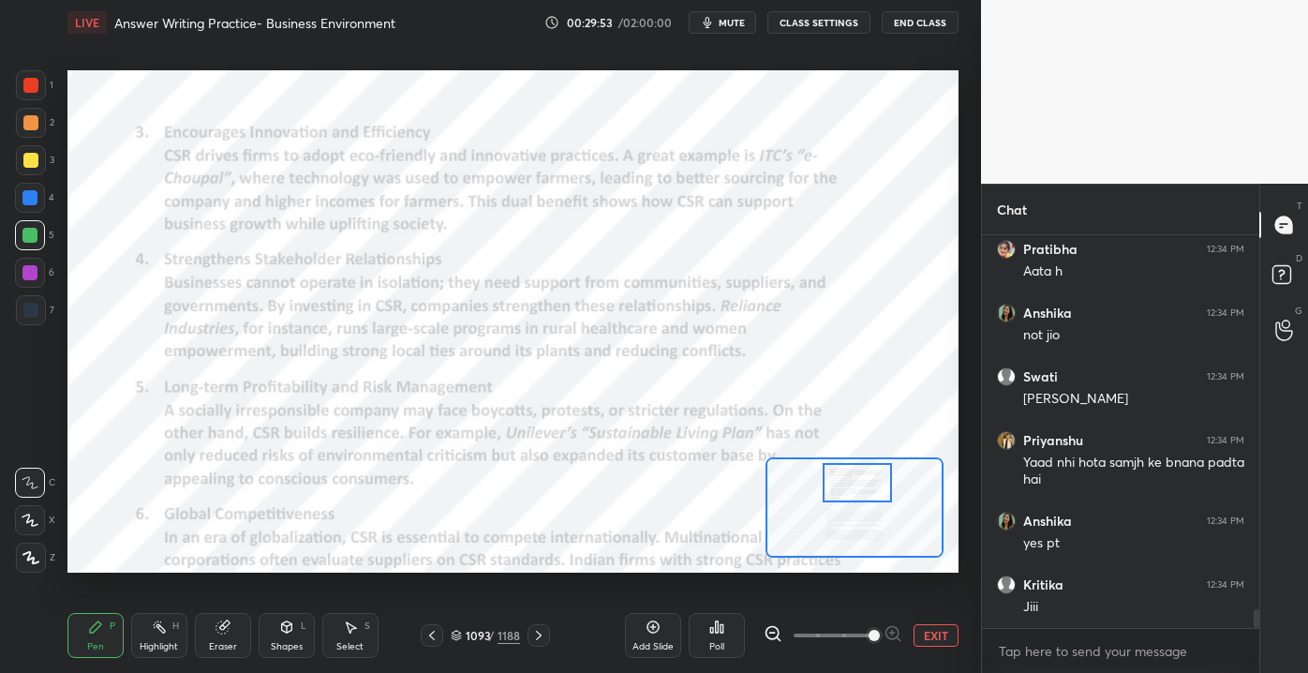
scroll to position [7892, 0]
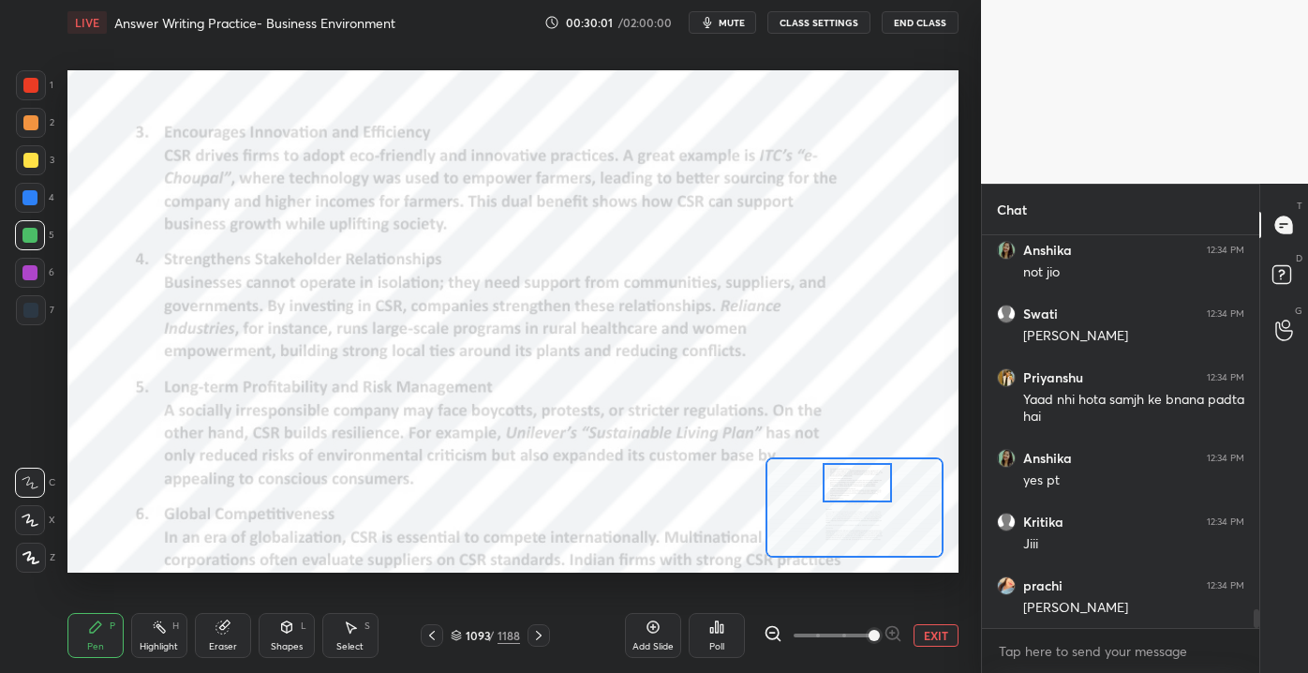
click at [221, 643] on div "Eraser" at bounding box center [223, 646] width 28 height 9
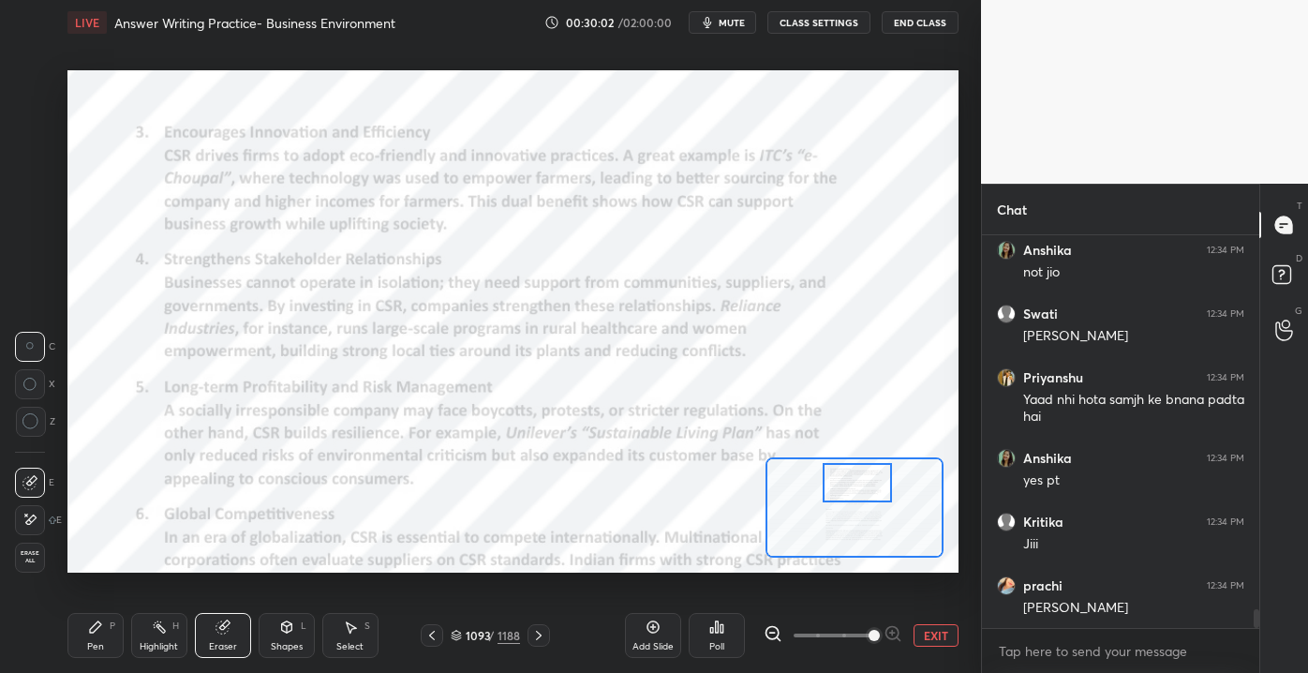
click at [18, 557] on span "Erase all" at bounding box center [30, 556] width 28 height 13
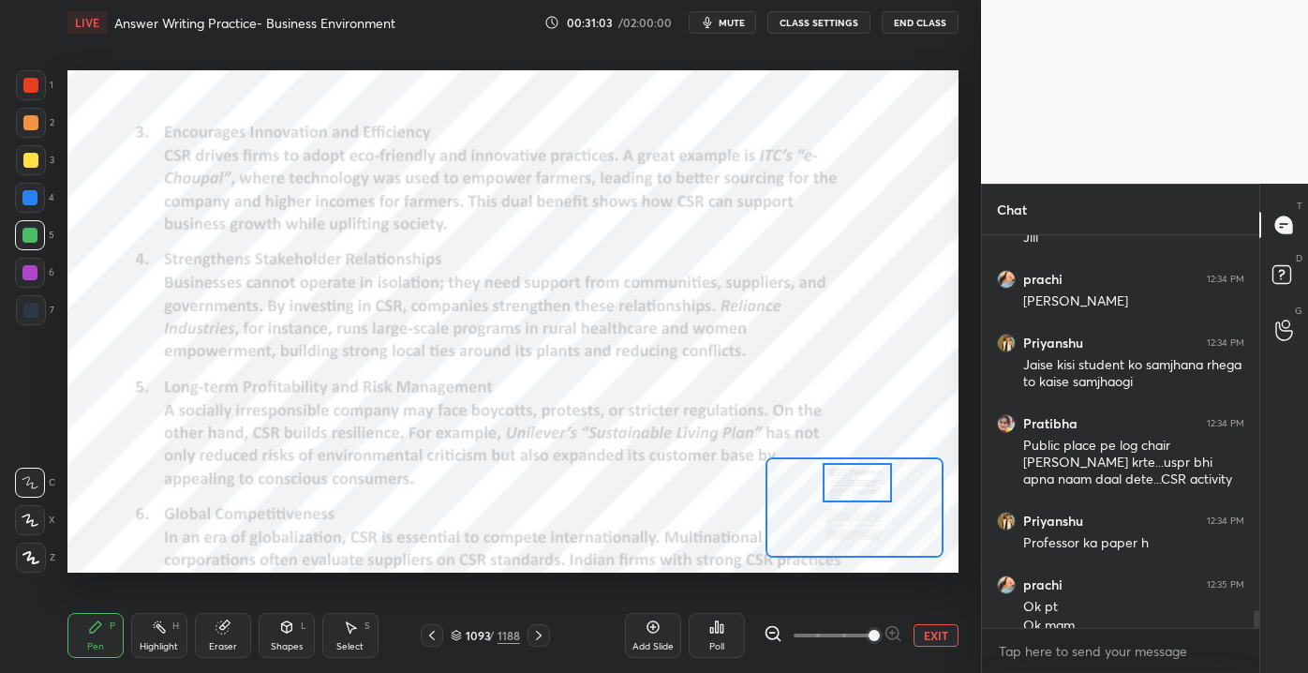
scroll to position [8216, 0]
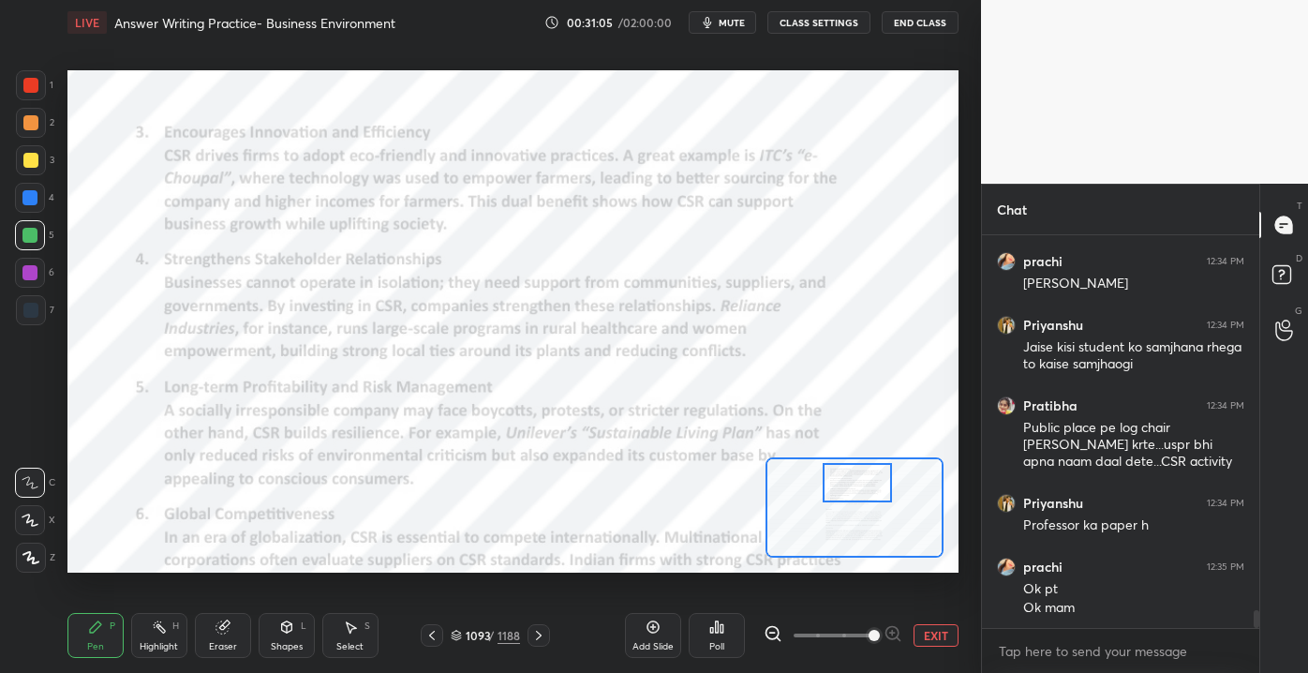
click at [208, 639] on div "Eraser" at bounding box center [223, 635] width 56 height 45
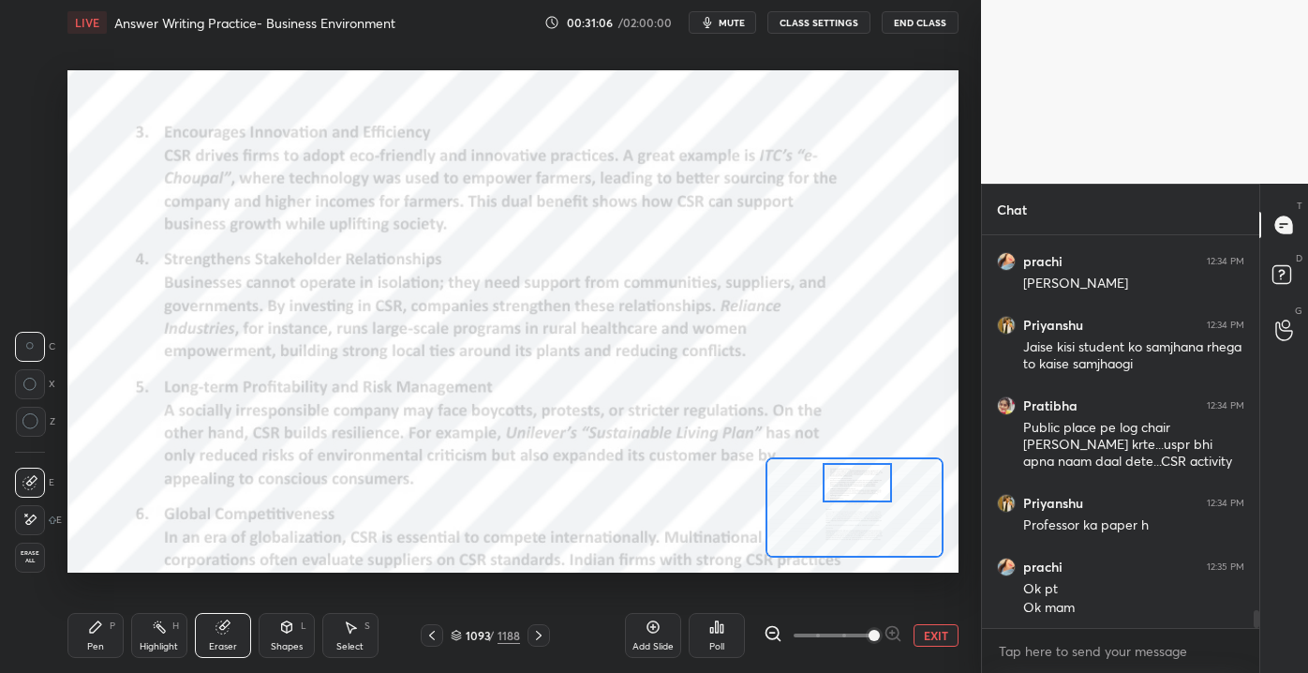
click at [21, 558] on span "Erase all" at bounding box center [30, 556] width 28 height 13
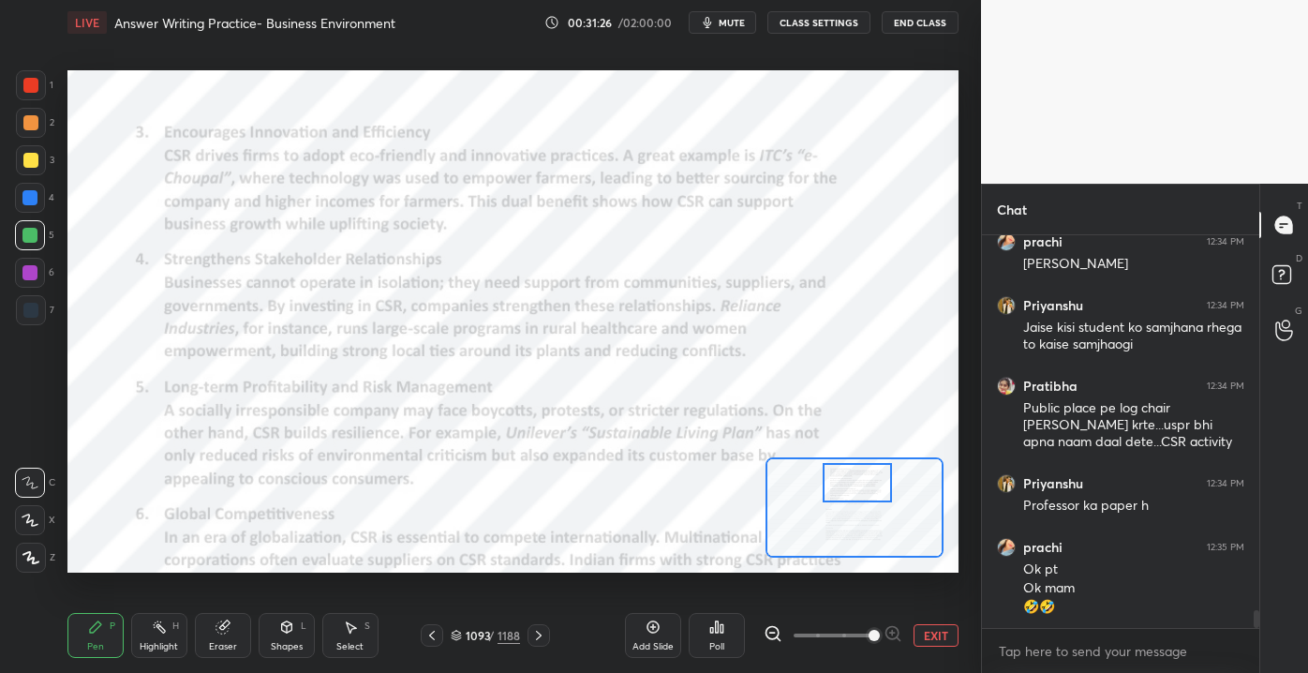
scroll to position [8317, 0]
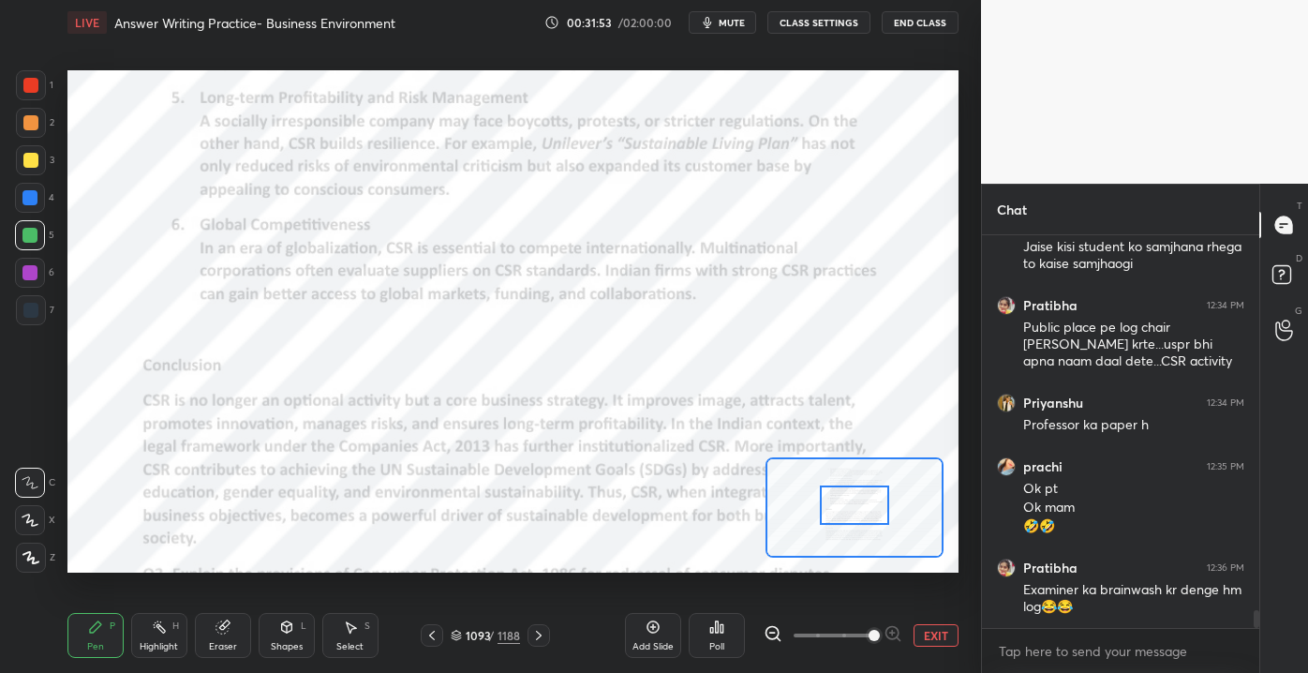
drag, startPoint x: 845, startPoint y: 495, endPoint x: 843, endPoint y: 508, distance: 13.2
click at [843, 508] on div at bounding box center [855, 504] width 70 height 38
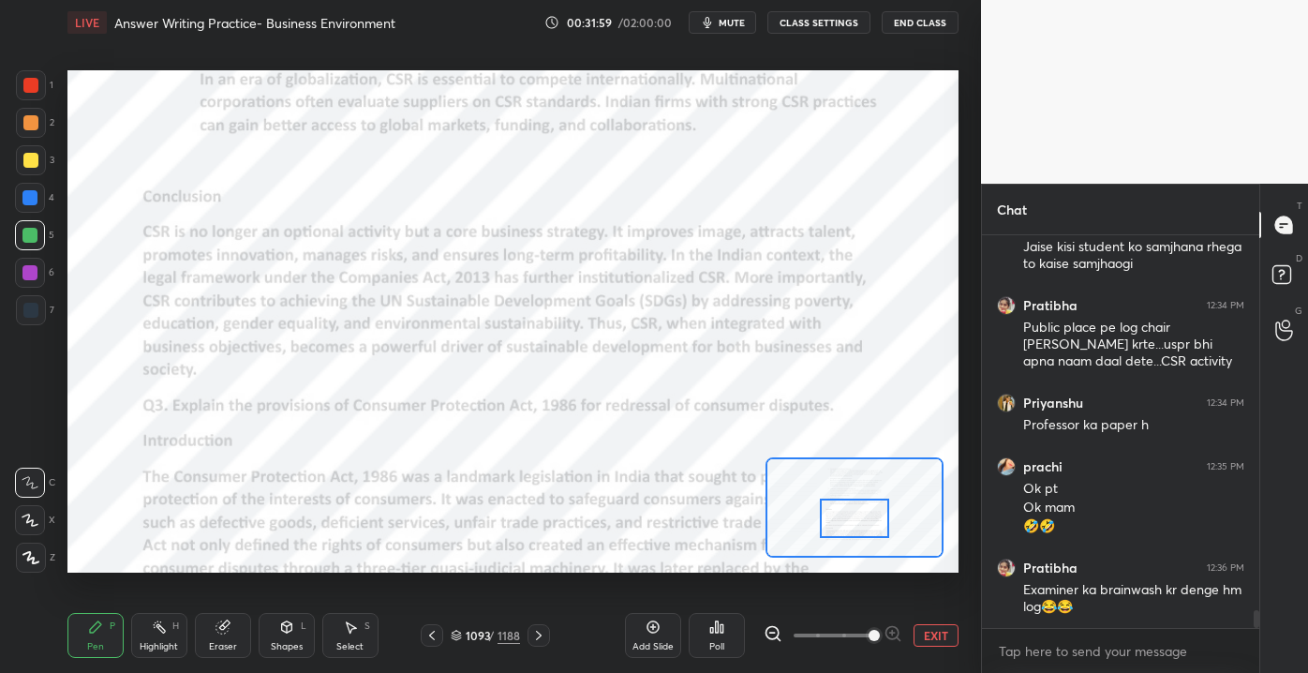
drag, startPoint x: 837, startPoint y: 506, endPoint x: 837, endPoint y: 519, distance: 13.1
click at [837, 519] on div at bounding box center [855, 517] width 70 height 38
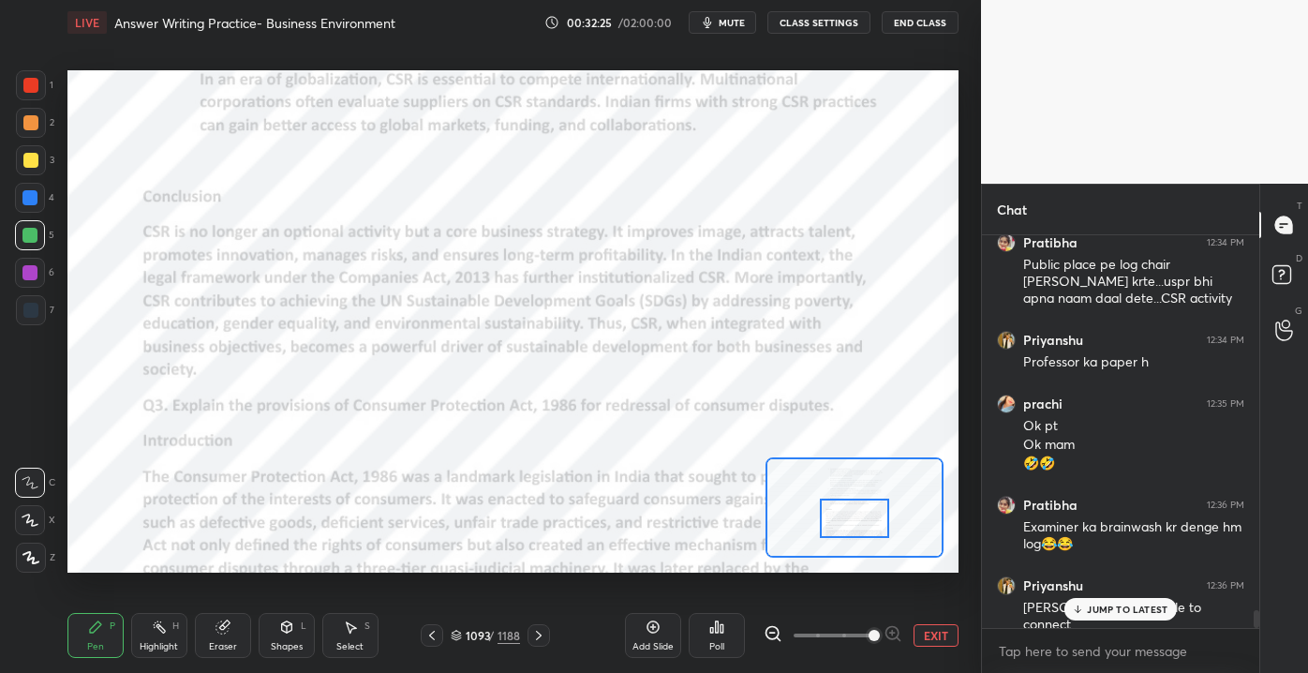
click at [1089, 605] on p "JUMP TO LATEST" at bounding box center [1127, 608] width 81 height 11
click at [938, 636] on button "EXIT" at bounding box center [935, 635] width 45 height 22
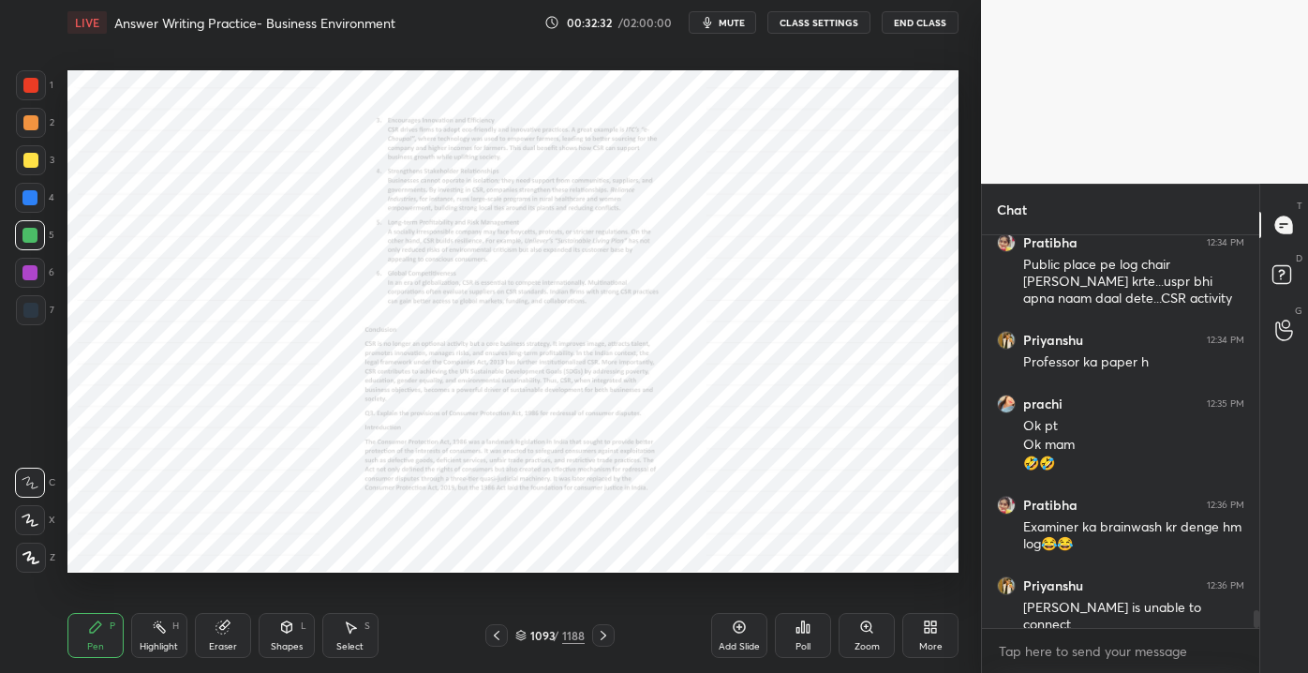
click at [844, 628] on div "Zoom" at bounding box center [866, 635] width 56 height 45
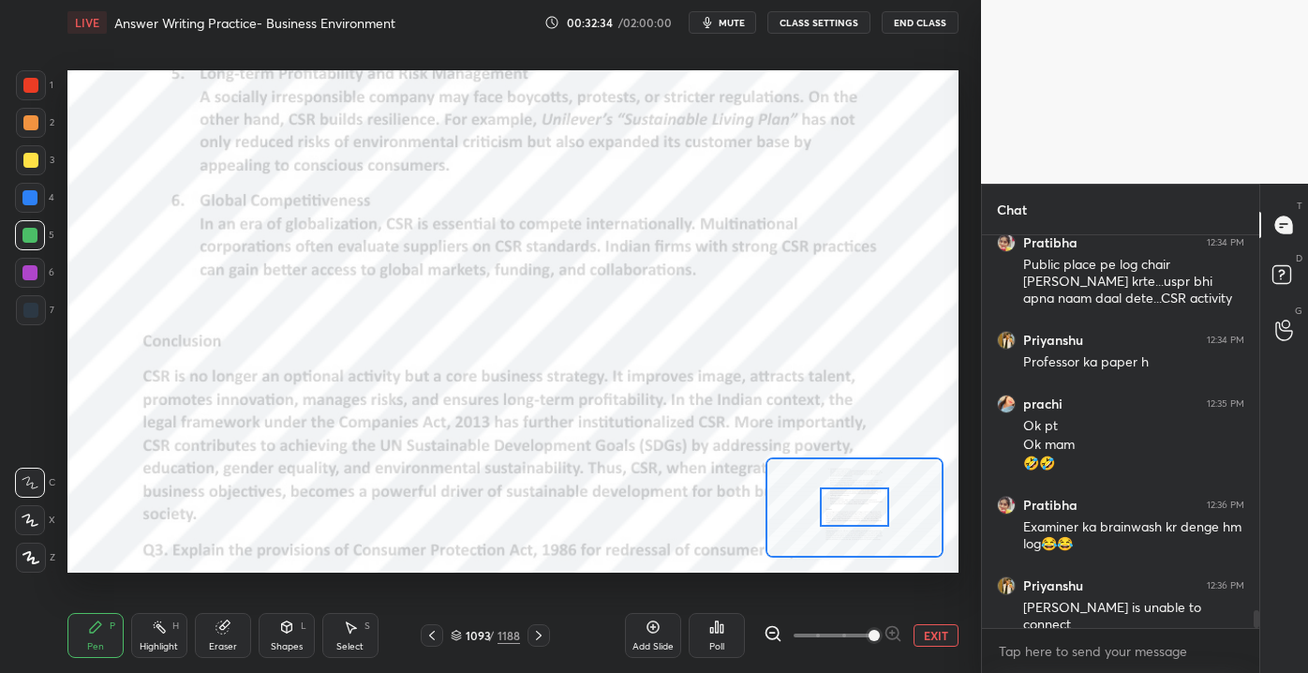
drag, startPoint x: 845, startPoint y: 628, endPoint x: 874, endPoint y: 626, distance: 29.1
click at [872, 630] on span at bounding box center [873, 635] width 11 height 11
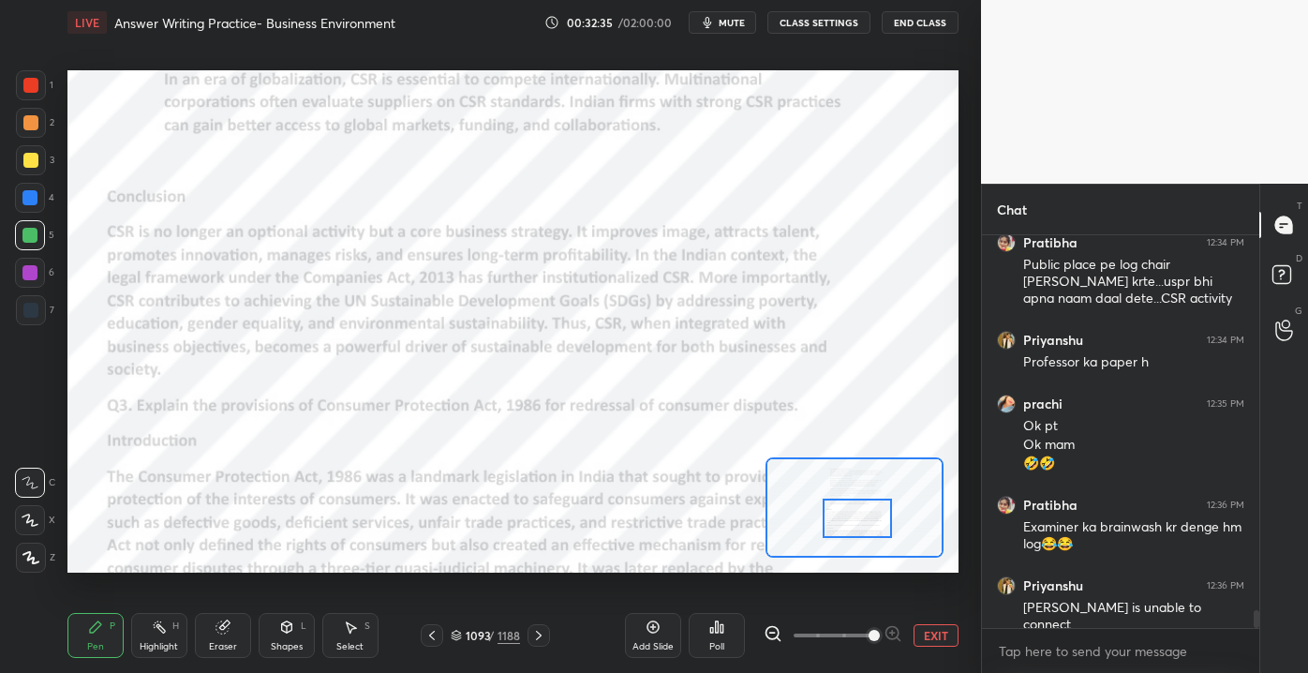
drag, startPoint x: 852, startPoint y: 501, endPoint x: 864, endPoint y: 516, distance: 19.3
click at [854, 511] on div at bounding box center [858, 517] width 70 height 38
click at [931, 638] on button "EXIT" at bounding box center [935, 635] width 45 height 22
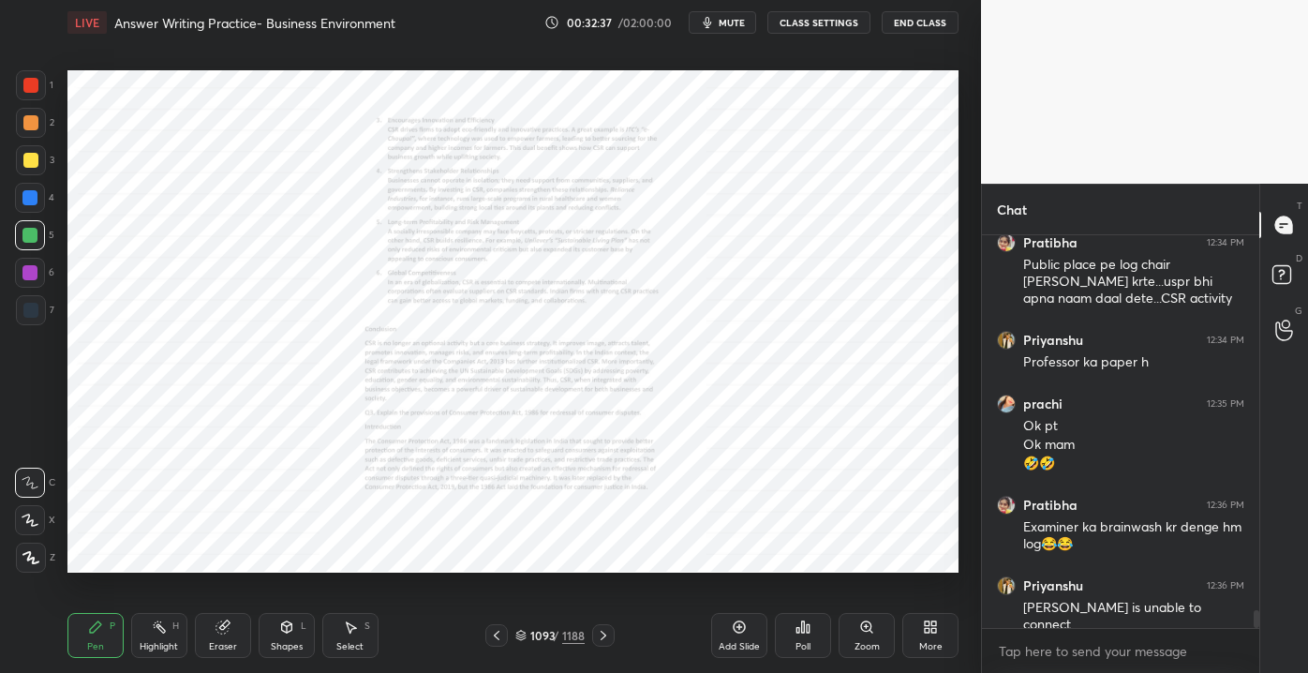
click at [742, 631] on icon at bounding box center [739, 626] width 15 height 15
click at [32, 87] on div at bounding box center [30, 85] width 15 height 15
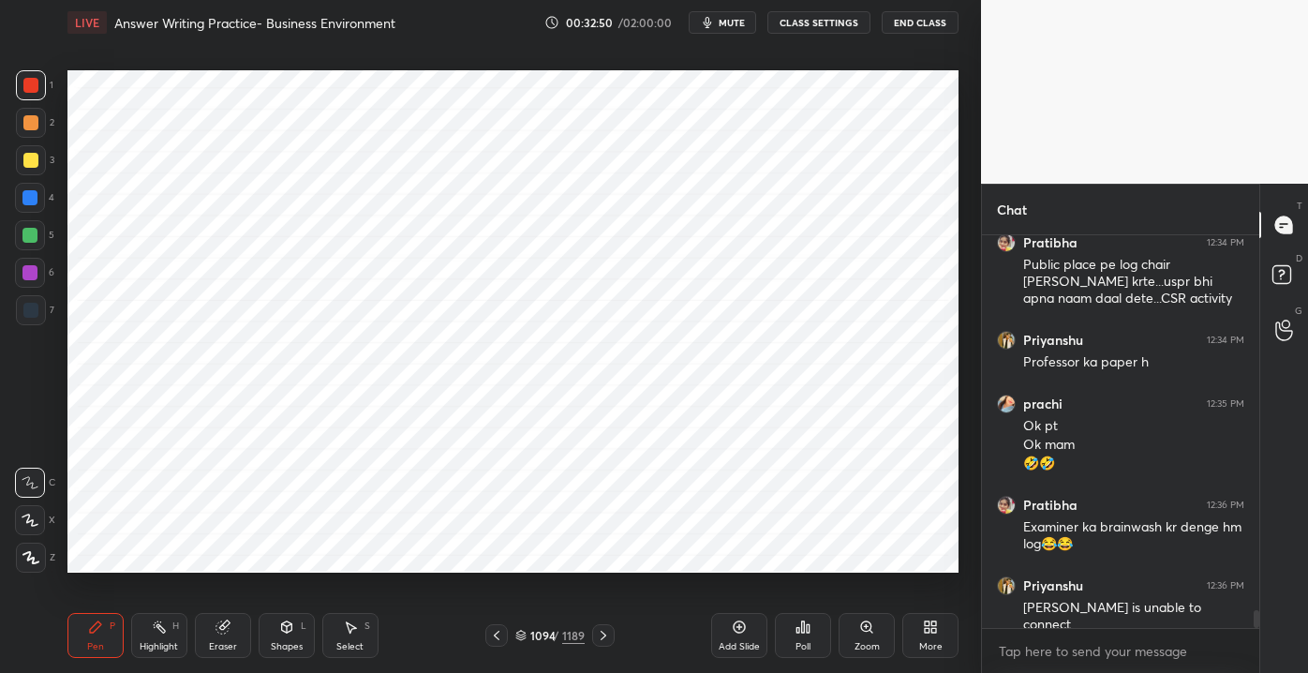
click at [38, 203] on div at bounding box center [30, 198] width 30 height 30
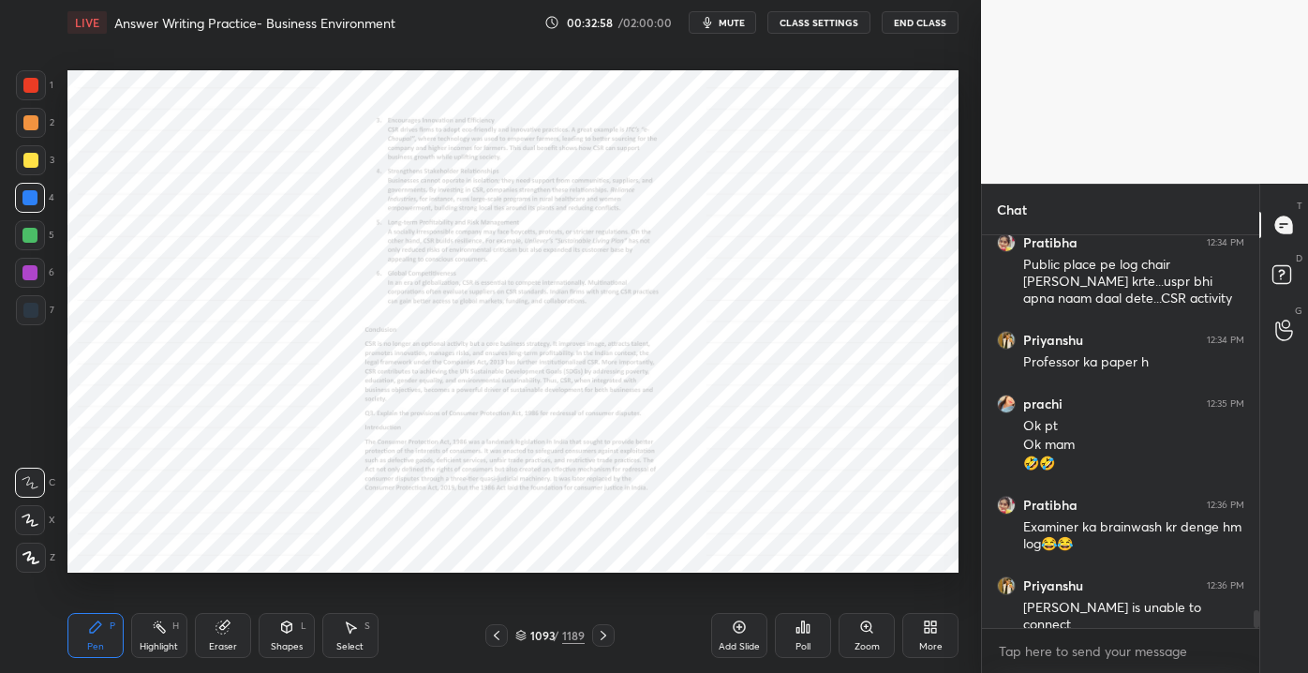
click at [856, 638] on div "Zoom" at bounding box center [866, 635] width 56 height 45
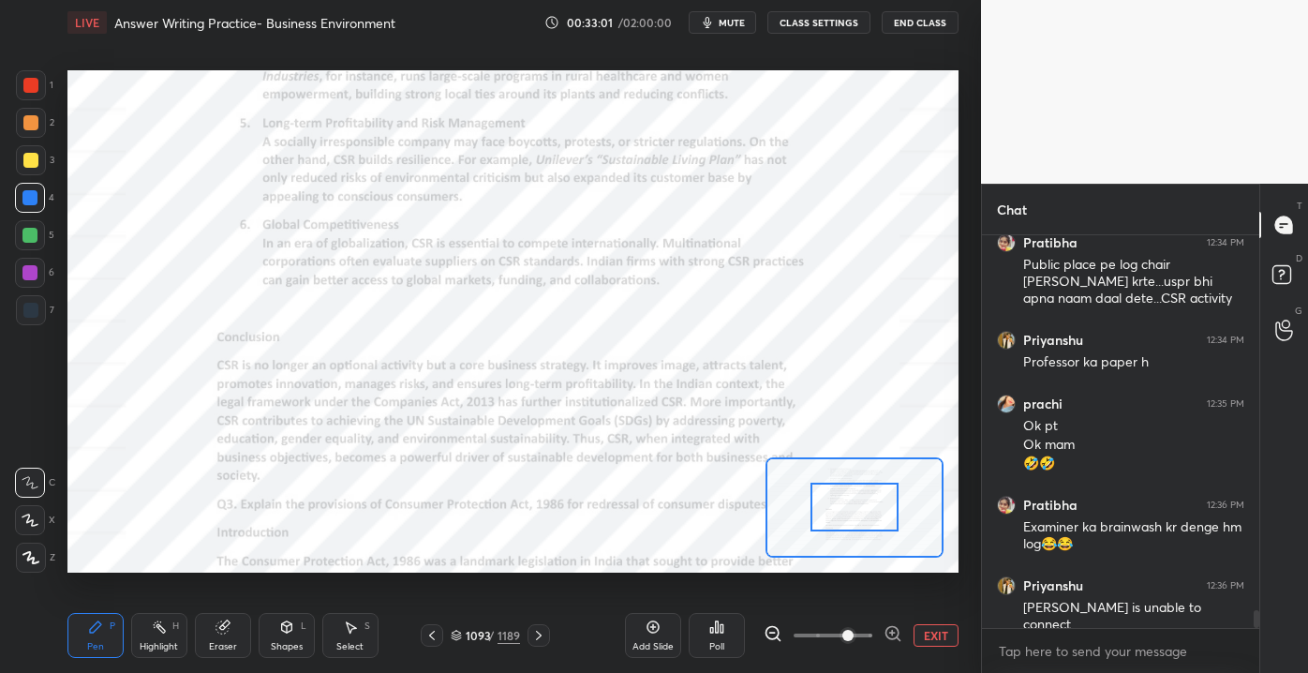
drag, startPoint x: 824, startPoint y: 631, endPoint x: 847, endPoint y: 628, distance: 22.7
click at [848, 631] on span at bounding box center [847, 635] width 11 height 11
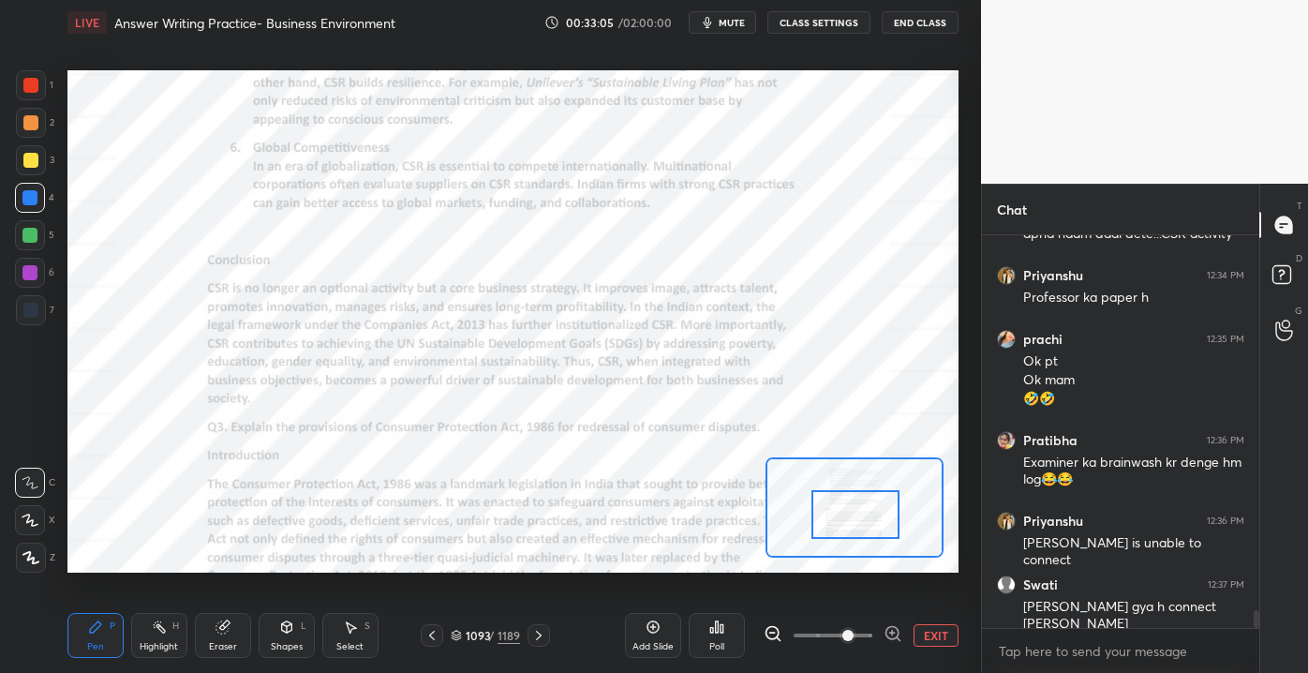
click at [842, 530] on div at bounding box center [854, 514] width 87 height 49
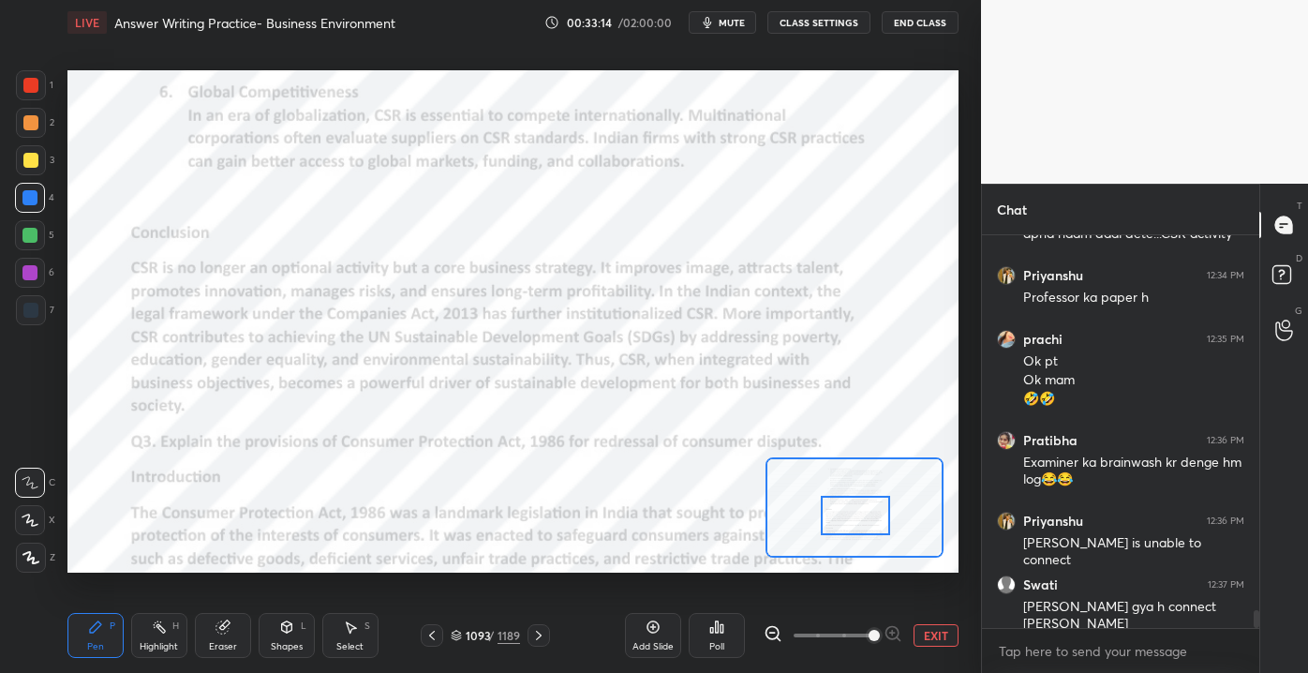
drag, startPoint x: 847, startPoint y: 633, endPoint x: 869, endPoint y: 635, distance: 22.6
click at [869, 635] on span at bounding box center [873, 635] width 11 height 11
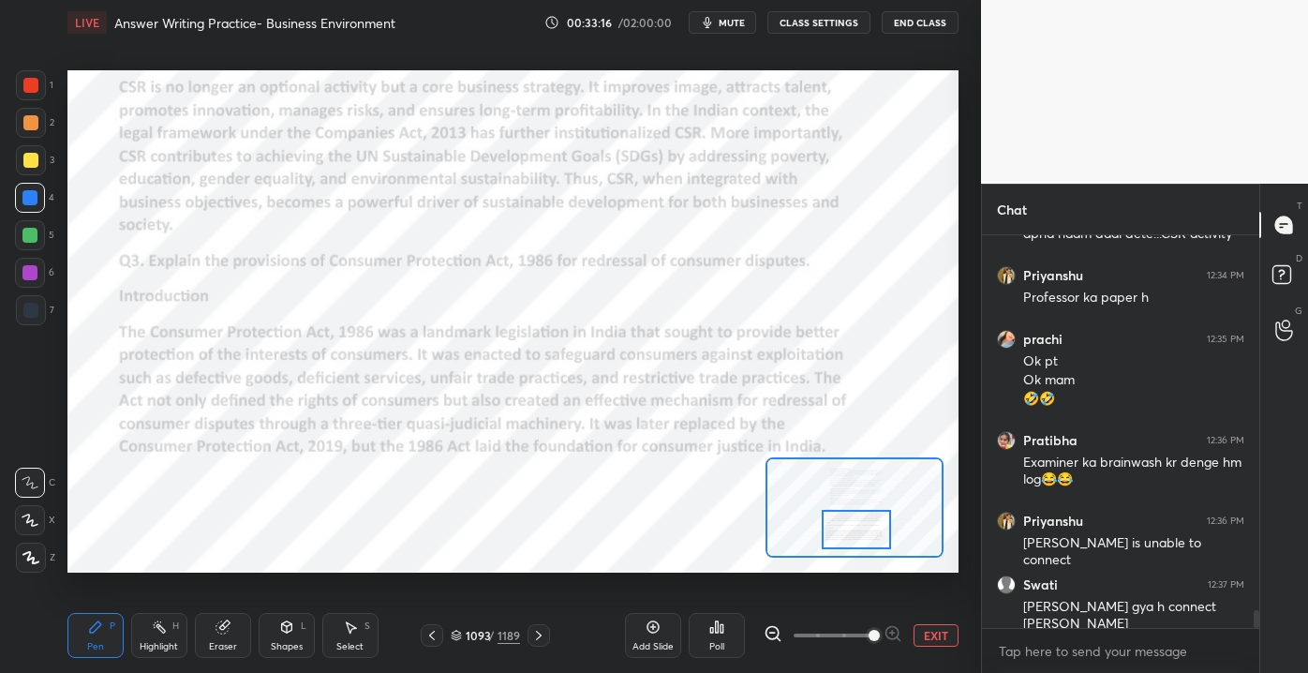
drag, startPoint x: 857, startPoint y: 519, endPoint x: 864, endPoint y: 536, distance: 18.1
click at [859, 536] on div at bounding box center [857, 529] width 70 height 38
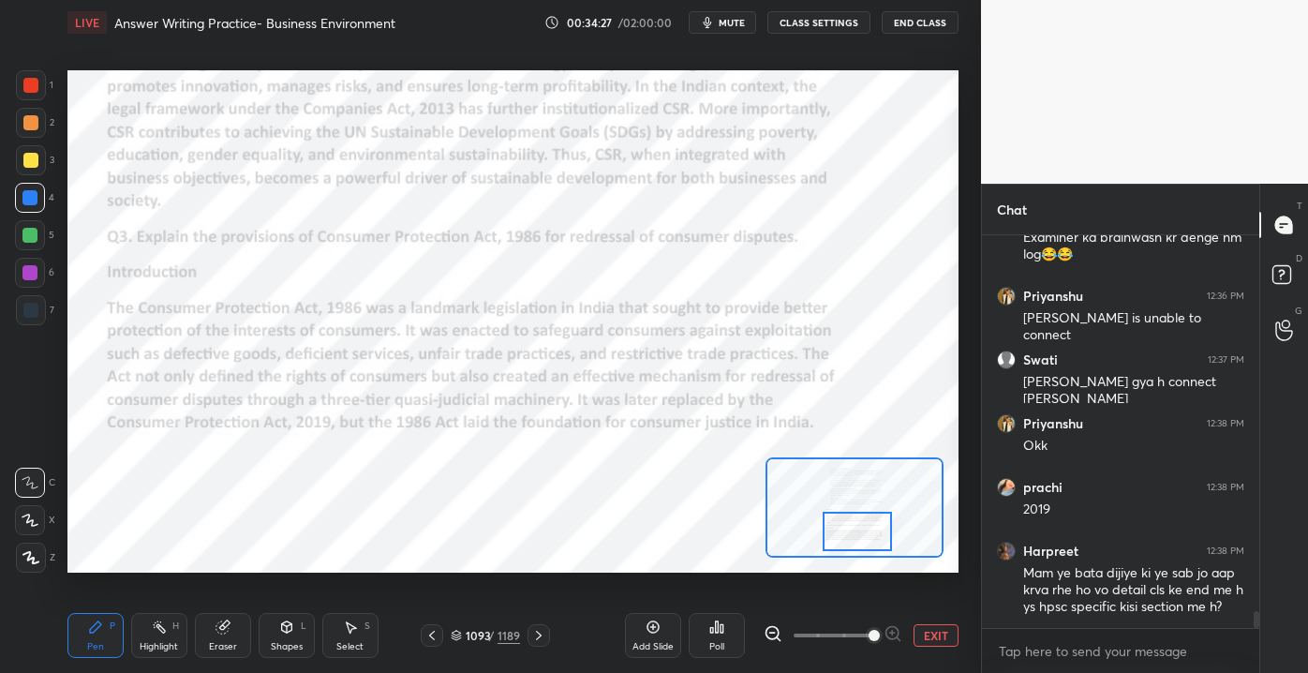
scroll to position [8732, 0]
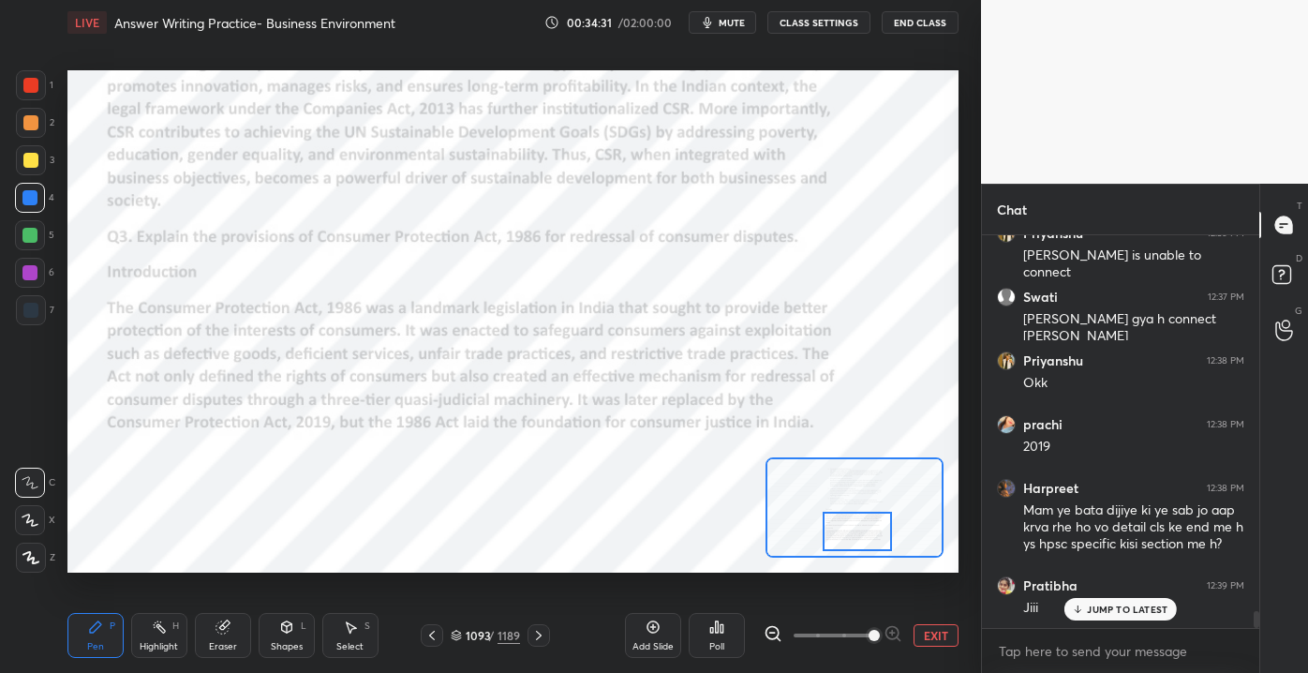
click at [937, 632] on button "EXIT" at bounding box center [935, 635] width 45 height 22
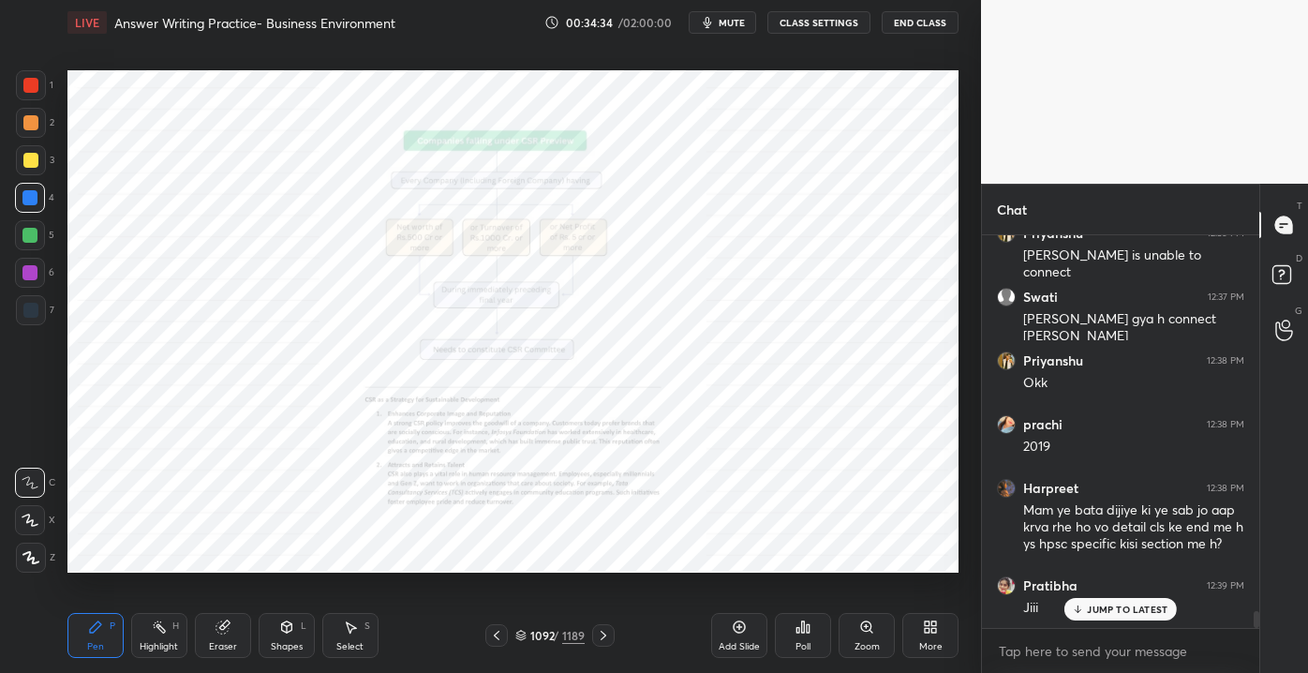
click at [541, 622] on div "Pen P Highlight H Eraser Shapes L Select S 1092 / 1189 Add Slide Poll Zoom More" at bounding box center [512, 635] width 891 height 75
click at [555, 628] on div "1092 / 1189" at bounding box center [549, 635] width 69 height 17
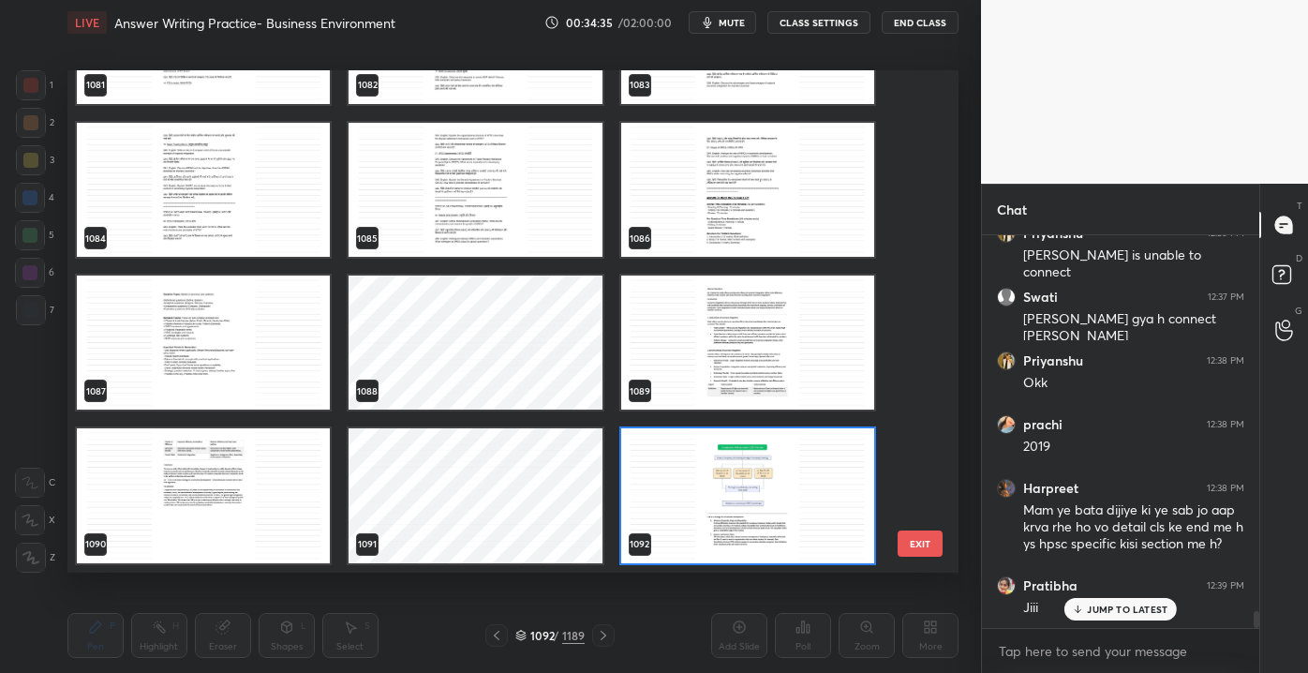
scroll to position [496, 882]
drag, startPoint x: 914, startPoint y: 465, endPoint x: 916, endPoint y: 474, distance: 9.6
click at [915, 476] on div "1078 1079 1080 1081 1082 1083 1084 1085 1086 1087 1088 1089 1090 1091 1092" at bounding box center [496, 320] width 858 height 501
click at [923, 471] on div "1078 1079 1080 1081 1082 1083 1084 1085 1086 1087 1088 1089 1090 1091 1092 EXIT" at bounding box center [512, 320] width 891 height 501
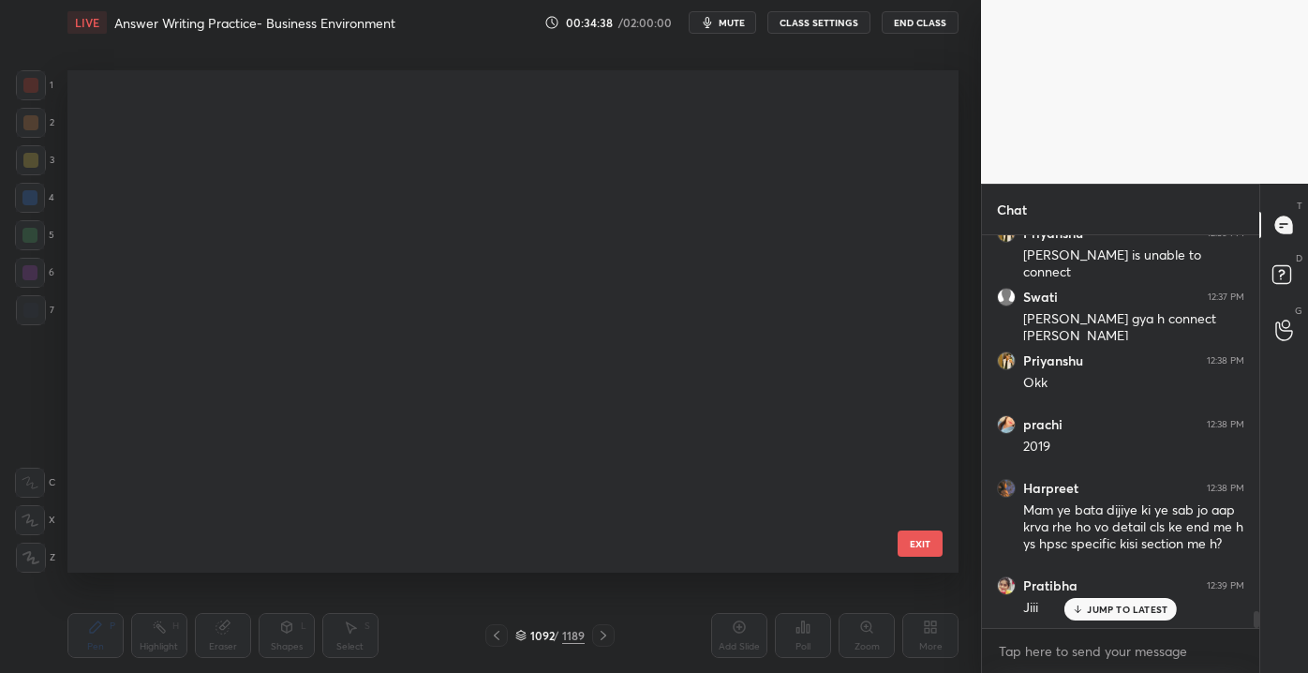
scroll to position [55819, 0]
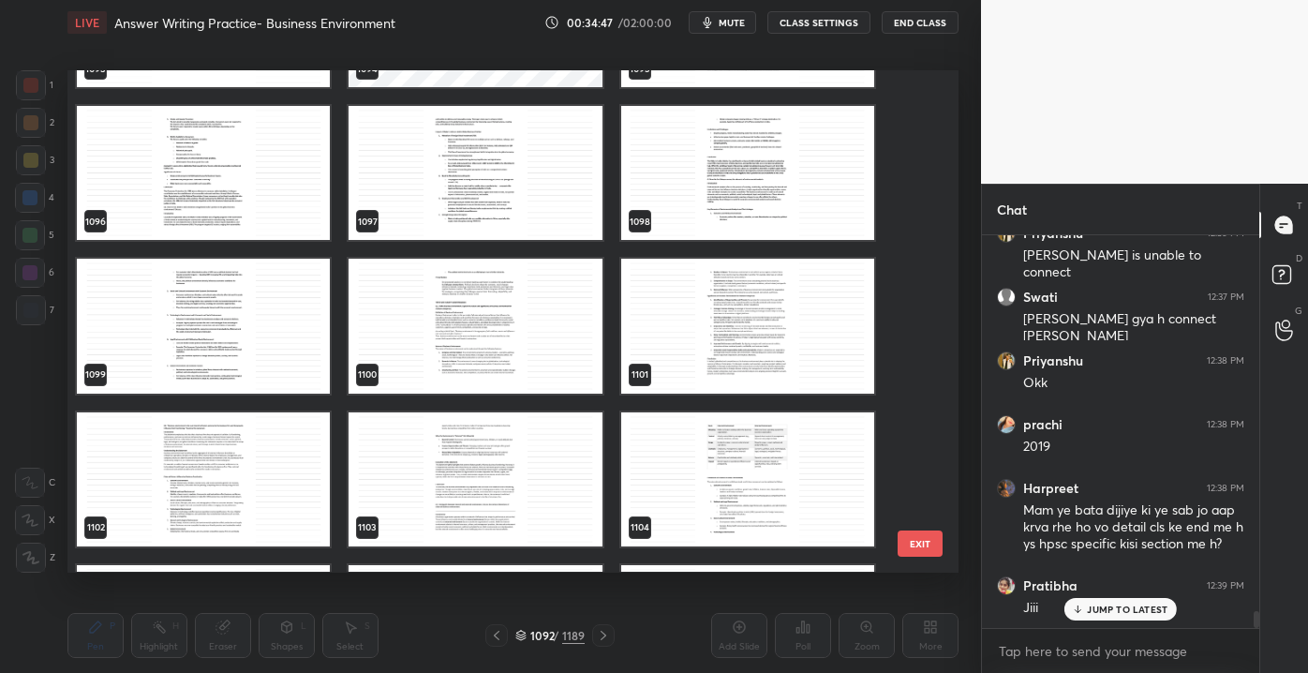
click at [1111, 603] on p "JUMP TO LATEST" at bounding box center [1127, 608] width 81 height 11
click at [927, 542] on button "EXIT" at bounding box center [920, 543] width 45 height 26
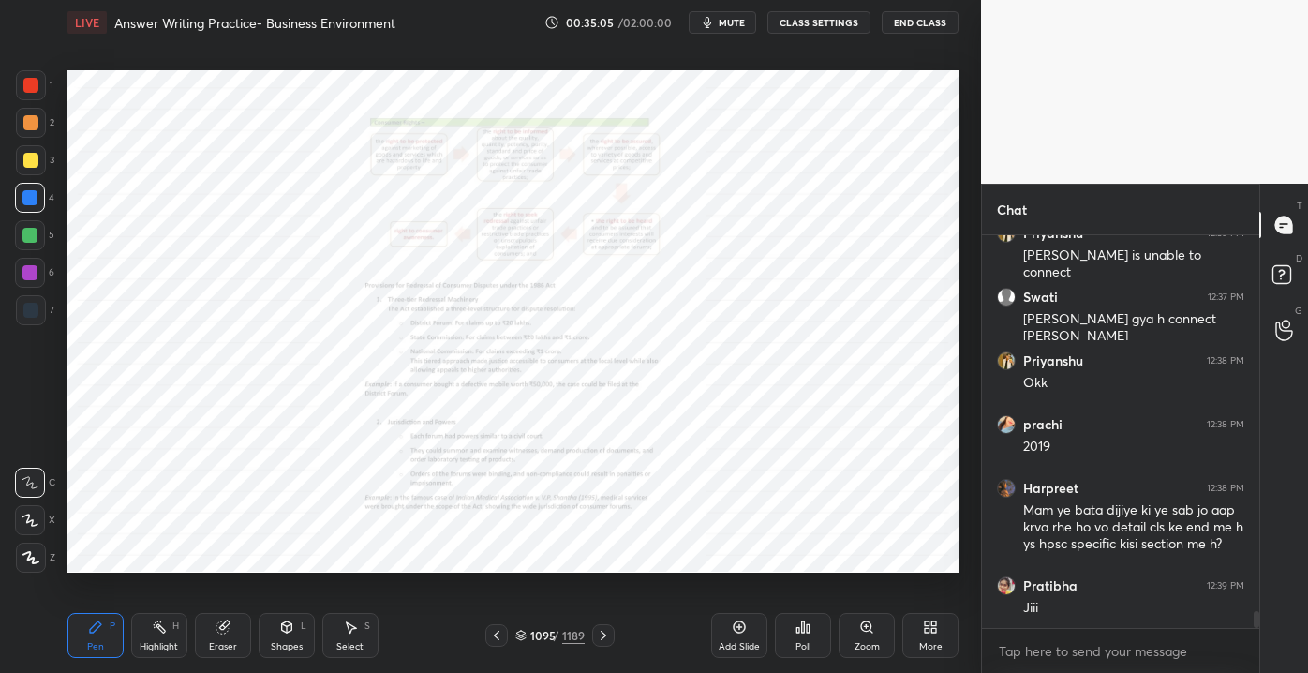
scroll to position [8796, 0]
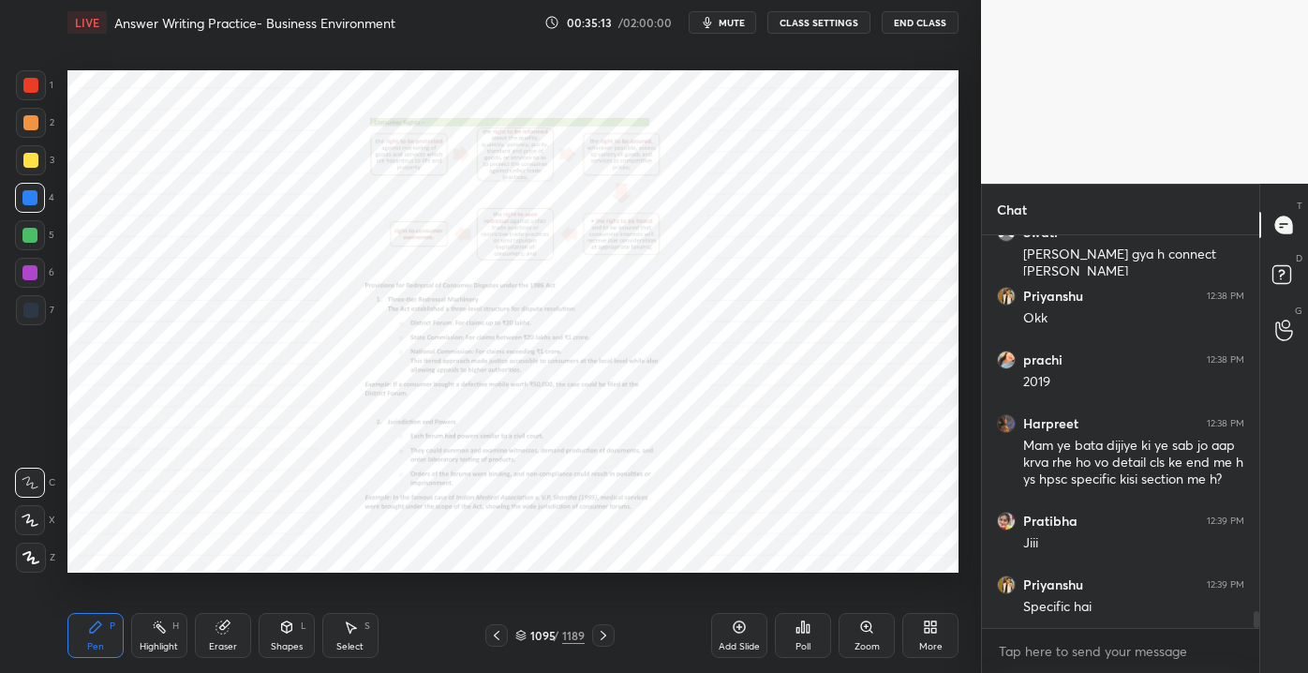
click at [213, 642] on div "Eraser" at bounding box center [223, 646] width 28 height 9
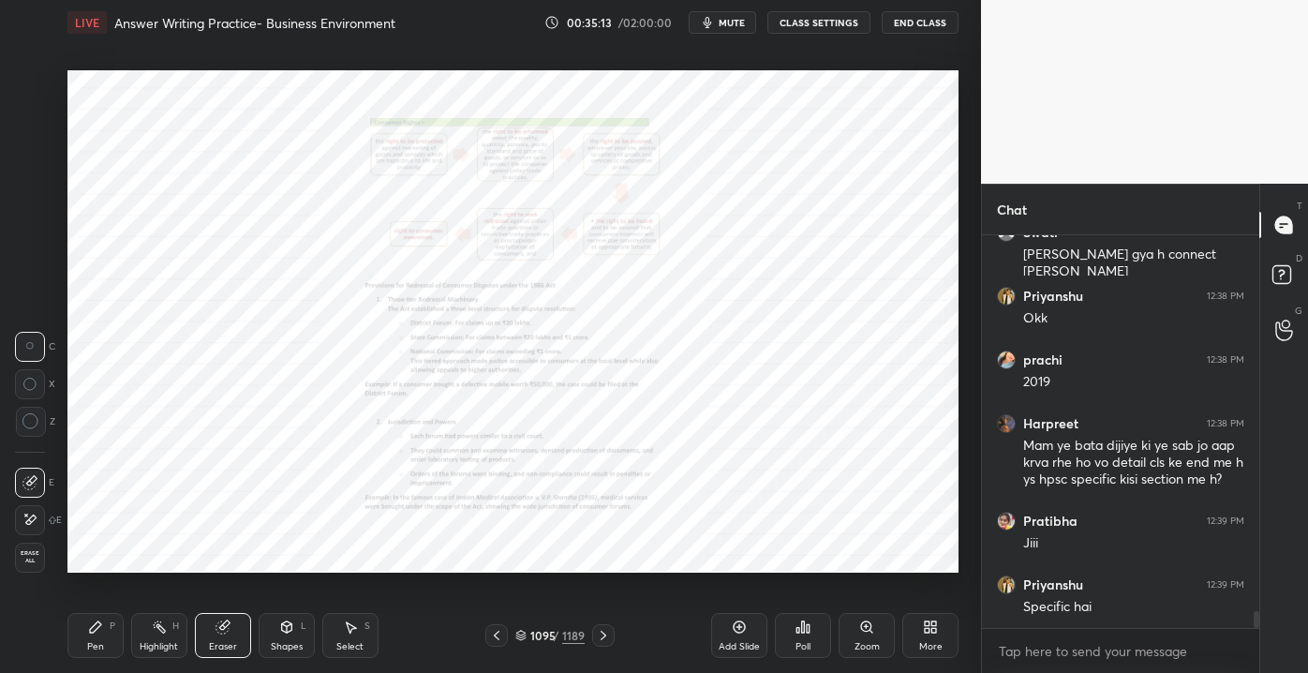
click at [39, 558] on span "Erase all" at bounding box center [30, 556] width 28 height 13
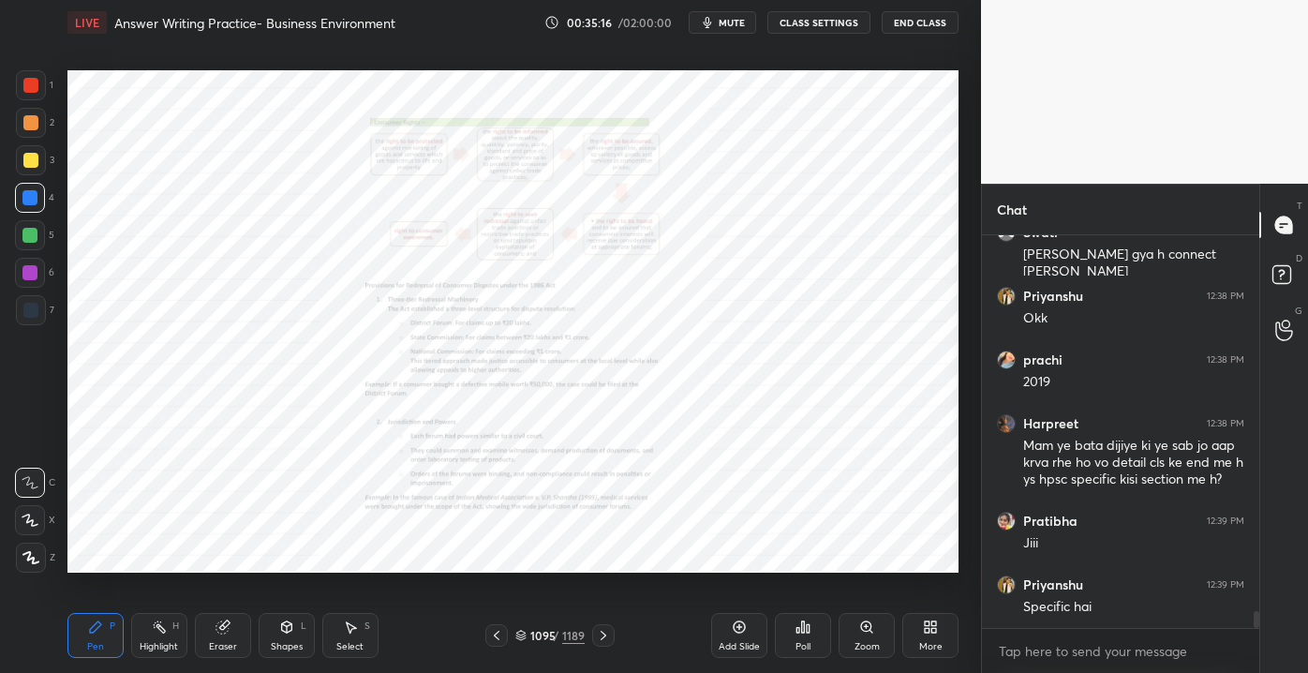
click at [870, 639] on div "Zoom" at bounding box center [866, 635] width 56 height 45
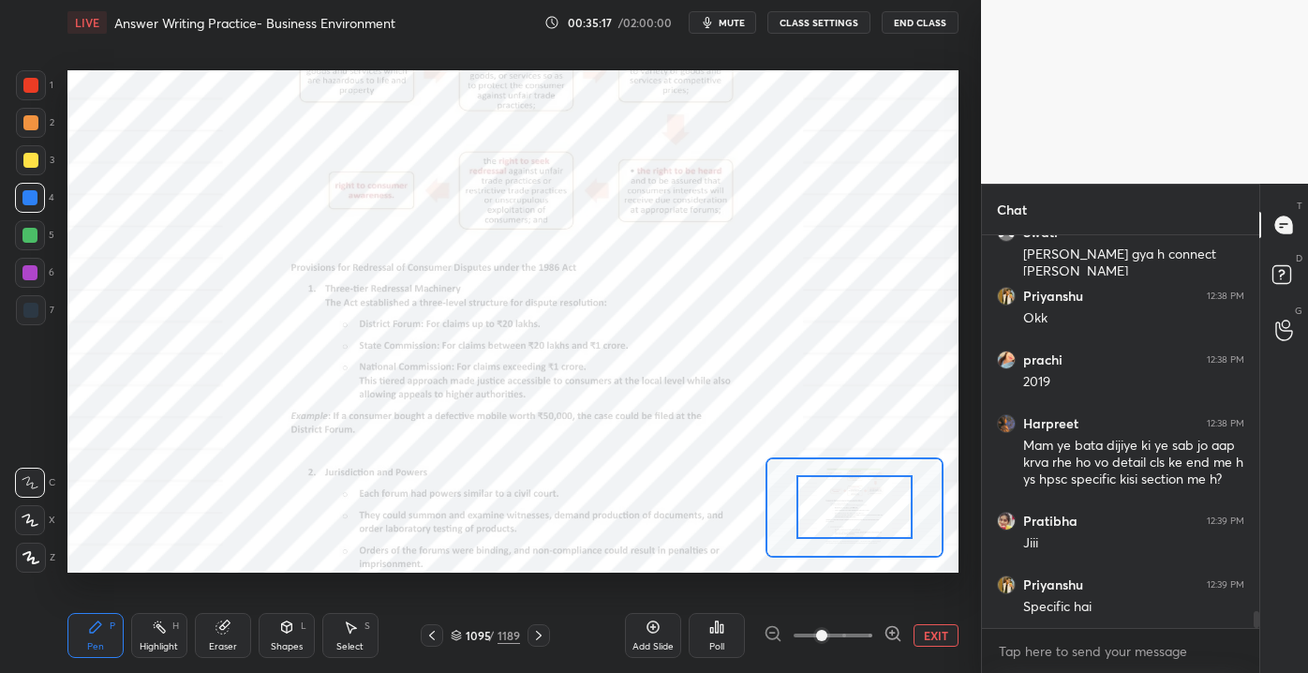
drag, startPoint x: 811, startPoint y: 636, endPoint x: 891, endPoint y: 645, distance: 80.2
click at [827, 641] on span at bounding box center [821, 635] width 11 height 11
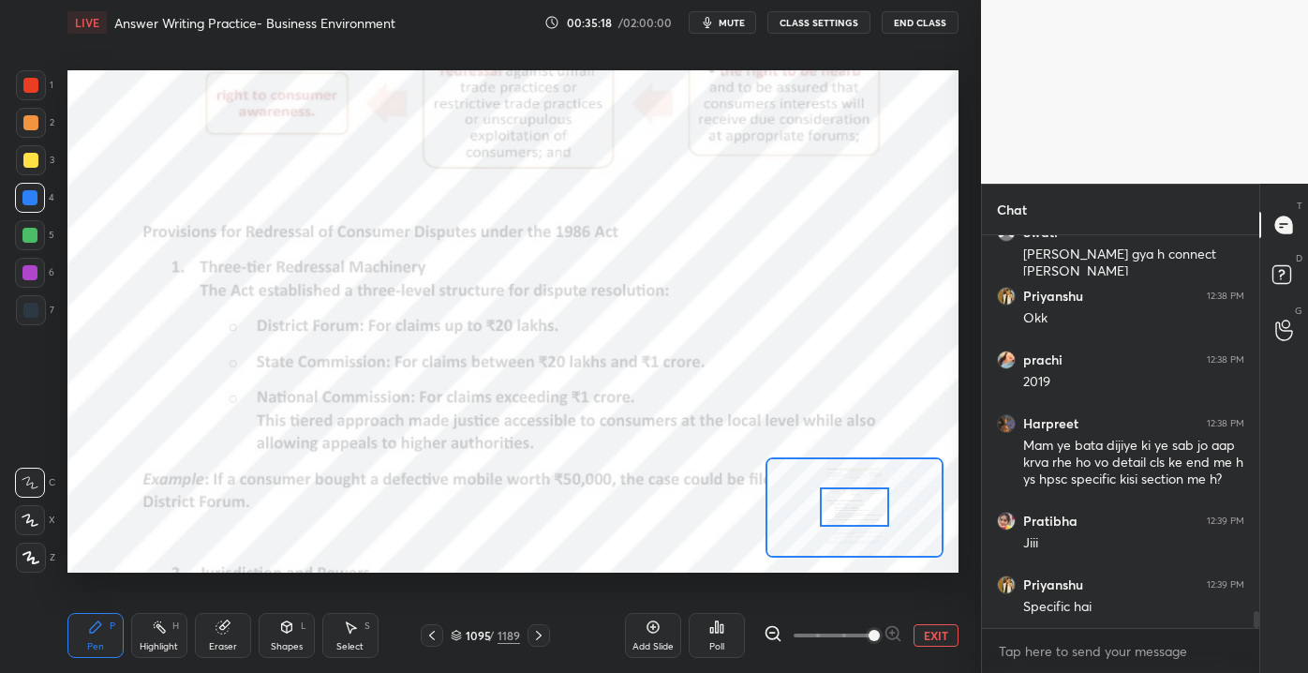
click at [858, 521] on div at bounding box center [854, 507] width 178 height 100
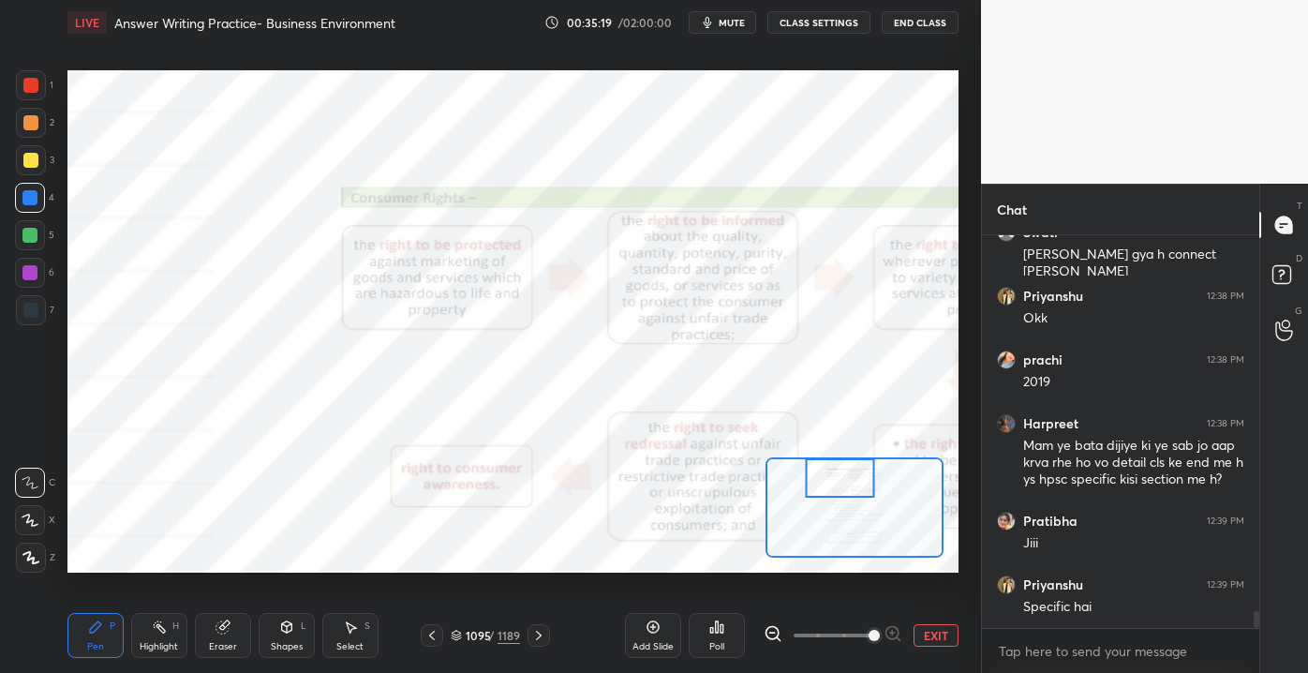
click at [841, 464] on div at bounding box center [840, 477] width 70 height 38
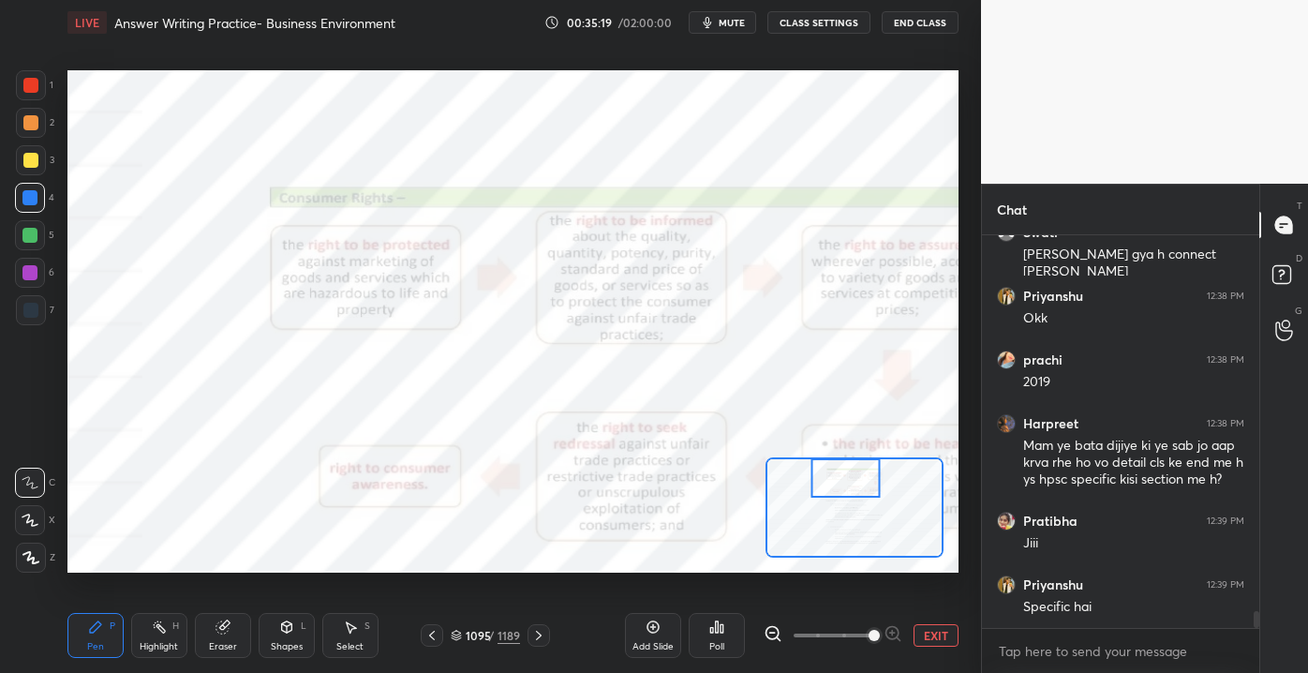
click at [843, 463] on div at bounding box center [845, 477] width 70 height 38
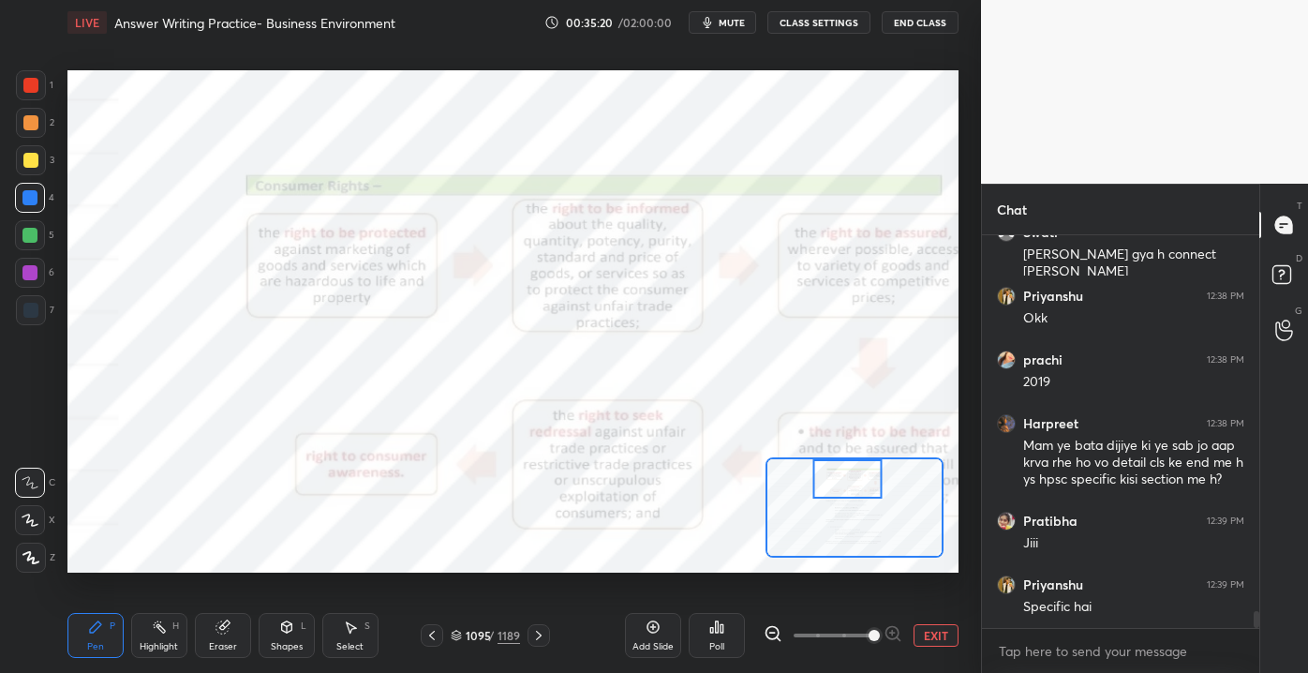
click at [861, 473] on div at bounding box center [847, 478] width 70 height 38
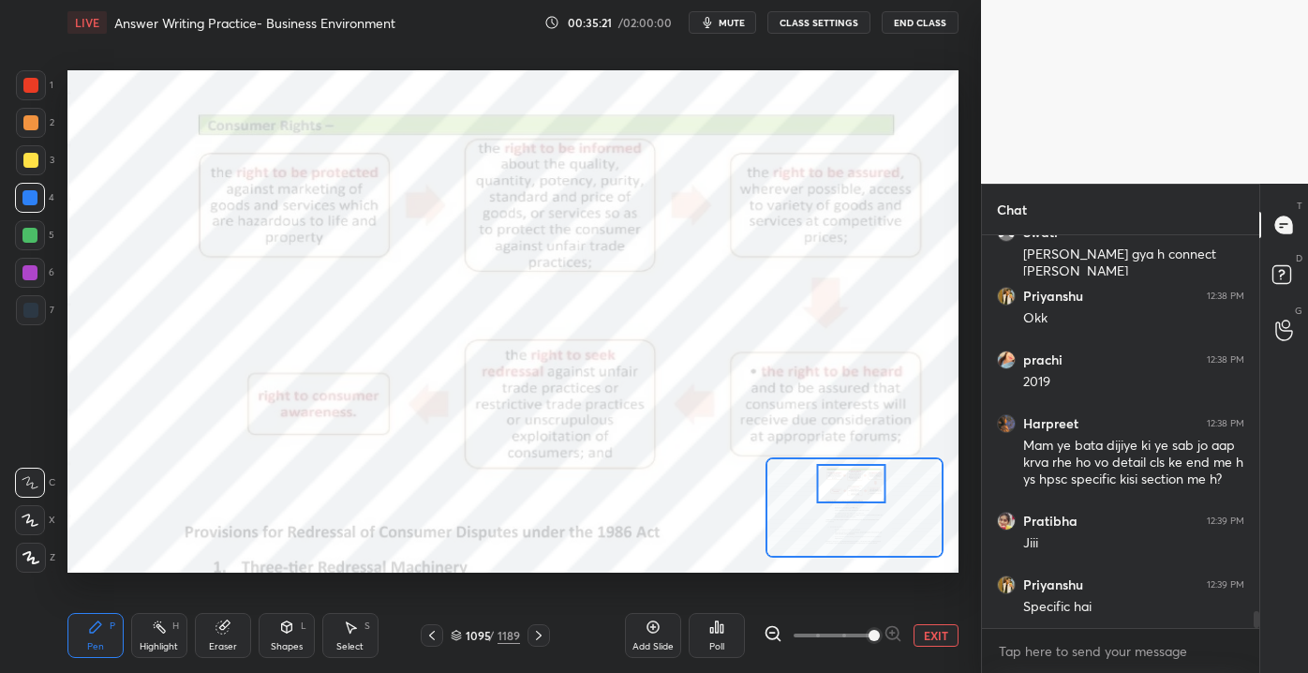
click at [866, 491] on div at bounding box center [851, 483] width 70 height 38
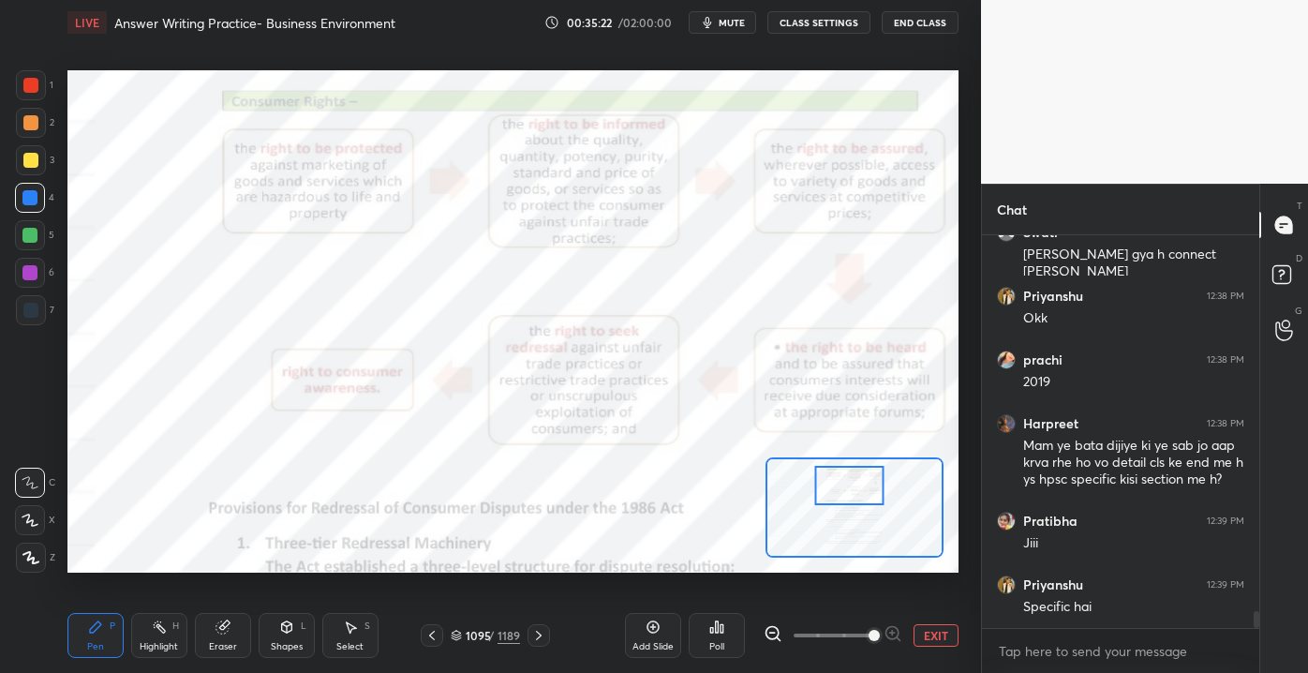
scroll to position [8859, 0]
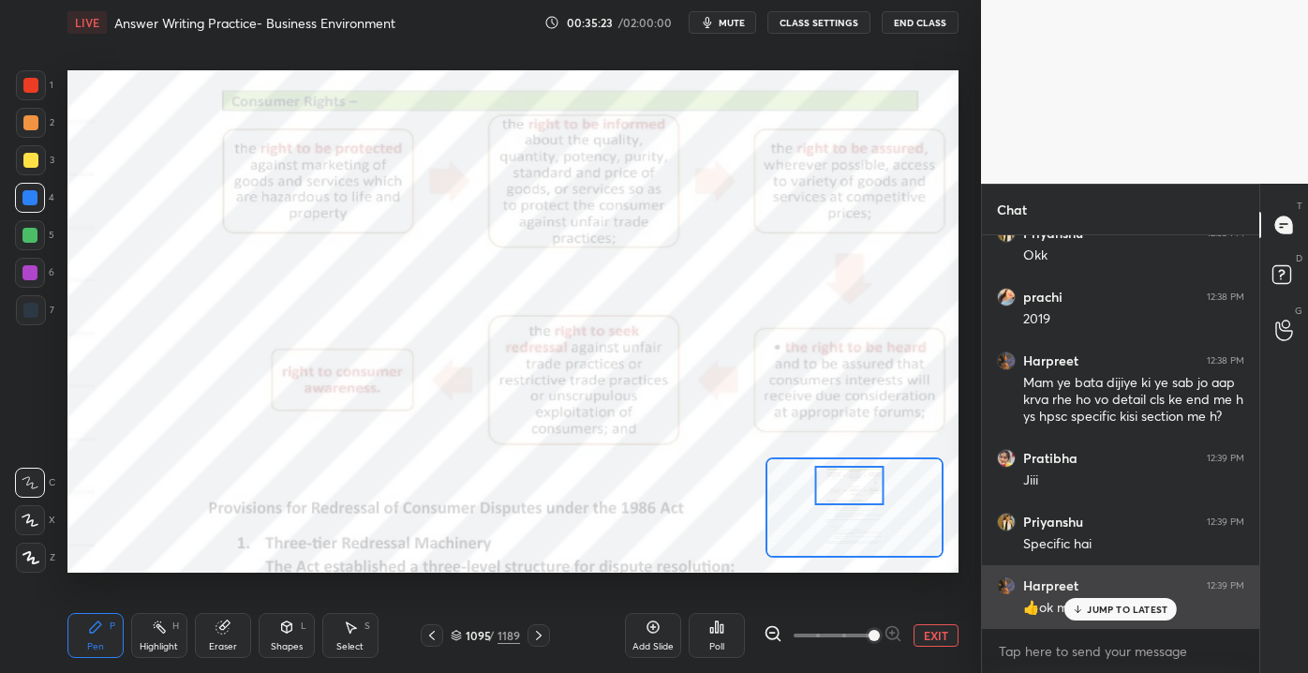
click at [1079, 617] on div "JUMP TO LATEST" at bounding box center [1120, 609] width 112 height 22
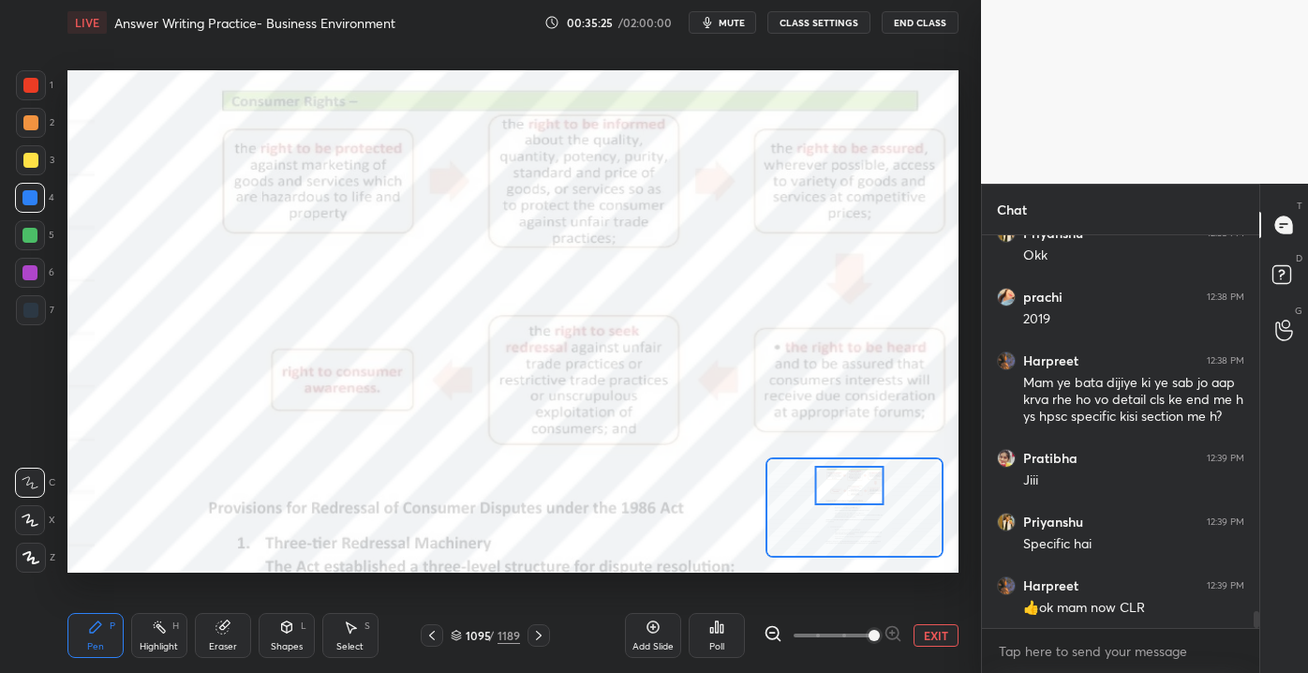
scroll to position [8924, 0]
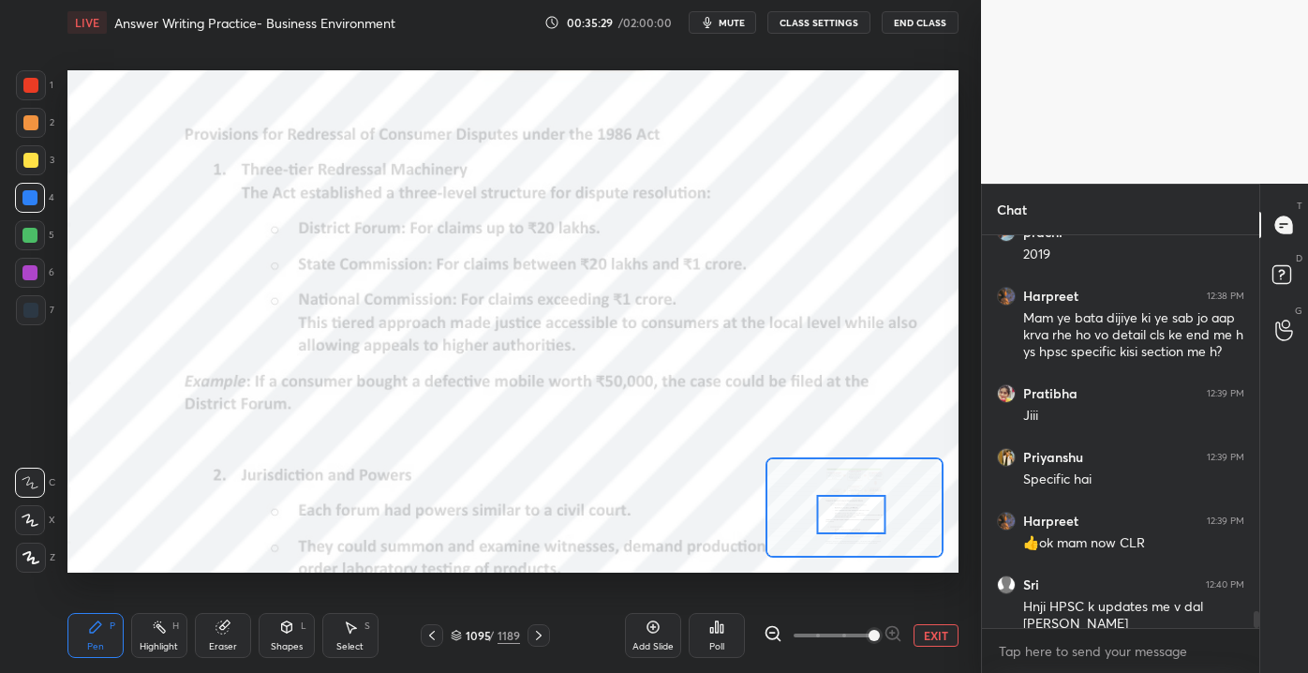
drag, startPoint x: 852, startPoint y: 482, endPoint x: 857, endPoint y: 513, distance: 31.4
click at [855, 513] on div at bounding box center [851, 514] width 70 height 38
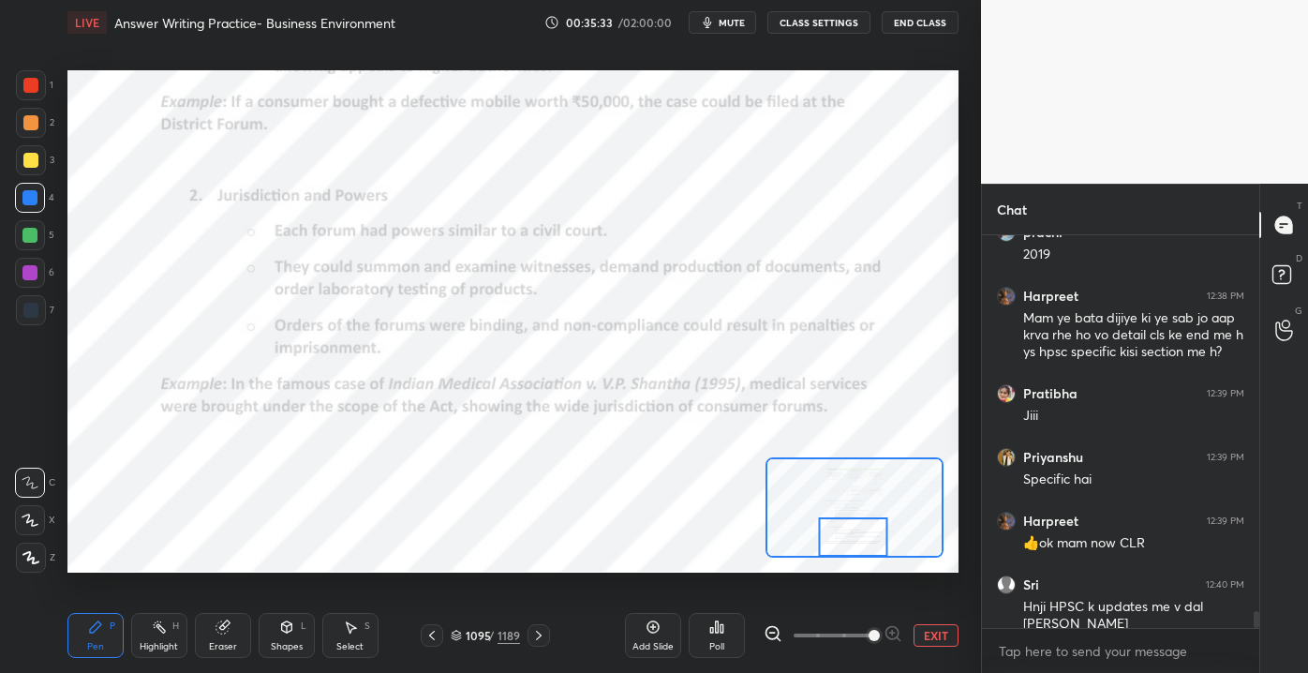
drag, startPoint x: 860, startPoint y: 507, endPoint x: 909, endPoint y: 577, distance: 85.5
click at [864, 538] on div at bounding box center [853, 536] width 70 height 38
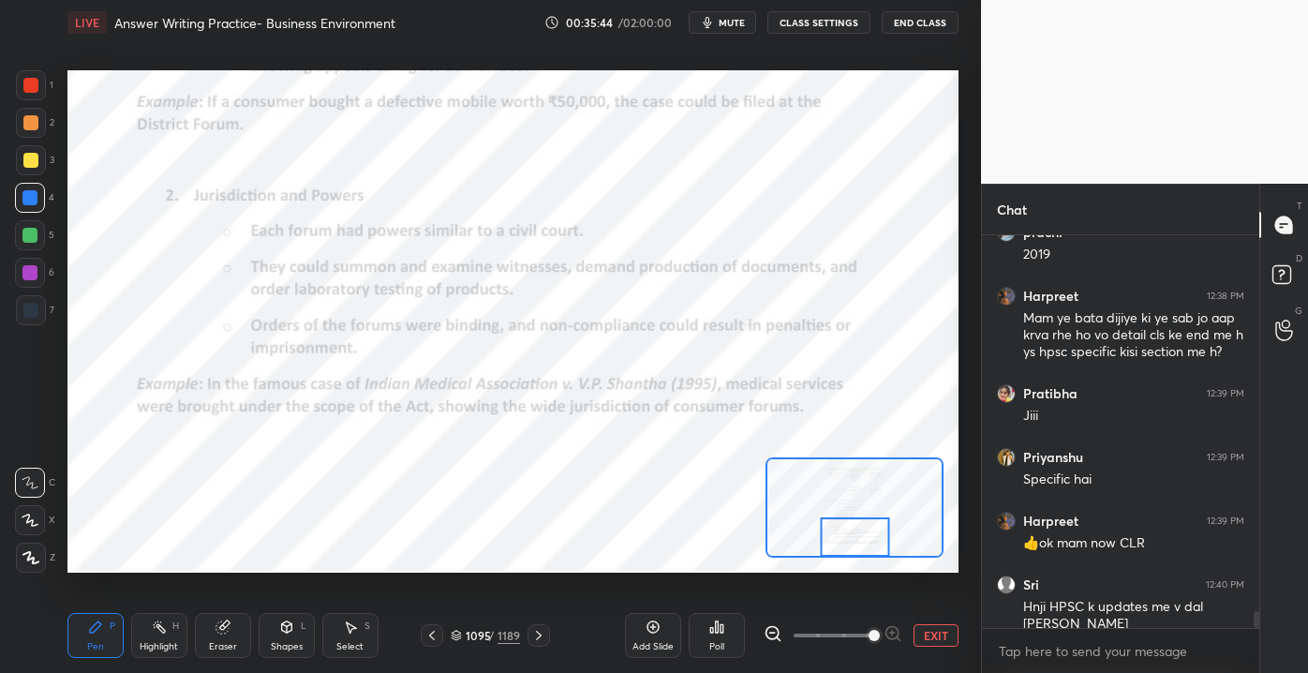
click at [952, 631] on button "EXIT" at bounding box center [935, 635] width 45 height 22
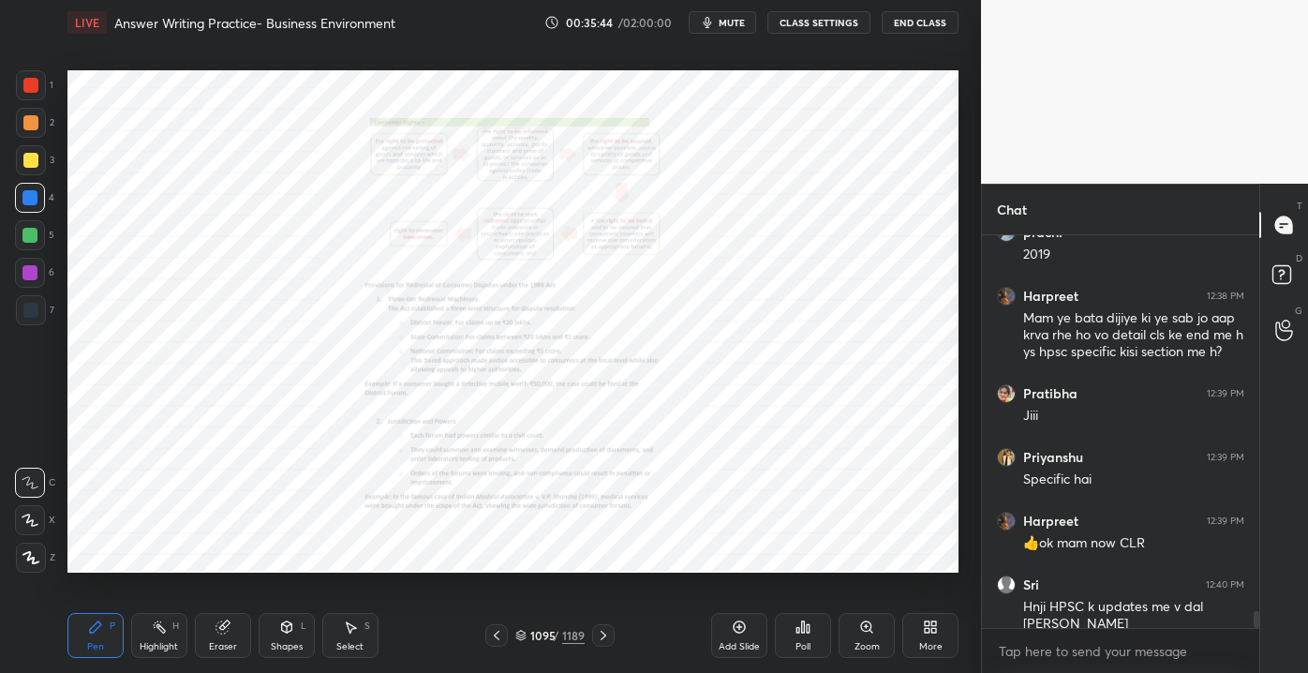
scroll to position [8991, 0]
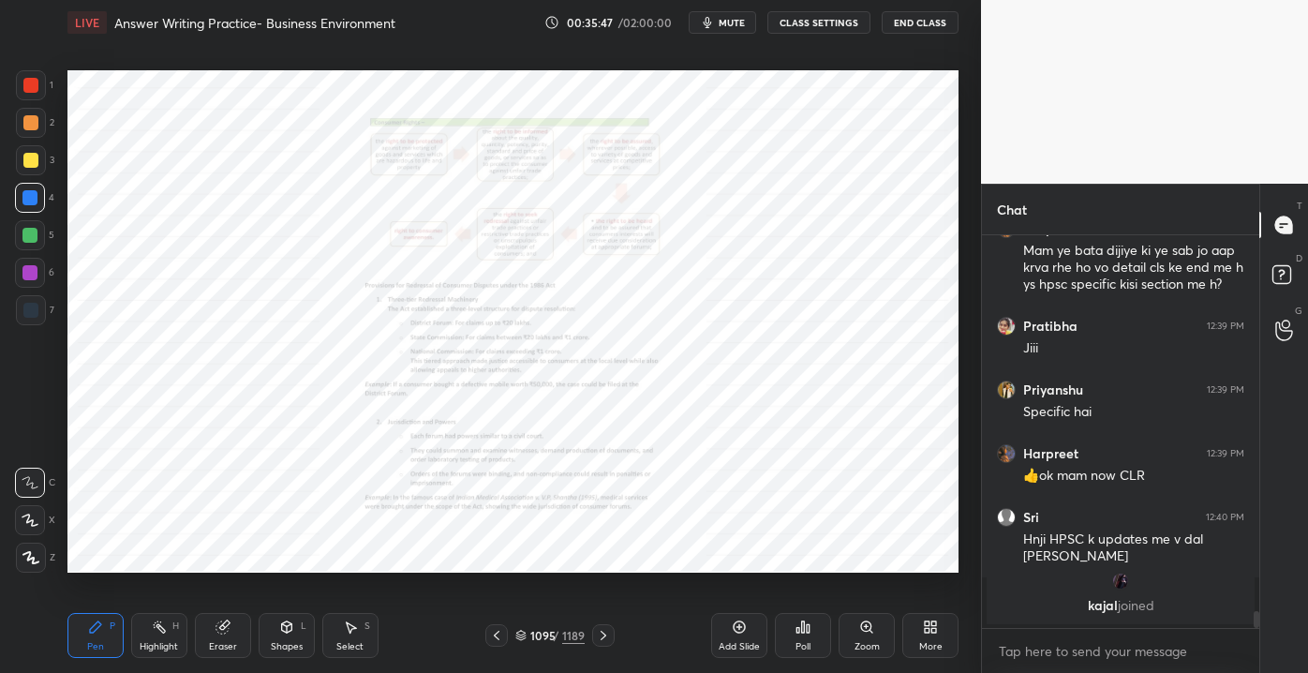
click at [856, 638] on div "Zoom" at bounding box center [866, 635] width 56 height 45
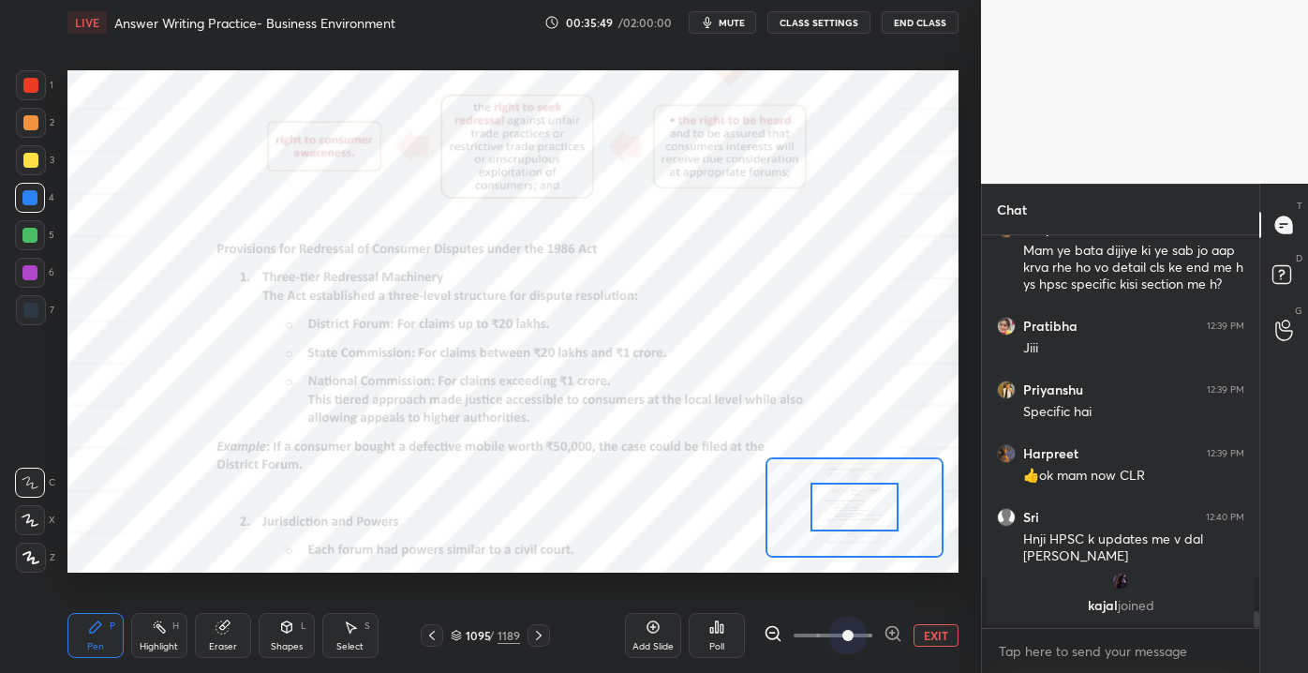
drag, startPoint x: 826, startPoint y: 628, endPoint x: 844, endPoint y: 627, distance: 17.8
click at [853, 631] on span at bounding box center [847, 635] width 11 height 11
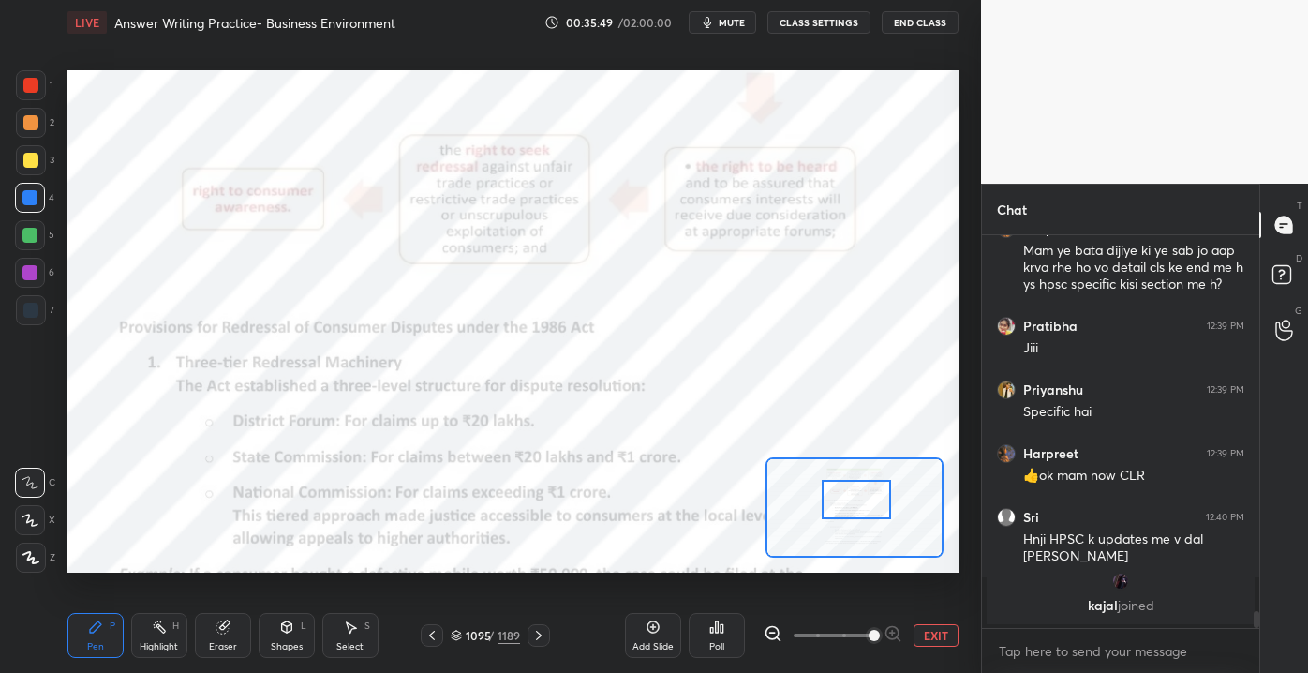
drag, startPoint x: 846, startPoint y: 493, endPoint x: 850, endPoint y: 469, distance: 23.7
click at [849, 480] on div at bounding box center [857, 499] width 70 height 38
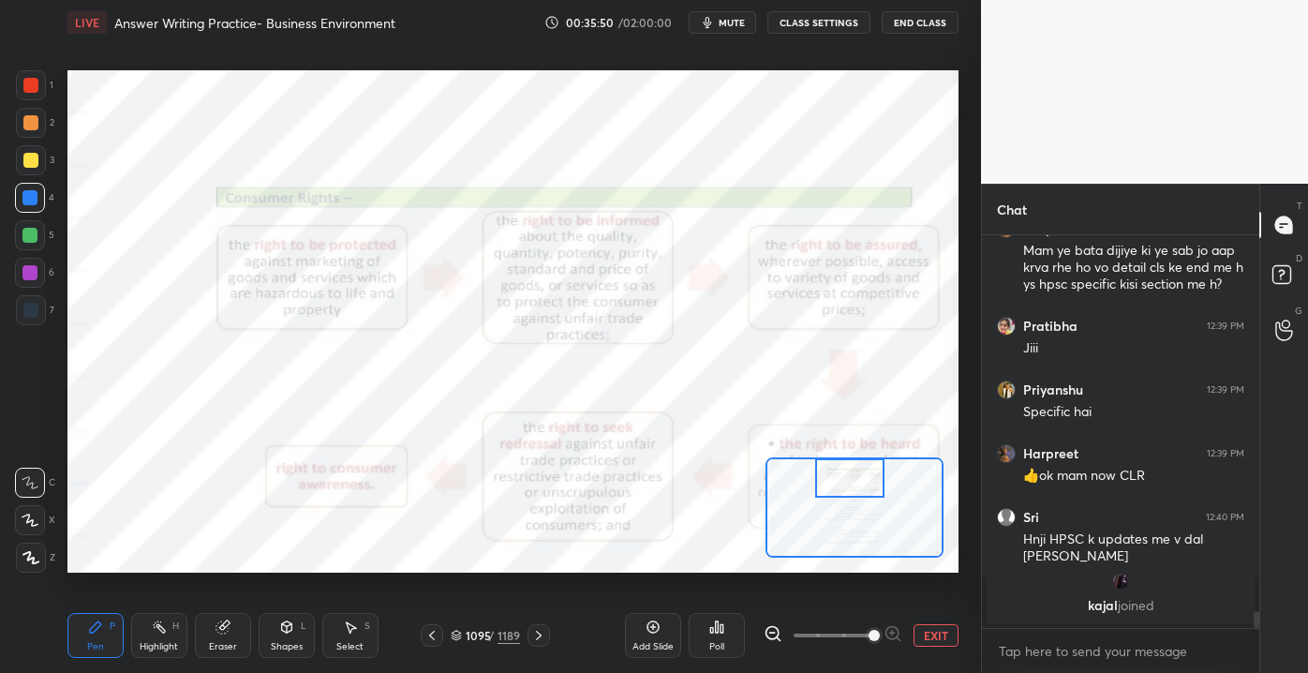
drag, startPoint x: 864, startPoint y: 485, endPoint x: 856, endPoint y: 476, distance: 12.0
click at [856, 476] on div at bounding box center [850, 477] width 70 height 38
click at [952, 626] on button "EXIT" at bounding box center [935, 635] width 45 height 22
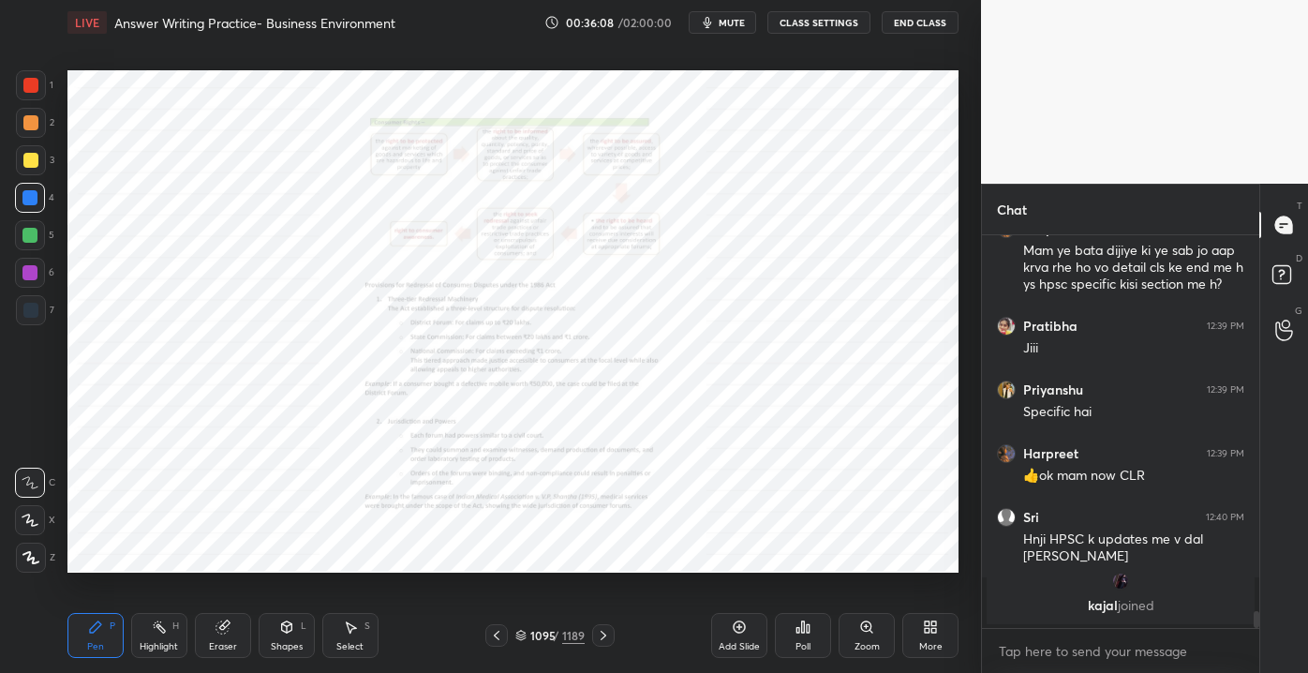
drag, startPoint x: 729, startPoint y: 637, endPoint x: 739, endPoint y: 637, distance: 10.3
click at [730, 637] on div "Add Slide" at bounding box center [739, 635] width 56 height 45
click at [32, 96] on div at bounding box center [31, 85] width 30 height 30
click at [257, 648] on div "Pen P Highlight H Eraser Shapes L Select S" at bounding box center [228, 635] width 322 height 45
click at [226, 642] on div "Eraser" at bounding box center [223, 646] width 28 height 9
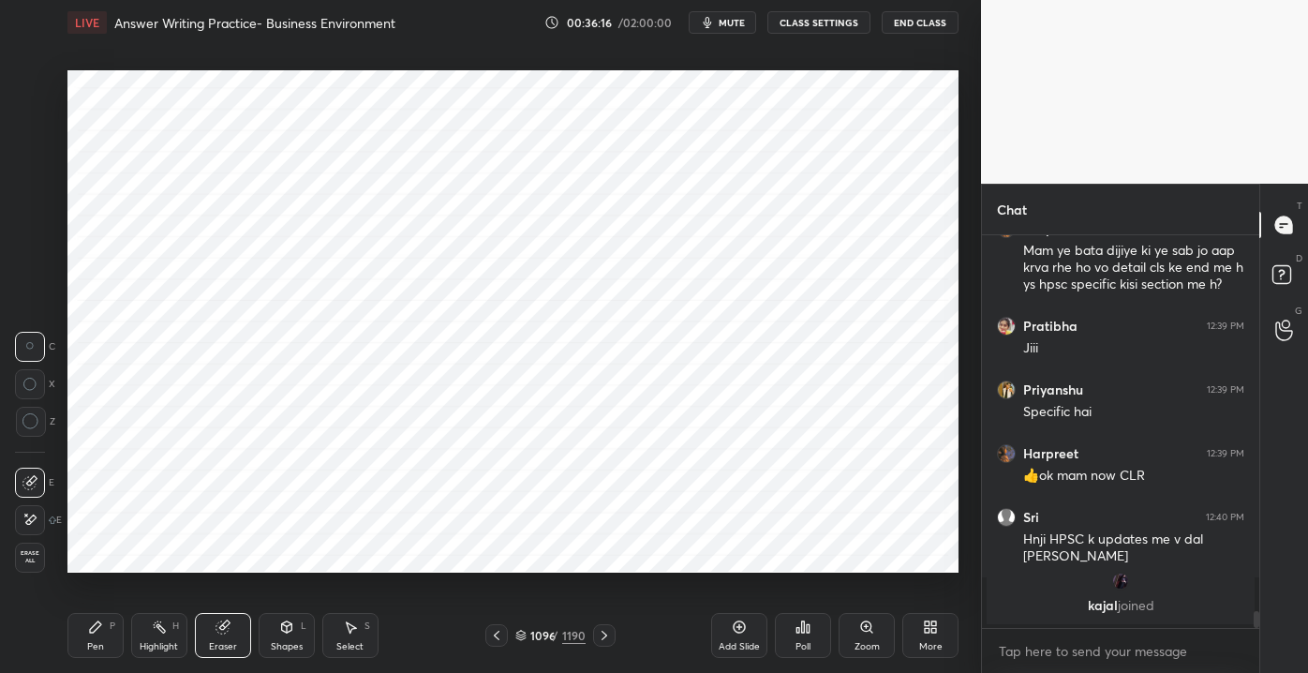
click at [20, 553] on span "Erase all" at bounding box center [30, 556] width 28 height 13
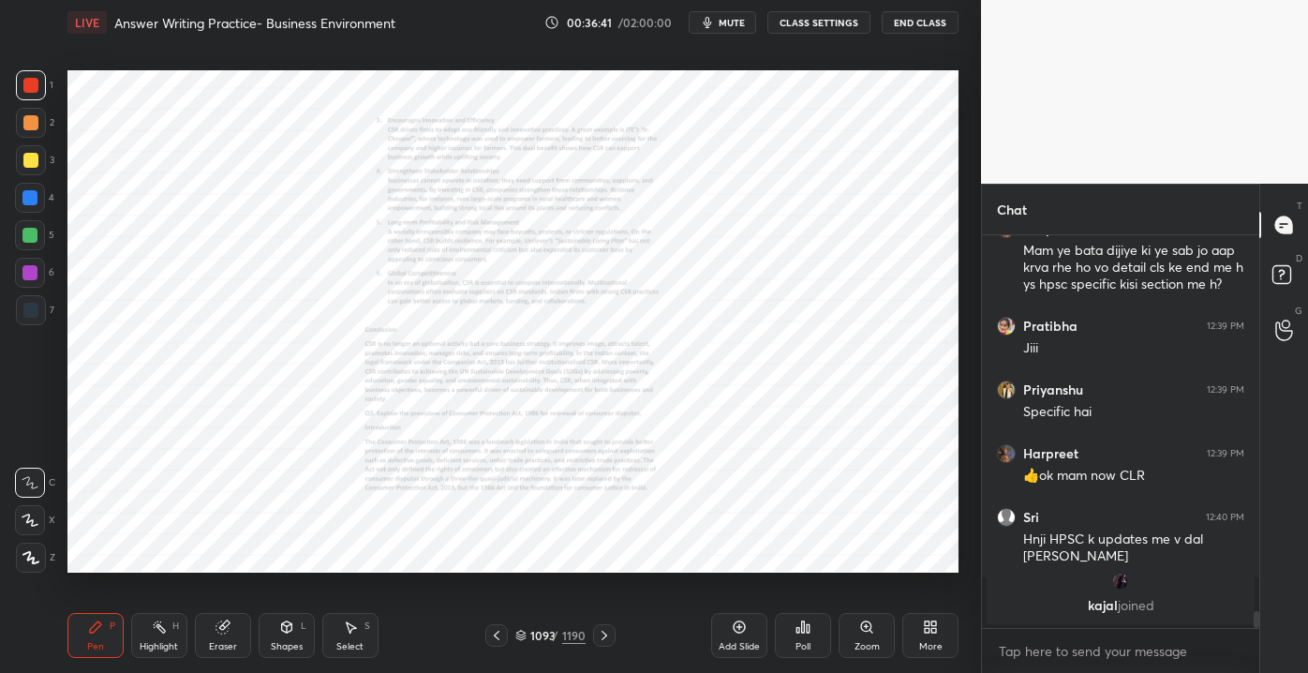
click at [864, 645] on div "Zoom" at bounding box center [866, 646] width 25 height 9
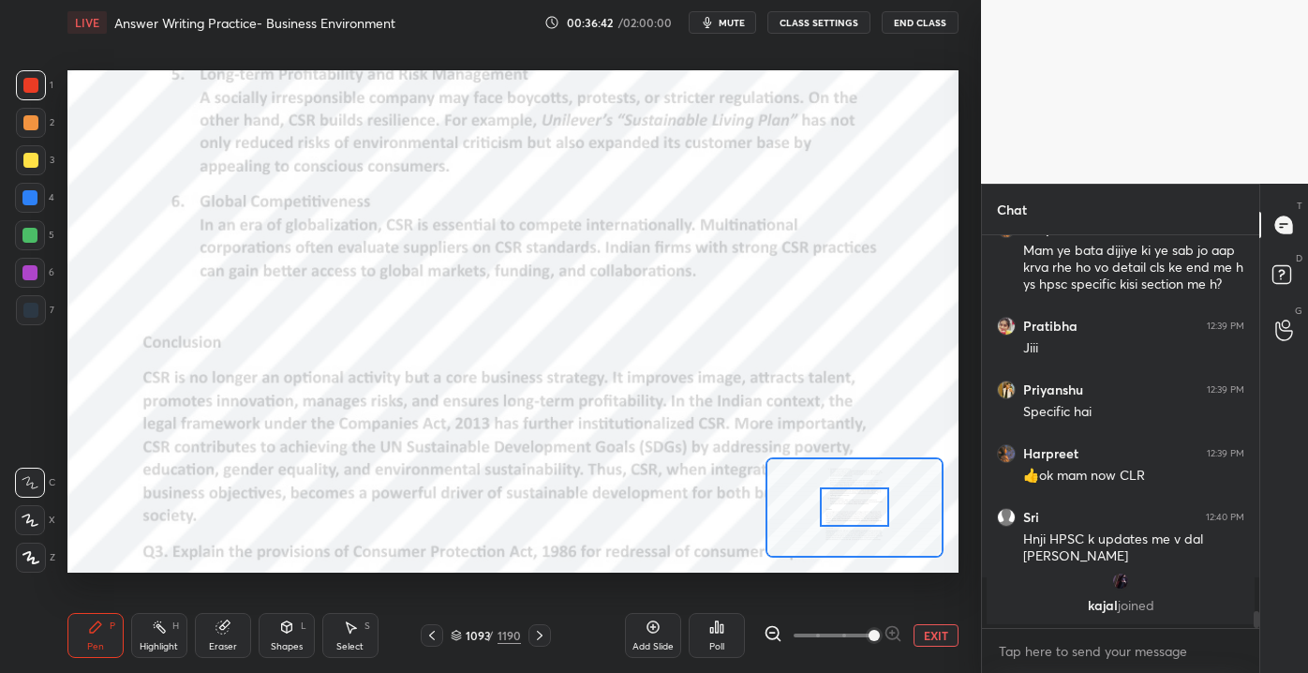
drag, startPoint x: 836, startPoint y: 635, endPoint x: 890, endPoint y: 632, distance: 54.4
click at [880, 636] on span at bounding box center [873, 635] width 11 height 11
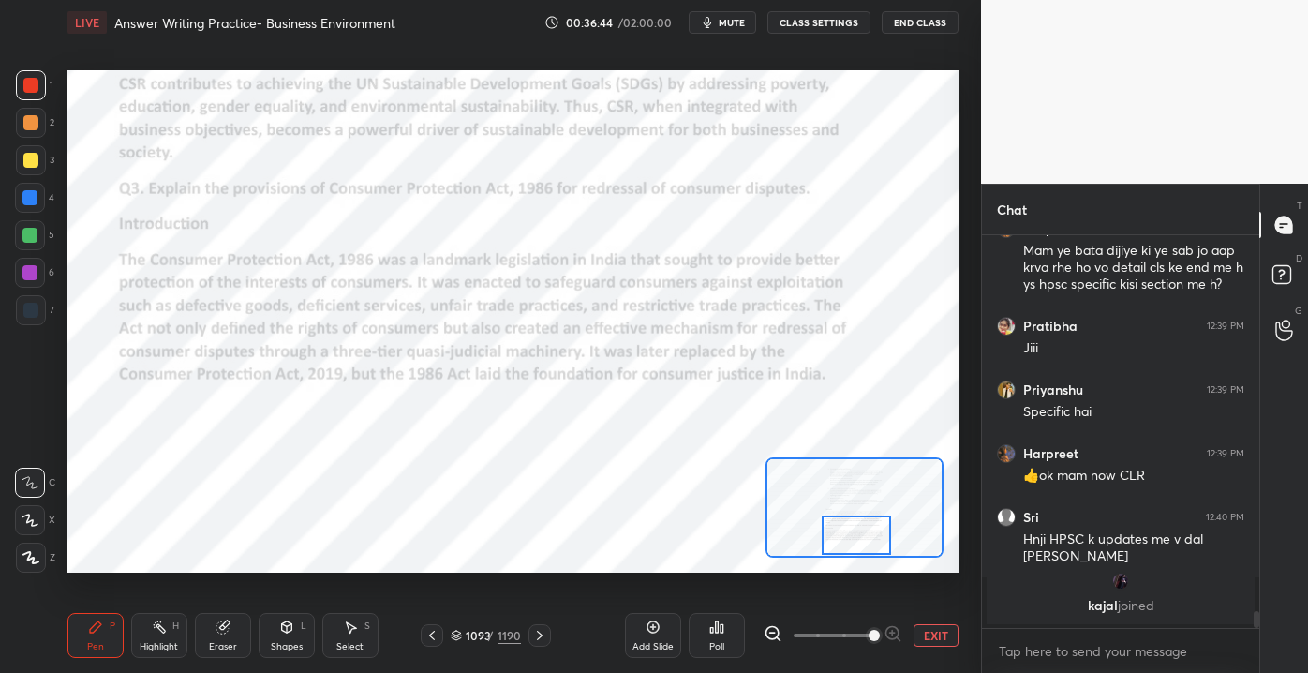
drag, startPoint x: 855, startPoint y: 517, endPoint x: 857, endPoint y: 545, distance: 28.2
click at [857, 545] on div at bounding box center [857, 534] width 70 height 38
click at [928, 639] on button "EXIT" at bounding box center [935, 635] width 45 height 22
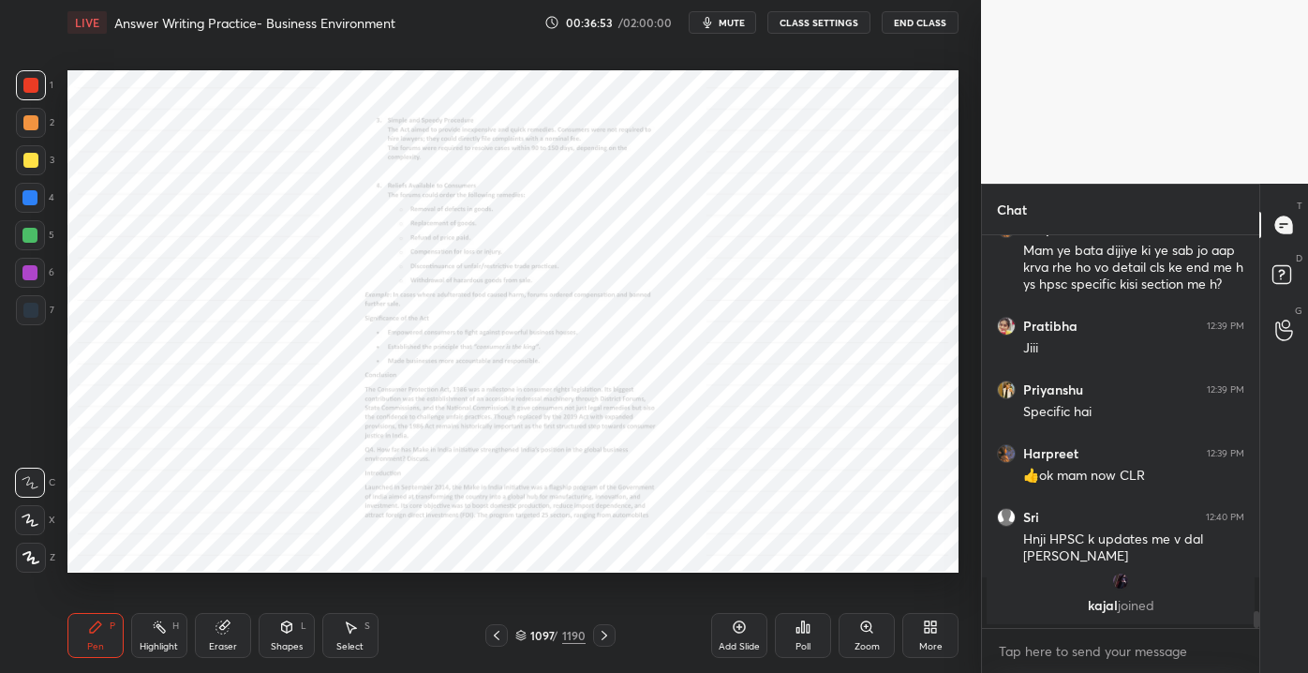
click at [868, 635] on div "Zoom" at bounding box center [866, 635] width 56 height 45
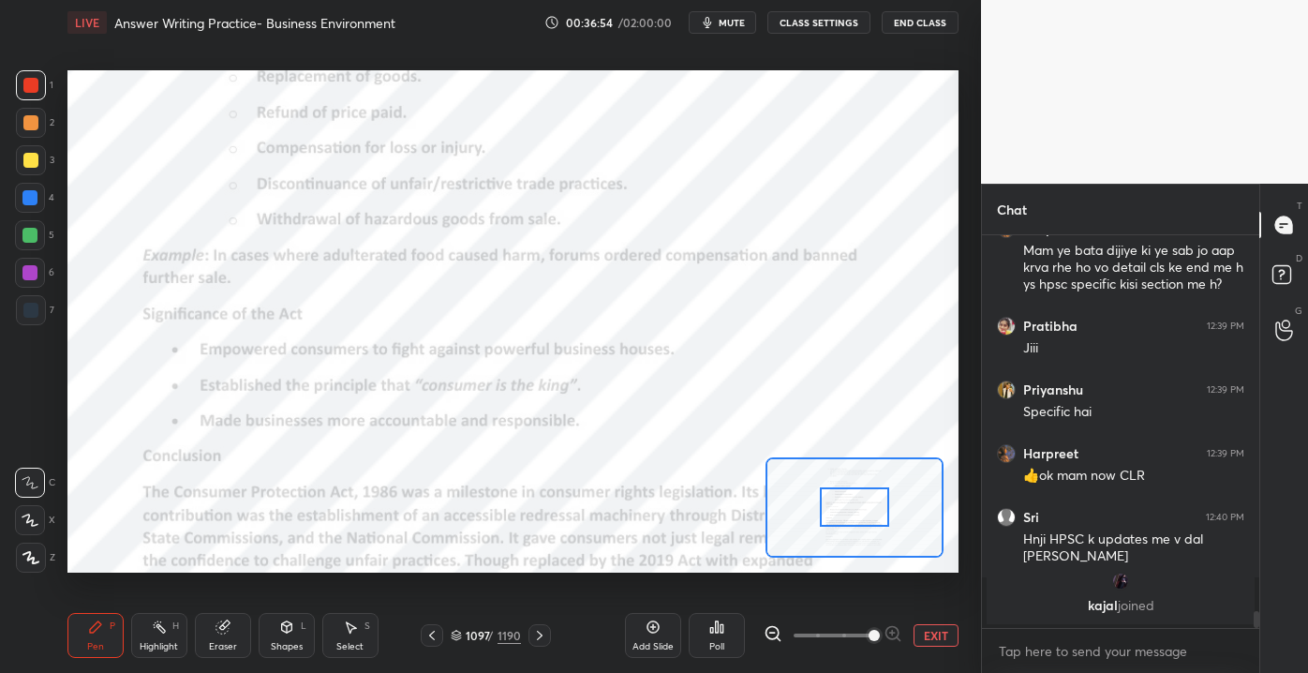
drag, startPoint x: 824, startPoint y: 636, endPoint x: 889, endPoint y: 639, distance: 64.7
click at [880, 639] on span at bounding box center [873, 635] width 11 height 11
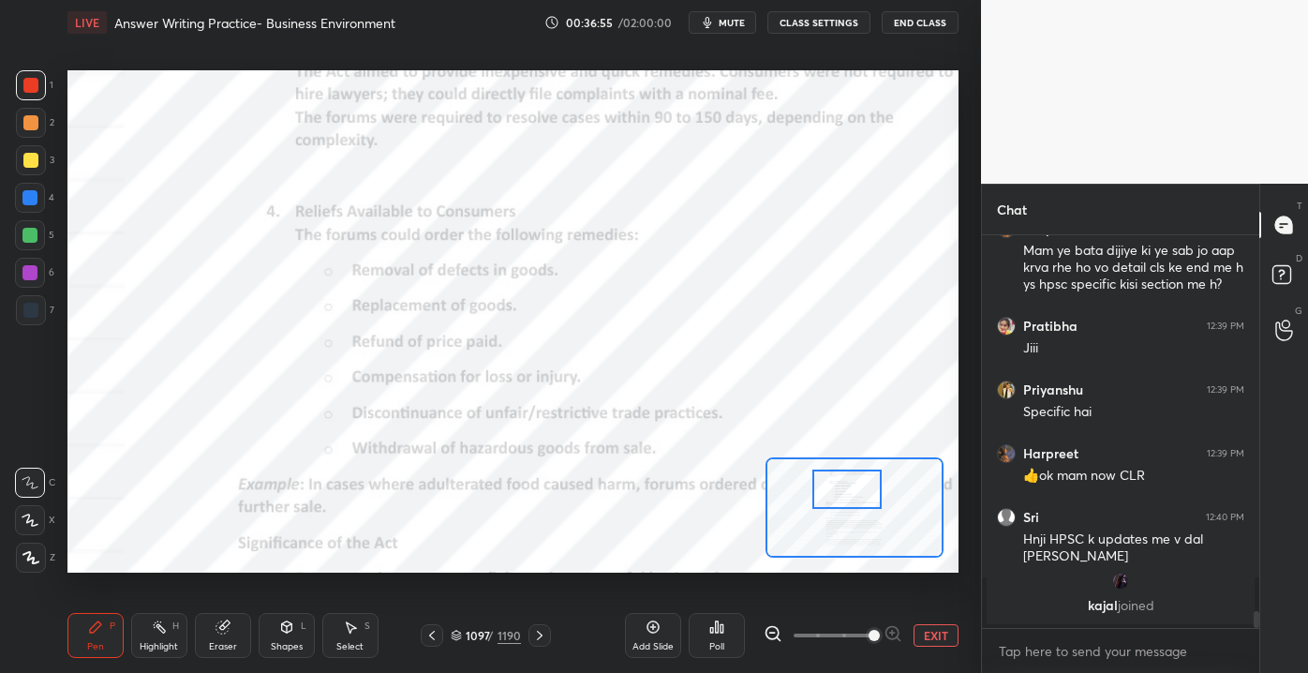
drag, startPoint x: 842, startPoint y: 501, endPoint x: 838, endPoint y: 478, distance: 23.9
click at [838, 478] on div at bounding box center [847, 488] width 70 height 38
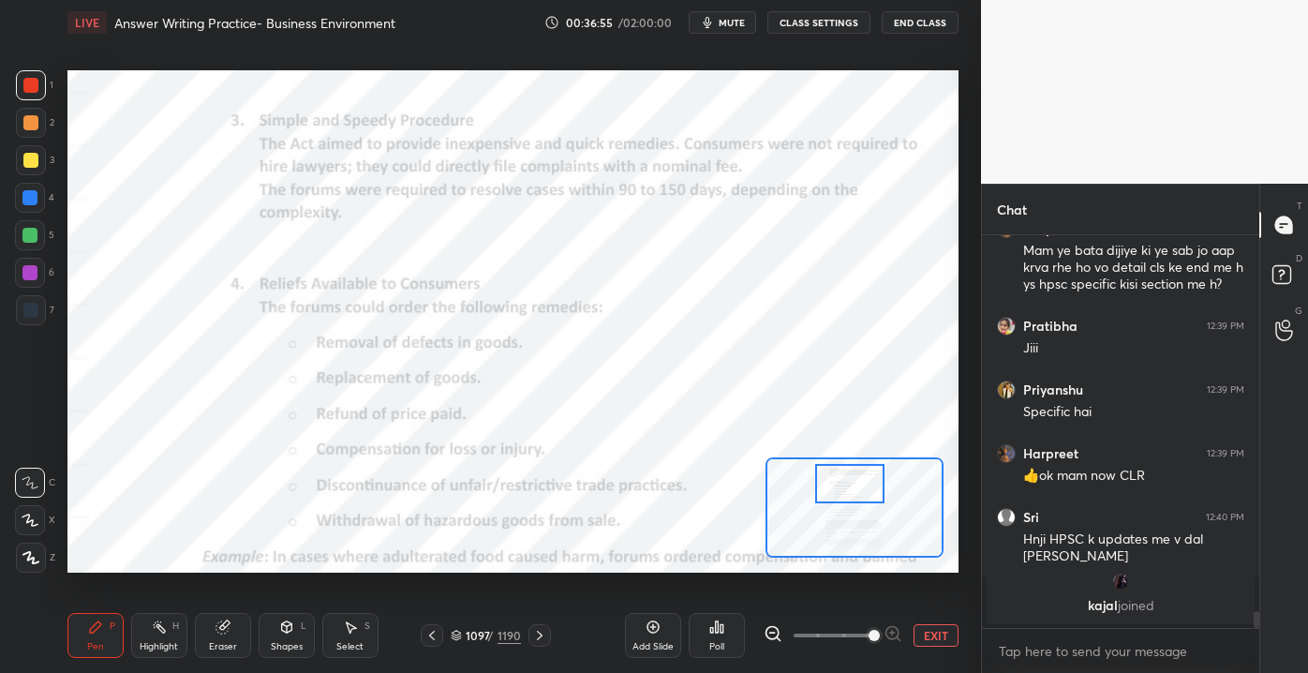
click at [835, 472] on div at bounding box center [850, 483] width 70 height 38
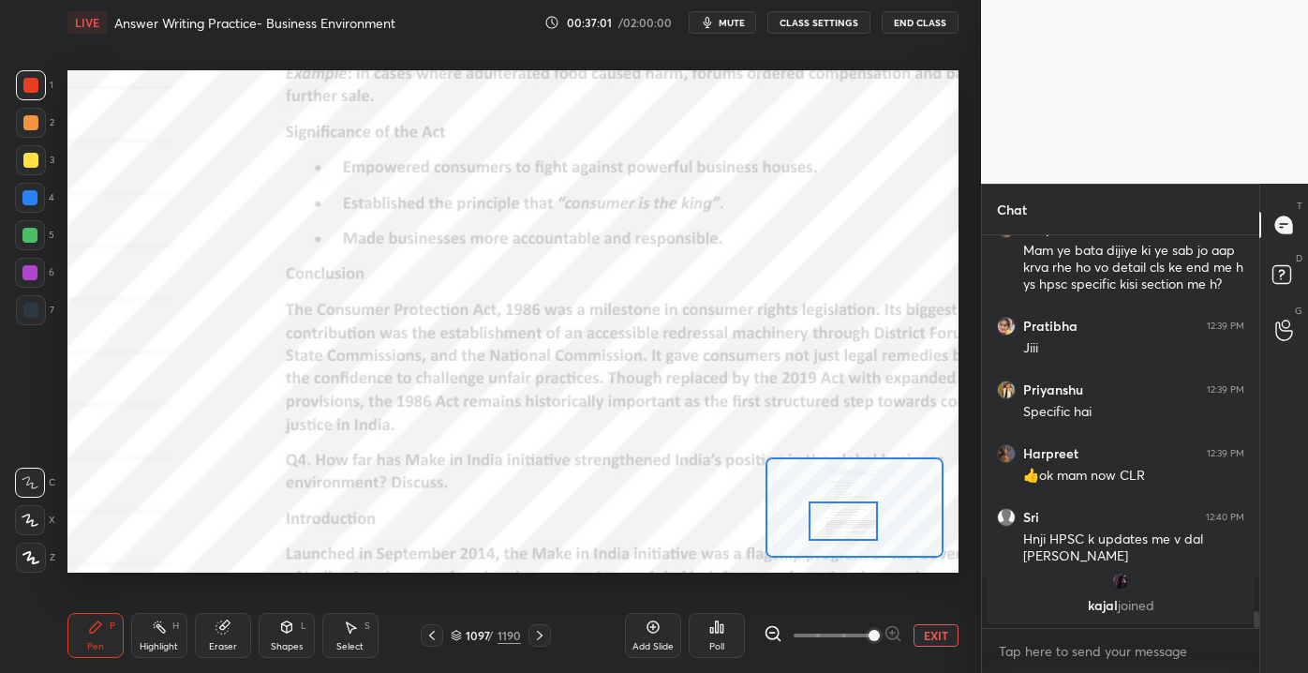
drag, startPoint x: 843, startPoint y: 483, endPoint x: 841, endPoint y: 511, distance: 27.2
click at [840, 515] on div at bounding box center [844, 520] width 70 height 38
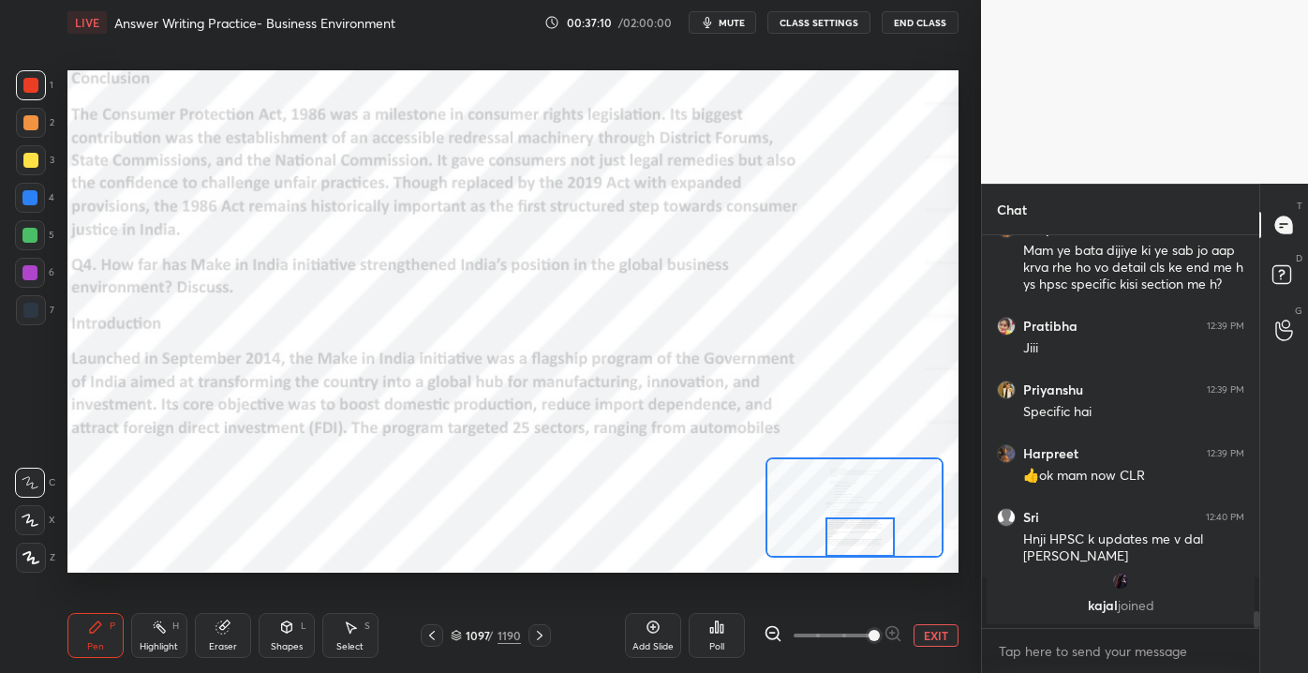
click at [854, 559] on div "Setting up your live class Poll for secs No correct answer Start poll" at bounding box center [512, 320] width 891 height 501
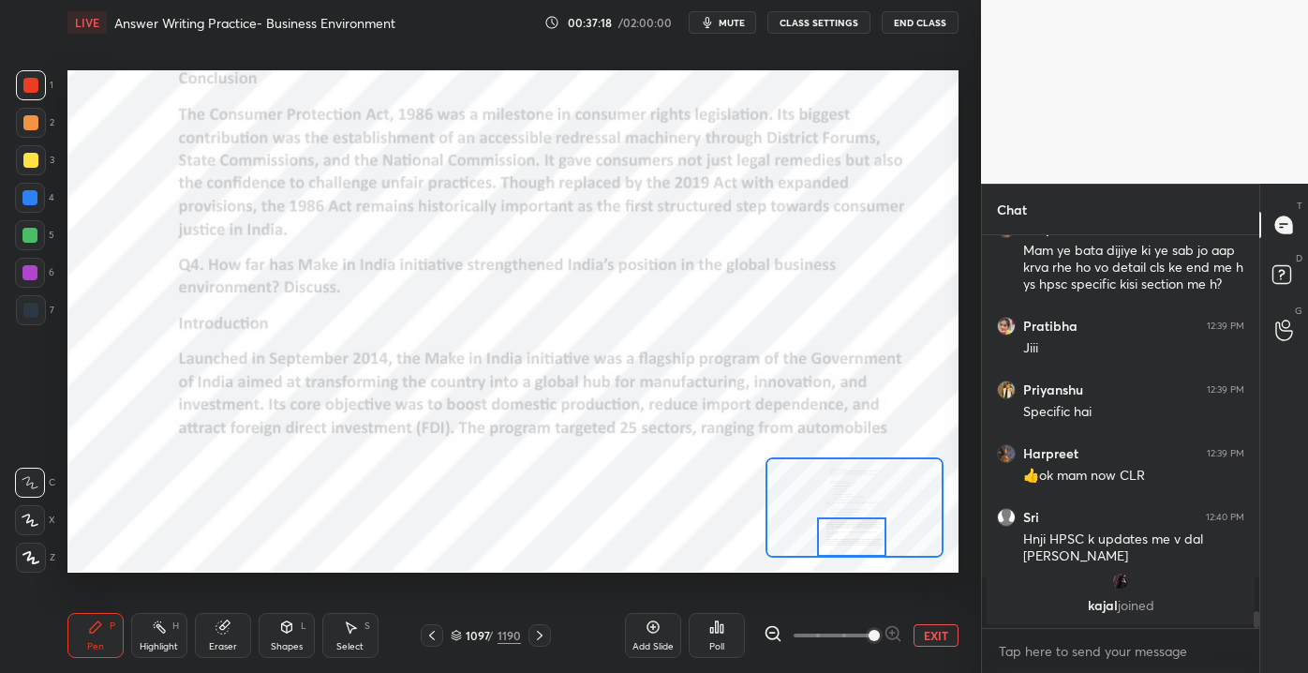
click at [843, 537] on div at bounding box center [852, 536] width 70 height 38
click at [944, 646] on div "EXIT" at bounding box center [861, 635] width 195 height 22
click at [809, 461] on div "Setting up your live class Poll for secs No correct answer Start poll" at bounding box center [512, 320] width 891 height 501
click at [930, 631] on button "EXIT" at bounding box center [935, 635] width 45 height 22
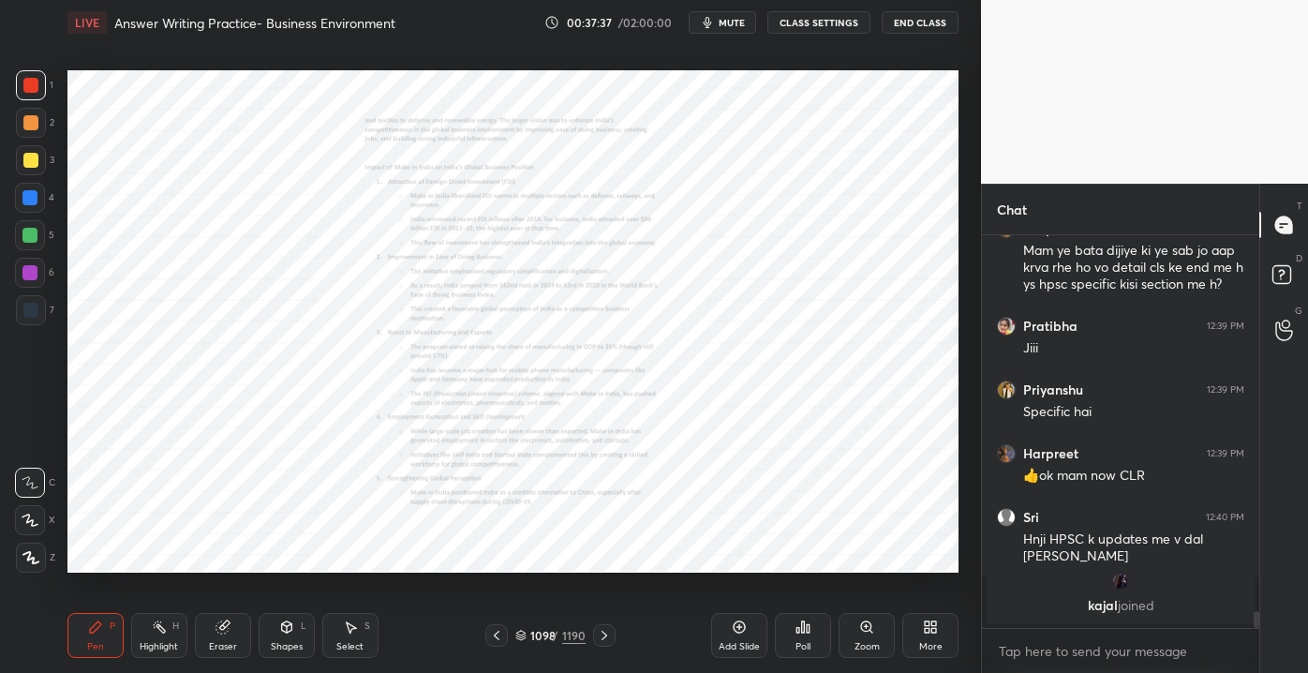
click at [867, 645] on div "Zoom" at bounding box center [866, 646] width 25 height 9
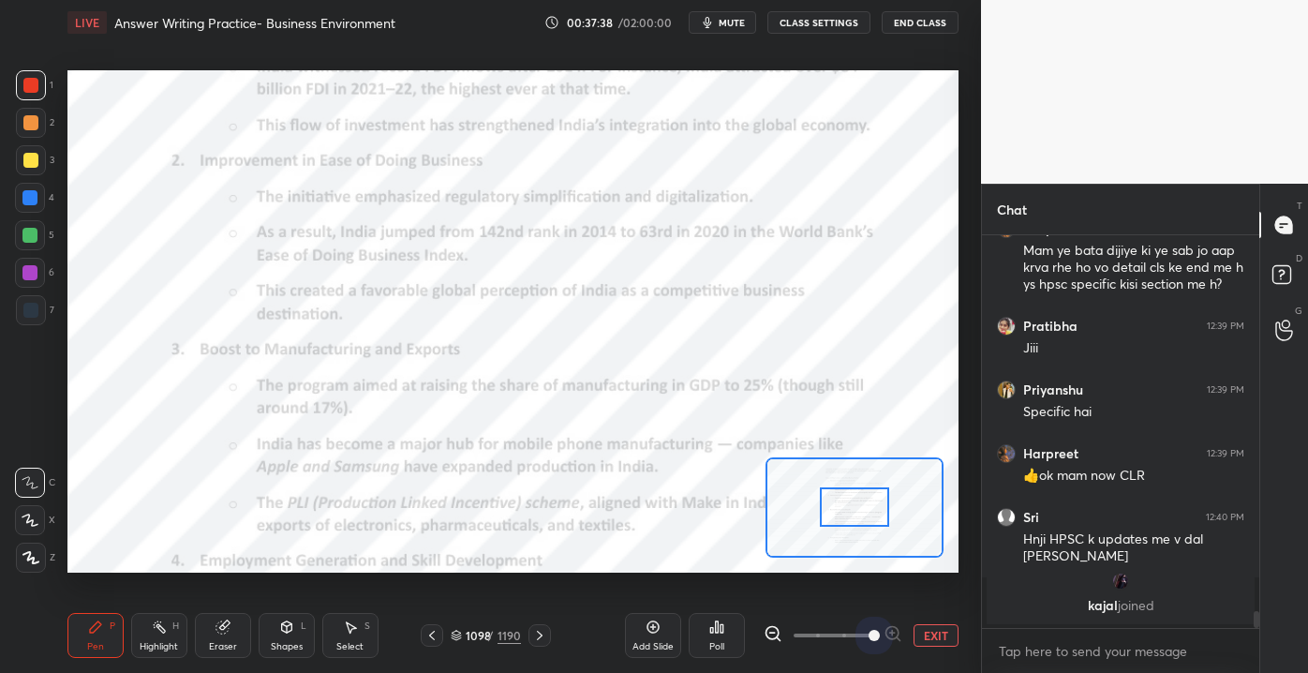
drag, startPoint x: 833, startPoint y: 638, endPoint x: 902, endPoint y: 644, distance: 69.6
click at [907, 649] on div "Add Slide Poll EXIT" at bounding box center [792, 635] width 334 height 105
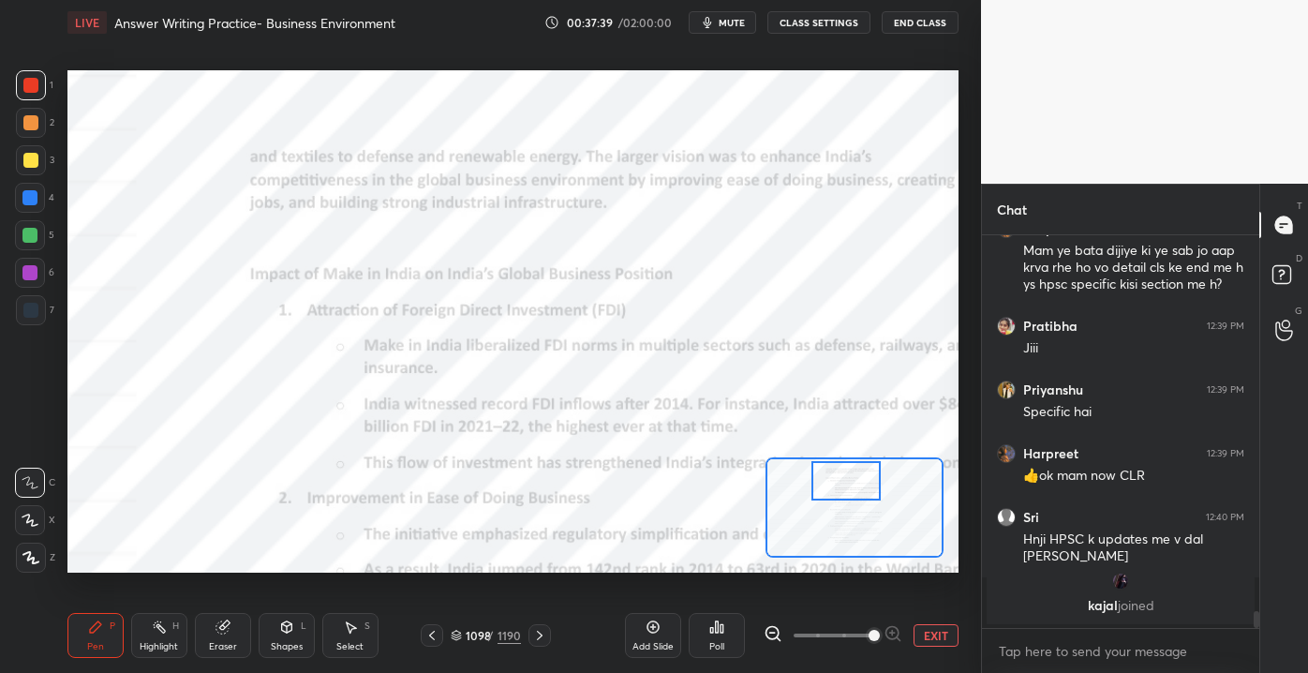
scroll to position [8506, 0]
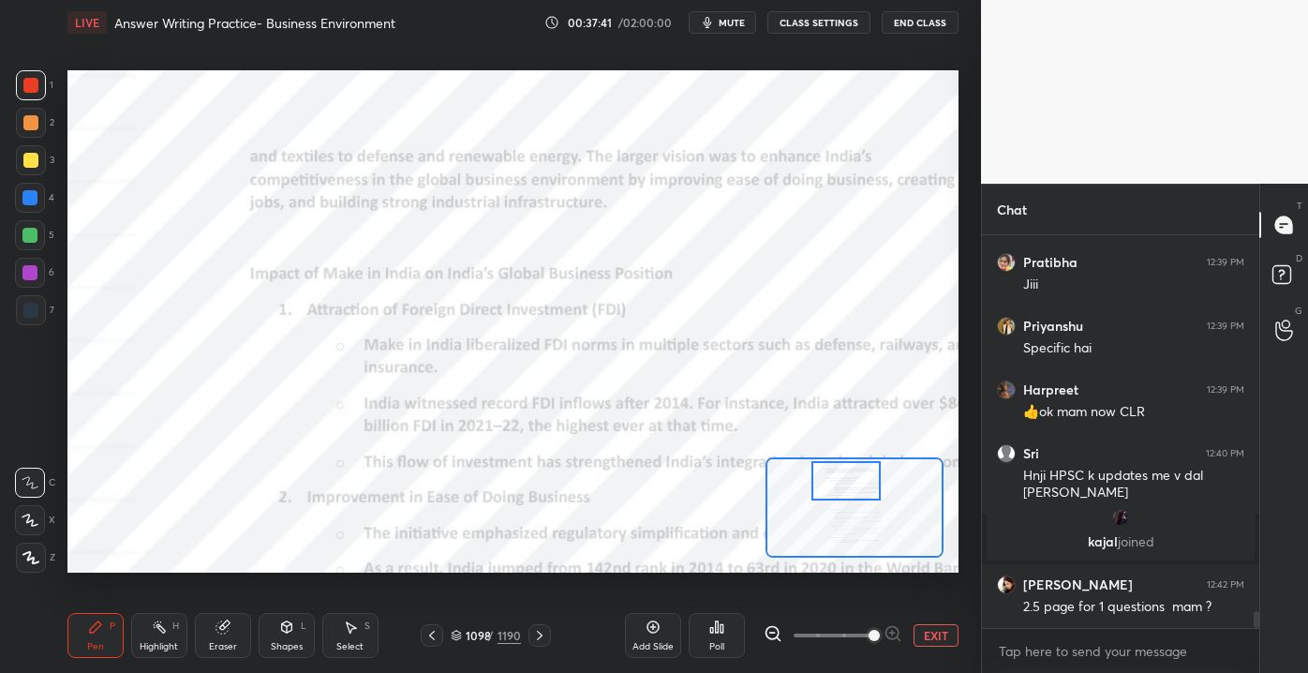
drag, startPoint x: 850, startPoint y: 504, endPoint x: 841, endPoint y: 478, distance: 27.6
click at [841, 478] on div at bounding box center [846, 480] width 70 height 38
click at [845, 478] on div at bounding box center [846, 480] width 70 height 38
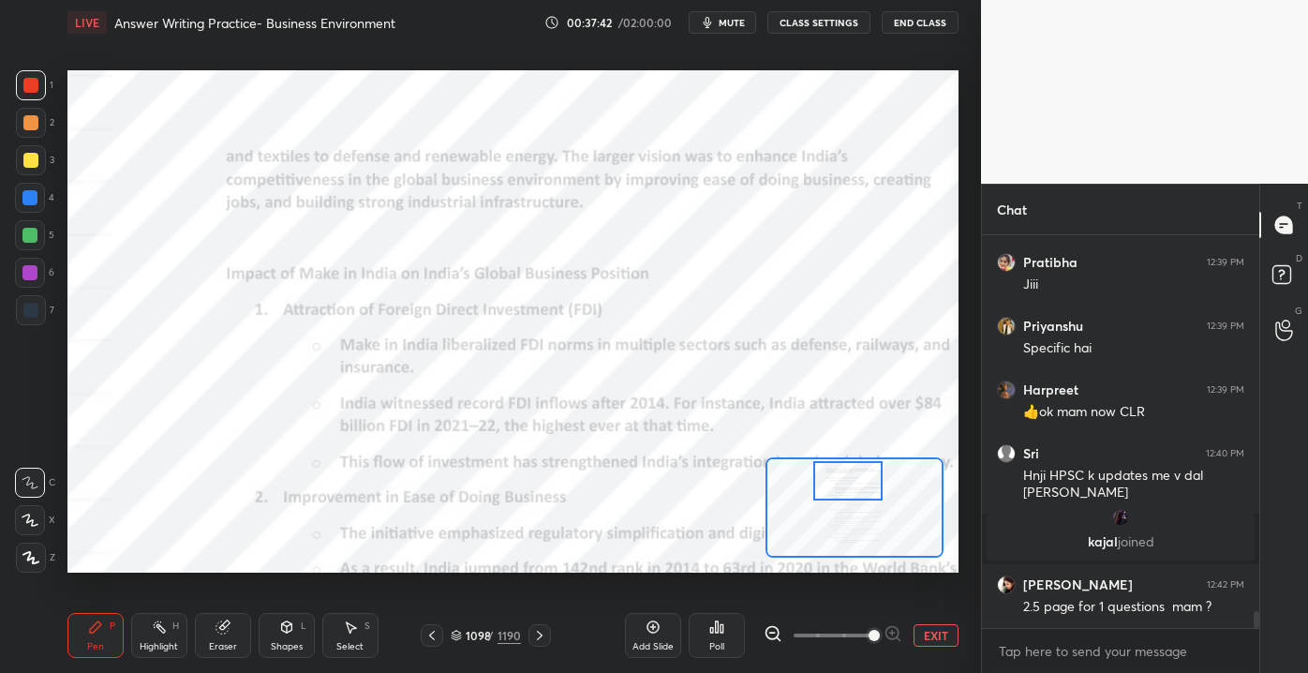
click at [851, 479] on div at bounding box center [848, 480] width 70 height 38
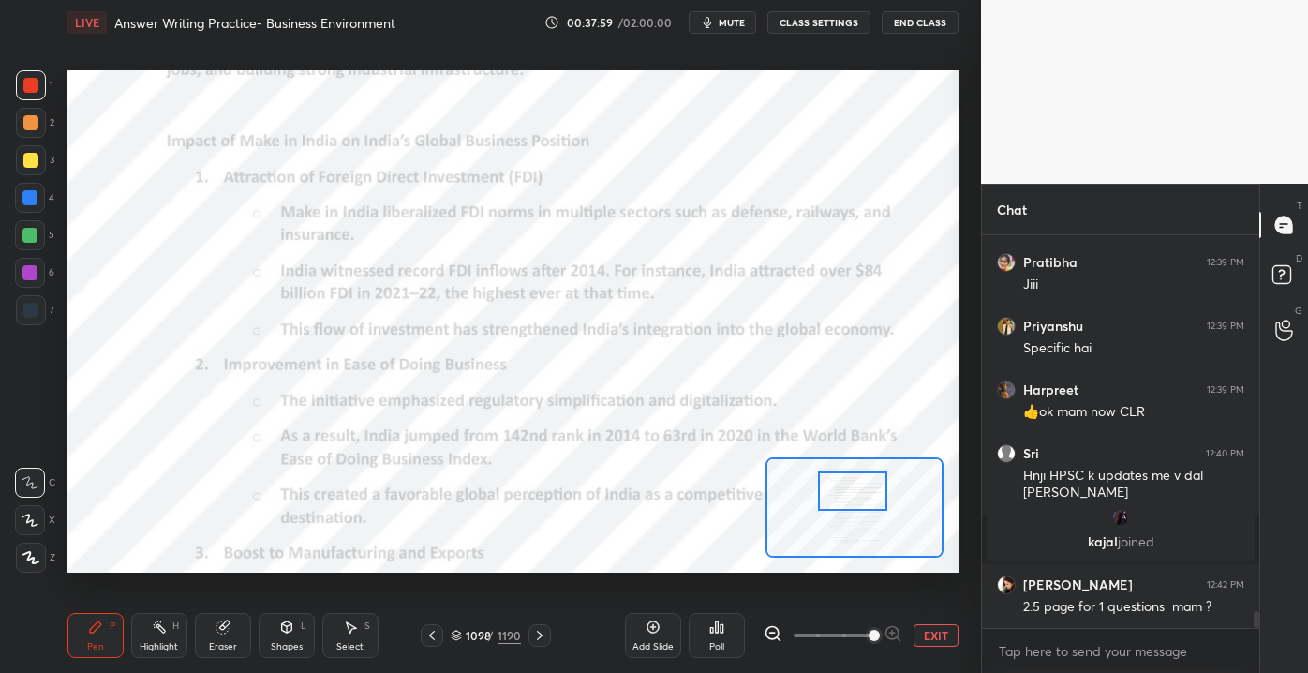
drag, startPoint x: 853, startPoint y: 485, endPoint x: 859, endPoint y: 495, distance: 11.4
click at [858, 495] on div at bounding box center [853, 490] width 70 height 38
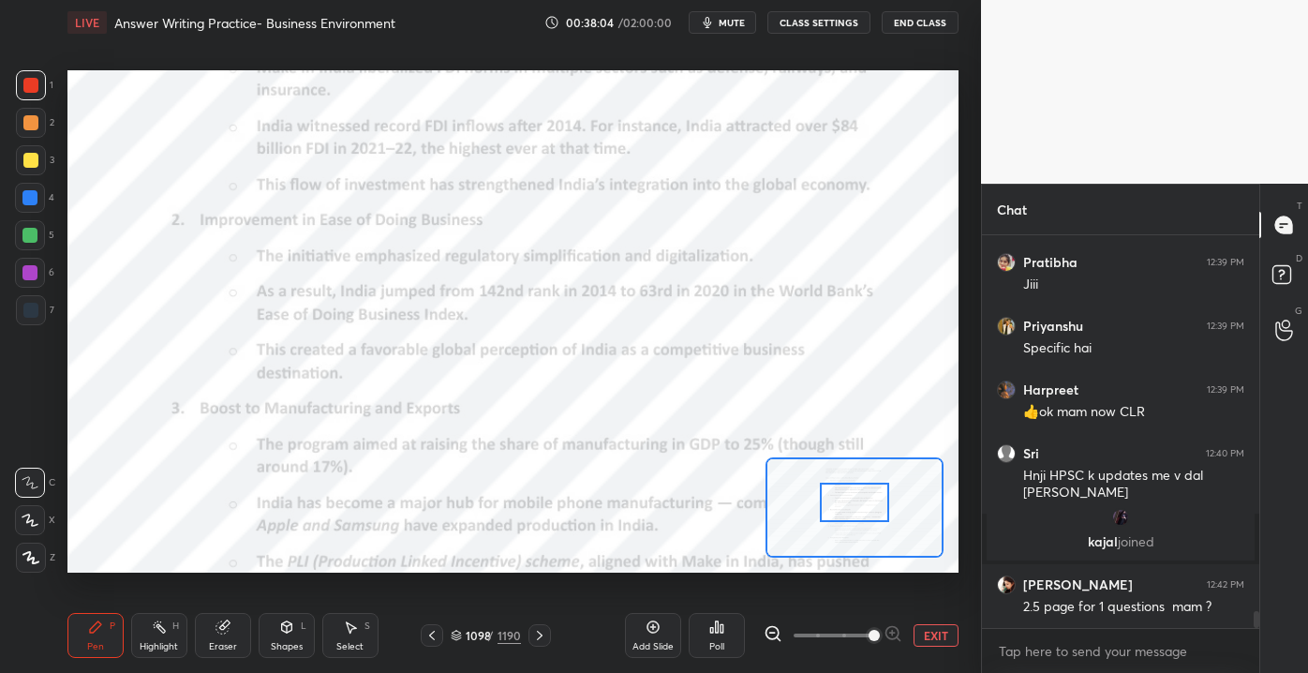
drag, startPoint x: 852, startPoint y: 496, endPoint x: 853, endPoint y: 508, distance: 12.2
click at [853, 508] on div at bounding box center [855, 501] width 70 height 38
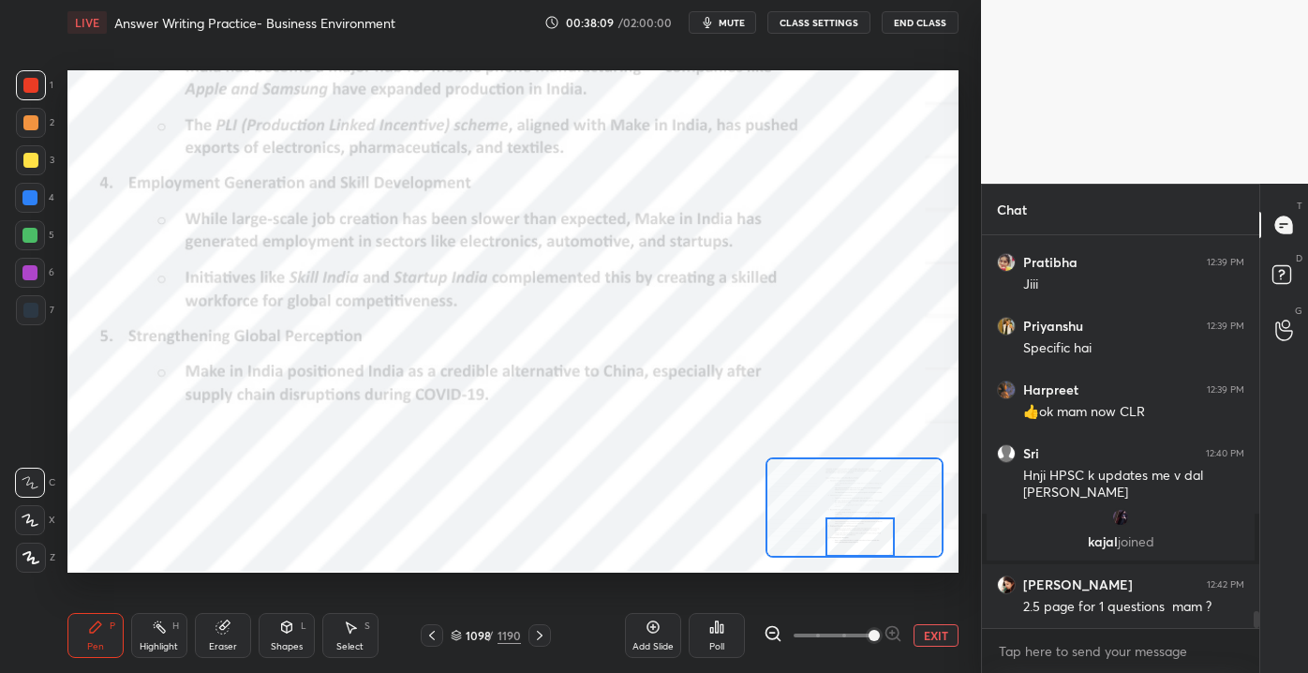
drag, startPoint x: 853, startPoint y: 518, endPoint x: 859, endPoint y: 548, distance: 30.7
click at [859, 551] on div at bounding box center [860, 536] width 70 height 38
click at [876, 528] on div at bounding box center [861, 536] width 70 height 38
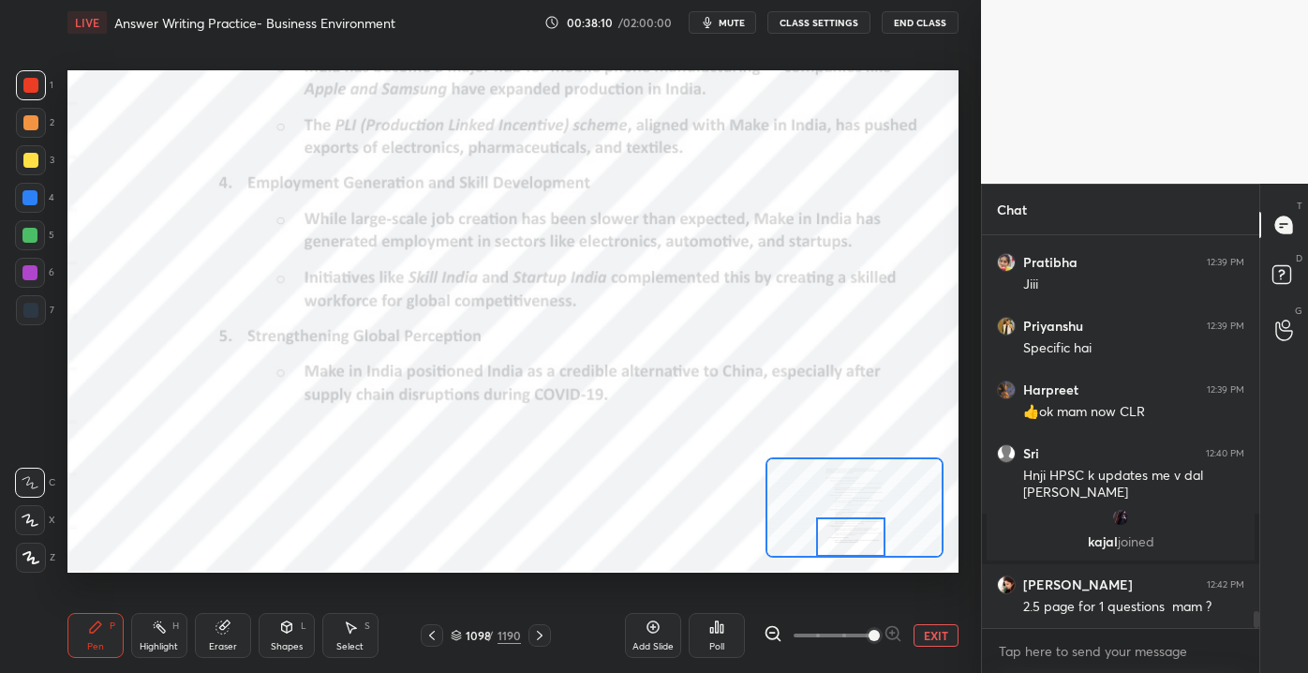
click at [868, 533] on div at bounding box center [851, 536] width 70 height 38
click at [962, 628] on div "LIVE Answer Writing Practice- Business Environment 00:38:11 / 02:00:00 mute CLA…" at bounding box center [513, 336] width 906 height 673
click at [952, 613] on div "Add Slide Poll EXIT" at bounding box center [792, 635] width 334 height 105
click at [929, 641] on button "EXIT" at bounding box center [935, 635] width 45 height 22
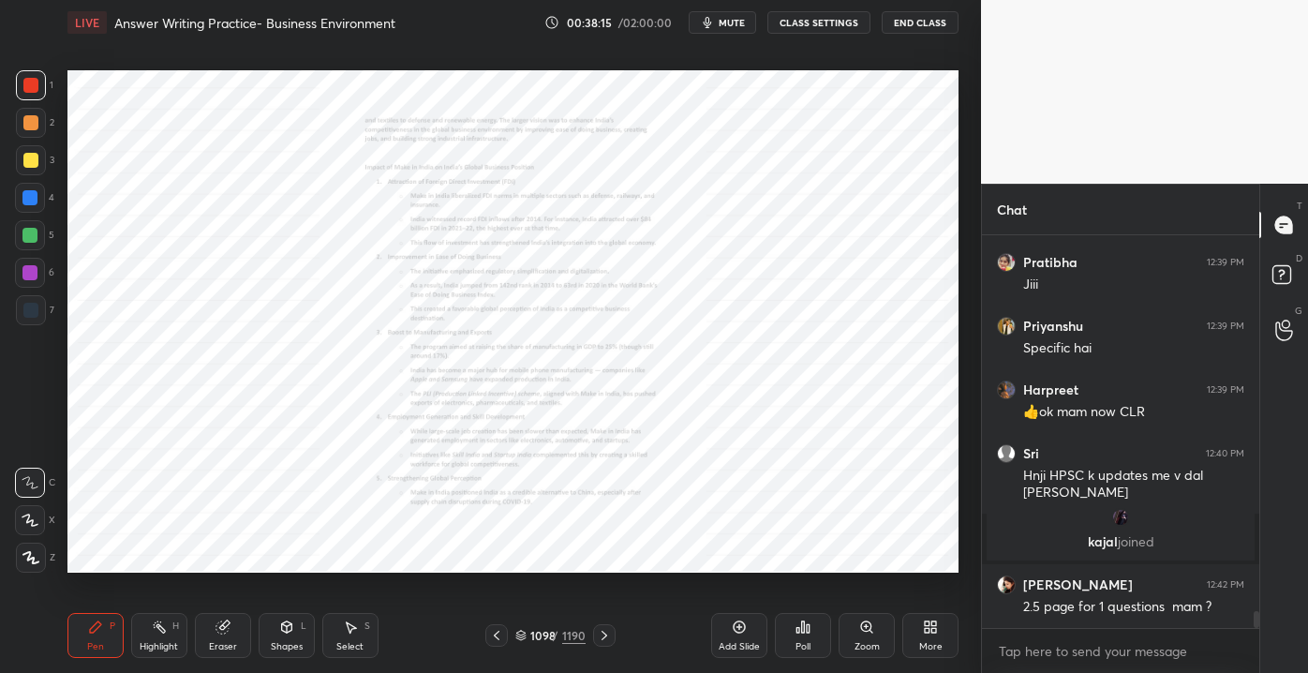
click at [853, 634] on div "Zoom" at bounding box center [866, 635] width 56 height 45
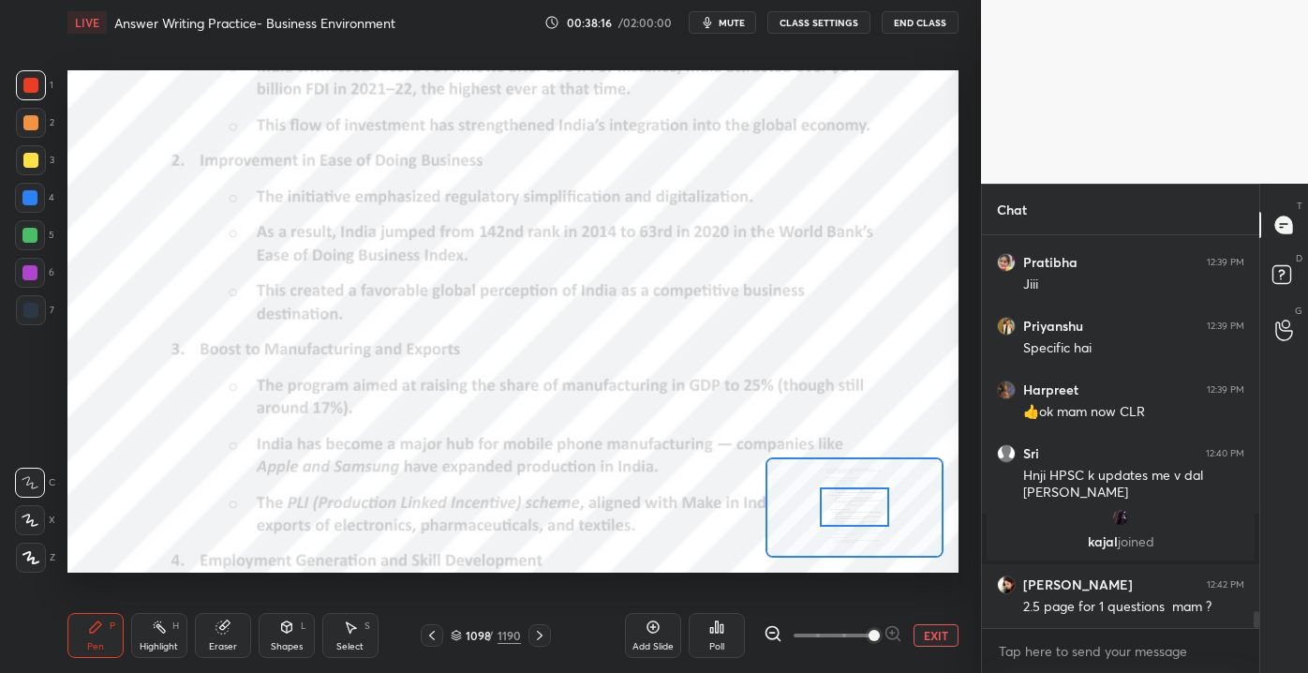
drag, startPoint x: 827, startPoint y: 629, endPoint x: 891, endPoint y: 628, distance: 63.7
click at [880, 630] on span at bounding box center [873, 635] width 11 height 11
click at [857, 525] on div at bounding box center [854, 507] width 178 height 100
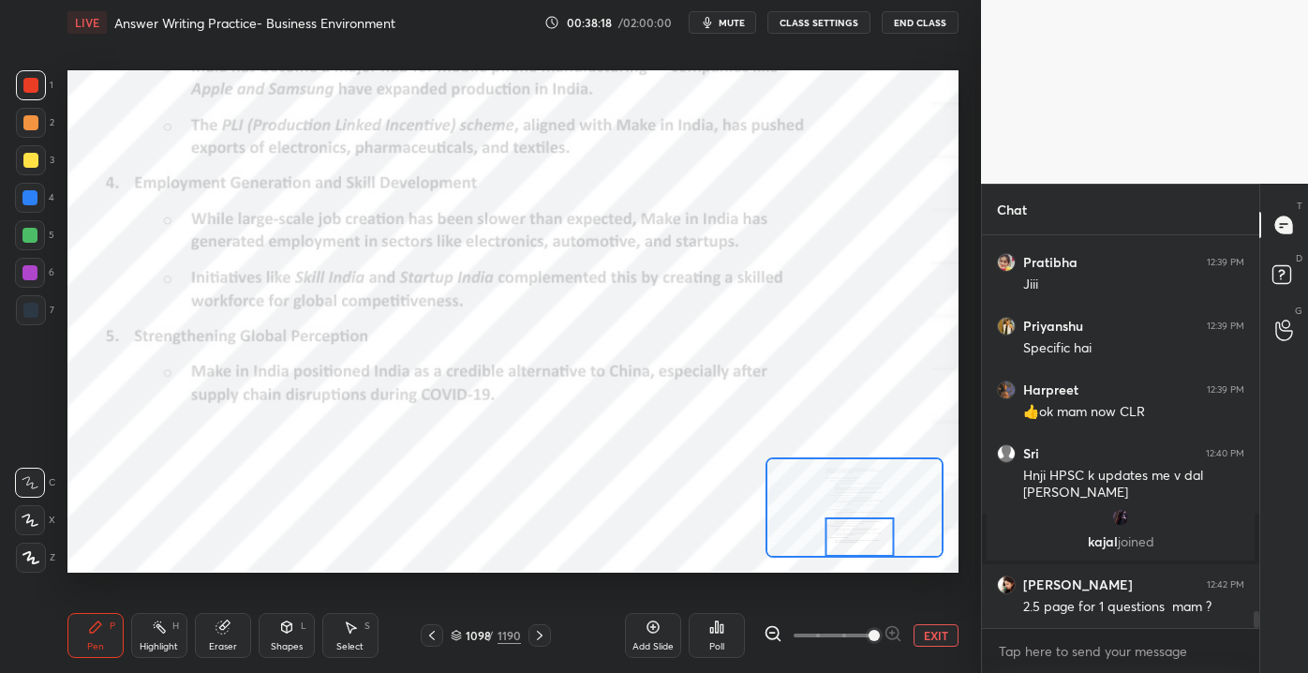
click at [860, 556] on div at bounding box center [859, 536] width 70 height 38
click at [930, 638] on button "EXIT" at bounding box center [935, 635] width 45 height 22
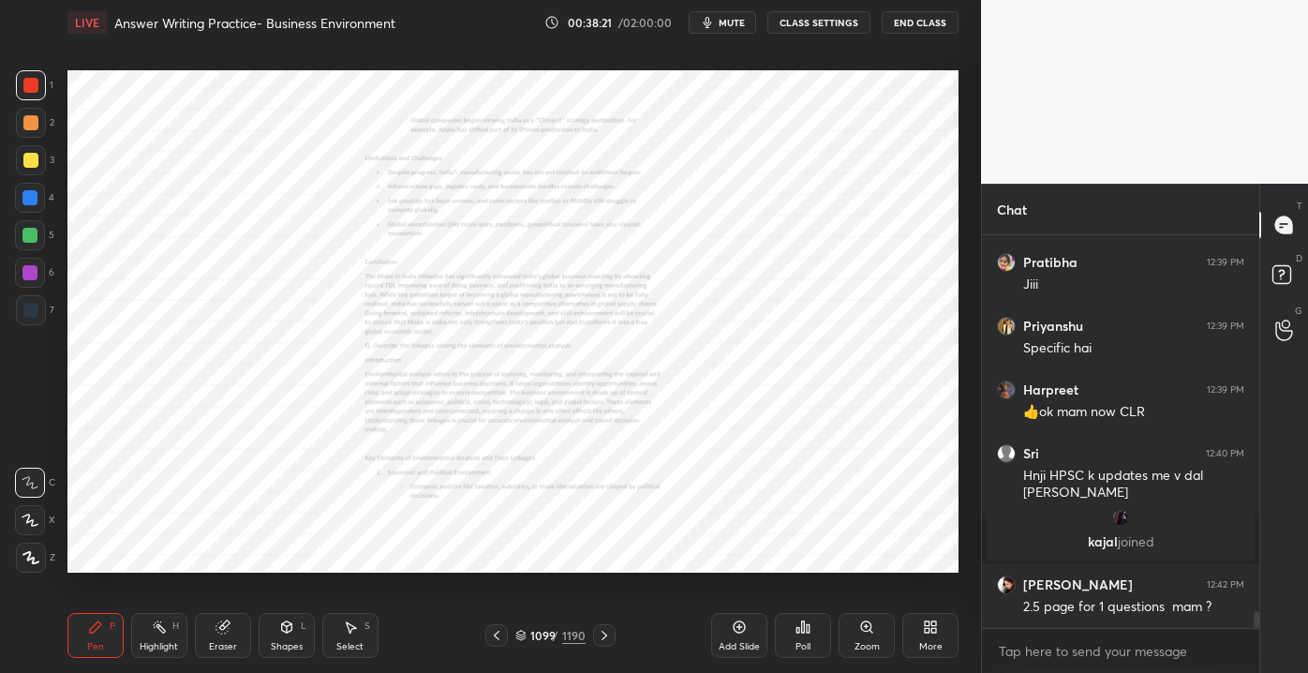
click at [877, 642] on div "Zoom" at bounding box center [866, 635] width 56 height 45
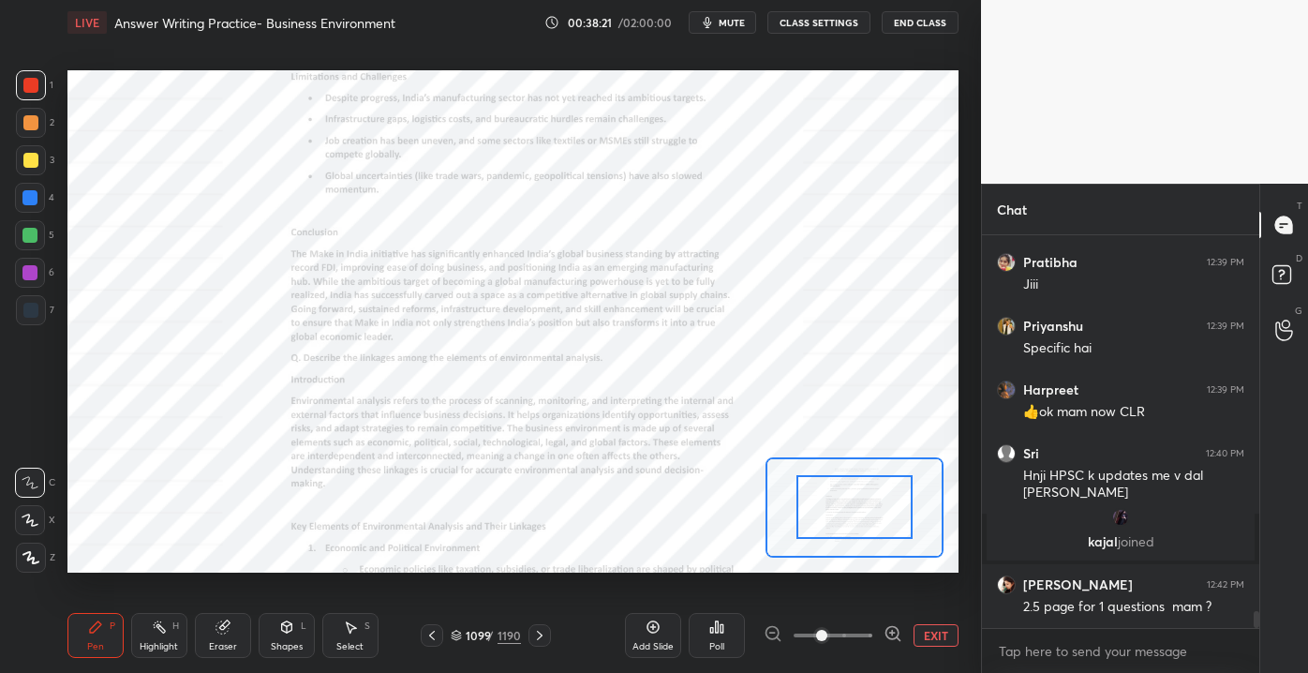
drag, startPoint x: 849, startPoint y: 631, endPoint x: 877, endPoint y: 635, distance: 28.4
click at [872, 635] on span at bounding box center [833, 635] width 79 height 28
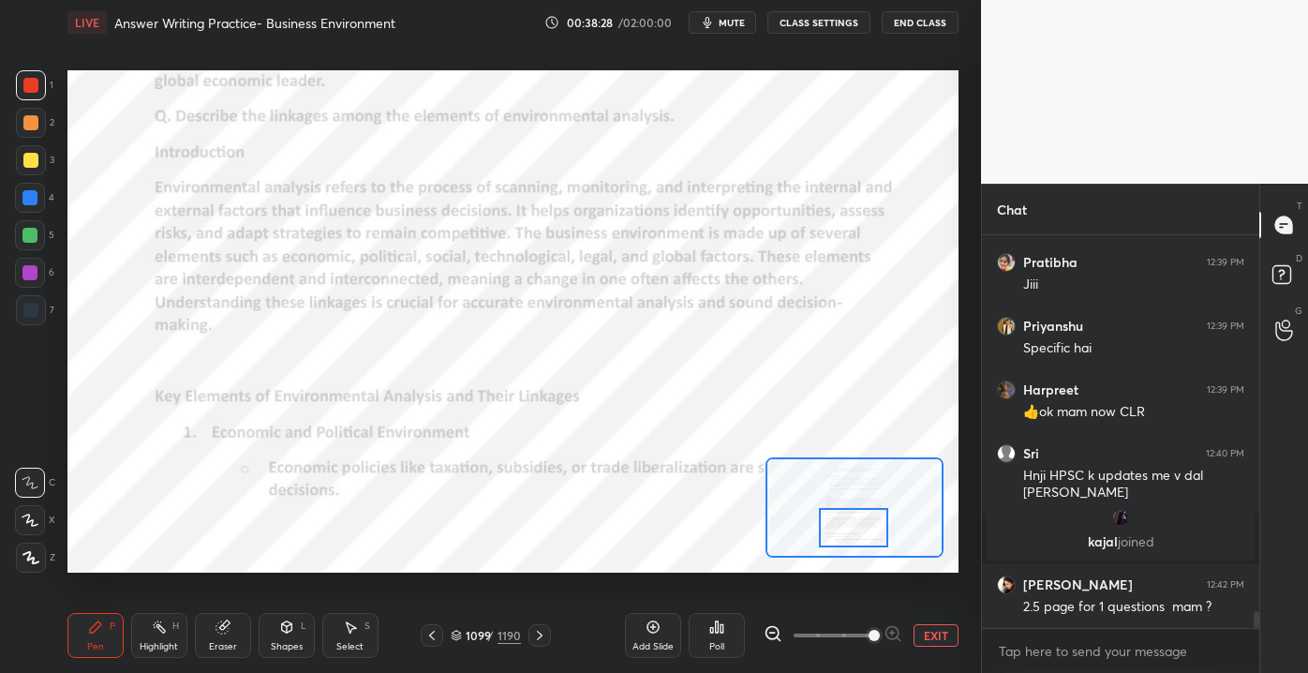
drag, startPoint x: 845, startPoint y: 499, endPoint x: 844, endPoint y: 521, distance: 21.6
click at [844, 521] on div at bounding box center [854, 527] width 70 height 38
click at [937, 626] on button "EXIT" at bounding box center [935, 635] width 45 height 22
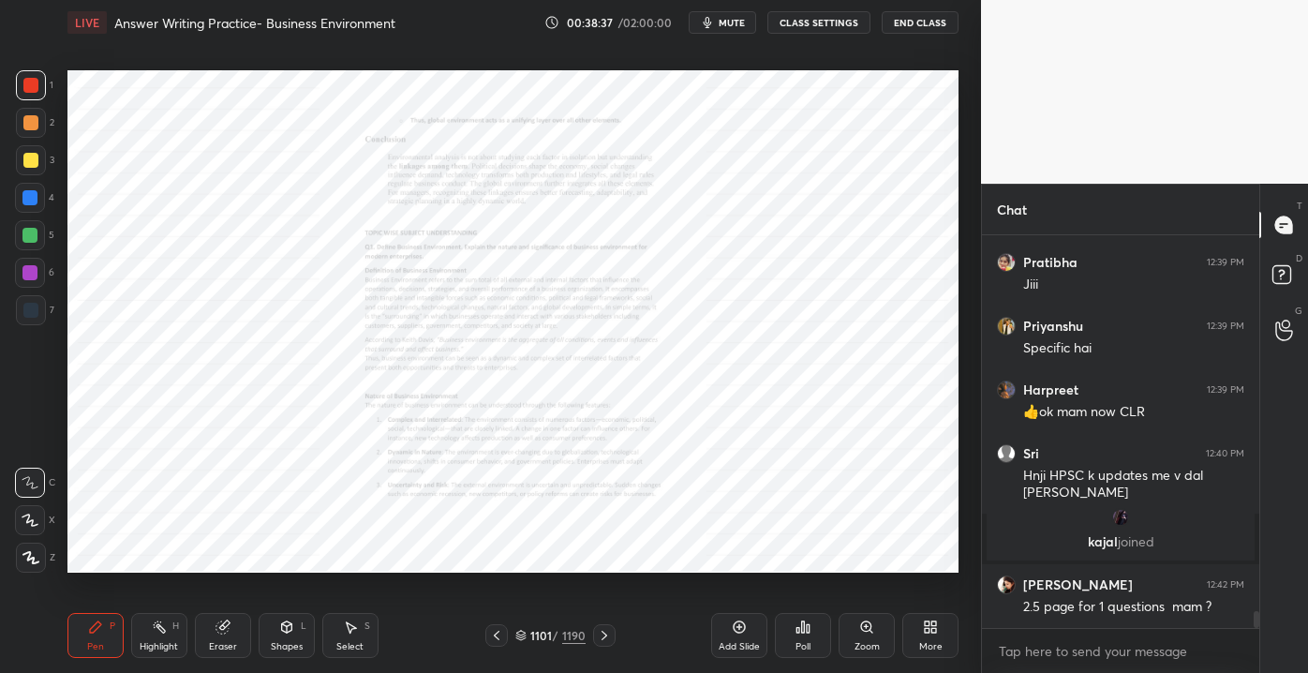
click at [864, 639] on div "Zoom" at bounding box center [866, 635] width 56 height 45
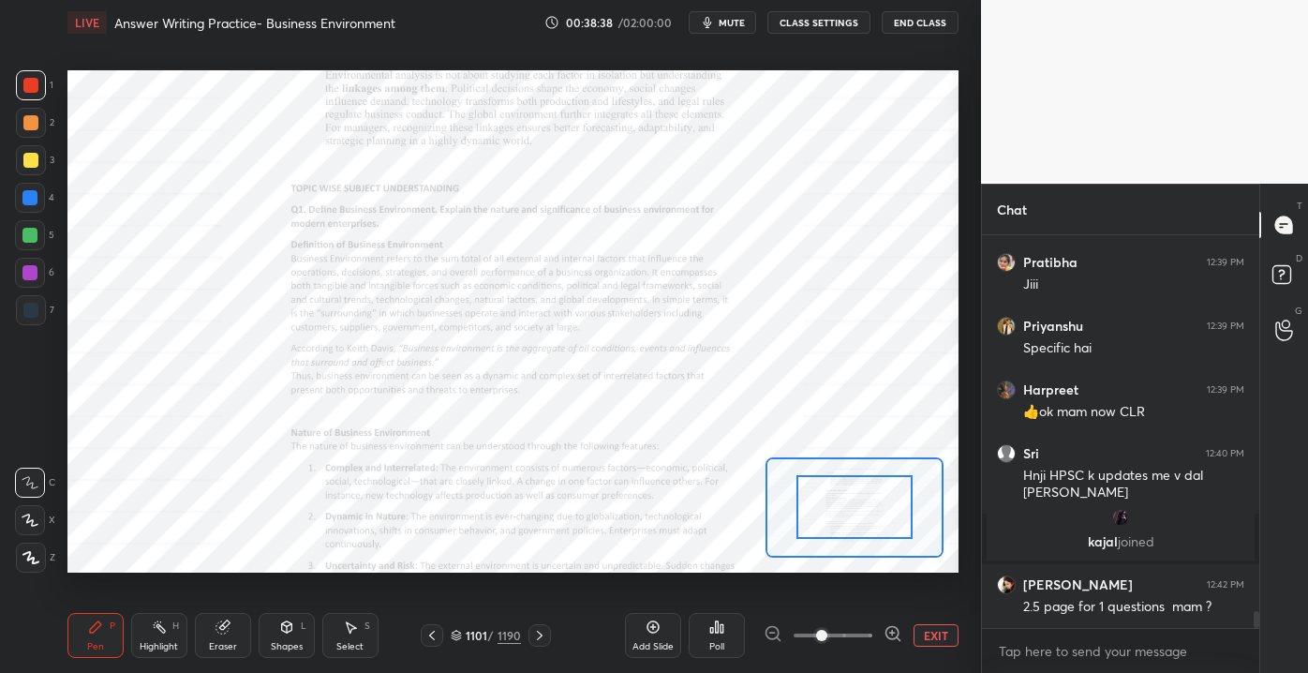
drag, startPoint x: 823, startPoint y: 631, endPoint x: 839, endPoint y: 631, distance: 16.9
click at [827, 631] on span at bounding box center [821, 635] width 11 height 11
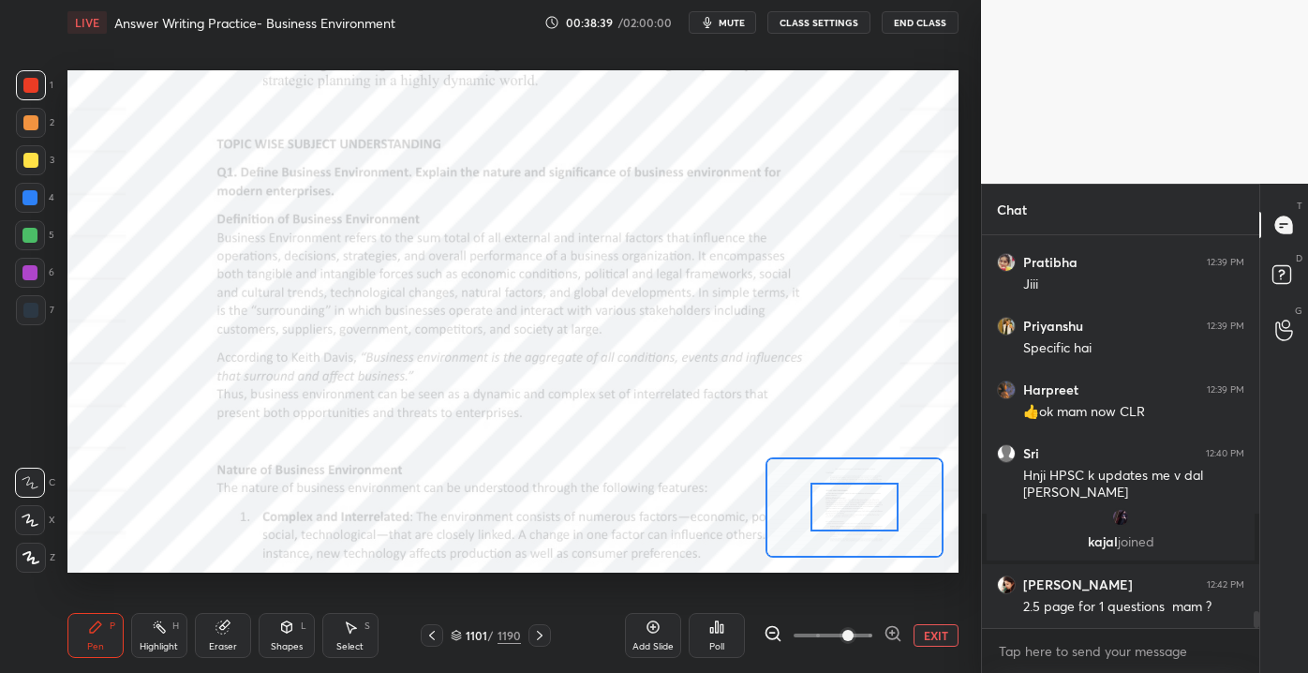
drag, startPoint x: 858, startPoint y: 630, endPoint x: 869, endPoint y: 624, distance: 12.6
click at [853, 630] on span at bounding box center [847, 635] width 11 height 11
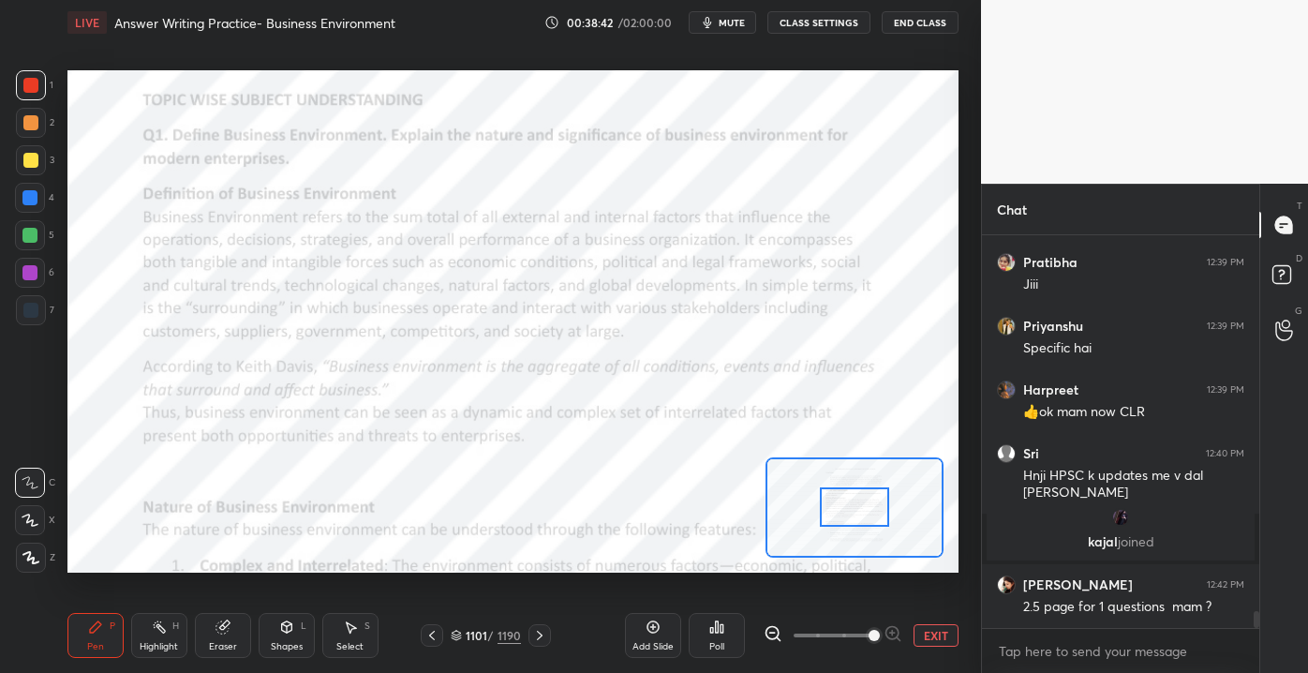
click at [880, 630] on span at bounding box center [873, 635] width 11 height 11
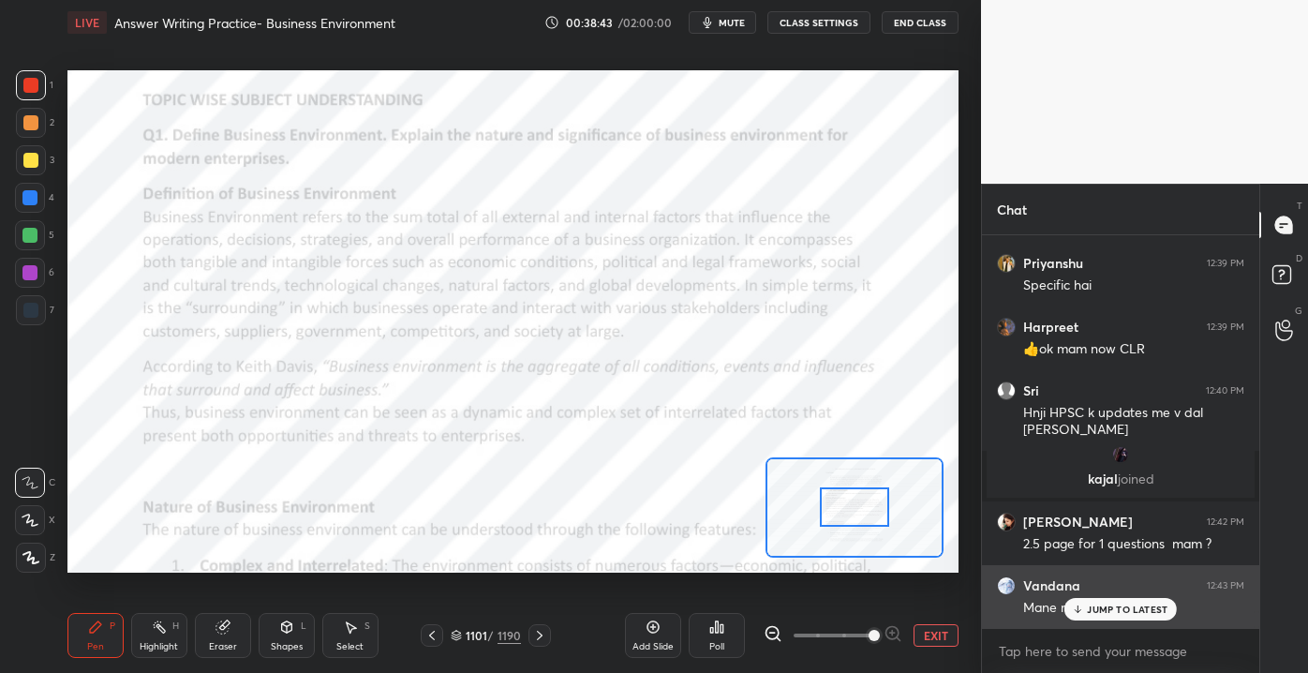
click at [1082, 604] on icon at bounding box center [1078, 608] width 12 height 11
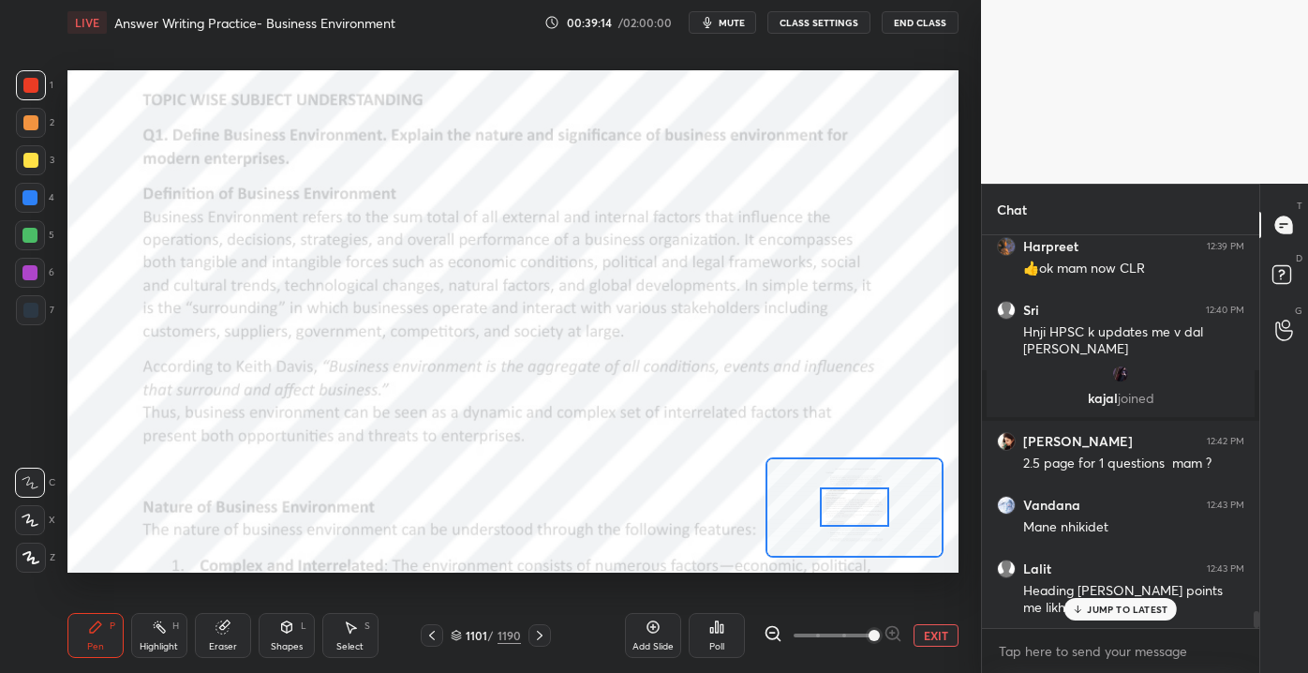
scroll to position [8763, 0]
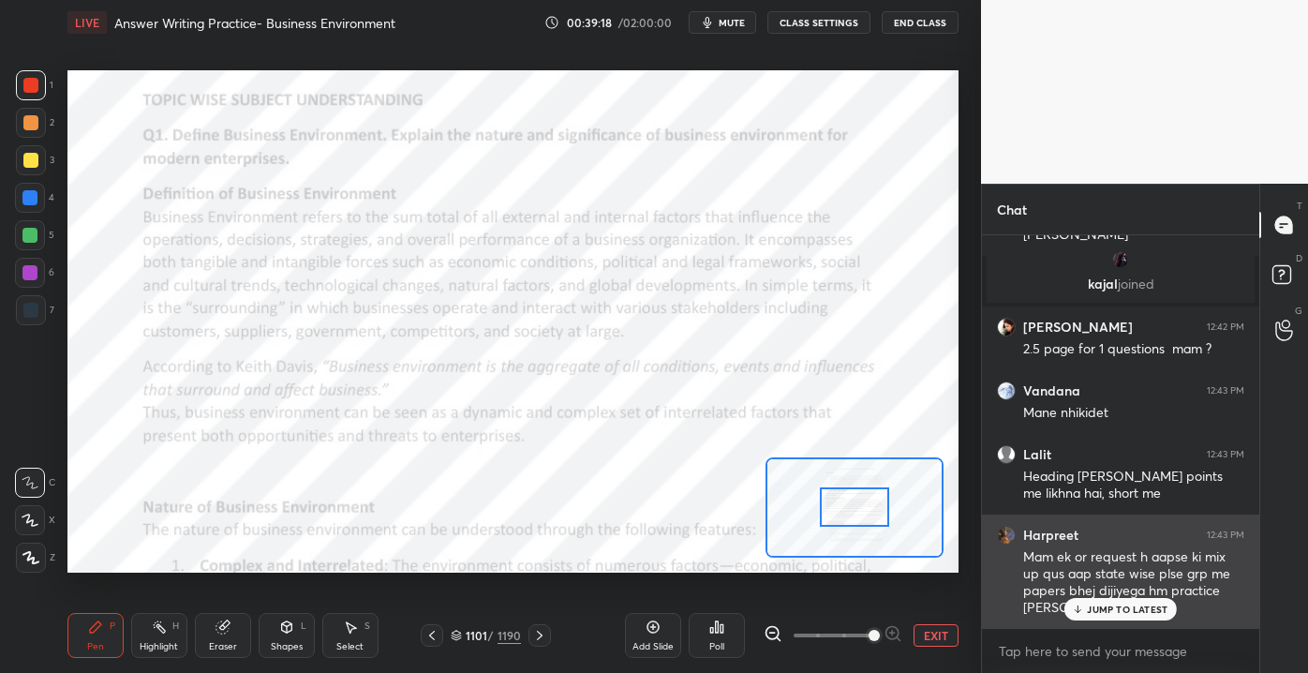
click at [1108, 617] on div "JUMP TO LATEST" at bounding box center [1120, 609] width 112 height 22
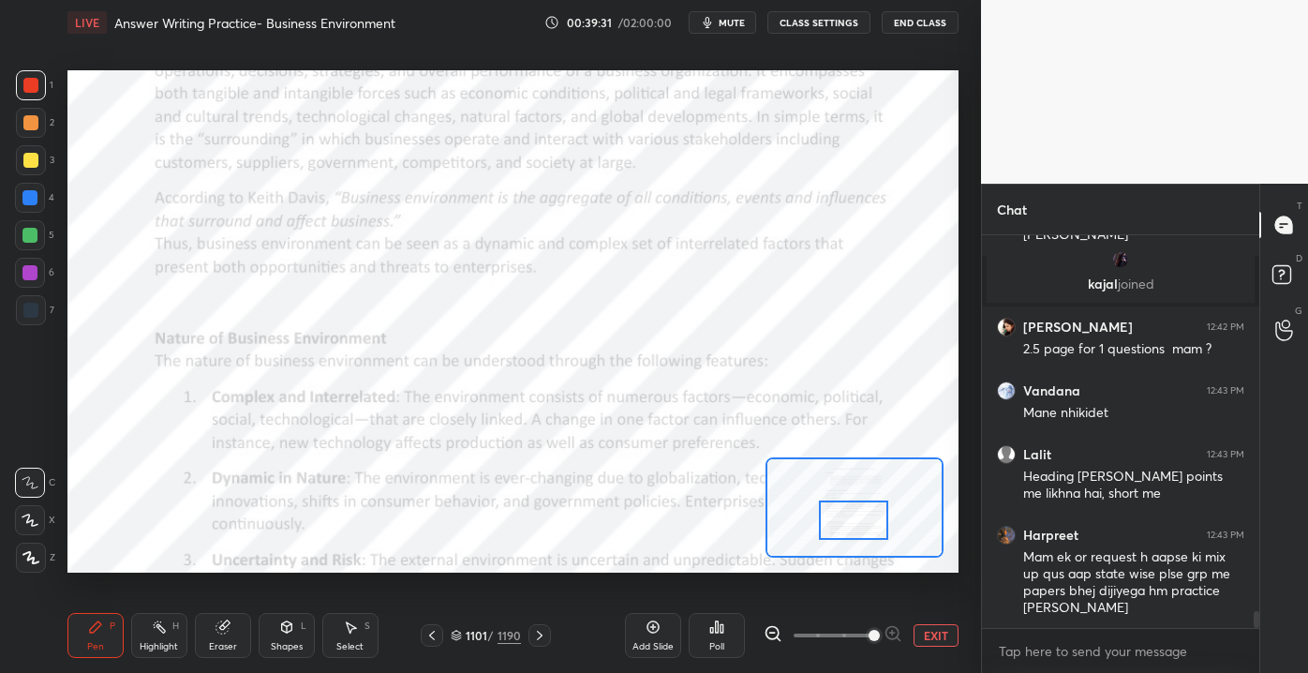
click at [858, 527] on div at bounding box center [854, 519] width 70 height 38
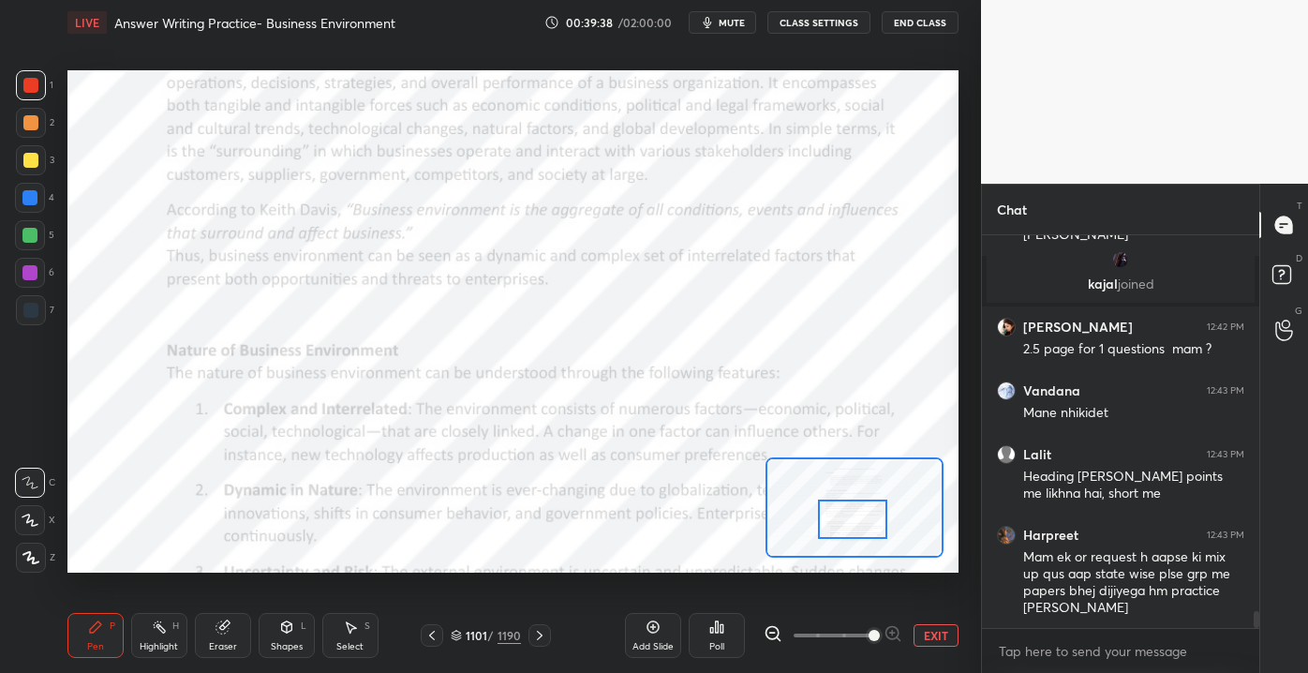
click at [836, 515] on div at bounding box center [854, 507] width 178 height 100
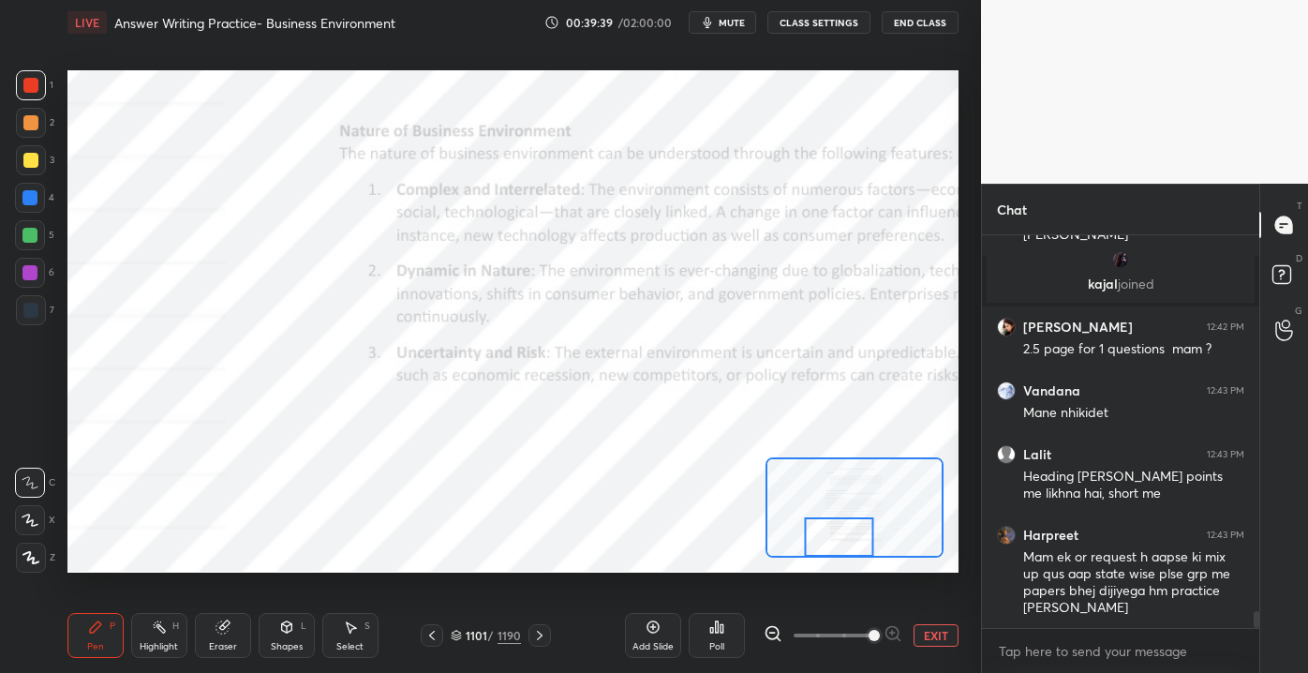
drag, startPoint x: 841, startPoint y: 515, endPoint x: 869, endPoint y: 555, distance: 48.4
click at [845, 537] on div at bounding box center [839, 536] width 70 height 38
click at [924, 631] on button "EXIT" at bounding box center [935, 635] width 45 height 22
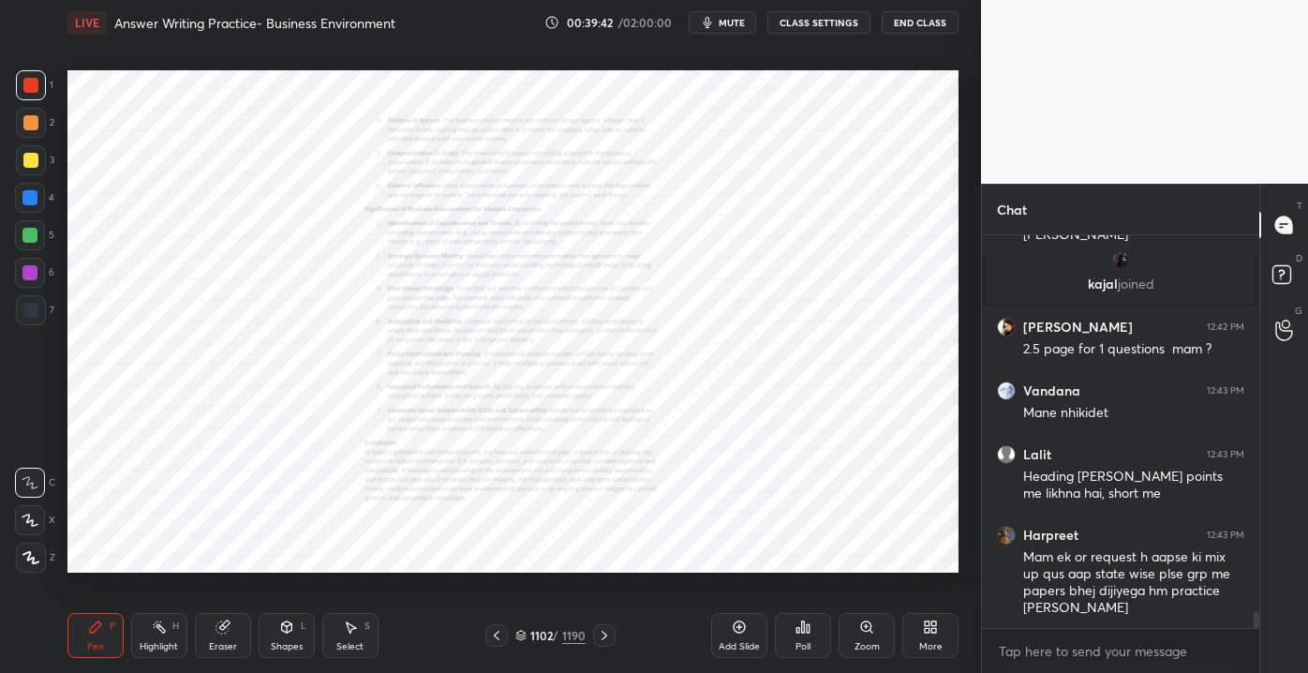
click at [858, 644] on div "Zoom" at bounding box center [866, 646] width 25 height 9
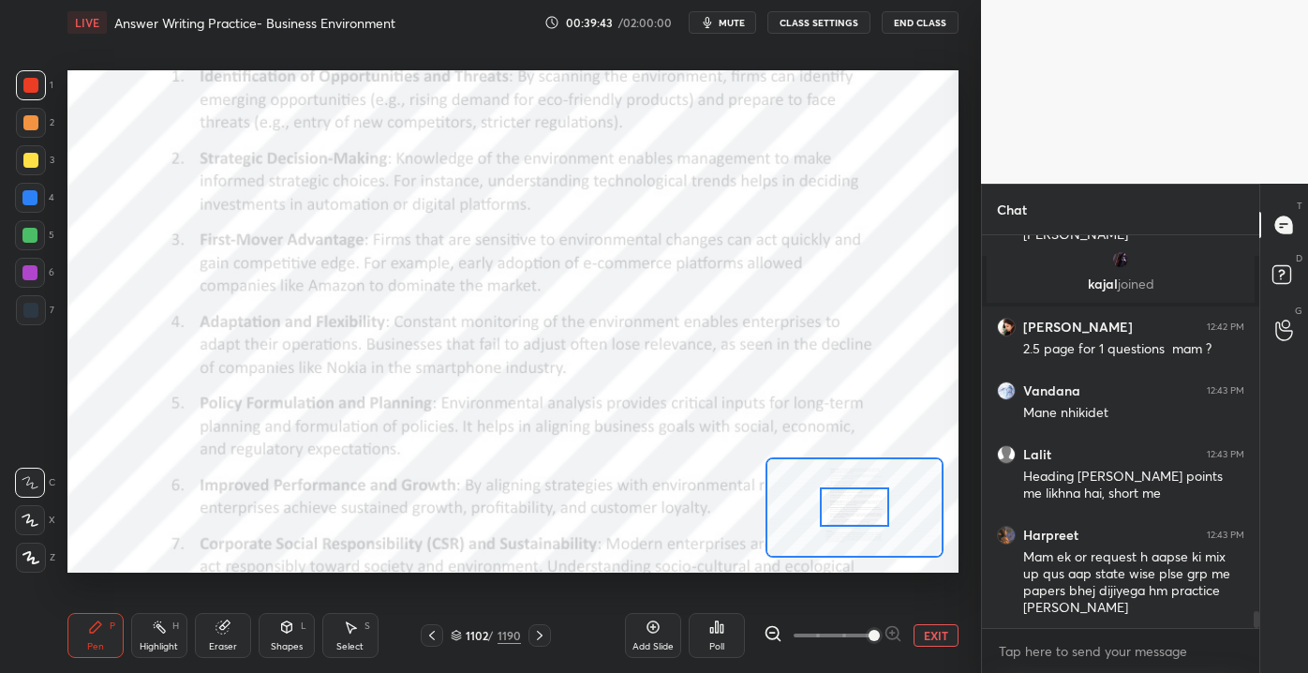
drag, startPoint x: 824, startPoint y: 634, endPoint x: 876, endPoint y: 627, distance: 52.1
click at [877, 640] on span at bounding box center [873, 635] width 11 height 11
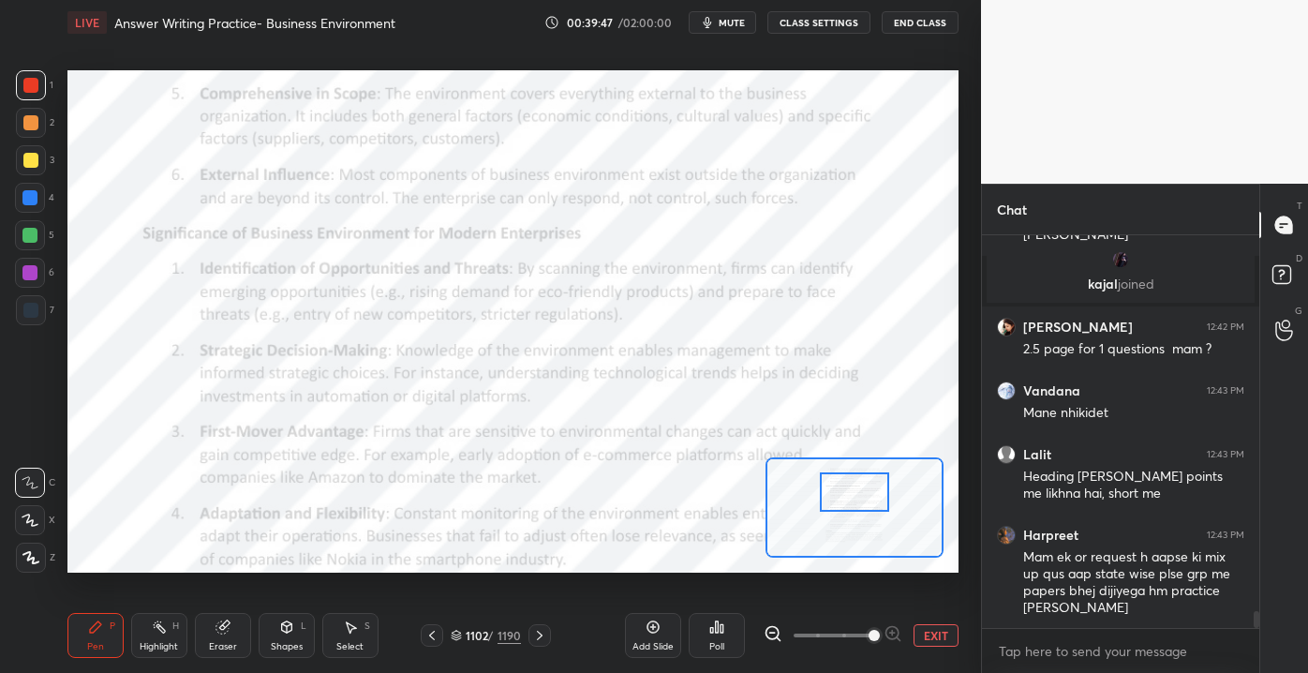
drag, startPoint x: 854, startPoint y: 518, endPoint x: 852, endPoint y: 495, distance: 23.6
click at [853, 501] on div at bounding box center [855, 491] width 70 height 38
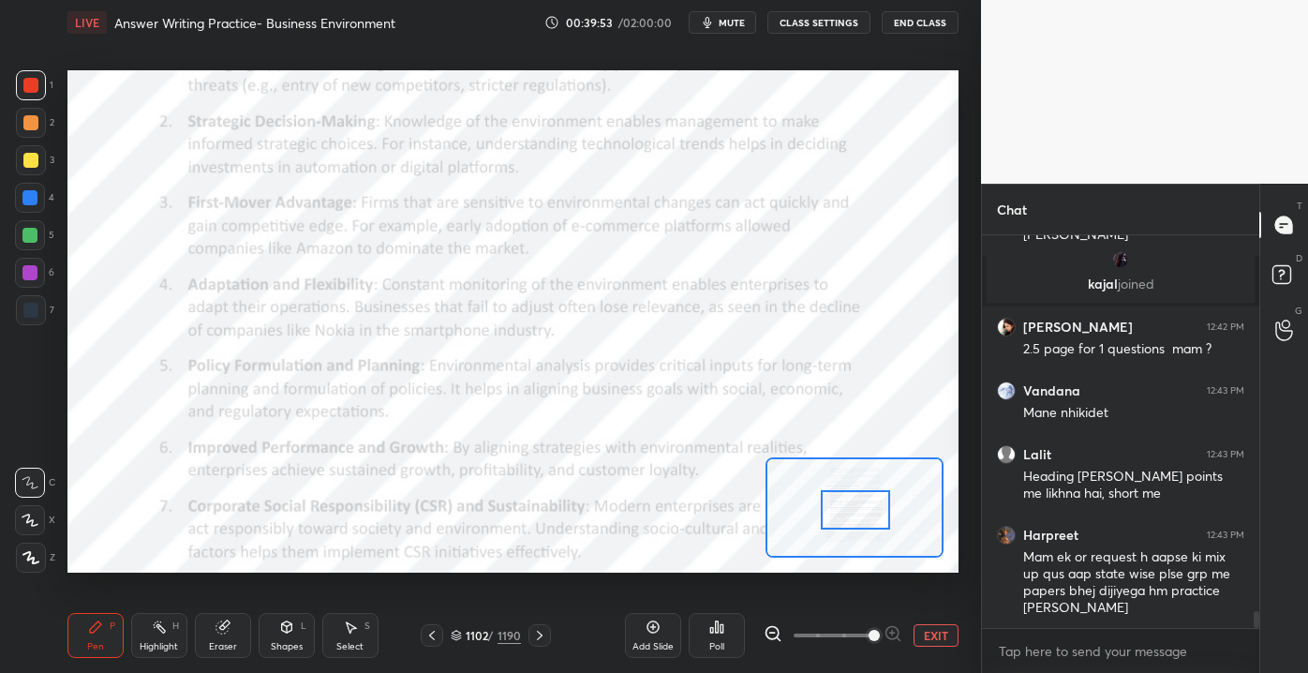
drag, startPoint x: 834, startPoint y: 491, endPoint x: 849, endPoint y: 510, distance: 24.0
click at [841, 510] on div at bounding box center [856, 509] width 70 height 38
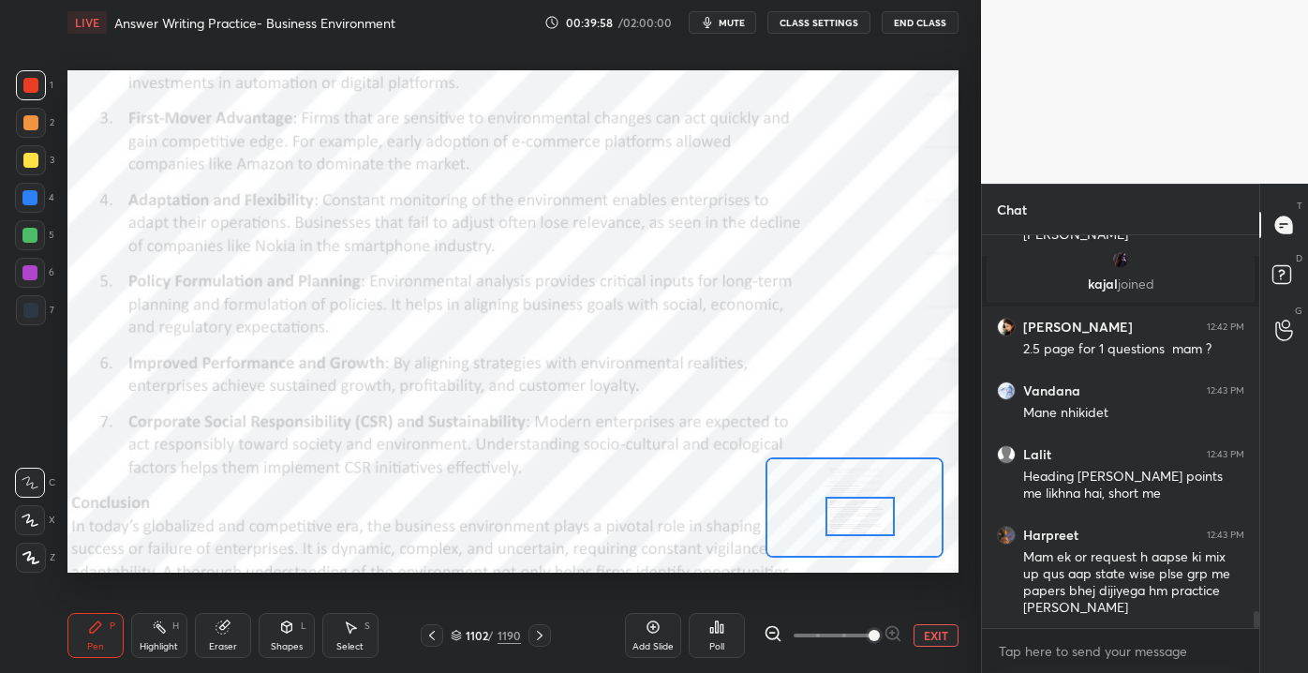
click at [850, 530] on div at bounding box center [860, 516] width 70 height 38
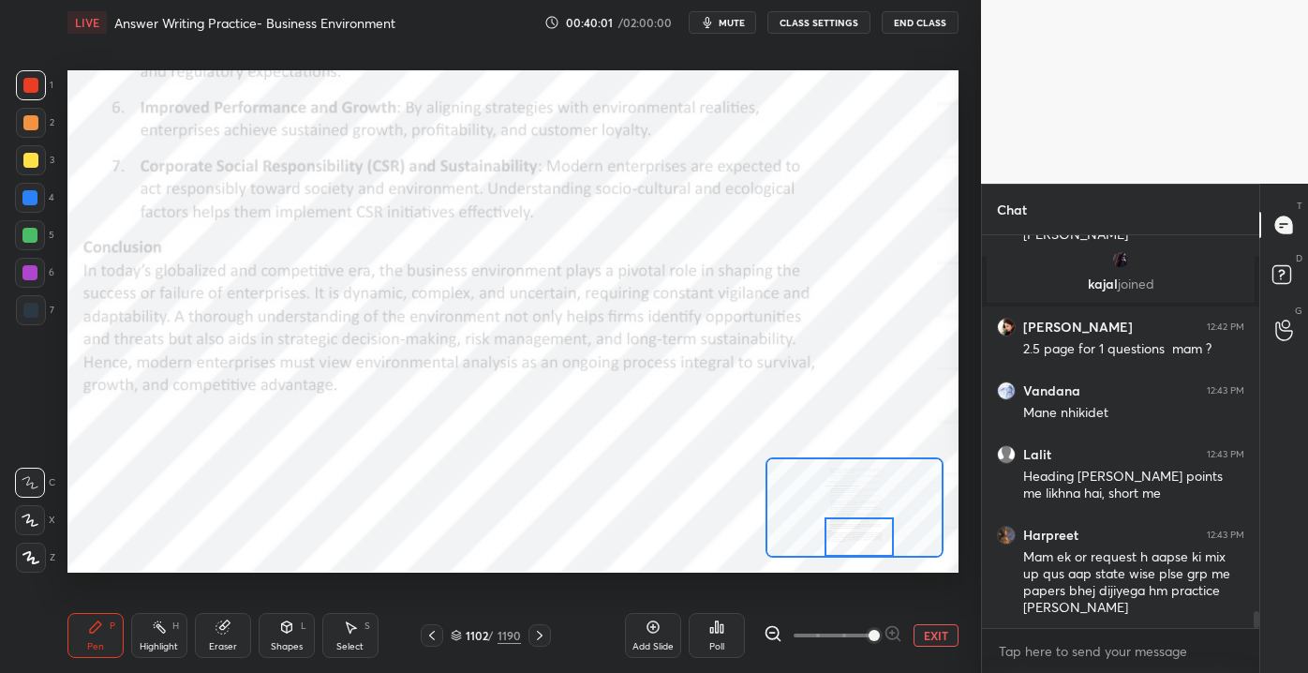
drag, startPoint x: 842, startPoint y: 519, endPoint x: 841, endPoint y: 541, distance: 21.6
click at [841, 541] on div at bounding box center [859, 536] width 70 height 38
click at [945, 641] on button "EXIT" at bounding box center [935, 635] width 45 height 22
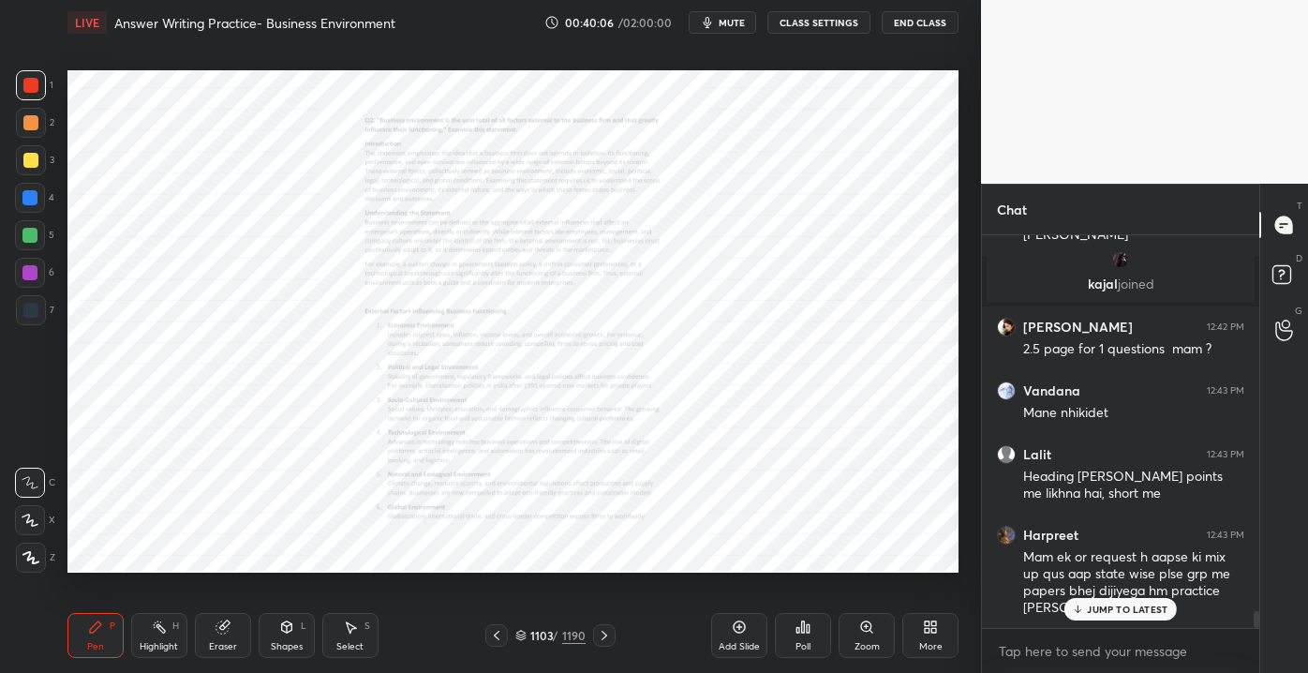
scroll to position [8844, 0]
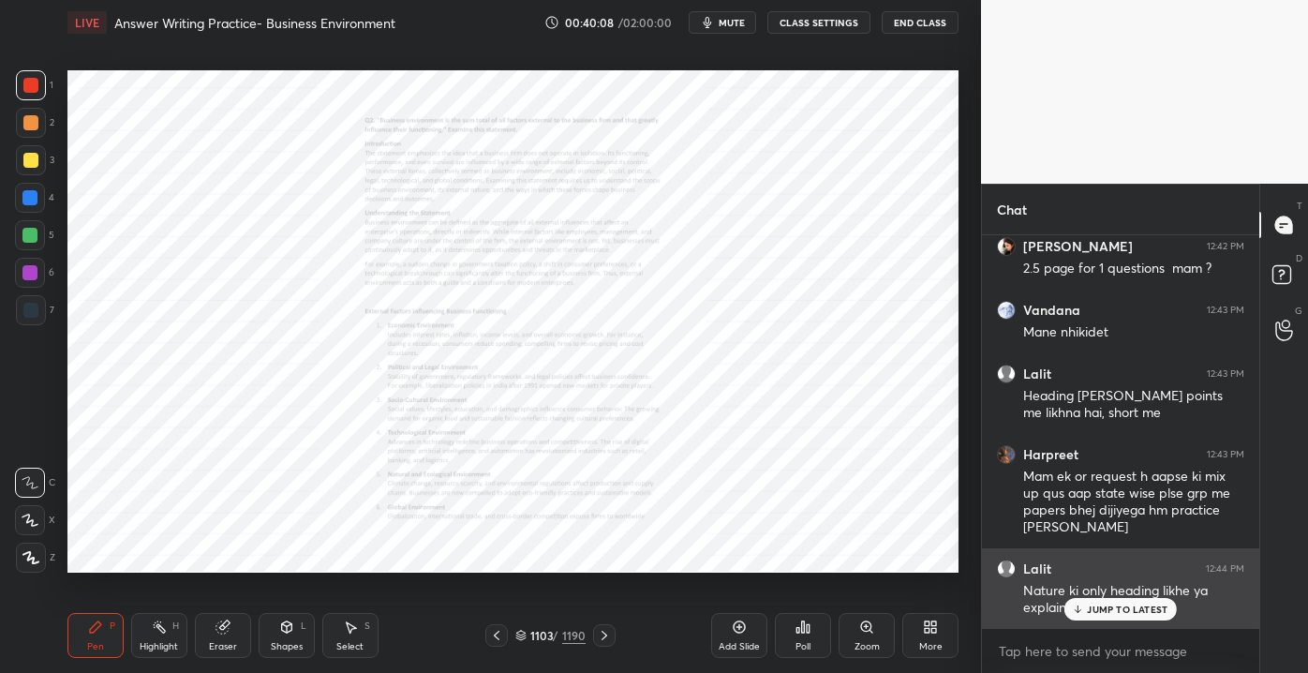
click at [1092, 611] on p "JUMP TO LATEST" at bounding box center [1127, 608] width 81 height 11
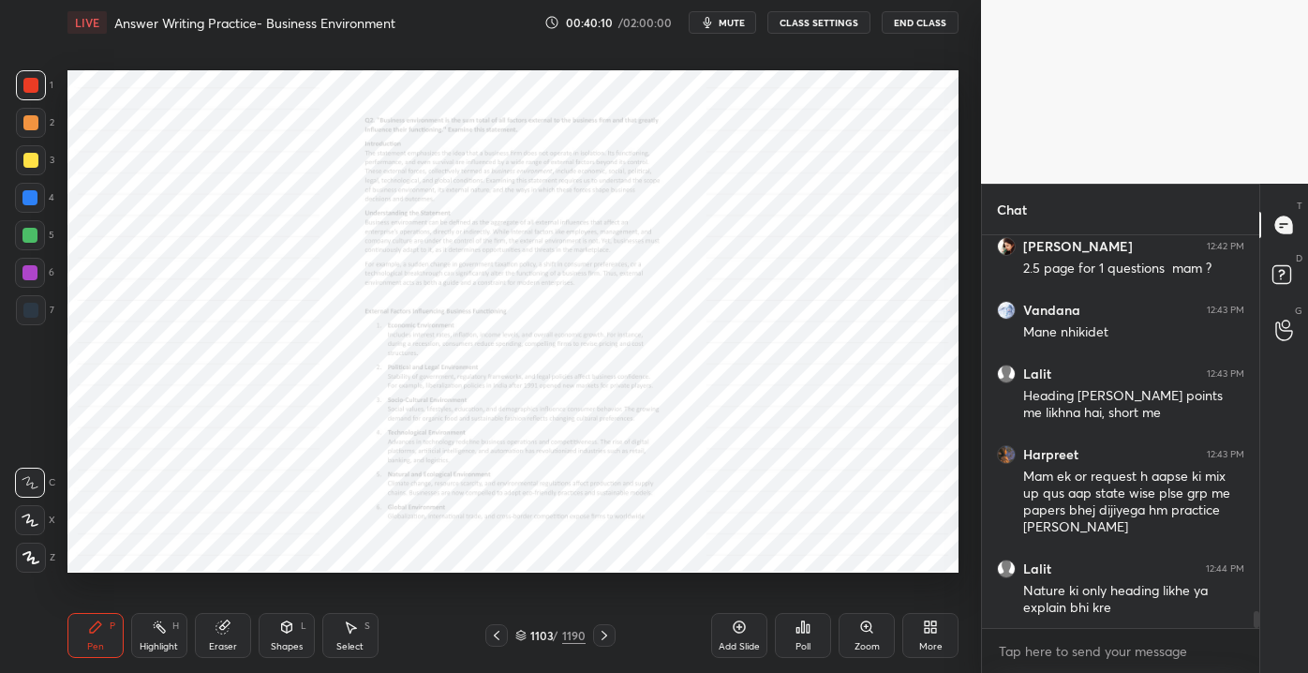
click at [859, 638] on div "Zoom" at bounding box center [866, 635] width 56 height 45
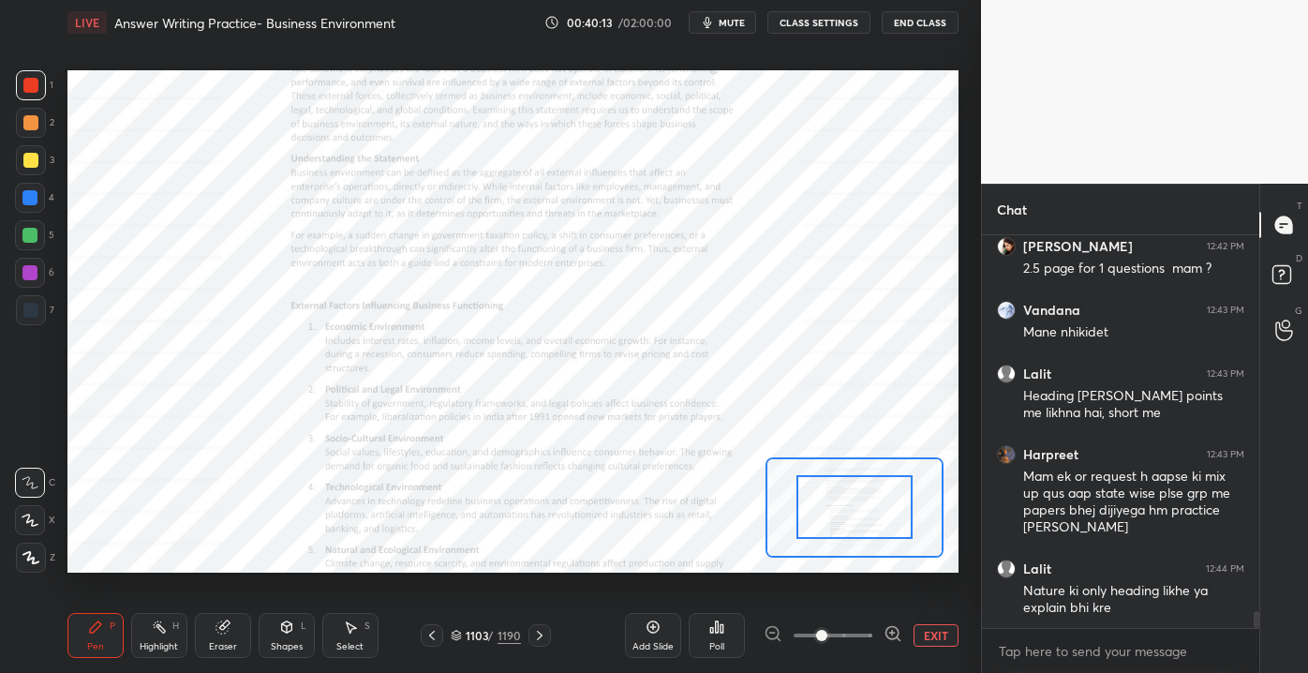
drag, startPoint x: 824, startPoint y: 631, endPoint x: 844, endPoint y: 631, distance: 19.7
click at [827, 631] on span at bounding box center [821, 635] width 11 height 11
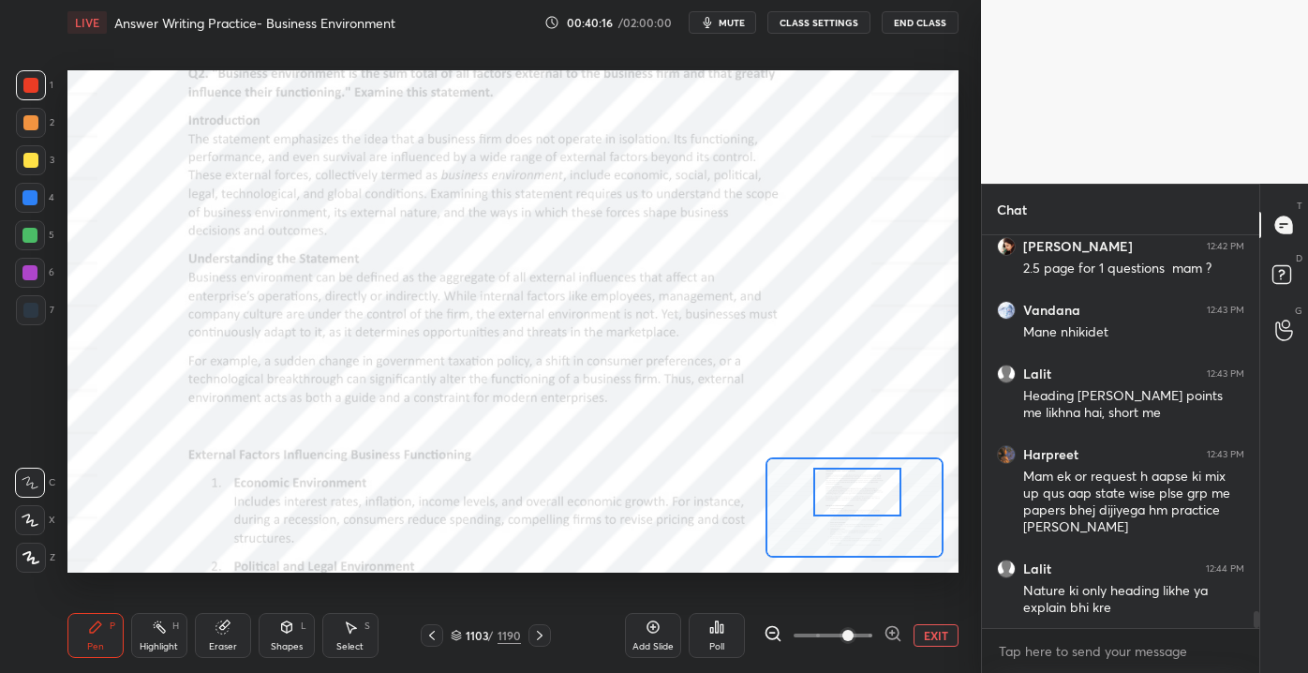
drag, startPoint x: 817, startPoint y: 507, endPoint x: 840, endPoint y: 483, distance: 33.1
click at [840, 489] on div at bounding box center [856, 491] width 87 height 49
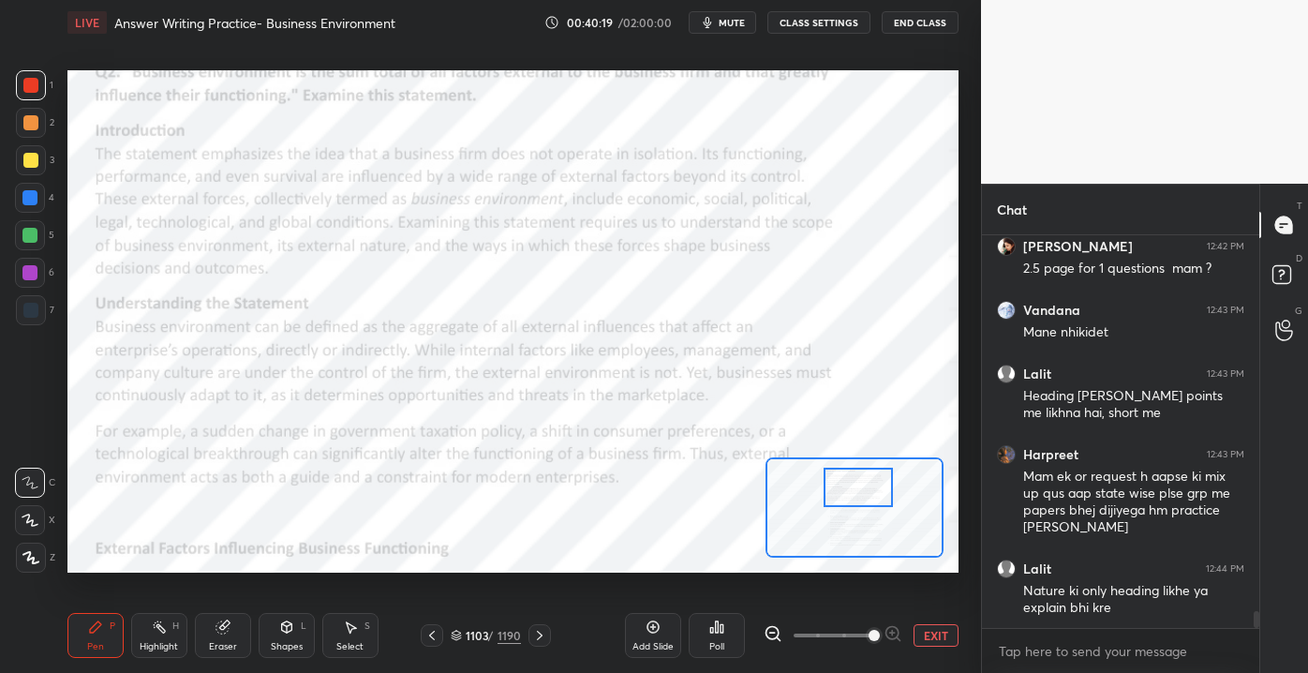
drag, startPoint x: 844, startPoint y: 626, endPoint x: 883, endPoint y: 618, distance: 39.1
click at [880, 630] on span at bounding box center [873, 635] width 11 height 11
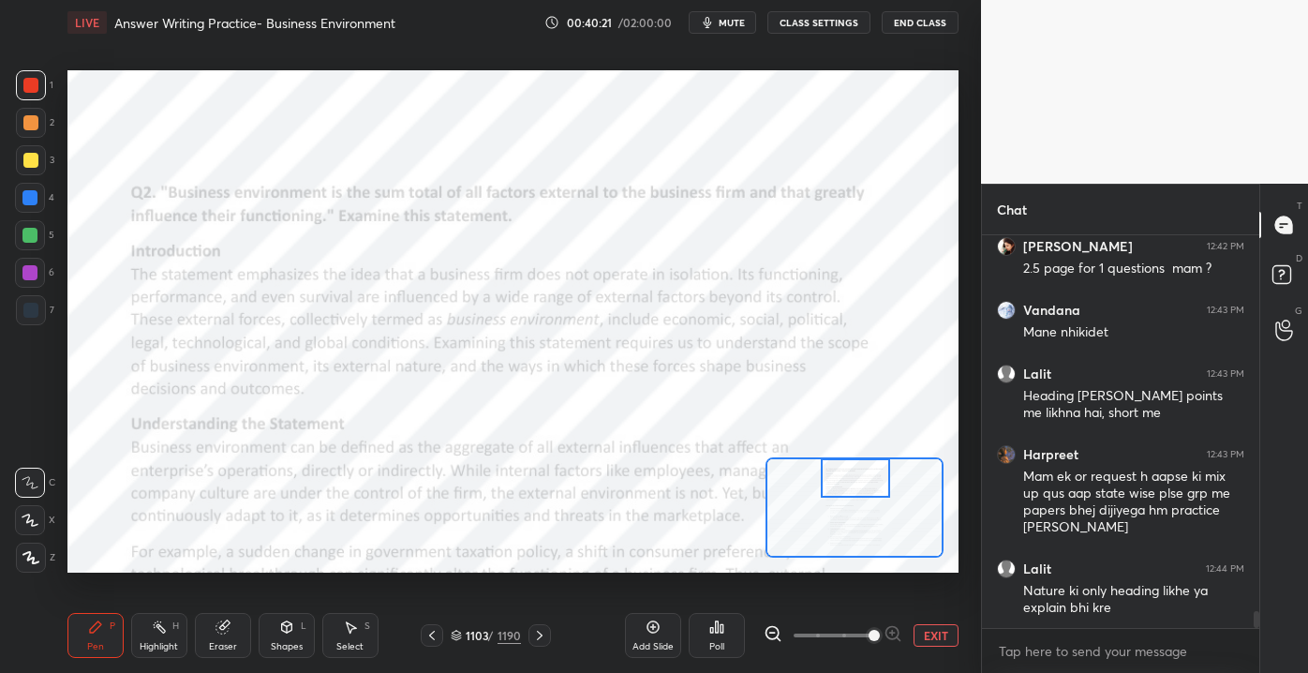
drag, startPoint x: 854, startPoint y: 480, endPoint x: 852, endPoint y: 467, distance: 12.5
click at [852, 467] on div at bounding box center [856, 477] width 70 height 38
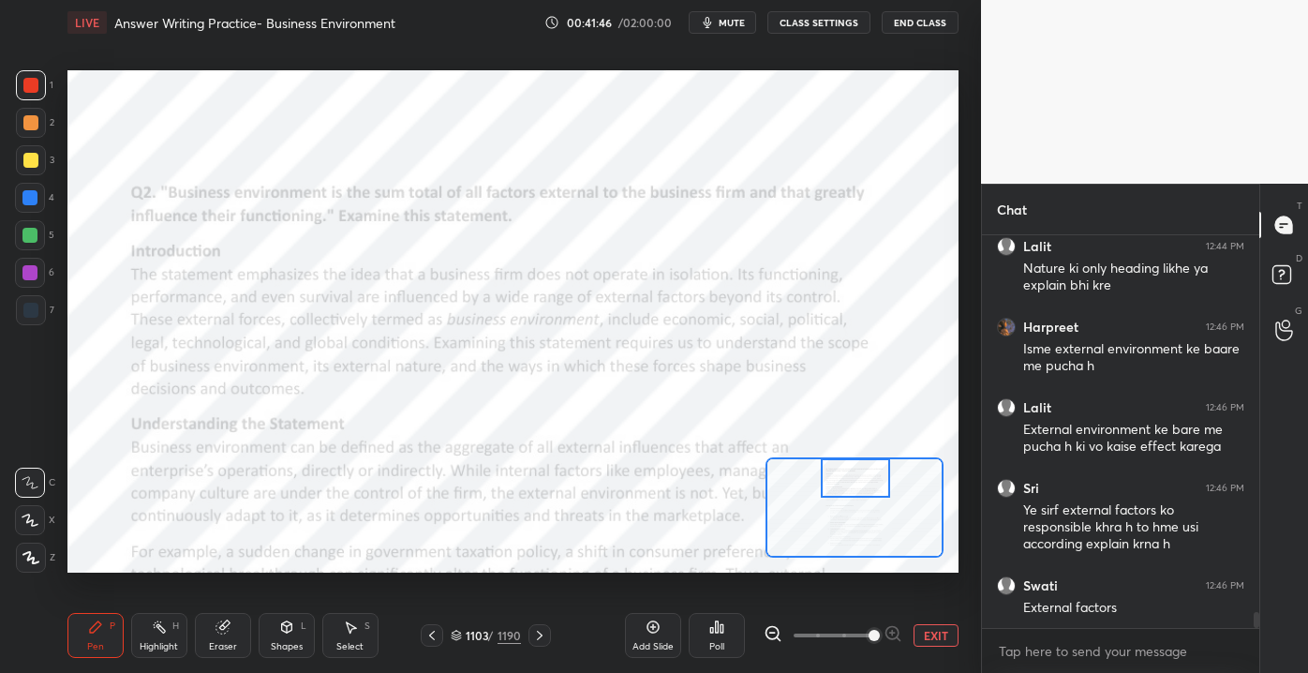
scroll to position [9231, 0]
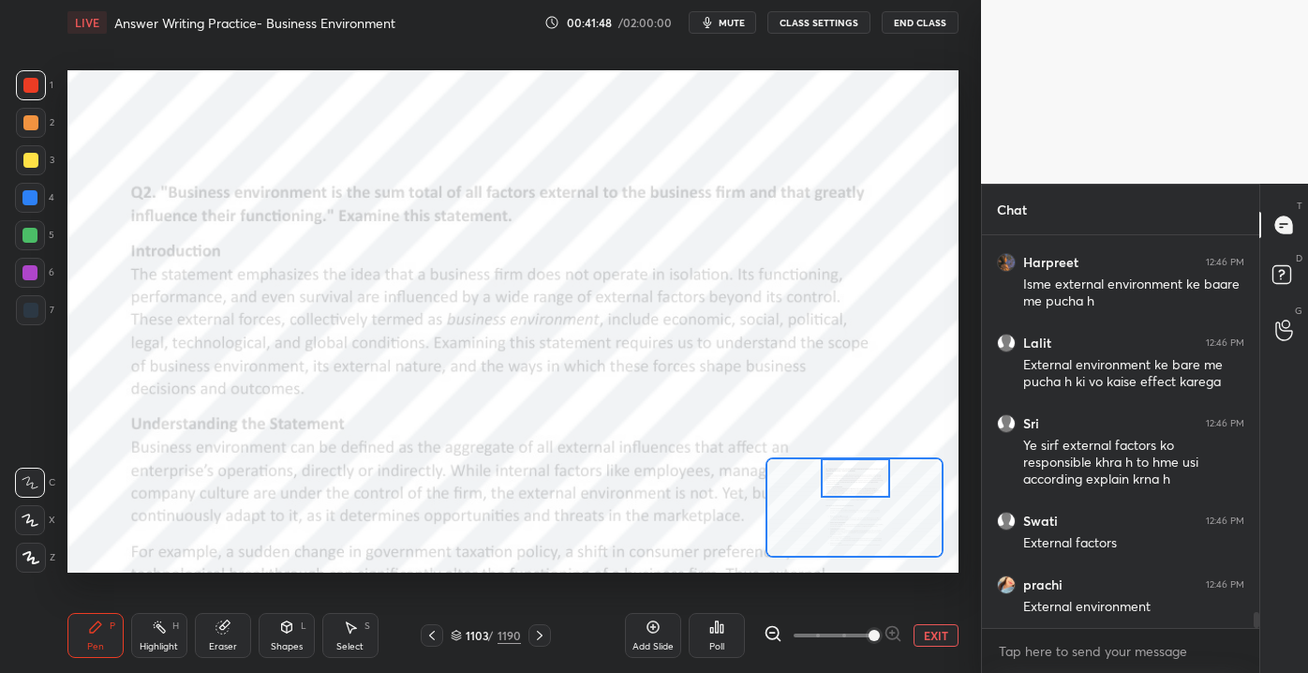
click at [938, 633] on button "EXIT" at bounding box center [935, 635] width 45 height 22
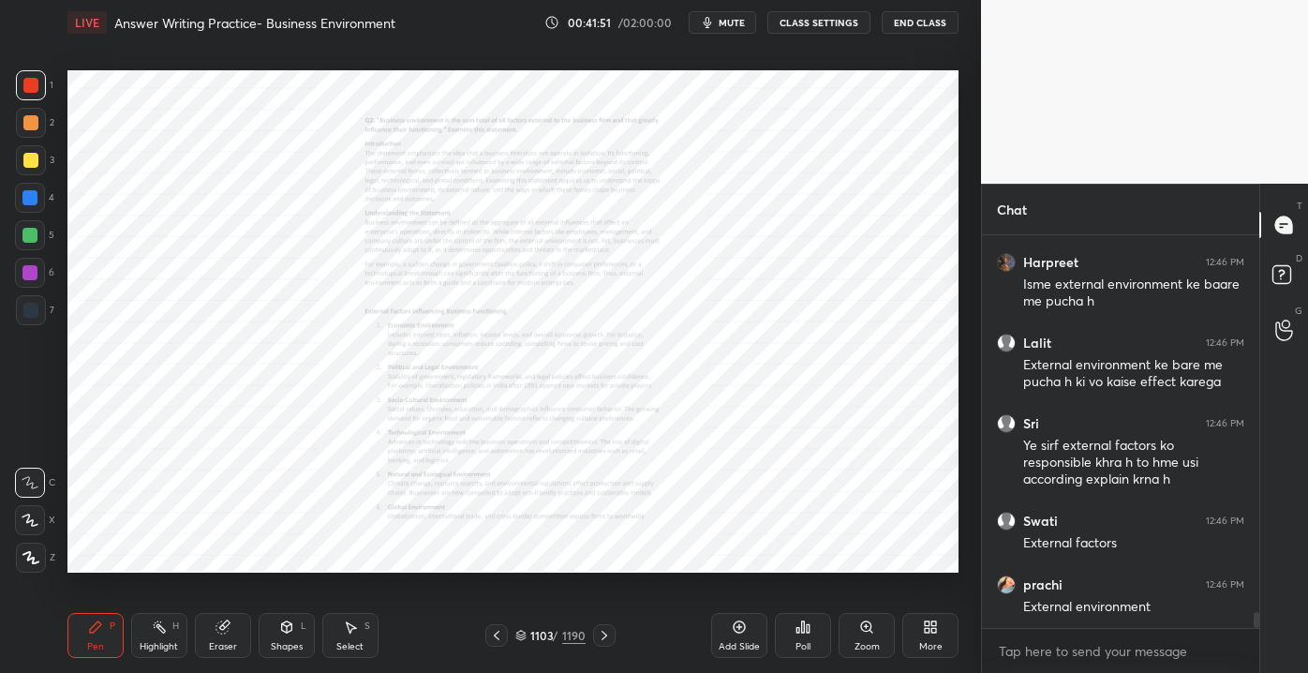
click at [734, 643] on div "Add Slide" at bounding box center [739, 646] width 41 height 9
click at [37, 191] on div at bounding box center [30, 198] width 30 height 30
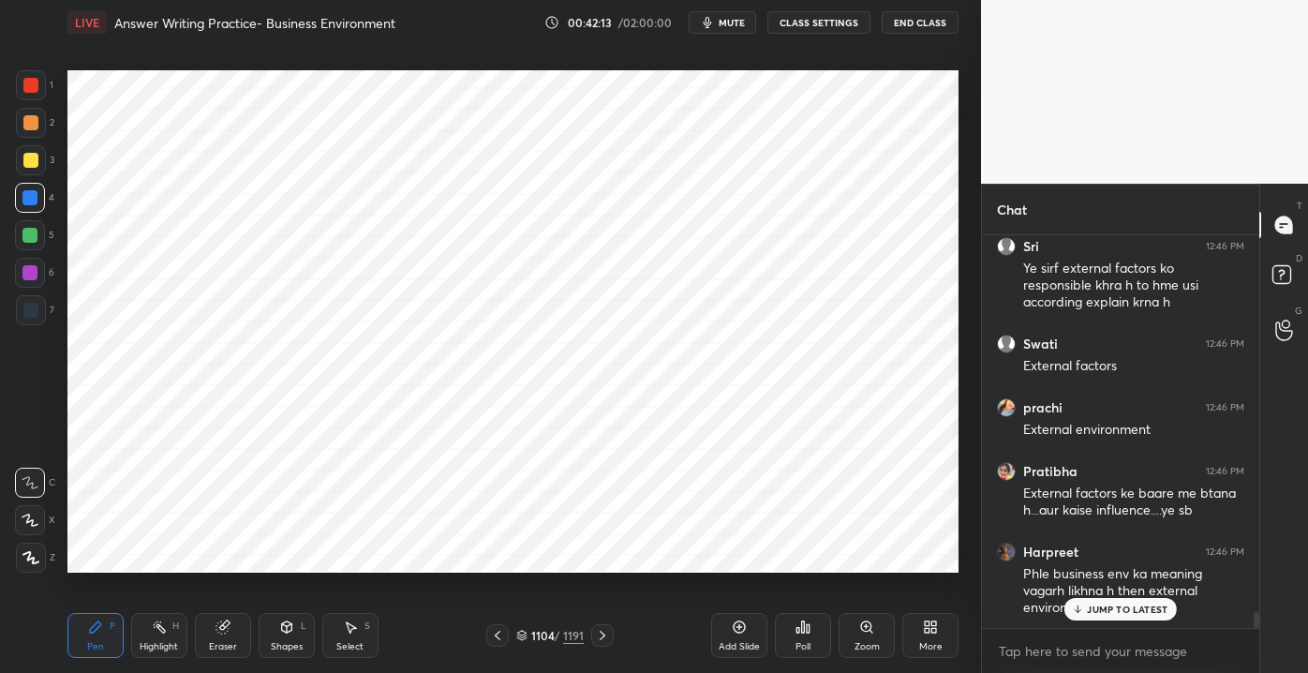
scroll to position [9489, 0]
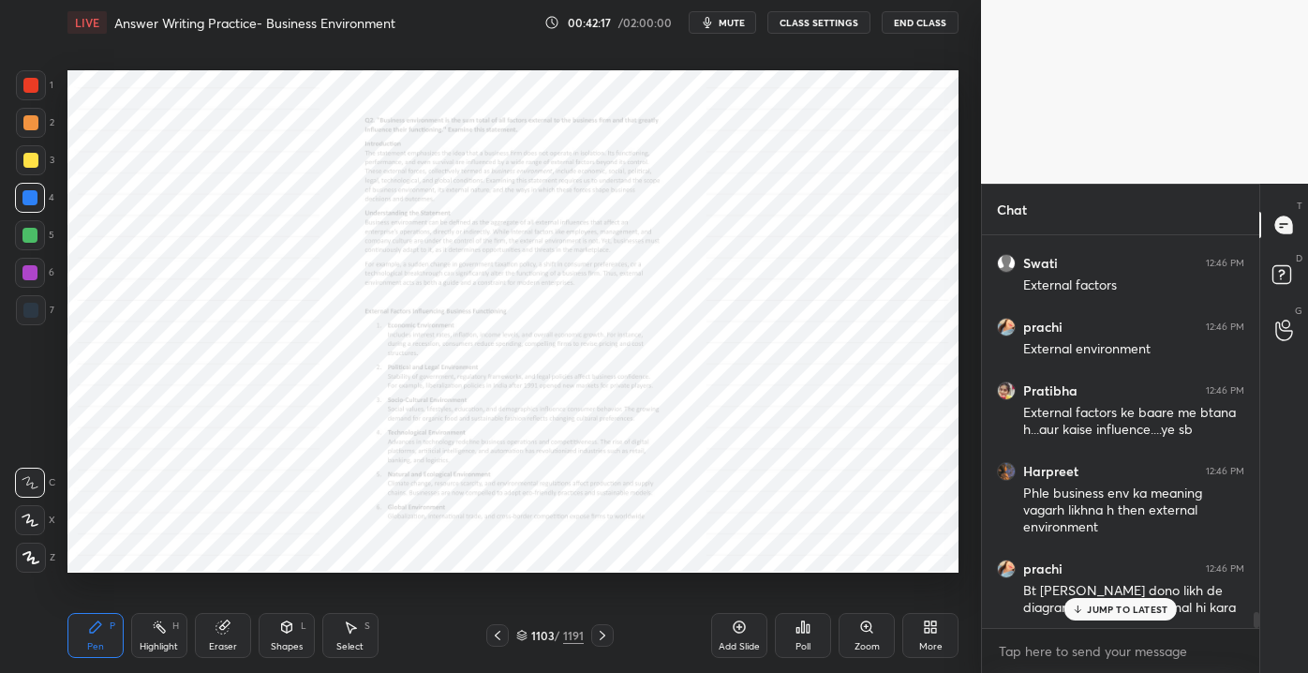
click at [863, 649] on div "Zoom" at bounding box center [866, 646] width 25 height 9
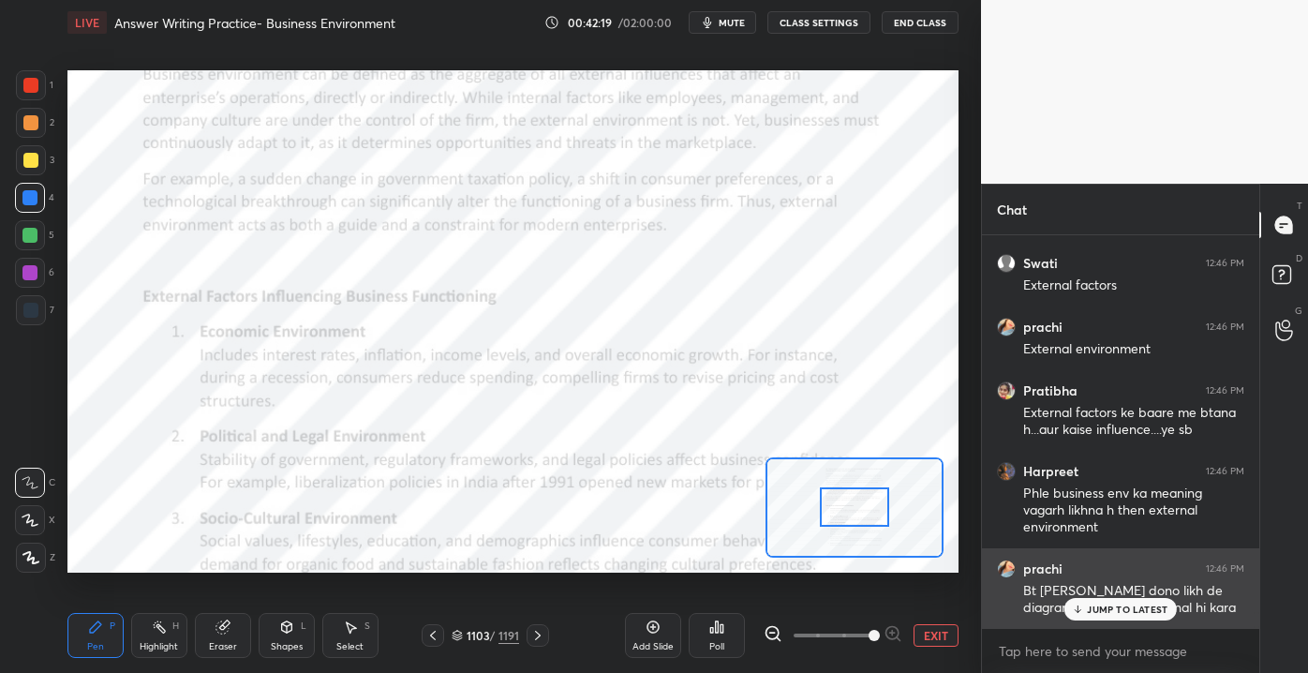
drag, startPoint x: 814, startPoint y: 629, endPoint x: 990, endPoint y: 623, distance: 176.2
click at [880, 632] on span at bounding box center [873, 635] width 11 height 11
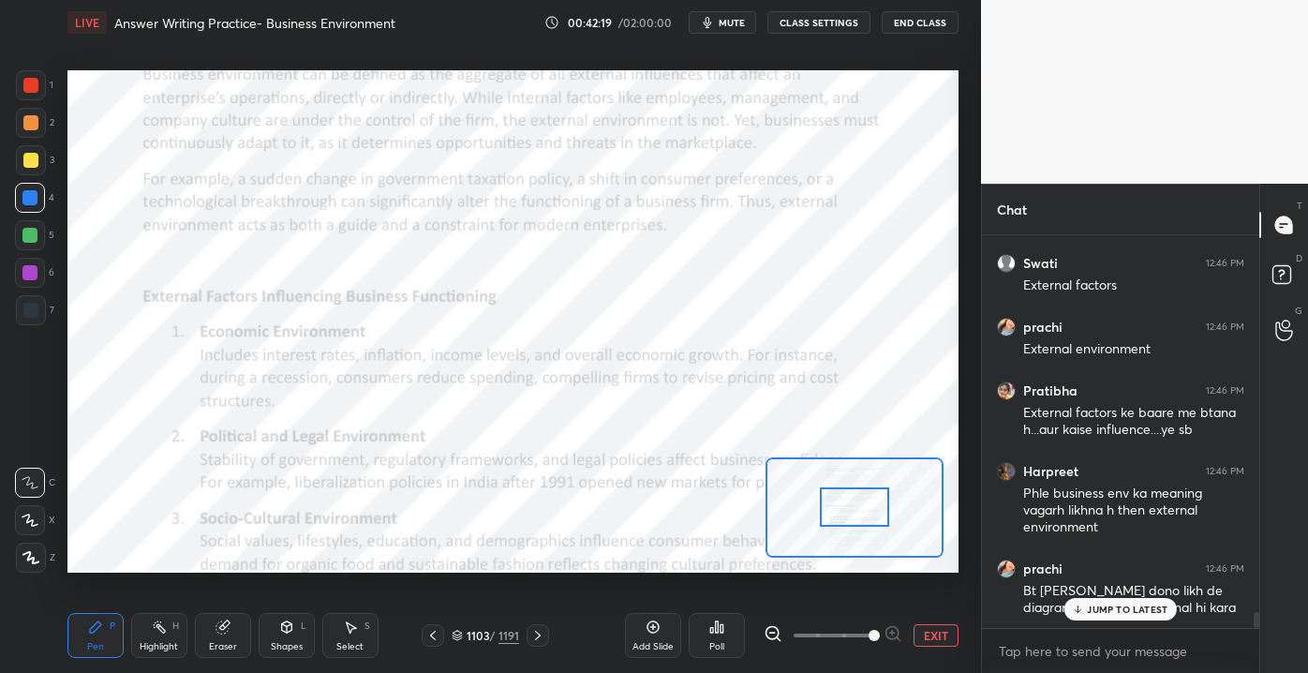
click at [1091, 607] on p "JUMP TO LATEST" at bounding box center [1127, 608] width 81 height 11
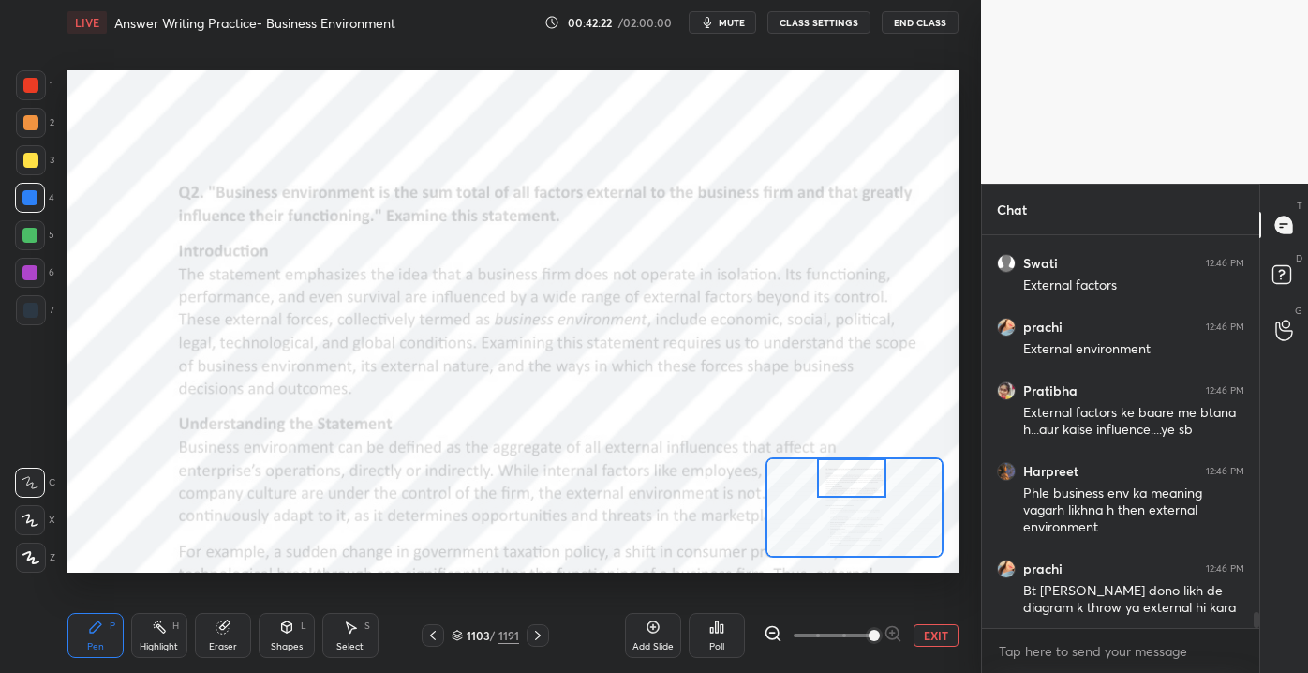
drag, startPoint x: 848, startPoint y: 497, endPoint x: 839, endPoint y: 467, distance: 32.0
click at [841, 470] on div at bounding box center [852, 477] width 70 height 38
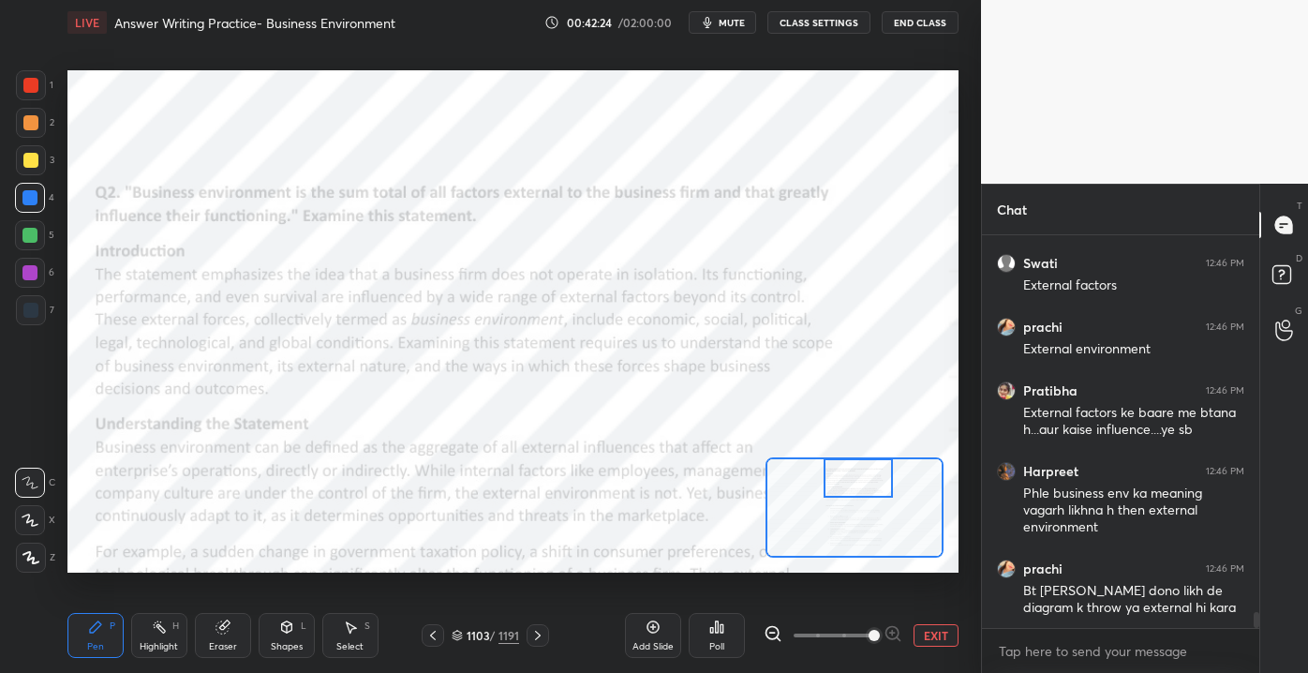
click at [864, 479] on div at bounding box center [859, 477] width 70 height 38
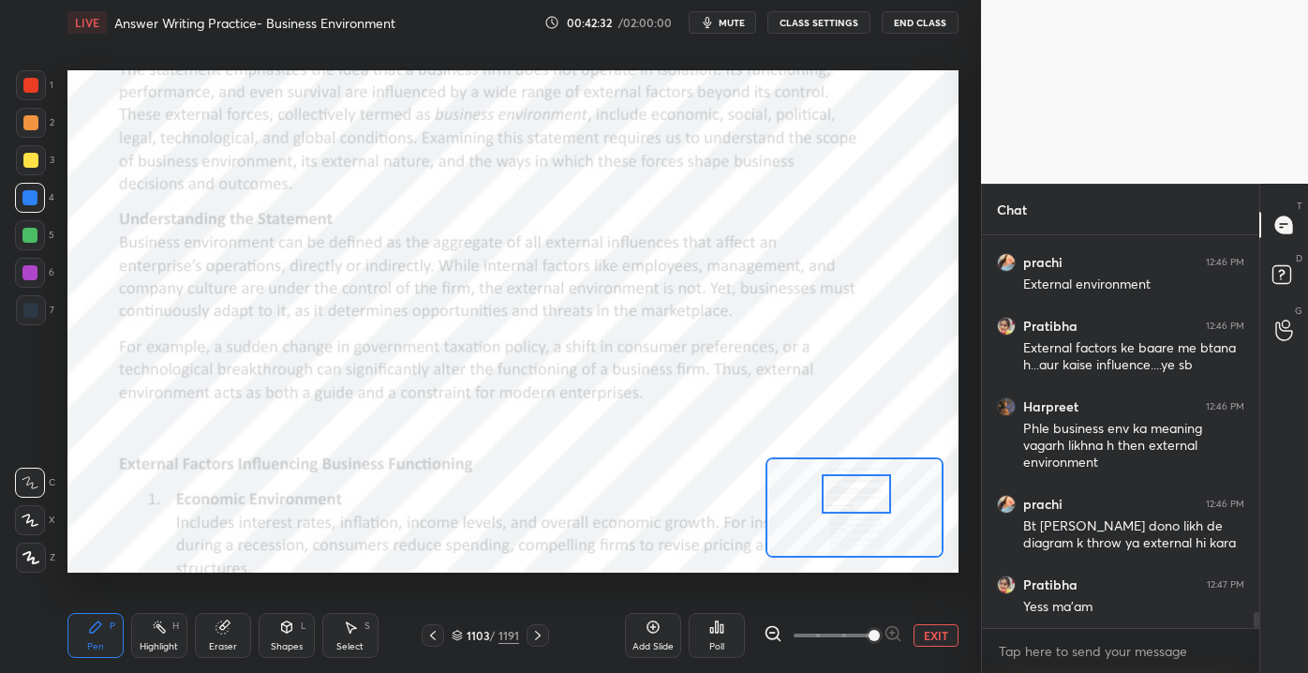
drag, startPoint x: 871, startPoint y: 480, endPoint x: 869, endPoint y: 496, distance: 16.0
click at [869, 496] on div at bounding box center [857, 493] width 70 height 38
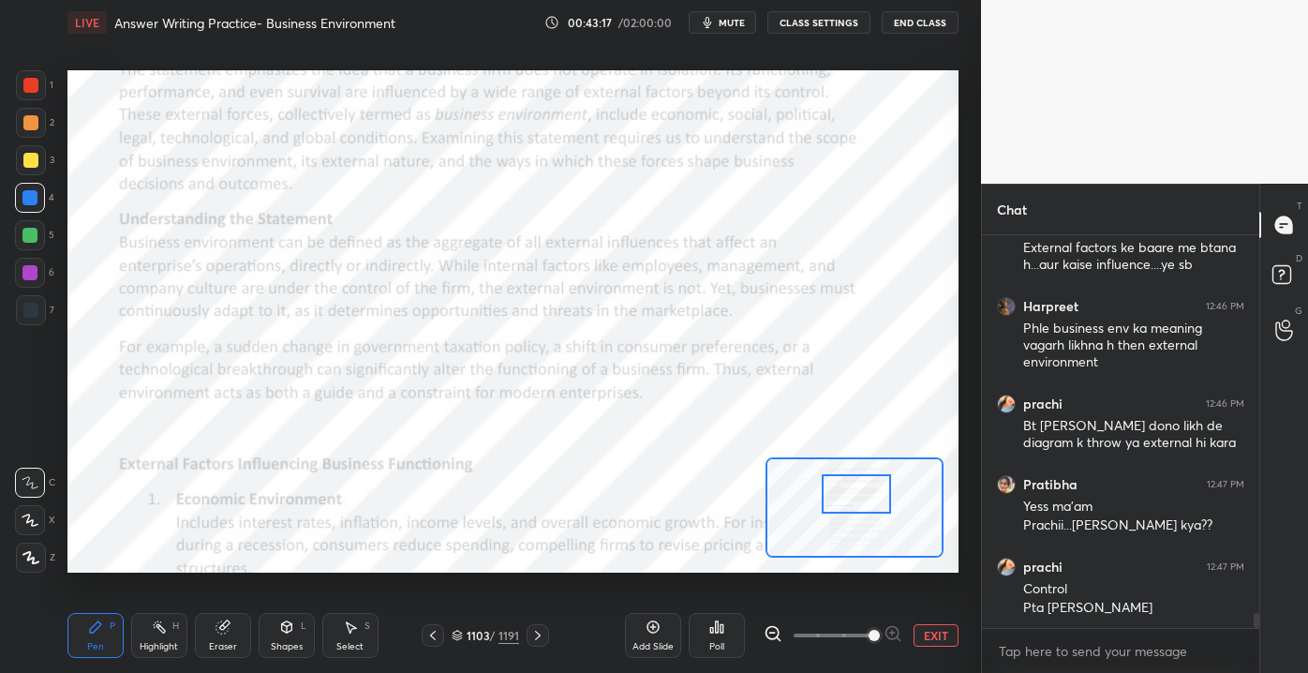
scroll to position [9718, 0]
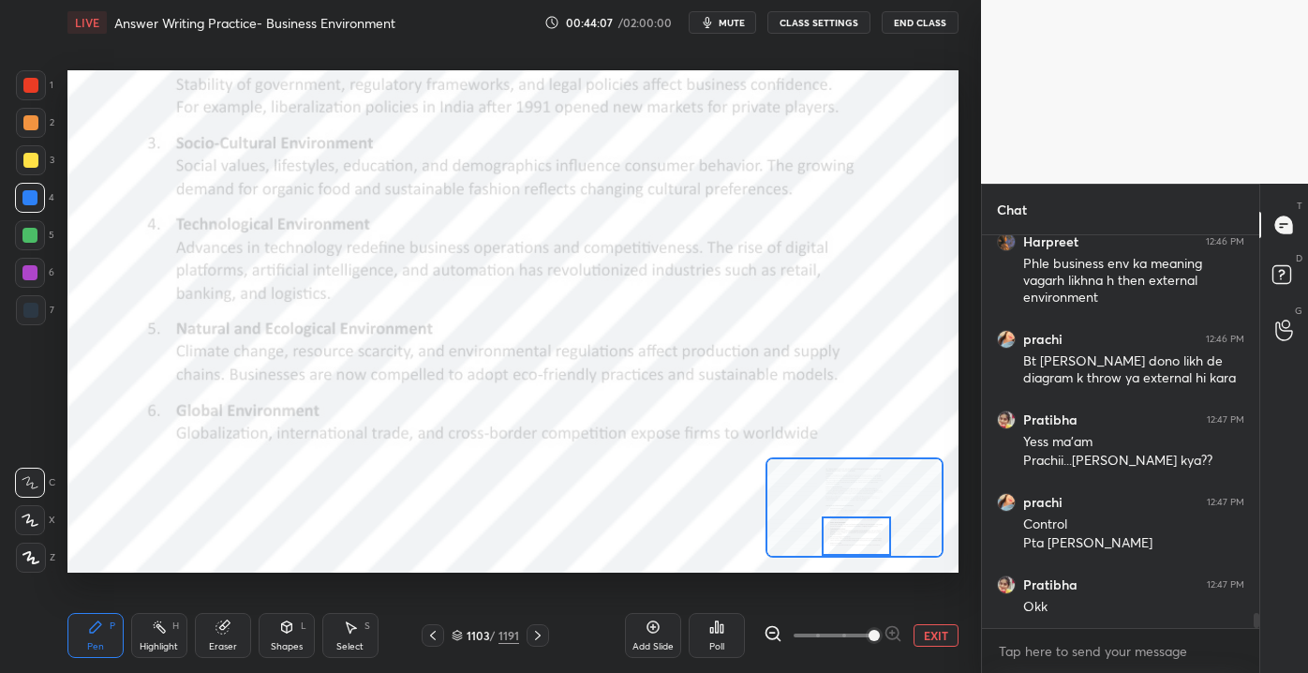
drag, startPoint x: 846, startPoint y: 494, endPoint x: 846, endPoint y: 536, distance: 42.2
click at [846, 536] on div at bounding box center [857, 535] width 70 height 38
click at [930, 635] on button "EXIT" at bounding box center [935, 635] width 45 height 22
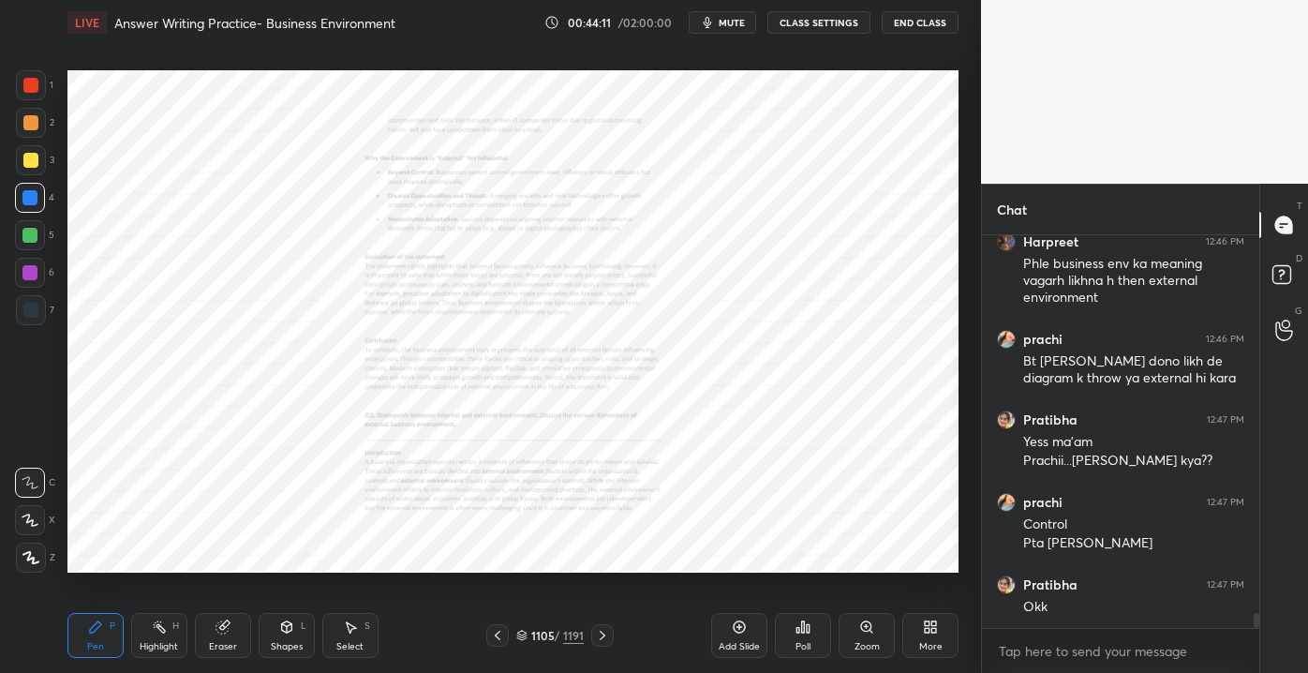
click at [859, 642] on div "Zoom" at bounding box center [866, 646] width 25 height 9
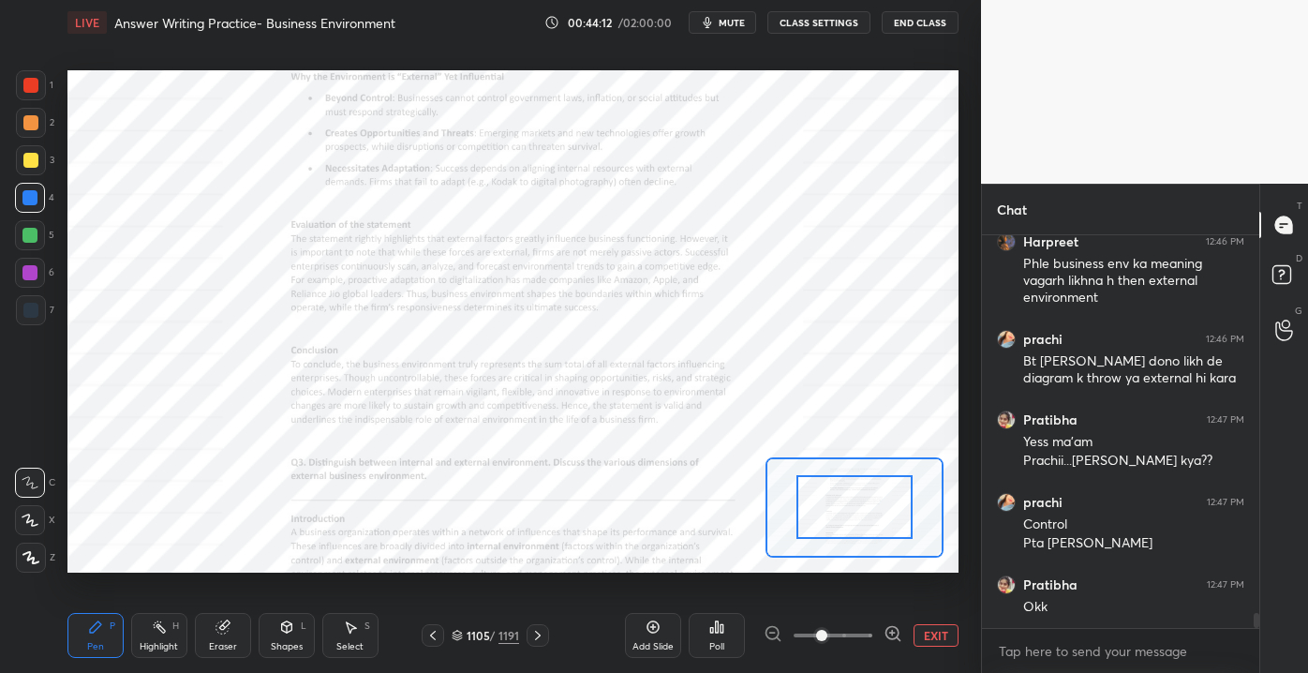
drag, startPoint x: 804, startPoint y: 630, endPoint x: 844, endPoint y: 632, distance: 40.4
click at [827, 632] on span at bounding box center [821, 635] width 11 height 11
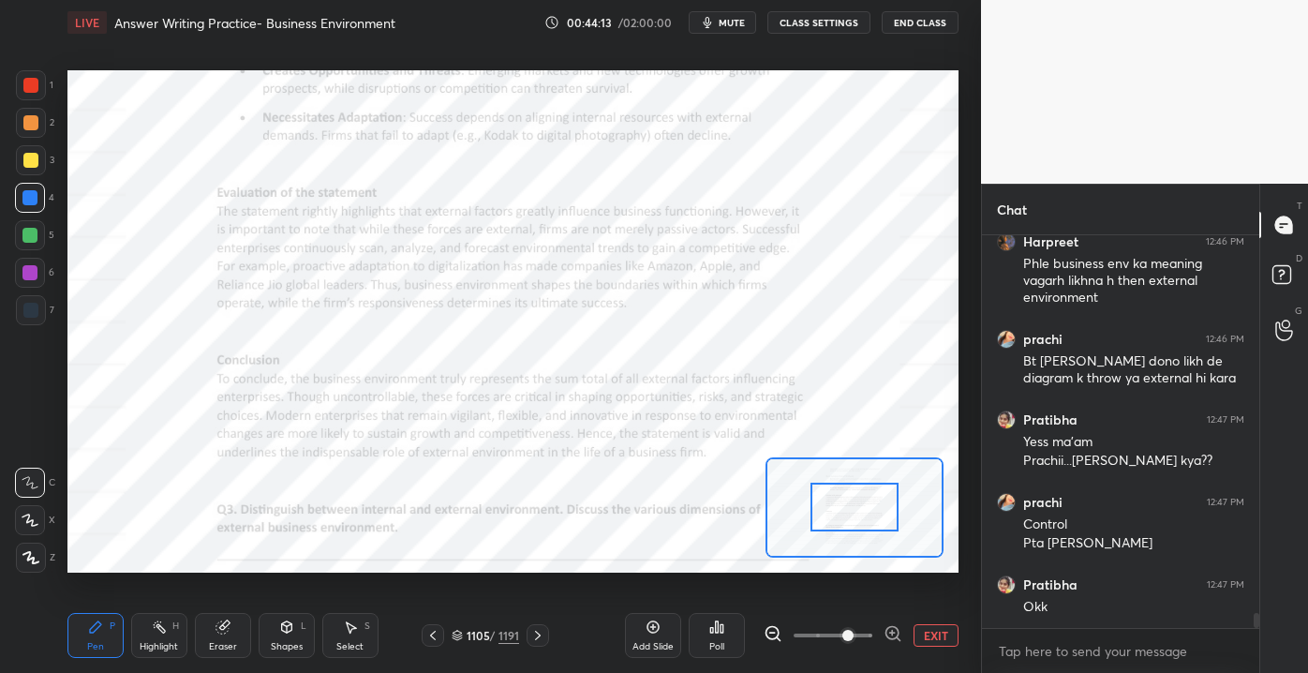
click at [832, 520] on div at bounding box center [854, 507] width 178 height 100
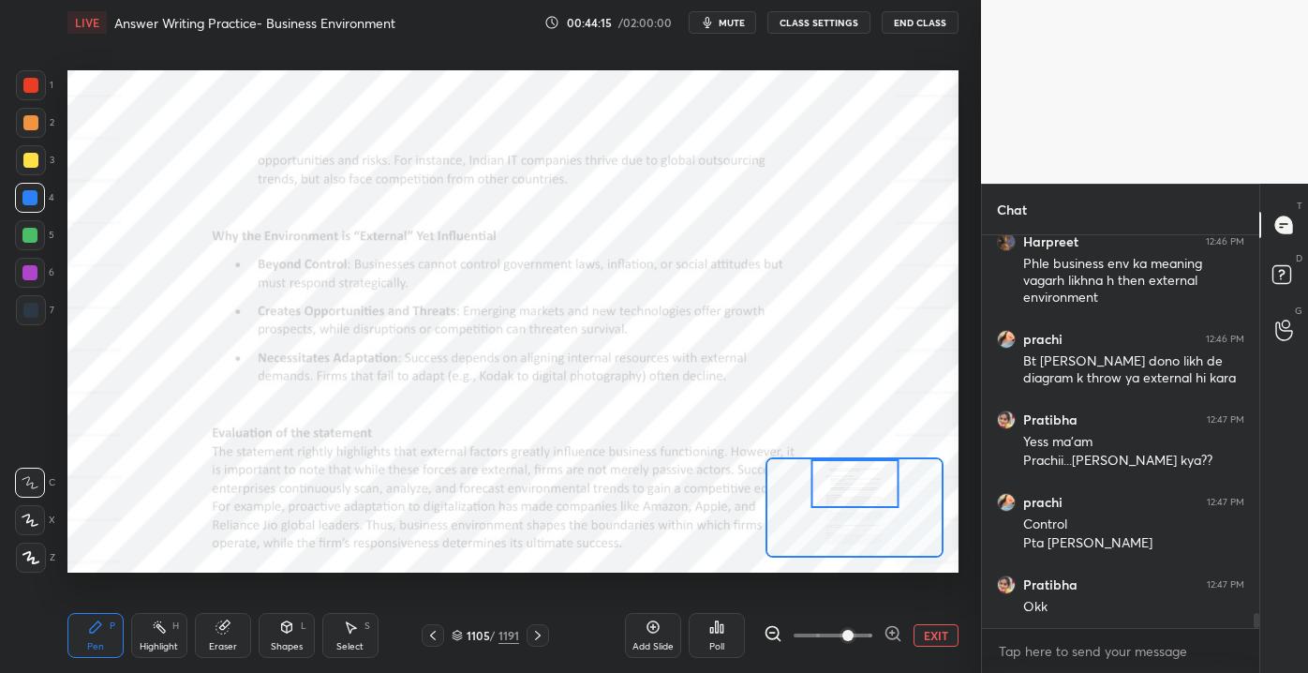
click at [855, 484] on div at bounding box center [854, 483] width 87 height 49
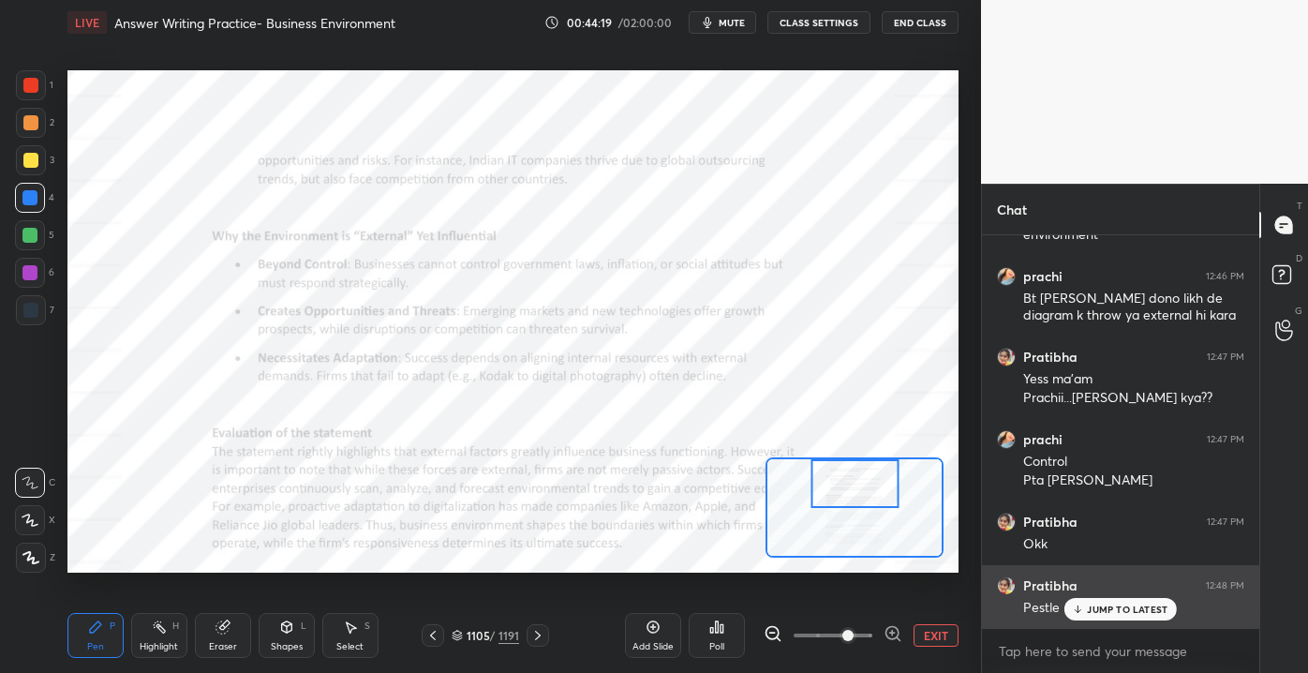
click at [1090, 612] on p "JUMP TO LATEST" at bounding box center [1127, 608] width 81 height 11
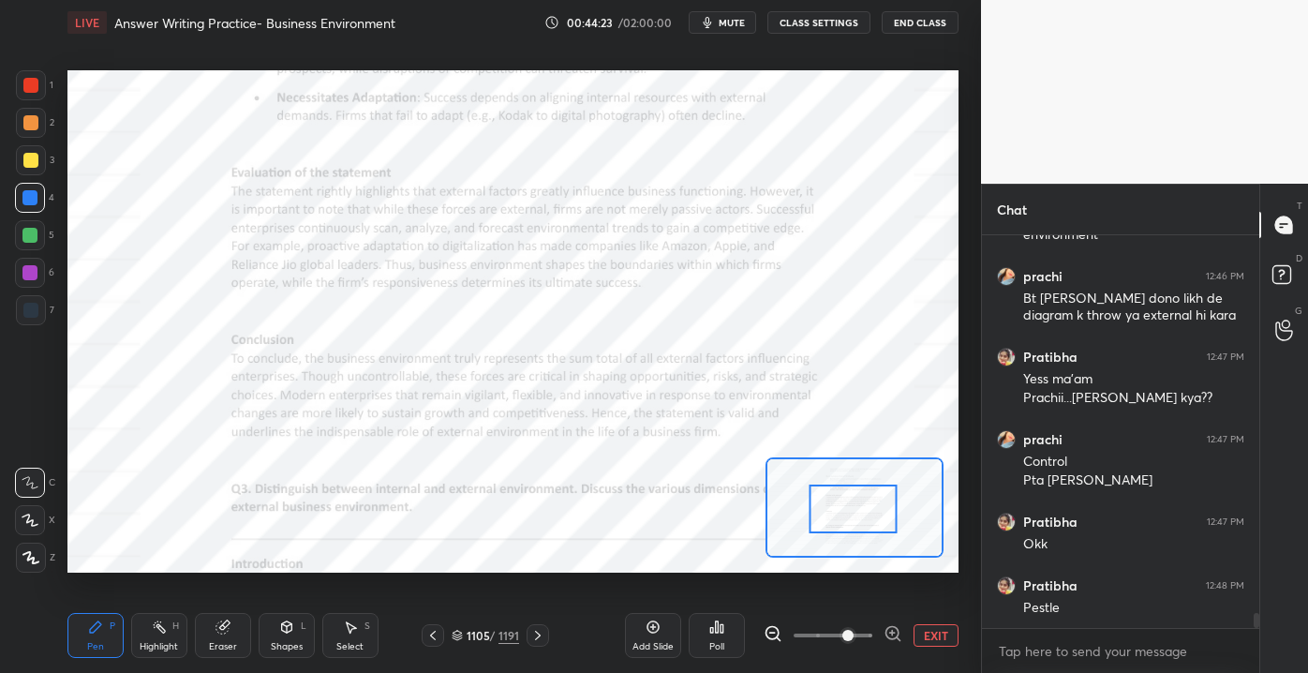
drag, startPoint x: 870, startPoint y: 496, endPoint x: 875, endPoint y: 518, distance: 23.0
click at [873, 519] on div at bounding box center [852, 508] width 87 height 49
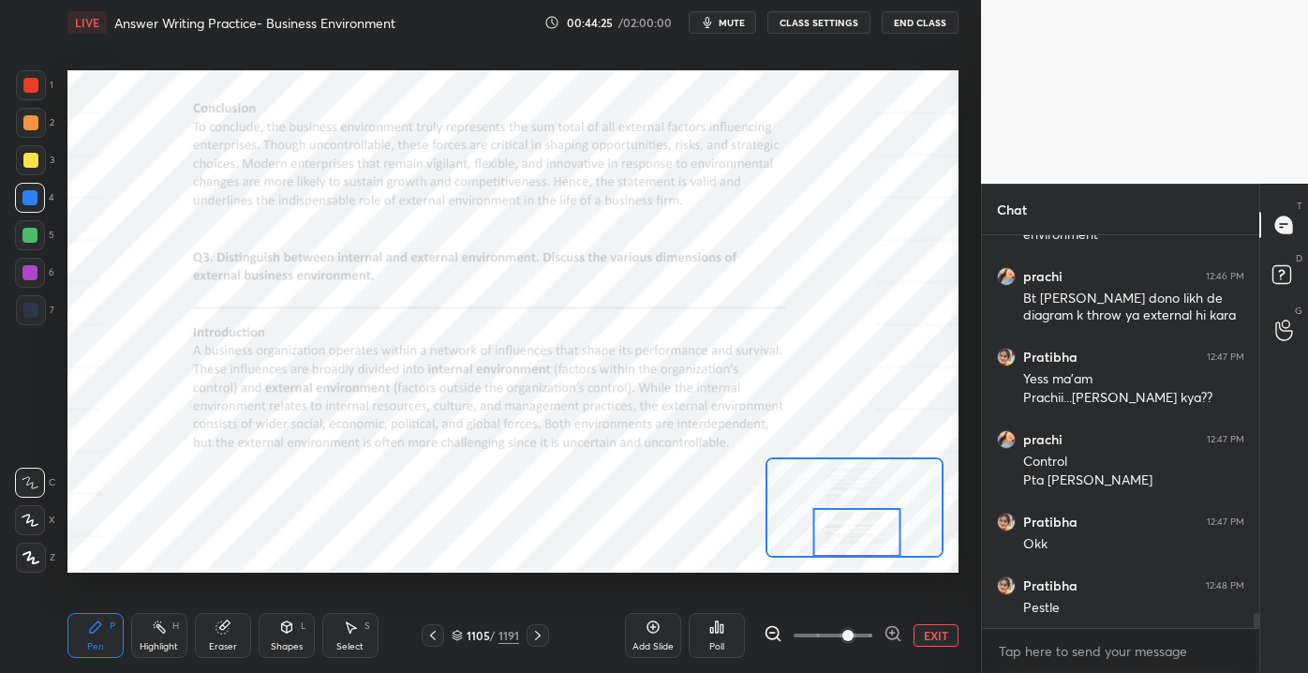
drag, startPoint x: 853, startPoint y: 523, endPoint x: 853, endPoint y: 547, distance: 24.4
click at [853, 547] on div at bounding box center [856, 532] width 87 height 49
click at [934, 626] on button "EXIT" at bounding box center [935, 635] width 45 height 22
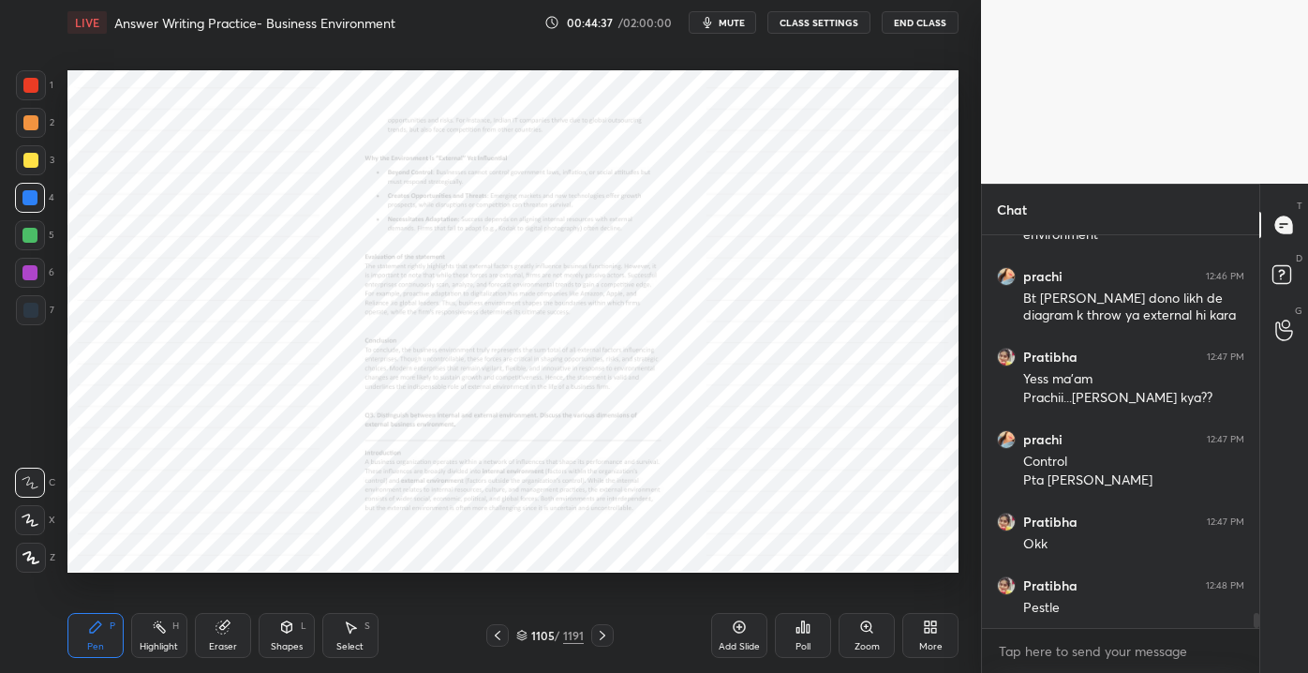
click at [874, 631] on icon at bounding box center [866, 626] width 15 height 15
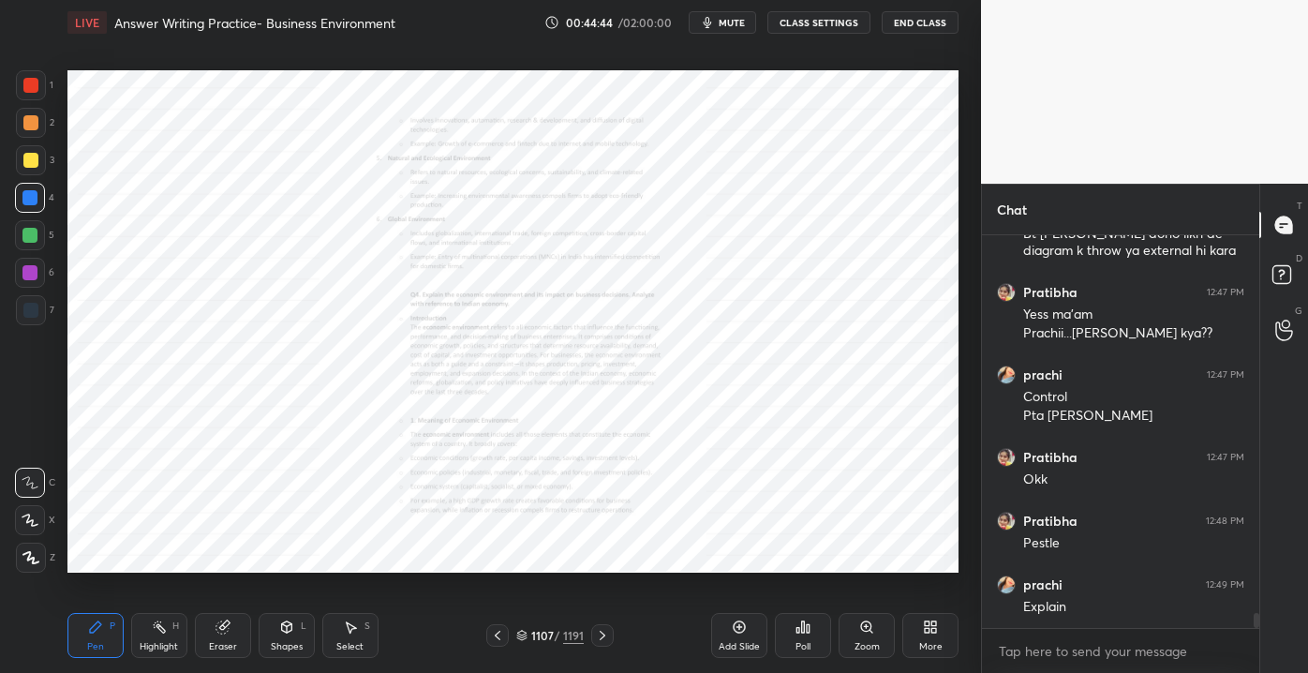
click at [743, 229] on div "Setting up your live class Poll for secs No correct answer Start poll" at bounding box center [513, 321] width 906 height 553
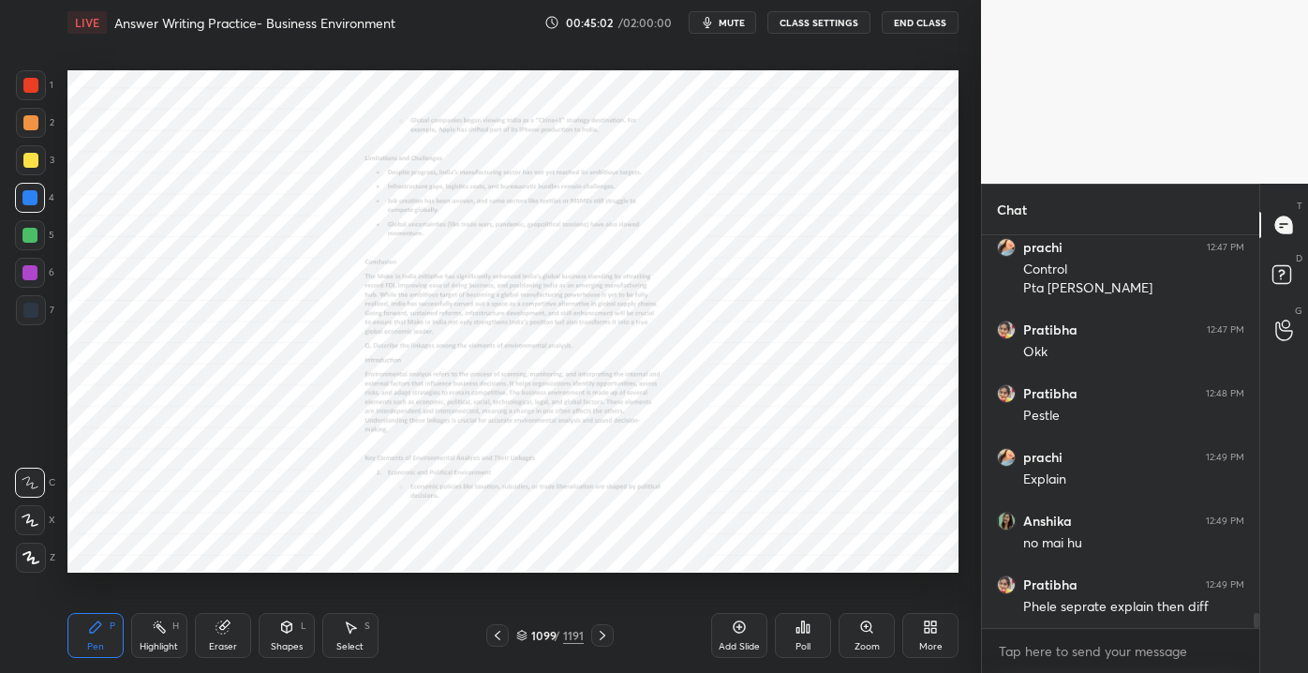
scroll to position [9991, 0]
click at [855, 638] on div "Zoom" at bounding box center [866, 635] width 56 height 45
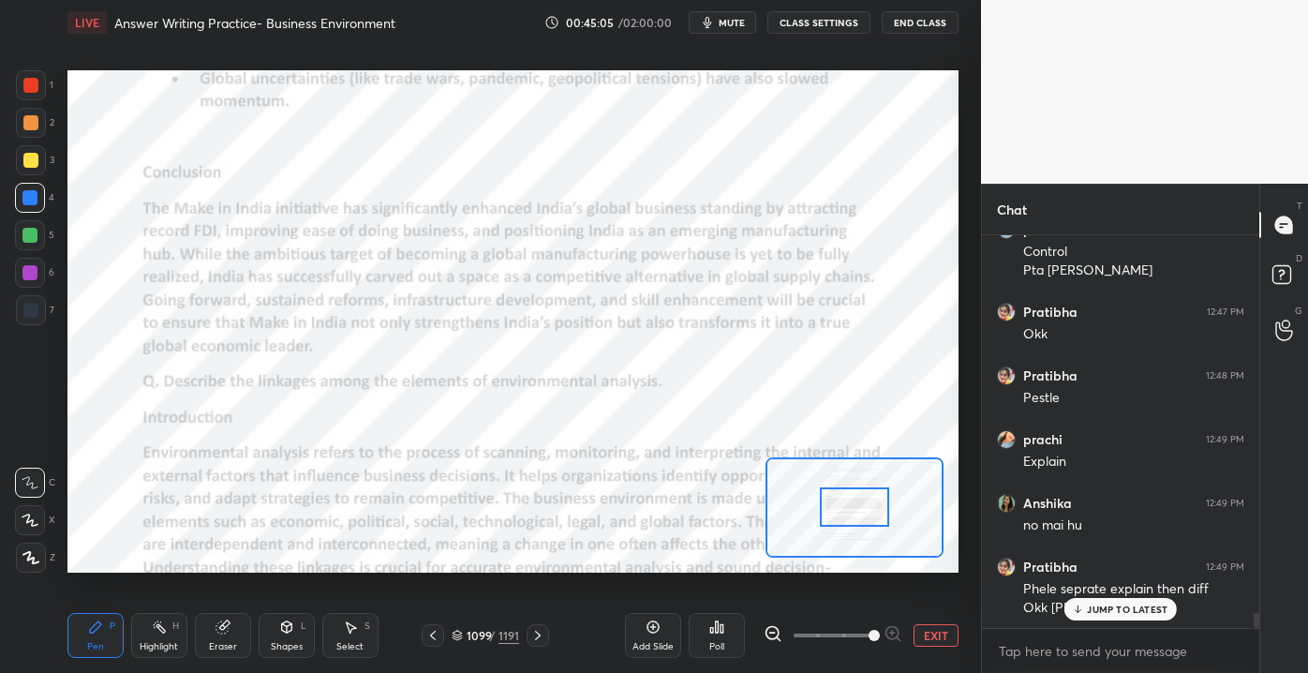
drag, startPoint x: 823, startPoint y: 630, endPoint x: 915, endPoint y: 630, distance: 92.7
click at [915, 630] on div "EXIT" at bounding box center [861, 635] width 195 height 22
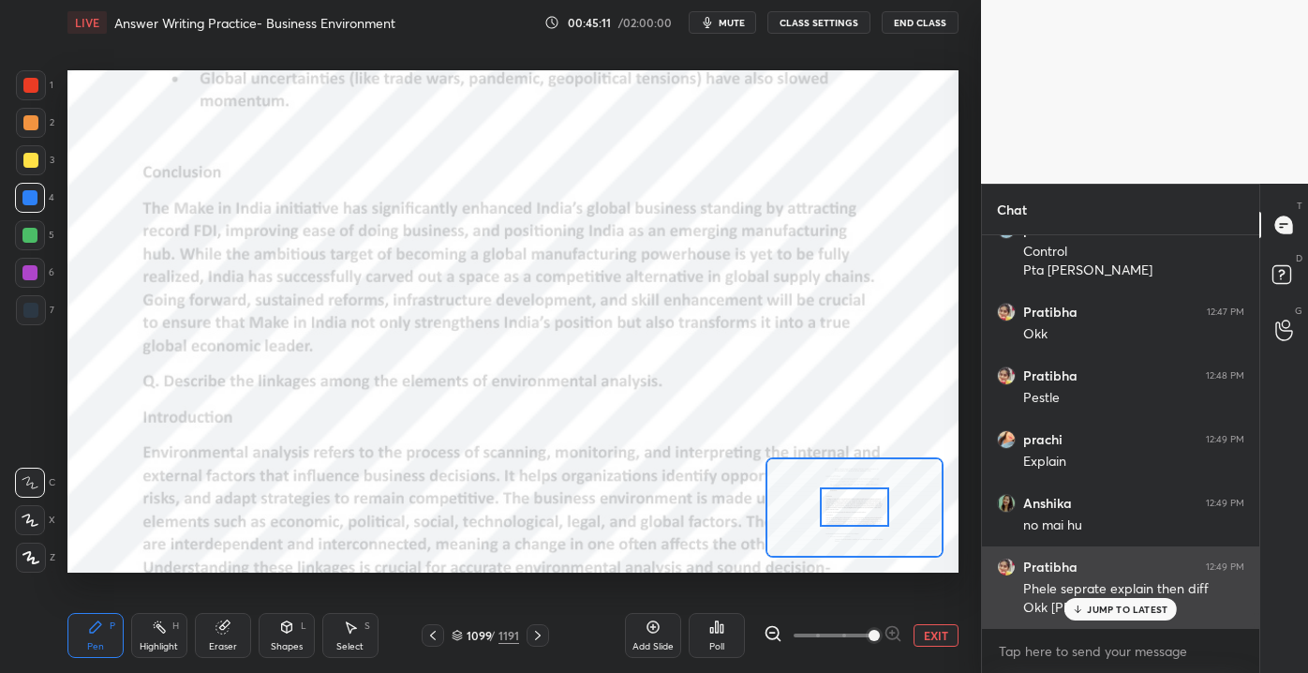
click at [1102, 608] on p "JUMP TO LATEST" at bounding box center [1127, 608] width 81 height 11
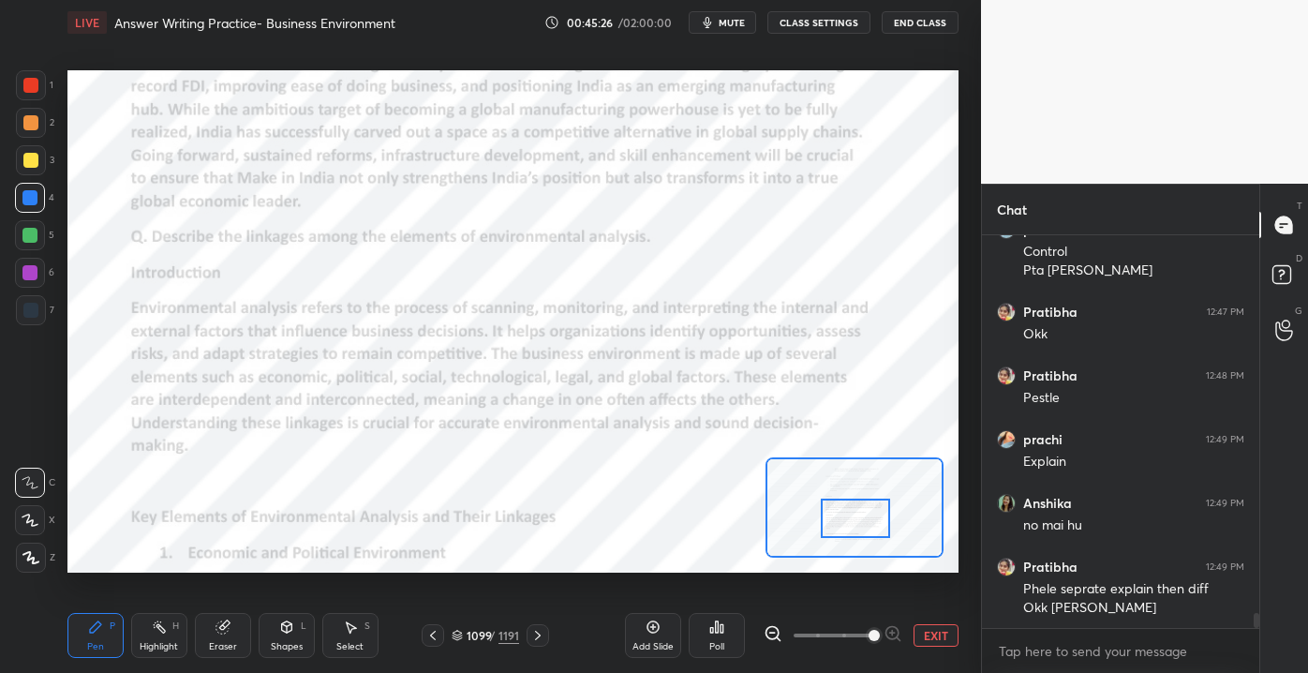
drag, startPoint x: 852, startPoint y: 509, endPoint x: 853, endPoint y: 520, distance: 11.3
click at [853, 520] on div at bounding box center [856, 517] width 70 height 38
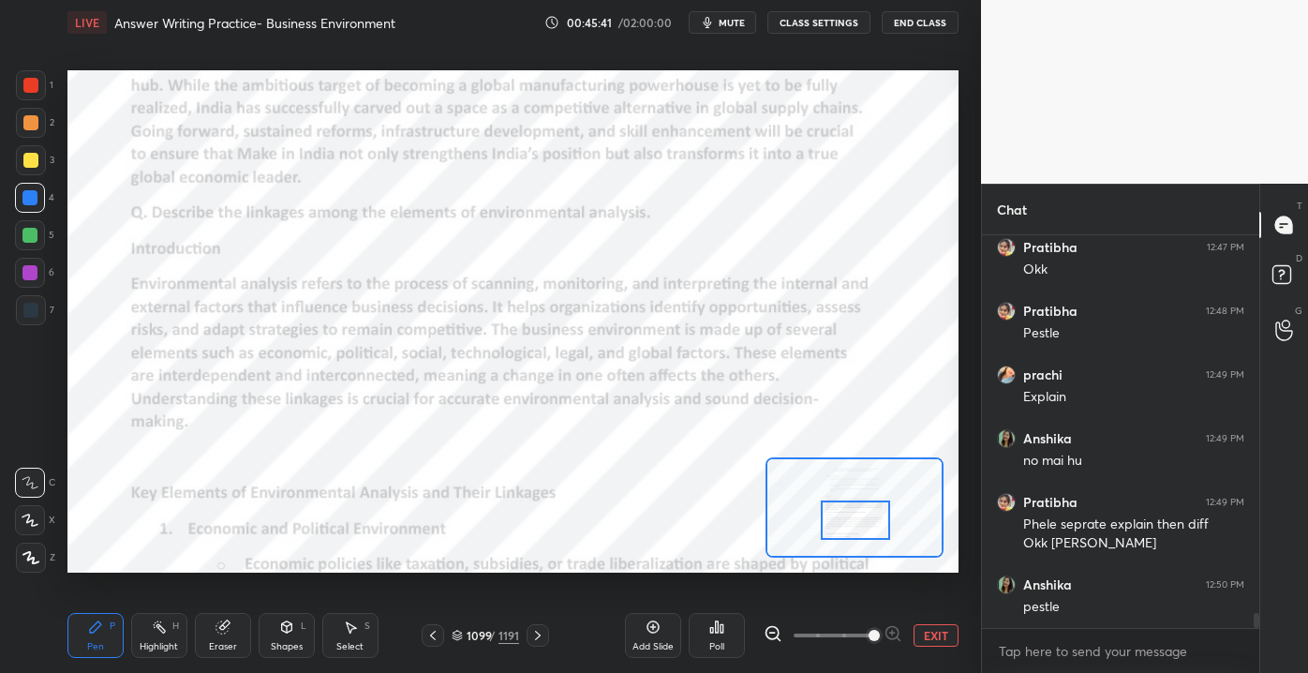
drag, startPoint x: 848, startPoint y: 517, endPoint x: 847, endPoint y: 527, distance: 10.3
click at [849, 528] on div at bounding box center [856, 519] width 70 height 38
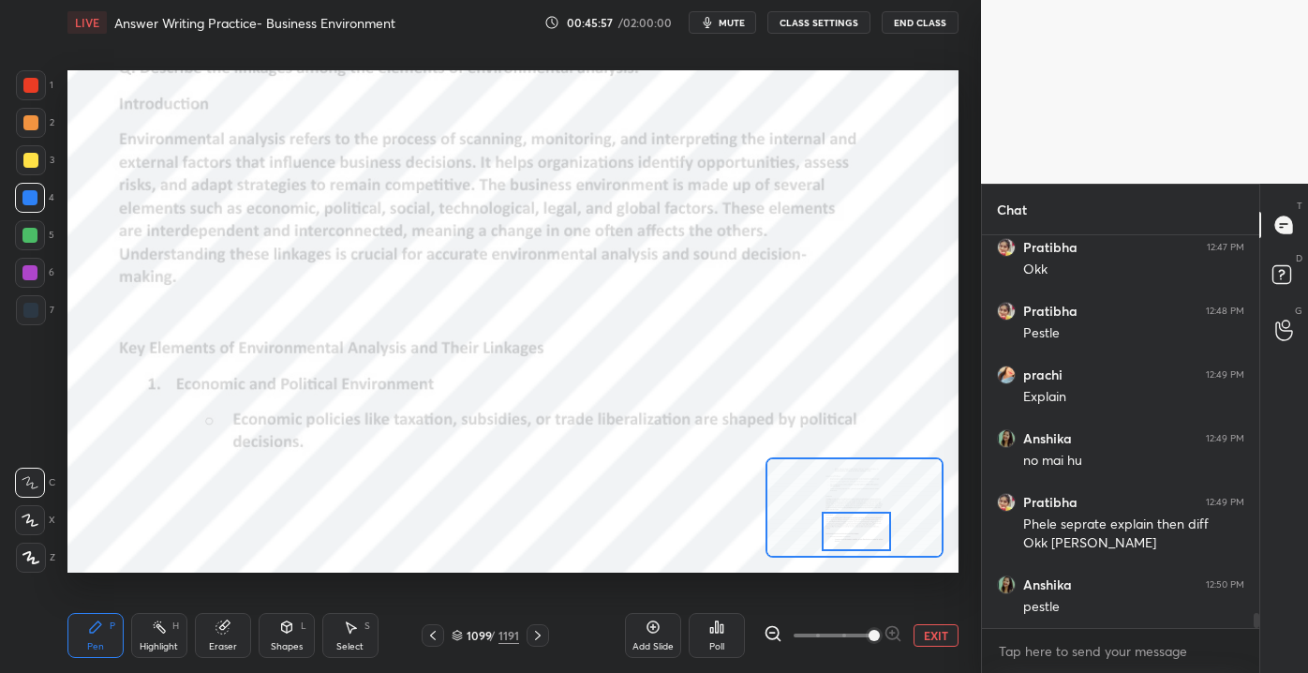
scroll to position [10118, 0]
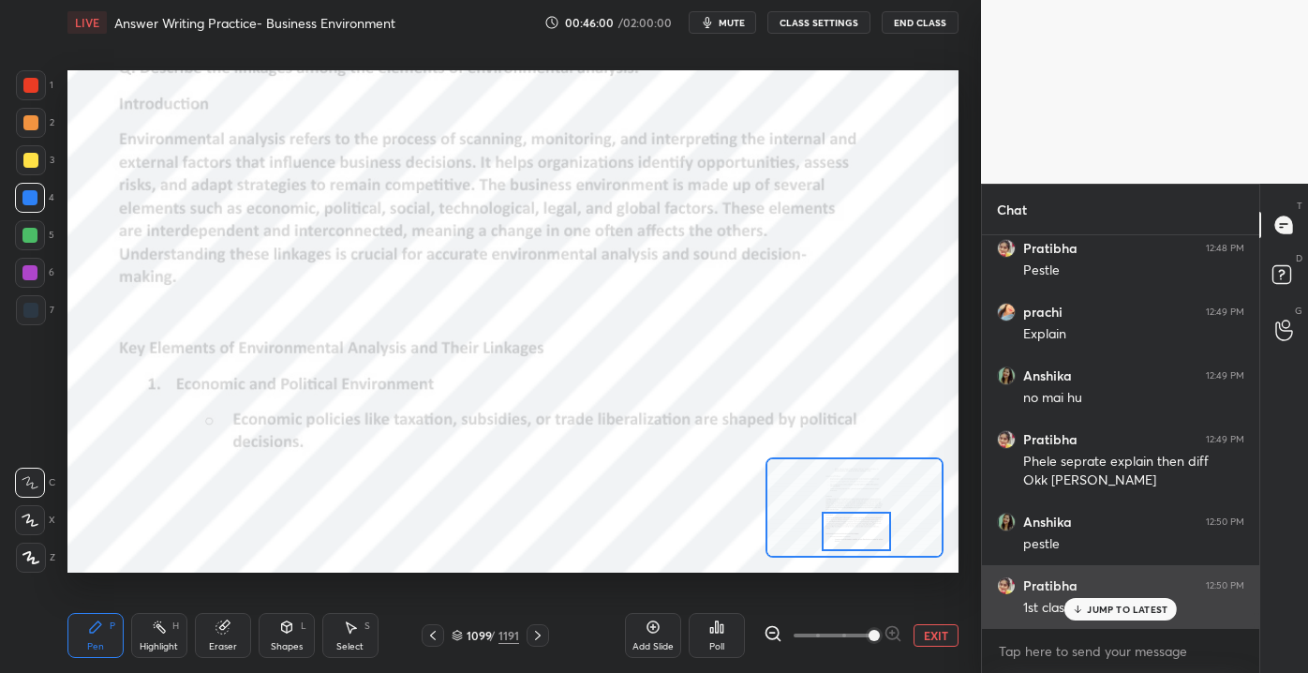
click at [1096, 604] on p "JUMP TO LATEST" at bounding box center [1127, 608] width 81 height 11
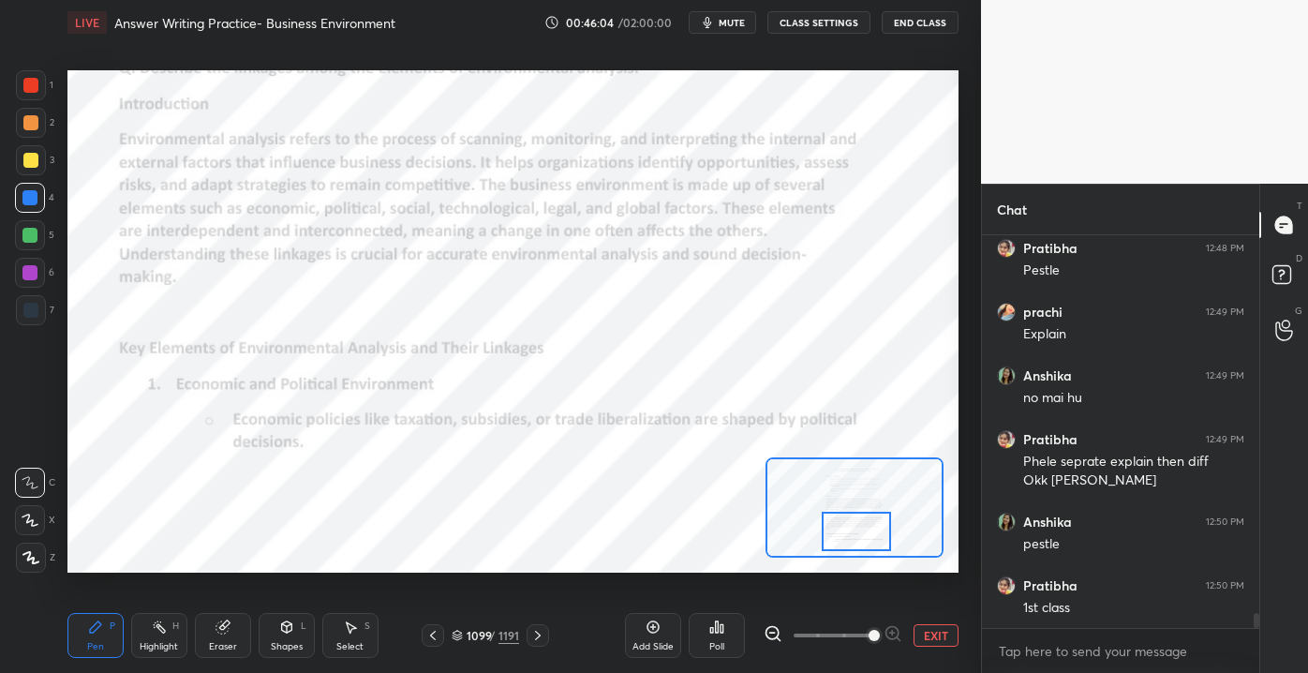
click at [227, 638] on div "Eraser" at bounding box center [223, 635] width 56 height 45
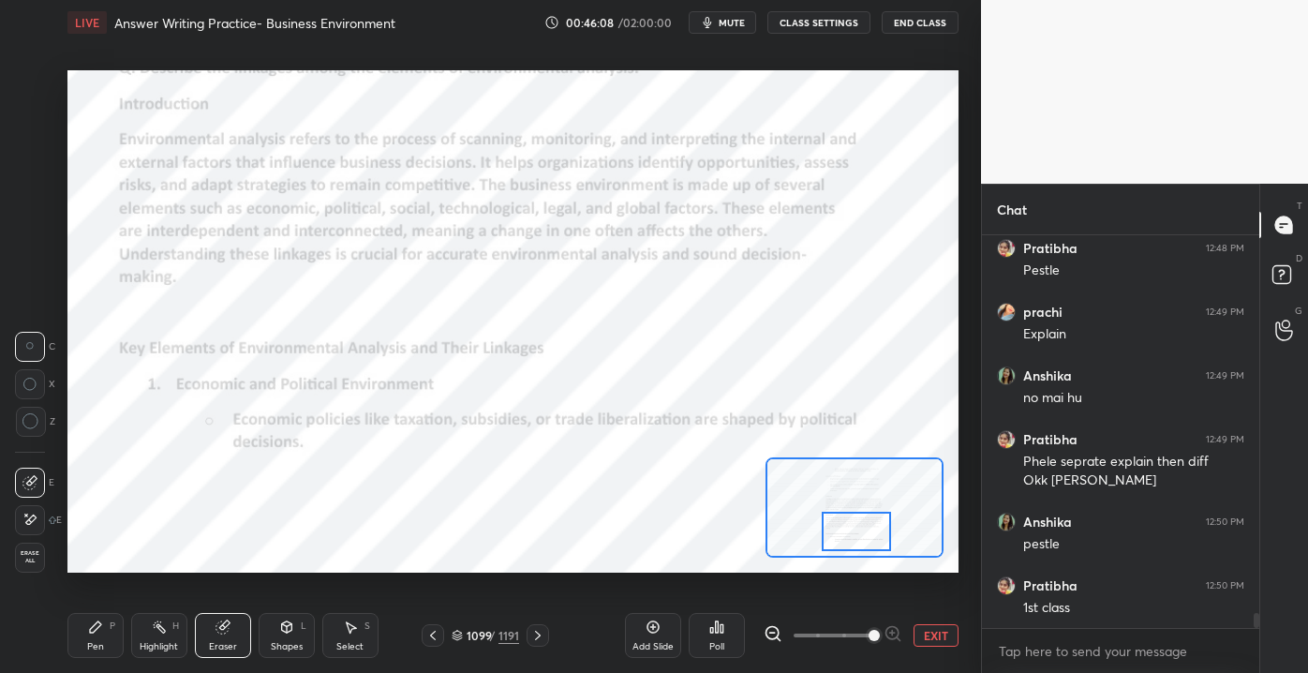
click at [100, 645] on div "Pen" at bounding box center [95, 646] width 17 height 9
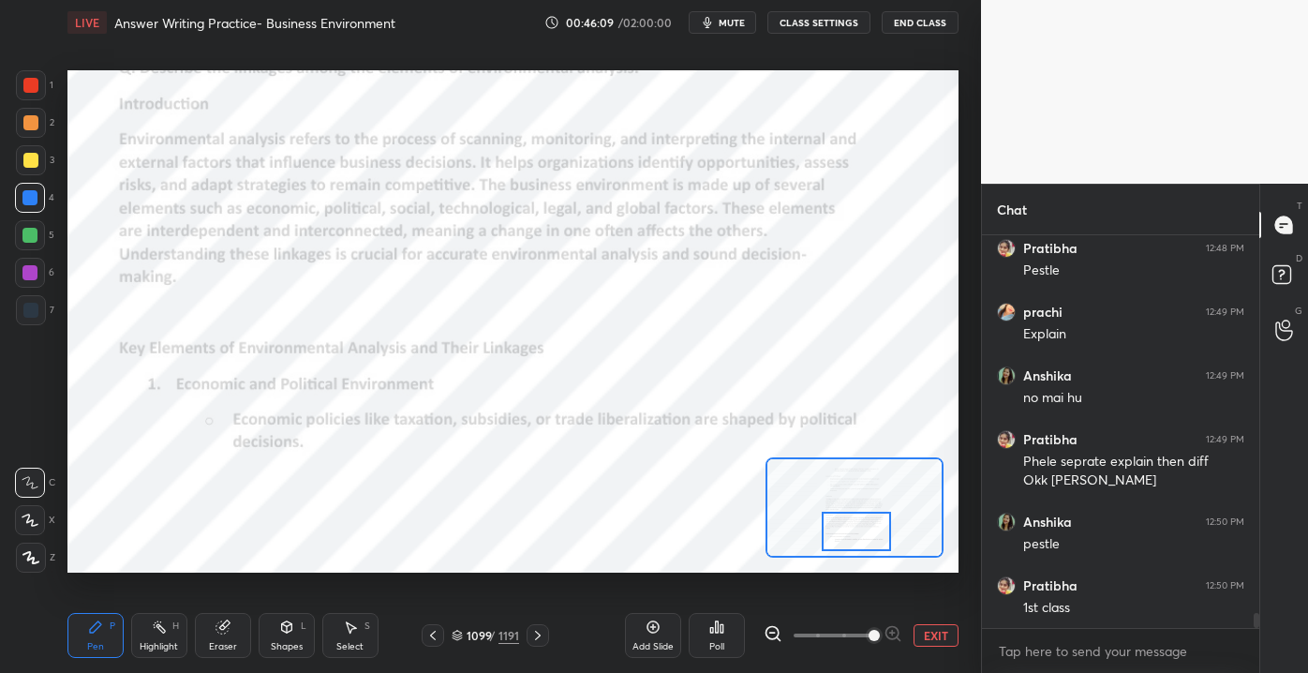
click at [215, 643] on div "Eraser" at bounding box center [223, 646] width 28 height 9
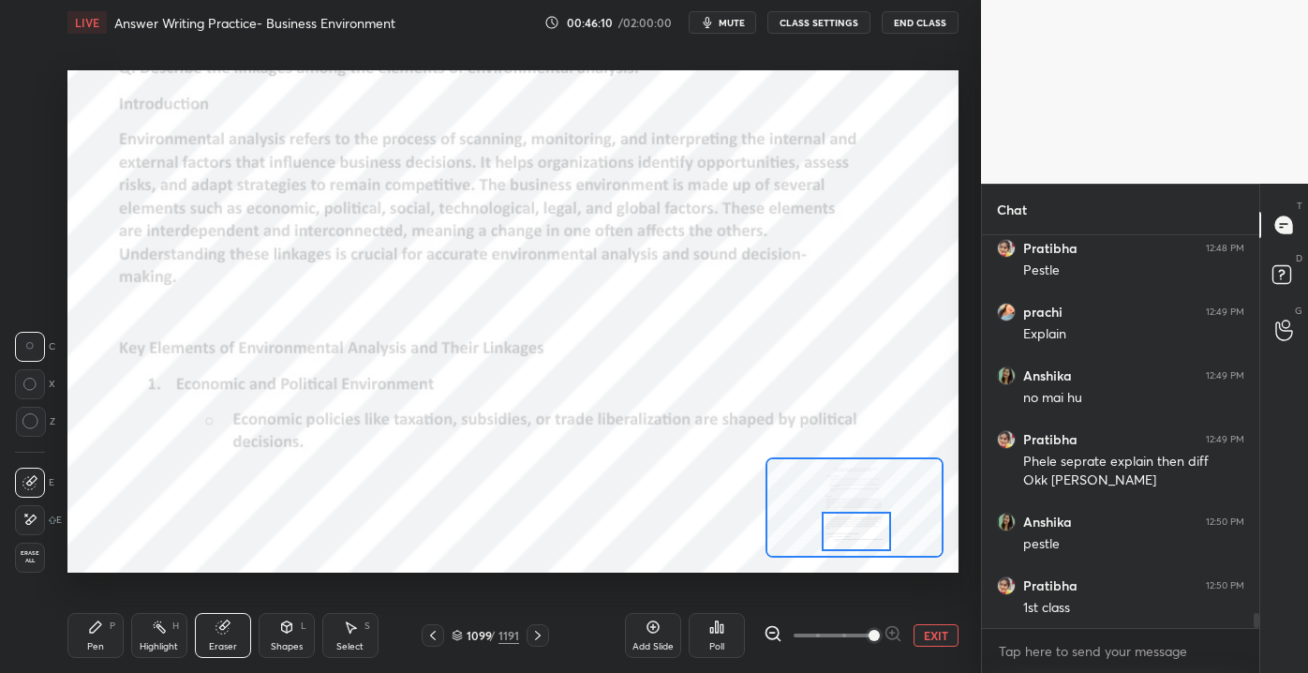
click at [30, 519] on icon at bounding box center [29, 520] width 15 height 16
click at [110, 645] on div "Pen P" at bounding box center [95, 635] width 56 height 45
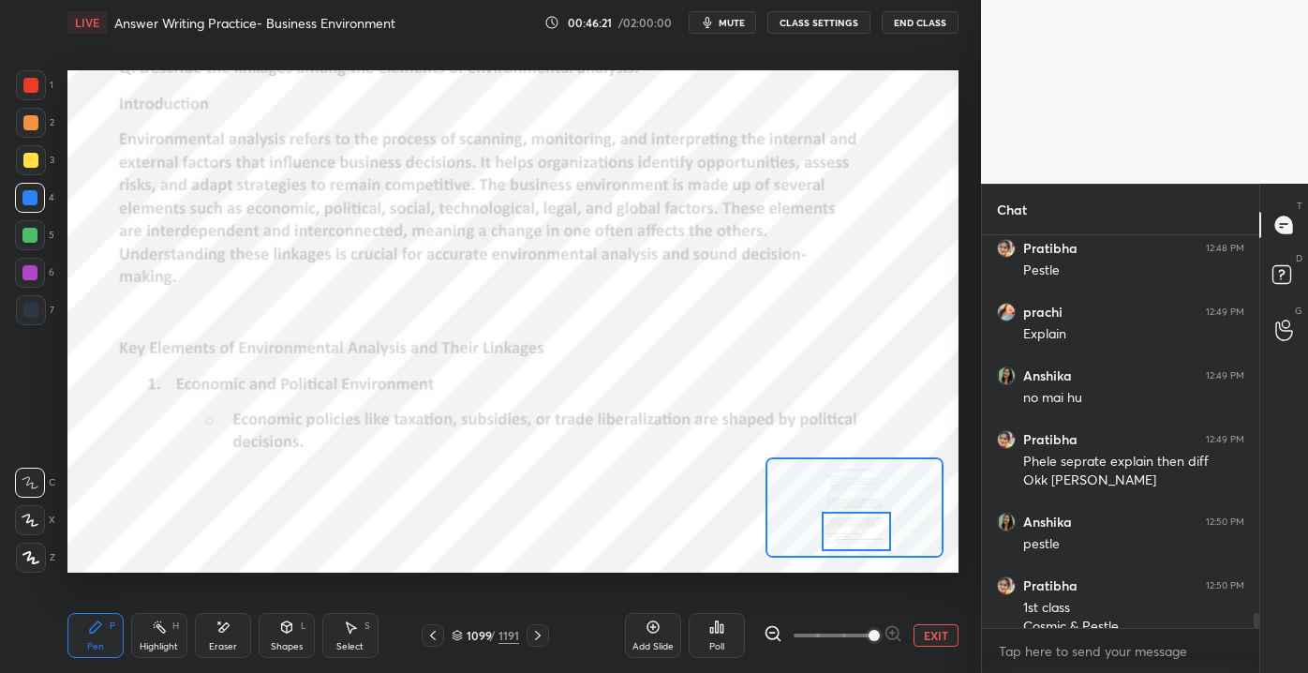
scroll to position [10138, 0]
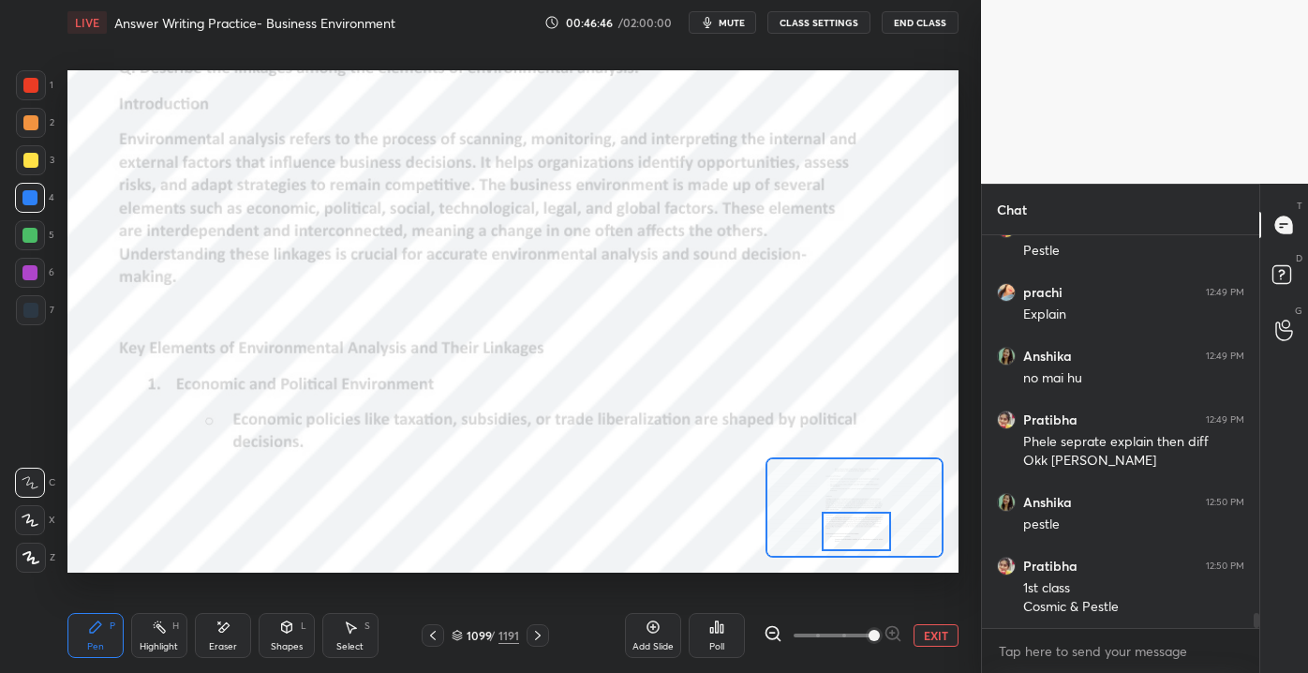
click at [927, 633] on button "EXIT" at bounding box center [935, 635] width 45 height 22
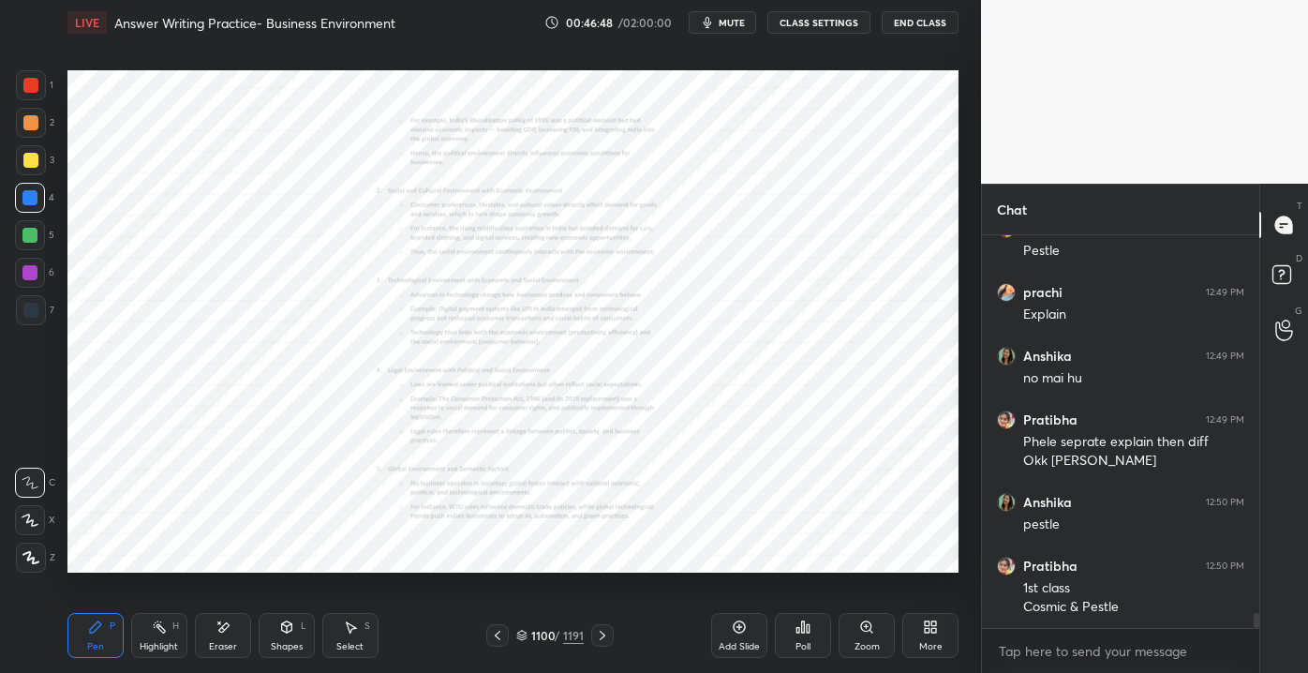
click at [872, 645] on div "Zoom" at bounding box center [866, 646] width 25 height 9
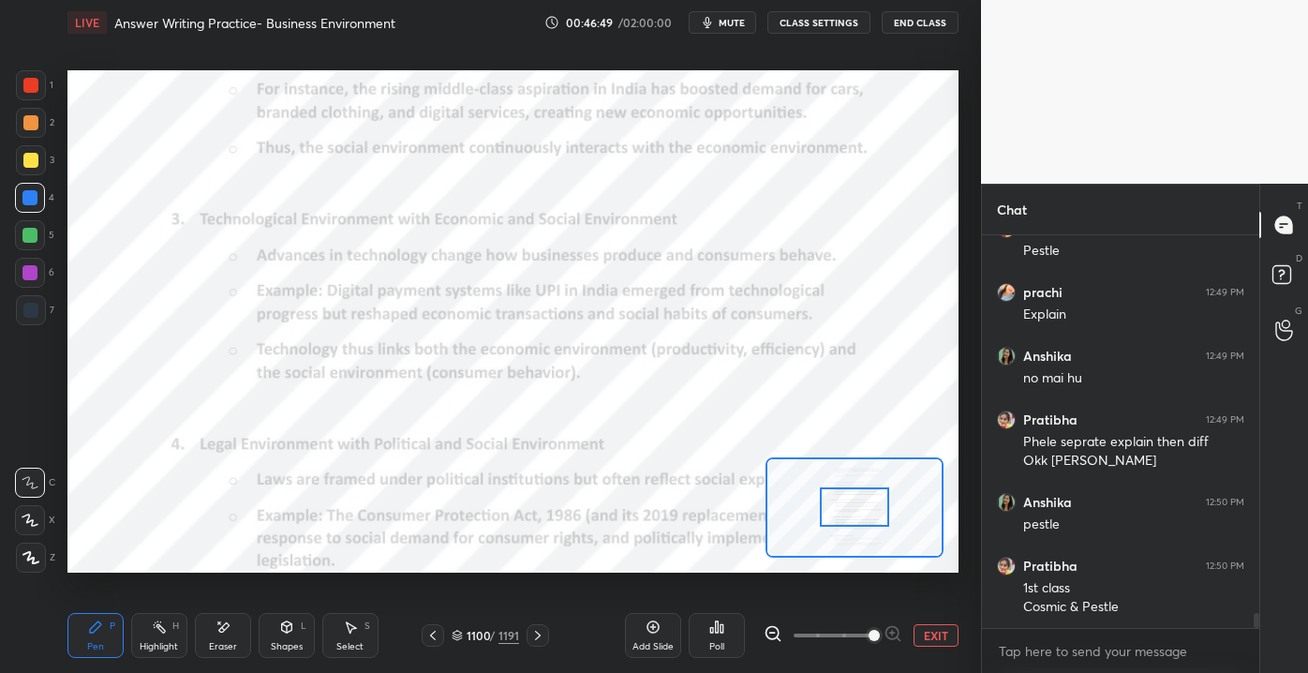
drag, startPoint x: 863, startPoint y: 632, endPoint x: 877, endPoint y: 627, distance: 15.1
click at [877, 630] on span at bounding box center [873, 635] width 11 height 11
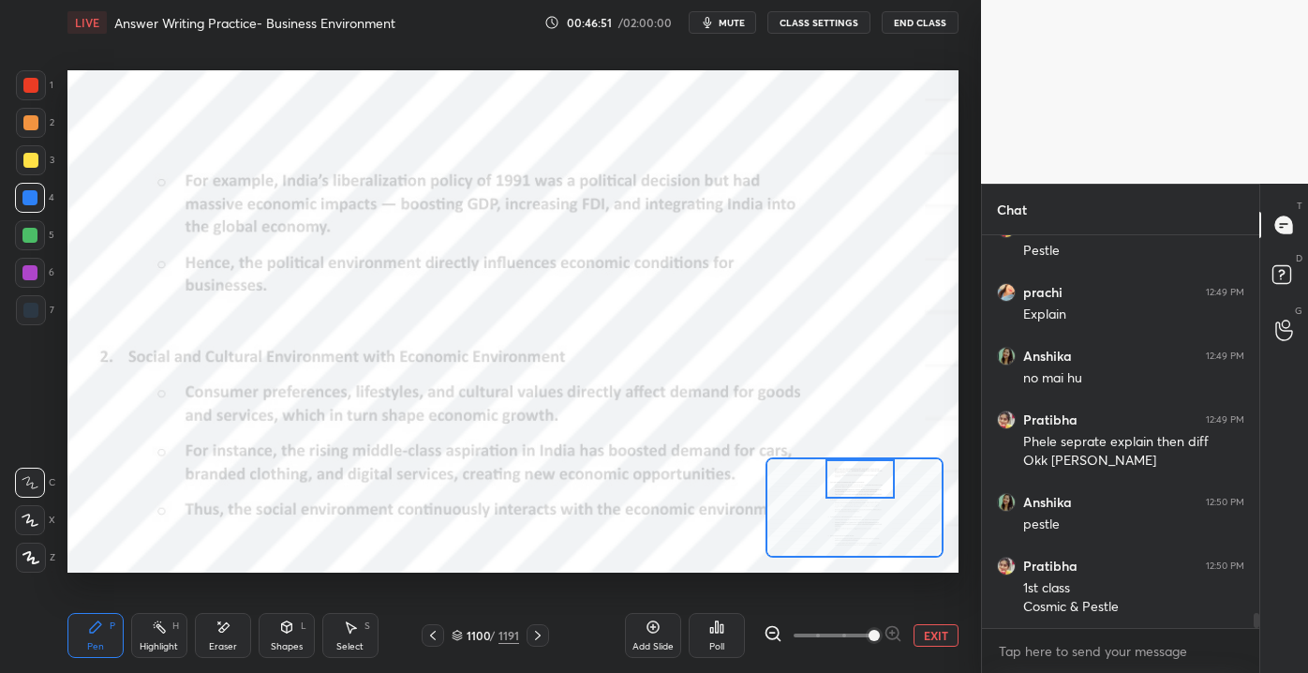
drag, startPoint x: 844, startPoint y: 509, endPoint x: 849, endPoint y: 476, distance: 33.1
click at [850, 480] on div at bounding box center [860, 478] width 70 height 38
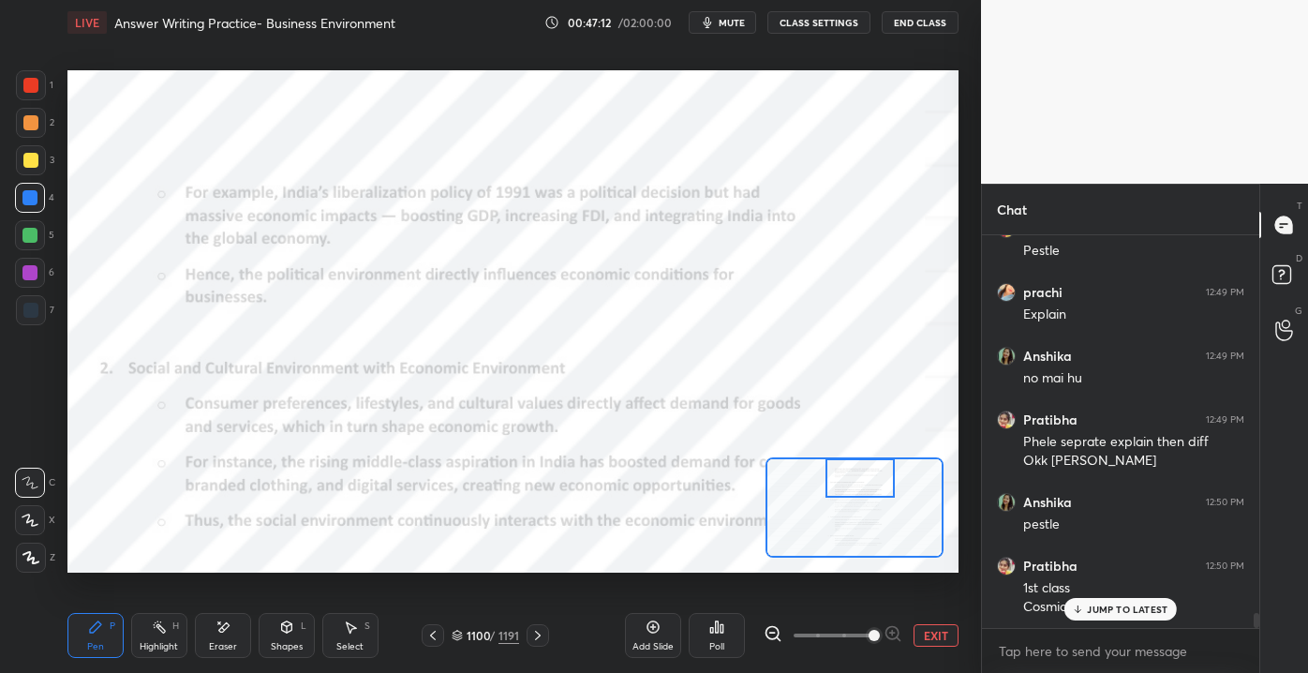
scroll to position [10201, 0]
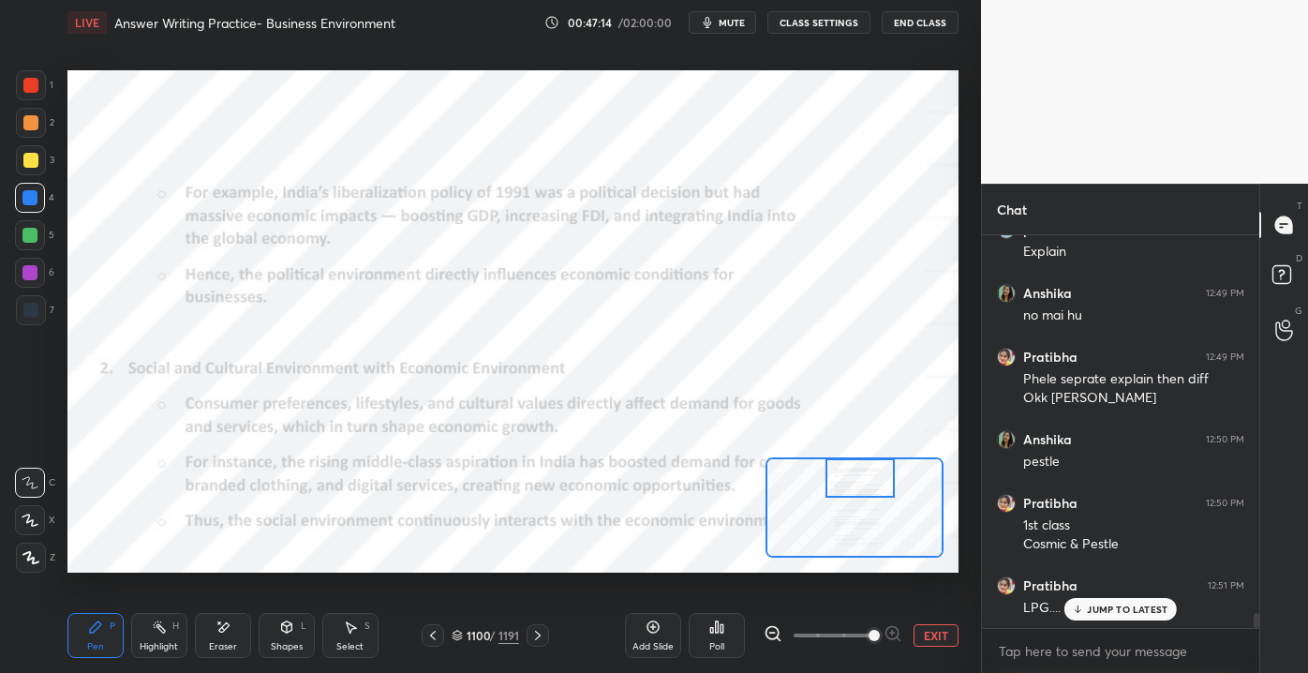
click at [1091, 598] on div "JUMP TO LATEST" at bounding box center [1120, 609] width 112 height 22
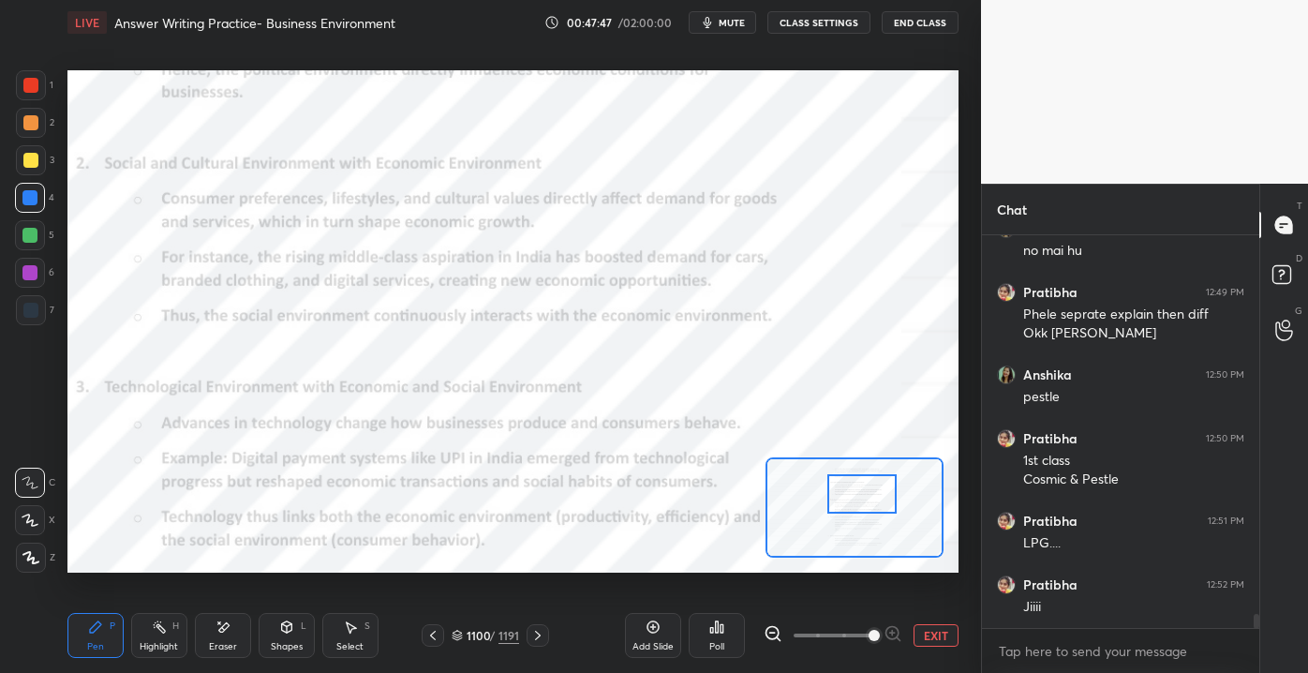
drag, startPoint x: 855, startPoint y: 478, endPoint x: 859, endPoint y: 496, distance: 18.2
click at [858, 496] on div at bounding box center [862, 493] width 70 height 38
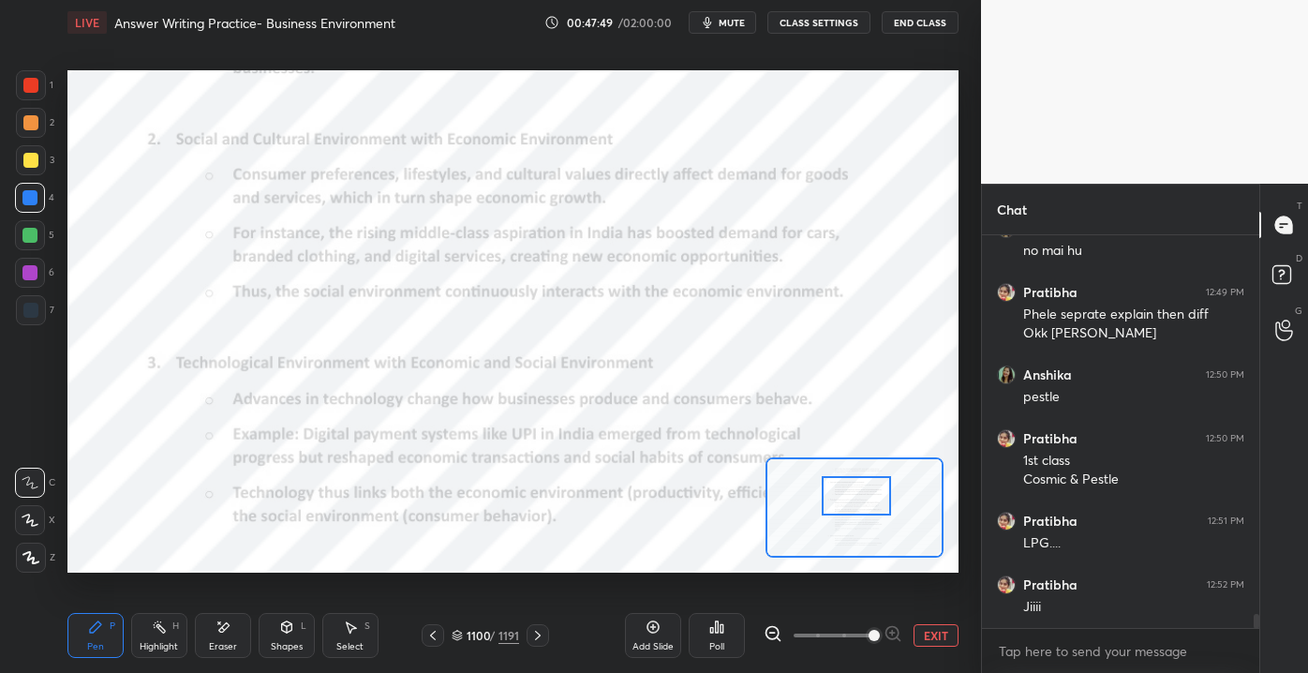
click at [865, 501] on div at bounding box center [857, 495] width 70 height 38
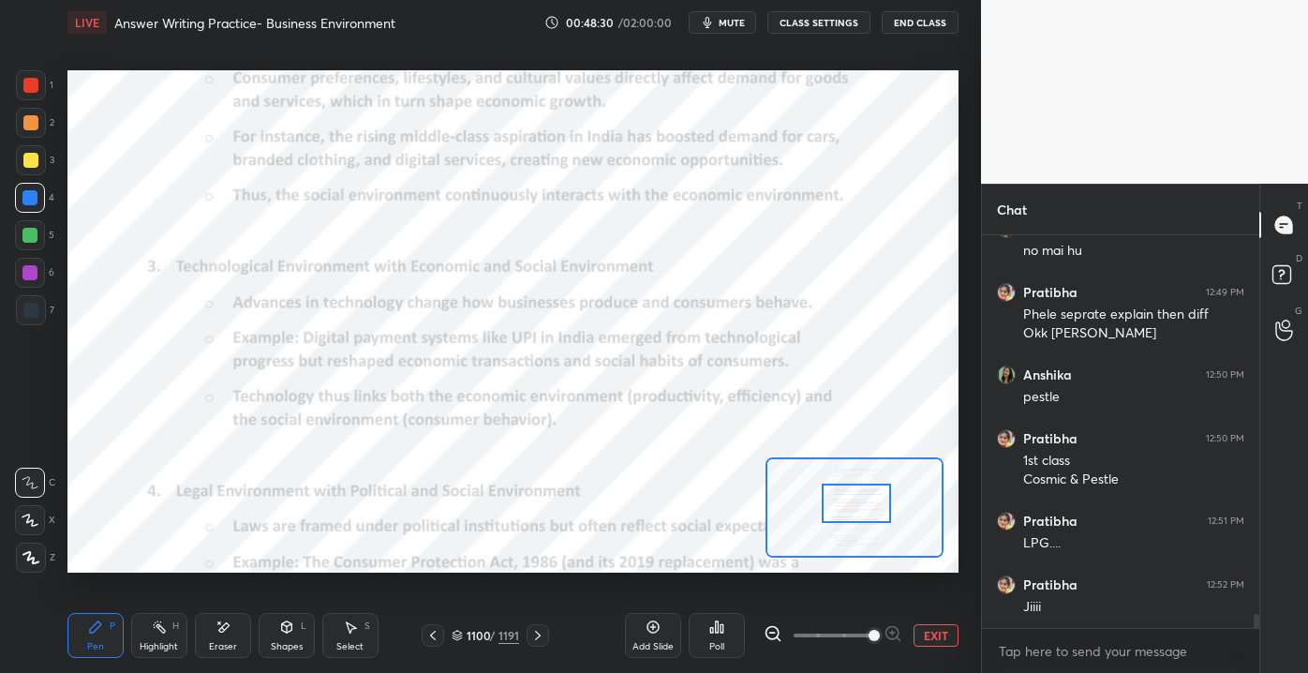
drag, startPoint x: 857, startPoint y: 506, endPoint x: 857, endPoint y: 516, distance: 10.3
click at [857, 516] on div at bounding box center [857, 502] width 70 height 38
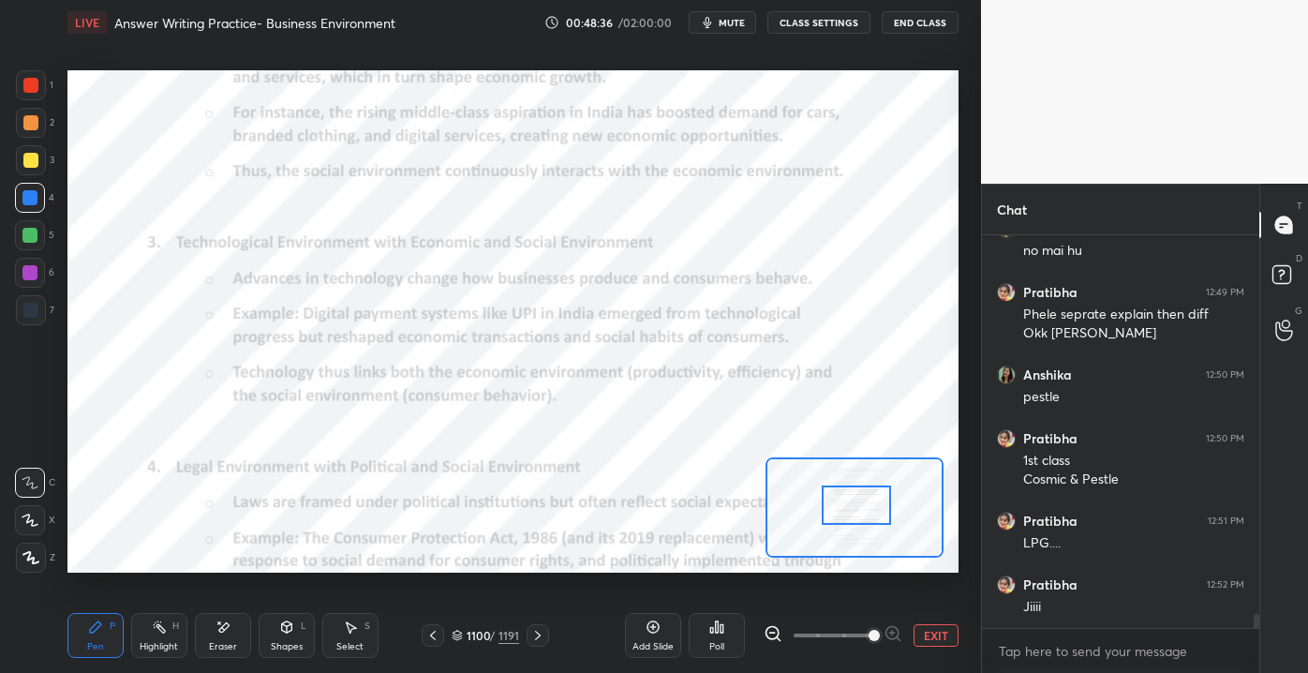
scroll to position [10333, 0]
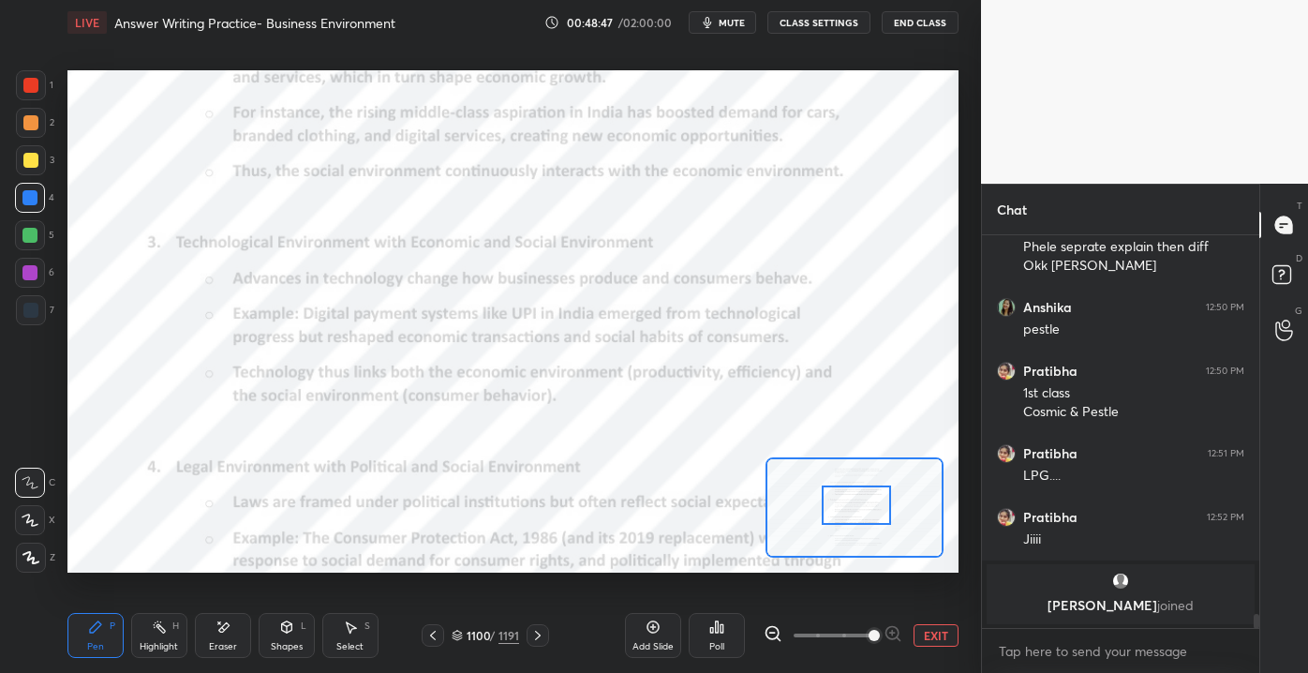
click at [225, 660] on div "Pen P Highlight H Eraser Shapes L Select S 1100 / 1191 Add Slide Poll EXIT" at bounding box center [512, 635] width 891 height 75
click at [205, 626] on div "Eraser" at bounding box center [223, 635] width 56 height 45
click at [117, 634] on div "Pen P" at bounding box center [95, 635] width 56 height 45
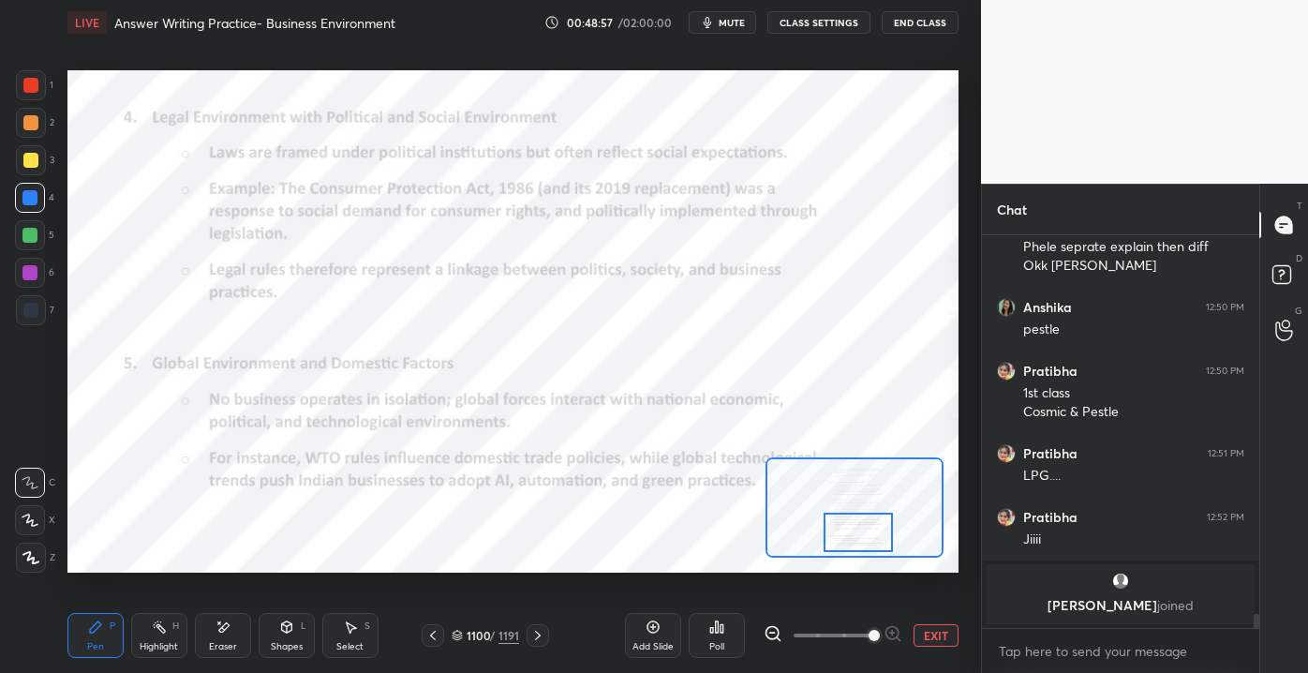
drag, startPoint x: 846, startPoint y: 505, endPoint x: 848, endPoint y: 532, distance: 27.2
click at [848, 532] on div at bounding box center [859, 531] width 70 height 38
click at [919, 631] on button "EXIT" at bounding box center [935, 635] width 45 height 22
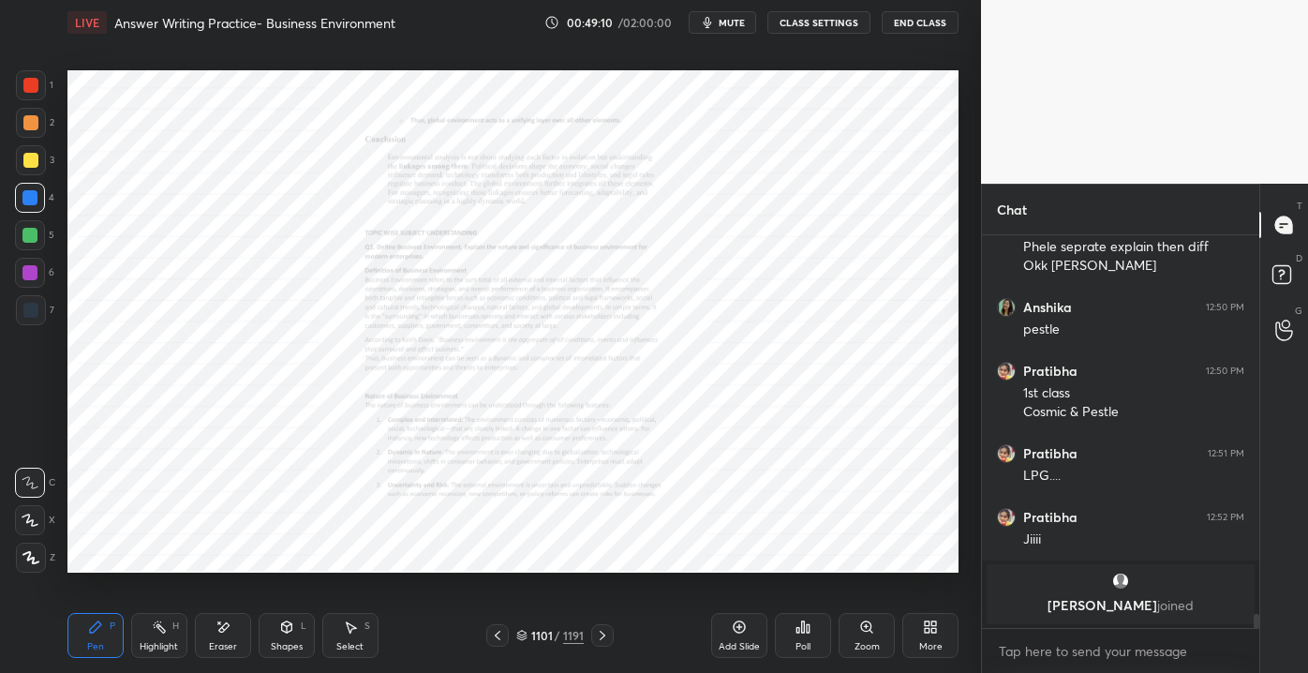
click at [859, 637] on div "Zoom" at bounding box center [866, 635] width 56 height 45
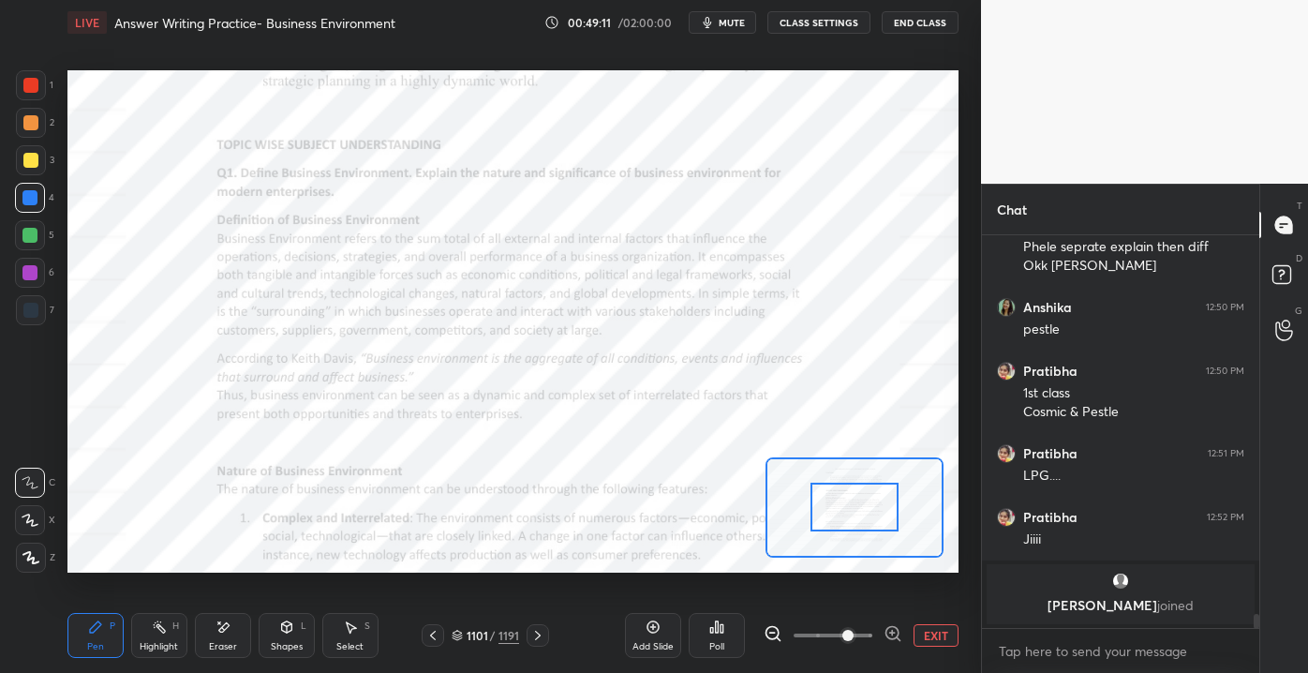
drag, startPoint x: 826, startPoint y: 627, endPoint x: 859, endPoint y: 631, distance: 33.1
click at [853, 631] on span at bounding box center [847, 635] width 11 height 11
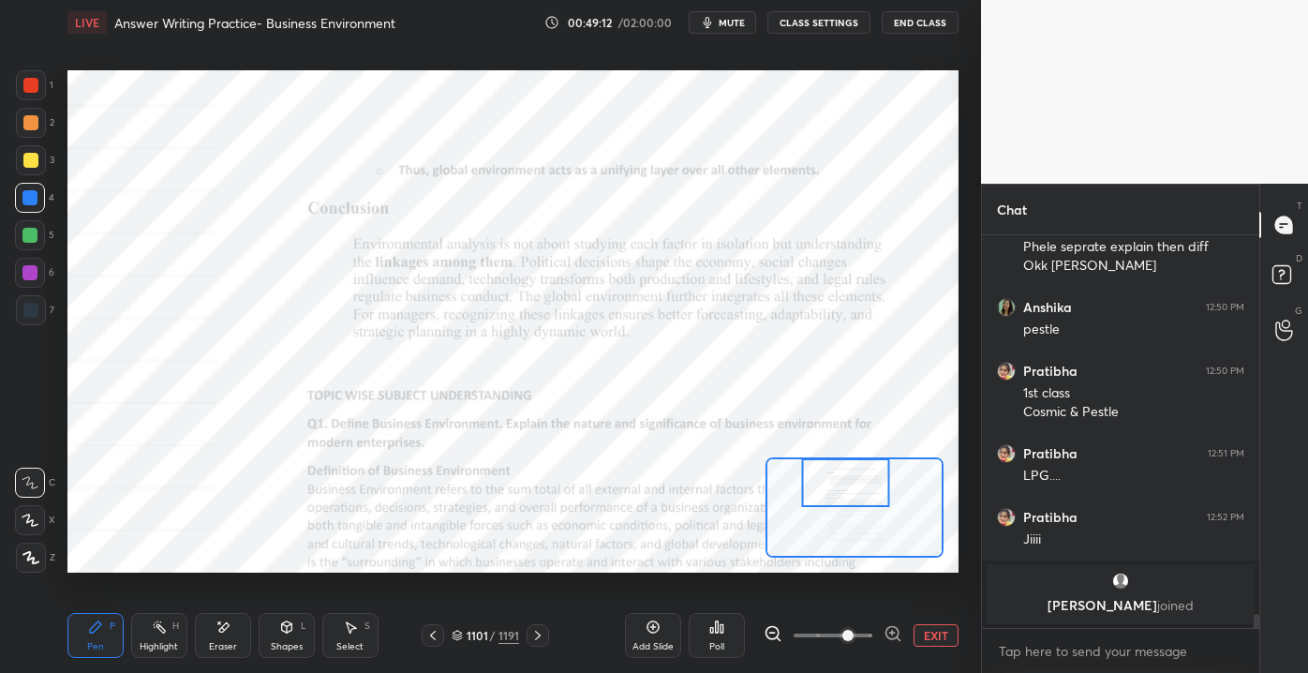
drag, startPoint x: 858, startPoint y: 526, endPoint x: 871, endPoint y: 457, distance: 69.6
click at [857, 458] on div at bounding box center [845, 482] width 87 height 49
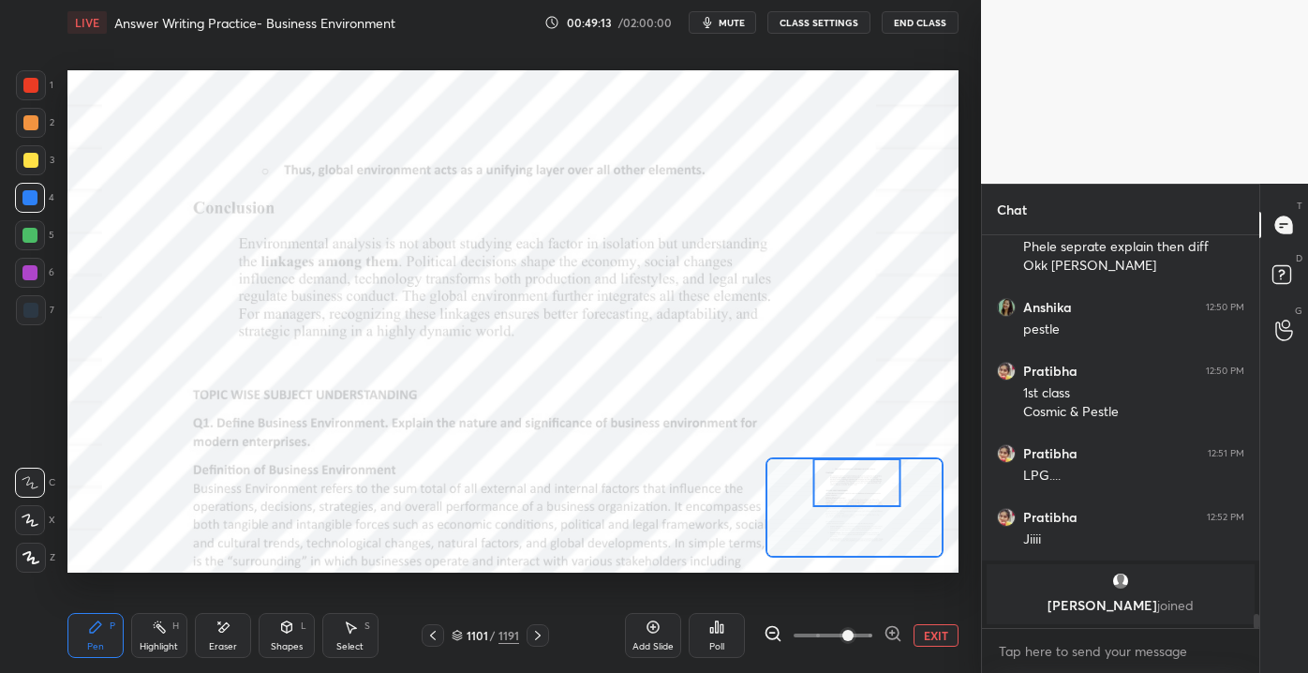
scroll to position [9765, 0]
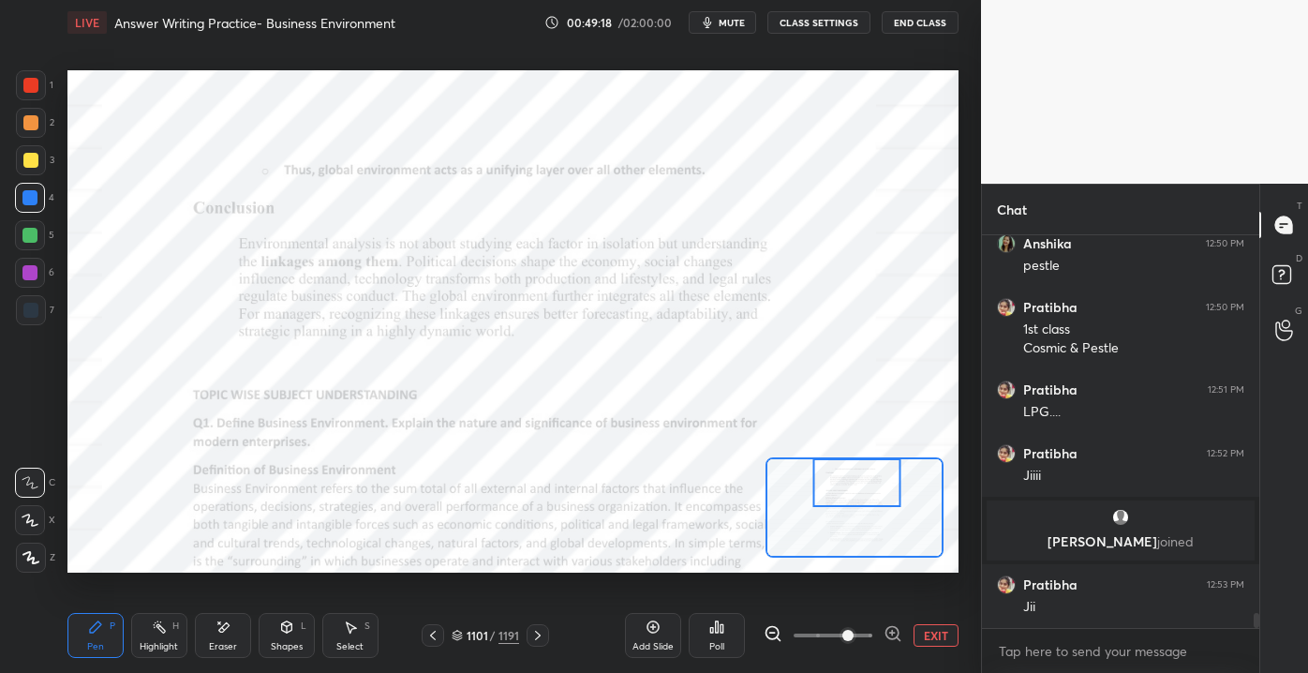
click at [947, 639] on button "EXIT" at bounding box center [935, 635] width 45 height 22
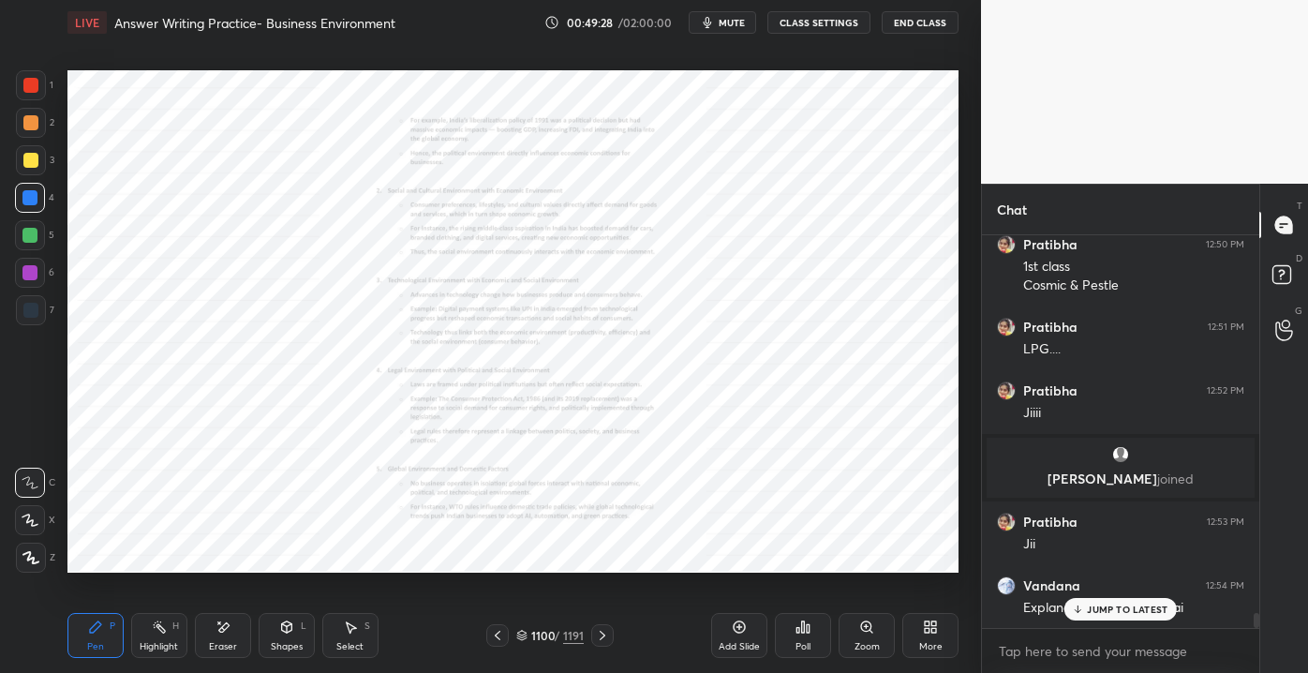
scroll to position [9892, 0]
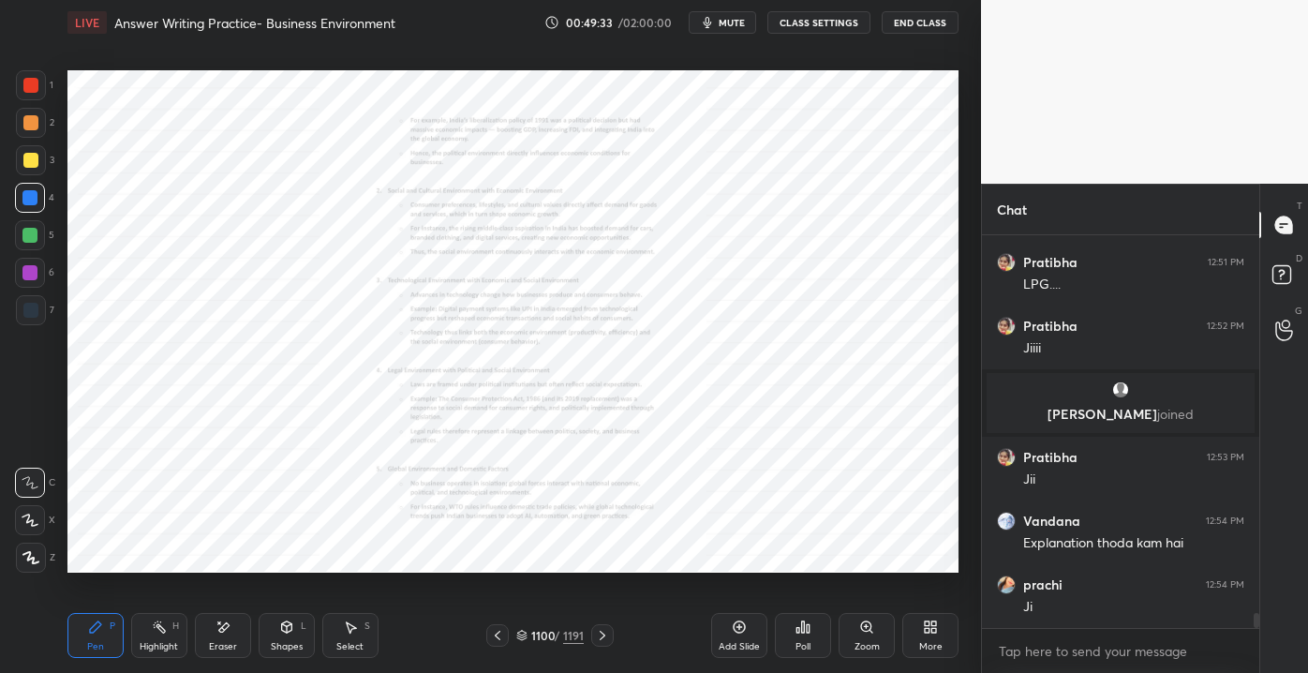
click at [846, 641] on div "Zoom" at bounding box center [866, 635] width 56 height 45
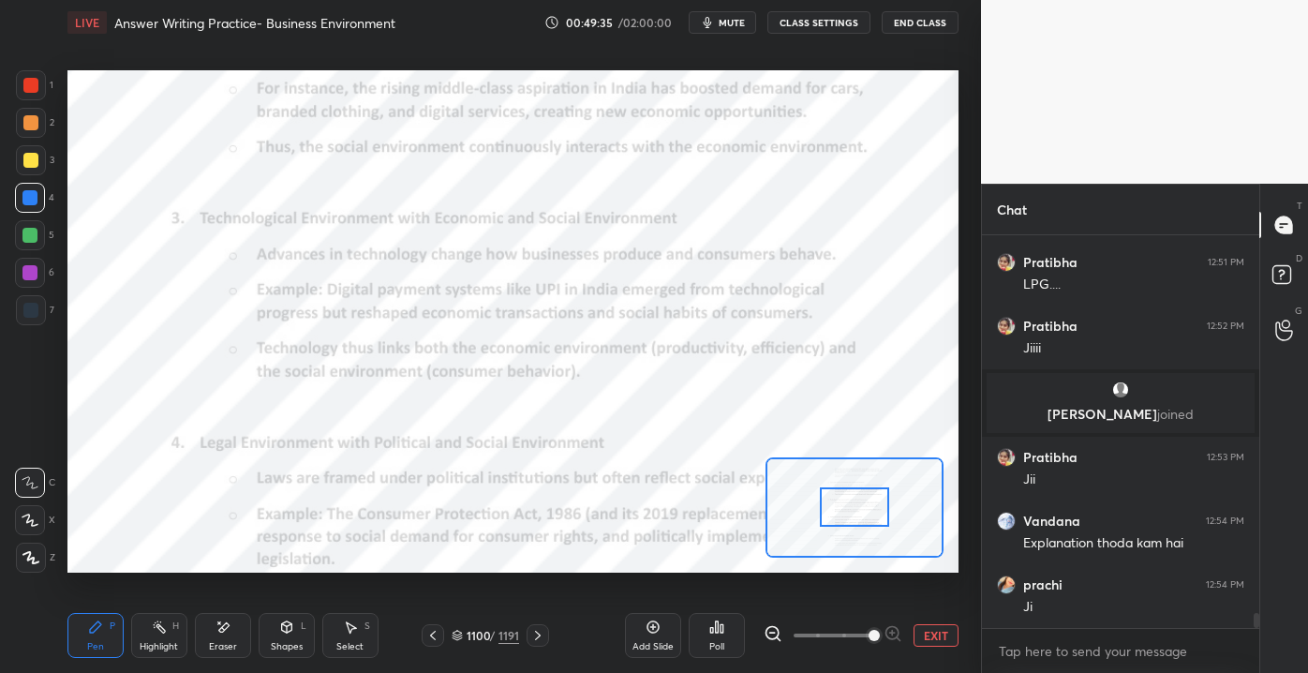
drag, startPoint x: 833, startPoint y: 634, endPoint x: 874, endPoint y: 621, distance: 43.3
click at [874, 630] on span at bounding box center [873, 635] width 11 height 11
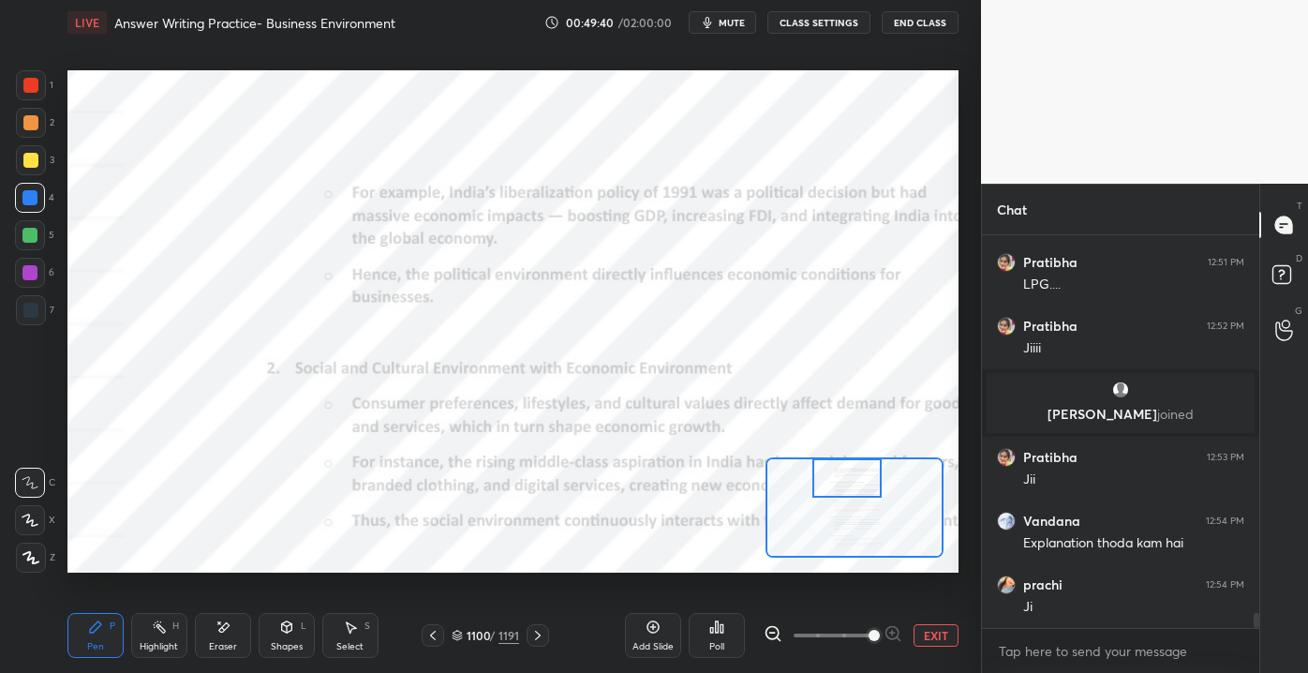
click at [837, 455] on div "Setting up your live class Poll for secs No correct answer Start poll" at bounding box center [512, 320] width 891 height 501
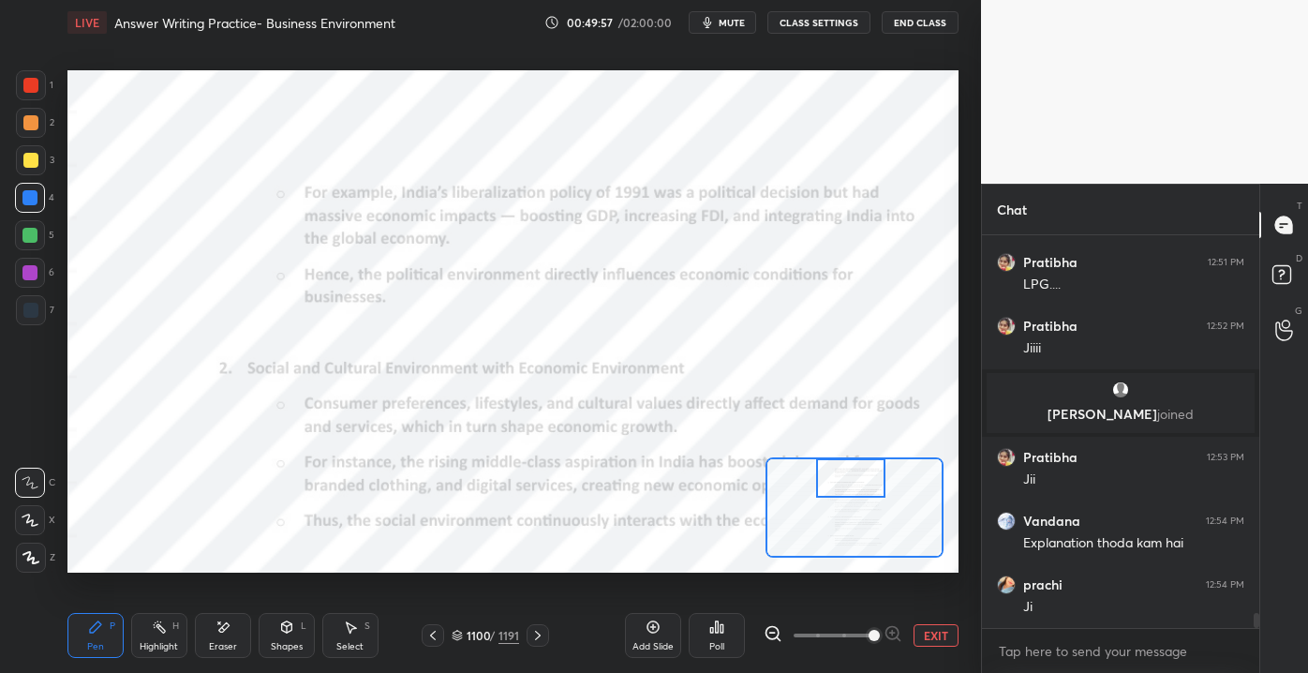
click at [225, 628] on icon at bounding box center [222, 627] width 15 height 16
click at [42, 568] on div "Erase all" at bounding box center [30, 557] width 30 height 30
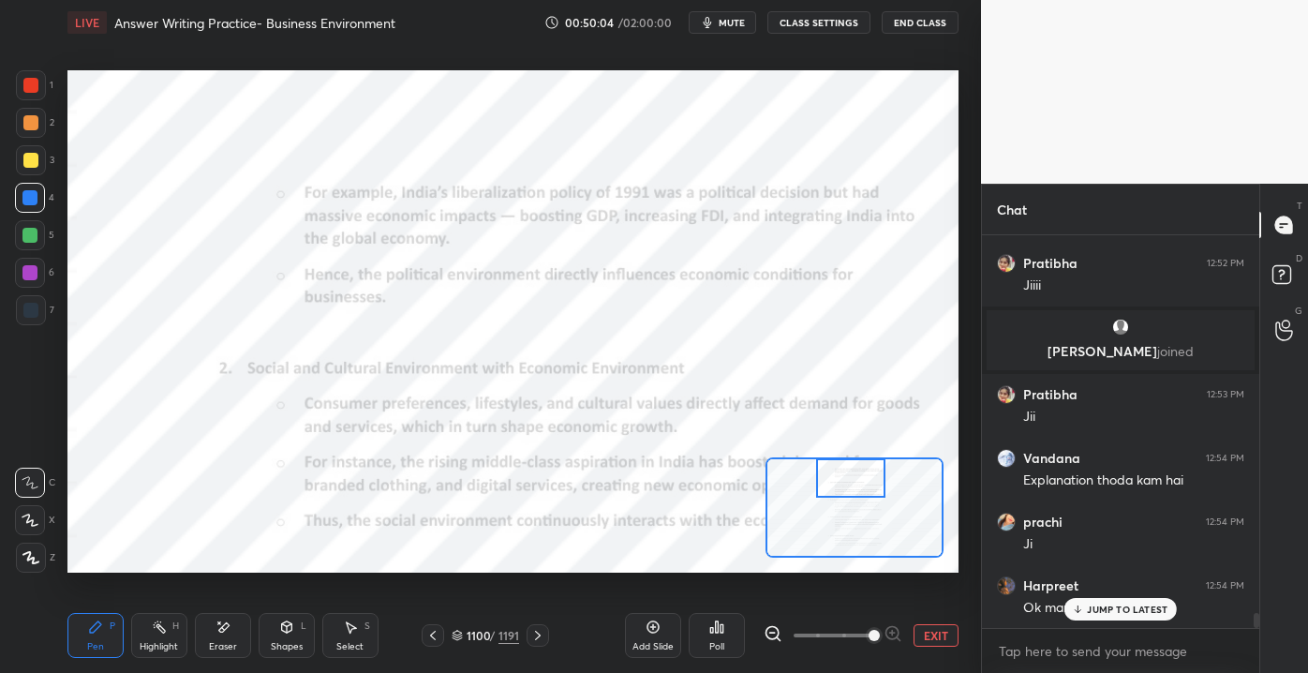
scroll to position [10036, 0]
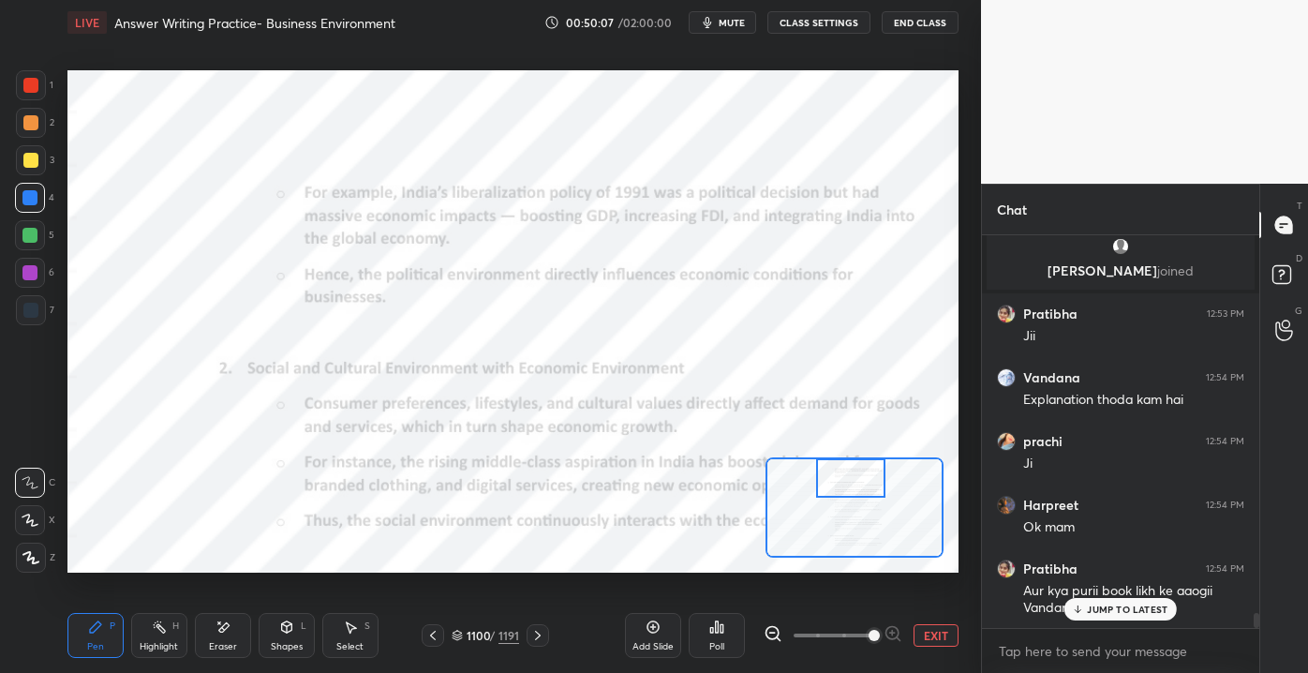
click at [1121, 616] on div "JUMP TO LATEST" at bounding box center [1120, 609] width 112 height 22
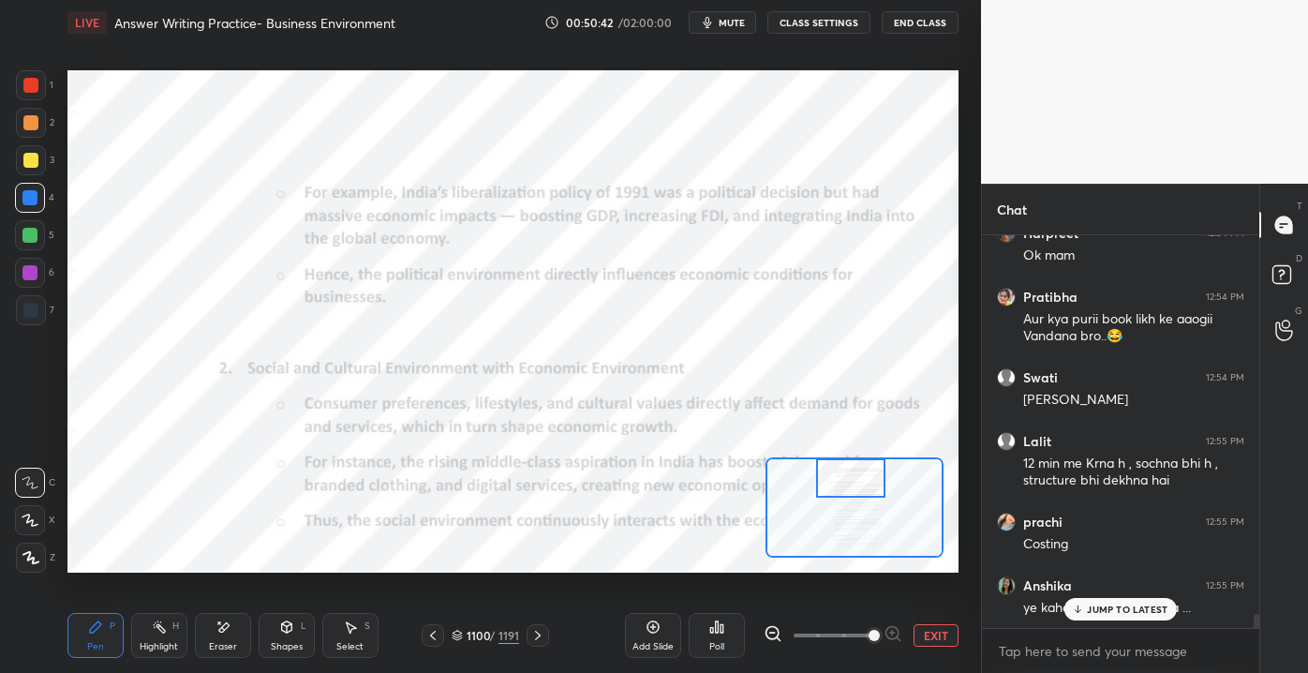
scroll to position [10388, 0]
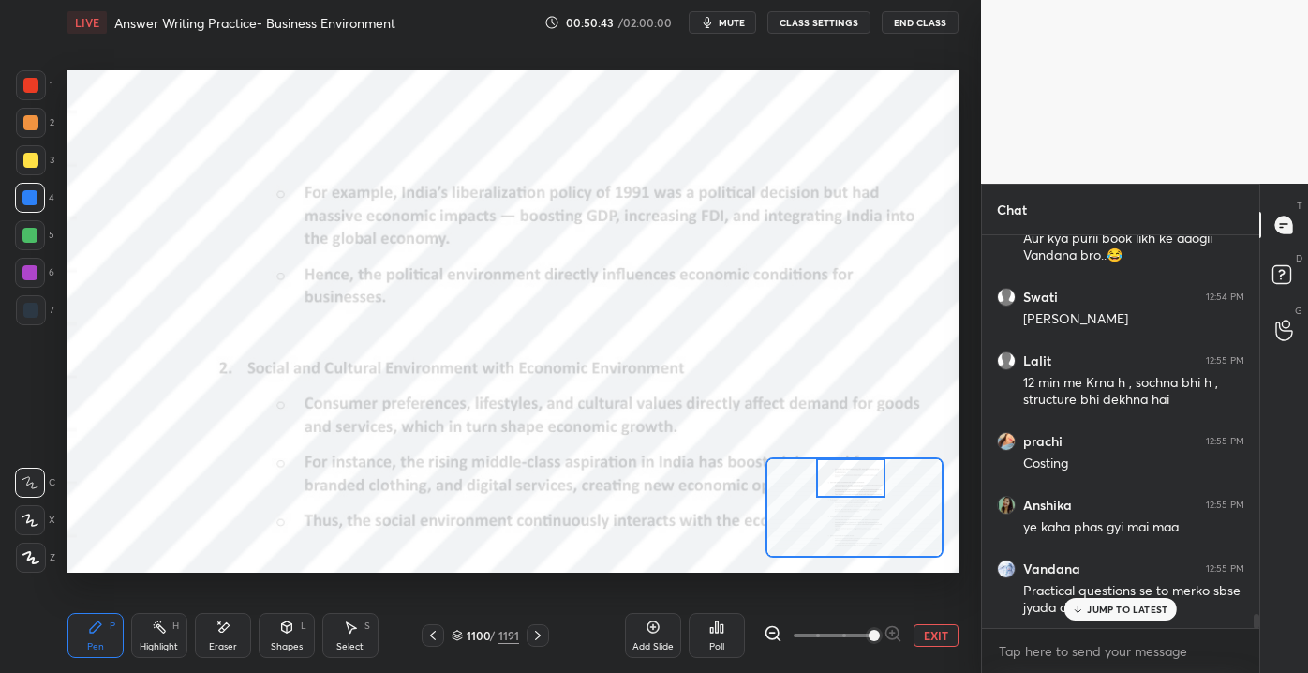
click at [1091, 606] on p "JUMP TO LATEST" at bounding box center [1127, 608] width 81 height 11
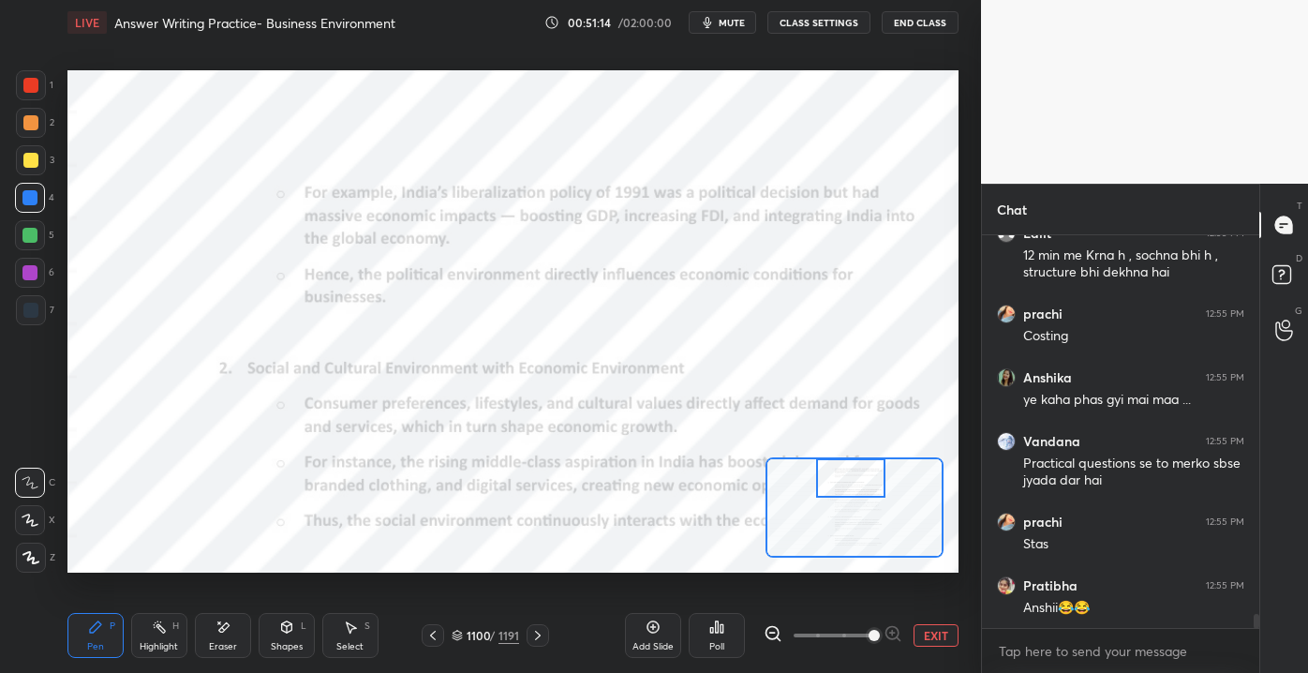
scroll to position [10580, 0]
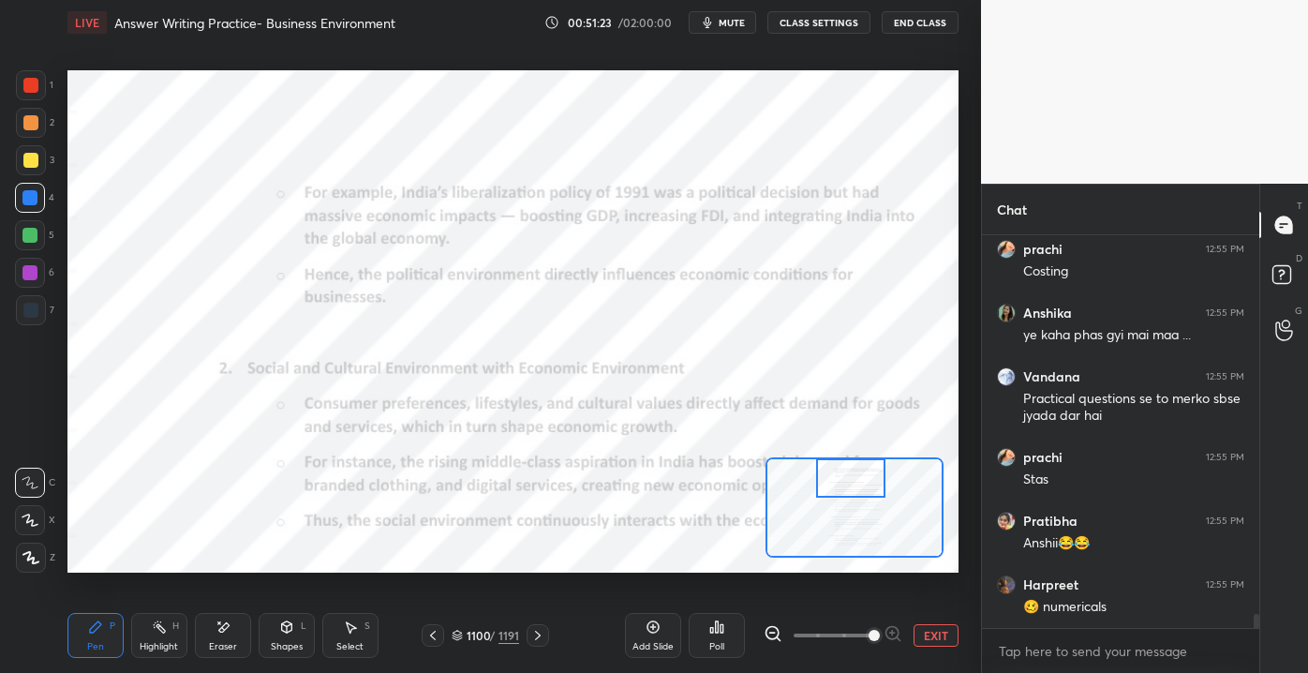
click at [213, 659] on div "Pen P Highlight H Eraser Shapes L Select S 1100 / 1191 Add Slide Poll EXIT" at bounding box center [512, 635] width 891 height 75
click at [219, 633] on icon at bounding box center [222, 627] width 15 height 16
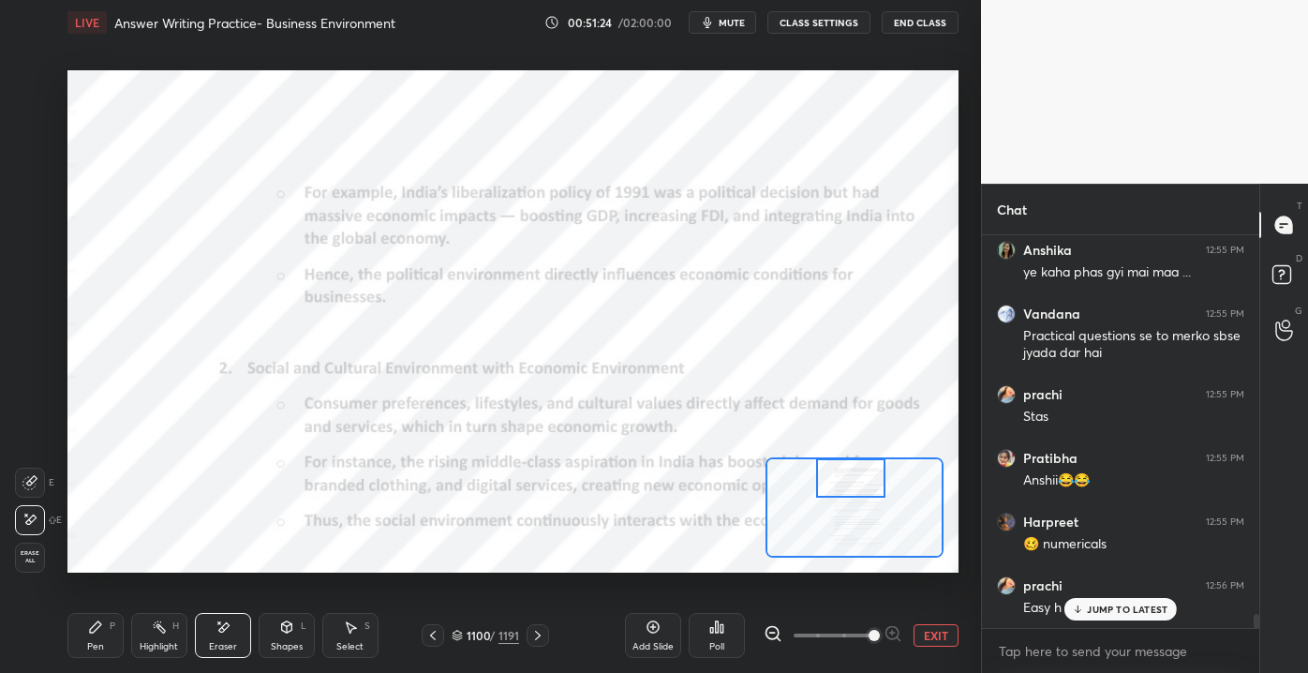
click at [39, 565] on div "Erase all" at bounding box center [30, 557] width 30 height 30
click at [1110, 618] on div "JUMP TO LATEST" at bounding box center [1120, 609] width 112 height 22
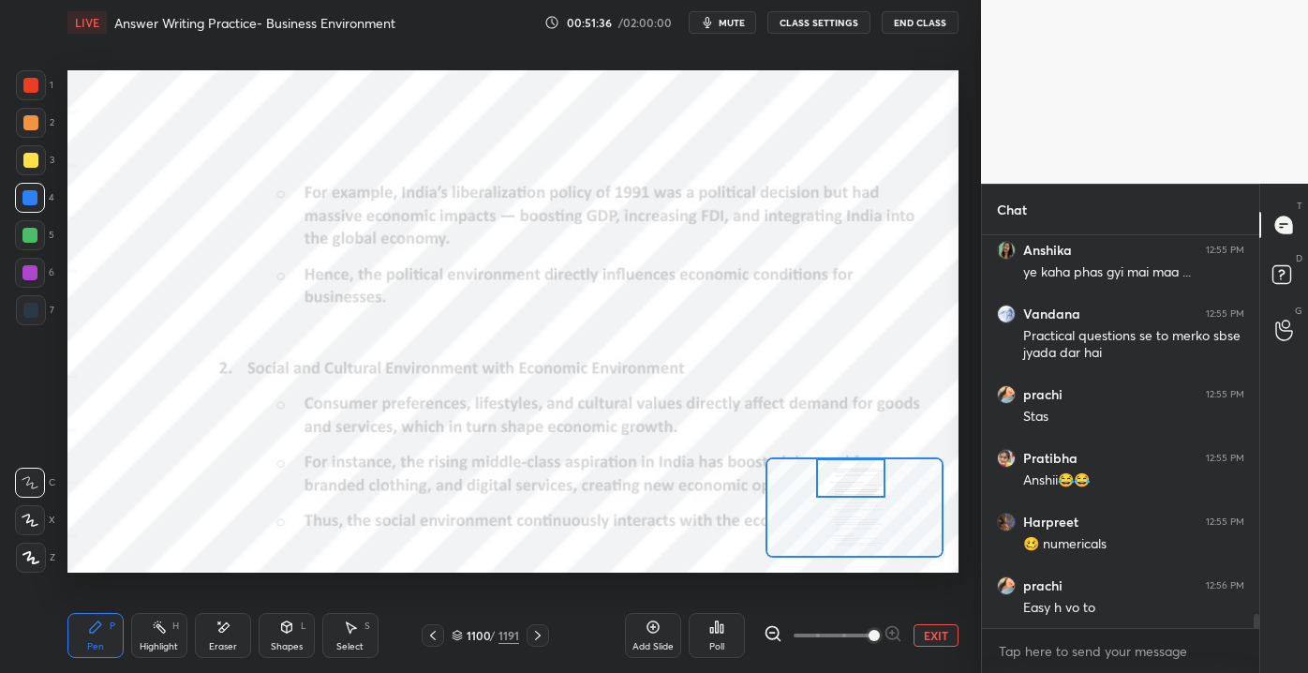
scroll to position [10662, 0]
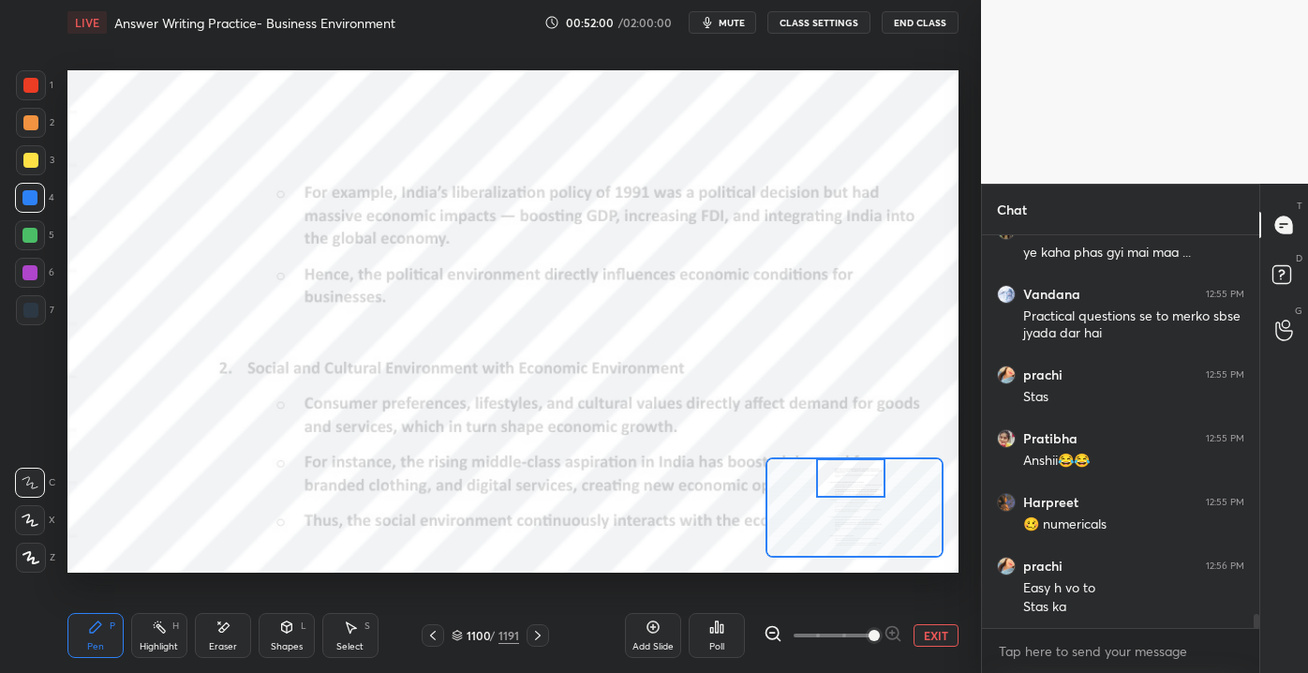
click at [230, 631] on icon at bounding box center [222, 627] width 15 height 16
drag, startPoint x: 28, startPoint y: 571, endPoint x: 46, endPoint y: 568, distance: 18.0
click at [28, 568] on div "Erase all" at bounding box center [30, 557] width 30 height 30
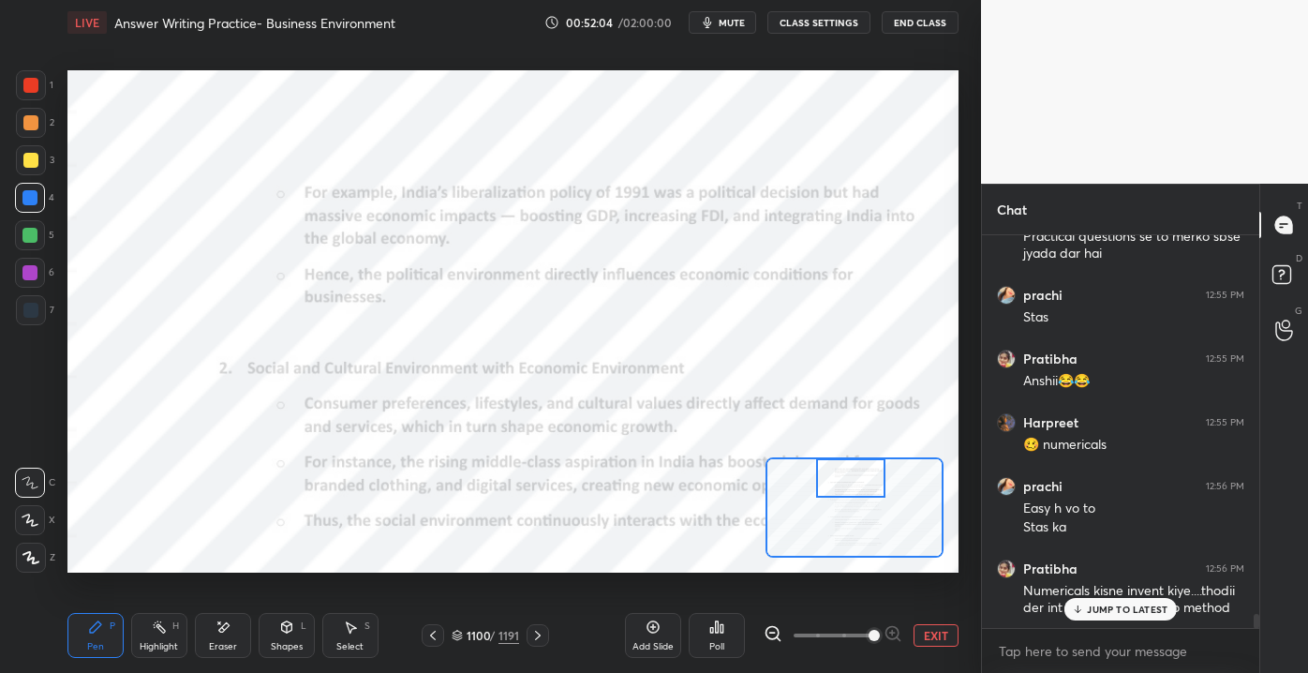
click at [1135, 610] on p "JUMP TO LATEST" at bounding box center [1127, 608] width 81 height 11
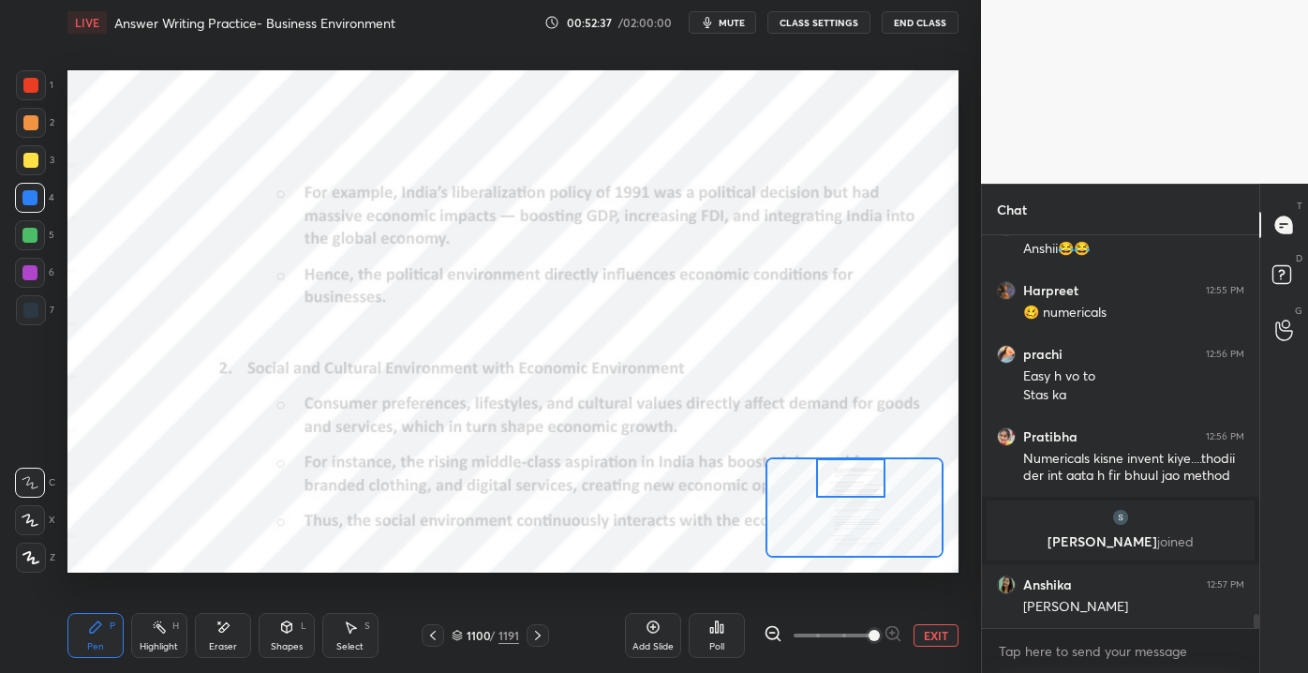
scroll to position [10370, 0]
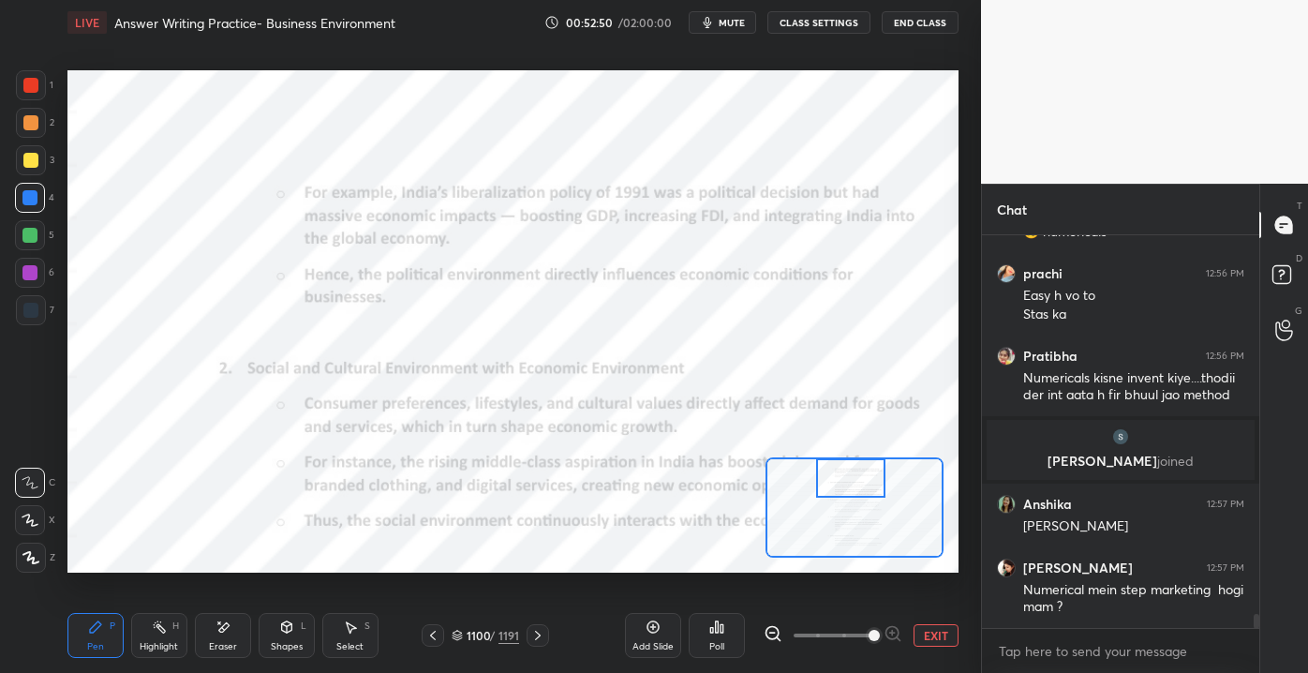
click at [227, 635] on div "Eraser" at bounding box center [223, 635] width 56 height 45
click at [225, 635] on div "Eraser" at bounding box center [223, 635] width 56 height 45
click at [92, 631] on icon at bounding box center [95, 626] width 11 height 11
drag, startPoint x: 92, startPoint y: 635, endPoint x: 159, endPoint y: 601, distance: 75.4
click at [98, 633] on icon at bounding box center [95, 626] width 15 height 15
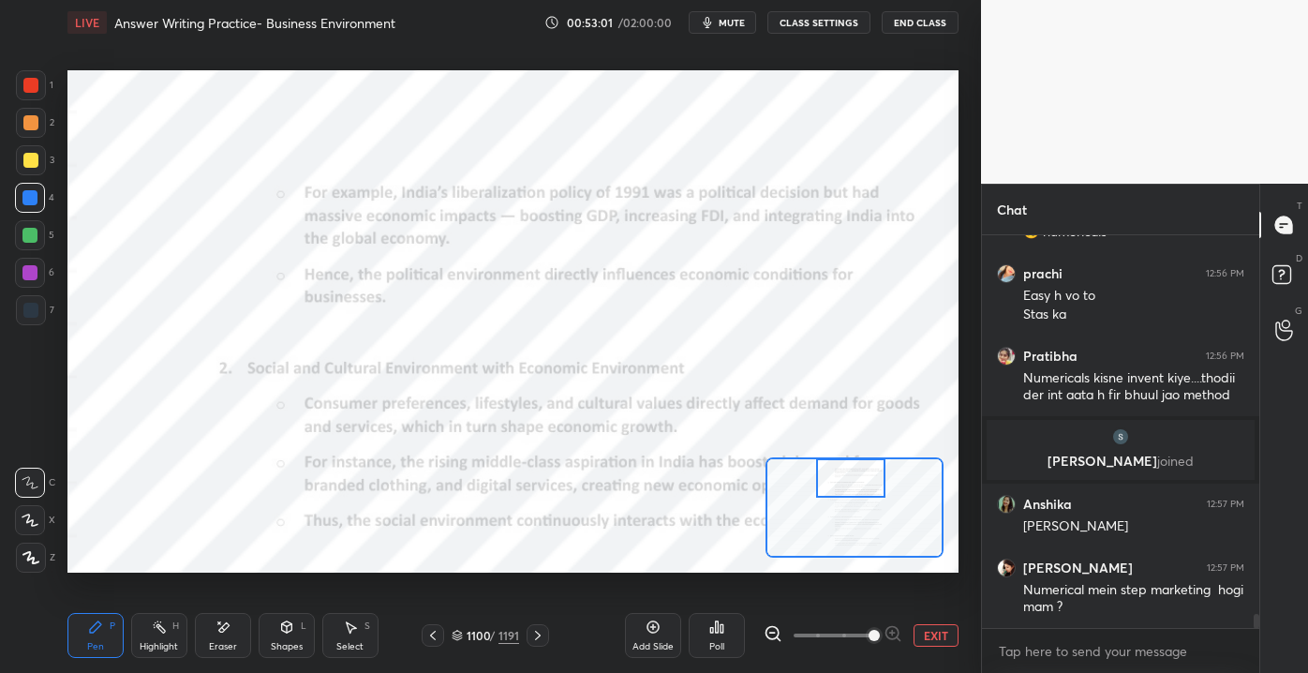
click at [925, 638] on button "EXIT" at bounding box center [935, 635] width 45 height 22
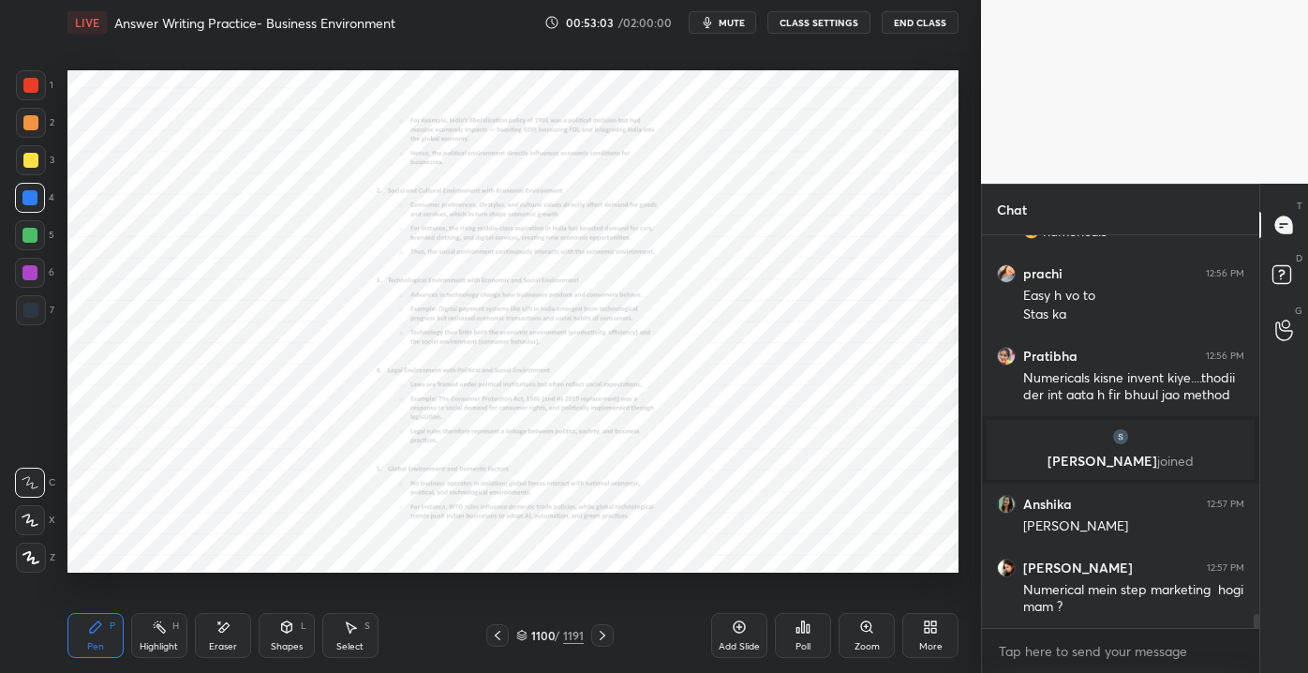
click at [738, 632] on icon at bounding box center [740, 627] width 12 height 12
click at [17, 81] on div "1 2 3 4 5 6 7" at bounding box center [34, 201] width 39 height 262
click at [37, 79] on div at bounding box center [30, 85] width 15 height 15
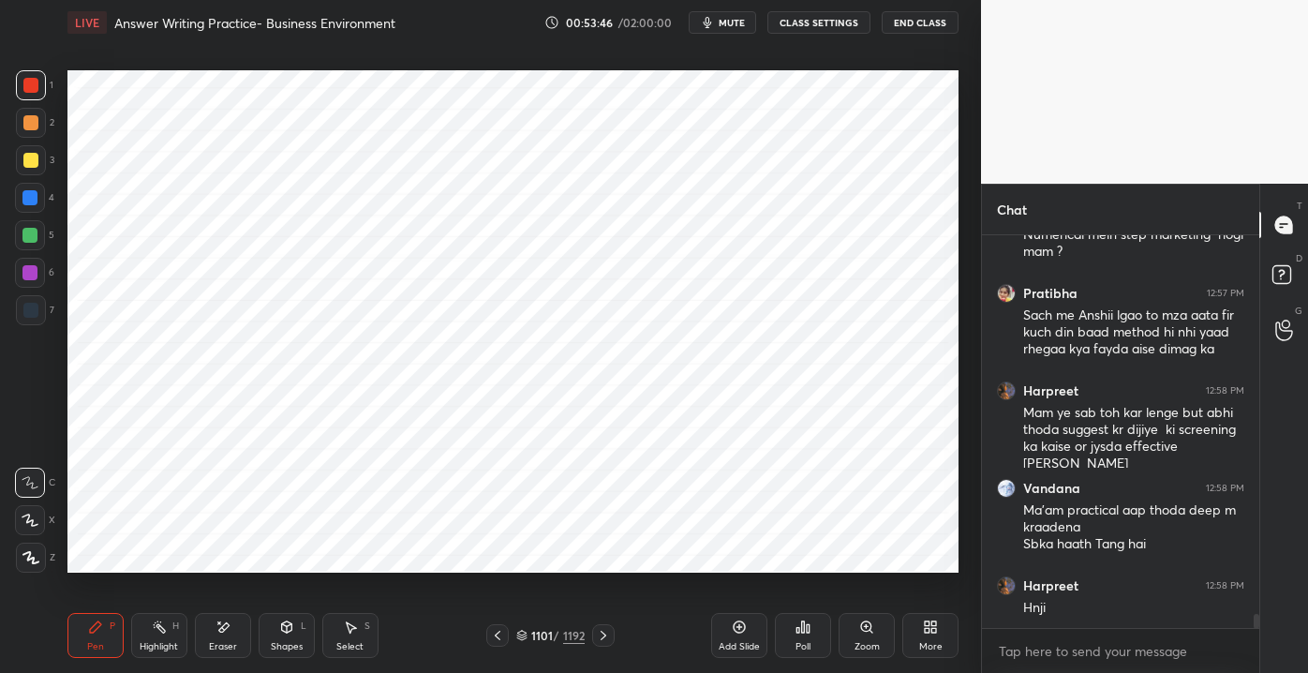
scroll to position [10790, 0]
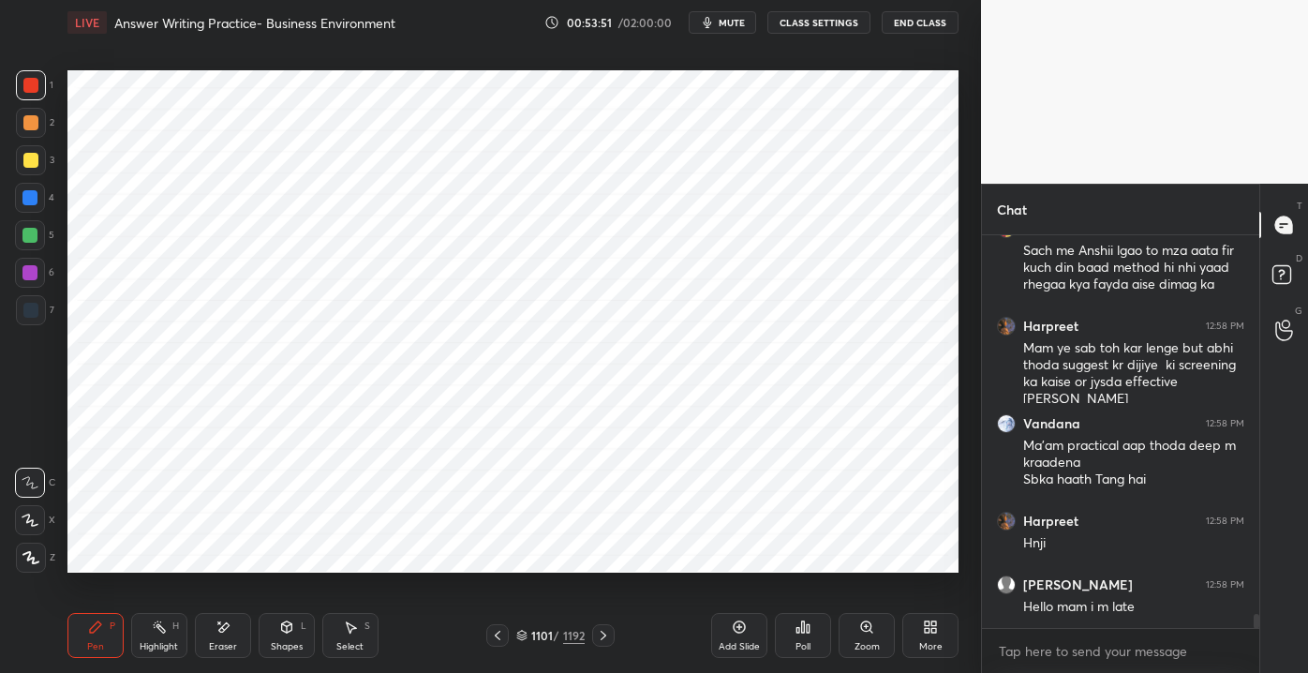
click at [962, 381] on div "Setting up your live class Poll for secs No correct answer Start poll" at bounding box center [513, 321] width 906 height 553
click at [748, 630] on div "Add Slide" at bounding box center [739, 635] width 56 height 45
click at [21, 199] on div at bounding box center [30, 198] width 30 height 30
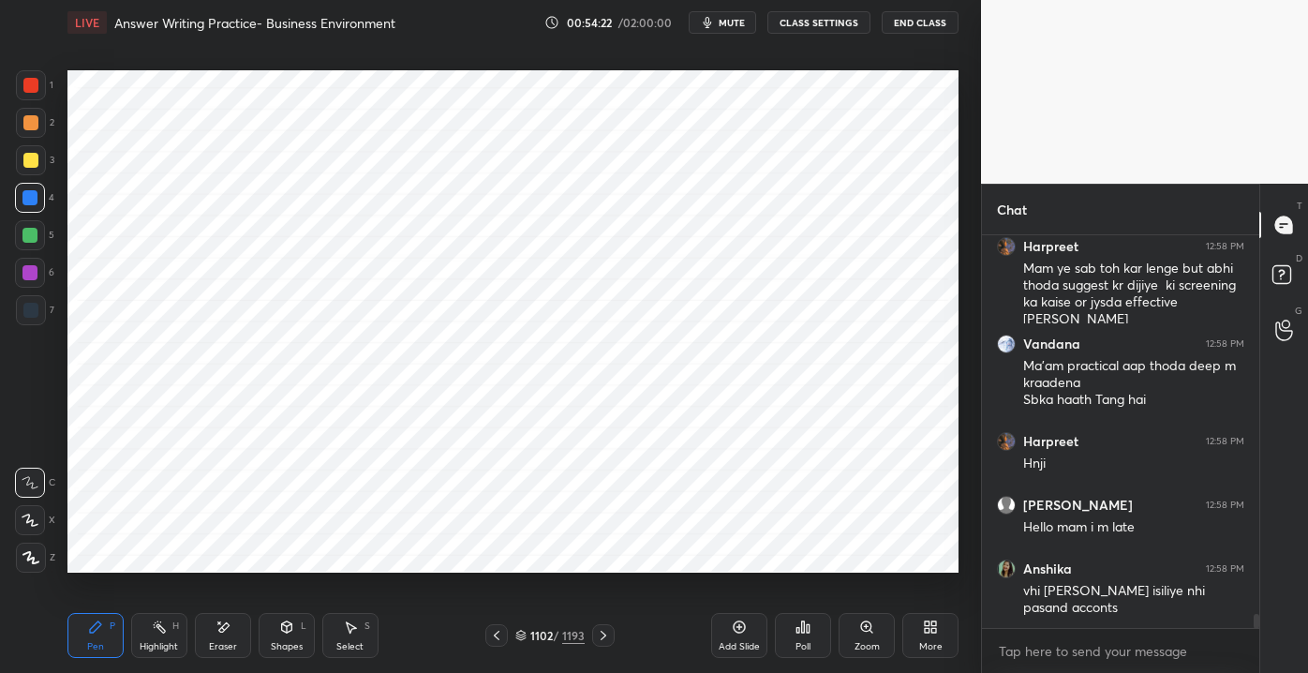
scroll to position [10934, 0]
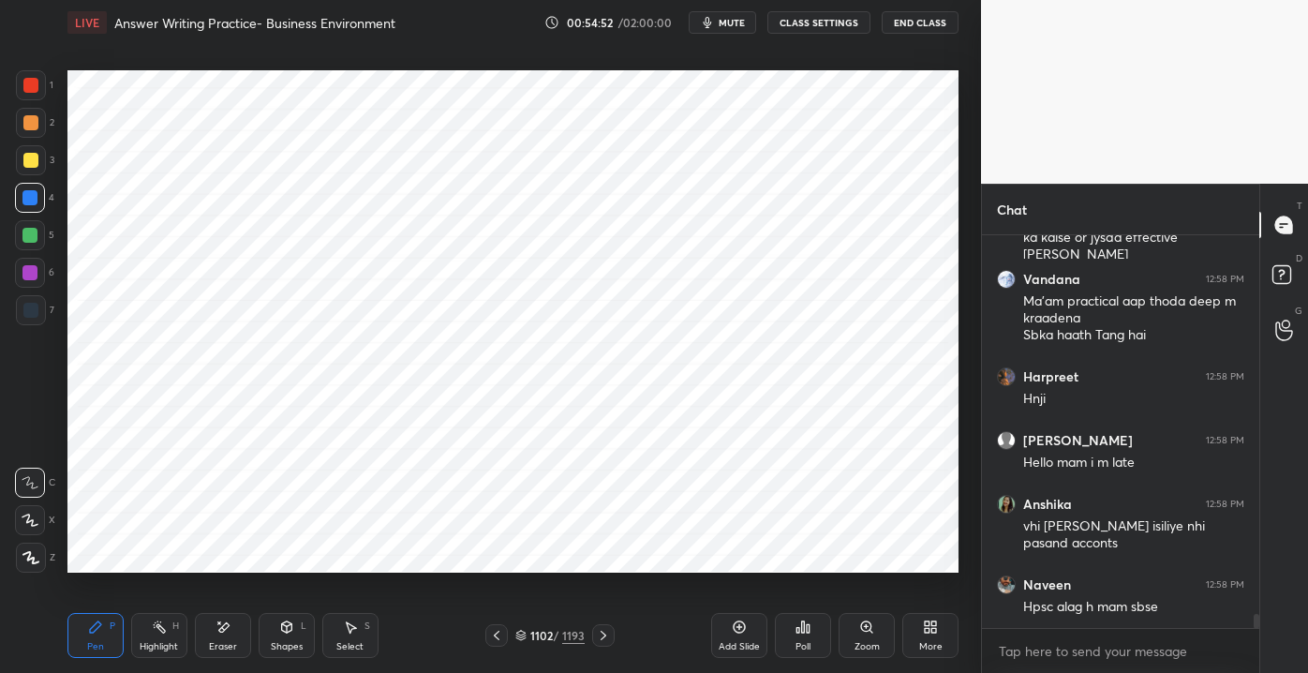
click at [749, 638] on div "Add Slide" at bounding box center [739, 635] width 56 height 45
click at [31, 71] on div at bounding box center [31, 85] width 30 height 30
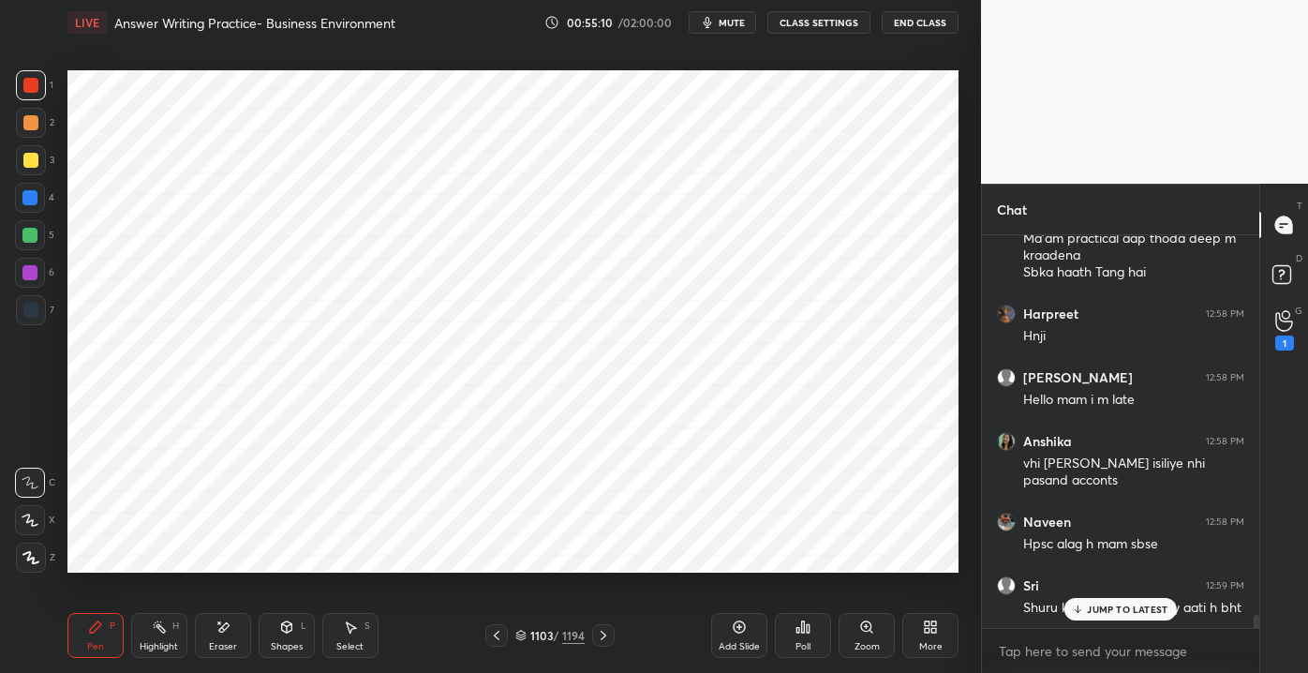
click at [1091, 620] on div "[PERSON_NAME] 12:55 PM Stas Pratibha 12:55 PM [PERSON_NAME]😂😂 [PERSON_NAME] 12:…" at bounding box center [1120, 431] width 277 height 393
click at [1086, 610] on div "JUMP TO LATEST" at bounding box center [1120, 609] width 112 height 22
click at [1271, 332] on div "1" at bounding box center [1284, 330] width 37 height 34
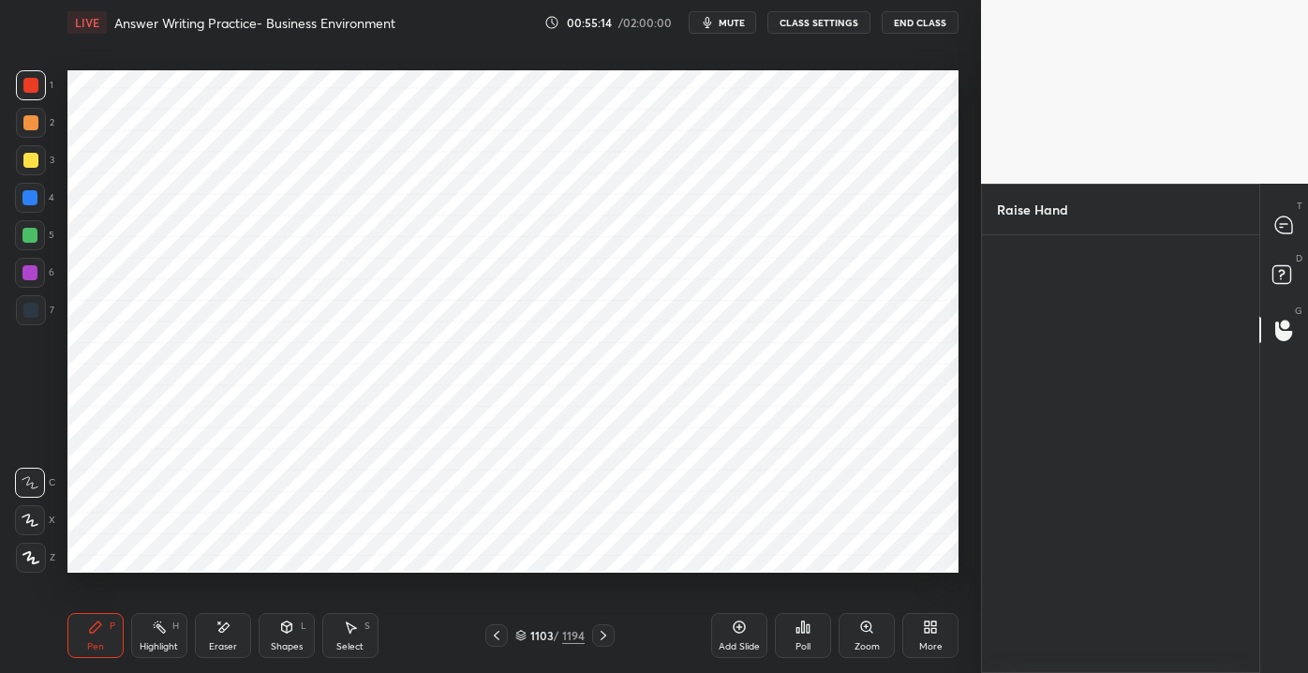
scroll to position [6, 5]
click at [1036, 319] on img "grid" at bounding box center [1038, 309] width 52 height 52
click at [1031, 360] on button "INVITE" at bounding box center [1037, 364] width 65 height 24
click at [1290, 215] on icon at bounding box center [1284, 225] width 20 height 20
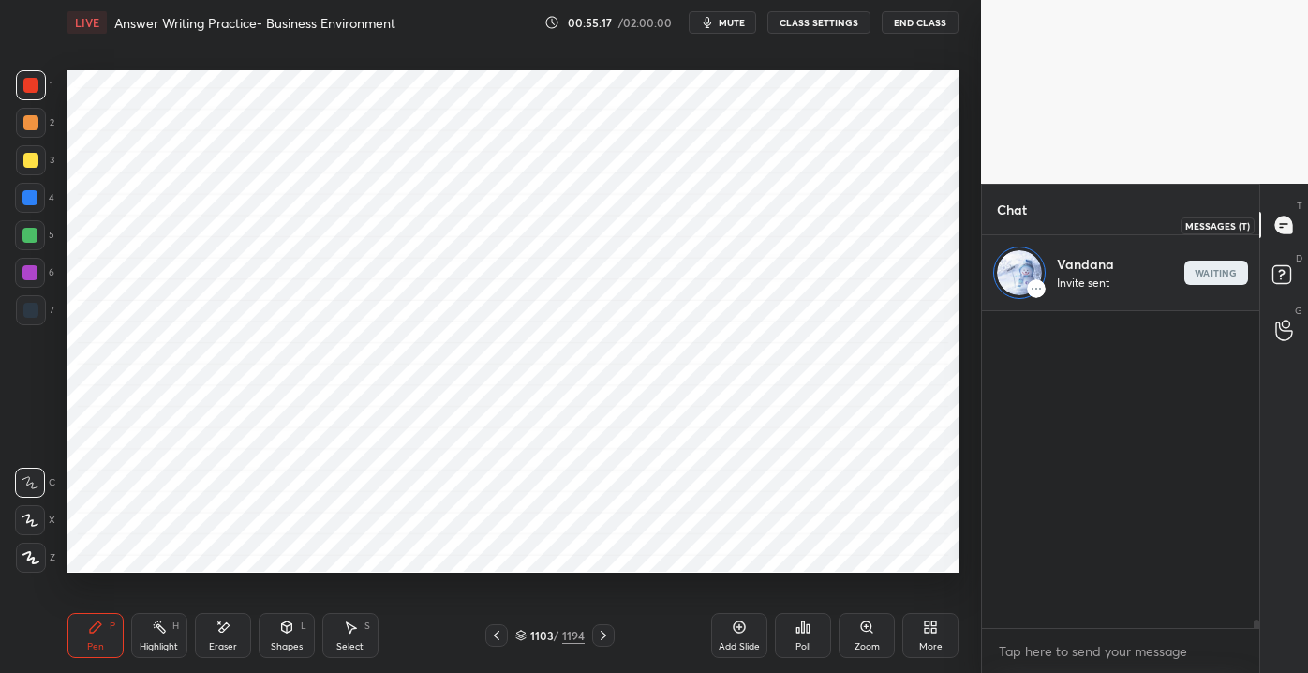
scroll to position [312, 272]
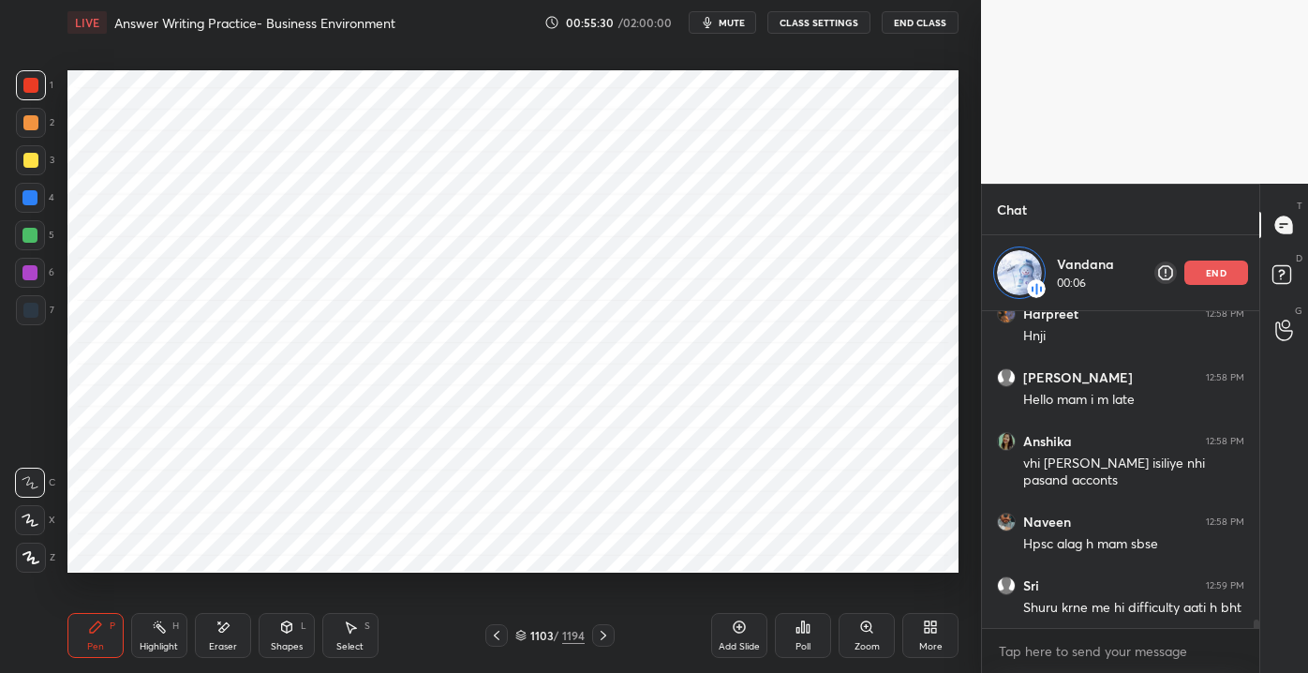
click at [710, 635] on div "1103 / 1194" at bounding box center [551, 635] width 322 height 22
click at [720, 643] on div "Add Slide" at bounding box center [739, 646] width 41 height 9
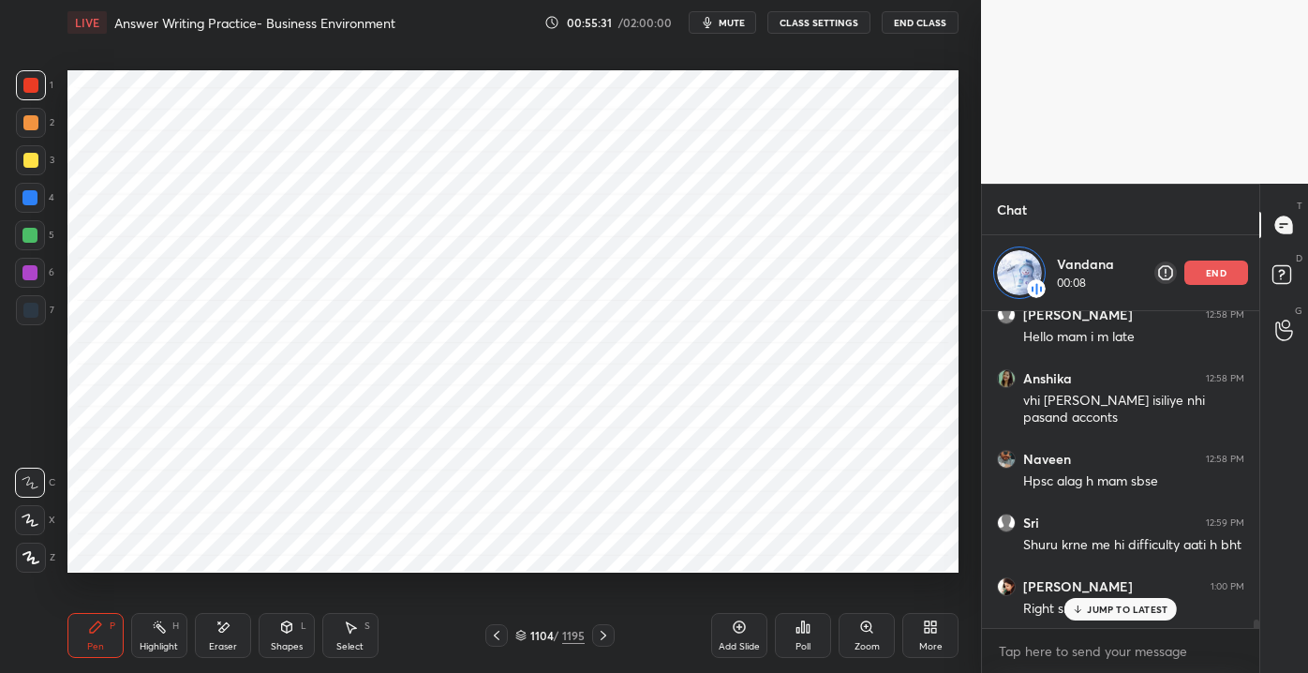
click at [40, 208] on div at bounding box center [30, 198] width 30 height 30
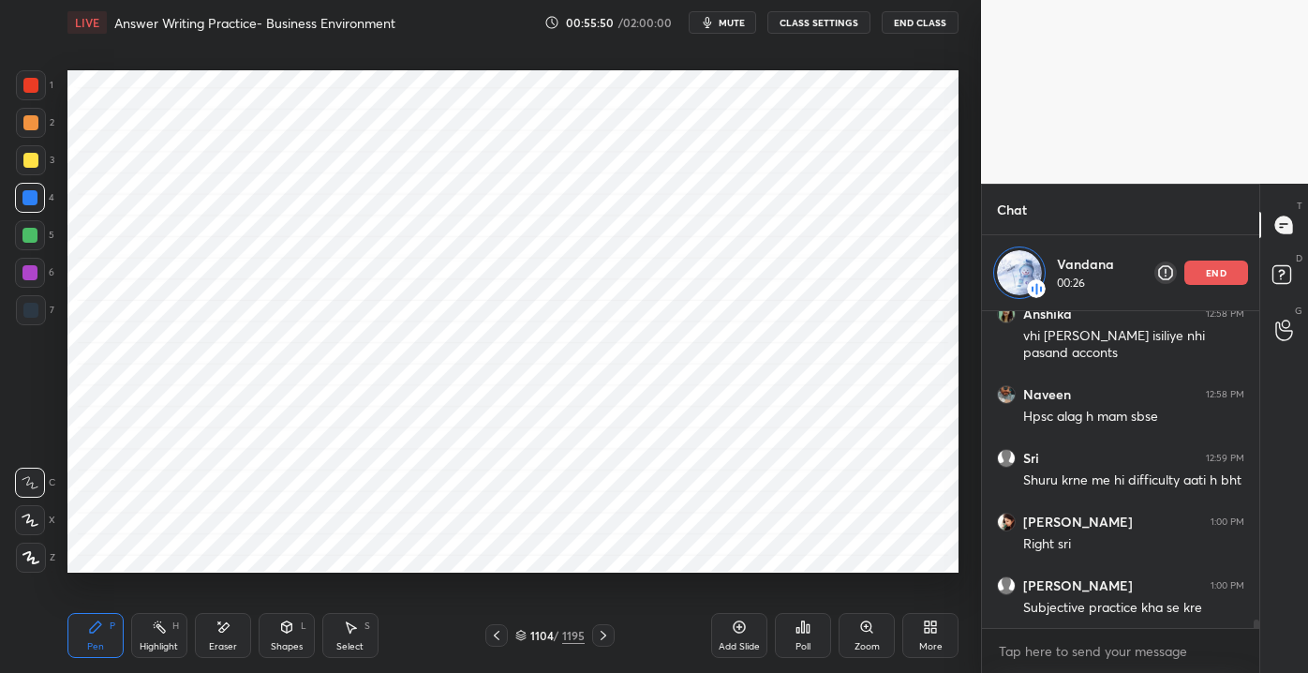
click at [215, 648] on div "Eraser" at bounding box center [223, 646] width 28 height 9
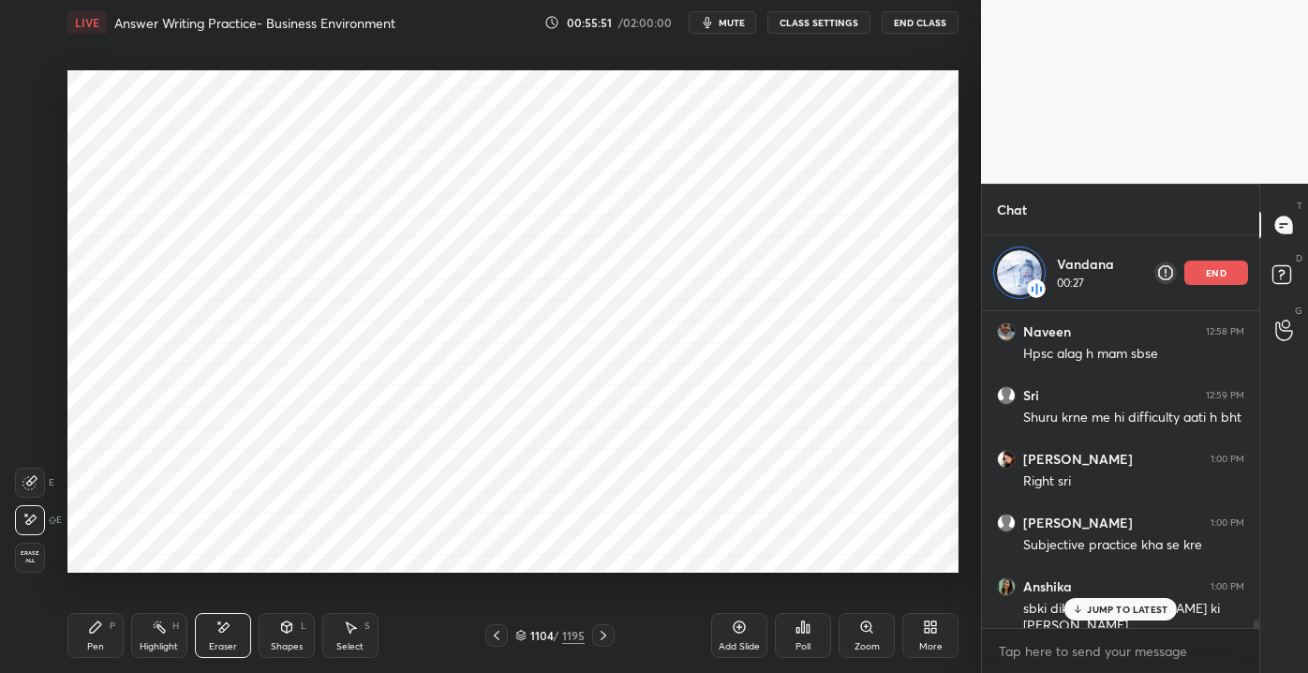
click at [44, 571] on div "1 2 3 4 5 6 7 C X Z E E Erase all H H LIVE Answer Writing Practice- Business En…" at bounding box center [483, 336] width 966 height 673
click at [30, 566] on div "Erase all" at bounding box center [30, 557] width 30 height 30
click at [1102, 603] on div "JUMP TO LATEST" at bounding box center [1120, 609] width 112 height 22
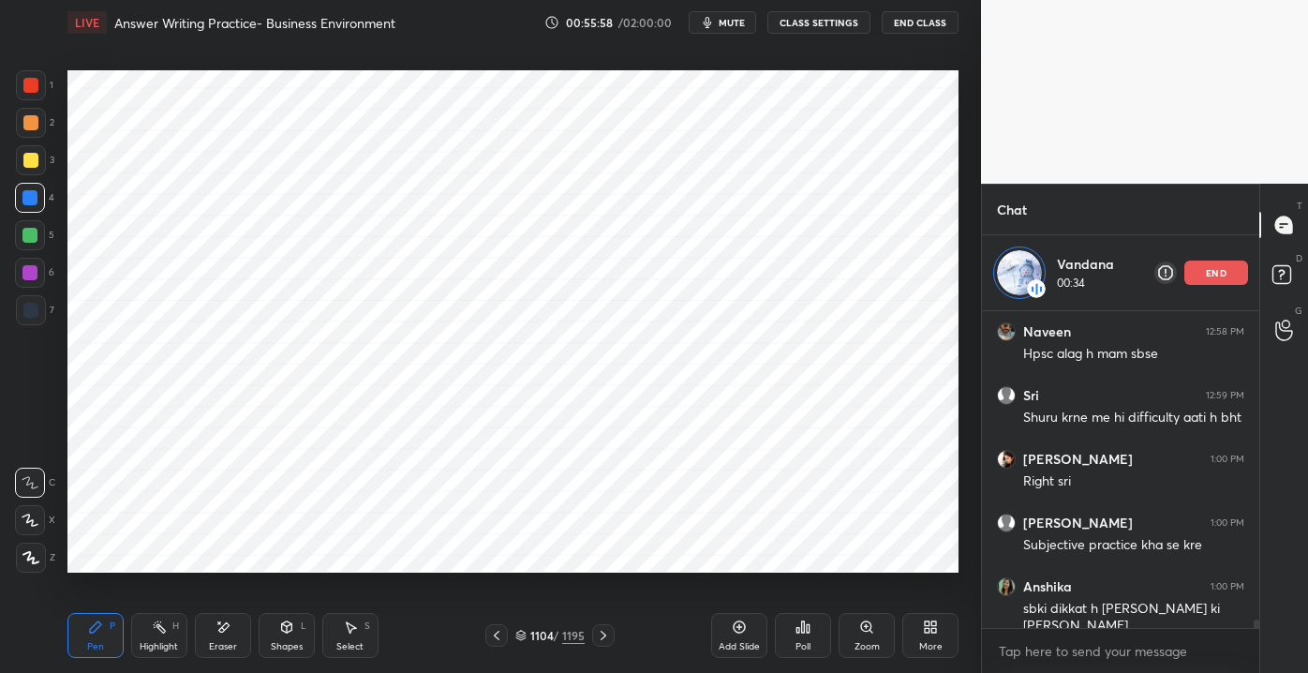
click at [546, 635] on div "1104" at bounding box center [539, 635] width 19 height 11
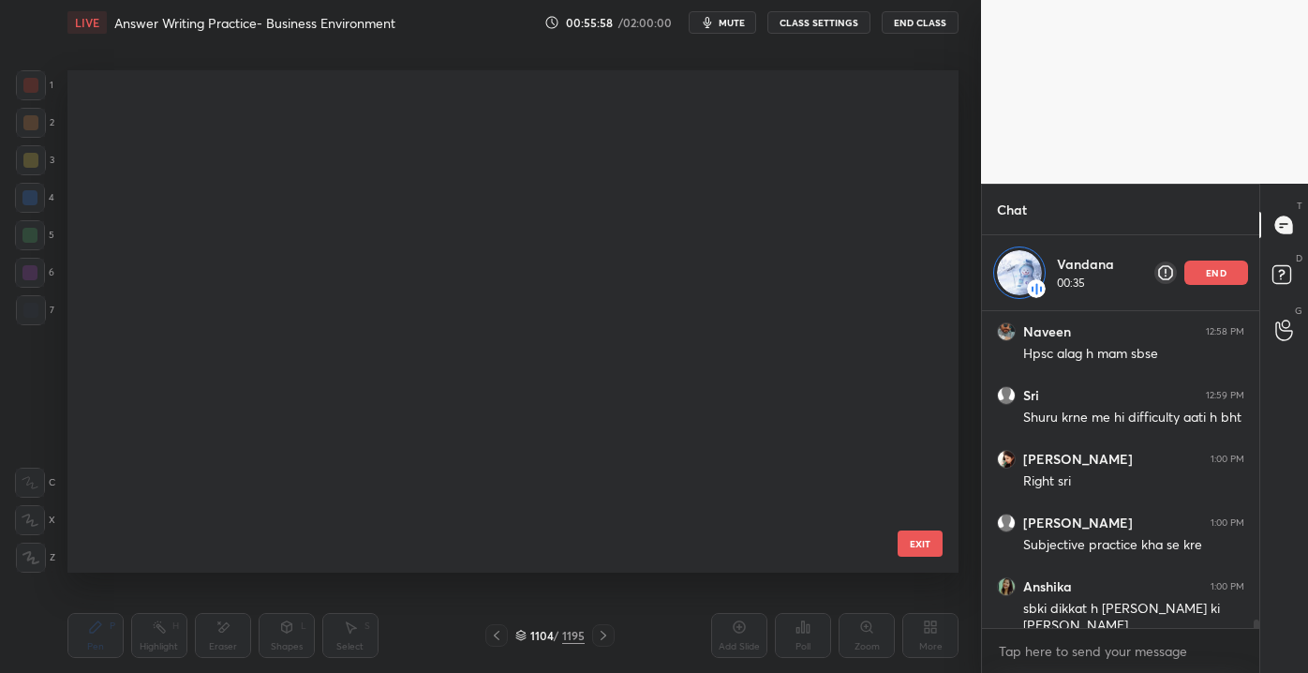
scroll to position [496, 882]
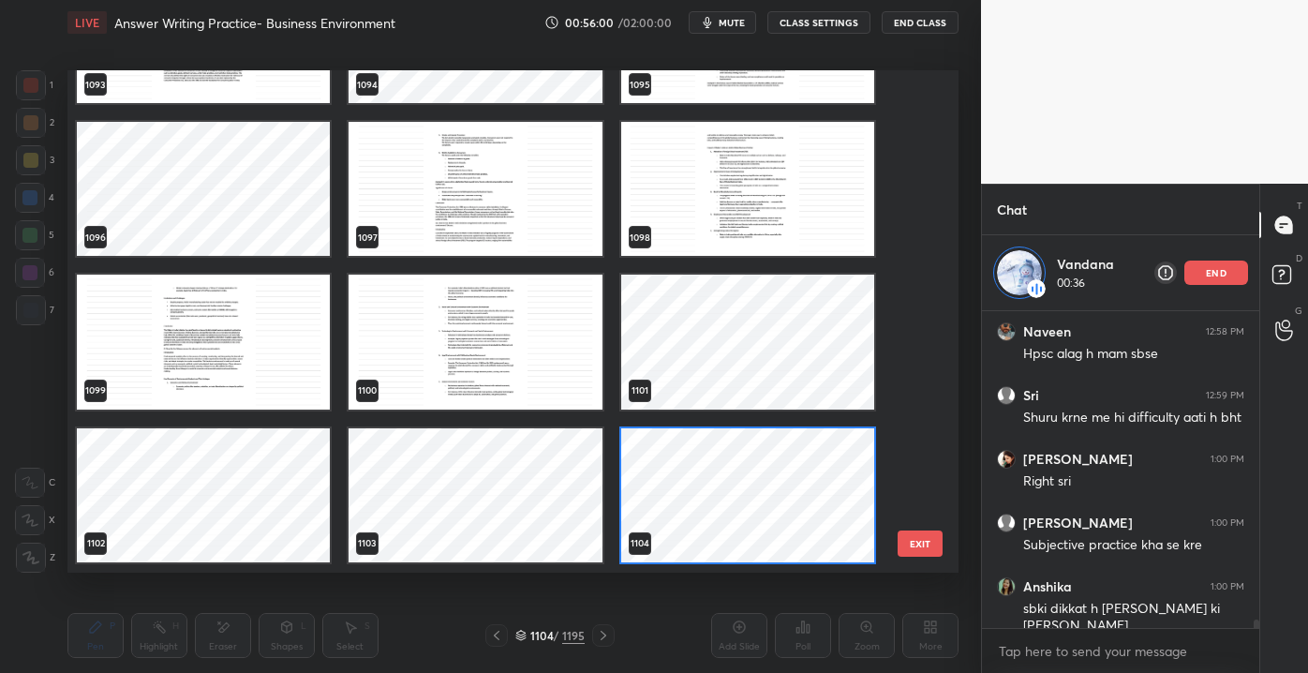
click at [915, 528] on div "1093 1094 1095 1096 1097 1098 1099 1100 1101 1102 1103 1104 1105 1106 1107 1108…" at bounding box center [496, 320] width 858 height 501
click at [917, 544] on button "EXIT" at bounding box center [920, 543] width 45 height 26
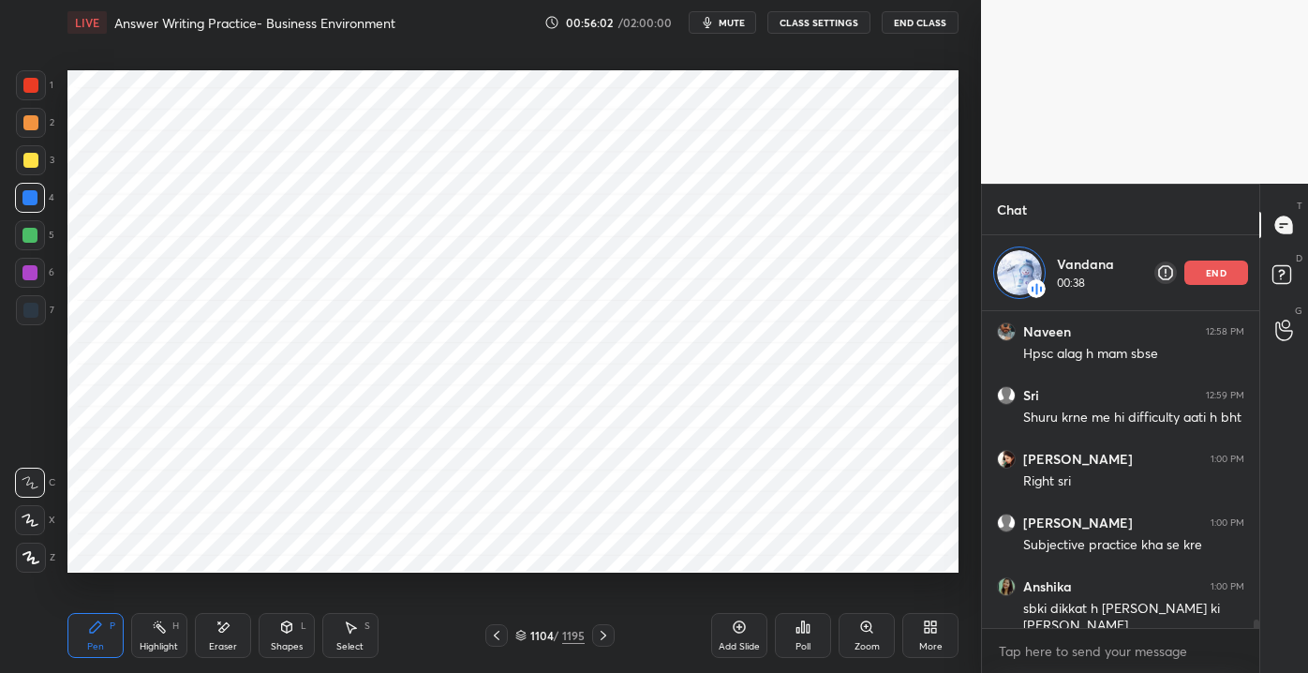
click at [799, 640] on div "Poll" at bounding box center [803, 635] width 56 height 45
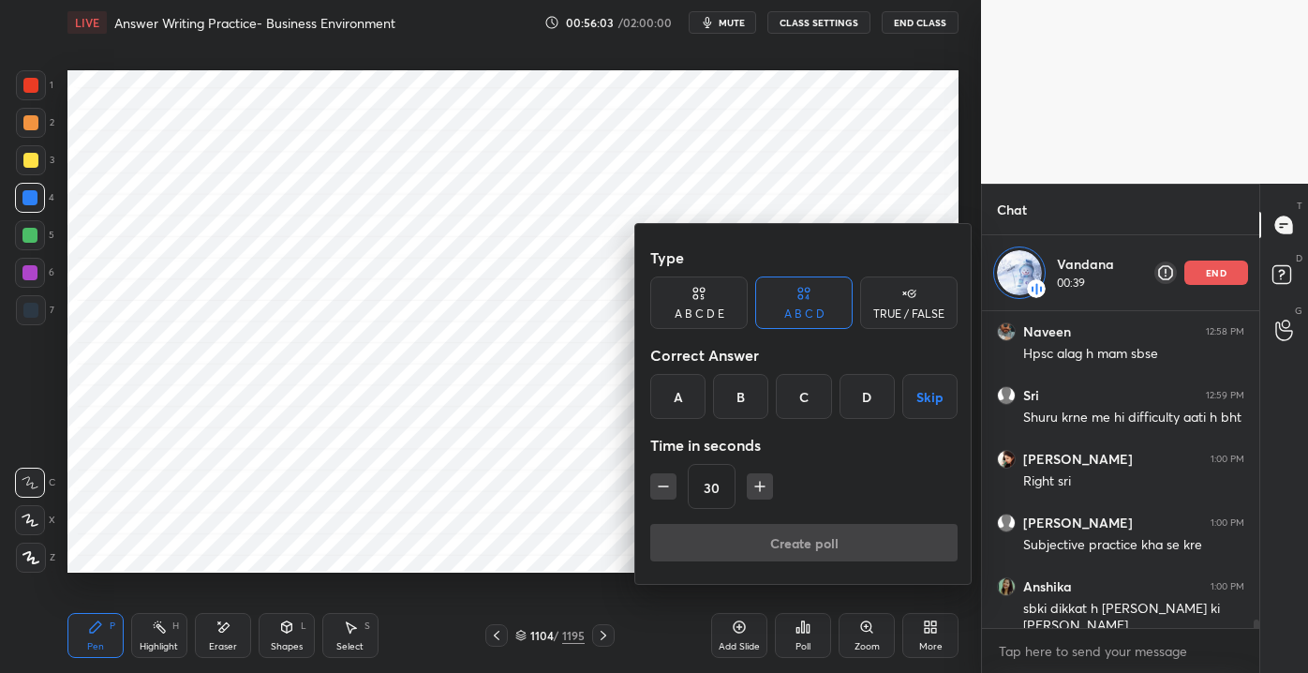
click at [724, 641] on div at bounding box center [654, 336] width 1308 height 673
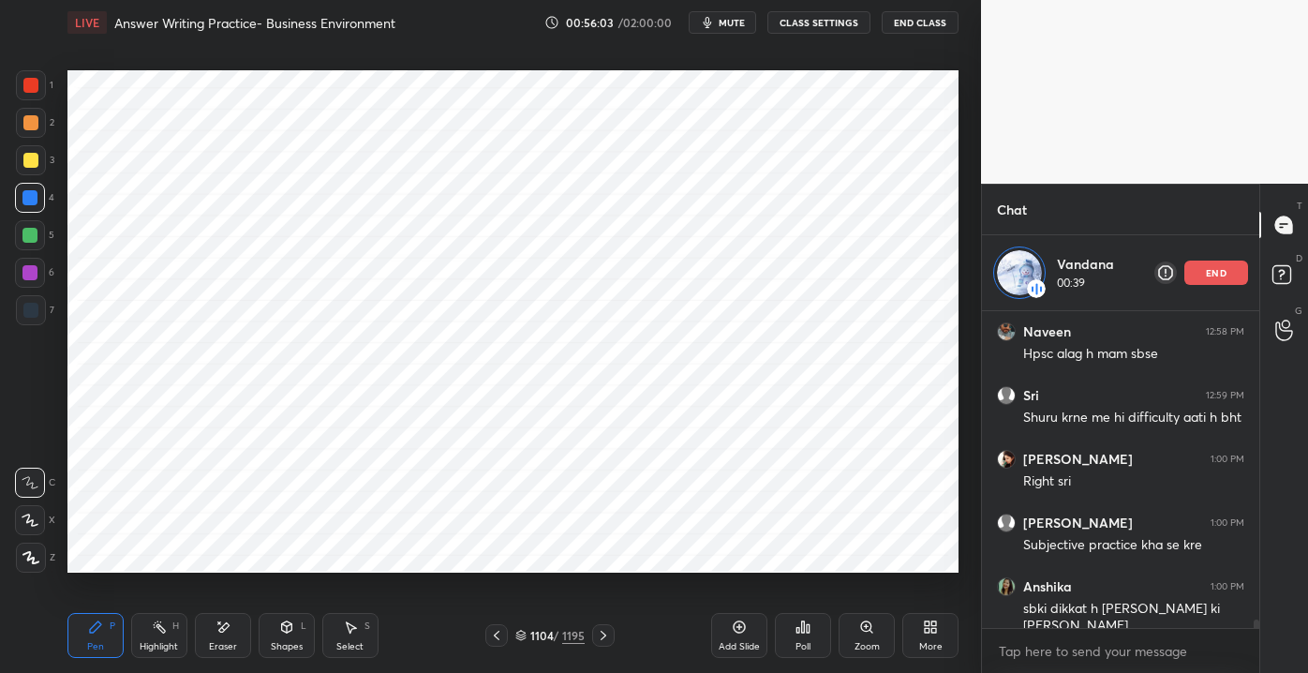
click at [857, 646] on div "Zoom" at bounding box center [866, 646] width 25 height 9
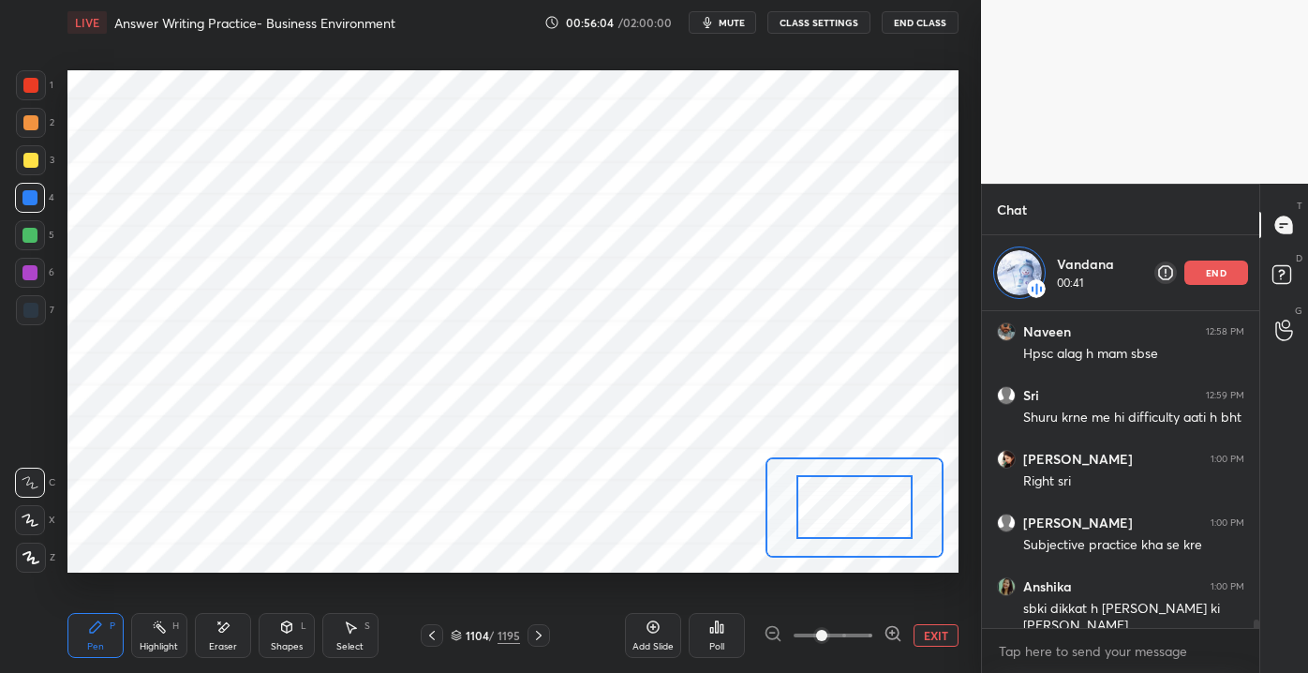
click at [936, 636] on button "EXIT" at bounding box center [935, 635] width 45 height 22
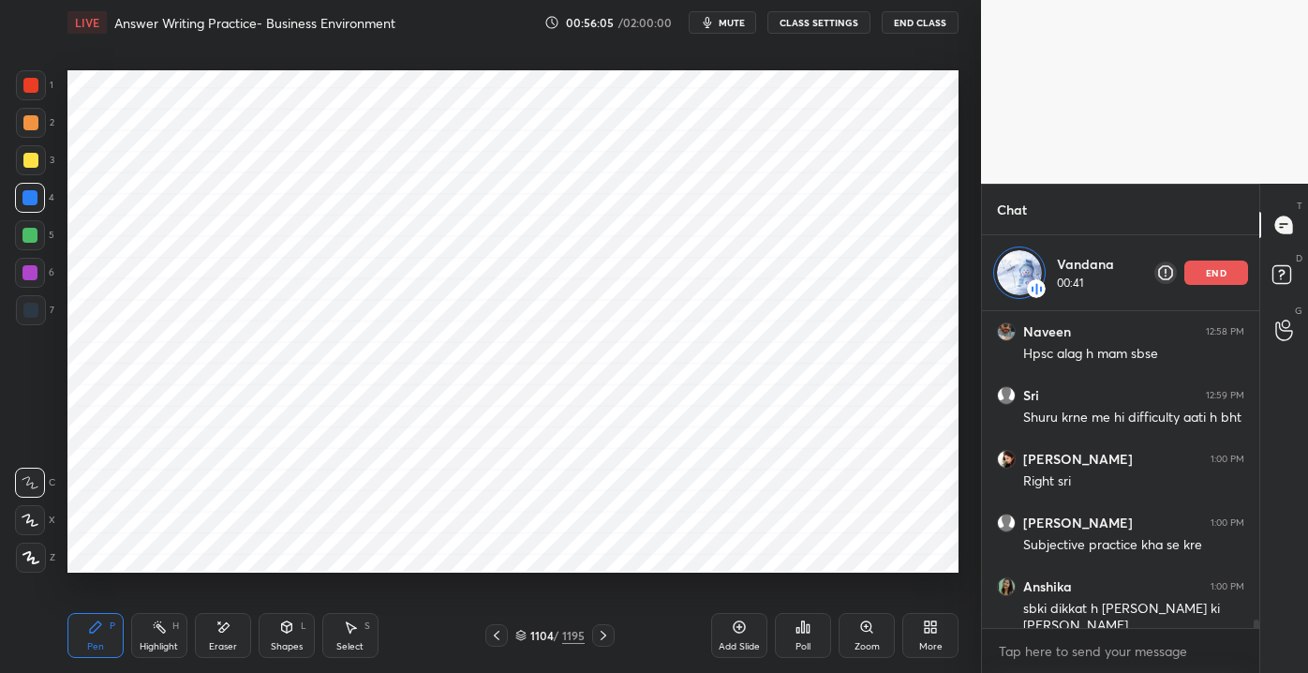
click at [931, 632] on icon at bounding box center [930, 626] width 15 height 15
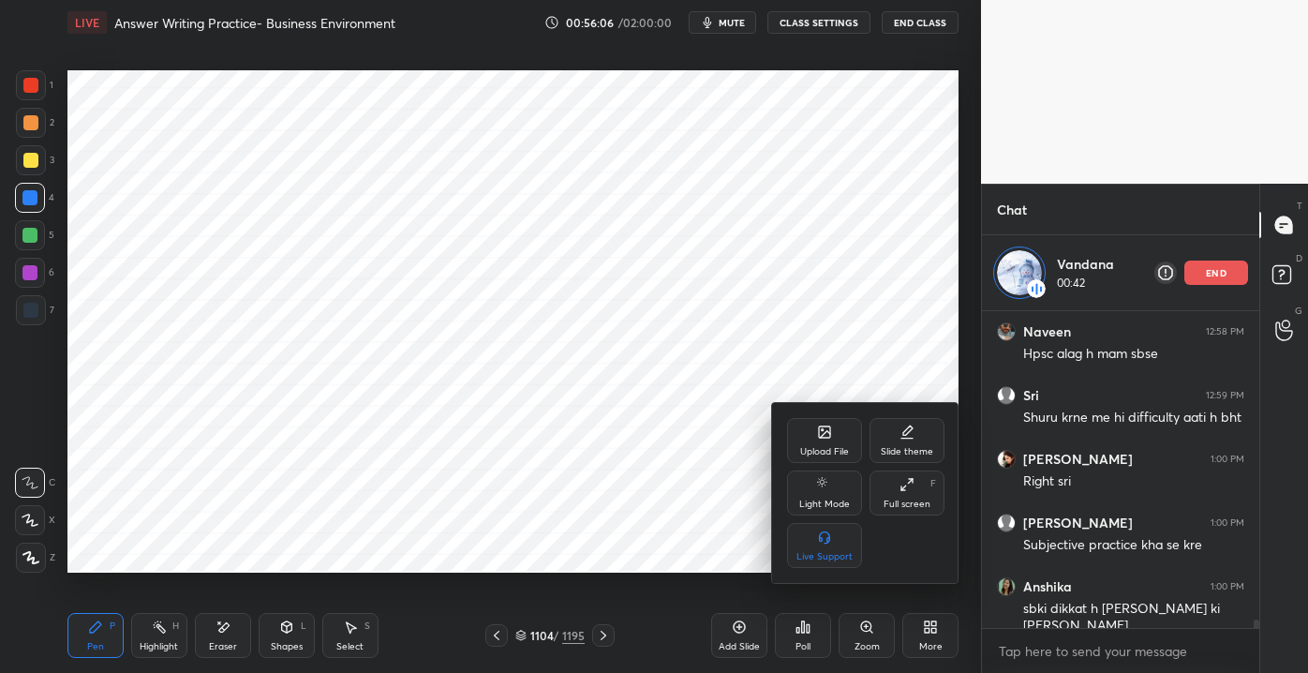
click at [794, 631] on div at bounding box center [654, 336] width 1308 height 673
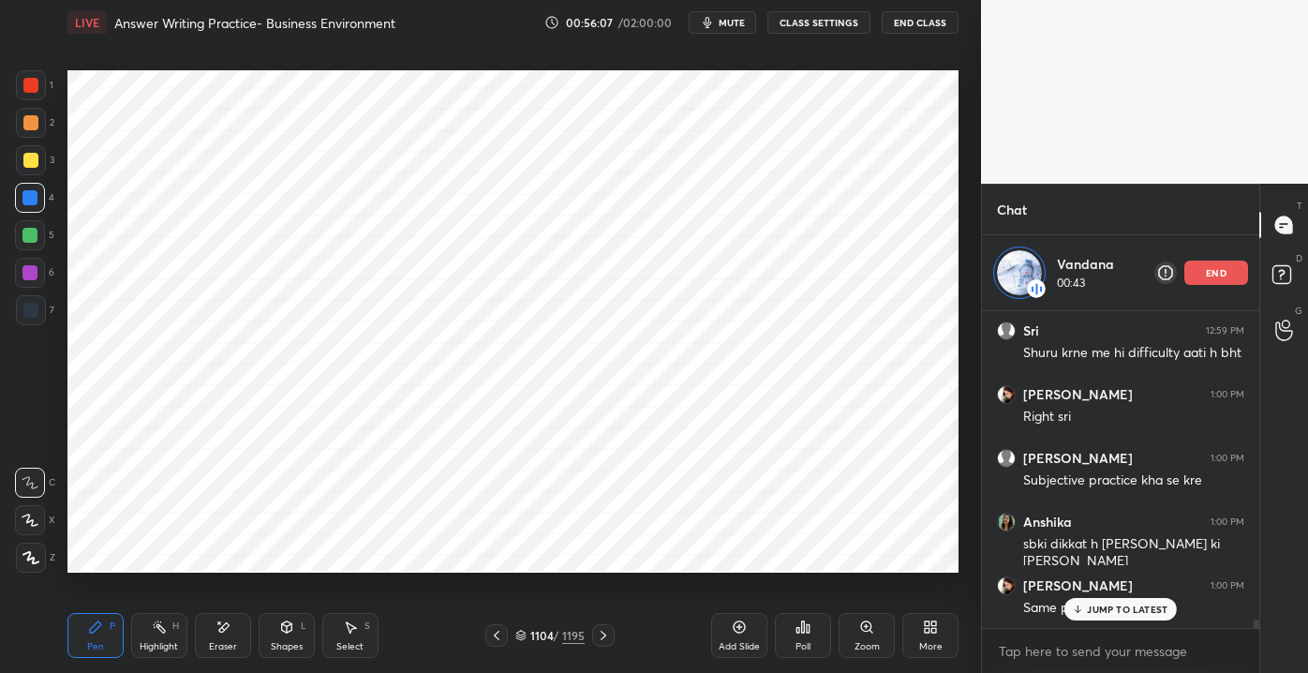
scroll to position [11797, 0]
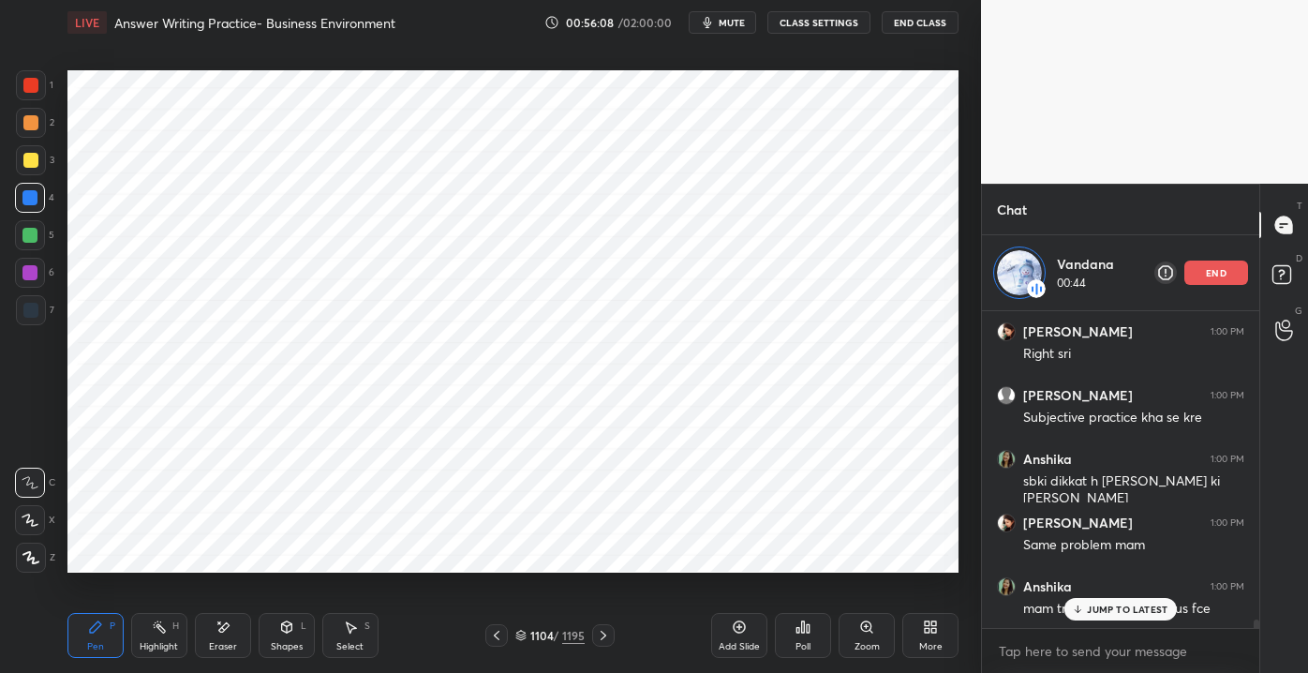
click at [295, 627] on div "Shapes L" at bounding box center [287, 635] width 56 height 45
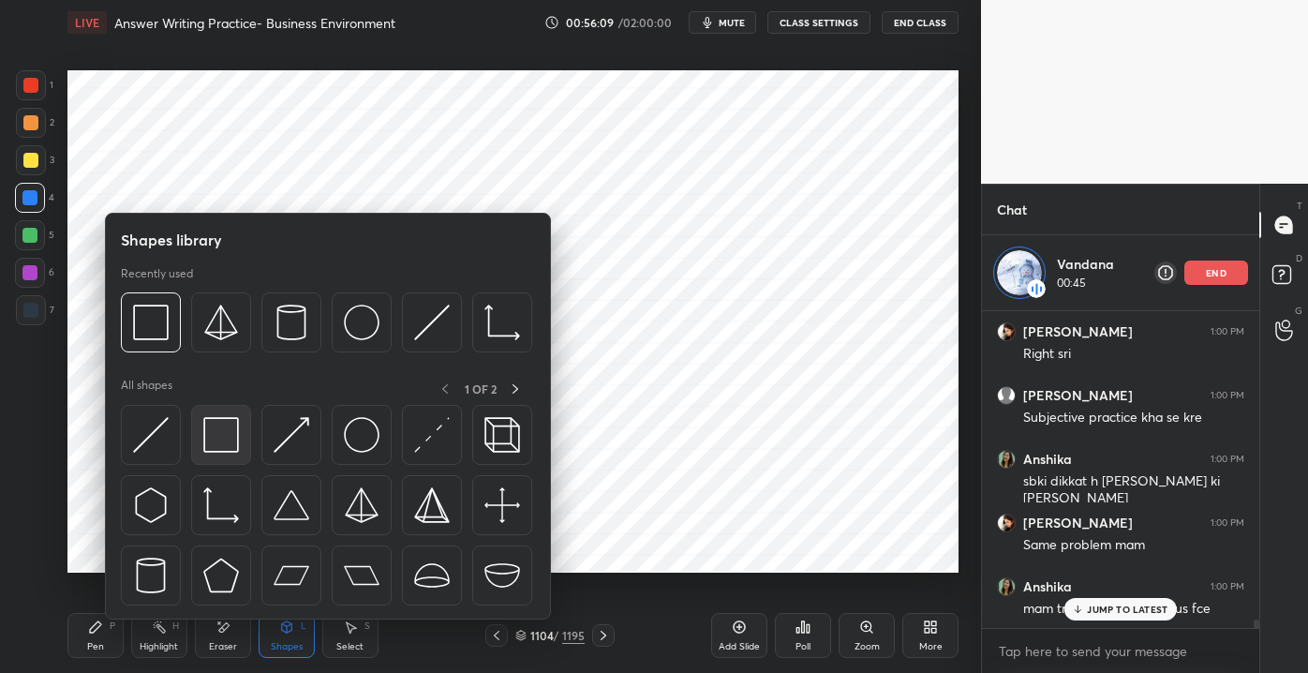
click at [212, 421] on img at bounding box center [221, 435] width 36 height 36
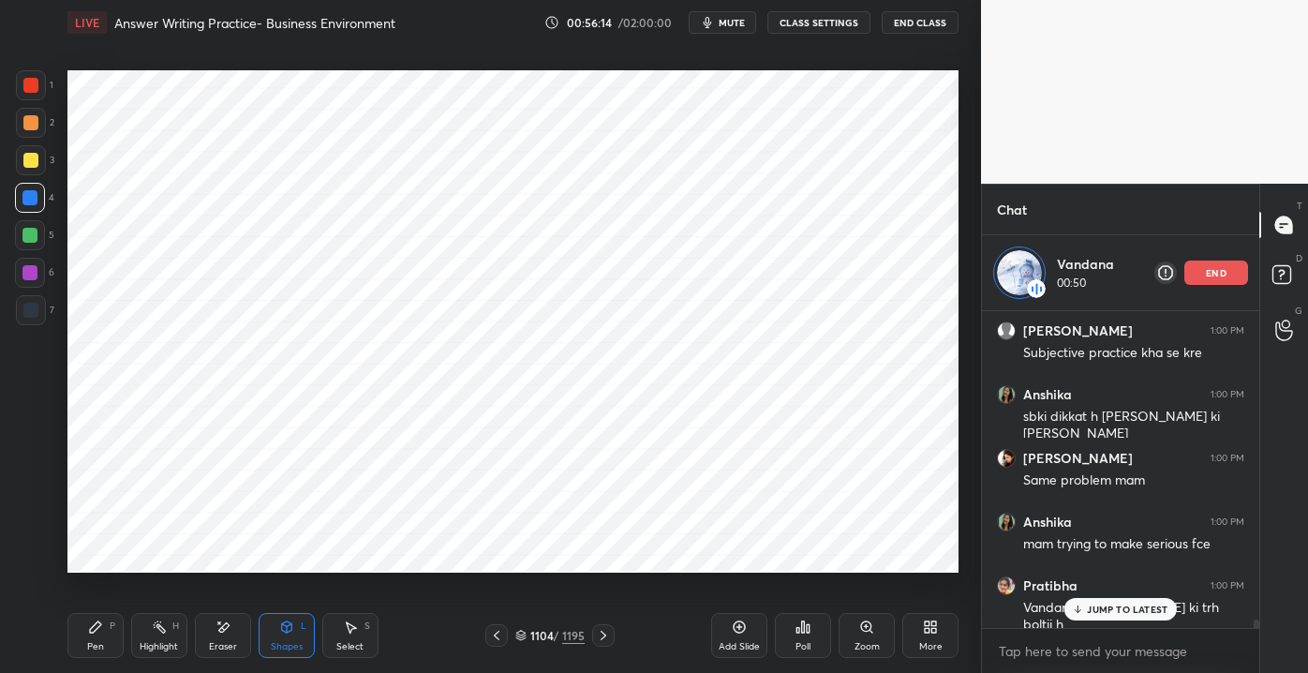
scroll to position [11924, 0]
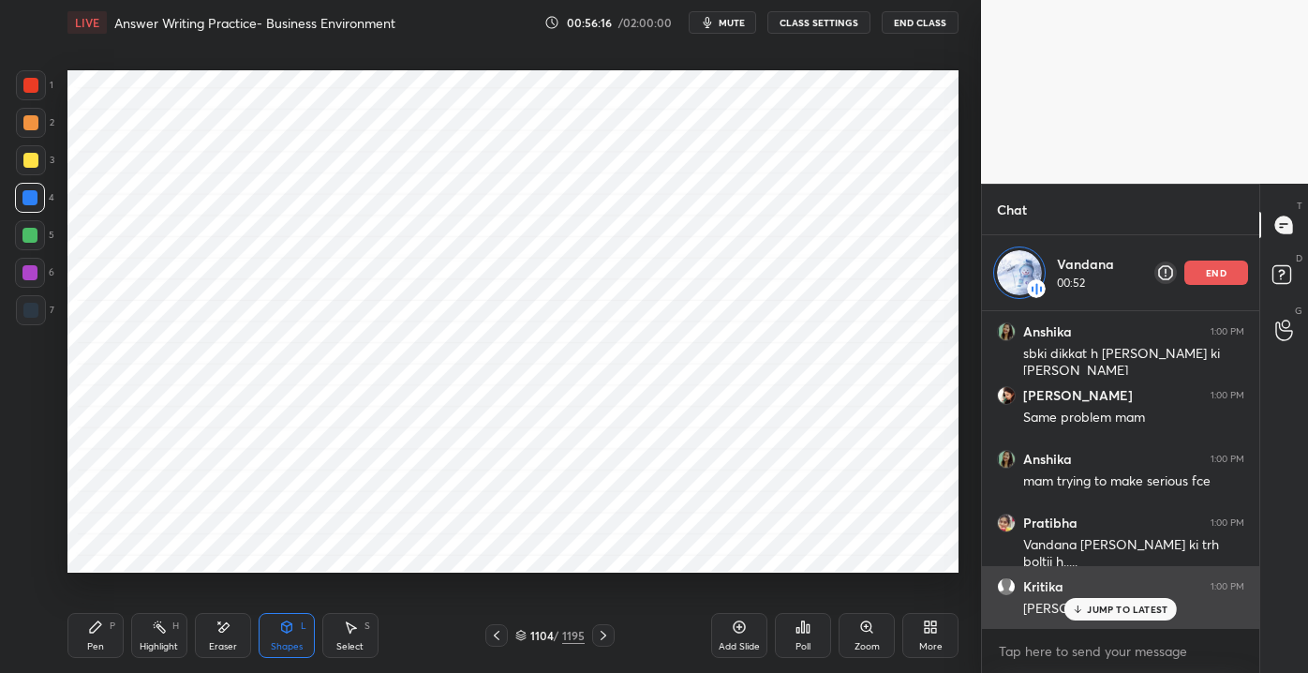
click at [1076, 610] on icon at bounding box center [1078, 608] width 12 height 11
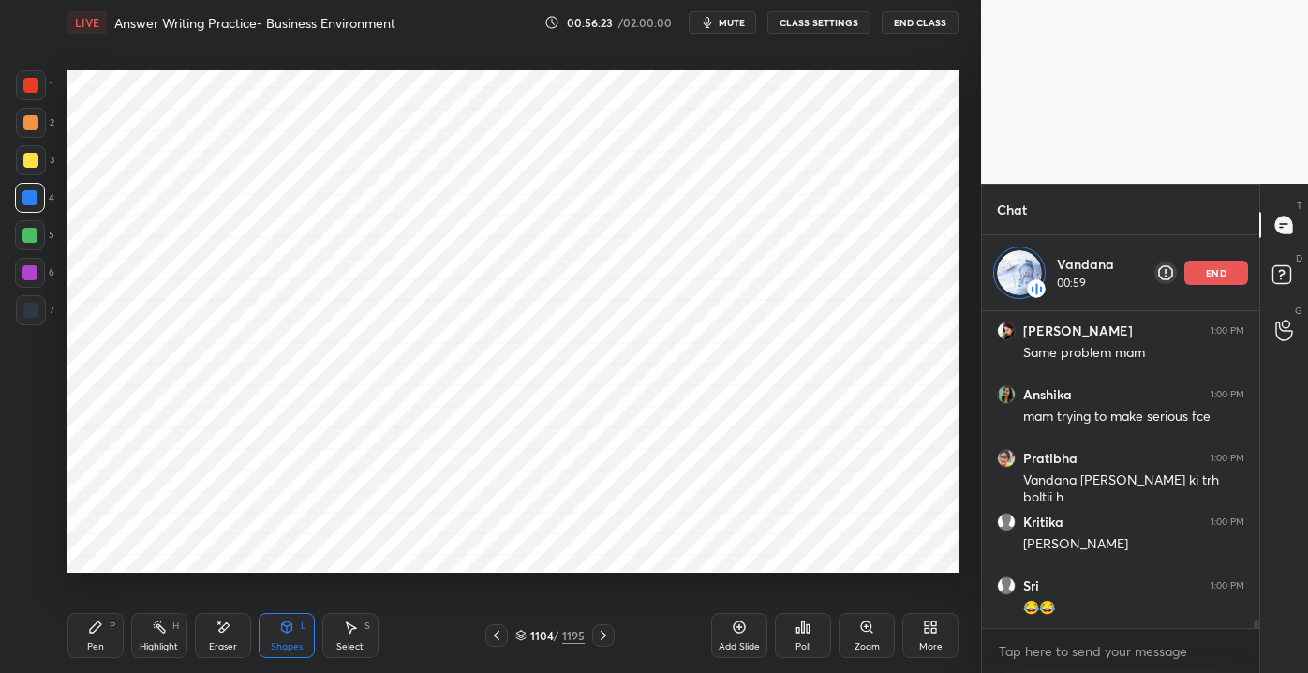
scroll to position [12052, 0]
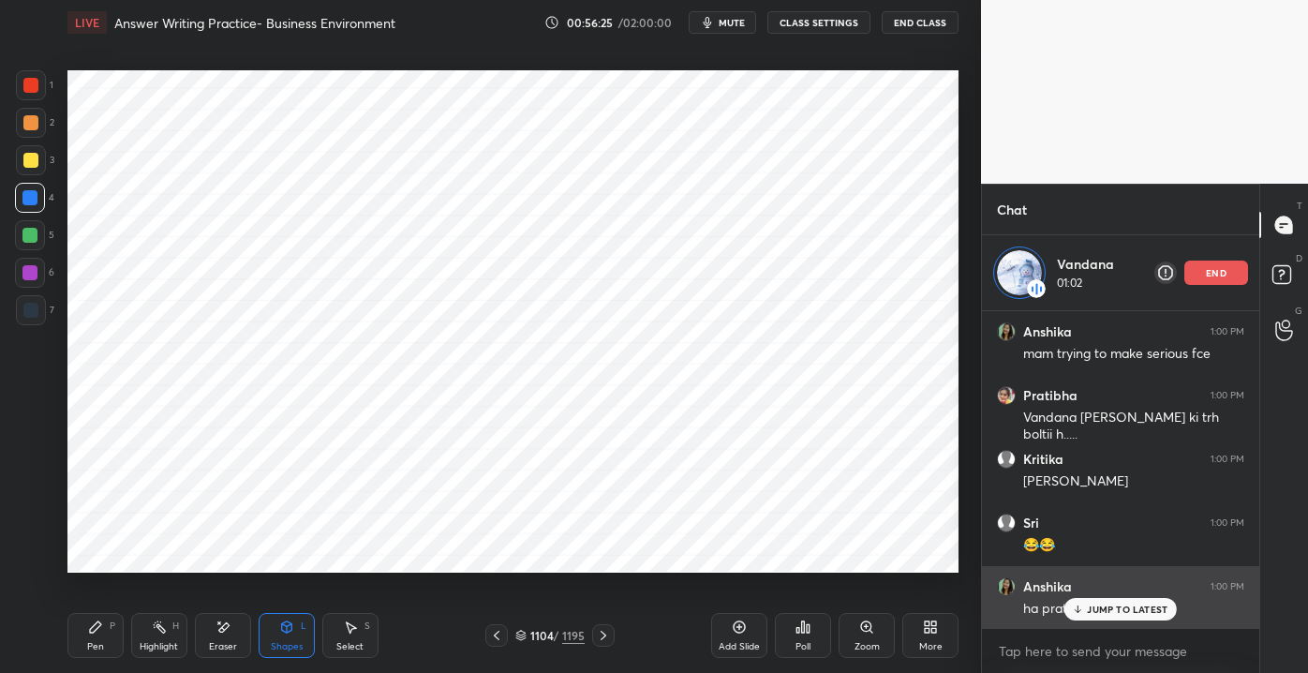
drag, startPoint x: 1077, startPoint y: 605, endPoint x: 1066, endPoint y: 601, distance: 12.2
click at [1076, 608] on icon at bounding box center [1078, 608] width 12 height 11
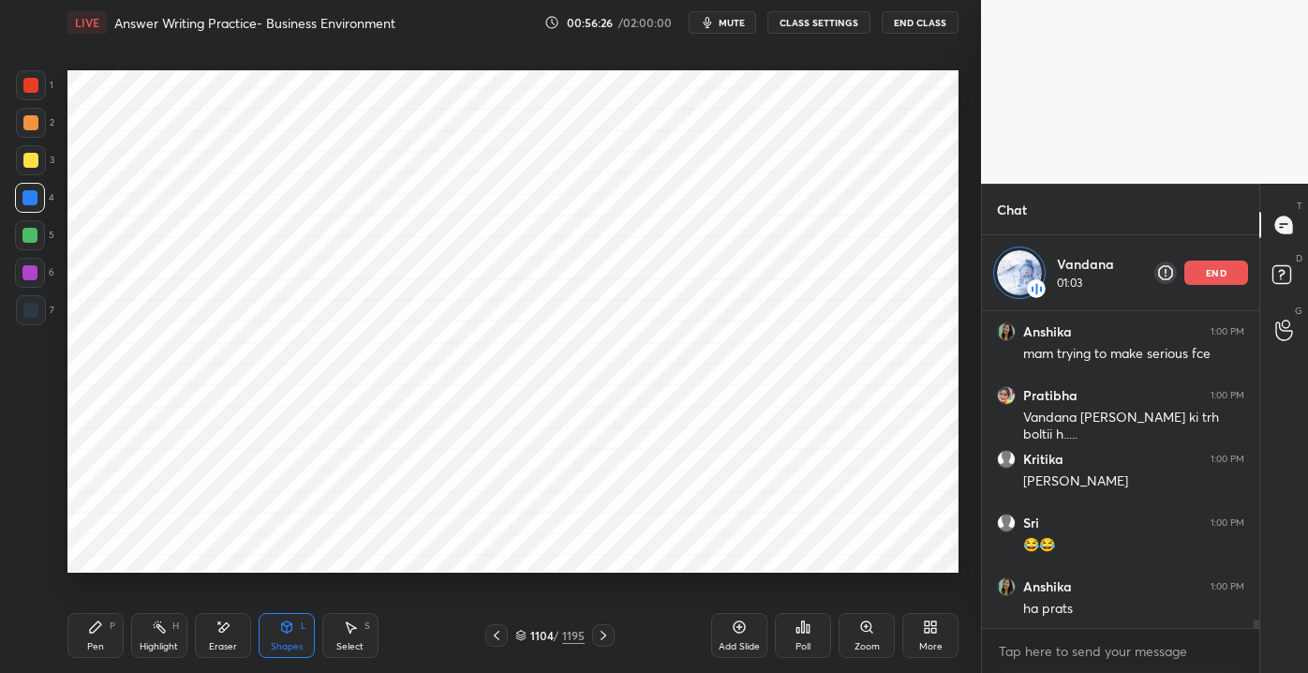
click at [101, 633] on icon at bounding box center [95, 626] width 15 height 15
click at [733, 633] on icon at bounding box center [739, 626] width 15 height 15
click at [16, 84] on div "1 2 3 4 5 6 7 C X Z E E Erase all H H" at bounding box center [30, 320] width 60 height 501
click at [30, 78] on div at bounding box center [30, 85] width 15 height 15
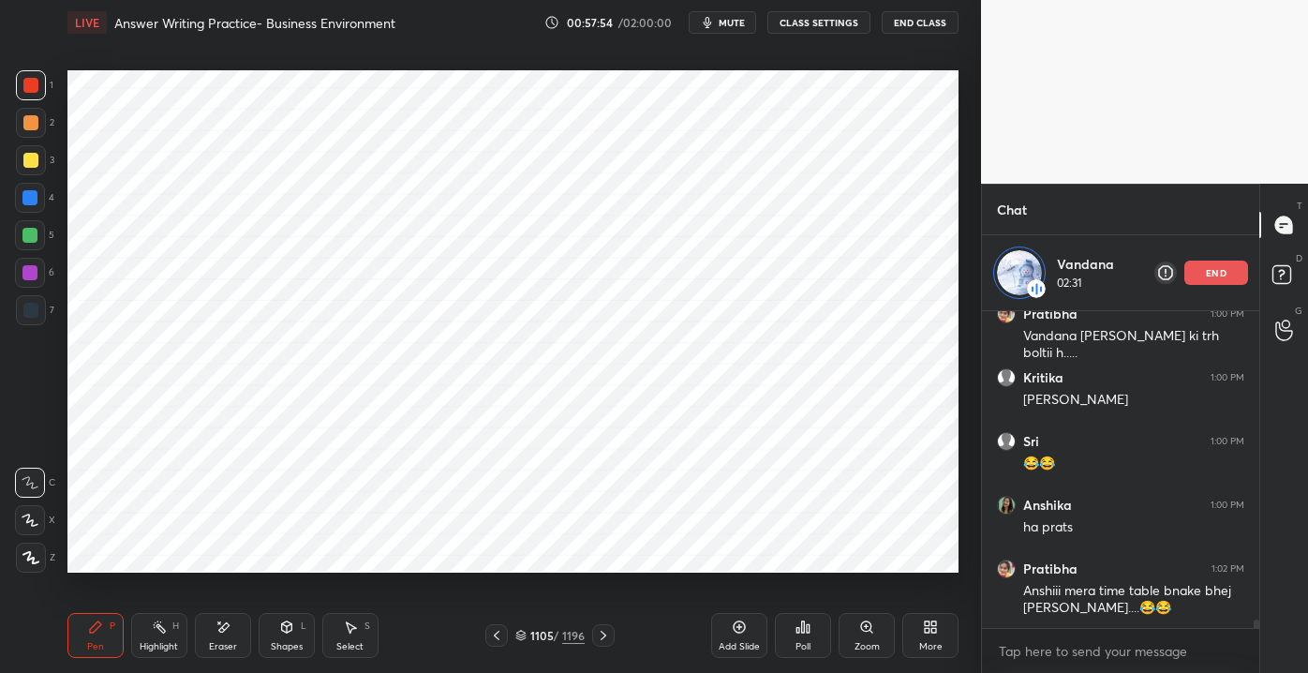
scroll to position [12196, 0]
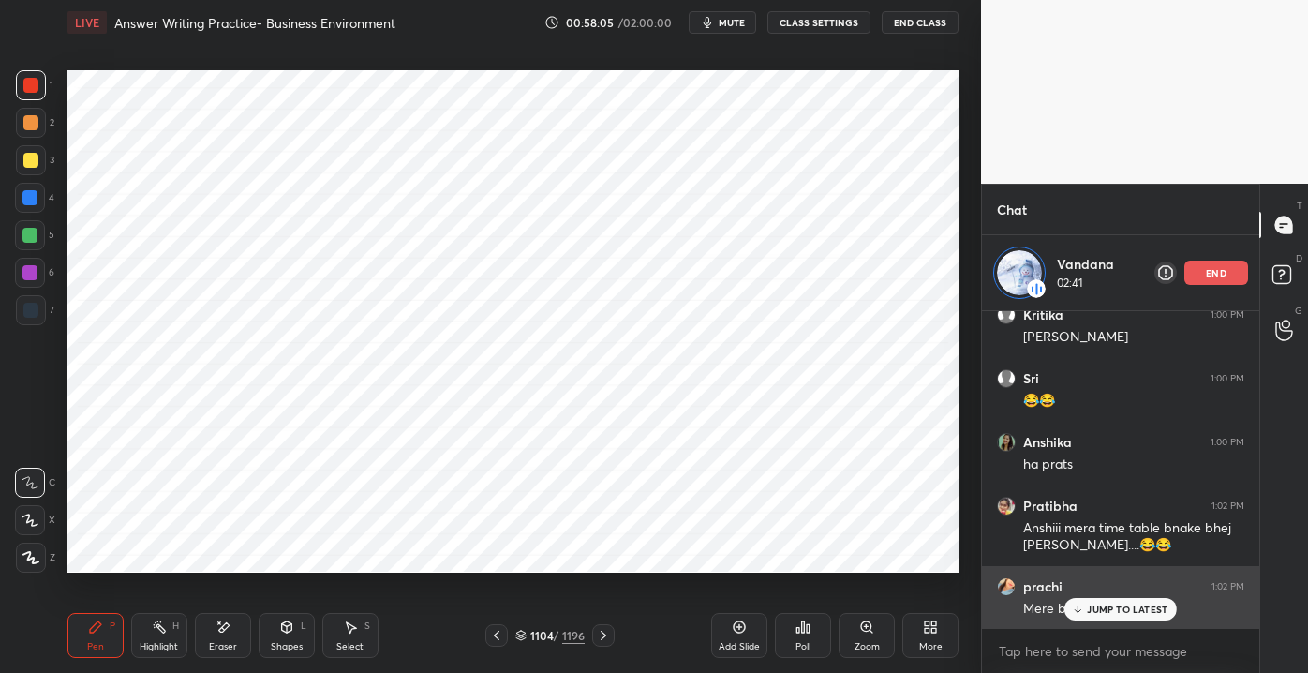
click at [1089, 608] on p "JUMP TO LATEST" at bounding box center [1127, 608] width 81 height 11
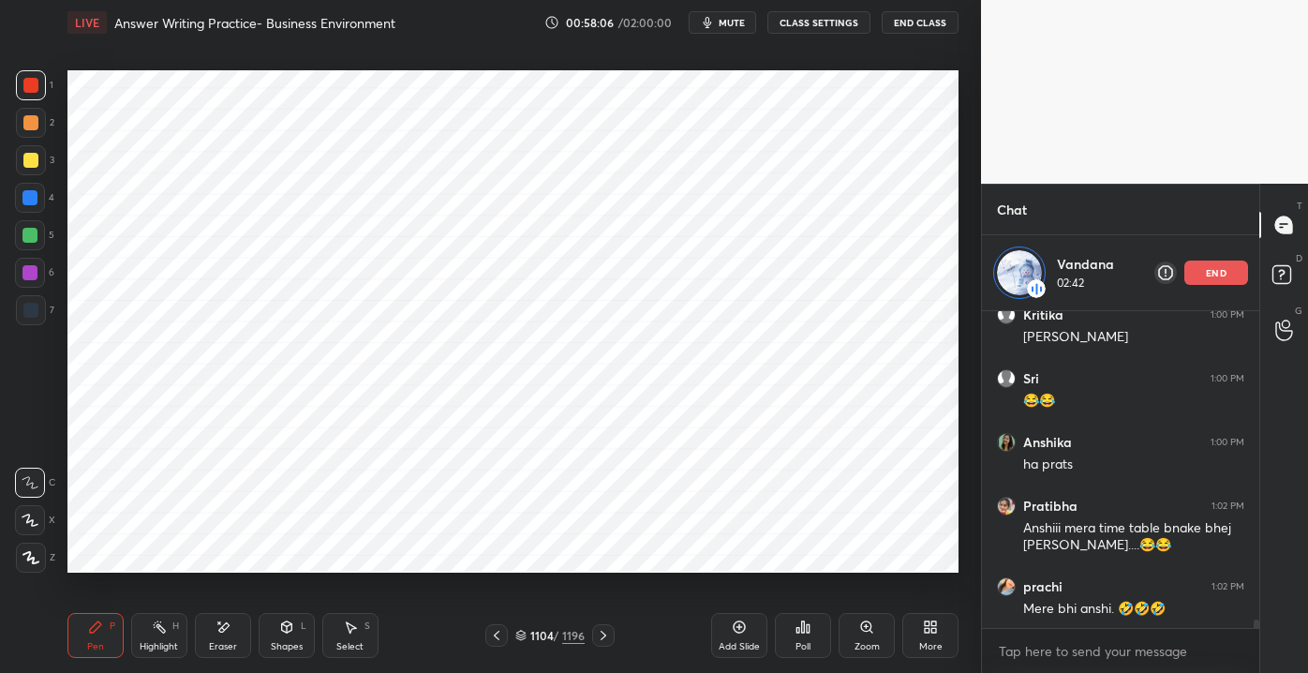
click at [25, 236] on div at bounding box center [29, 235] width 15 height 15
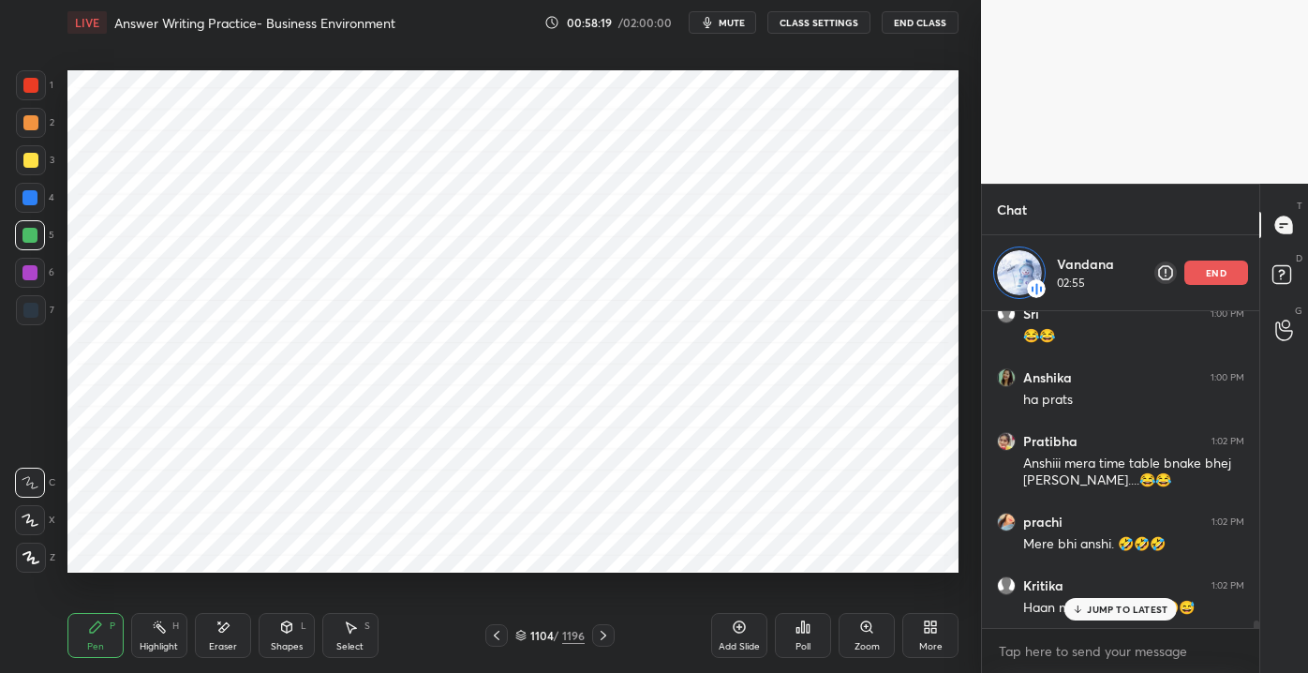
scroll to position [12323, 0]
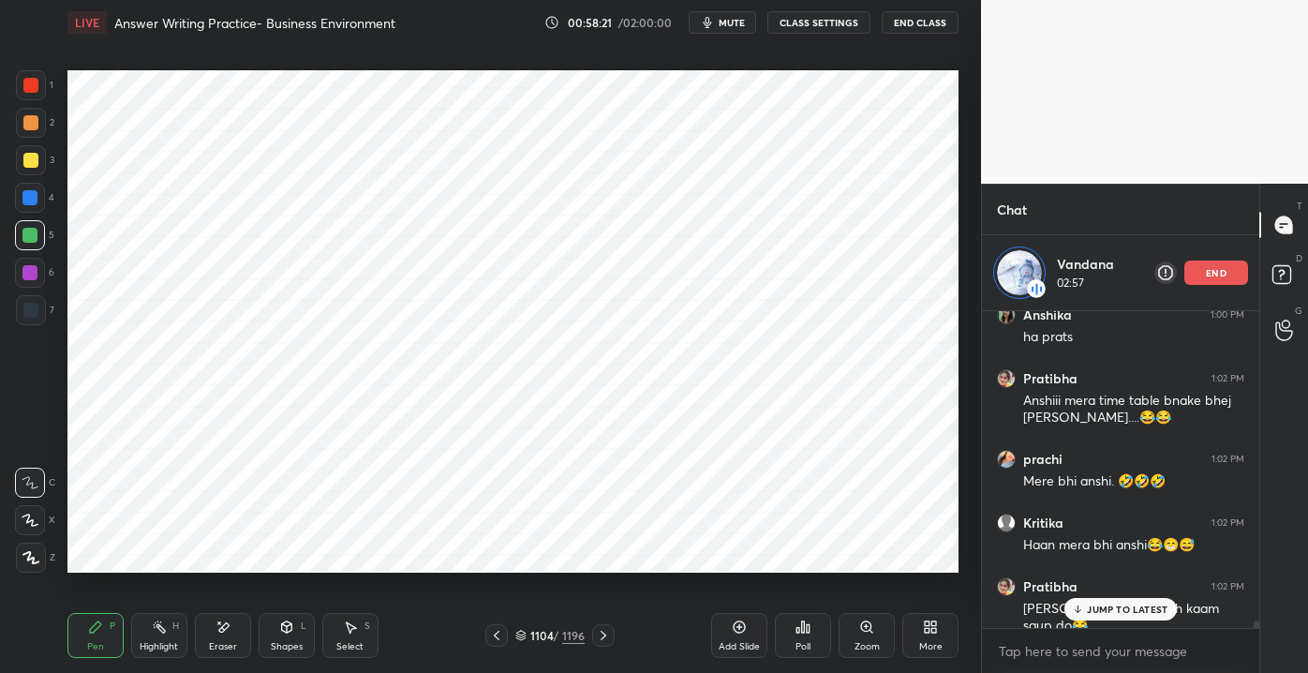
click at [1093, 606] on p "JUMP TO LATEST" at bounding box center [1127, 608] width 81 height 11
click at [39, 86] on div at bounding box center [31, 85] width 30 height 30
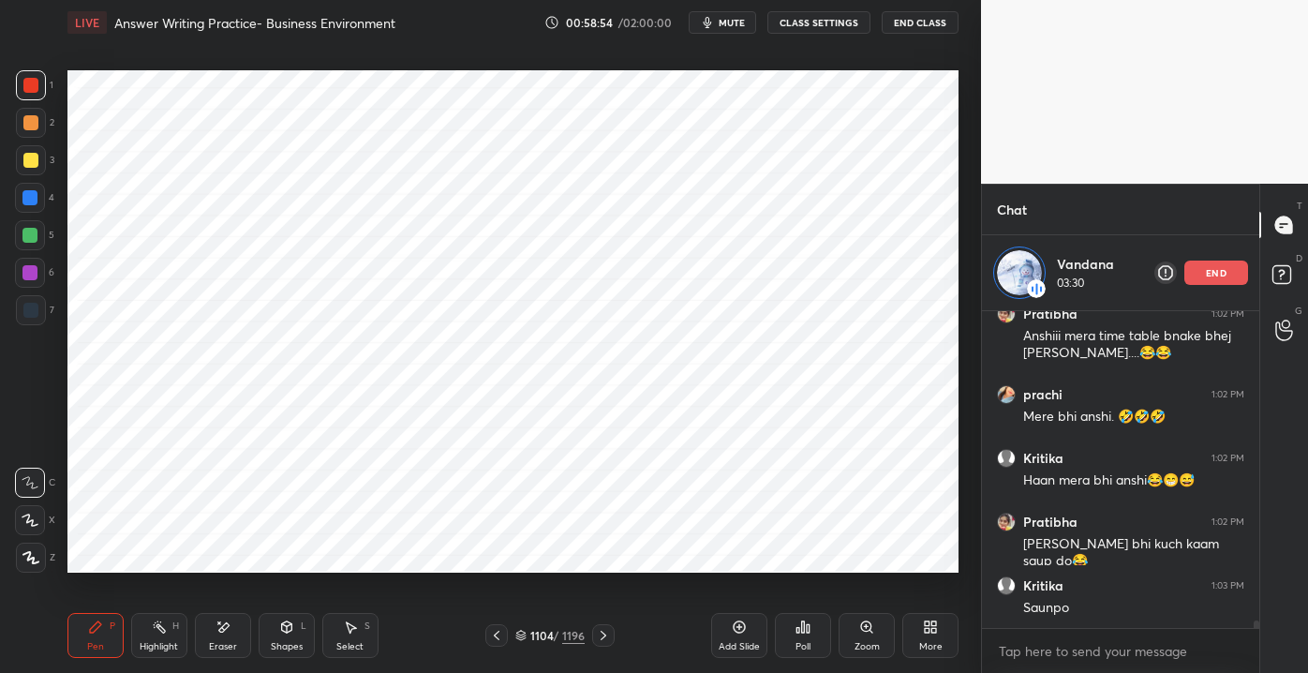
scroll to position [12451, 0]
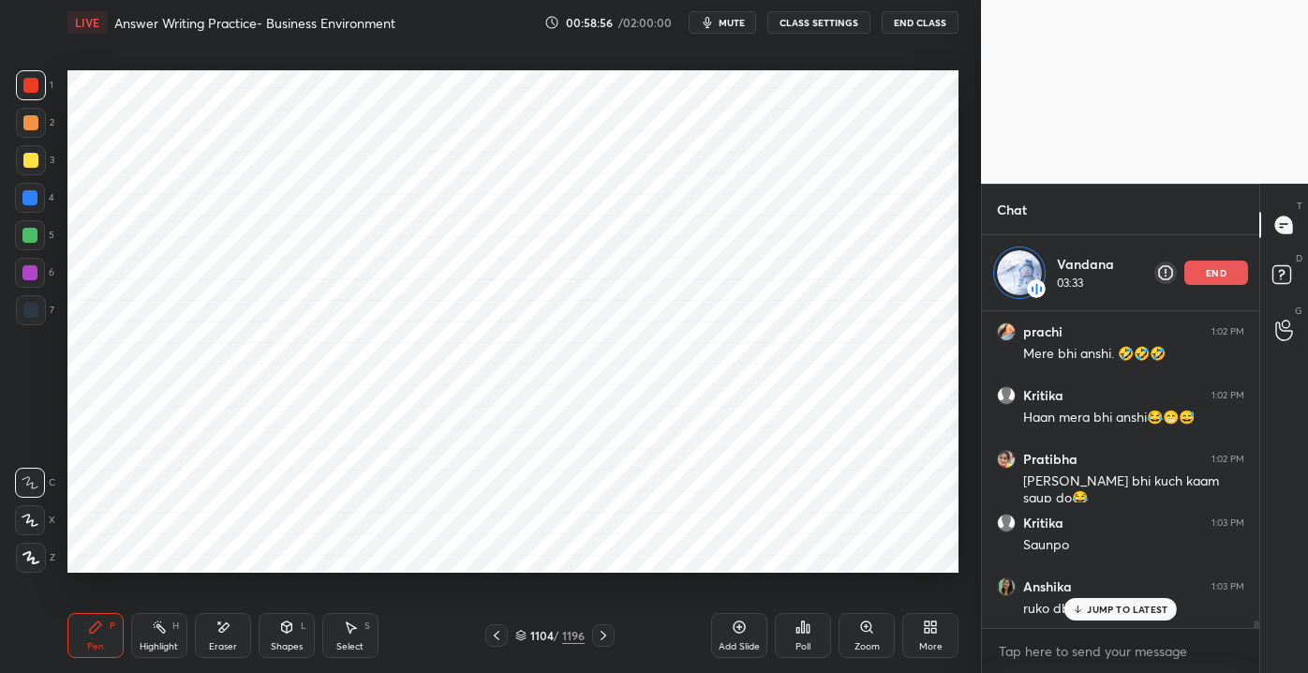
click at [1099, 613] on p "JUMP TO LATEST" at bounding box center [1127, 608] width 81 height 11
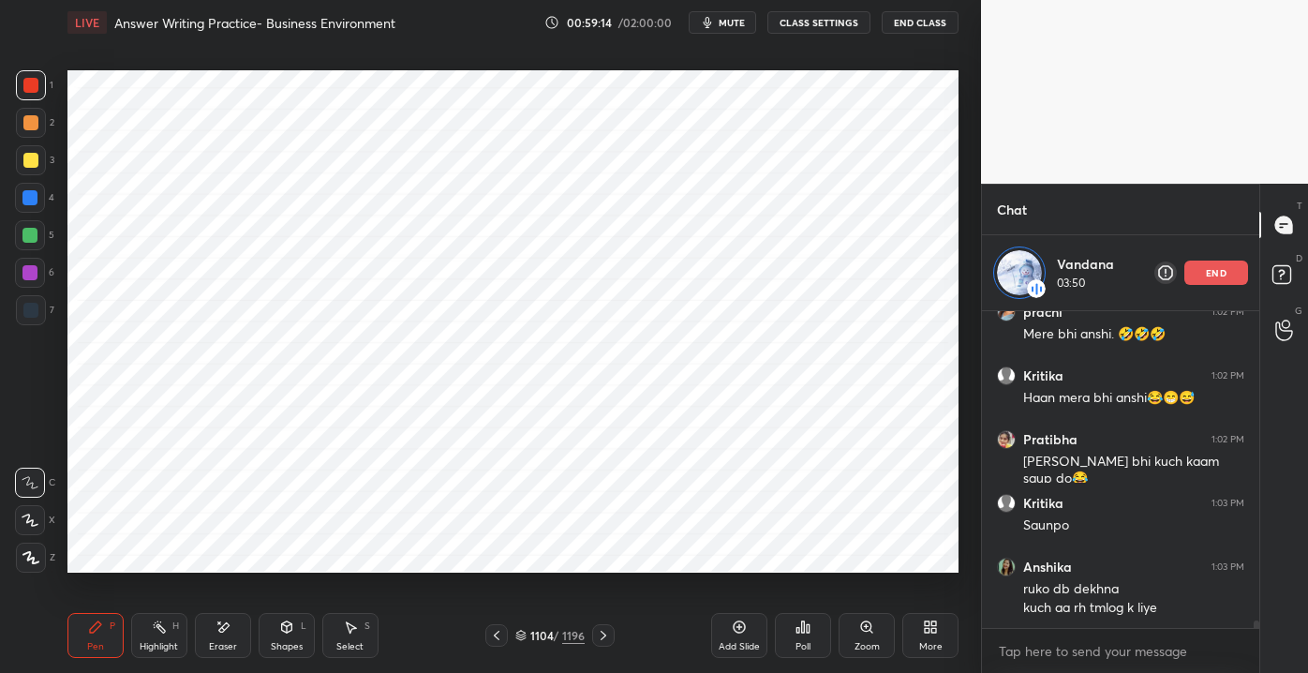
scroll to position [12533, 0]
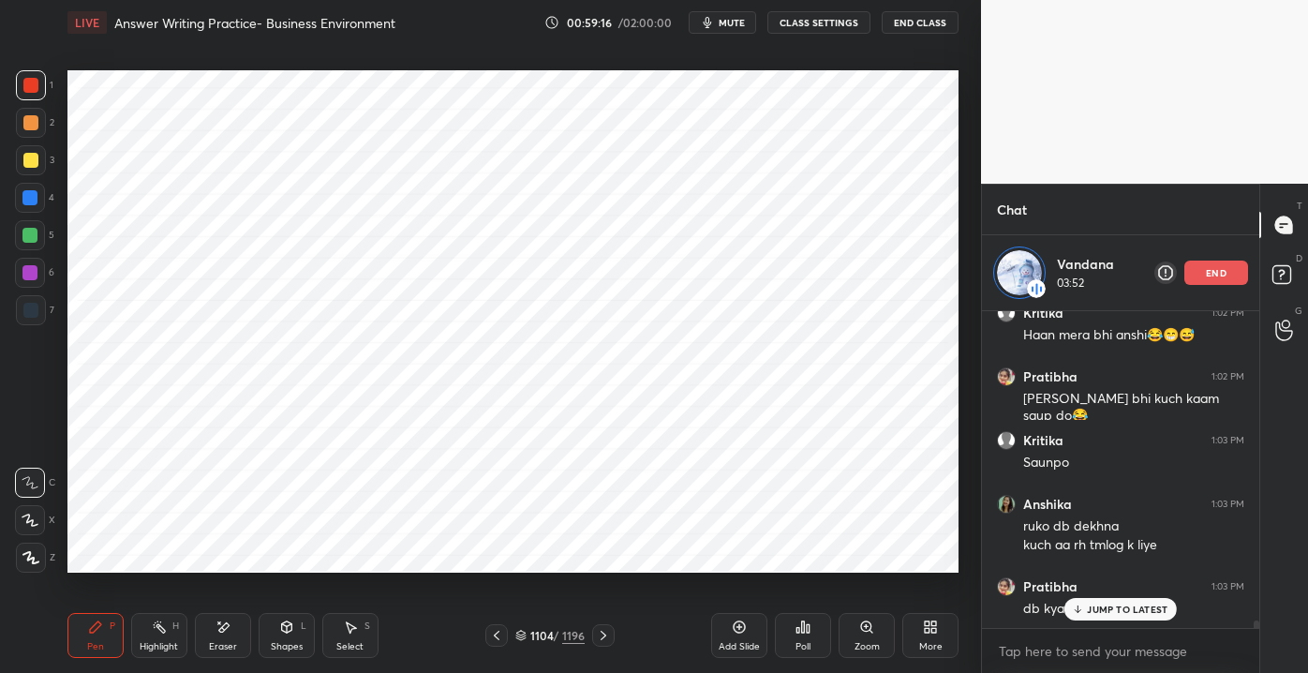
click at [1090, 611] on p "JUMP TO LATEST" at bounding box center [1127, 608] width 81 height 11
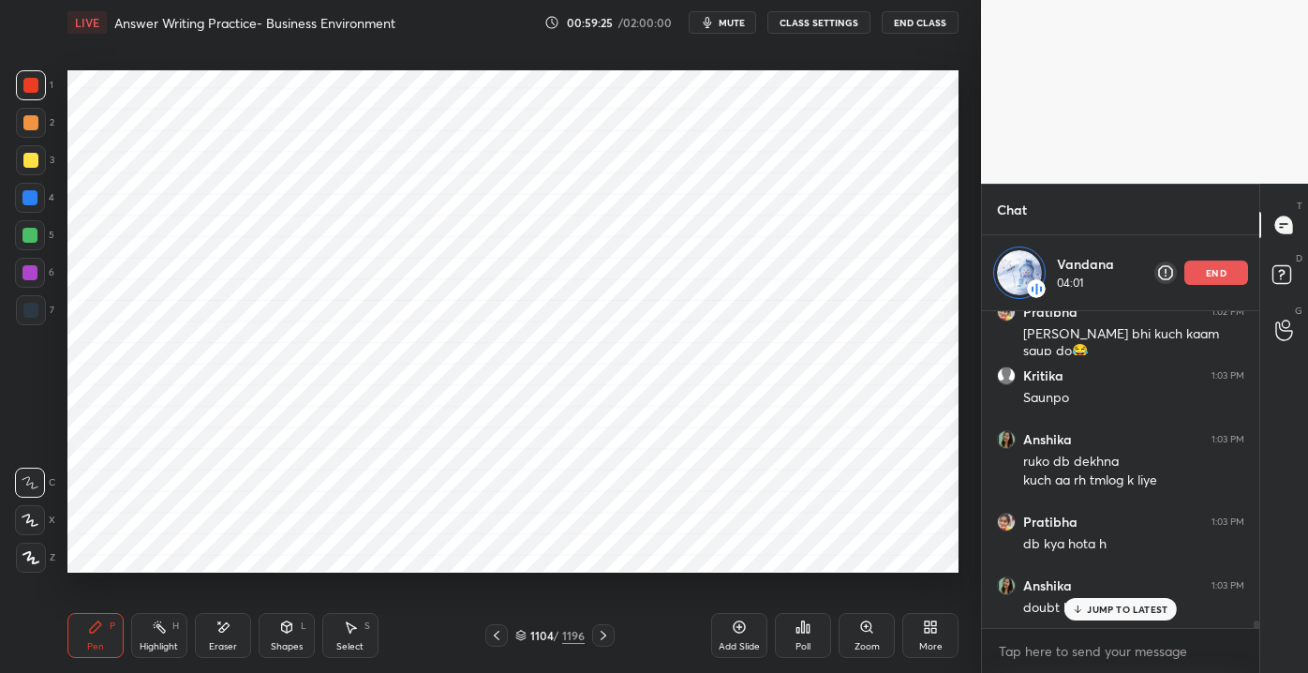
scroll to position [12661, 0]
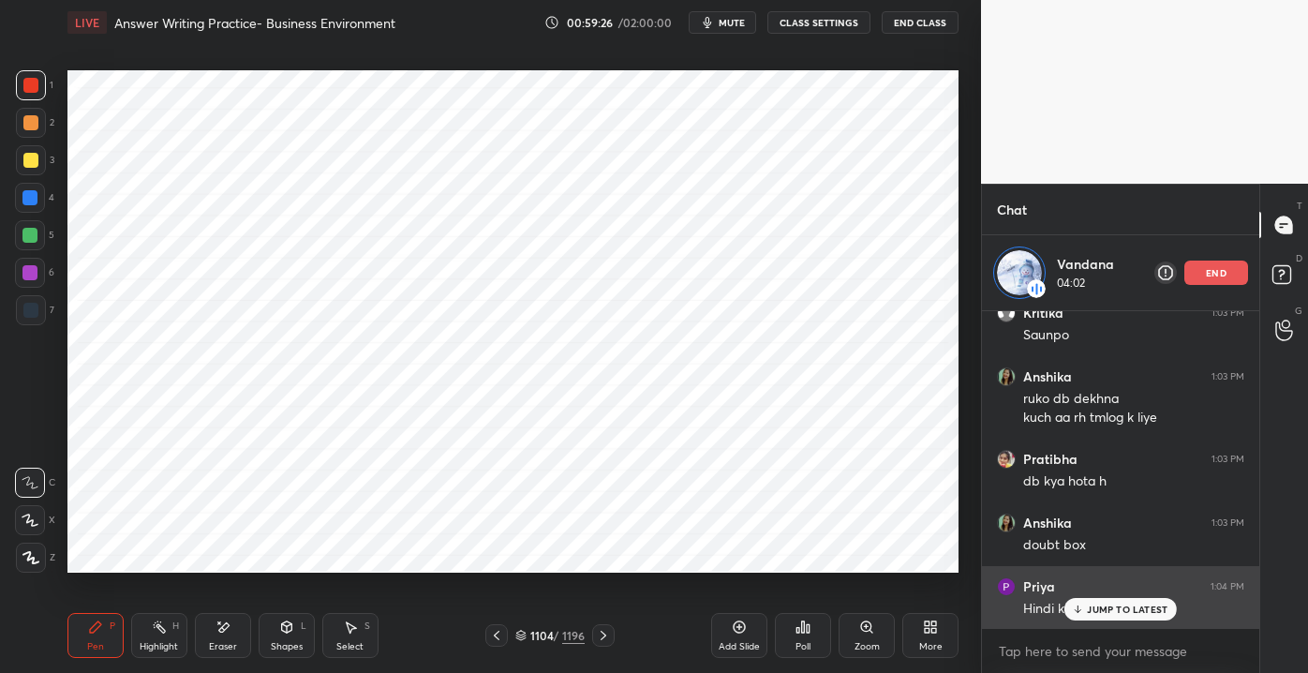
click at [1099, 603] on p "JUMP TO LATEST" at bounding box center [1127, 608] width 81 height 11
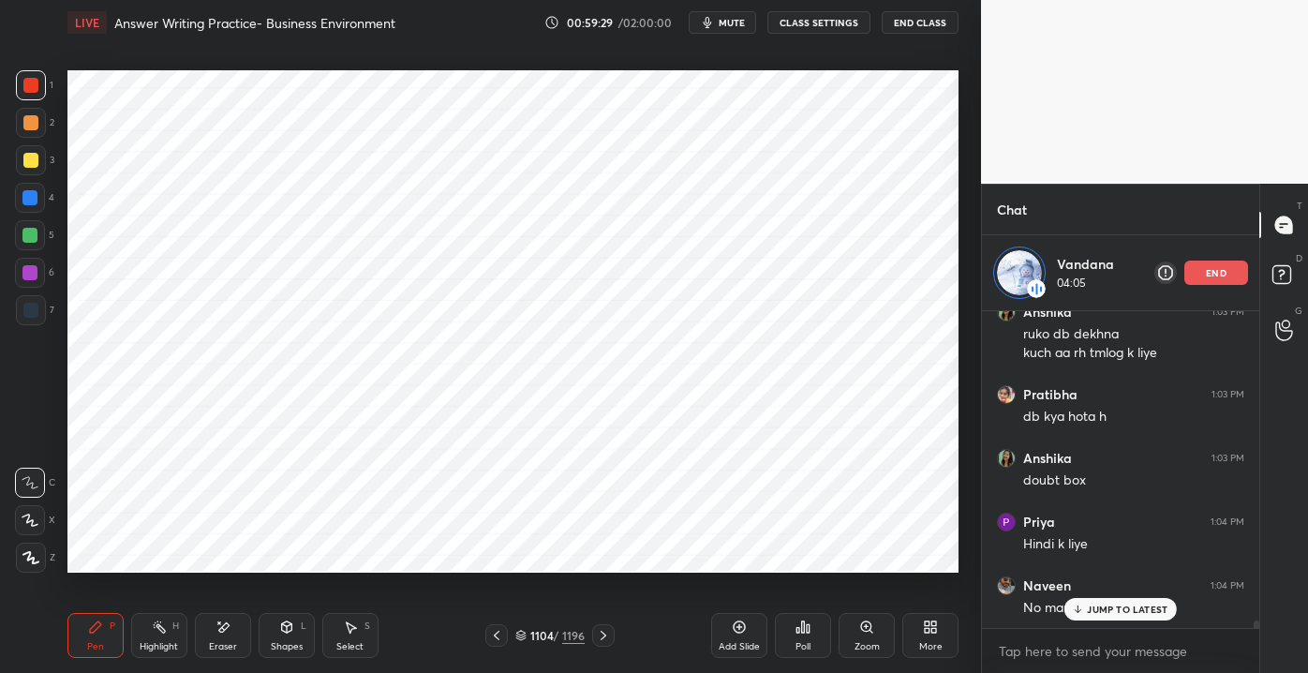
scroll to position [12788, 0]
click at [1118, 620] on div "Pratibha 1:04 PM [PERSON_NAME]" at bounding box center [1120, 598] width 277 height 64
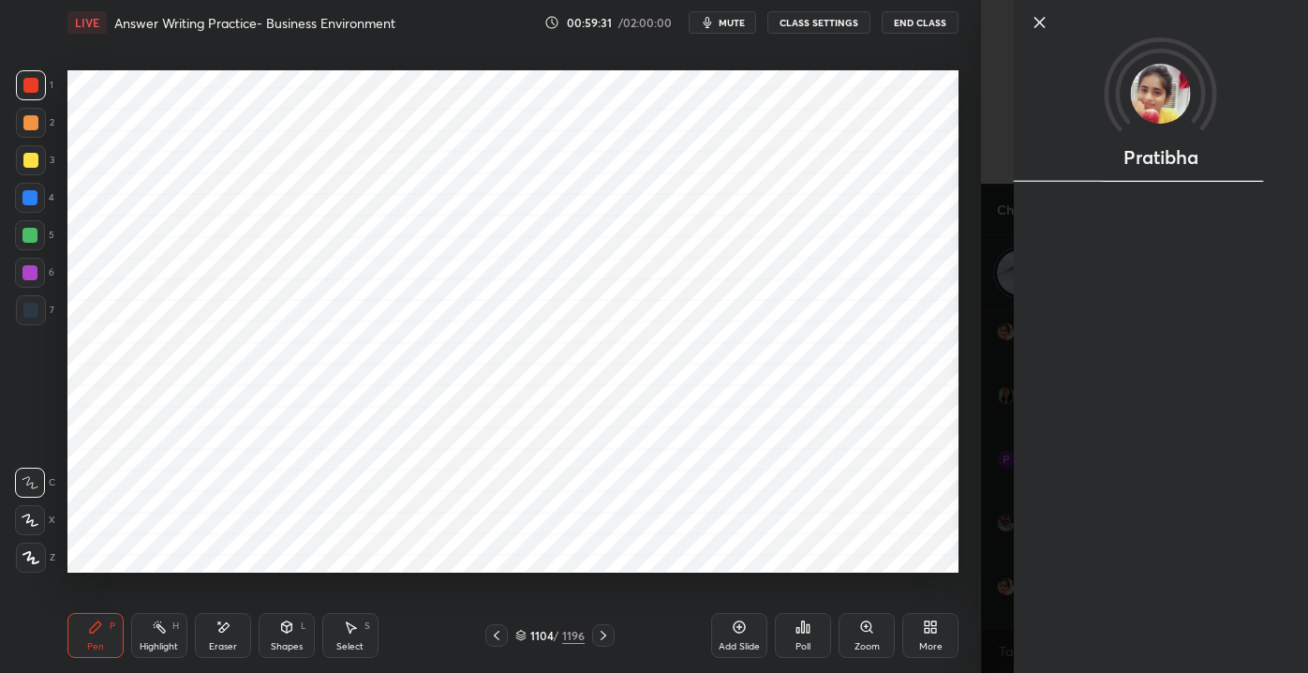
click at [1117, 606] on div "Pratibha" at bounding box center [1144, 336] width 327 height 673
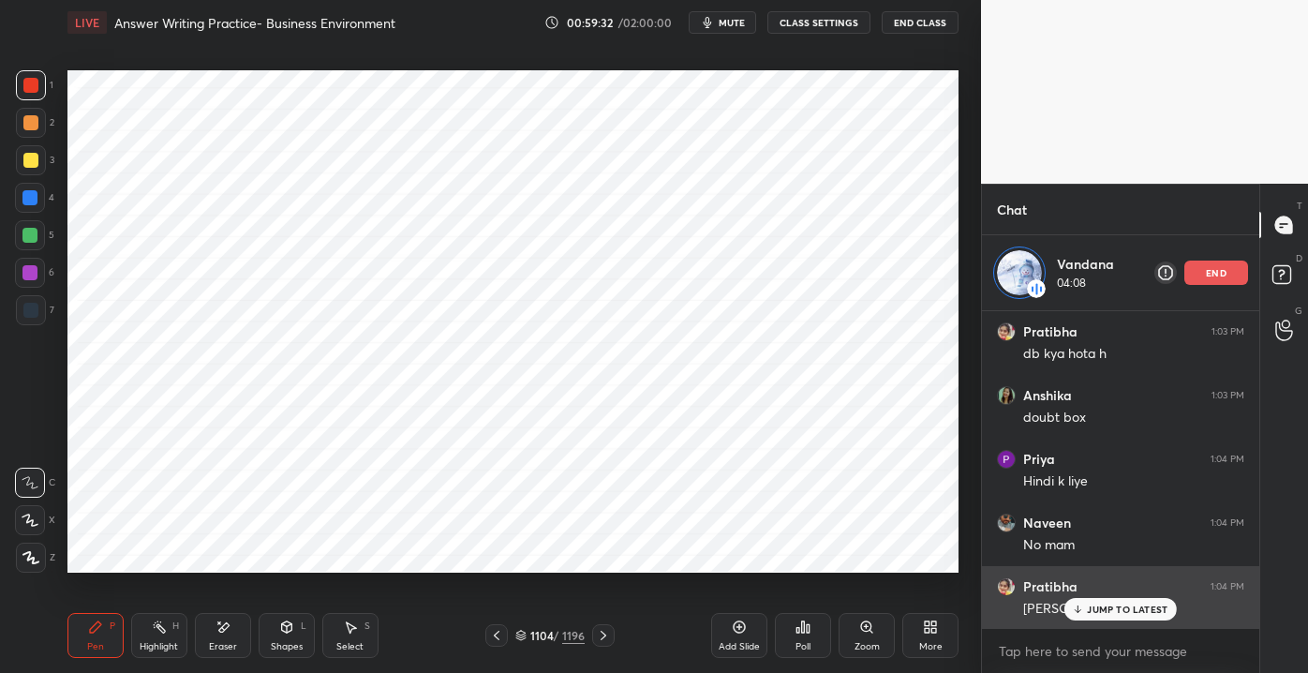
click at [1101, 600] on div "JUMP TO LATEST" at bounding box center [1120, 609] width 112 height 22
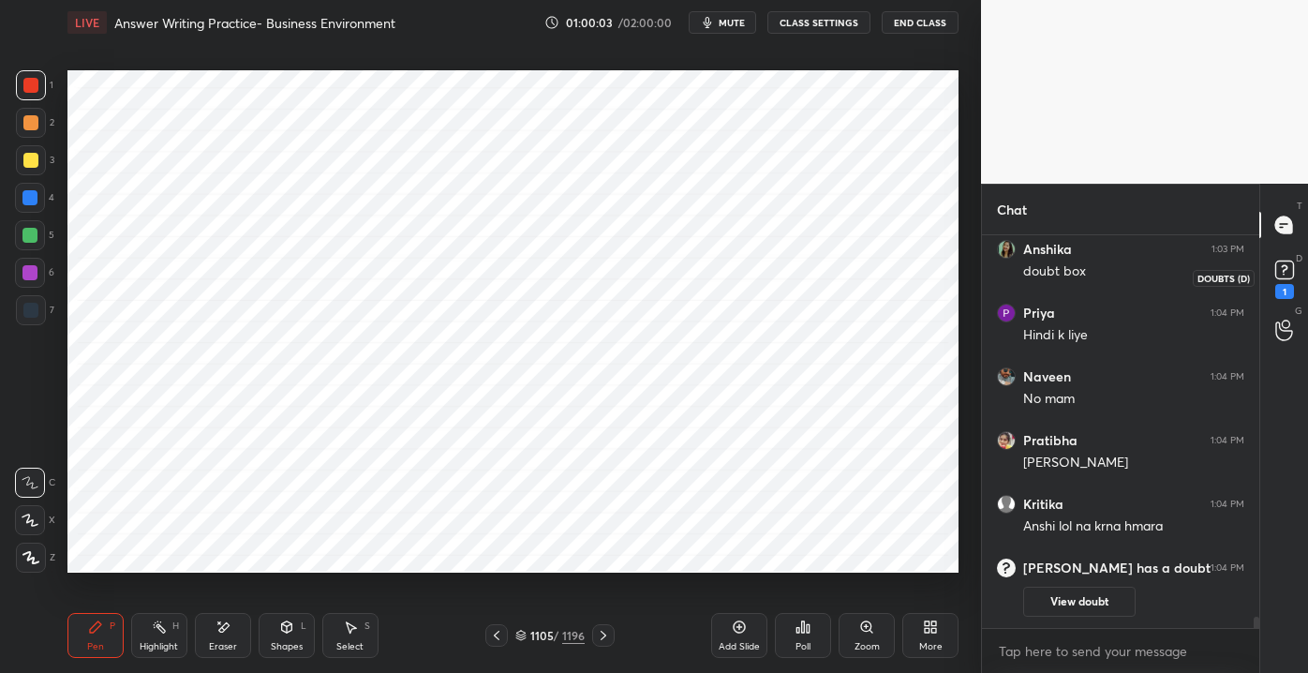
scroll to position [12858, 0]
click at [1300, 273] on div "1" at bounding box center [1284, 277] width 37 height 34
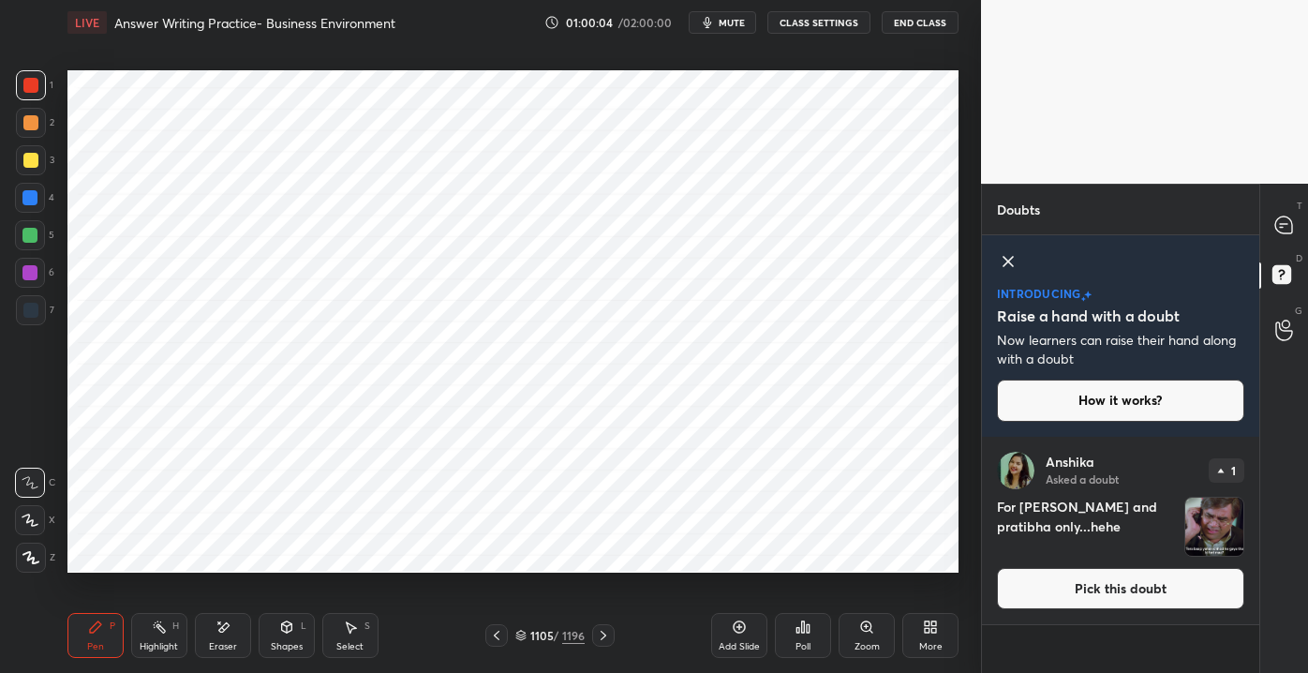
click at [1133, 586] on button "Pick this doubt" at bounding box center [1120, 588] width 247 height 41
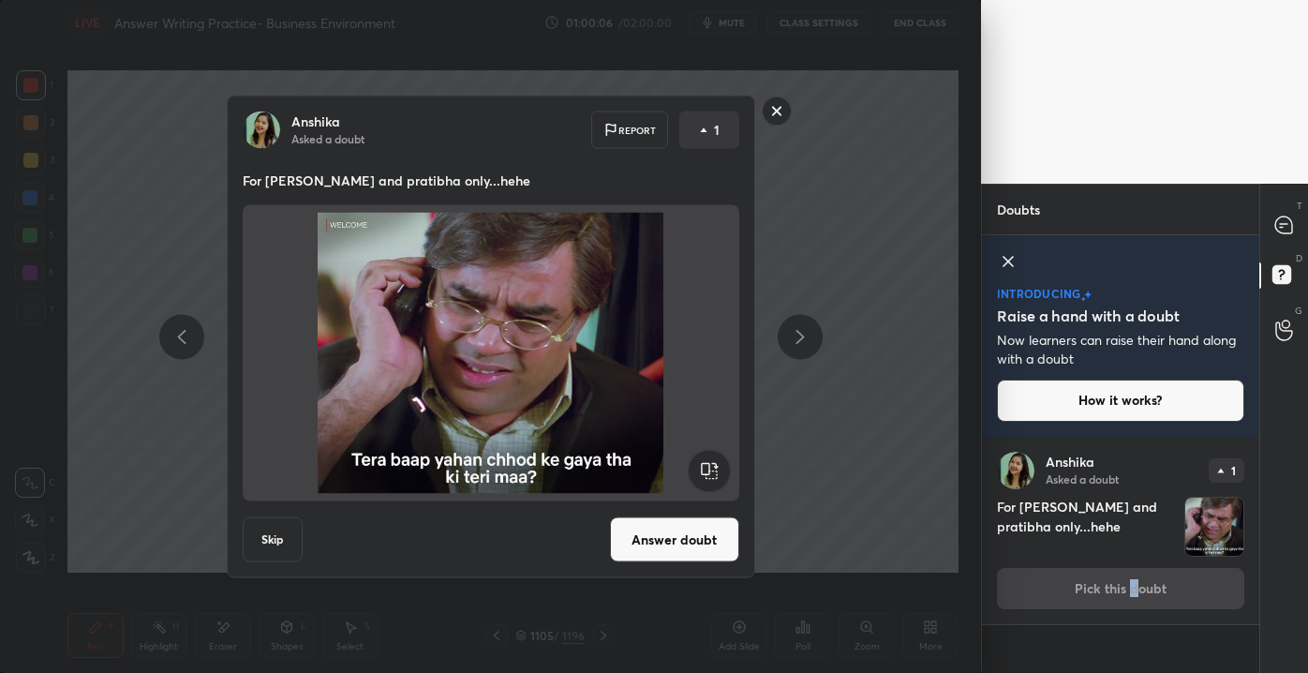
click at [690, 536] on button "Answer doubt" at bounding box center [674, 539] width 129 height 45
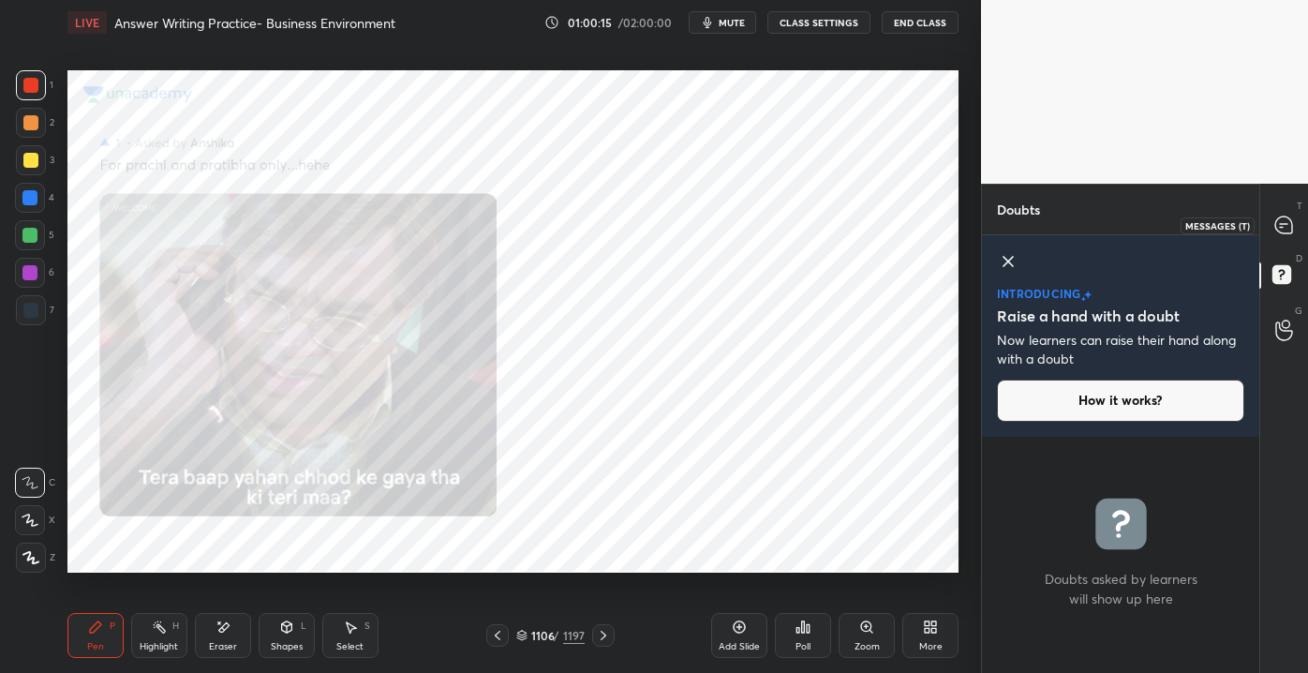
click at [1289, 230] on icon at bounding box center [1283, 224] width 17 height 17
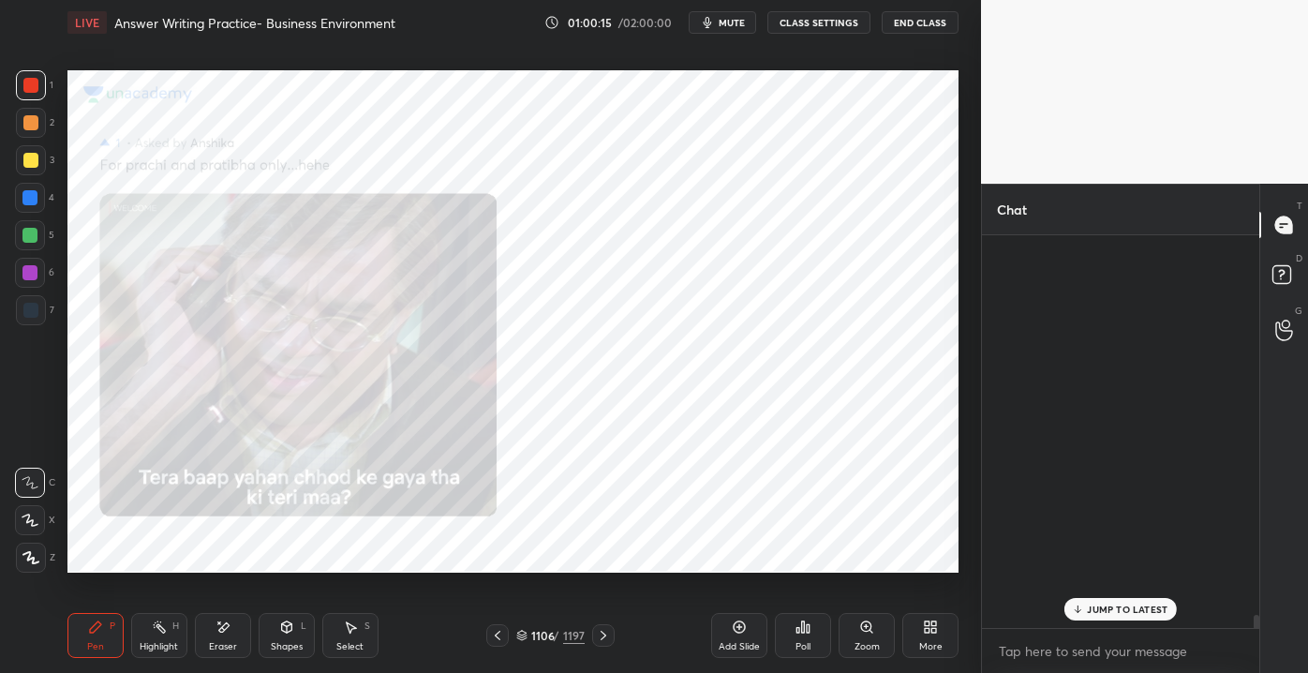
scroll to position [387, 272]
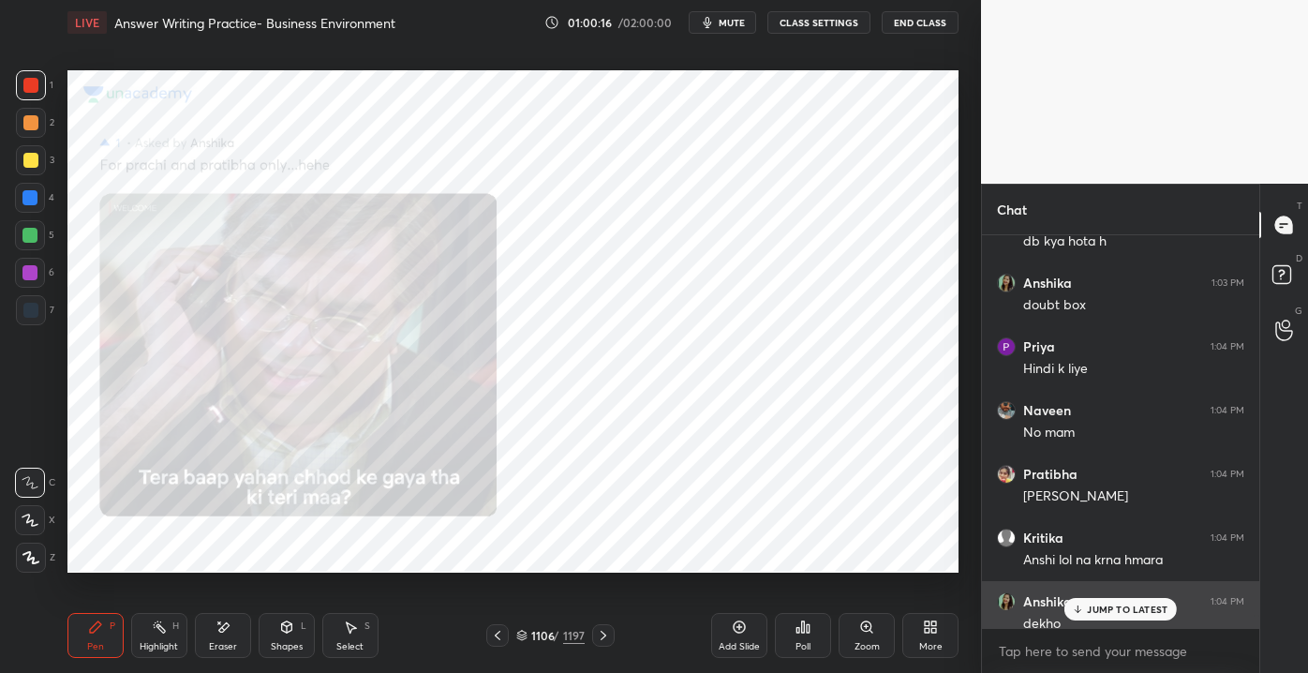
click at [1130, 596] on div "[PERSON_NAME] 1:04 PM" at bounding box center [1120, 601] width 247 height 19
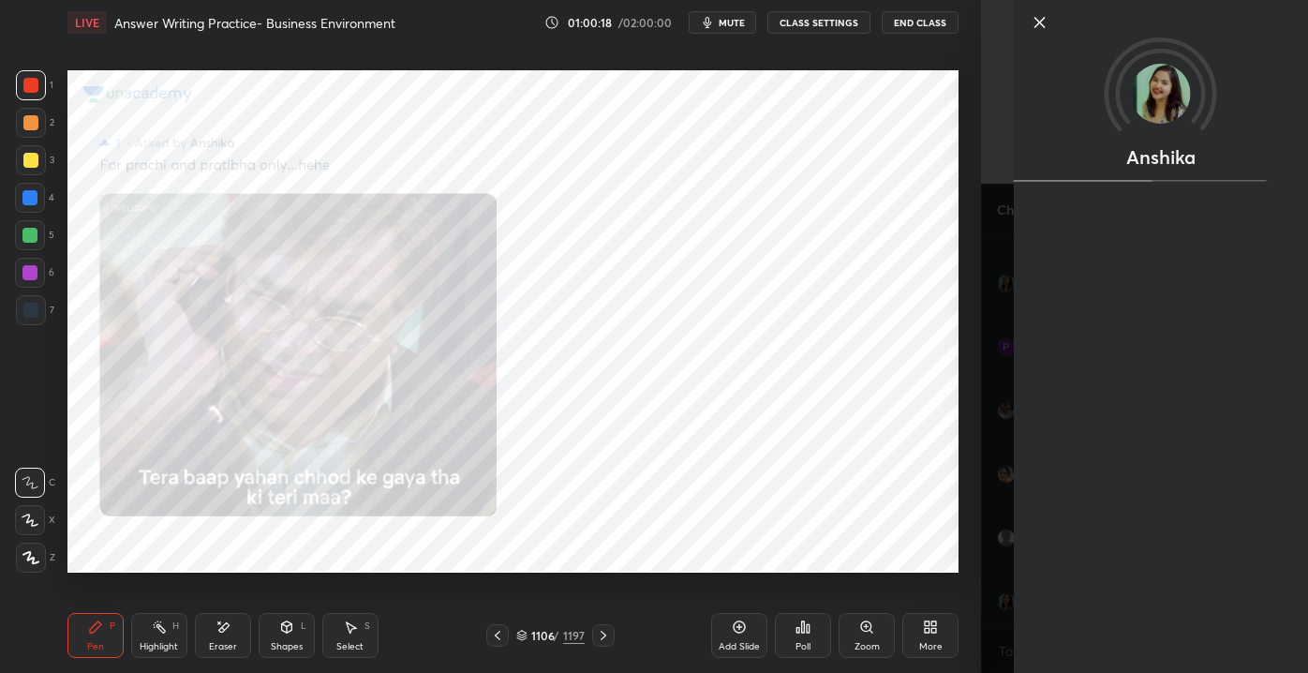
click at [1038, 27] on icon at bounding box center [1040, 22] width 22 height 22
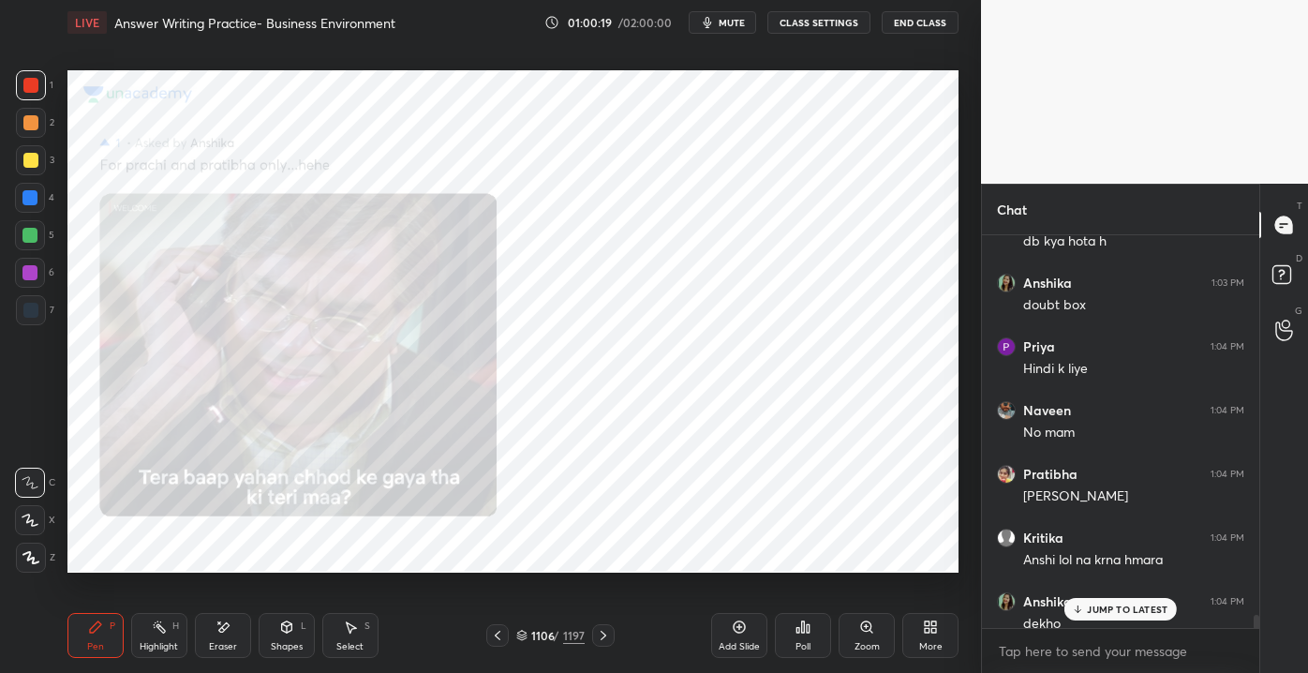
click at [1129, 612] on p "JUMP TO LATEST" at bounding box center [1127, 608] width 81 height 11
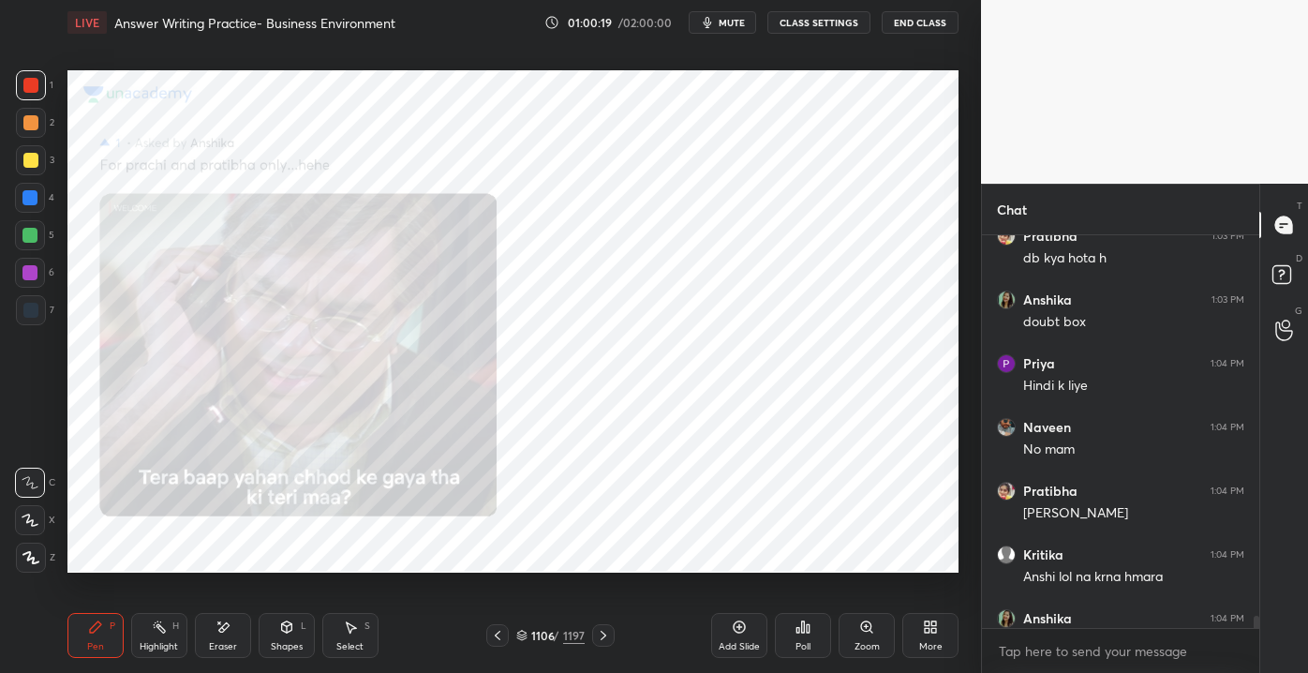
scroll to position [12111, 0]
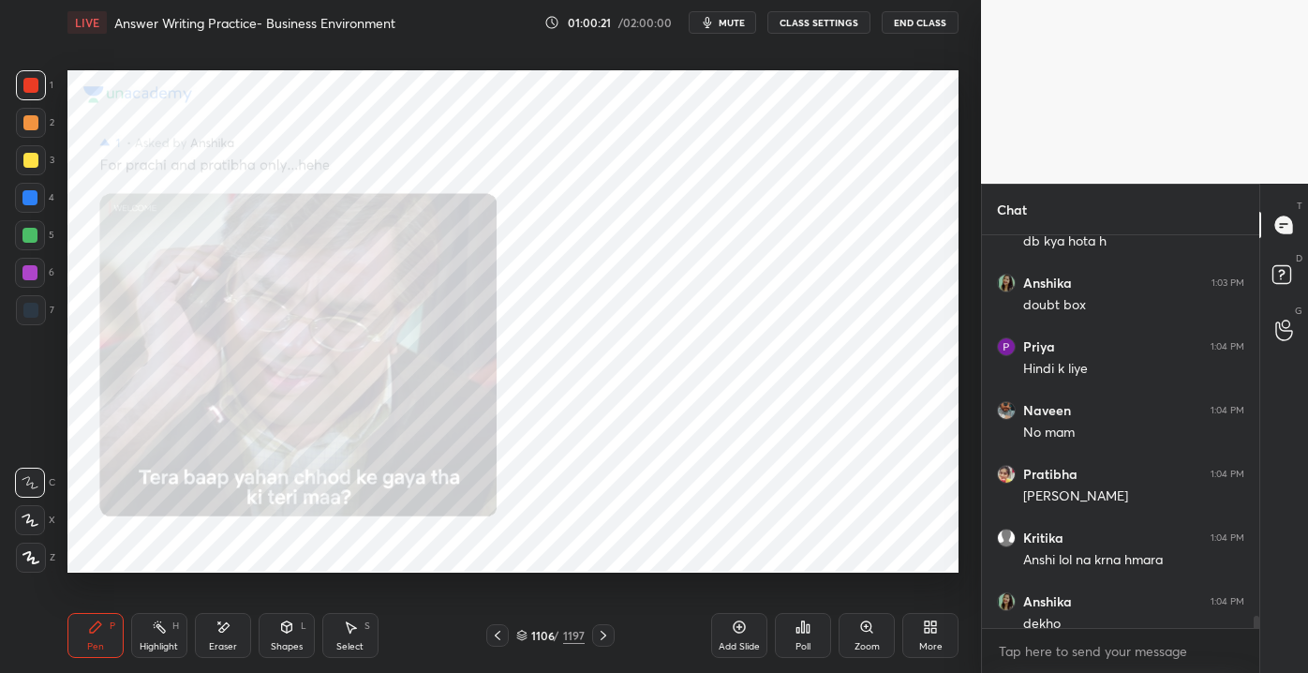
drag, startPoint x: 1254, startPoint y: 614, endPoint x: 1253, endPoint y: 627, distance: 13.1
click at [1253, 627] on div at bounding box center [1253, 431] width 11 height 393
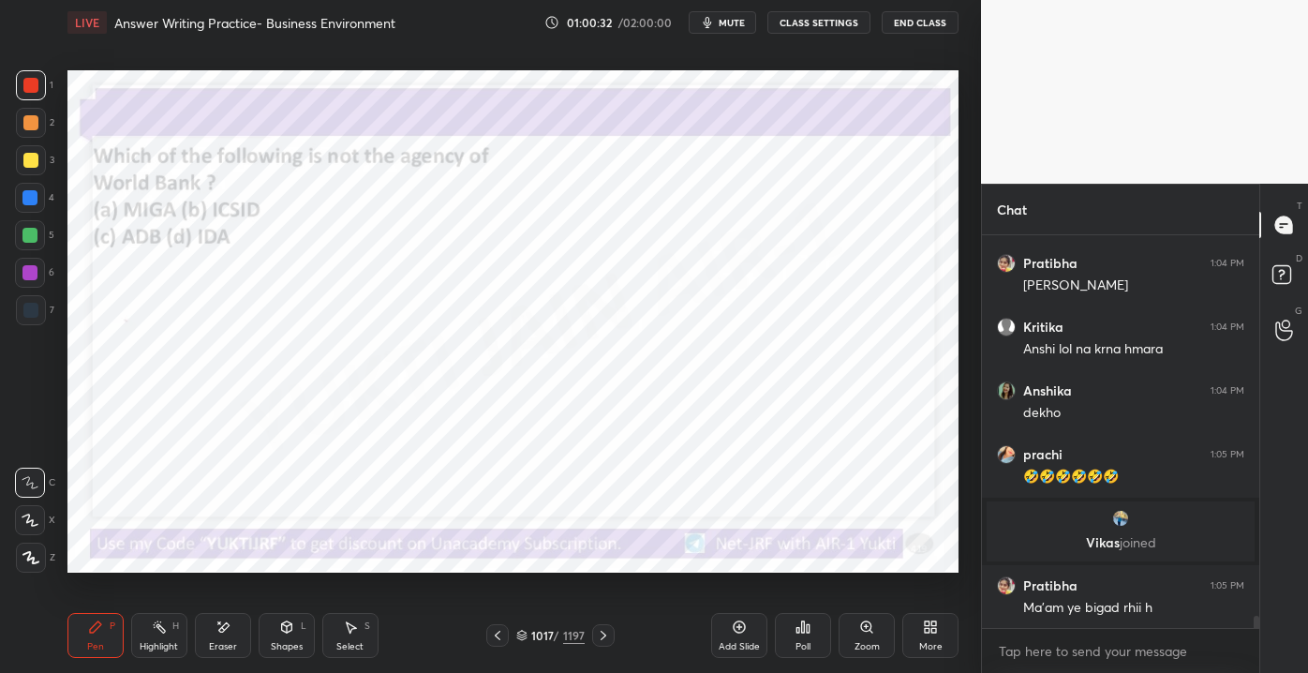
scroll to position [11962, 0]
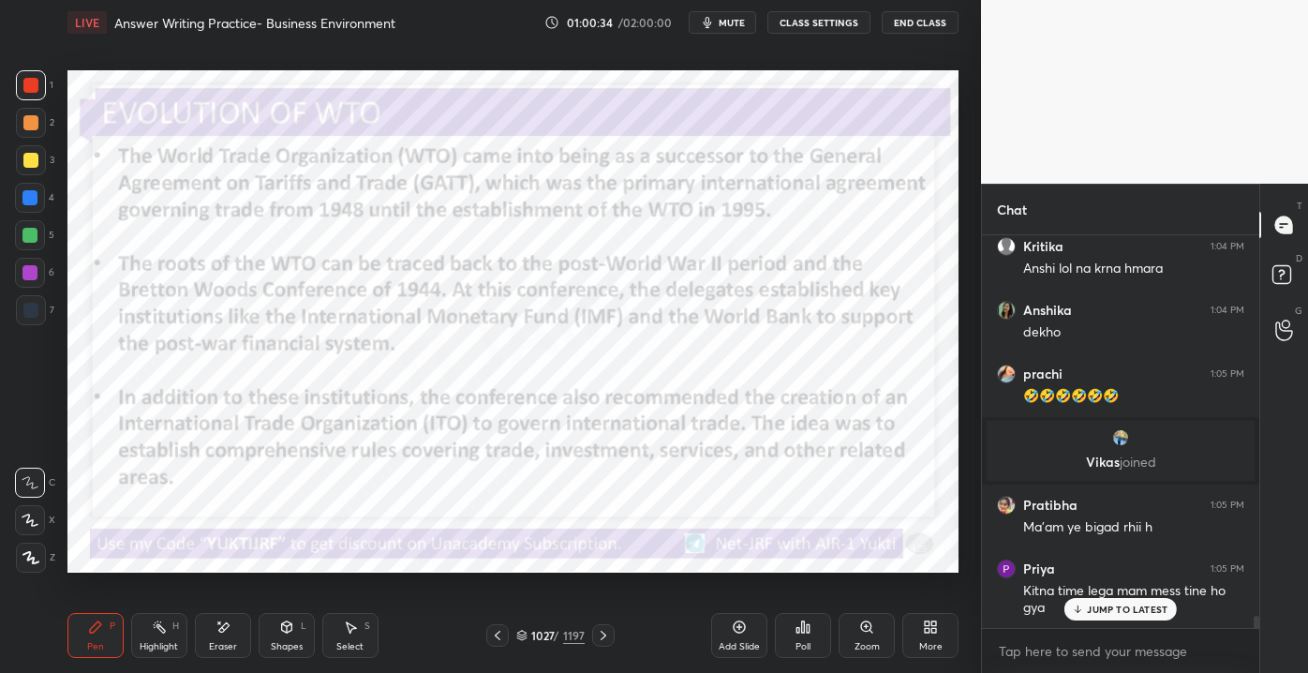
click at [1097, 607] on p "JUMP TO LATEST" at bounding box center [1127, 608] width 81 height 11
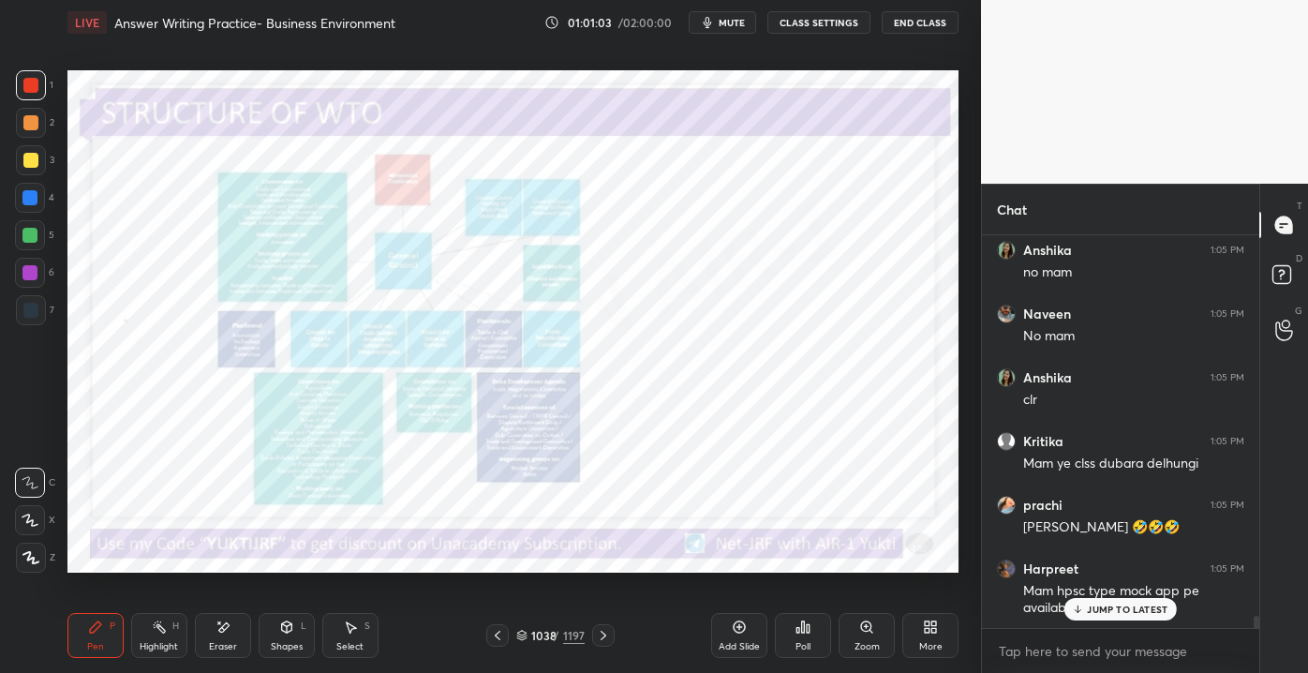
scroll to position [12442, 0]
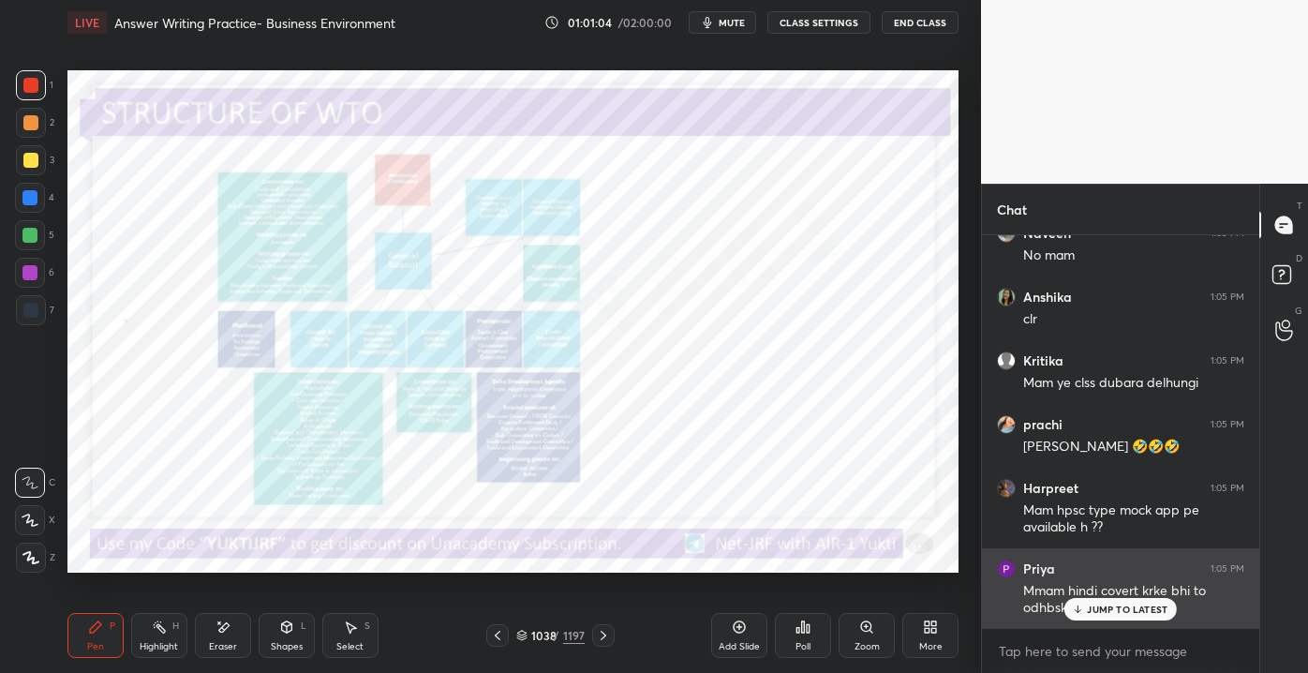
click at [1107, 604] on p "JUMP TO LATEST" at bounding box center [1127, 608] width 81 height 11
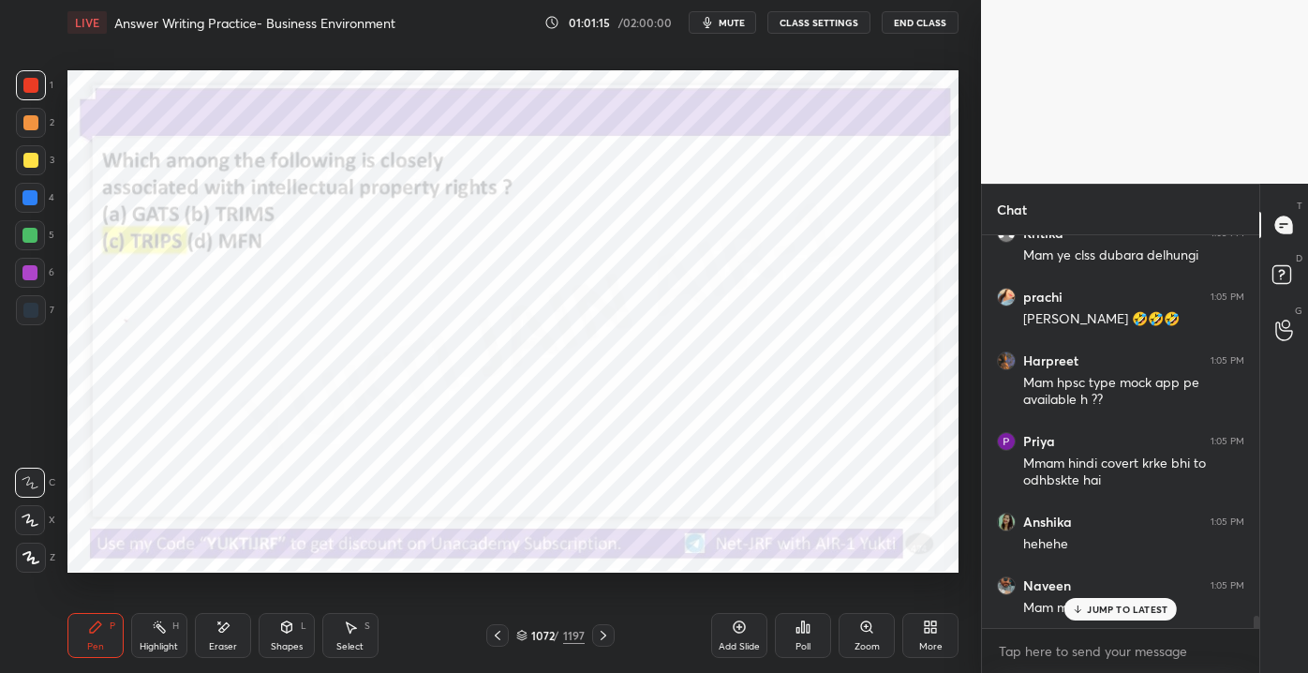
scroll to position [12731, 0]
click at [1091, 614] on div "Pratibha 1:04 PM Okk Anshii [PERSON_NAME] 1:04 PM Anshi lol na krna [PERSON_NAM…" at bounding box center [1120, 431] width 277 height 393
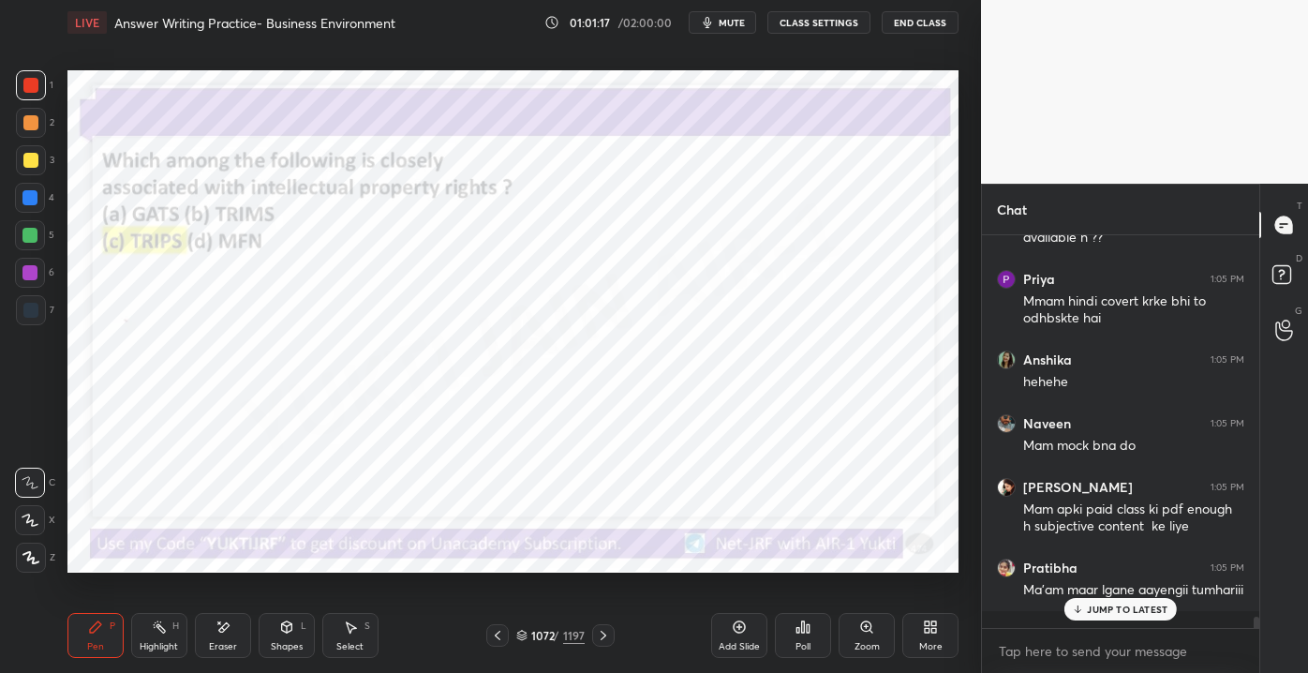
scroll to position [12794, 0]
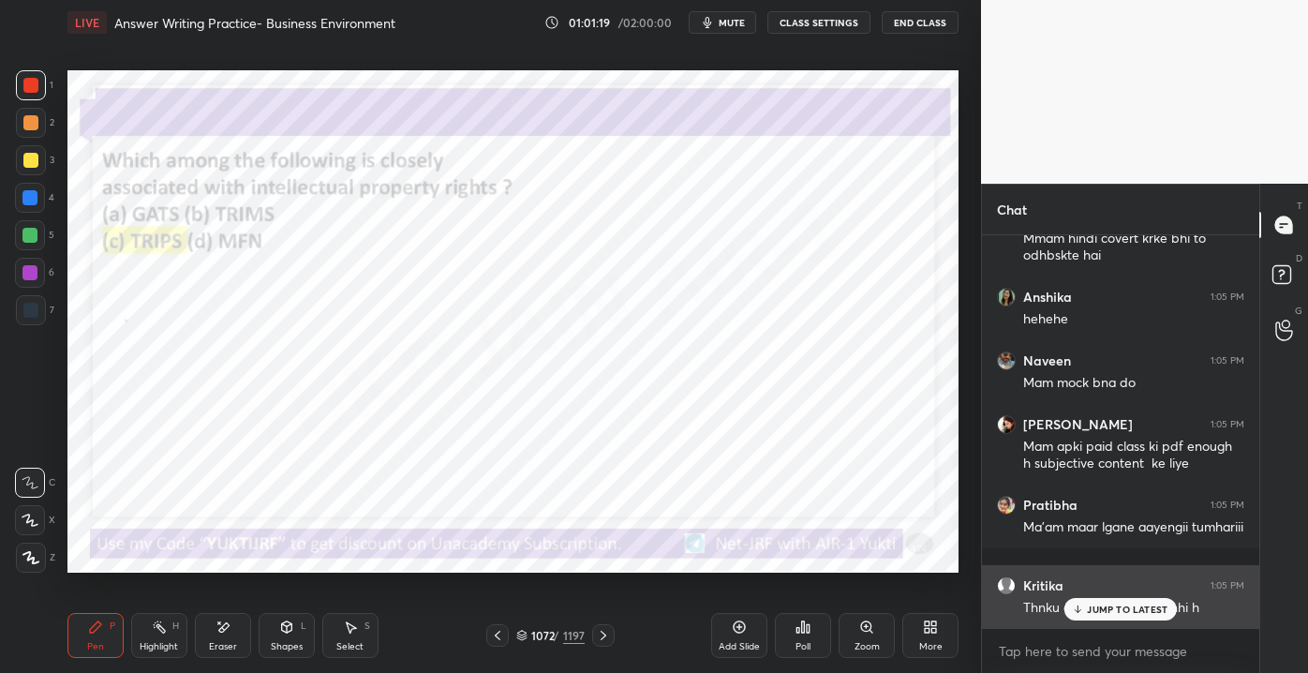
click at [1089, 610] on p "JUMP TO LATEST" at bounding box center [1127, 608] width 81 height 11
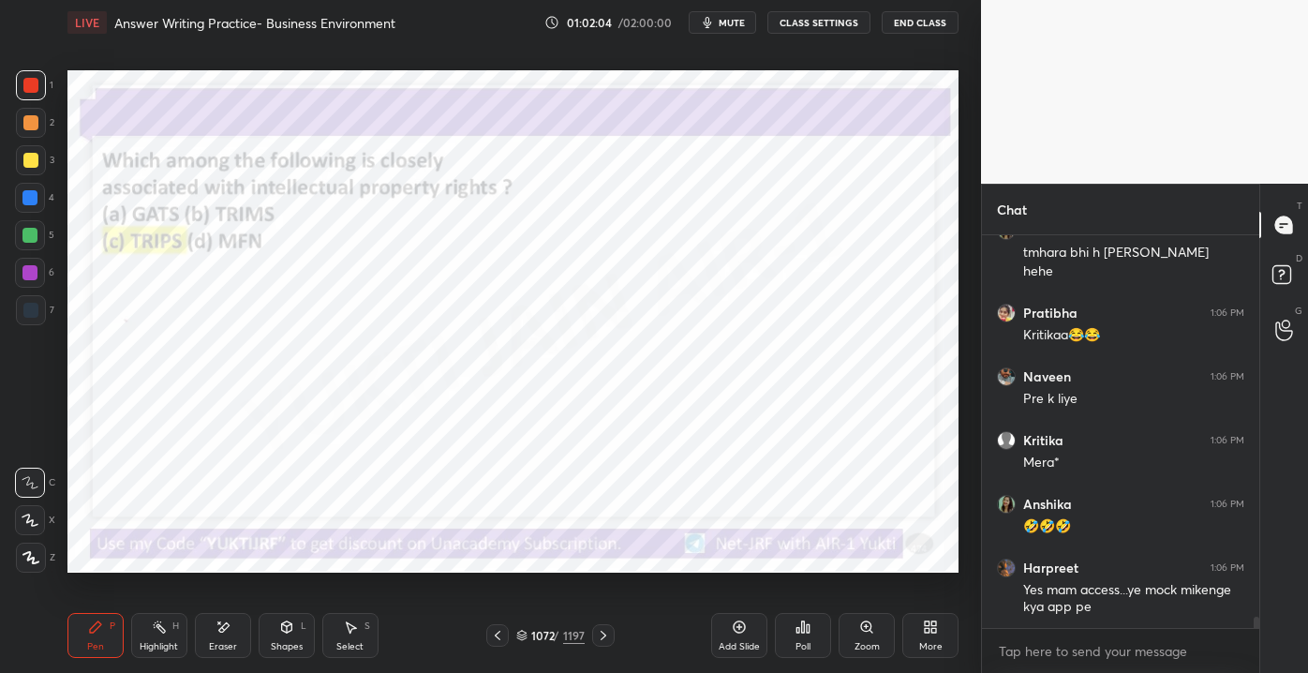
scroll to position [13275, 0]
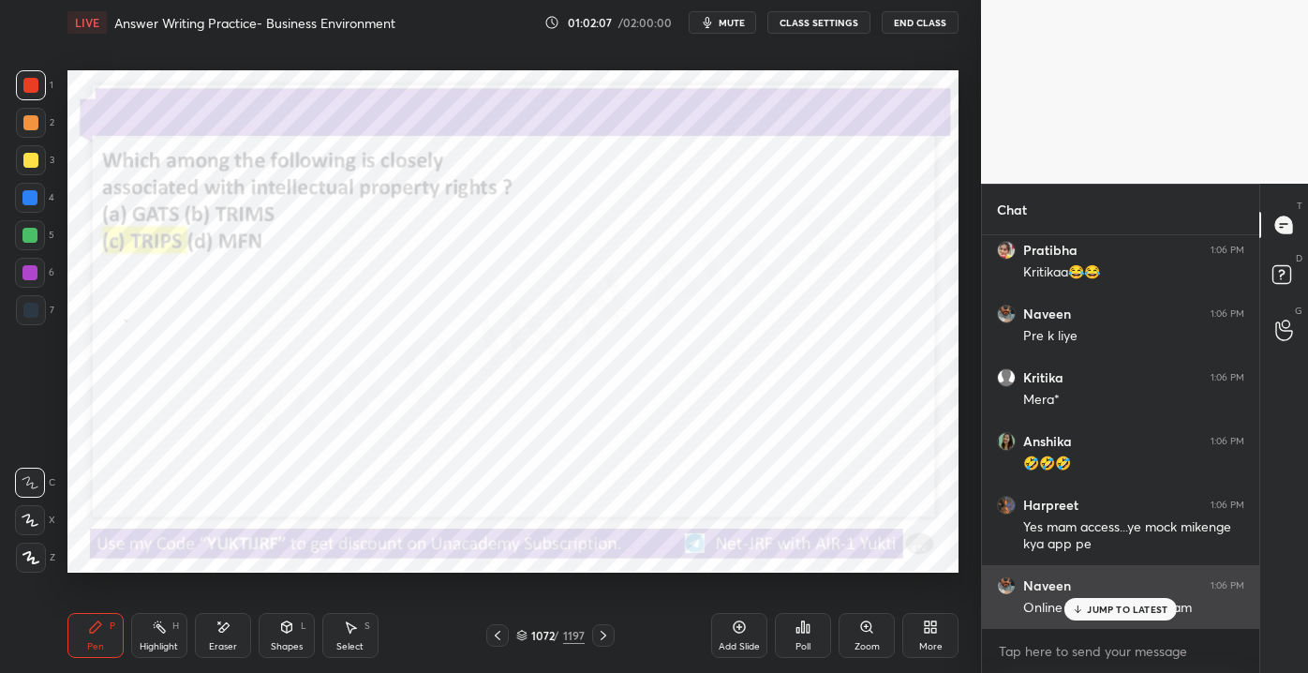
click at [1087, 616] on div "JUMP TO LATEST" at bounding box center [1120, 609] width 112 height 22
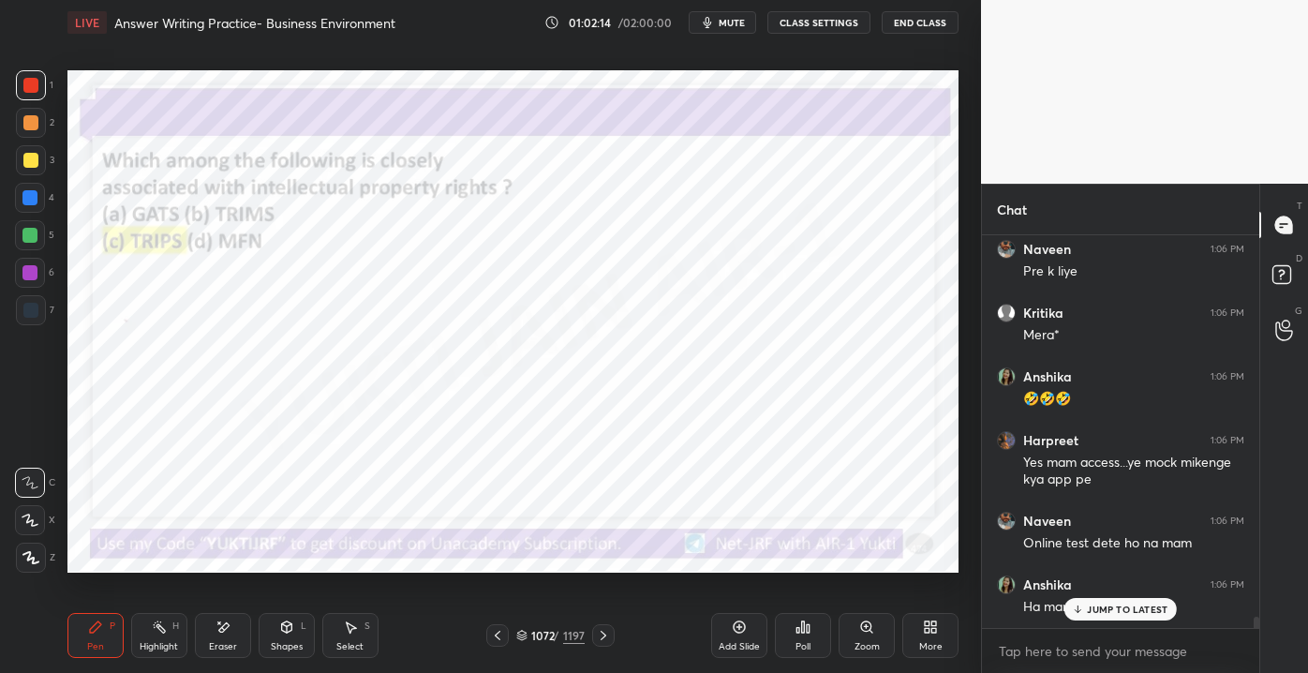
scroll to position [13403, 0]
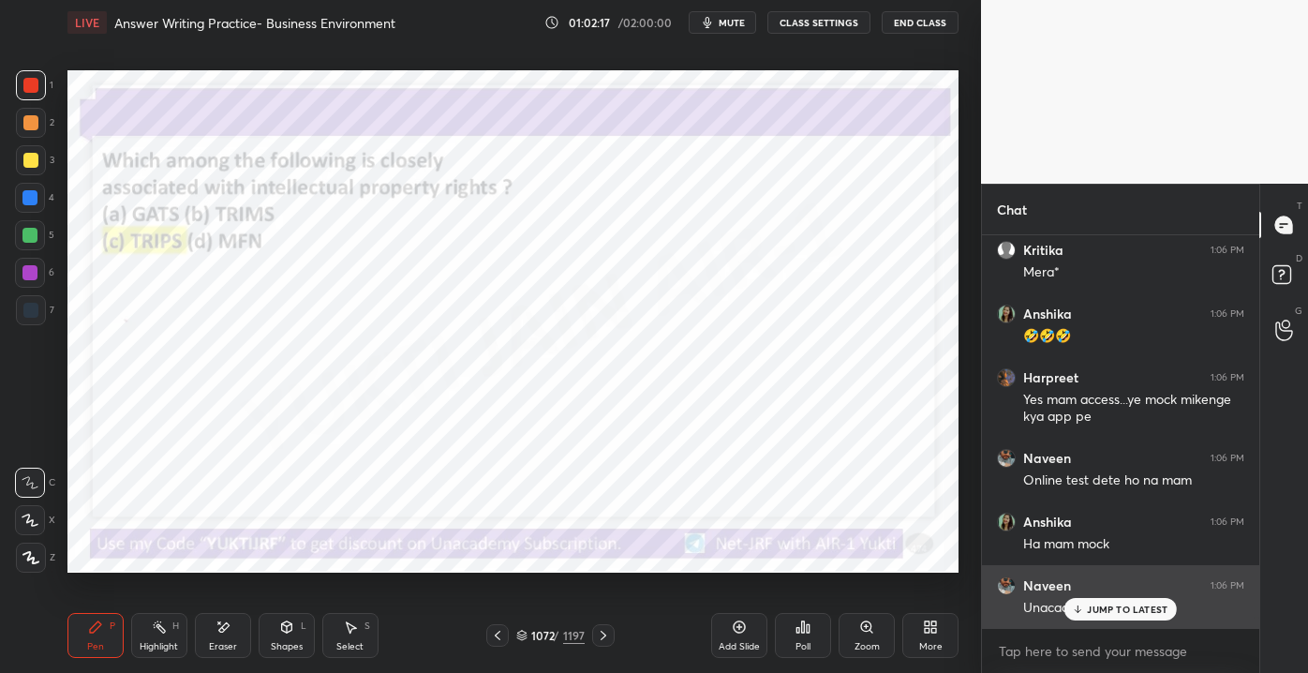
click at [1132, 608] on p "JUMP TO LATEST" at bounding box center [1127, 608] width 81 height 11
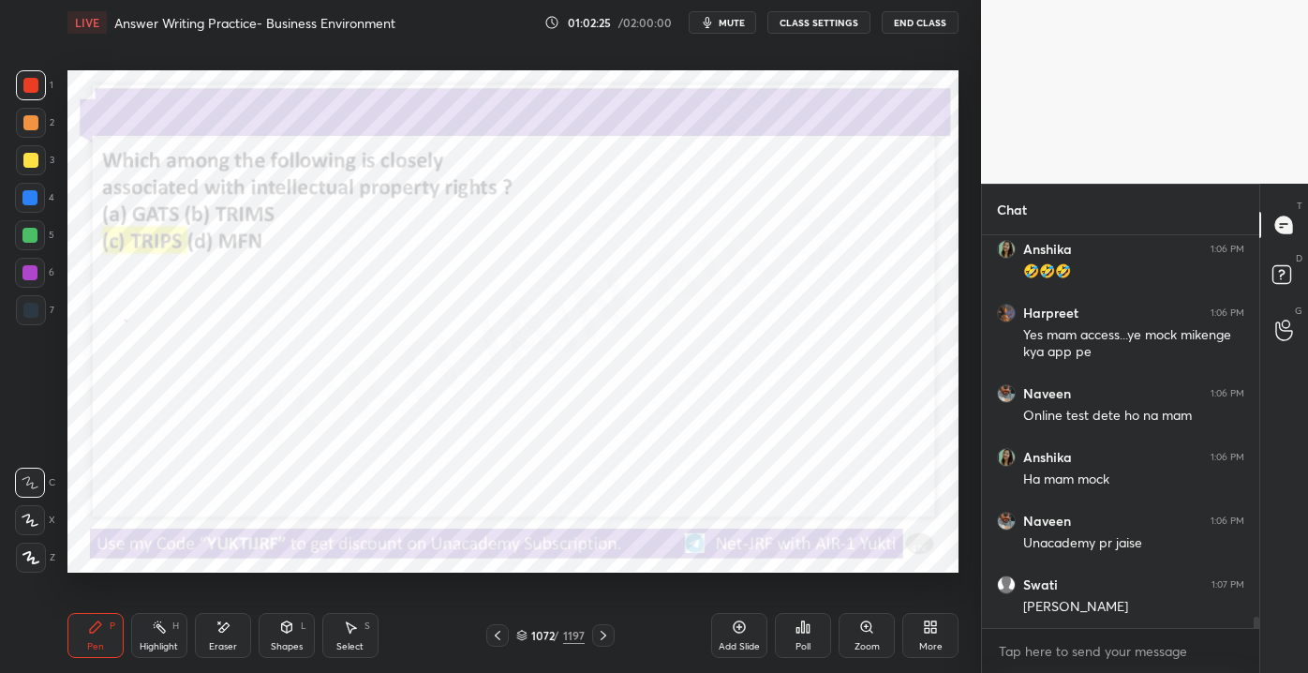
scroll to position [13530, 0]
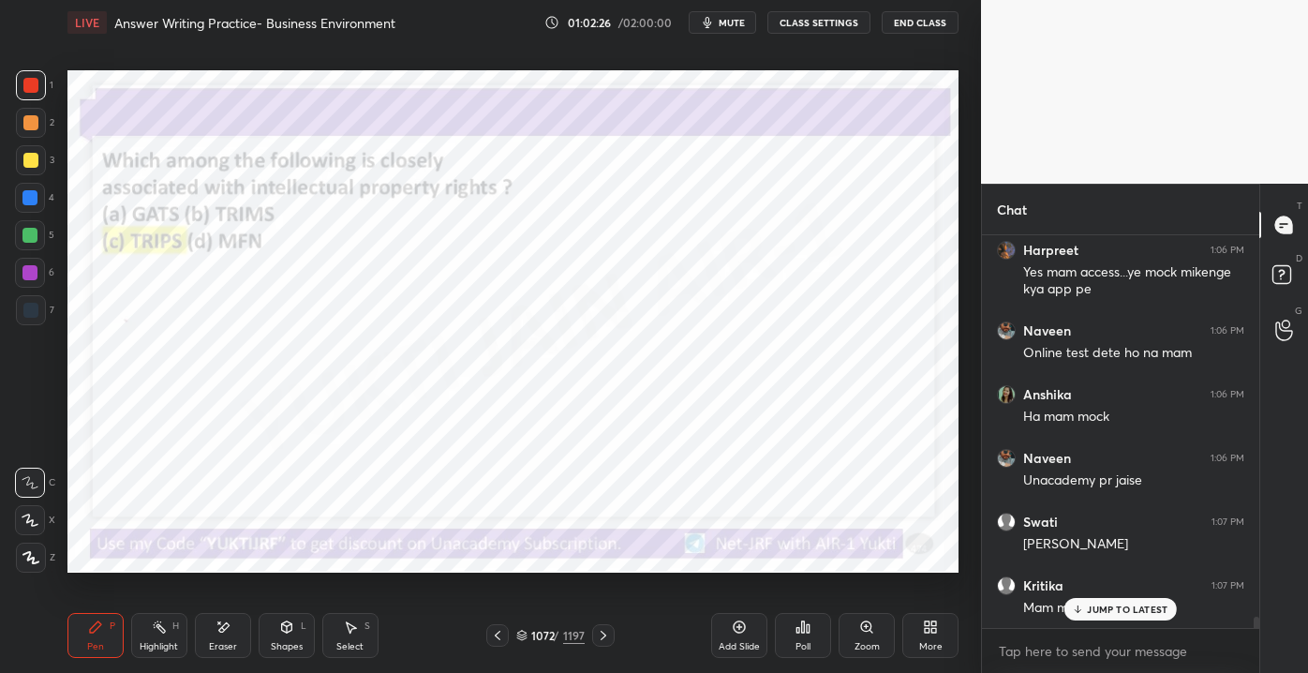
click at [1121, 617] on div "JUMP TO LATEST" at bounding box center [1120, 609] width 112 height 22
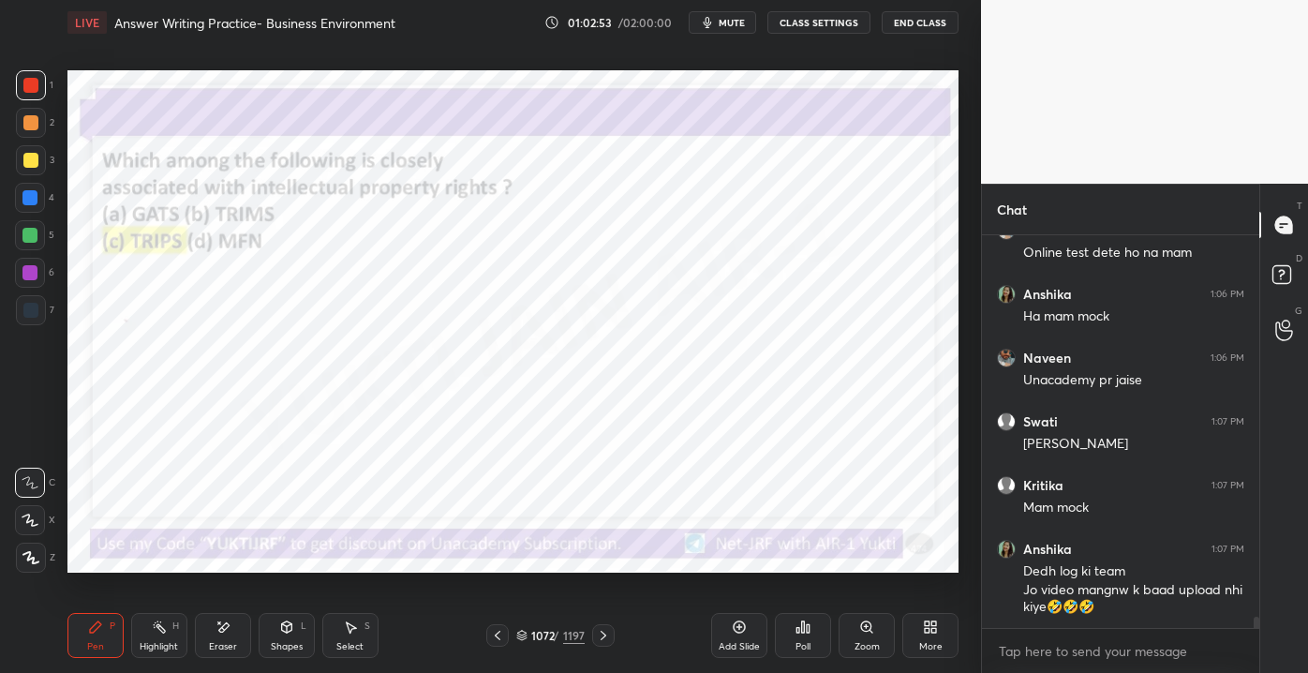
scroll to position [13693, 0]
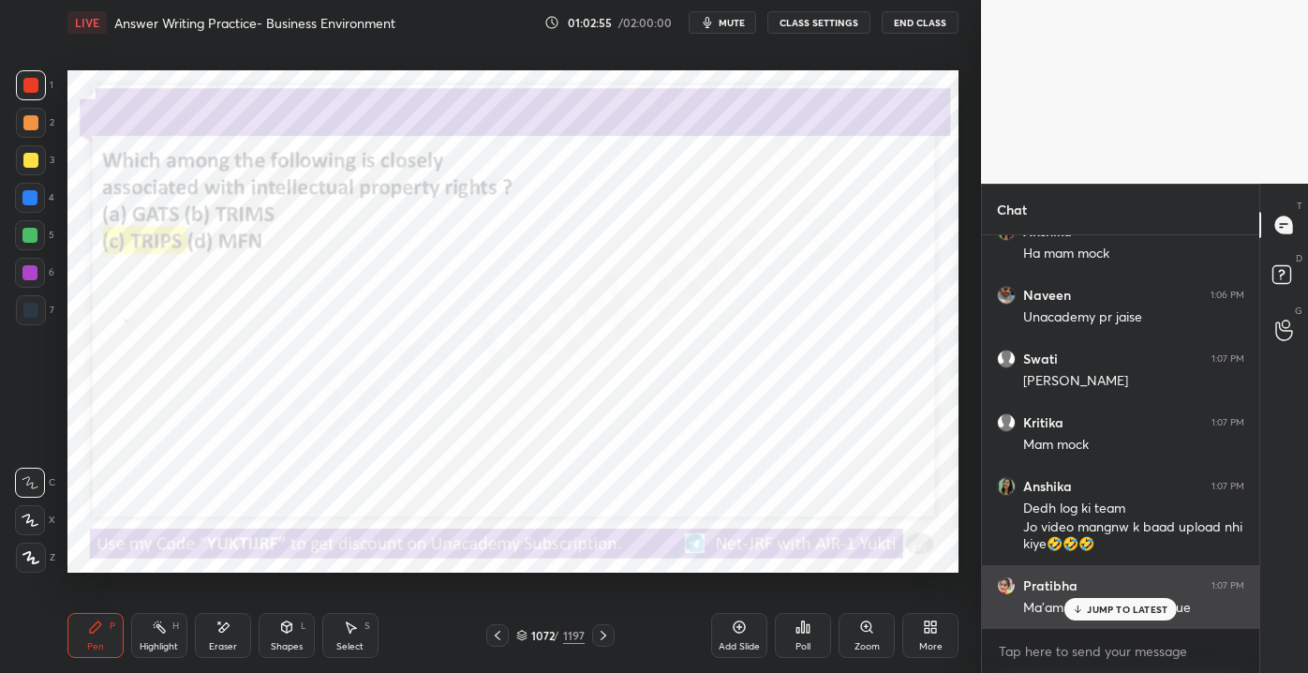
click at [1114, 600] on div "JUMP TO LATEST" at bounding box center [1120, 609] width 112 height 22
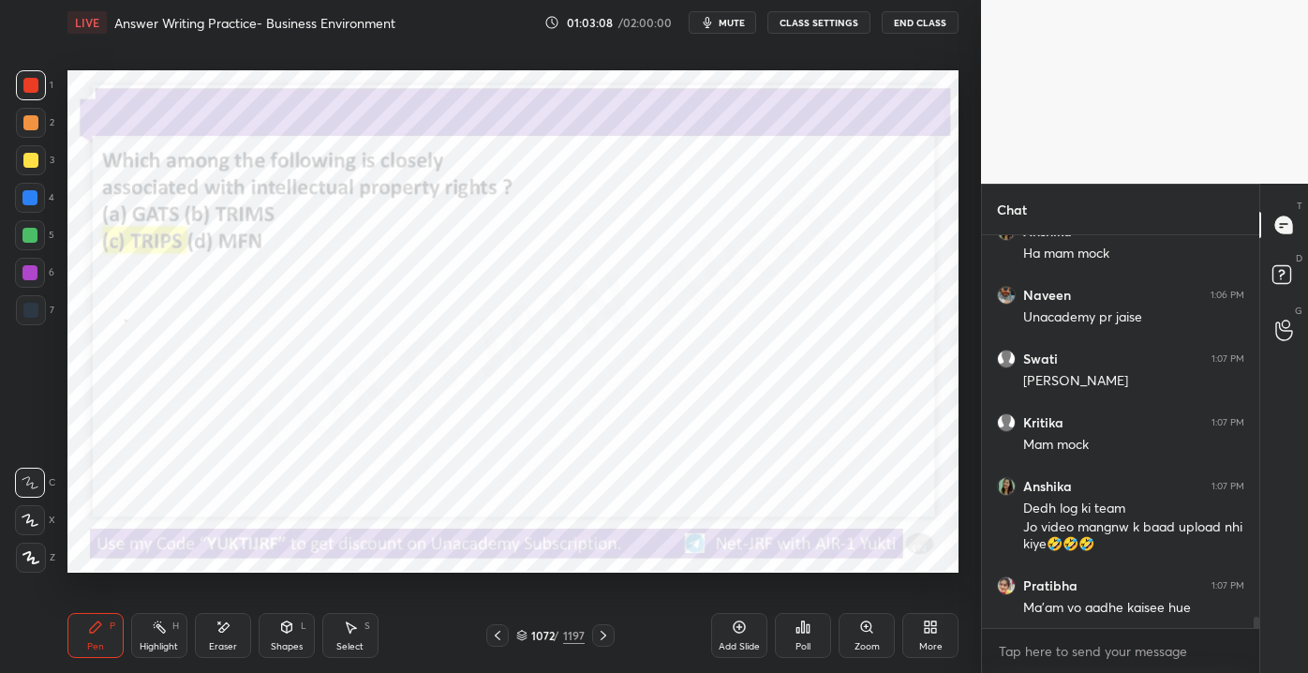
drag, startPoint x: 22, startPoint y: 631, endPoint x: 71, endPoint y: 648, distance: 51.9
click at [24, 636] on div "1 2 3 4 5 6 7 C X Z E E Erase all H H LIVE Answer Writing Practice- Business En…" at bounding box center [483, 336] width 966 height 673
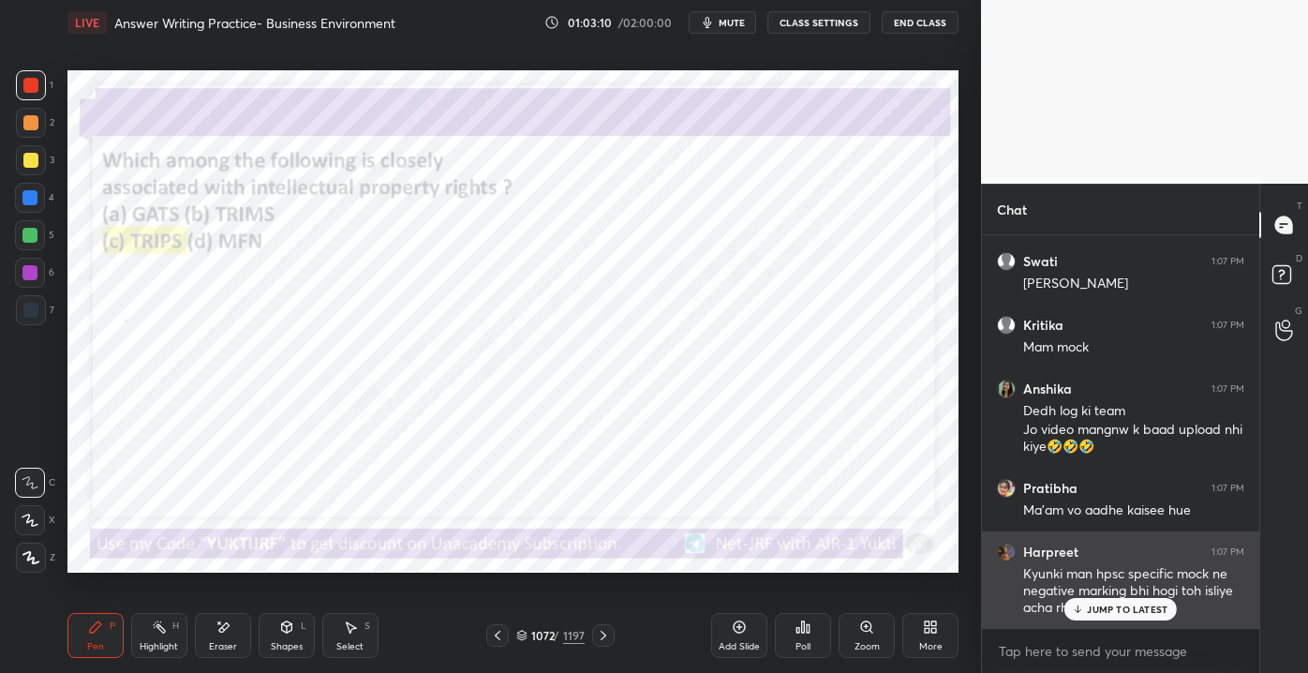
click at [1134, 608] on p "JUMP TO LATEST" at bounding box center [1127, 608] width 81 height 11
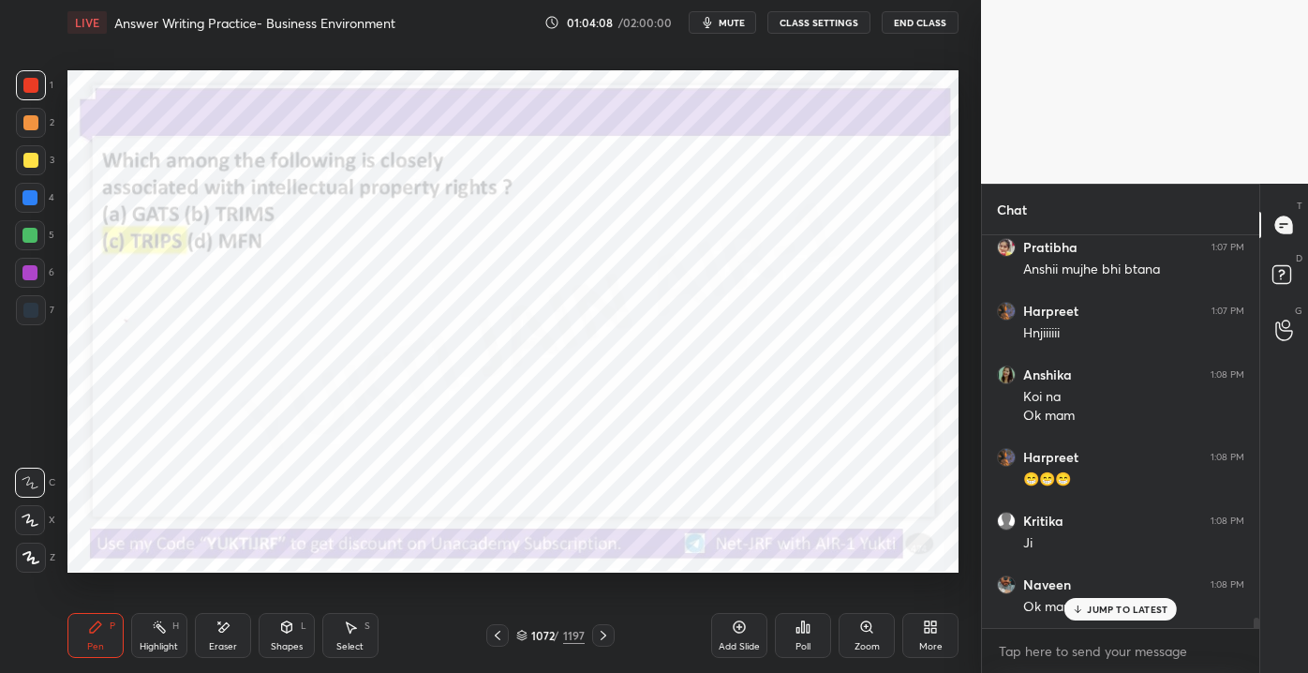
scroll to position [14400, 0]
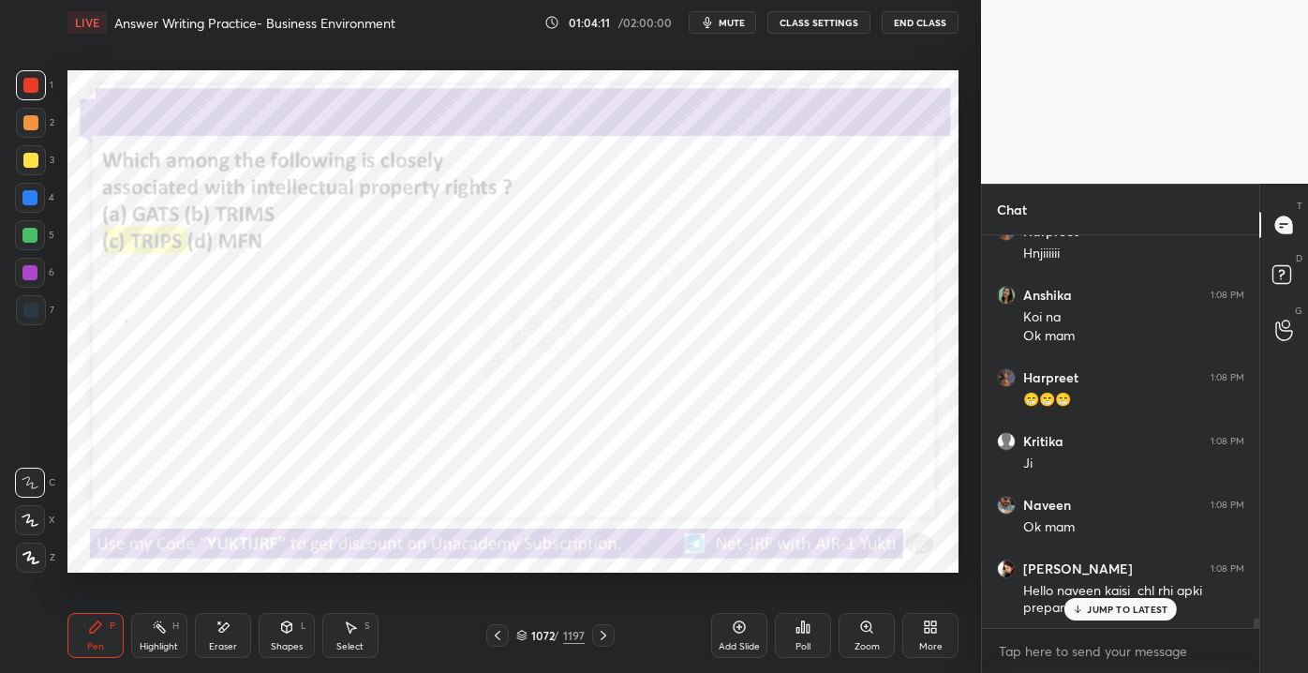
click at [1104, 616] on div "JUMP TO LATEST" at bounding box center [1120, 609] width 112 height 22
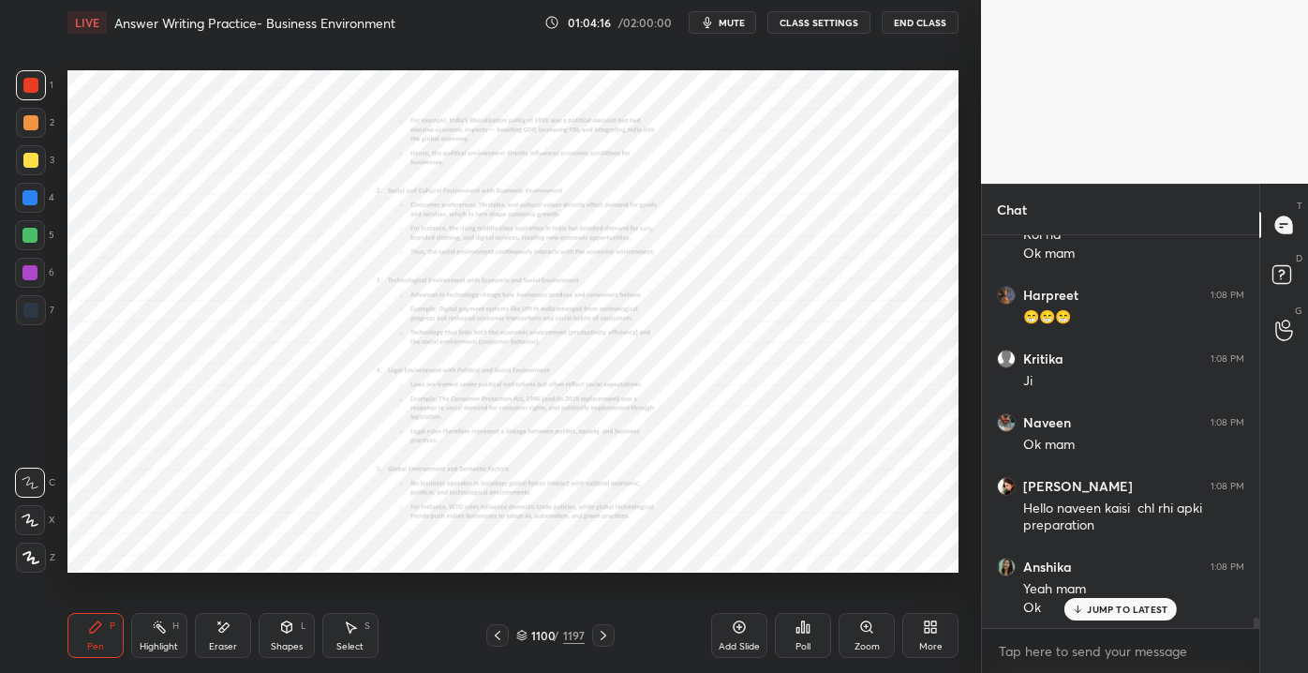
scroll to position [14644, 0]
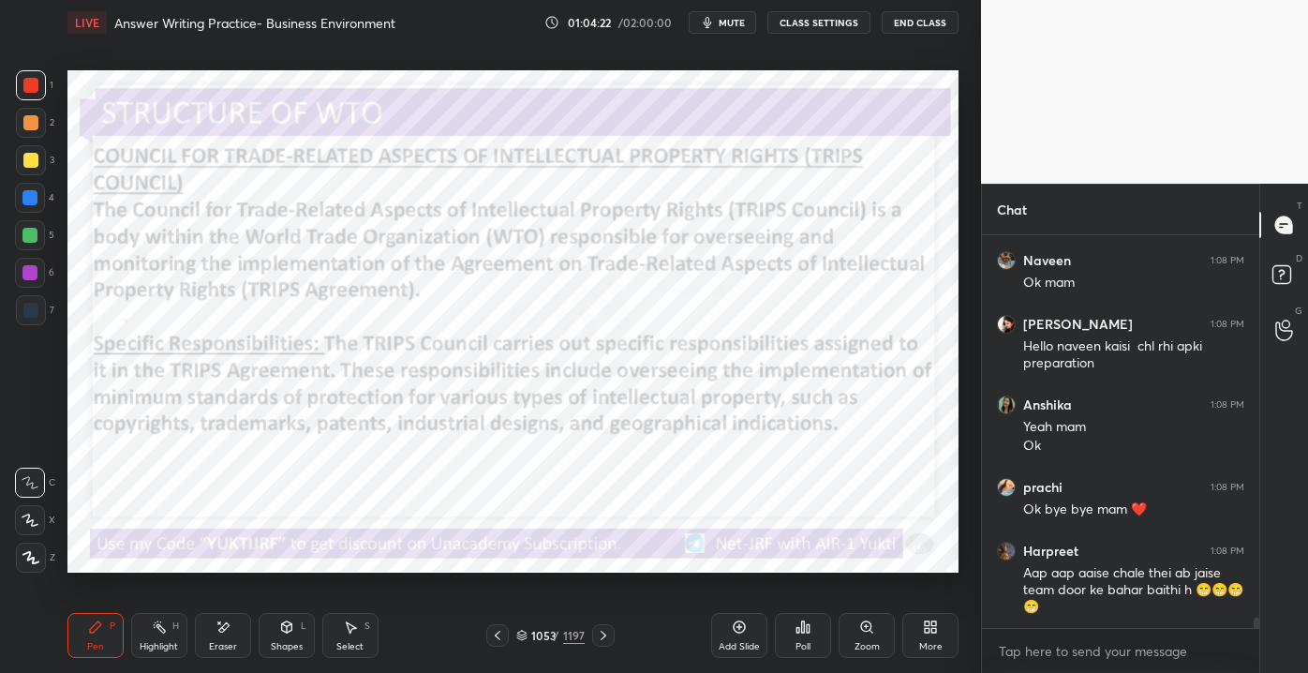
click at [540, 633] on div "1053" at bounding box center [540, 635] width 19 height 11
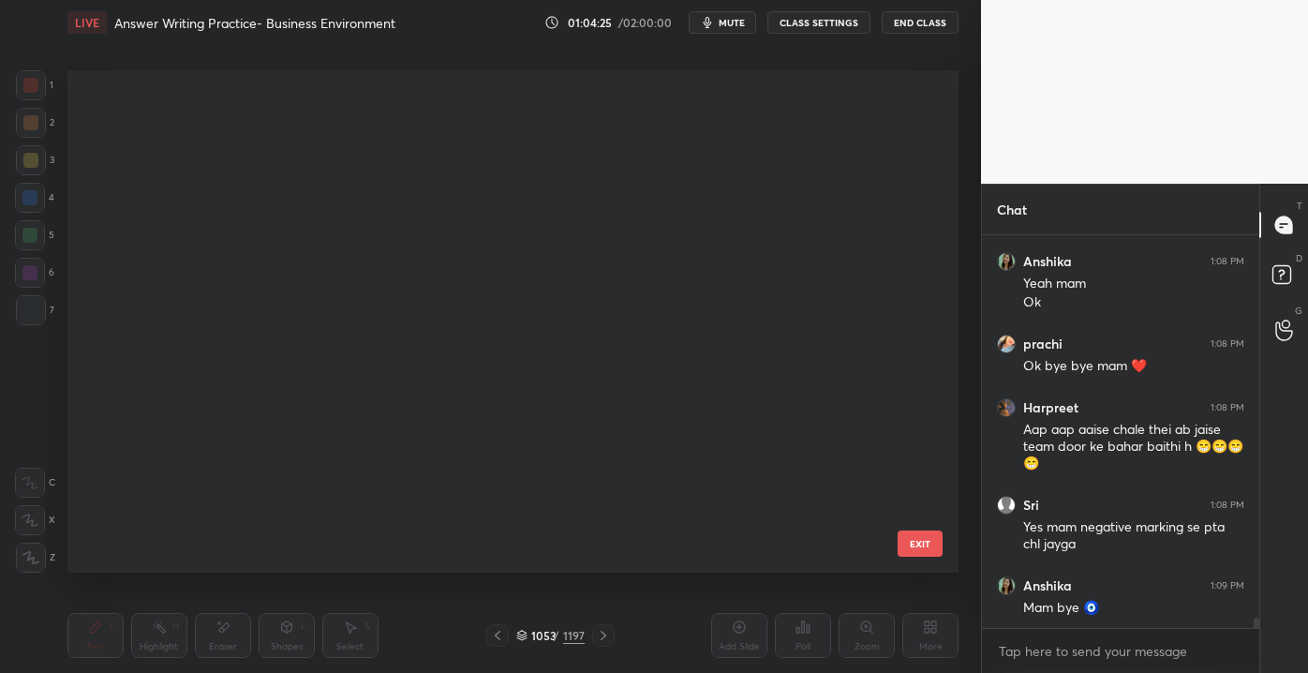
scroll to position [14852, 0]
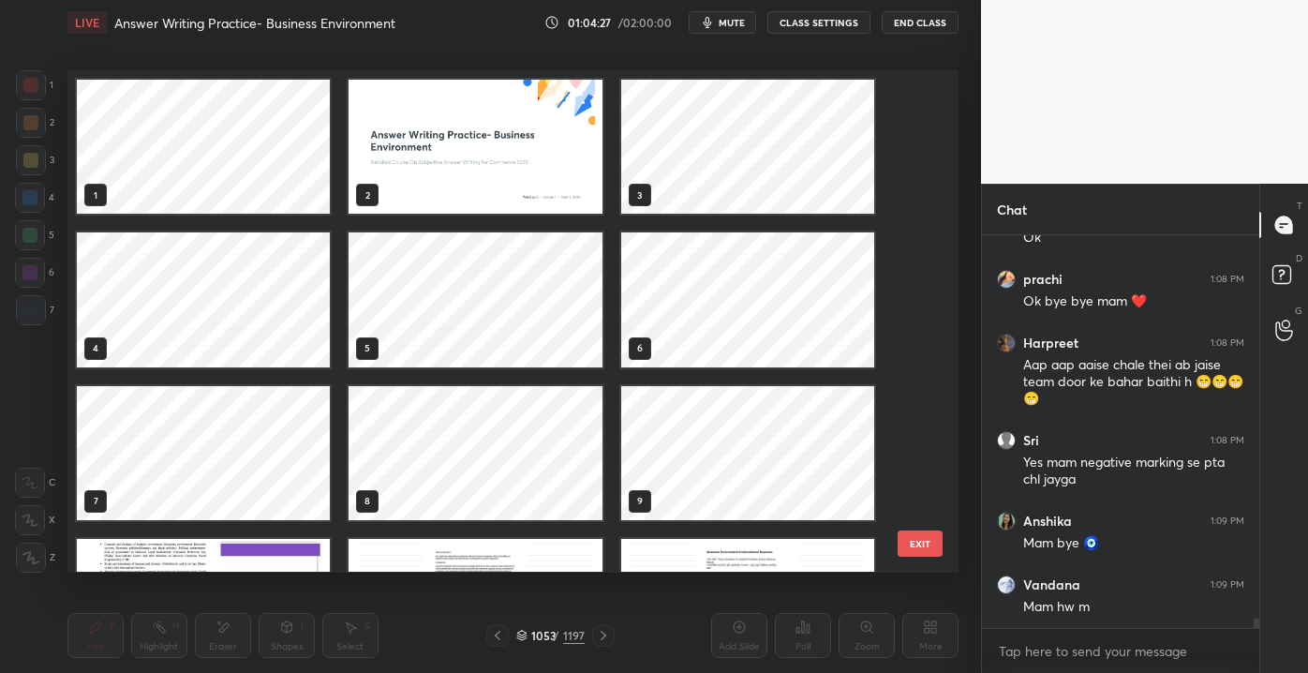
click at [434, 166] on img "grid" at bounding box center [475, 147] width 253 height 134
click at [438, 171] on img "grid" at bounding box center [475, 147] width 253 height 134
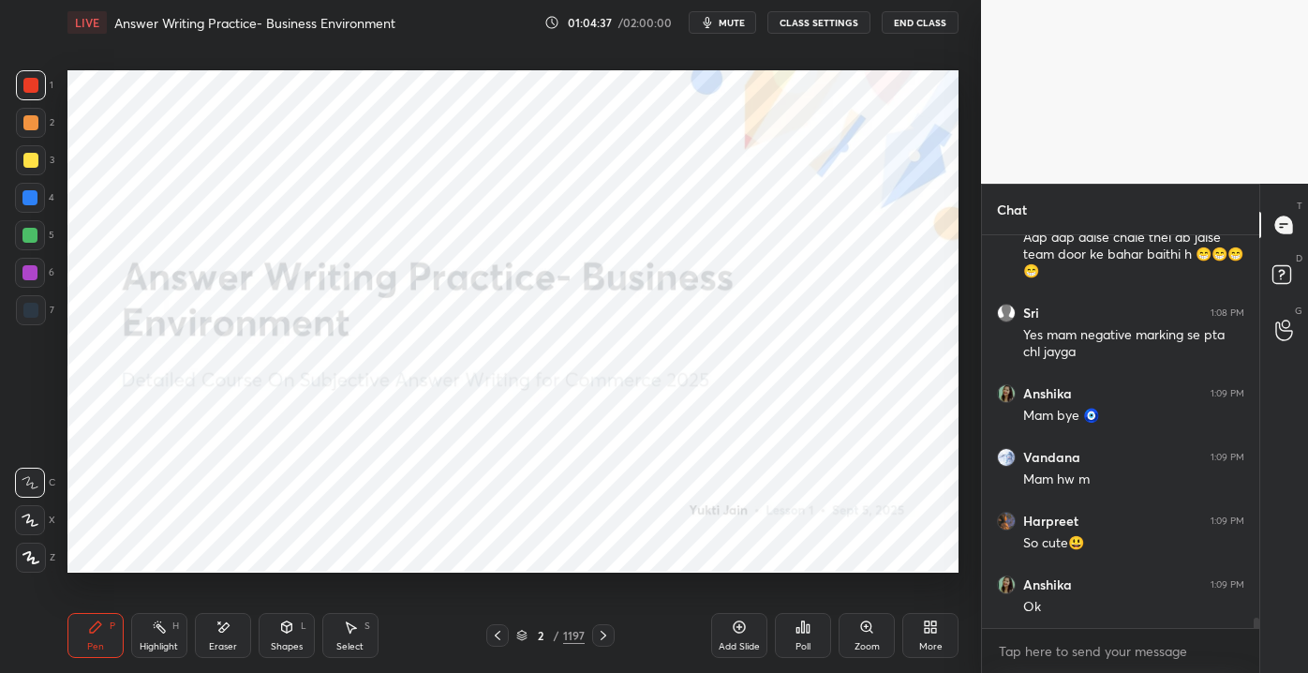
scroll to position [15042, 0]
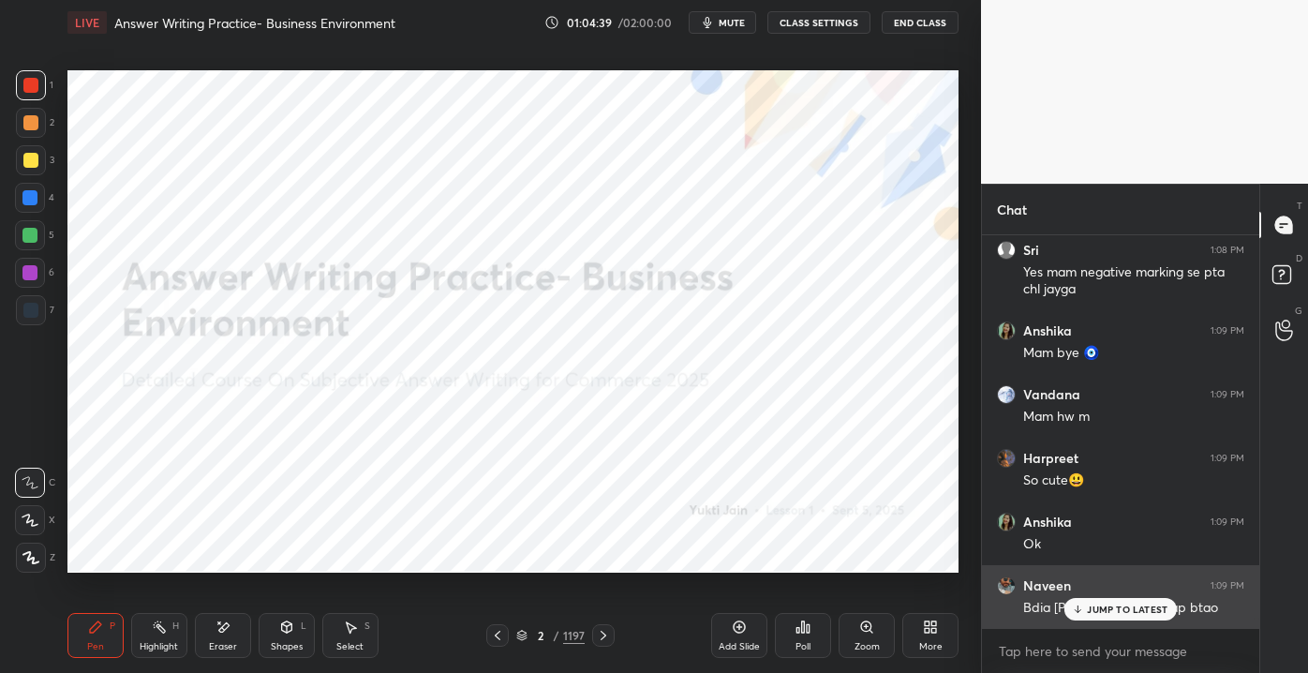
click at [1109, 613] on p "JUMP TO LATEST" at bounding box center [1127, 608] width 81 height 11
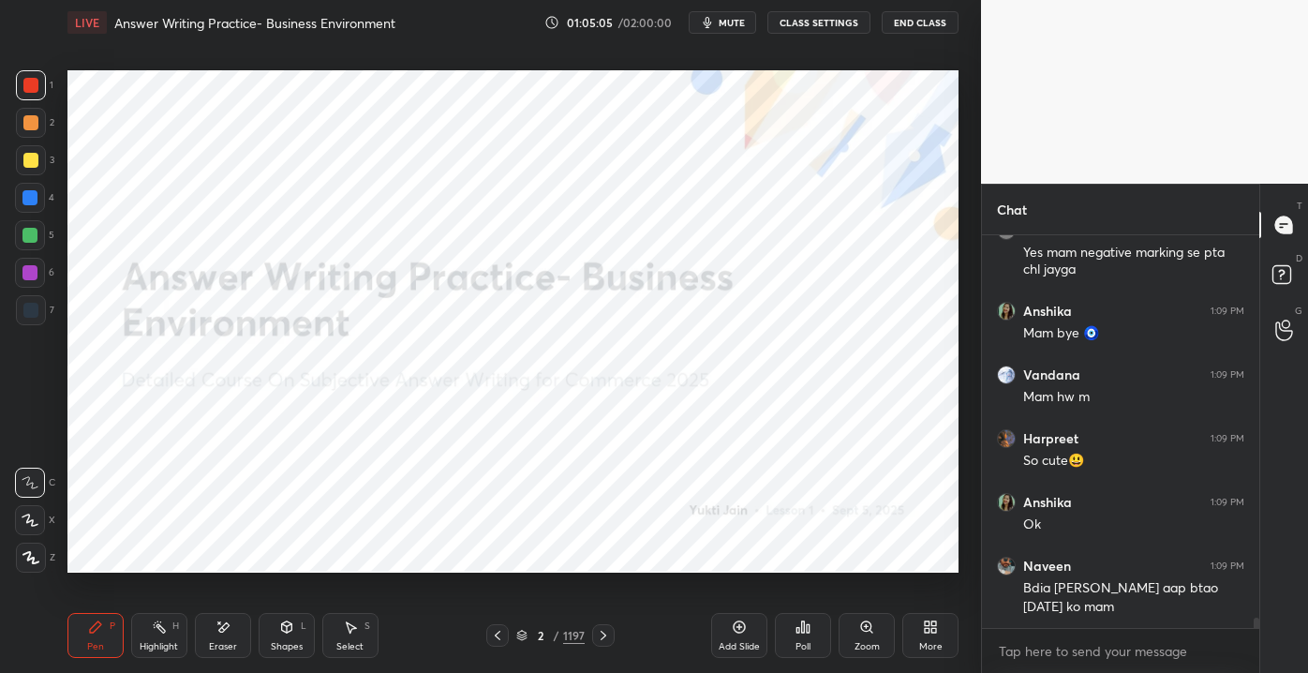
scroll to position [15125, 0]
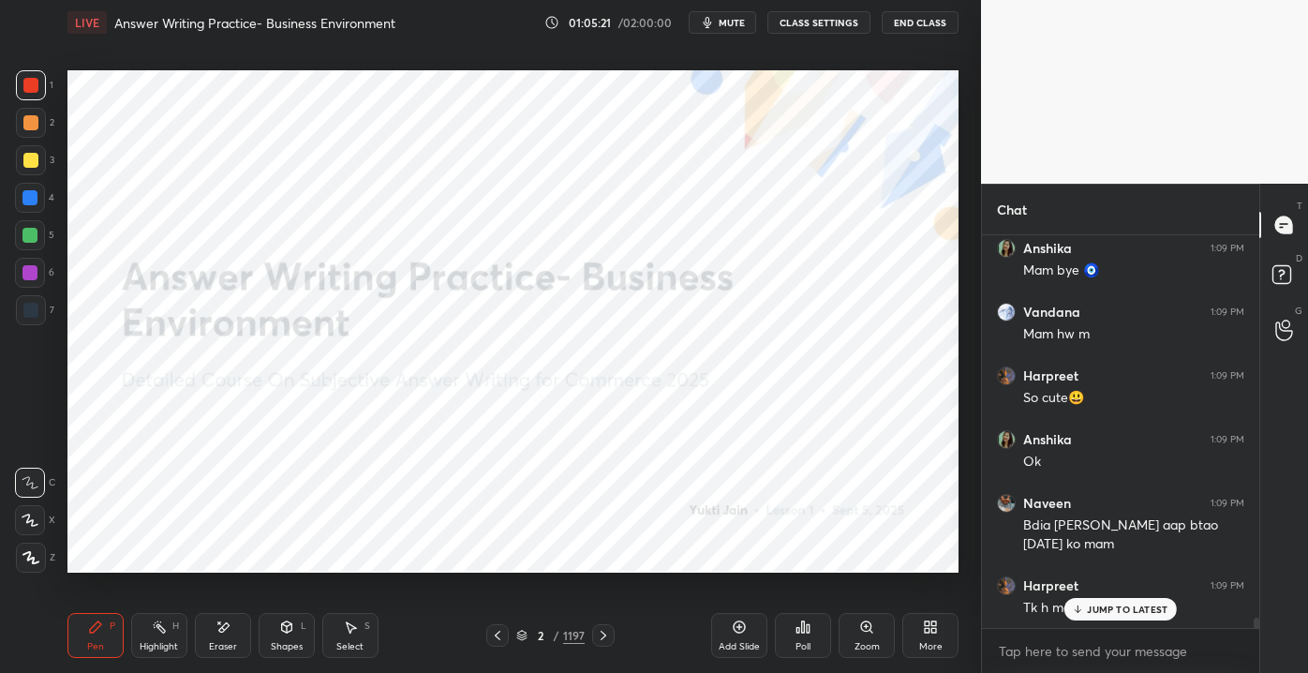
click at [1096, 606] on p "JUMP TO LATEST" at bounding box center [1127, 608] width 81 height 11
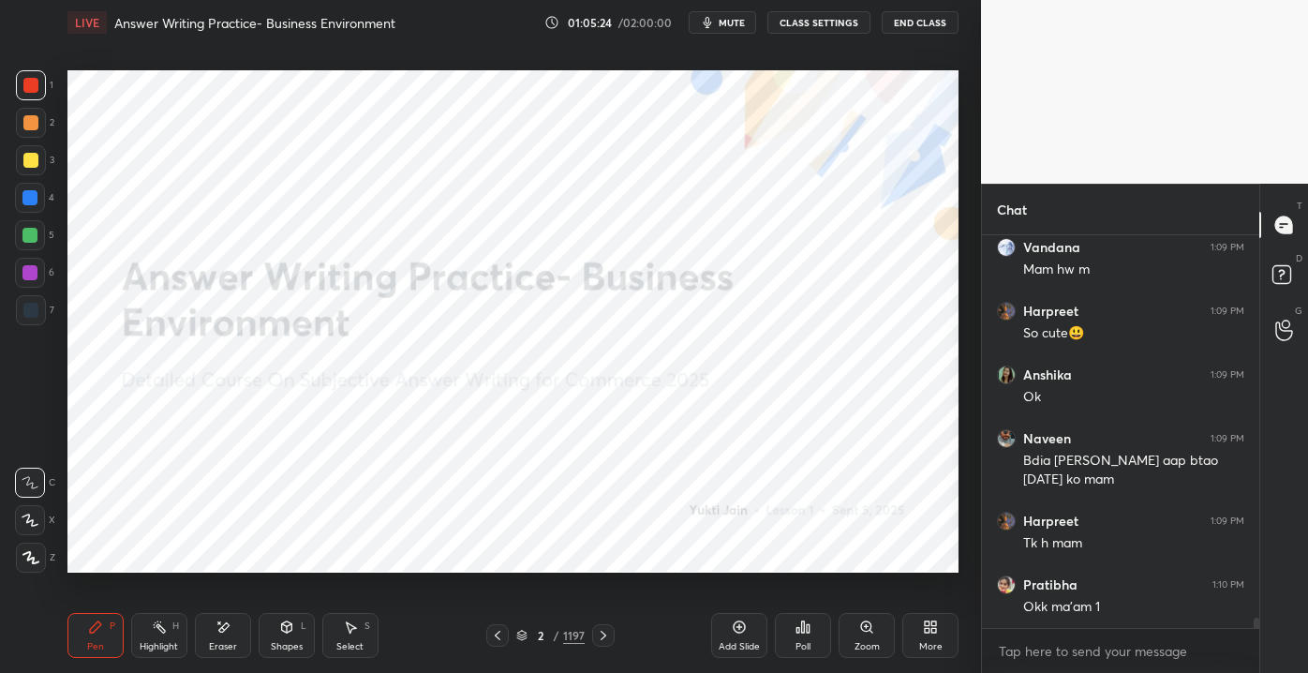
click at [715, 15] on icon "button" at bounding box center [707, 22] width 15 height 15
click at [724, 22] on span "unmute" at bounding box center [730, 22] width 40 height 13
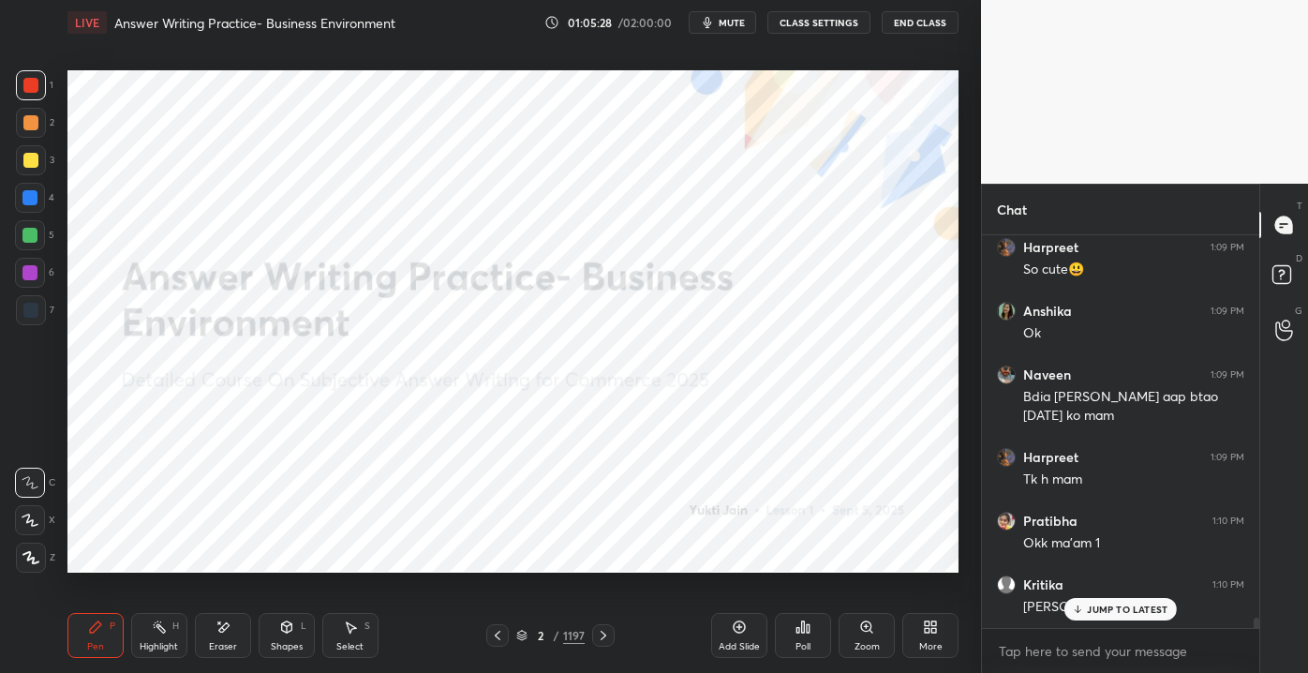
click at [1087, 608] on div "[PERSON_NAME] 1:08 PM 😁😁😁 [PERSON_NAME] 1:08 PM [PERSON_NAME] 1:08 PM Ok mam [P…" at bounding box center [1120, 431] width 277 height 393
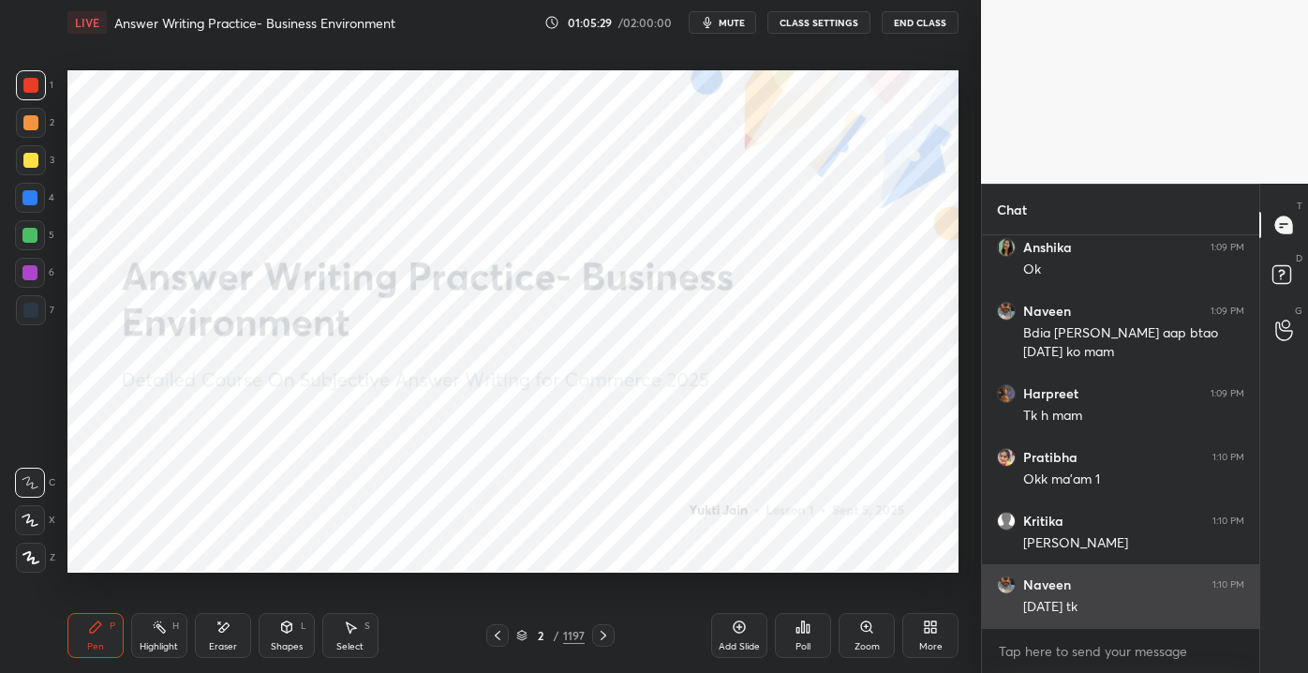
scroll to position [15380, 0]
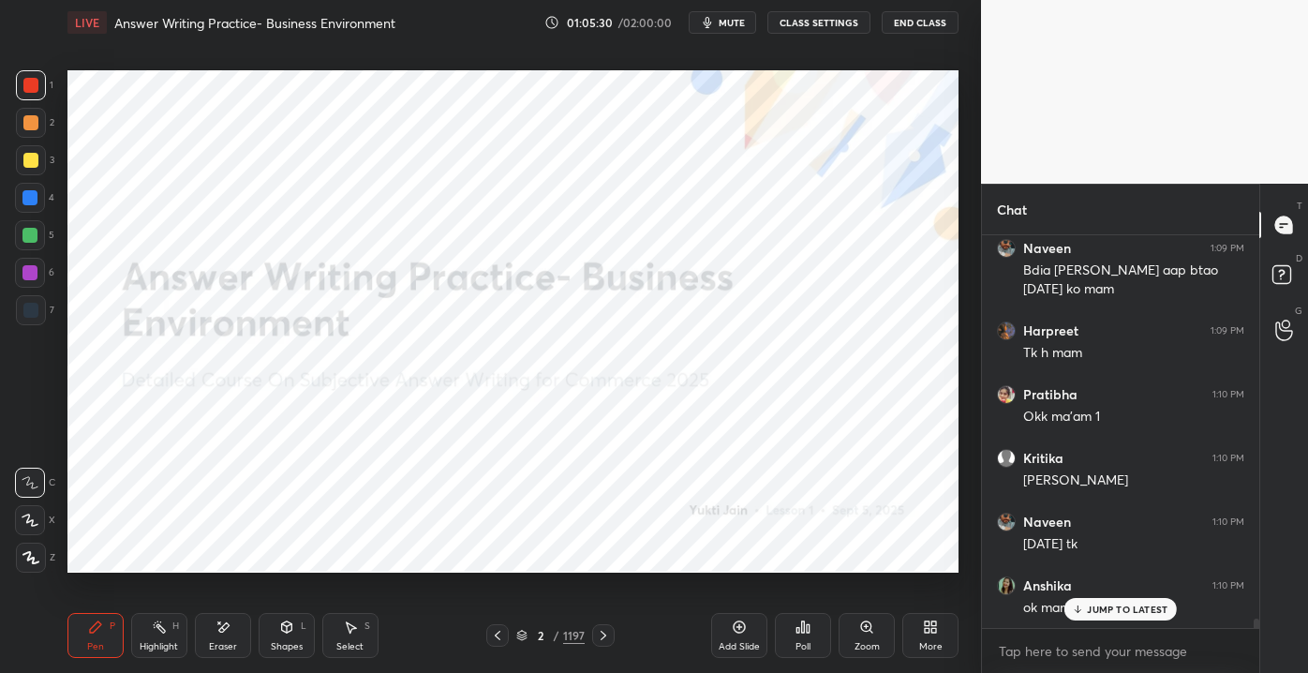
click at [1101, 608] on p "JUMP TO LATEST" at bounding box center [1127, 608] width 81 height 11
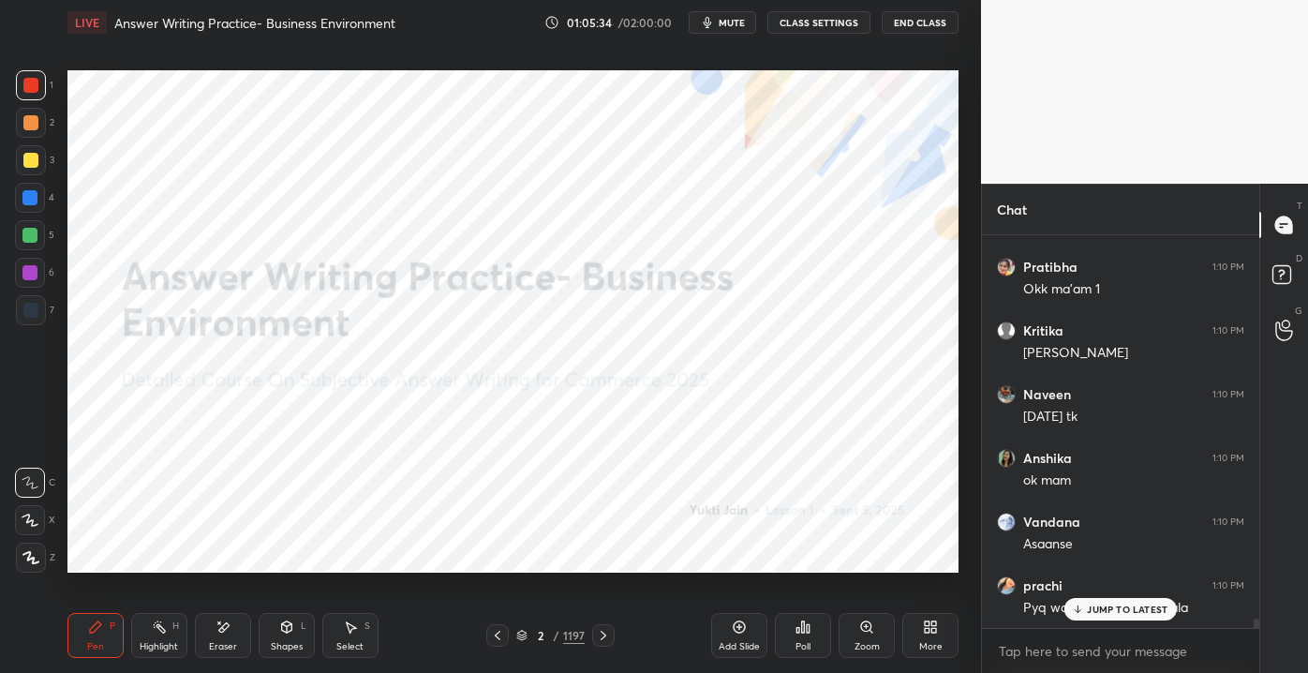
click at [752, 644] on div "Add Slide" at bounding box center [739, 646] width 41 height 9
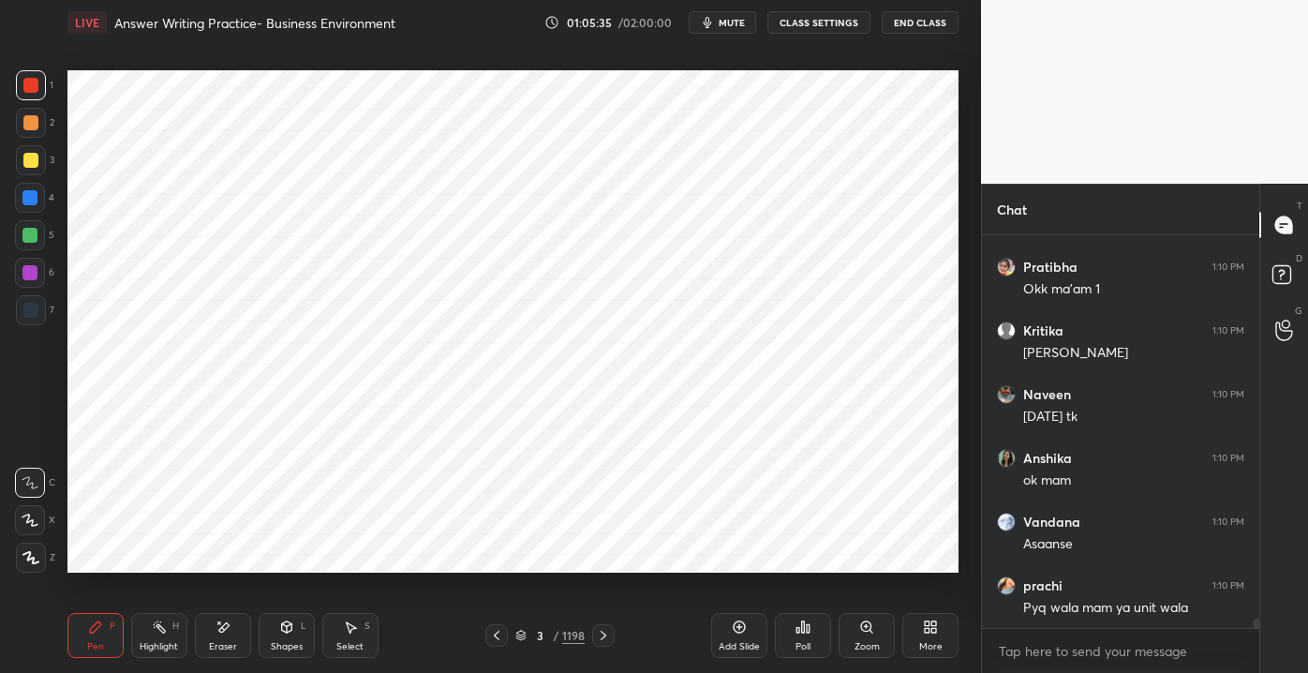
scroll to position [15572, 0]
click at [33, 117] on div at bounding box center [30, 122] width 15 height 15
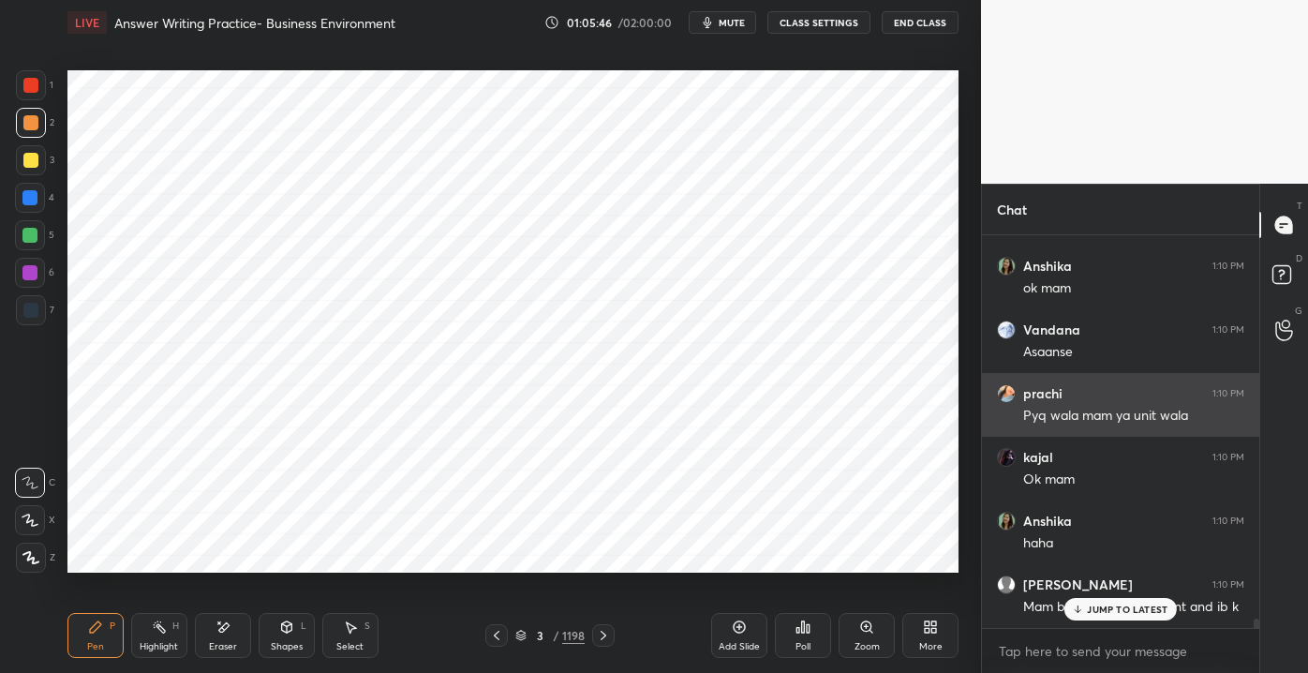
scroll to position [15762, 0]
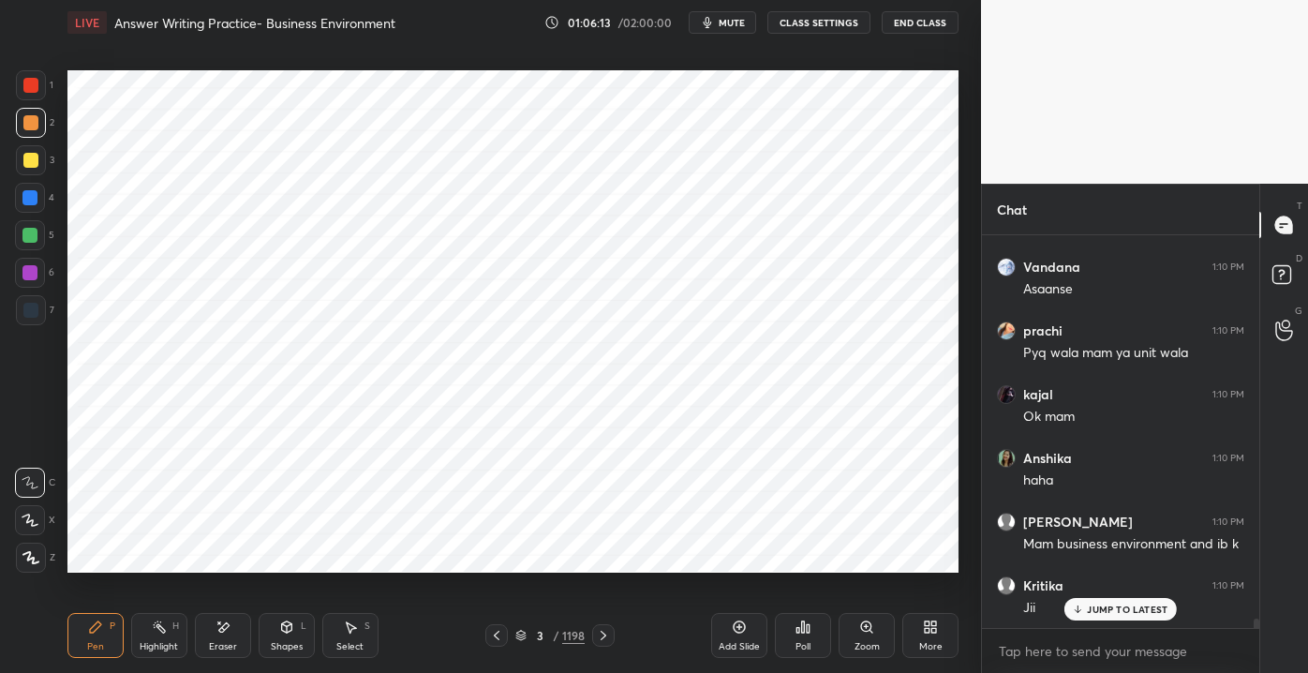
click at [29, 74] on div at bounding box center [31, 85] width 30 height 30
click at [742, 645] on div "Add Slide" at bounding box center [739, 646] width 41 height 9
click at [107, 331] on div "Setting up your live class Poll for secs No correct answer Start poll" at bounding box center [513, 321] width 906 height 553
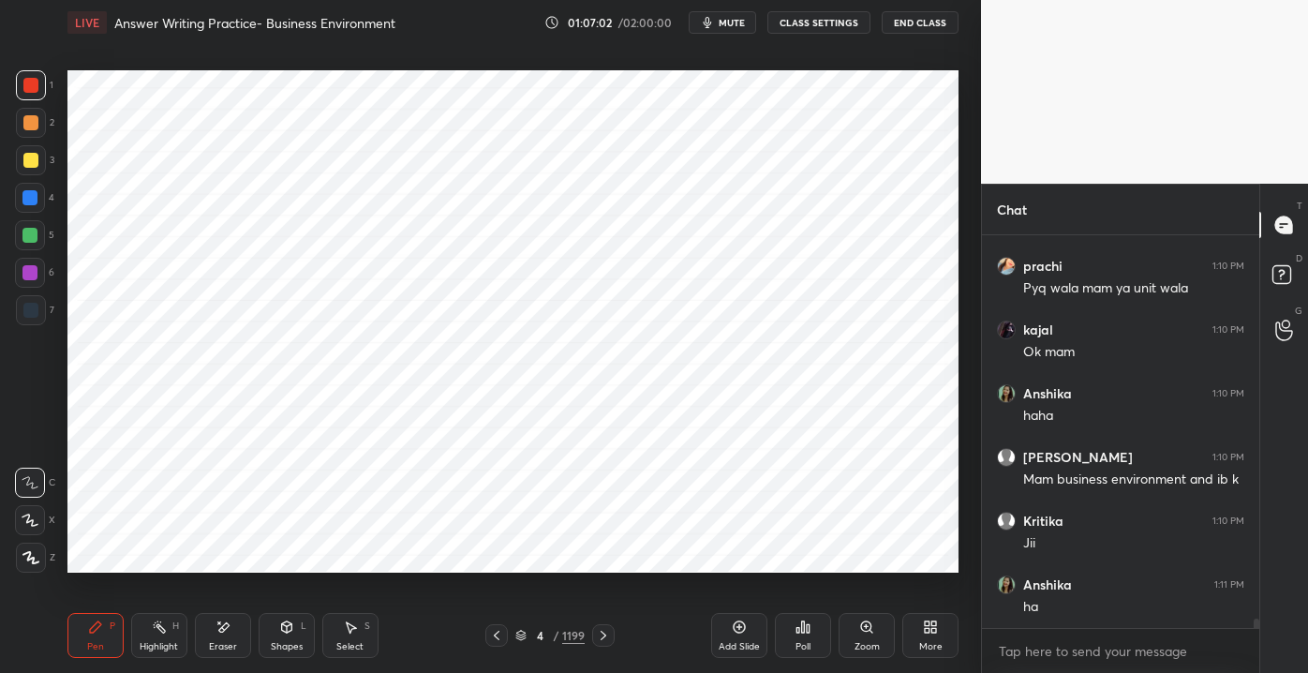
click at [721, 21] on button "mute" at bounding box center [722, 22] width 67 height 22
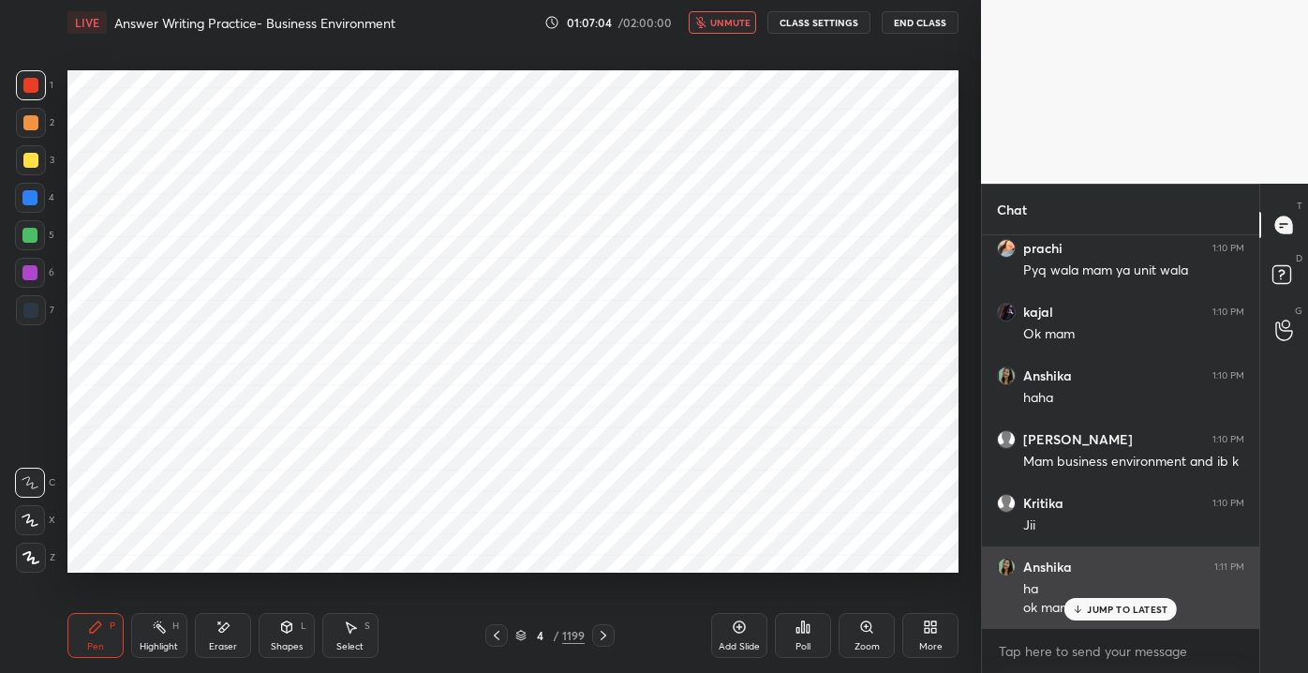
click at [1084, 601] on div "JUMP TO LATEST" at bounding box center [1120, 609] width 112 height 22
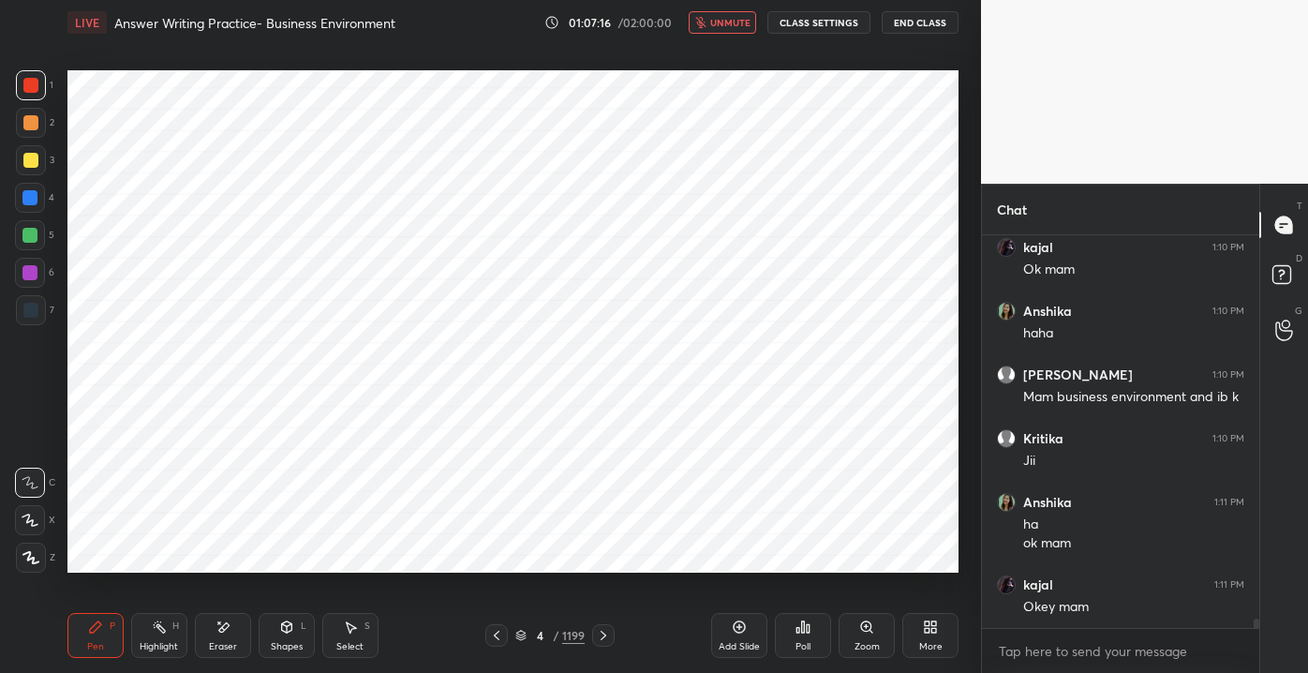
scroll to position [15972, 0]
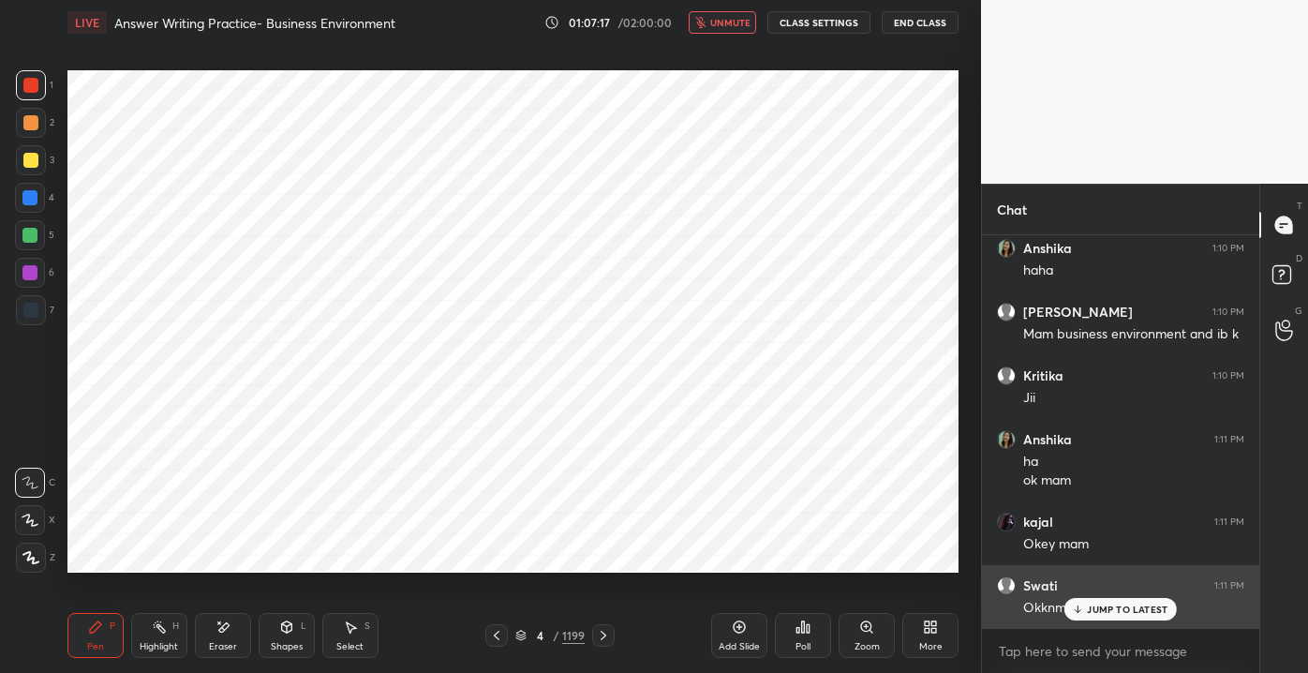
click at [1104, 613] on p "JUMP TO LATEST" at bounding box center [1127, 608] width 81 height 11
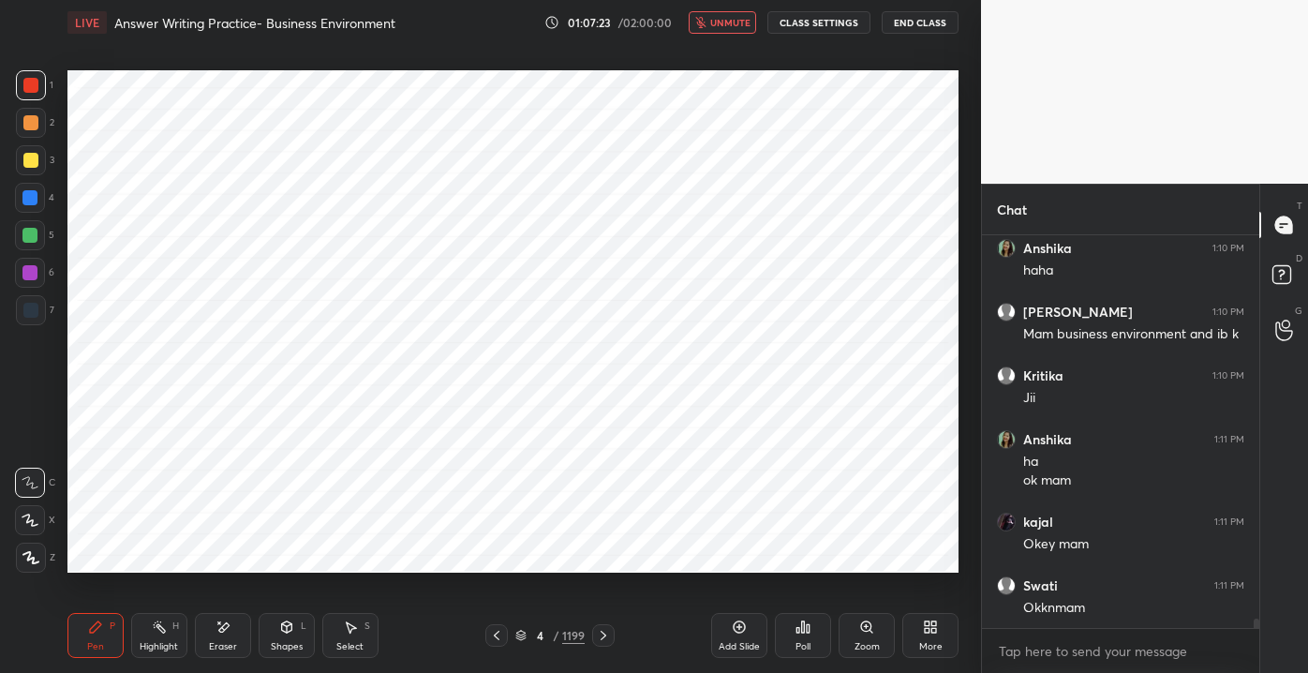
click at [705, 24] on icon "button" at bounding box center [700, 22] width 10 height 11
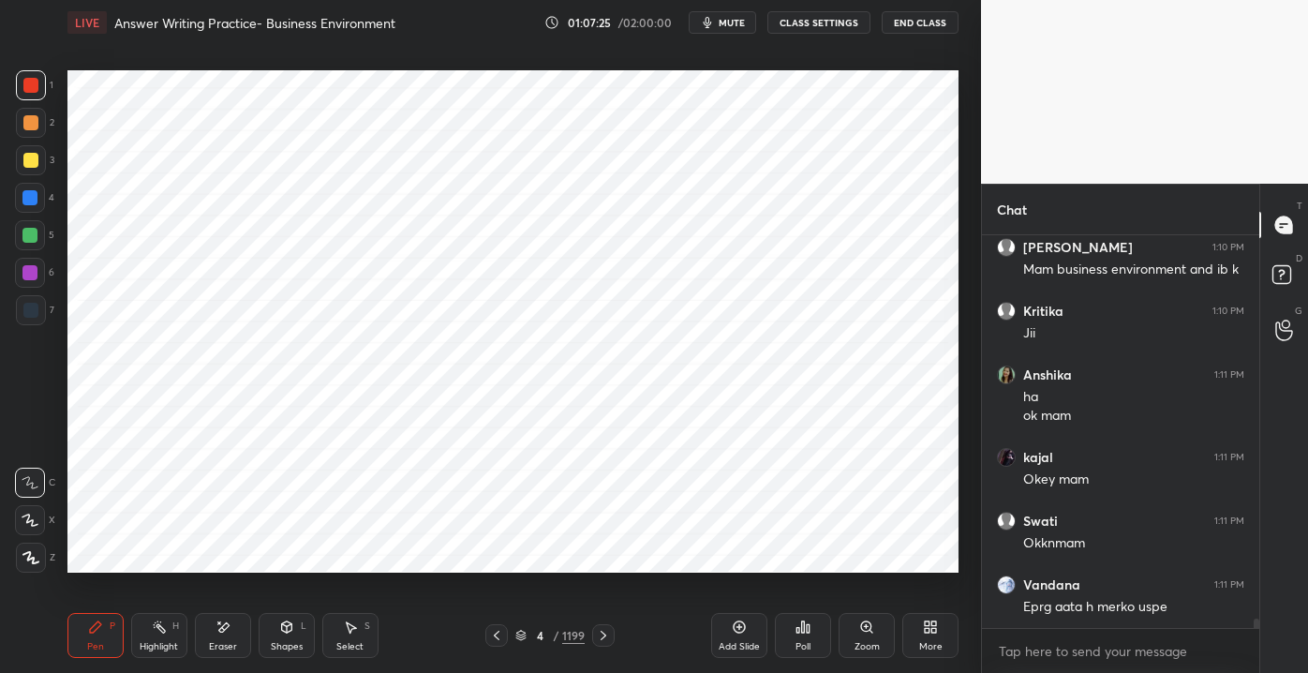
scroll to position [16099, 0]
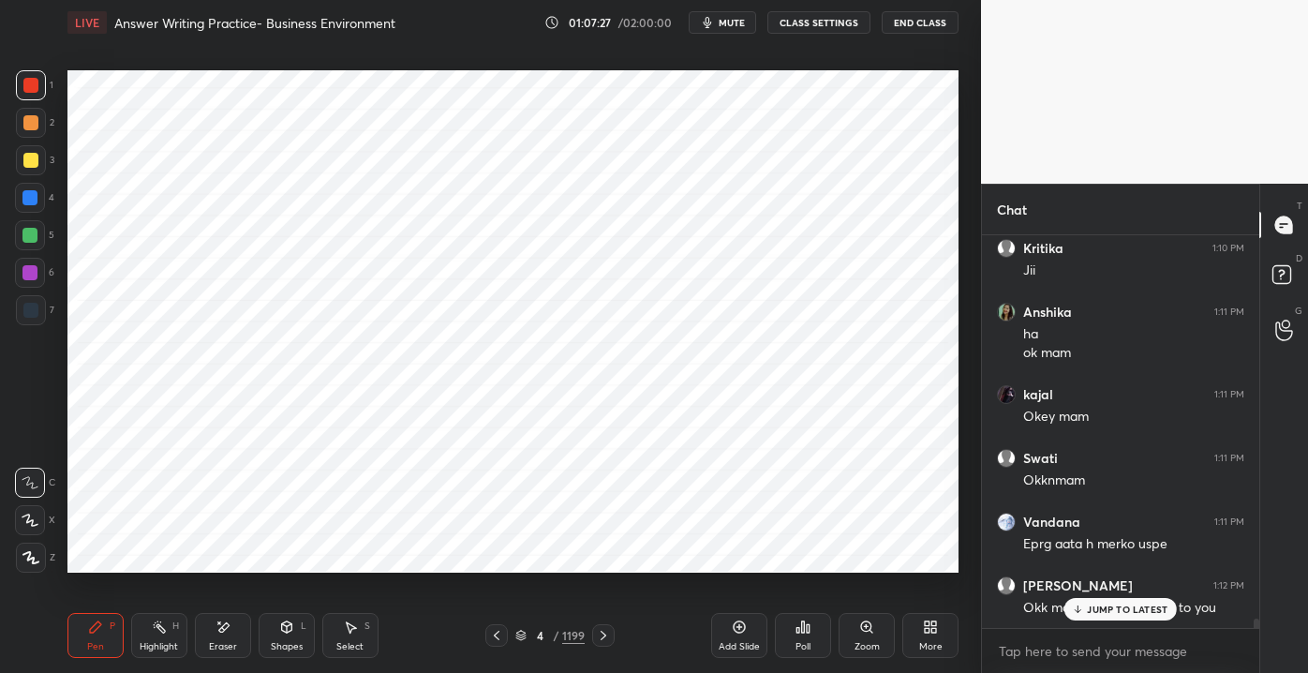
click at [1103, 617] on div "JUMP TO LATEST" at bounding box center [1120, 609] width 112 height 22
click at [712, 24] on icon "button" at bounding box center [708, 22] width 8 height 11
click at [729, 24] on span "unmute" at bounding box center [730, 22] width 40 height 13
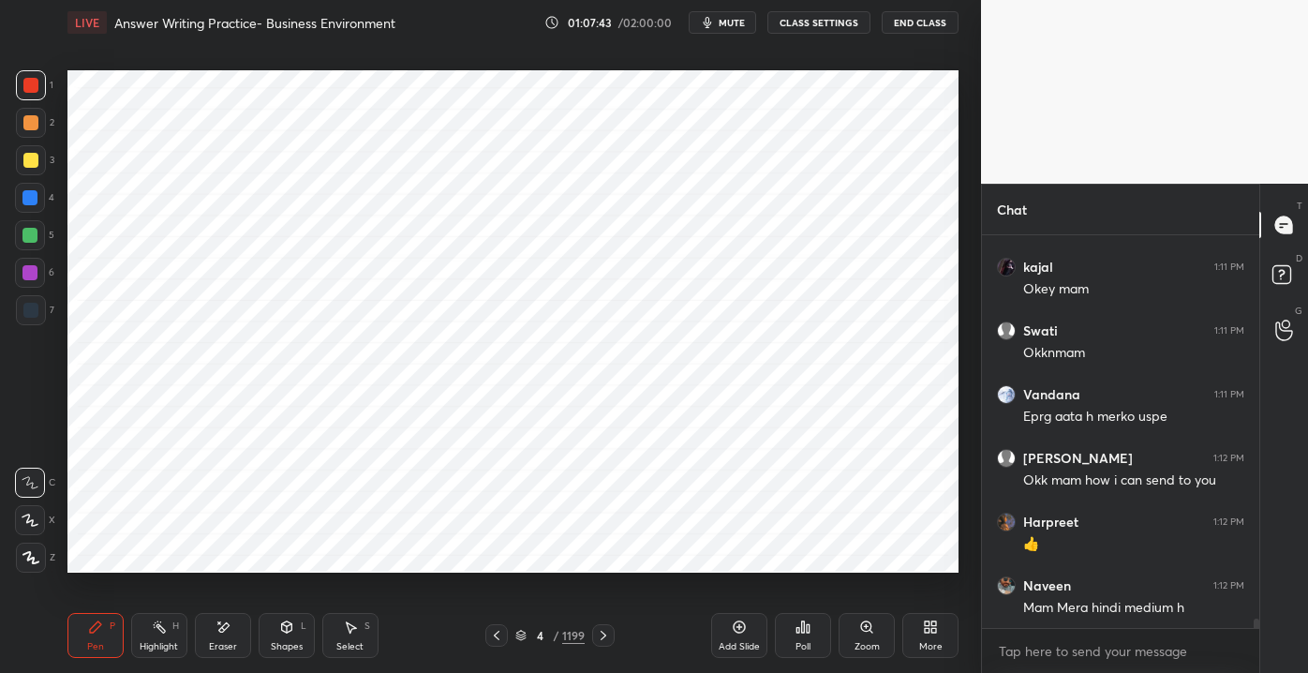
scroll to position [16291, 0]
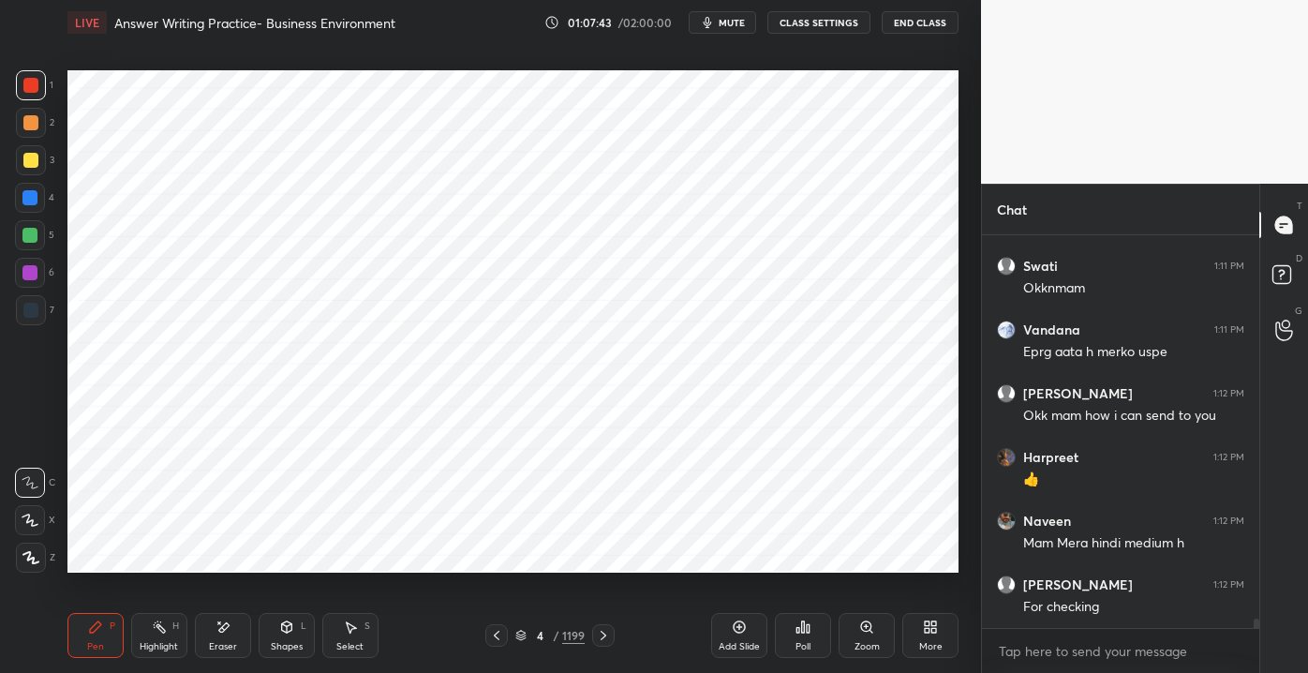
click at [1096, 612] on div "[PERSON_NAME] 1:11 PM ha ok mam kajal 1:11 PM Okey mam Swati 1:11 PM Okknmam Va…" at bounding box center [1120, 431] width 277 height 393
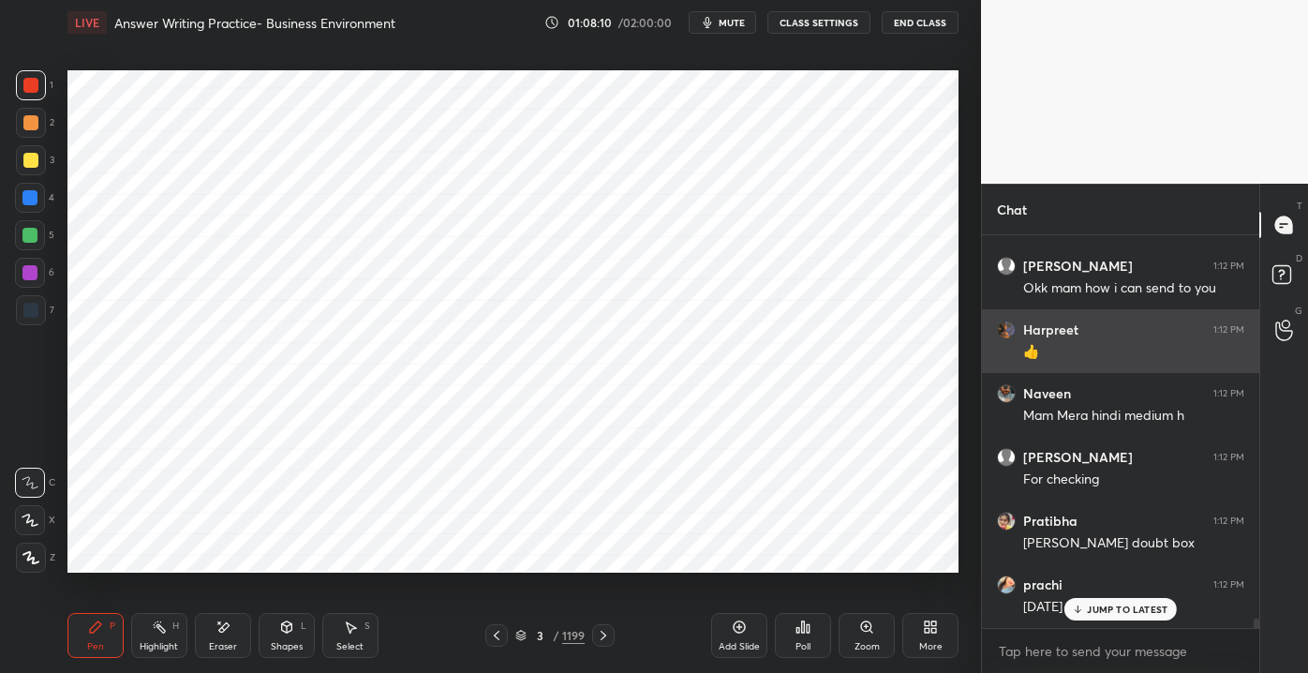
scroll to position [16549, 0]
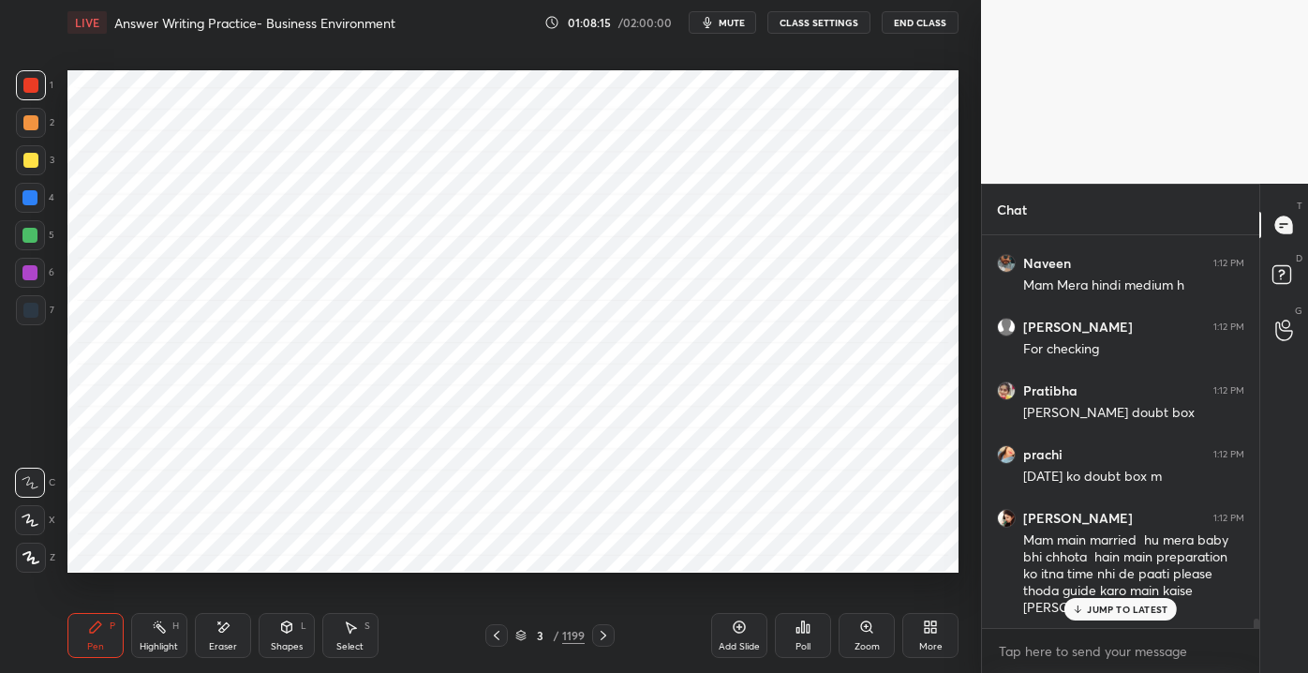
click at [1119, 603] on p "JUMP TO LATEST" at bounding box center [1127, 608] width 81 height 11
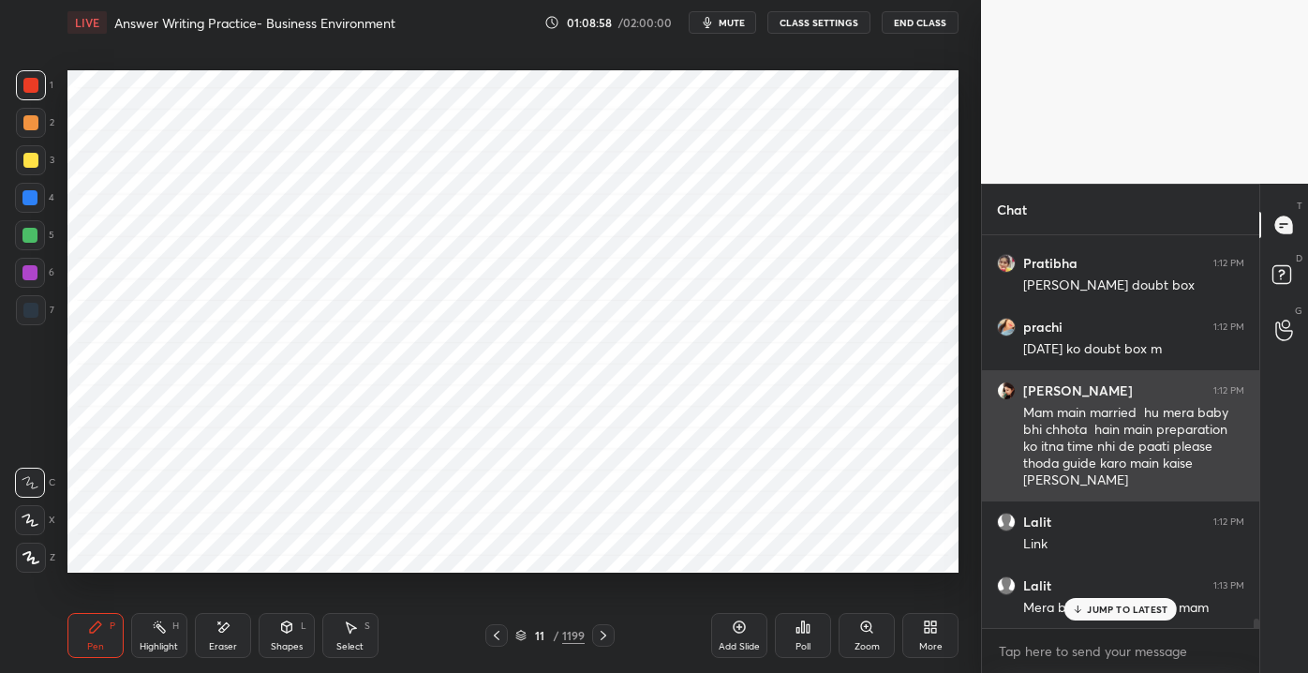
scroll to position [16741, 0]
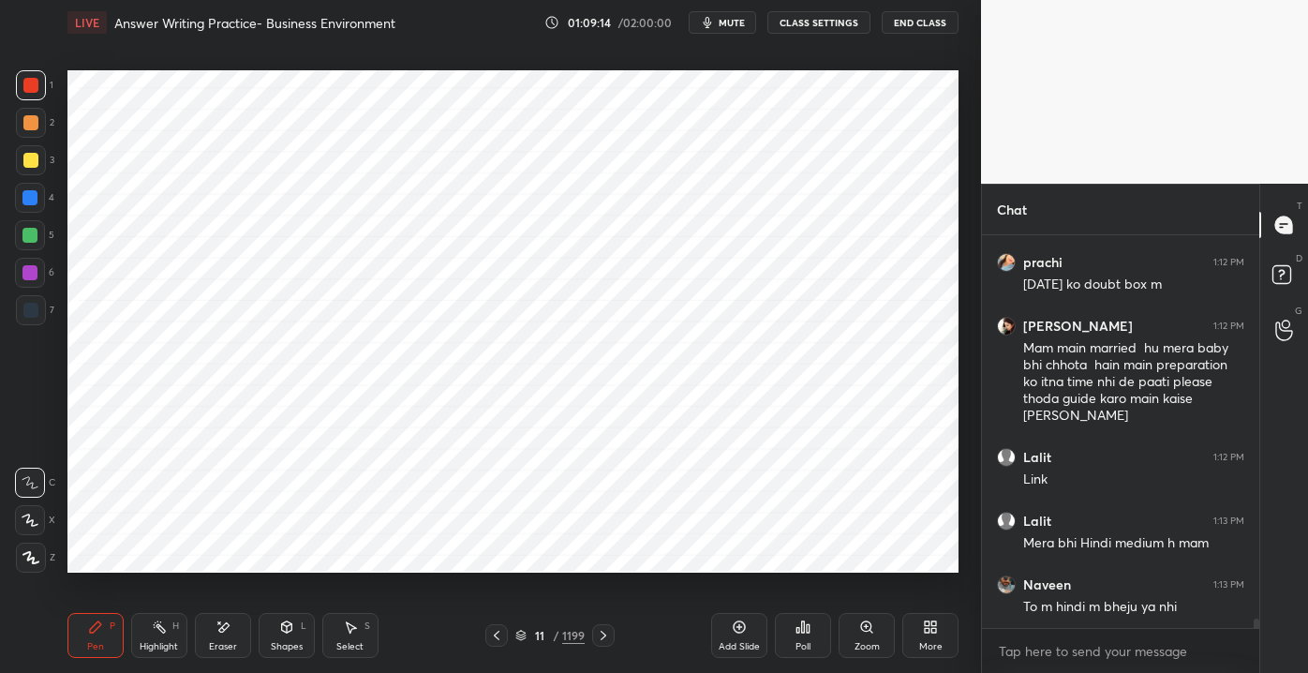
click at [230, 633] on div "Eraser" at bounding box center [223, 635] width 56 height 45
click at [914, 289] on div "Setting up your live class Poll for secs No correct answer Start poll" at bounding box center [513, 321] width 906 height 553
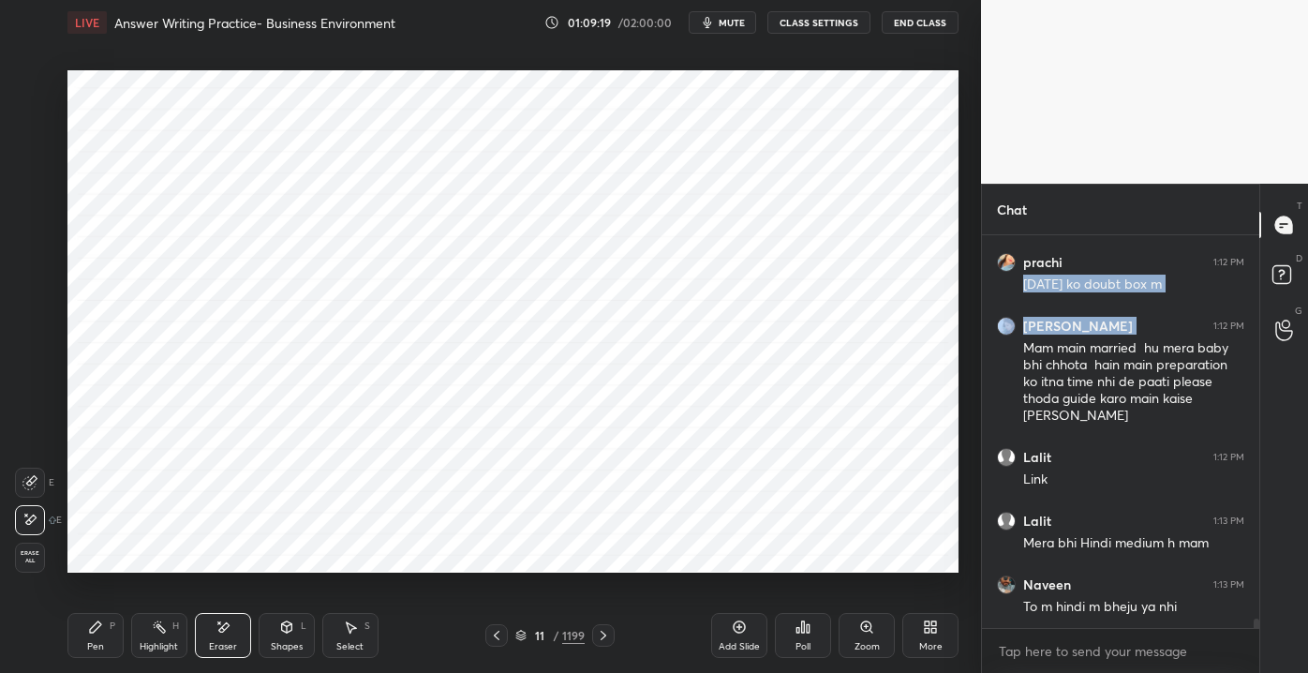
drag, startPoint x: 1149, startPoint y: 313, endPoint x: 960, endPoint y: 293, distance: 189.3
click at [969, 296] on div "1 2 3 4 5 6 7 C X Z E E Erase all H H LIVE Answer Writing Practice- Business En…" at bounding box center [654, 336] width 1308 height 673
drag, startPoint x: 90, startPoint y: 634, endPoint x: 102, endPoint y: 635, distance: 12.2
click at [92, 635] on div "Pen P" at bounding box center [95, 635] width 56 height 45
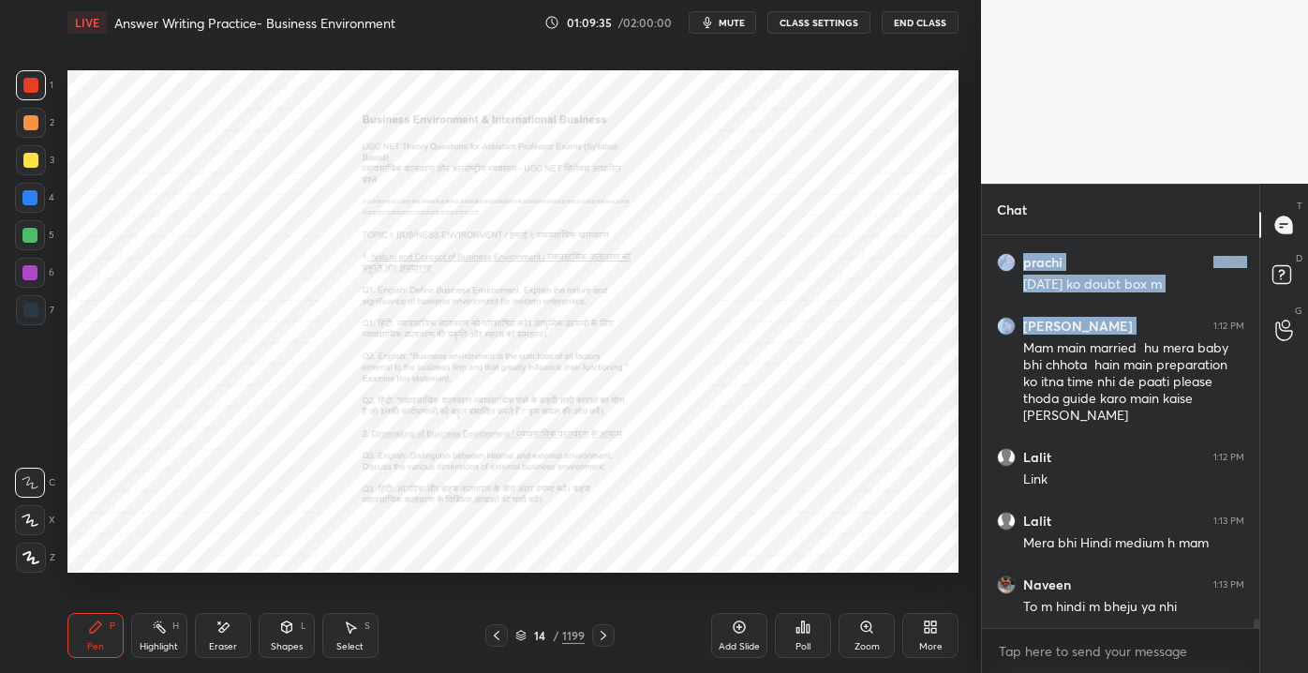
scroll to position [16804, 0]
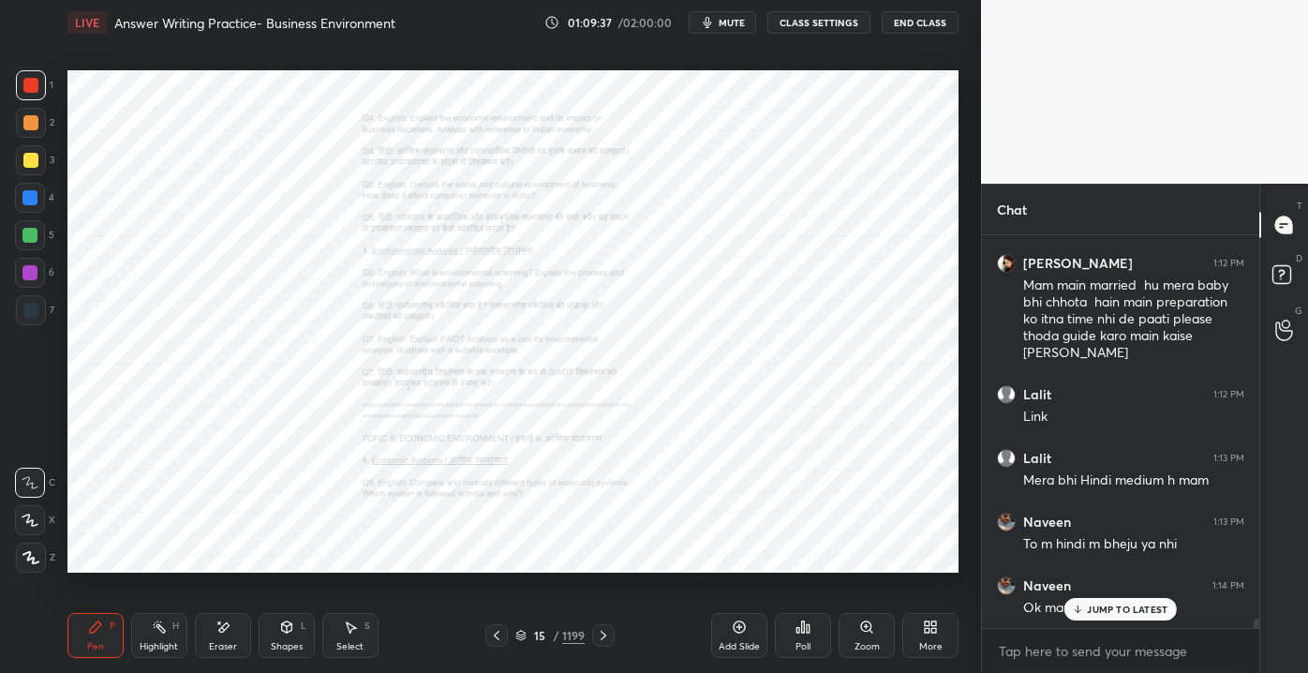
click at [1092, 609] on p "JUMP TO LATEST" at bounding box center [1127, 608] width 81 height 11
click at [862, 633] on icon at bounding box center [866, 626] width 15 height 15
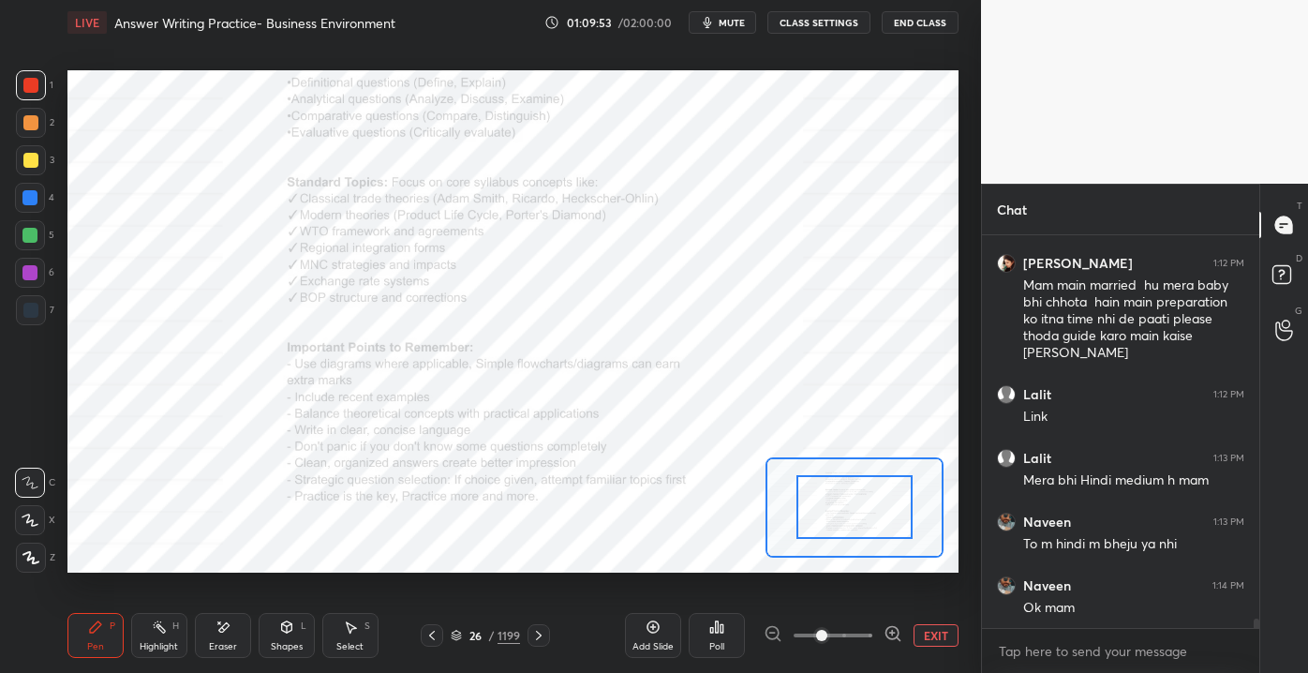
drag, startPoint x: 219, startPoint y: 641, endPoint x: 212, endPoint y: 631, distance: 12.7
click at [220, 642] on div "Eraser" at bounding box center [223, 646] width 28 height 9
click at [95, 648] on div "Pen" at bounding box center [95, 646] width 17 height 9
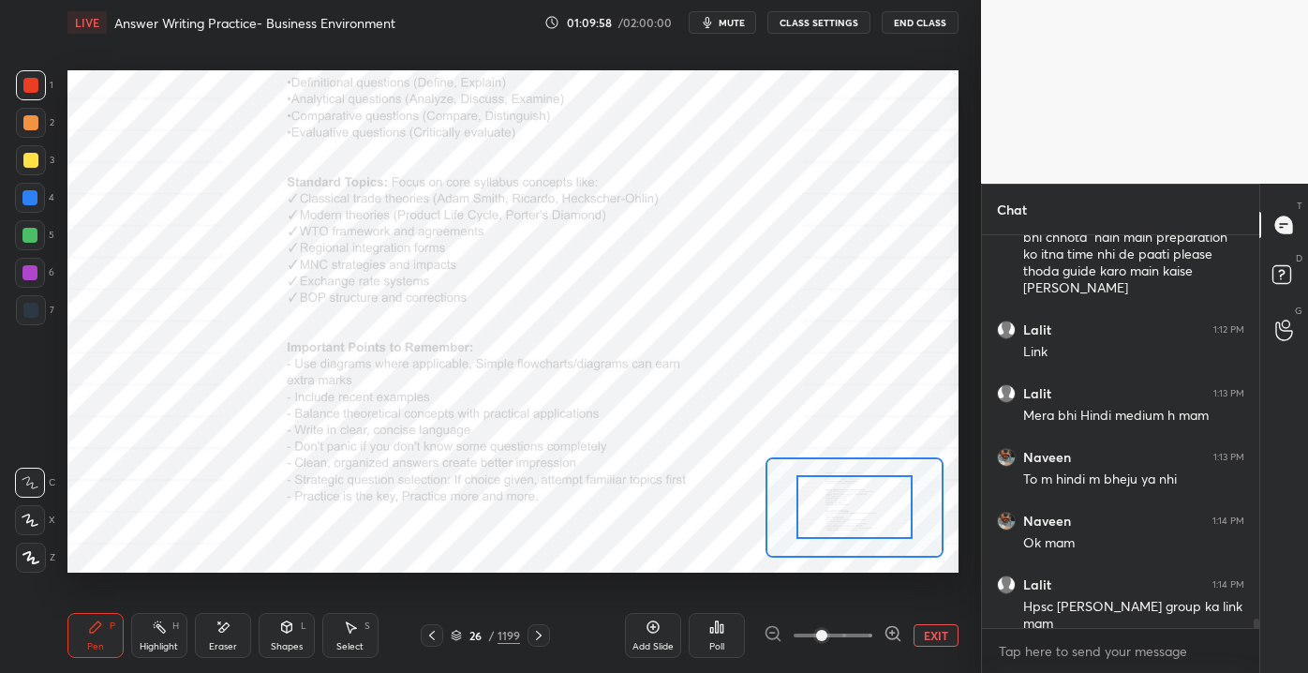
click at [778, 626] on div at bounding box center [833, 635] width 139 height 22
drag, startPoint x: 838, startPoint y: 634, endPoint x: 809, endPoint y: 634, distance: 29.0
click at [816, 634] on span at bounding box center [821, 635] width 11 height 11
click at [953, 631] on button "EXIT" at bounding box center [935, 635] width 45 height 22
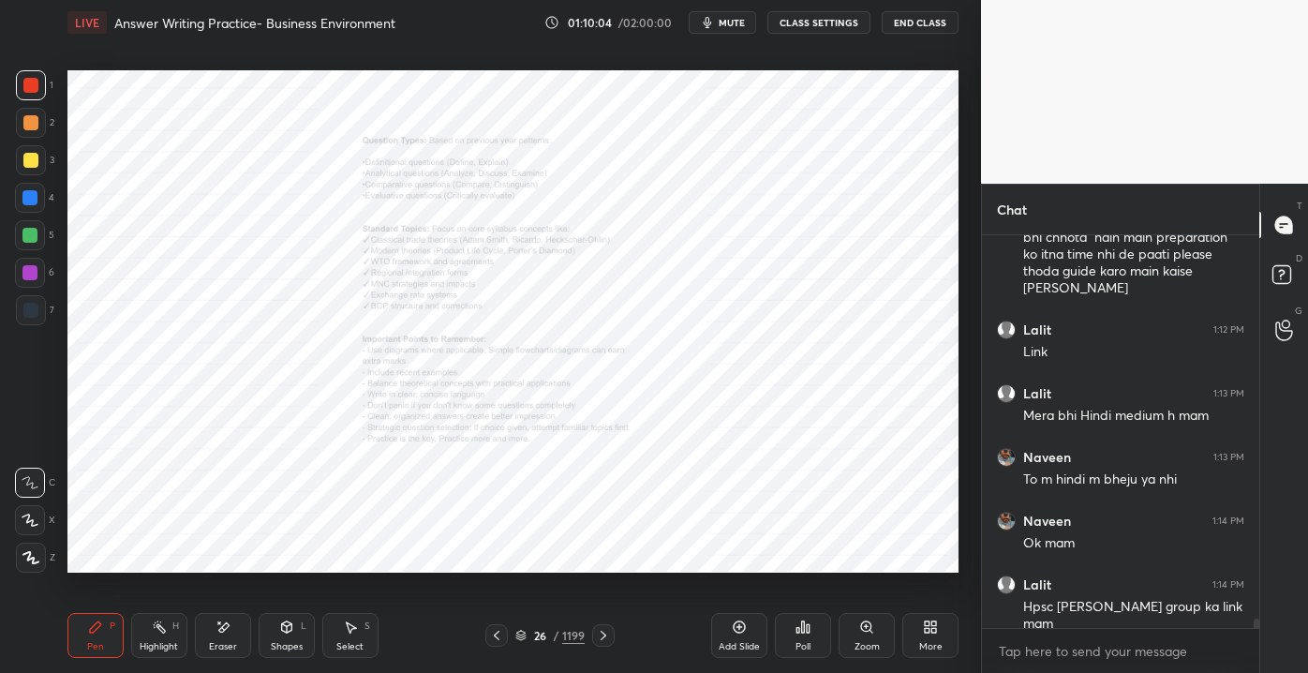
click at [43, 241] on div at bounding box center [30, 235] width 30 height 30
click at [244, 672] on div "Pen P Highlight H Eraser Shapes L Select S 26 / 1199 Add Slide Poll Zoom More" at bounding box center [512, 635] width 891 height 75
click at [252, 0] on html "1 2 3 4 5 6 7 C X Z E E Erase all H H LIVE Answer Writing Practice- Business En…" at bounding box center [654, 0] width 1308 height 0
drag, startPoint x: 200, startPoint y: 629, endPoint x: 215, endPoint y: 628, distance: 16.0
click at [207, 631] on div "Eraser" at bounding box center [223, 635] width 56 height 45
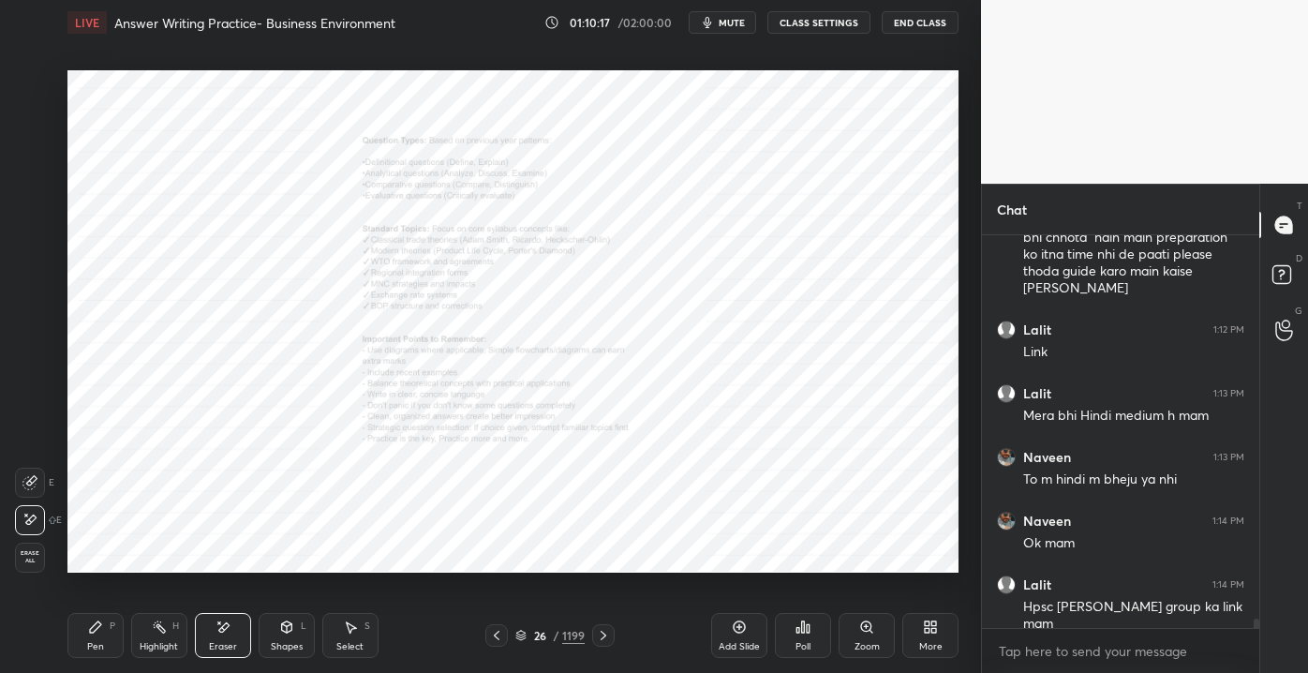
drag, startPoint x: 230, startPoint y: 645, endPoint x: 239, endPoint y: 650, distance: 10.5
click at [231, 645] on div "Eraser" at bounding box center [223, 646] width 28 height 9
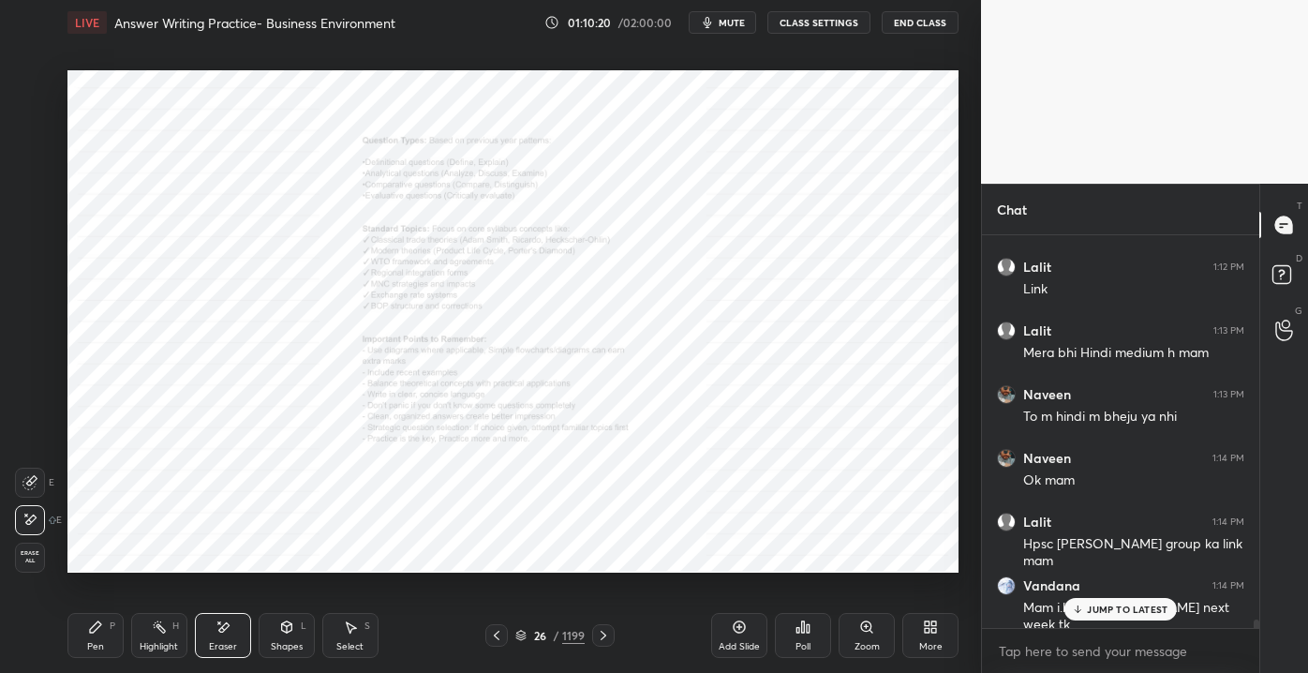
click at [95, 645] on div "Pen" at bounding box center [95, 646] width 17 height 9
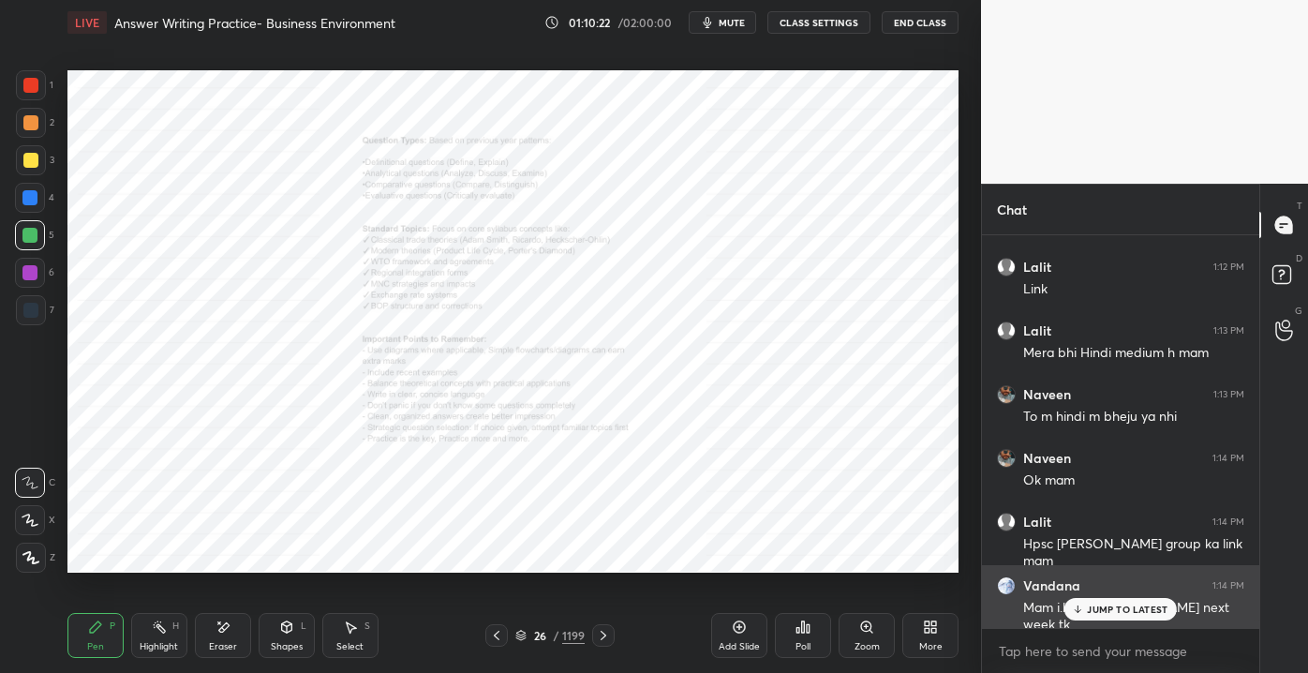
click at [1089, 618] on div "JUMP TO LATEST" at bounding box center [1120, 609] width 112 height 22
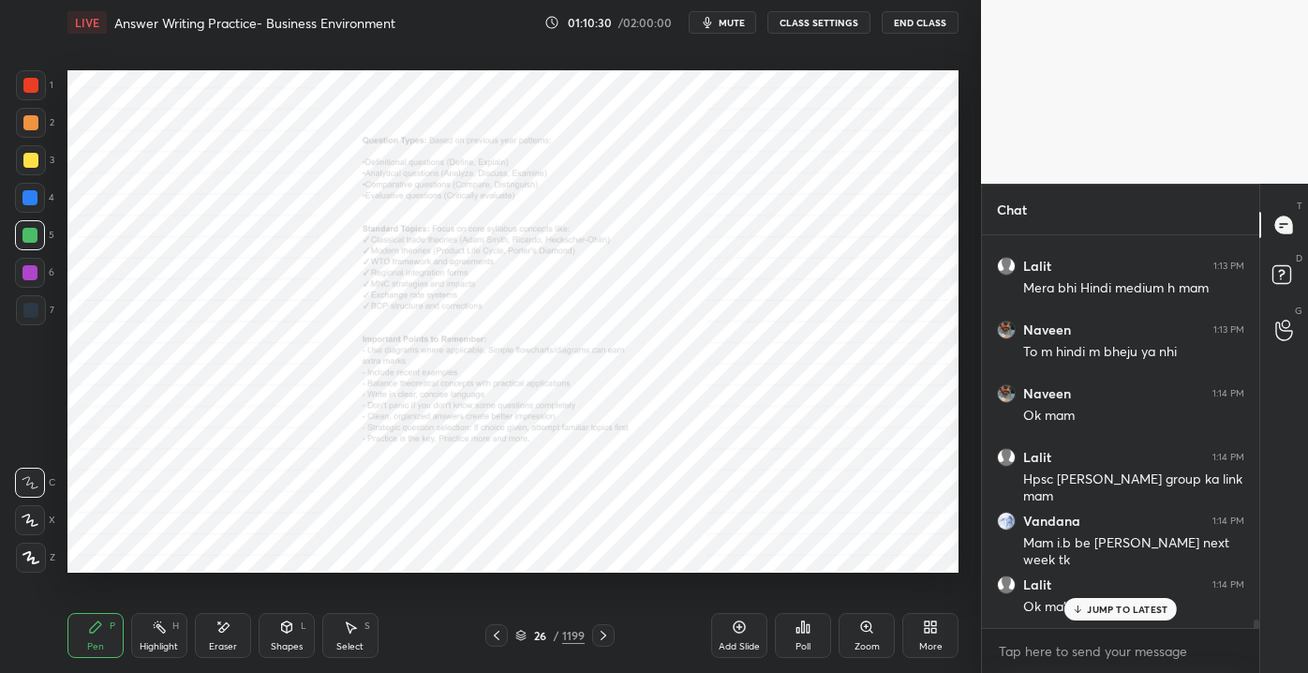
scroll to position [17058, 0]
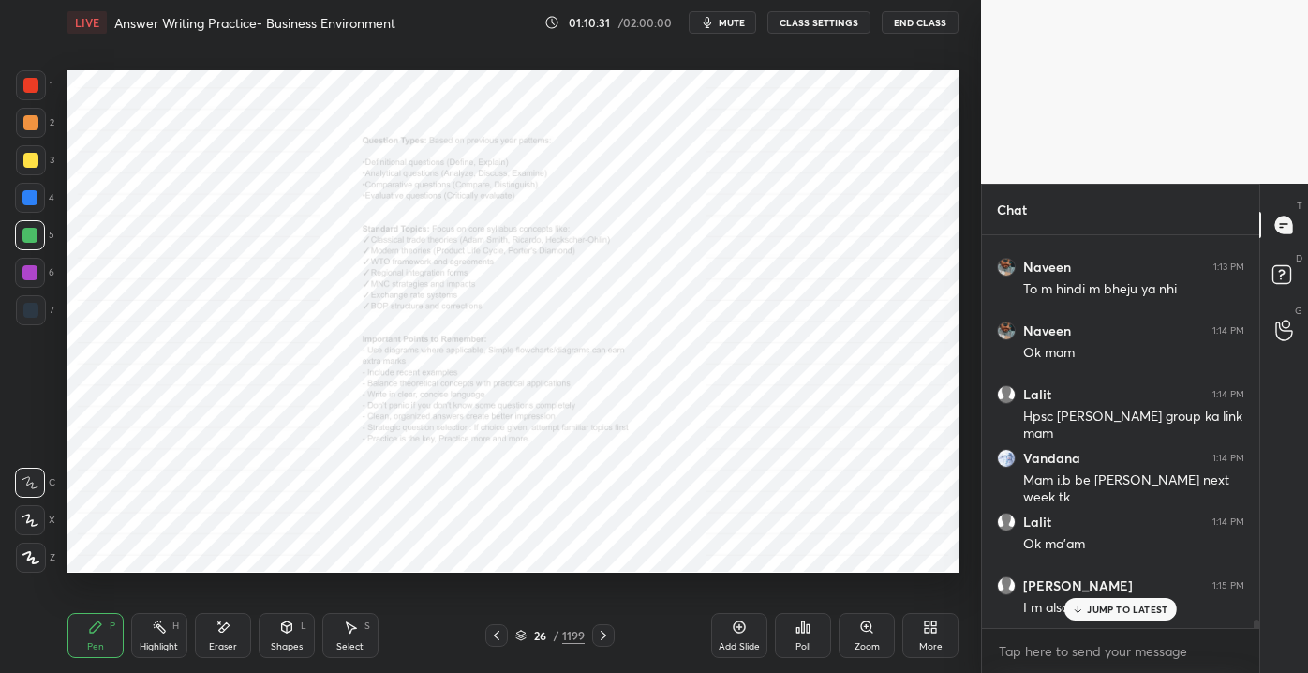
click at [64, 255] on div "Setting up your live class Poll for secs No correct answer Start poll" at bounding box center [513, 321] width 906 height 553
click at [1099, 604] on p "JUMP TO LATEST" at bounding box center [1127, 608] width 81 height 11
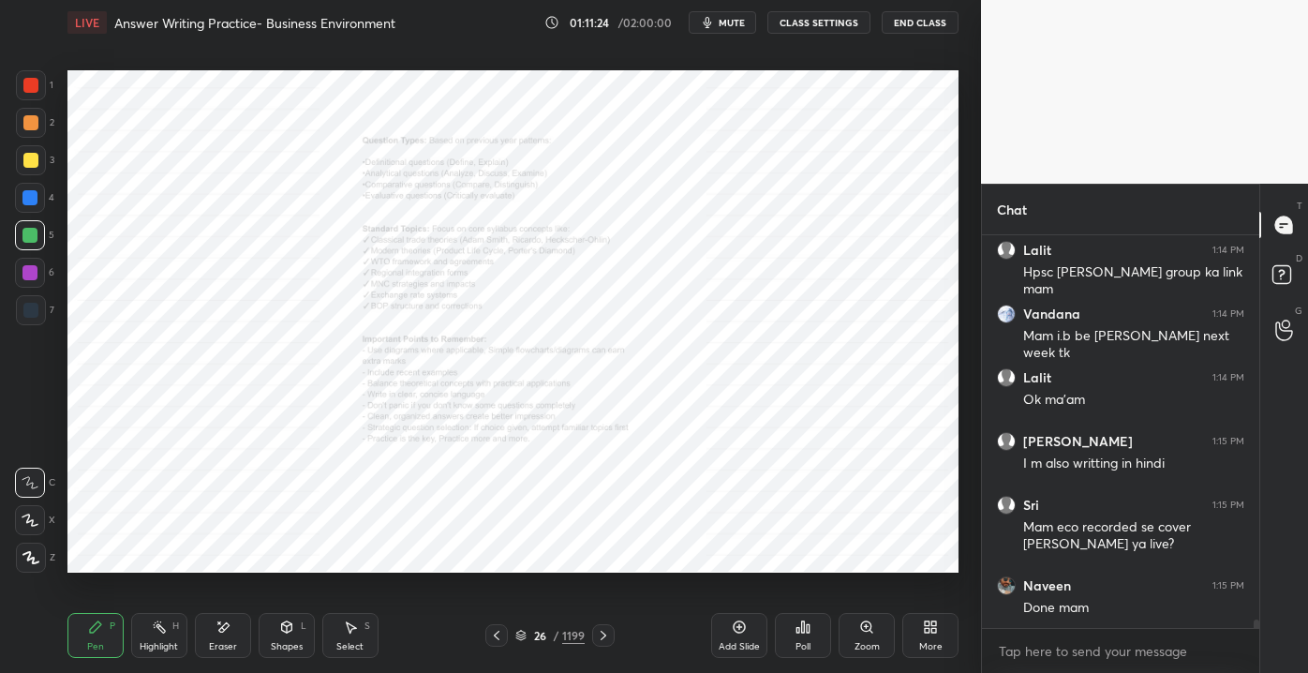
scroll to position [17267, 0]
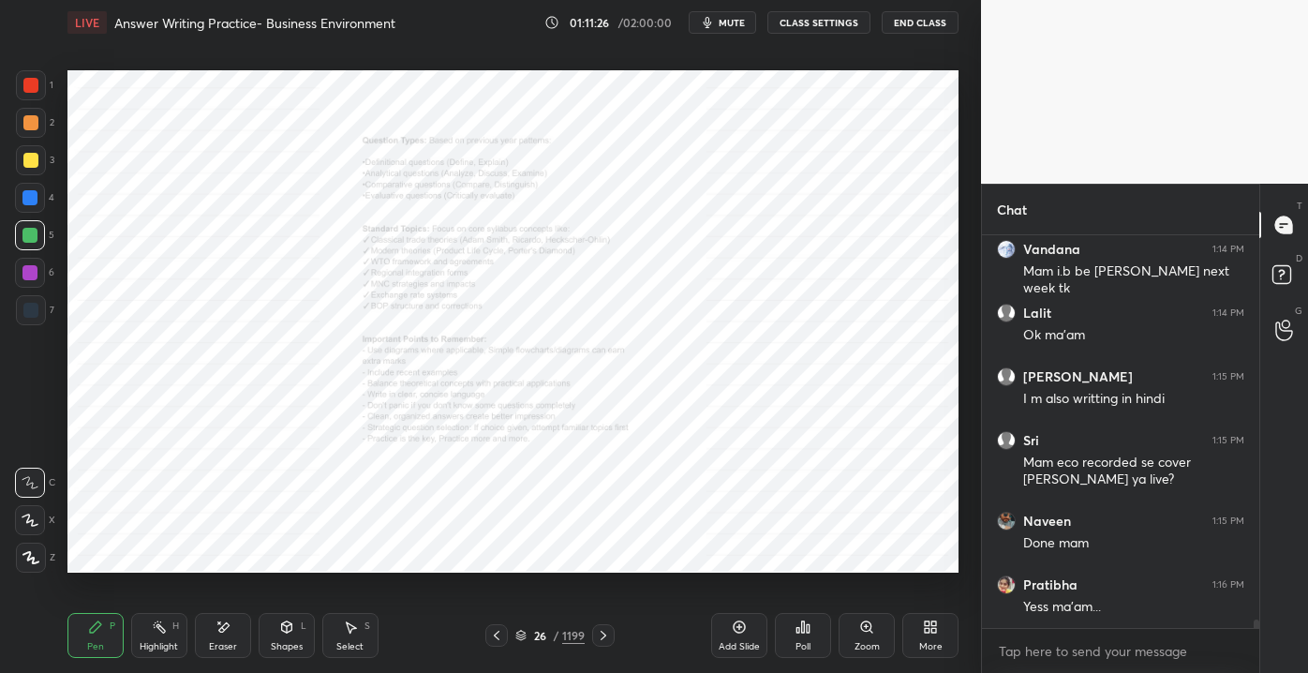
click at [722, 637] on div "Add Slide" at bounding box center [739, 635] width 56 height 45
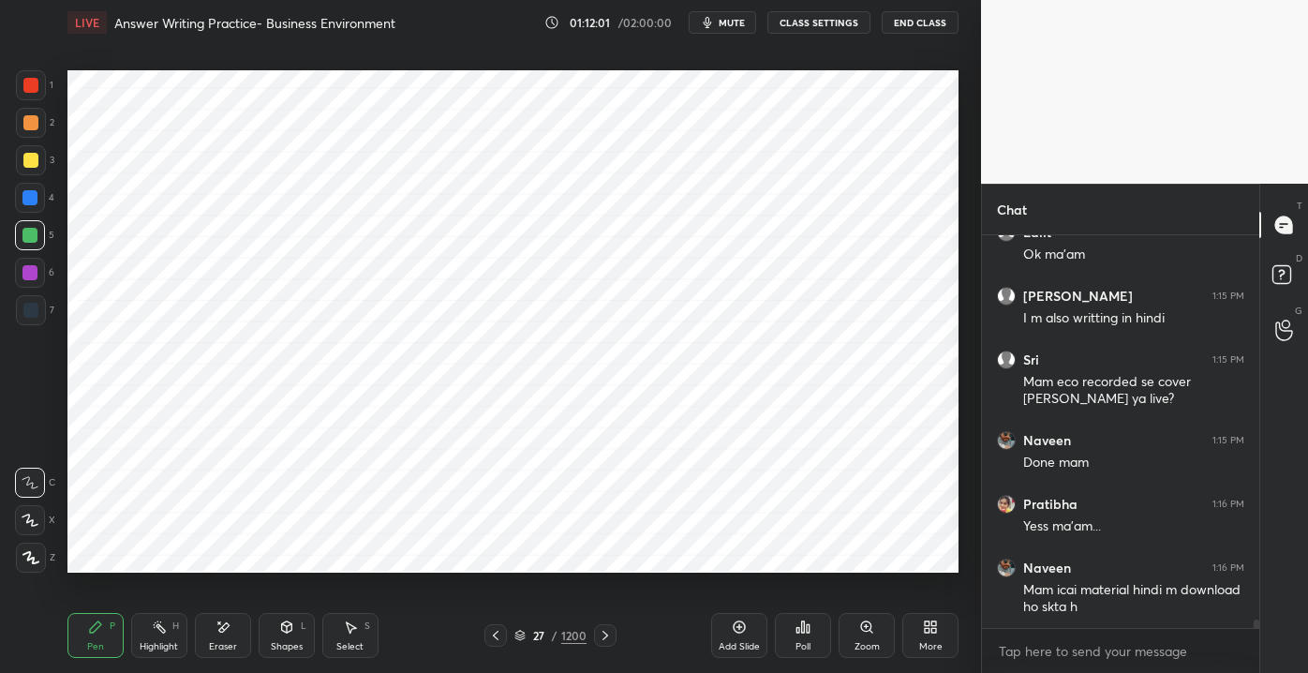
click at [202, 639] on div "Eraser" at bounding box center [223, 635] width 56 height 45
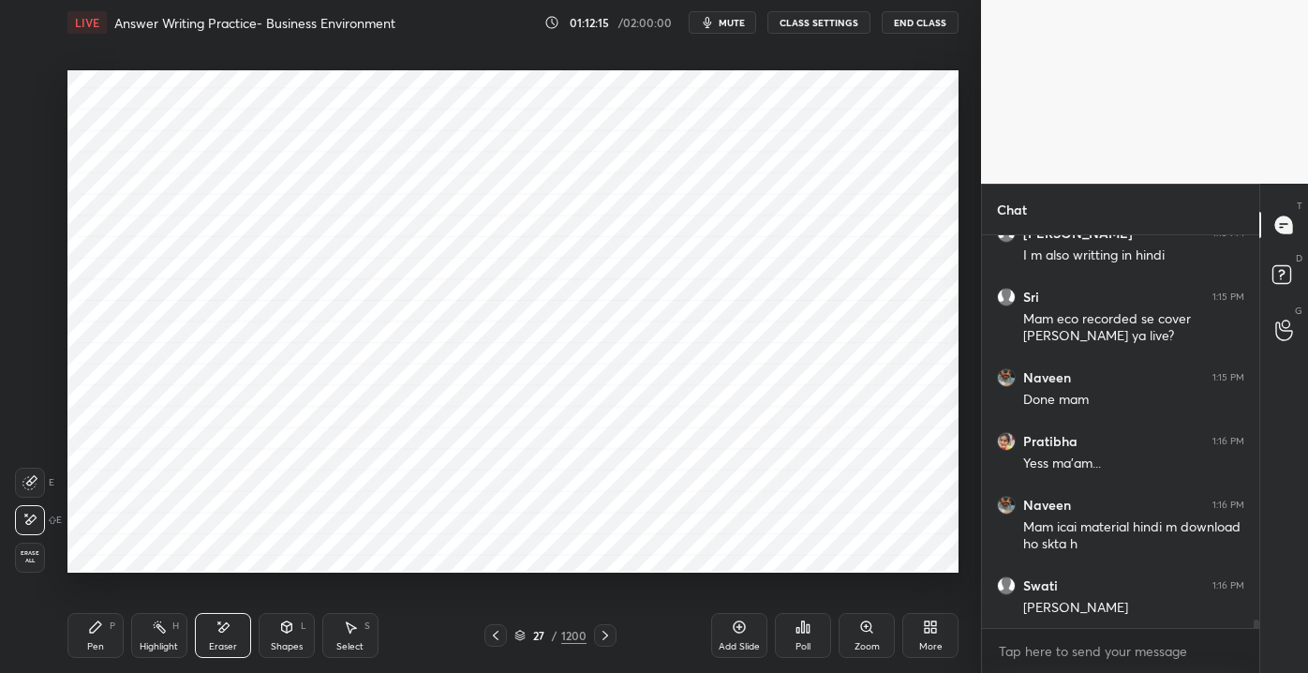
click at [82, 650] on div "Pen P" at bounding box center [95, 635] width 56 height 45
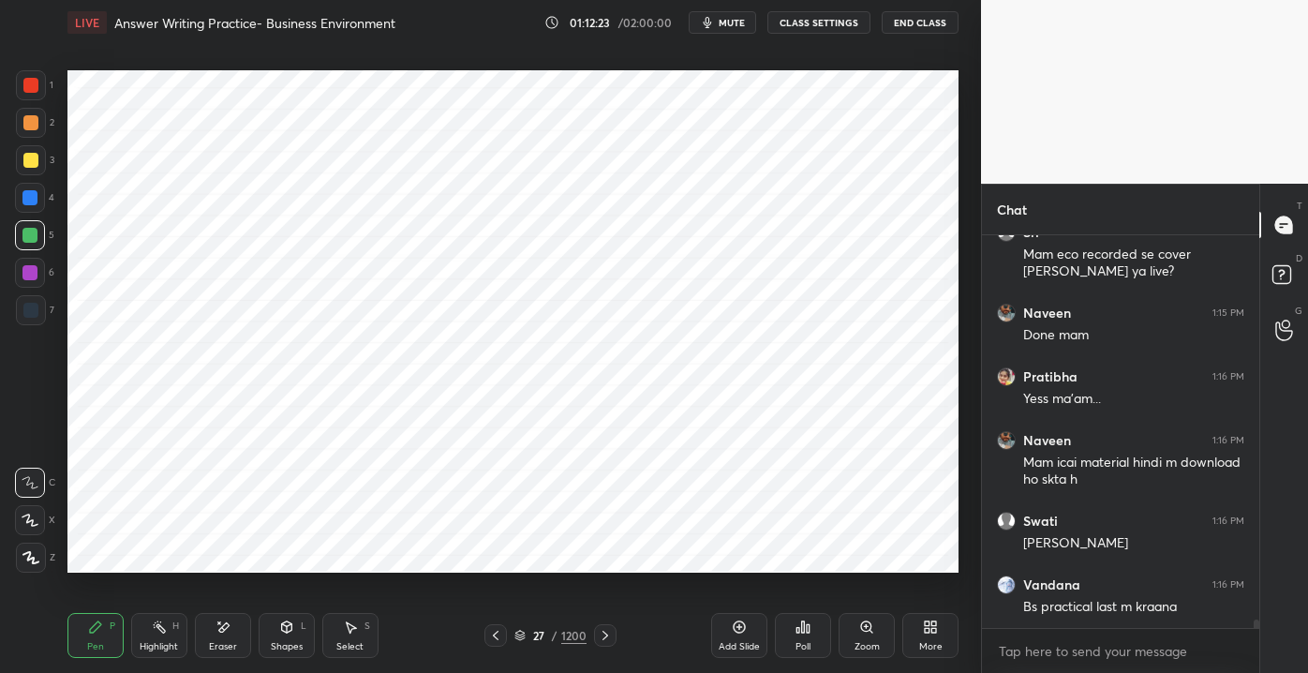
click at [22, 82] on div at bounding box center [31, 85] width 30 height 30
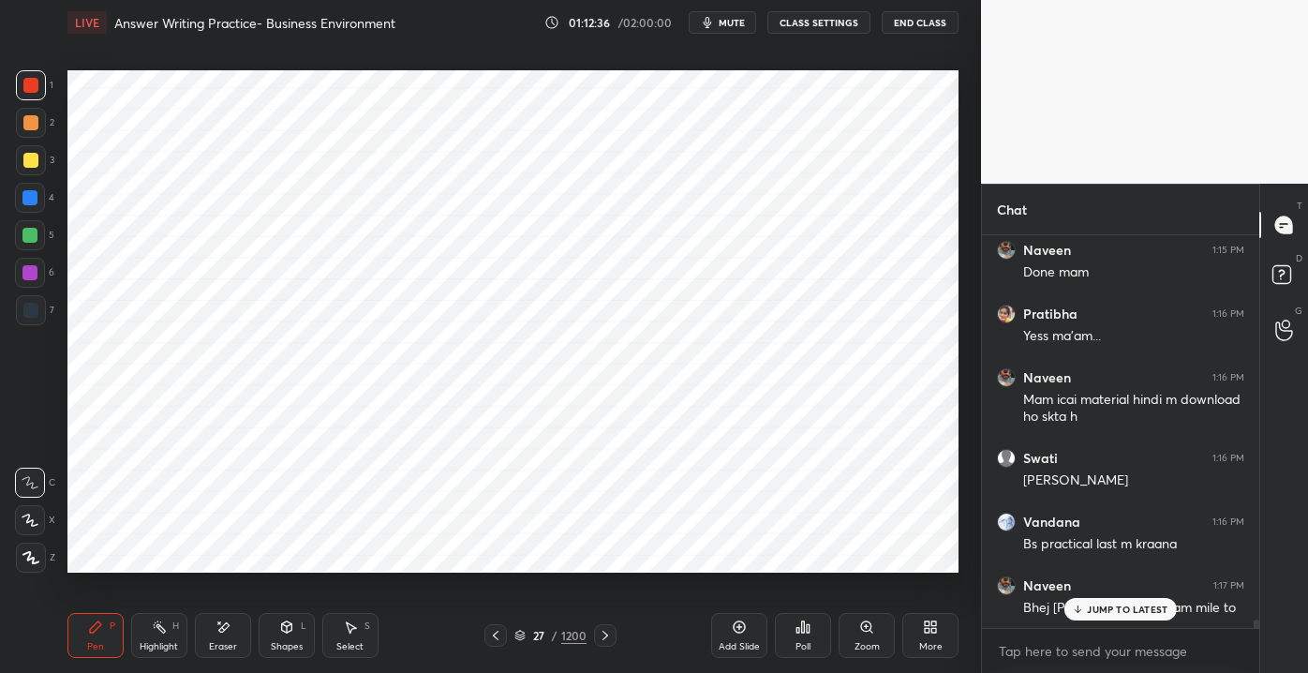
click at [27, 194] on div at bounding box center [29, 197] width 15 height 15
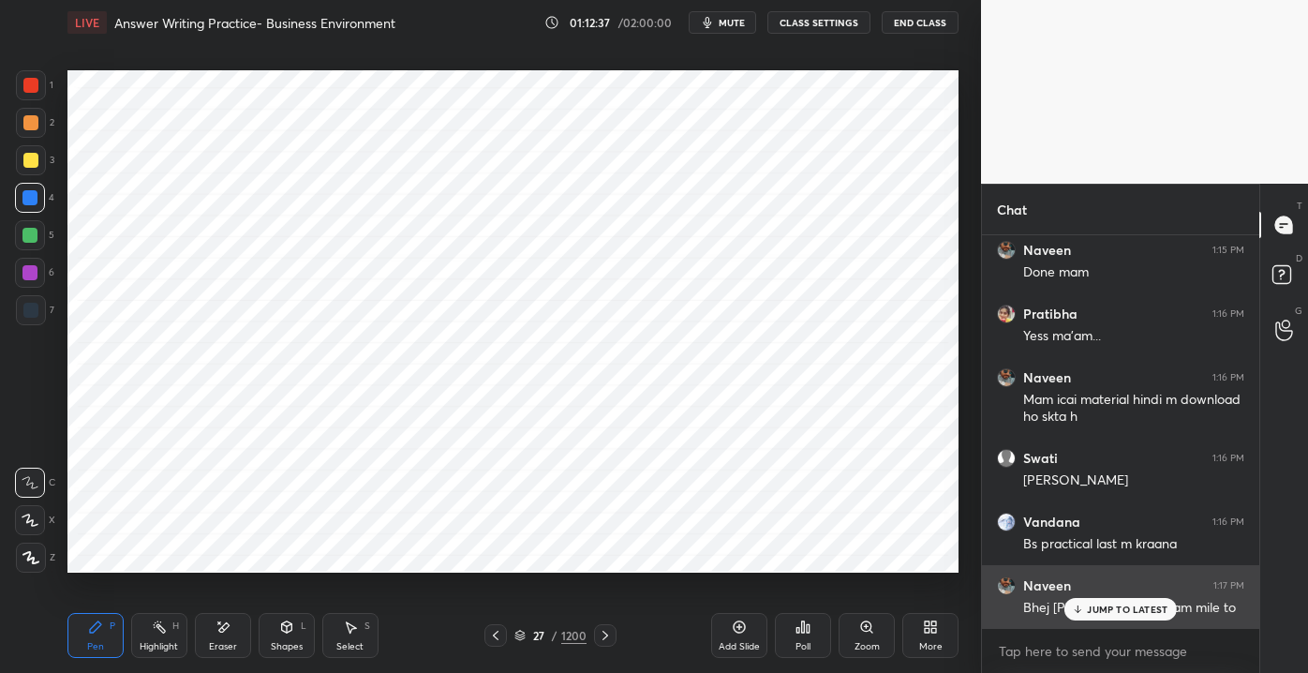
drag, startPoint x: 1093, startPoint y: 608, endPoint x: 1066, endPoint y: 602, distance: 27.7
click at [1091, 608] on p "JUMP TO LATEST" at bounding box center [1127, 608] width 81 height 11
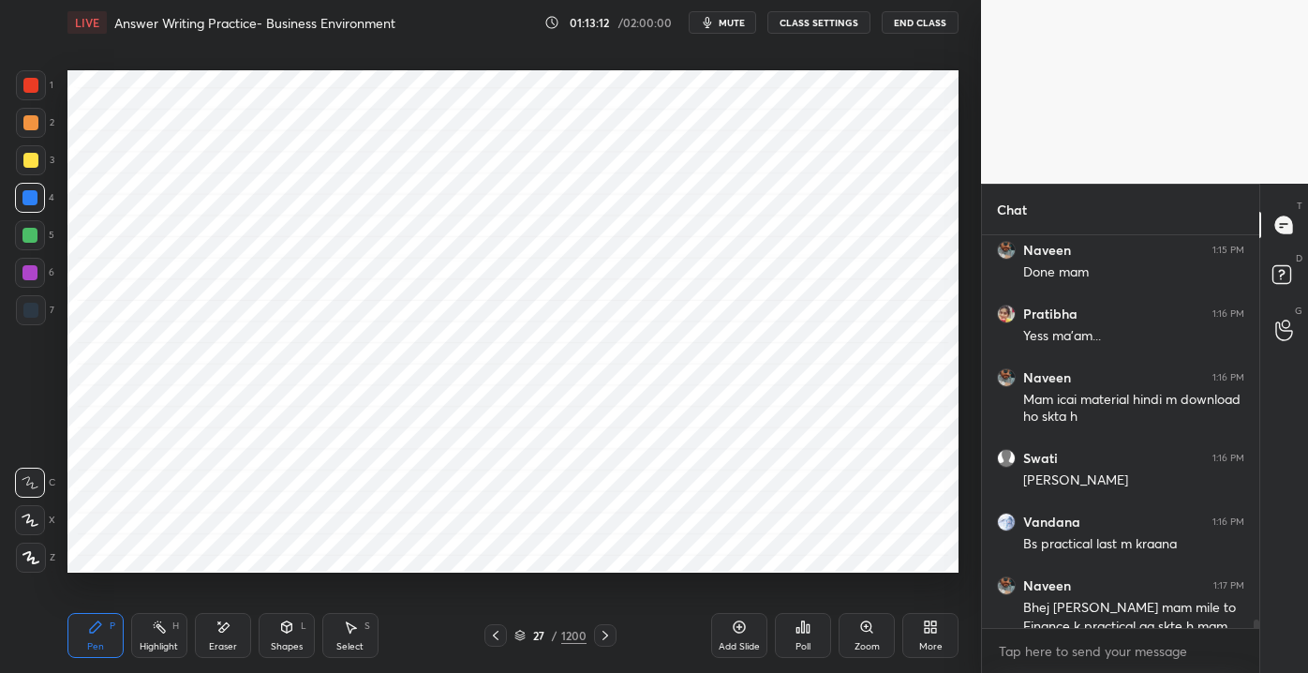
scroll to position [17558, 0]
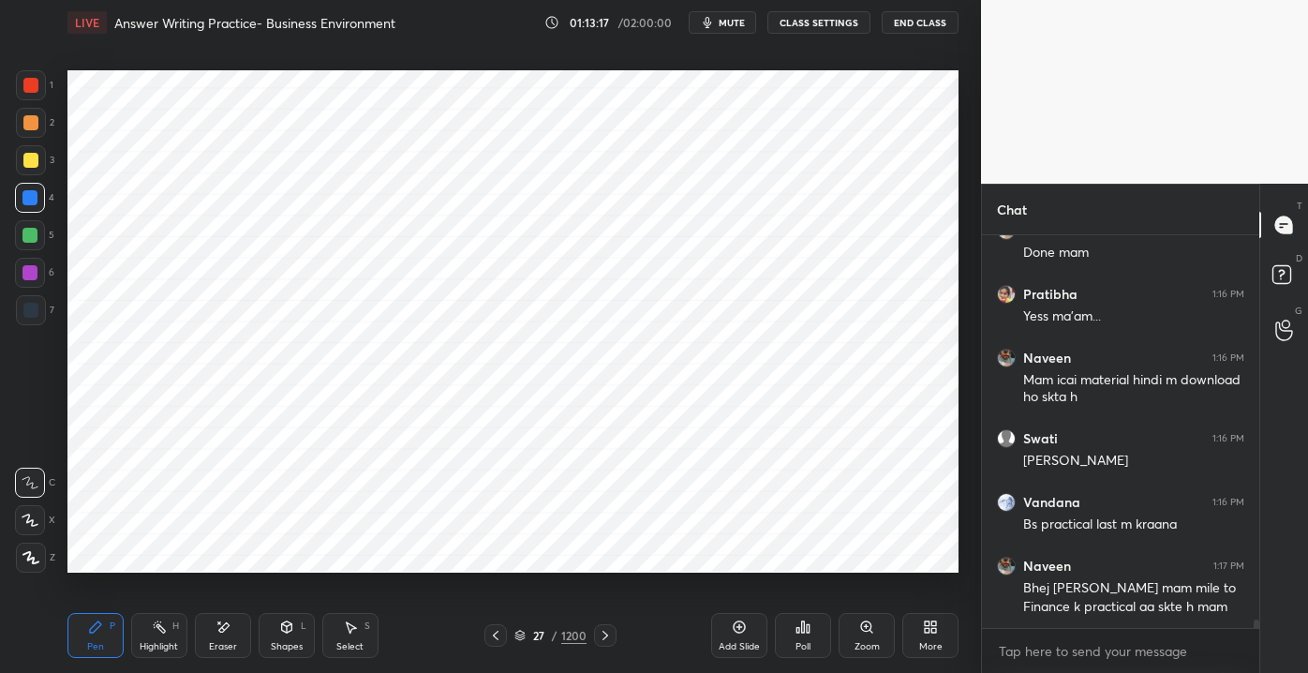
click at [241, 619] on div "Eraser" at bounding box center [223, 635] width 56 height 45
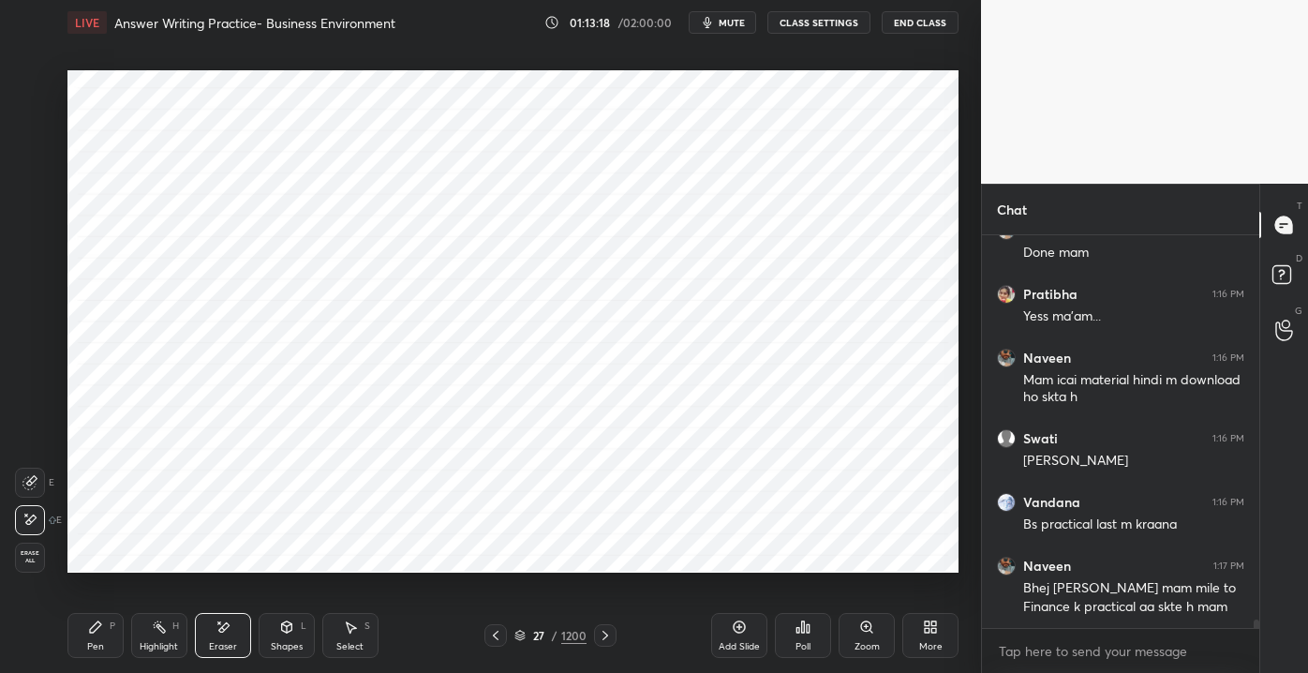
click at [45, 560] on div "Erase all" at bounding box center [32, 557] width 34 height 30
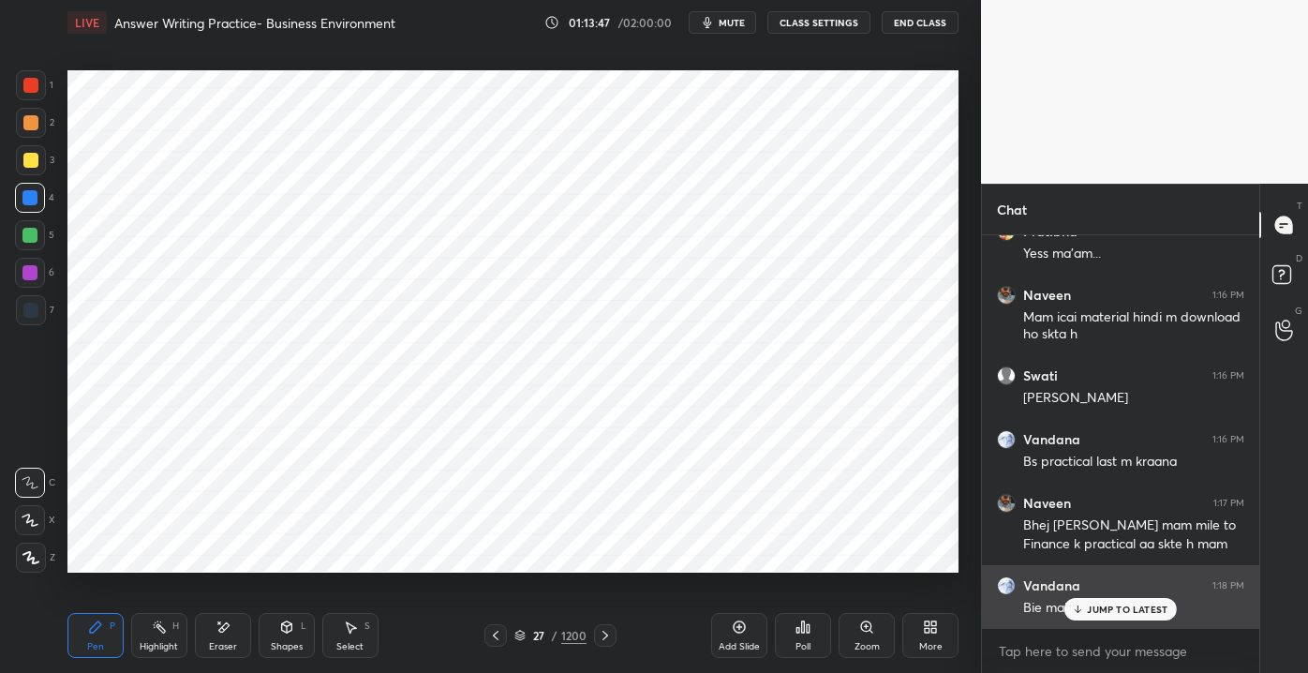
click at [1088, 610] on p "JUMP TO LATEST" at bounding box center [1127, 608] width 81 height 11
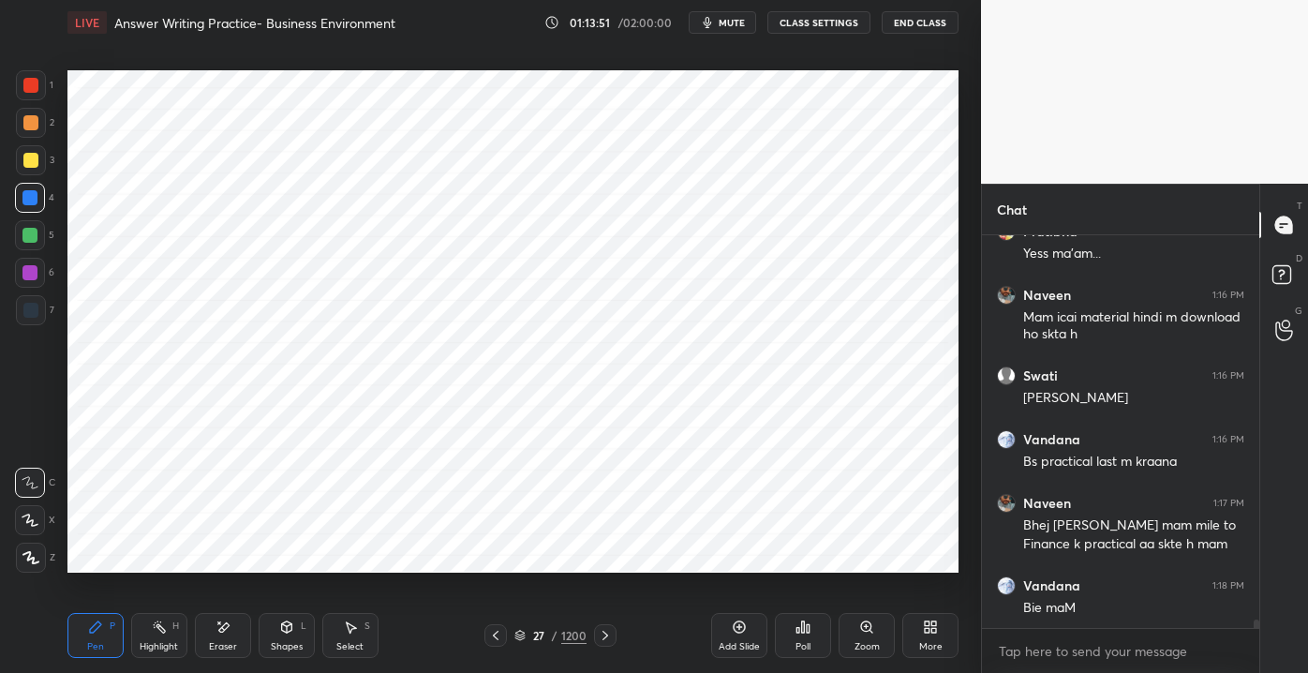
scroll to position [17685, 0]
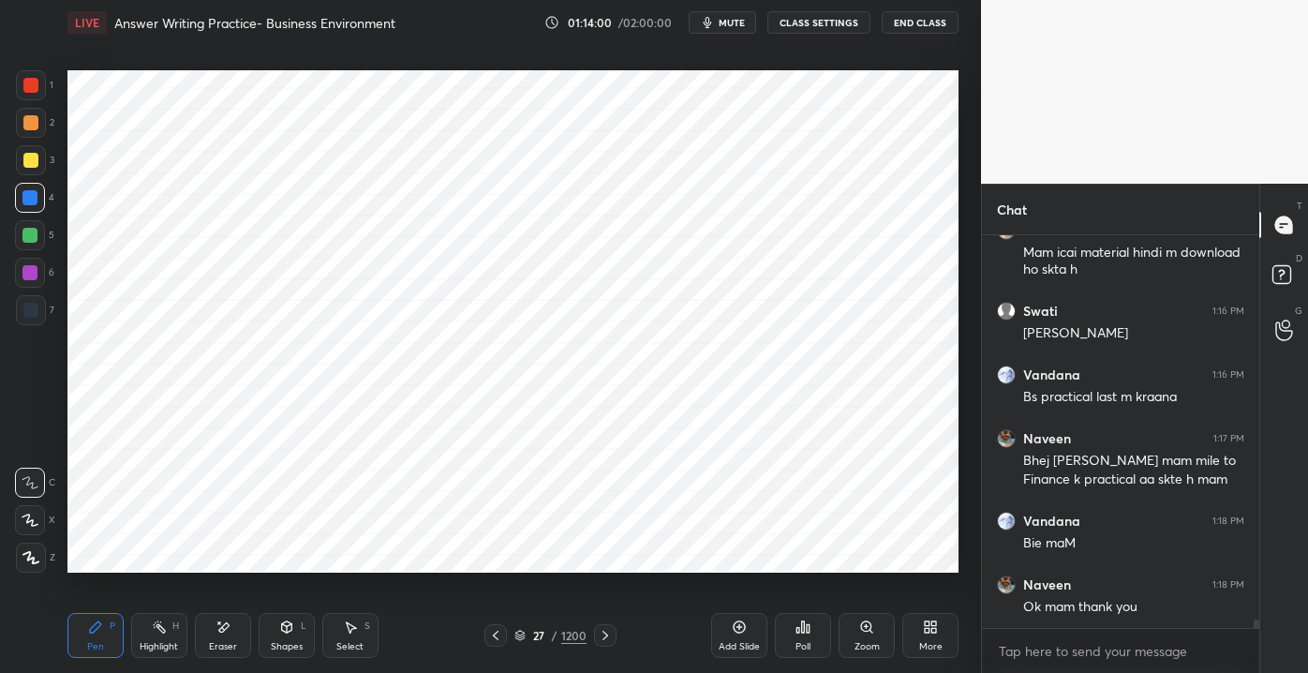
click at [917, 19] on button "End Class" at bounding box center [920, 22] width 77 height 22
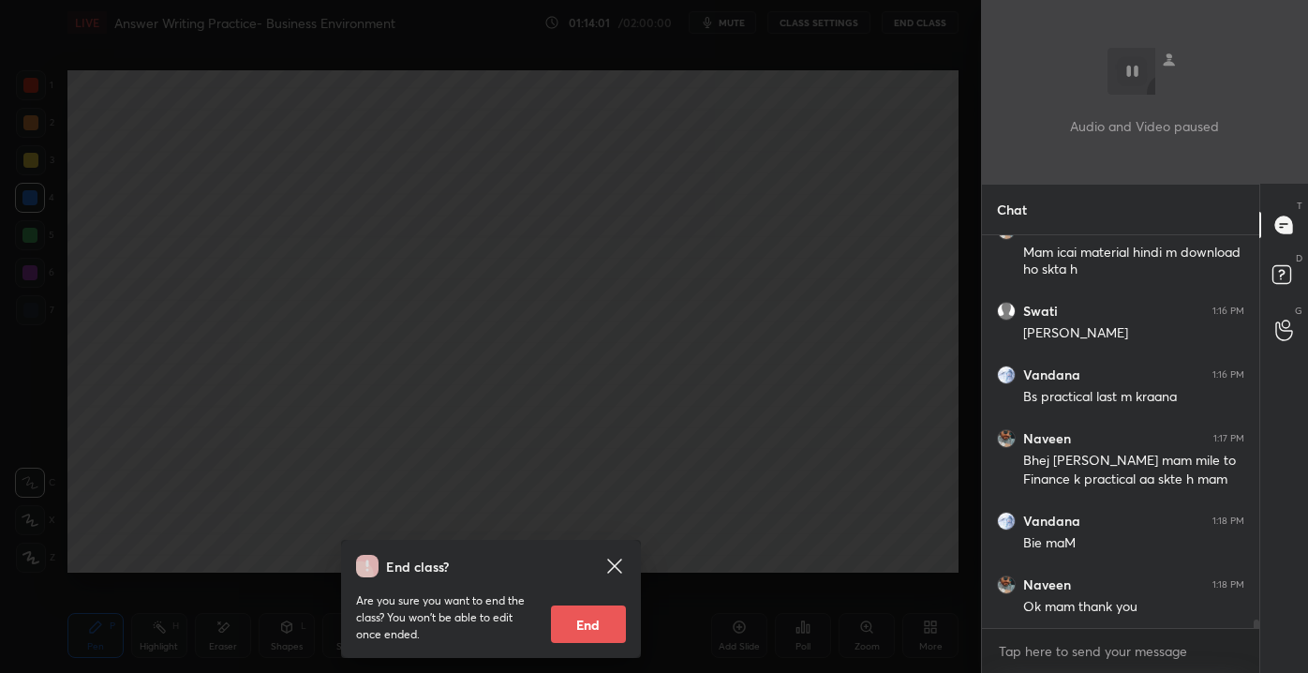
click at [584, 620] on button "End" at bounding box center [588, 623] width 75 height 37
type textarea "x"
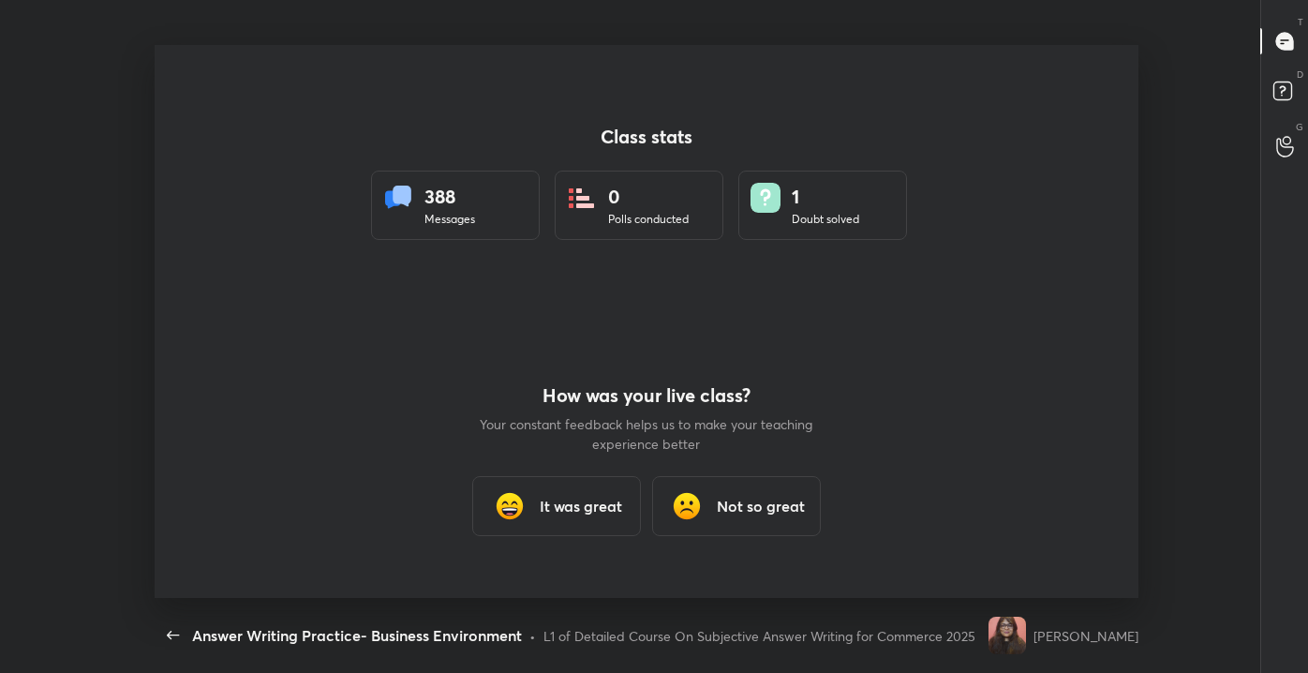
scroll to position [0, 0]
